Goal: Transaction & Acquisition: Purchase product/service

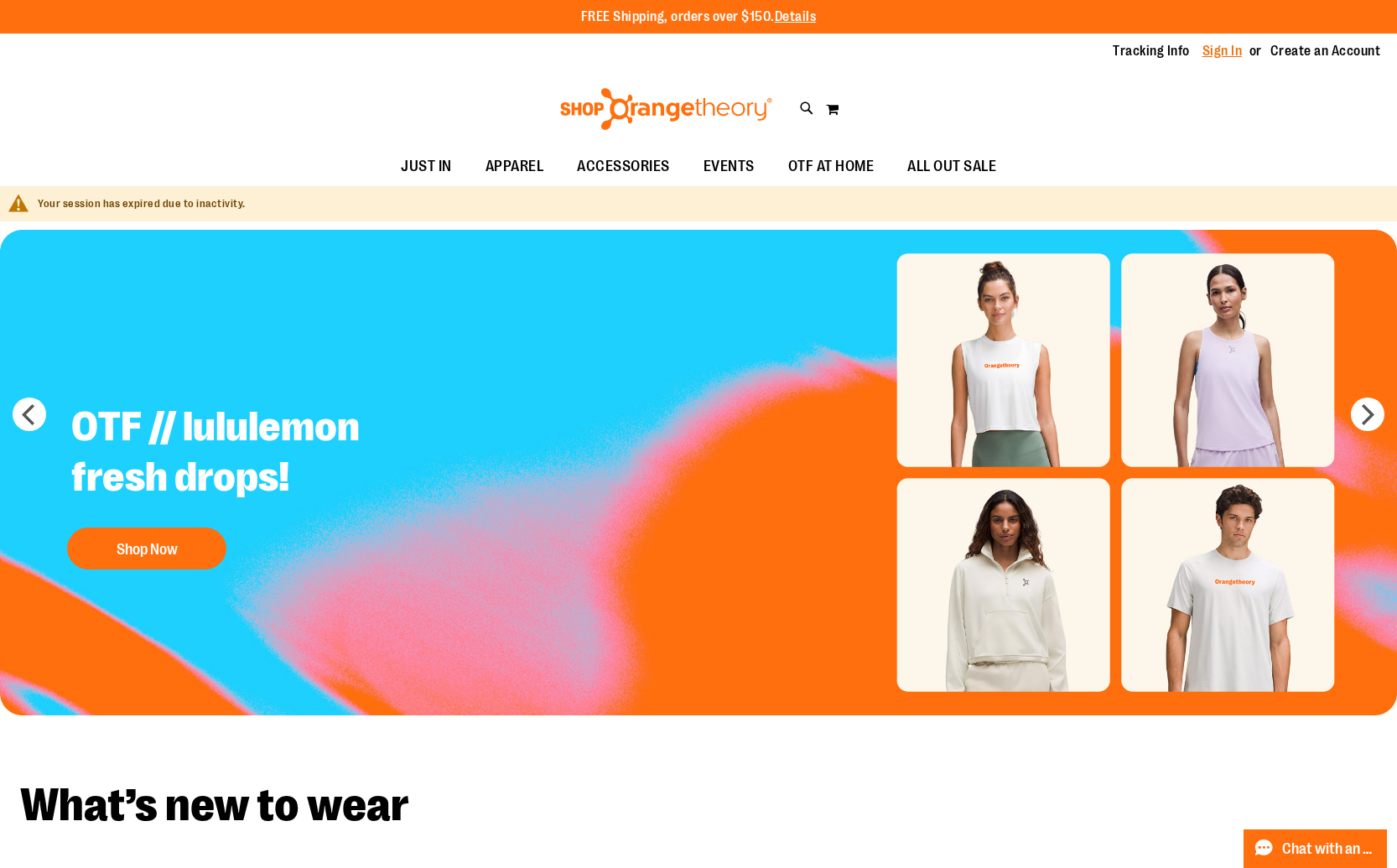
type input "**********"
click at [1219, 53] on link "Sign In" at bounding box center [1222, 51] width 41 height 19
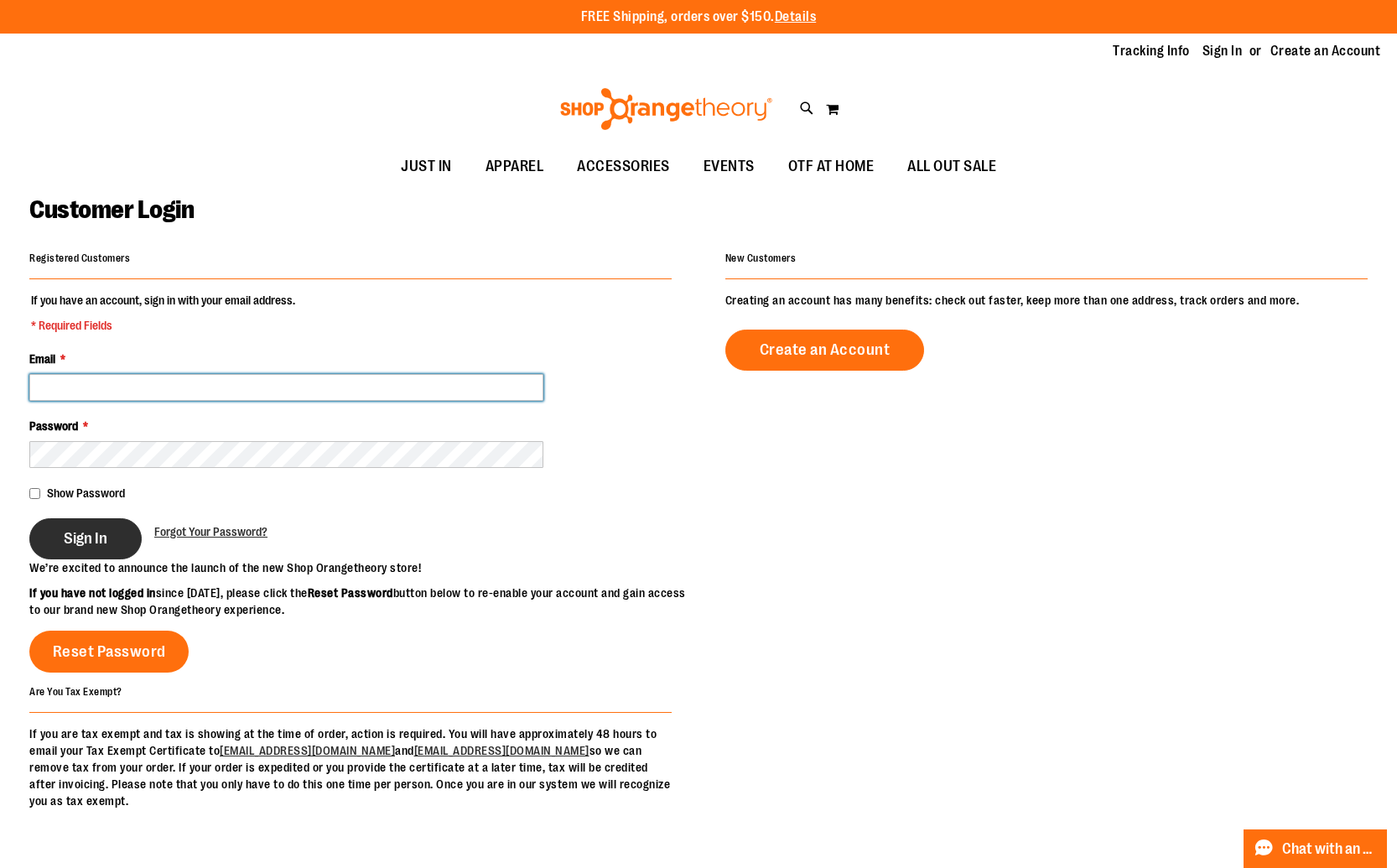
type input "**********"
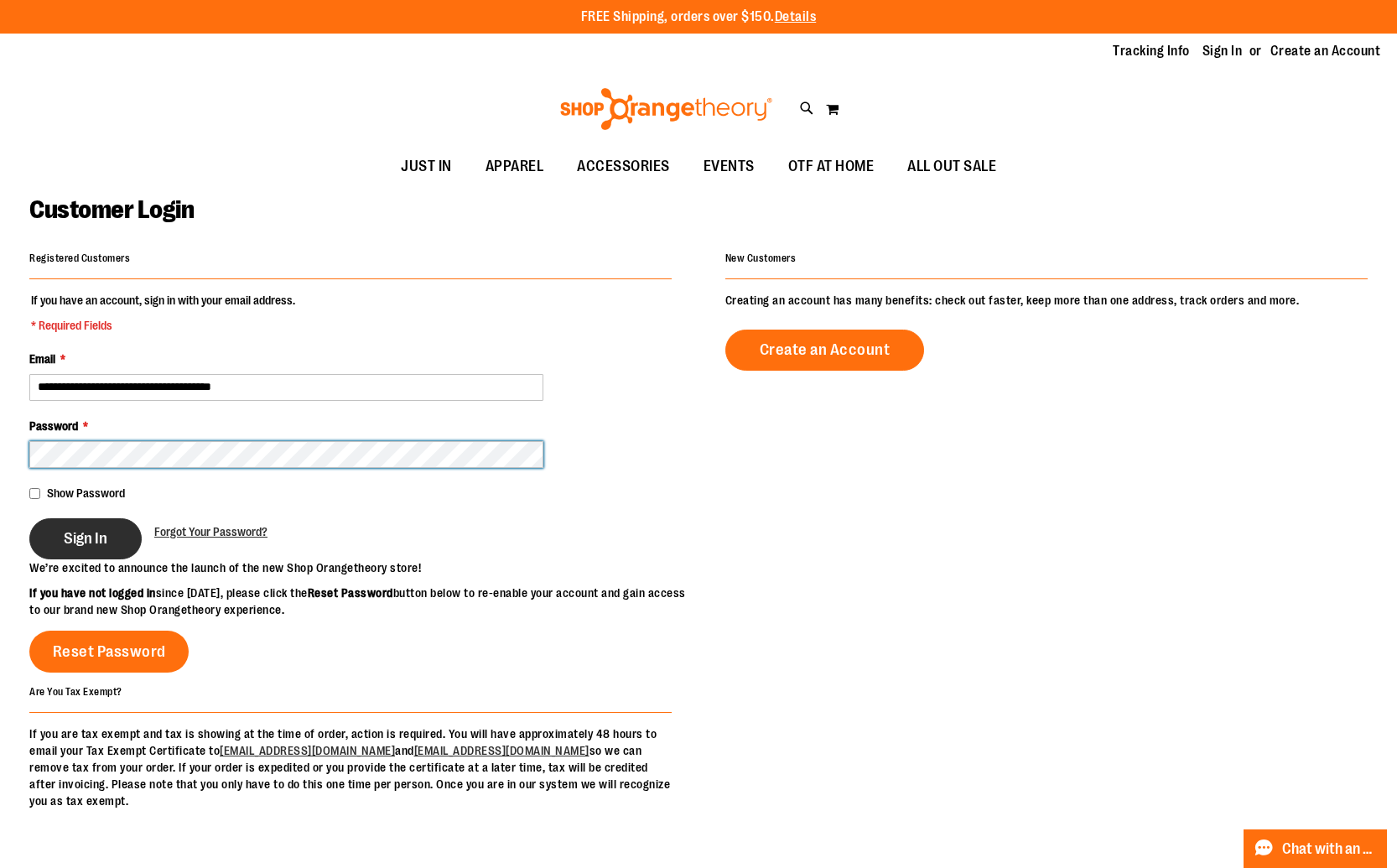
type input "**********"
click at [94, 544] on span "Sign In" at bounding box center [85, 538] width 44 height 19
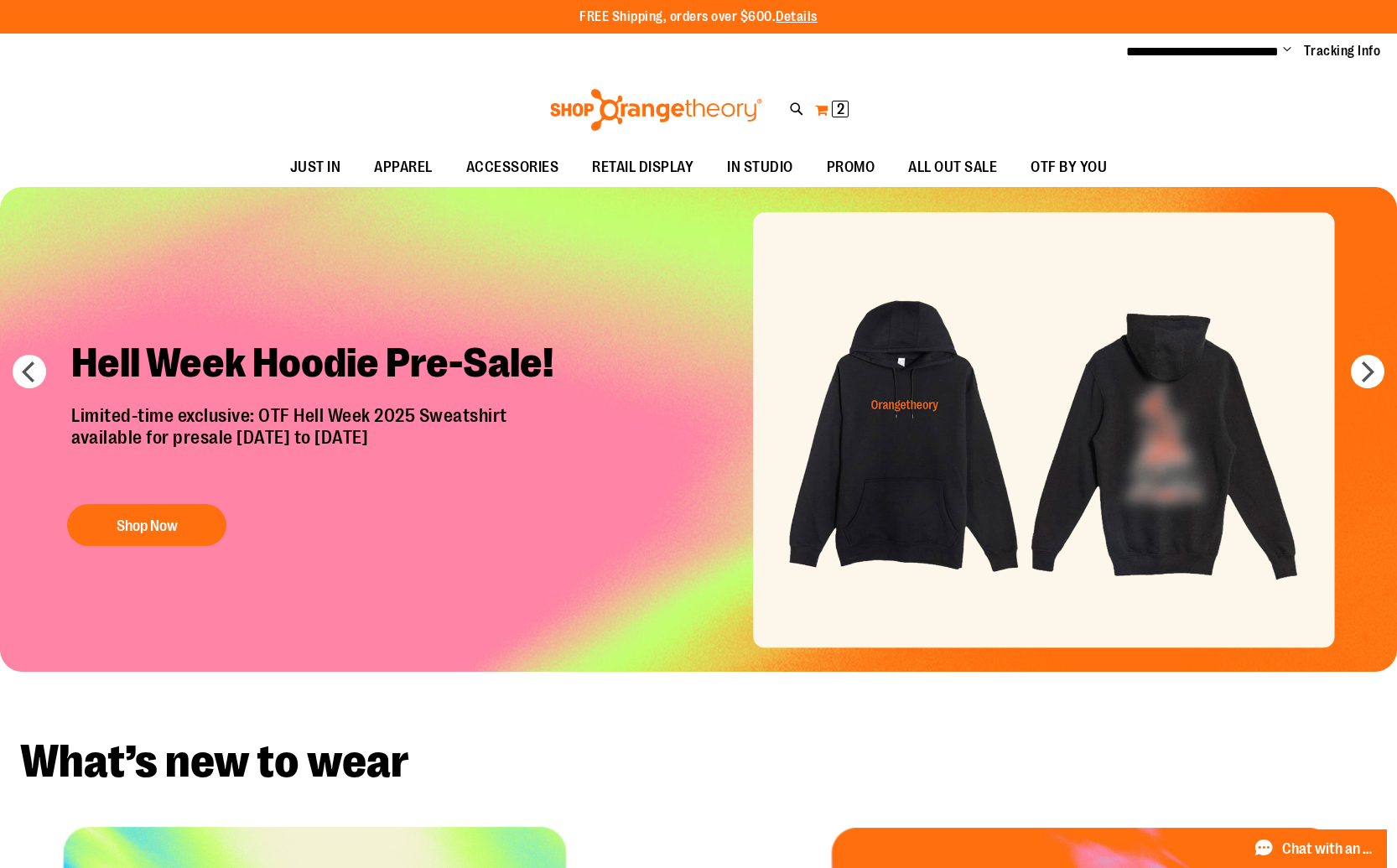
type input "**********"
click at [820, 113] on button "My Cart 2 2 items" at bounding box center [832, 109] width 36 height 27
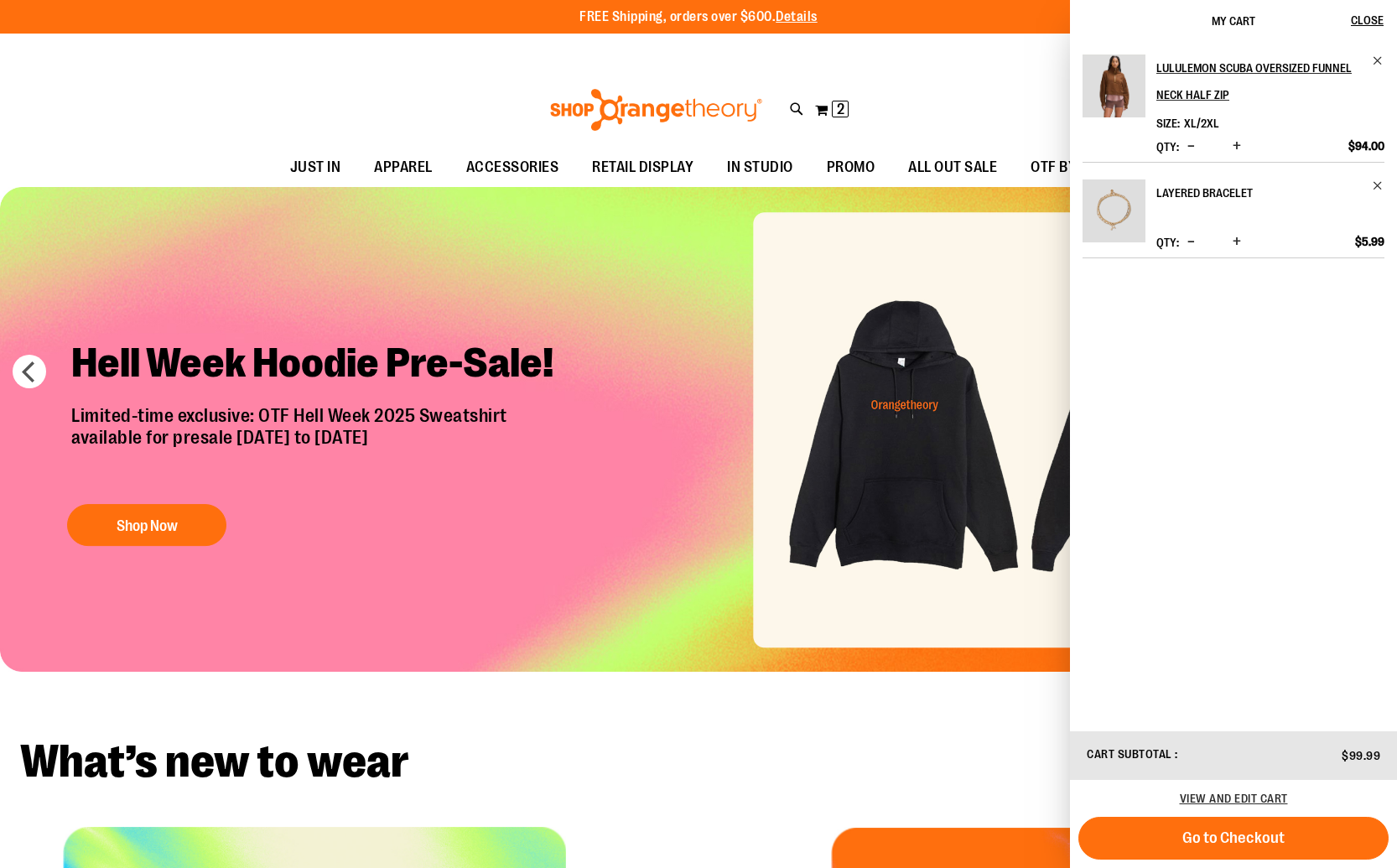
click at [1236, 194] on h2 "Layered Bracelet" at bounding box center [1258, 192] width 205 height 27
click at [1182, 185] on h2 "Layered Bracelet" at bounding box center [1258, 192] width 205 height 27
click at [1214, 799] on span "View and edit cart" at bounding box center [1234, 799] width 108 height 14
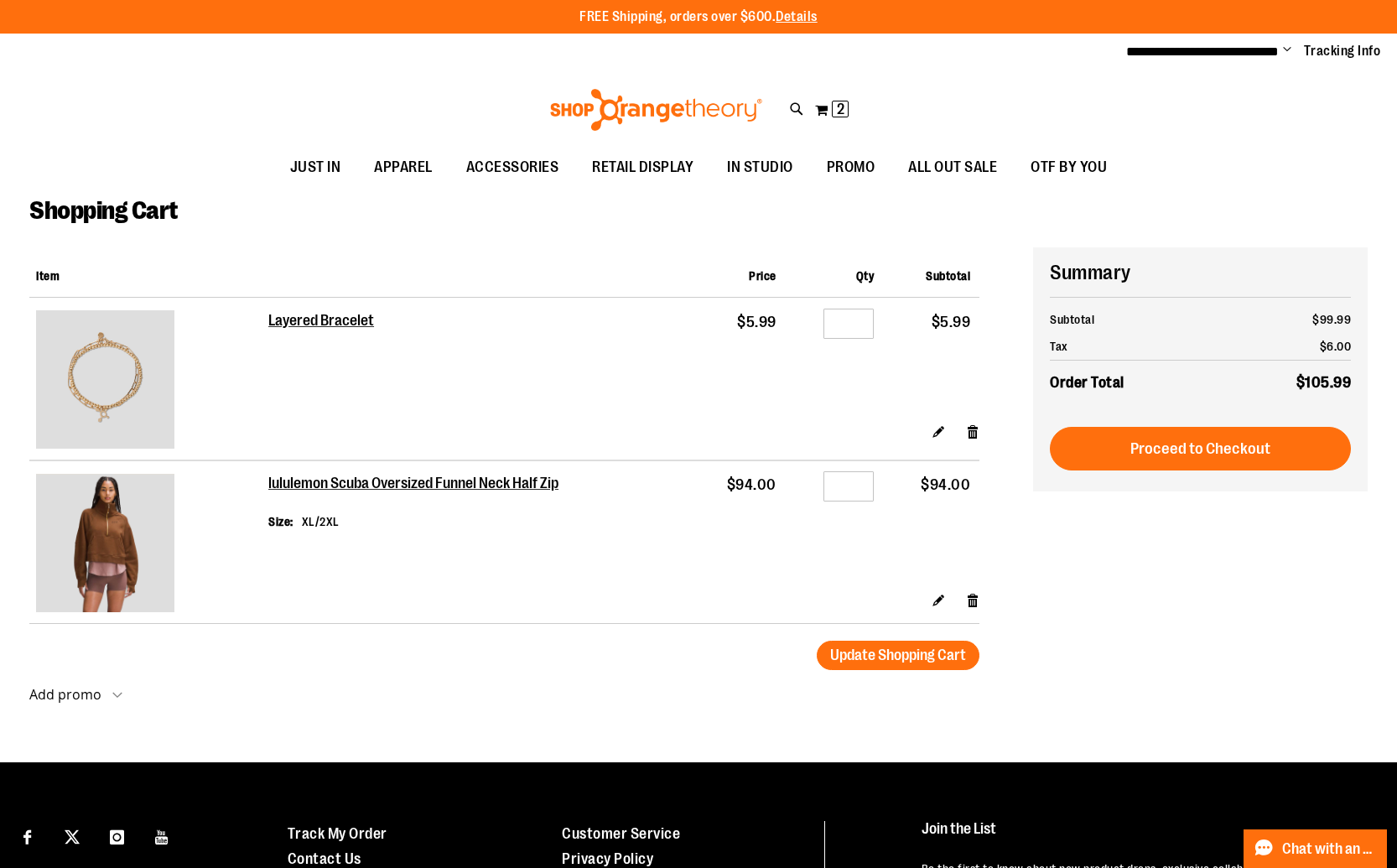
type input "**********"
click at [124, 389] on img at bounding box center [105, 380] width 139 height 139
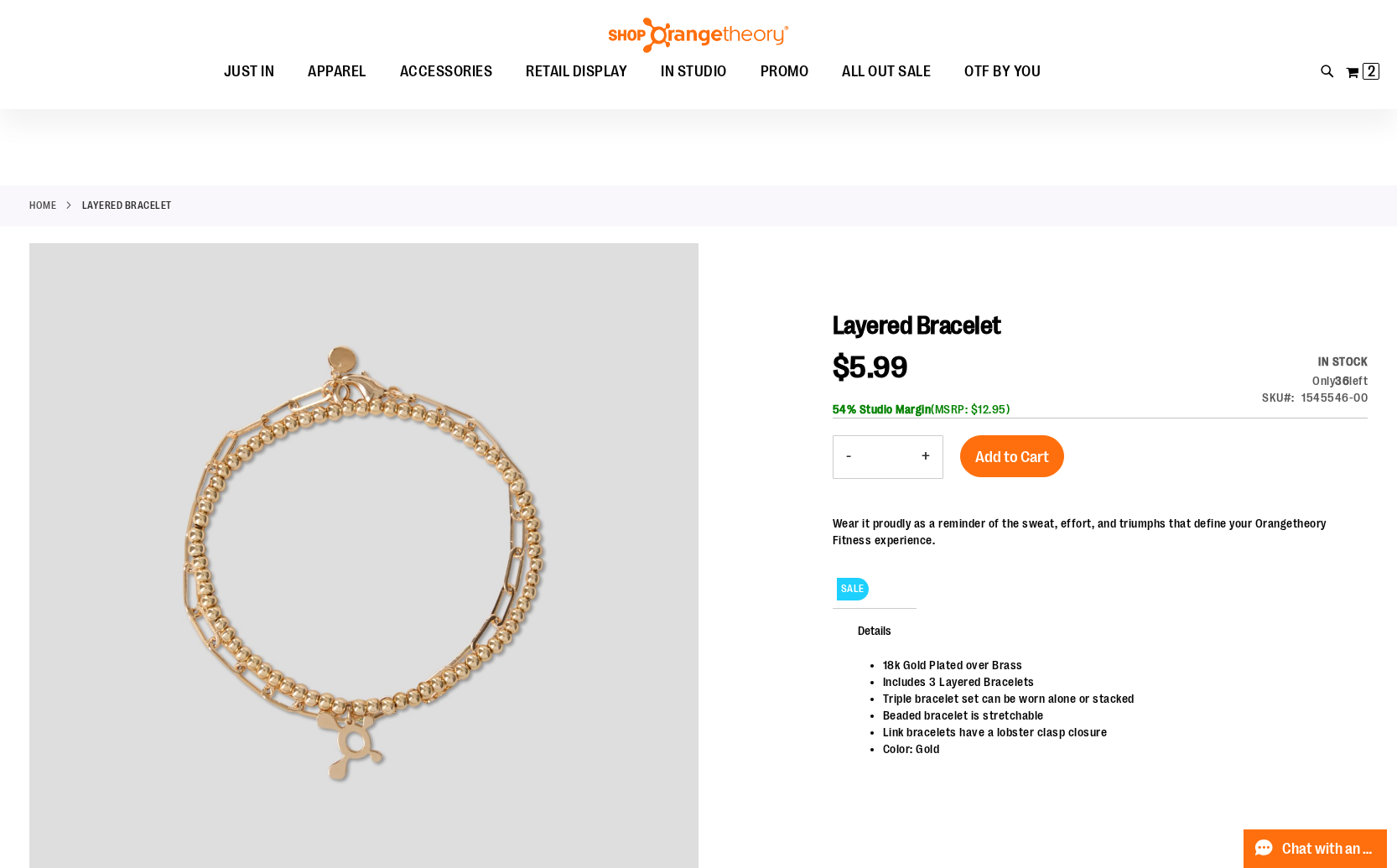
scroll to position [92, 0]
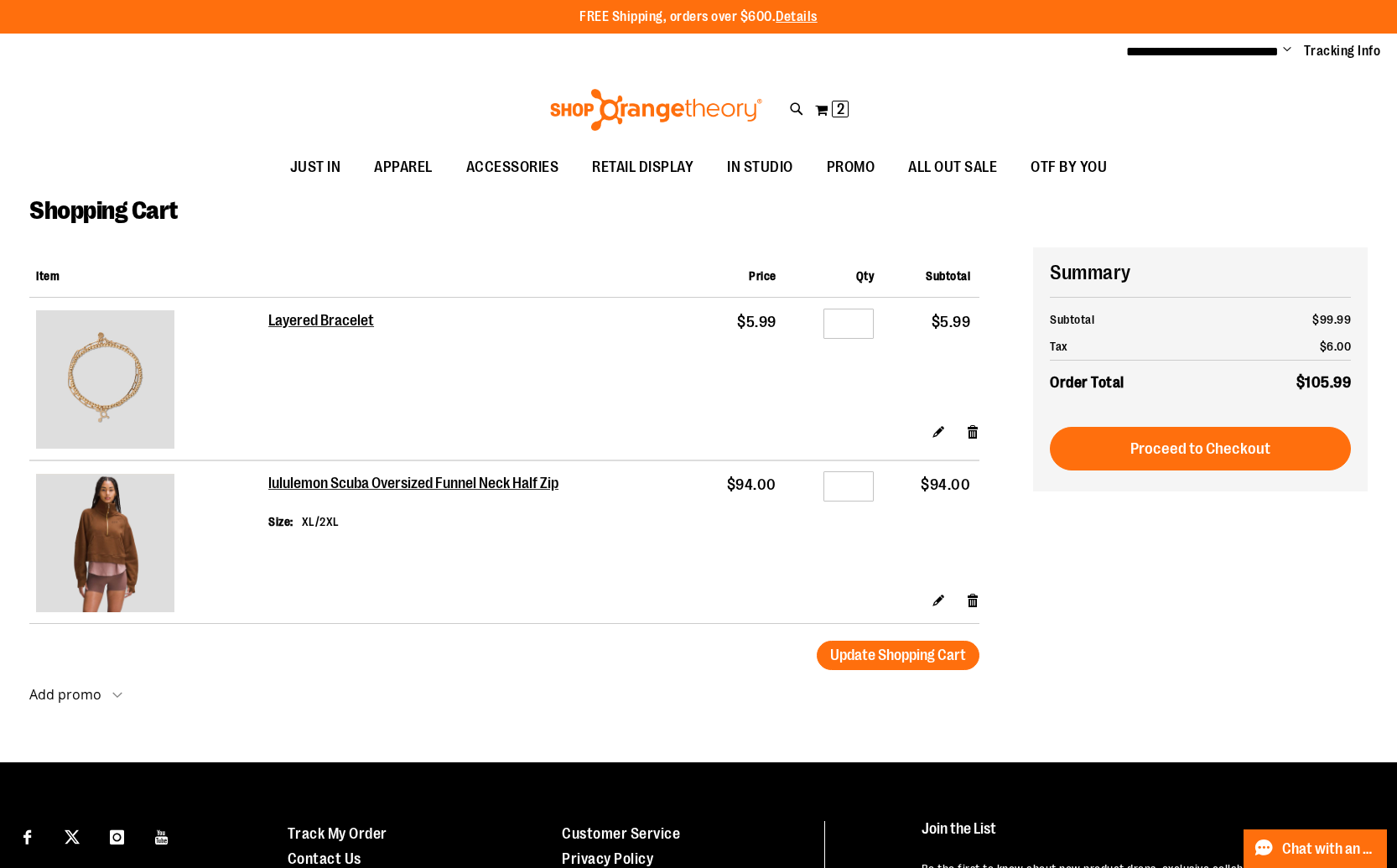
type input "**********"
click at [145, 502] on img at bounding box center [105, 543] width 139 height 139
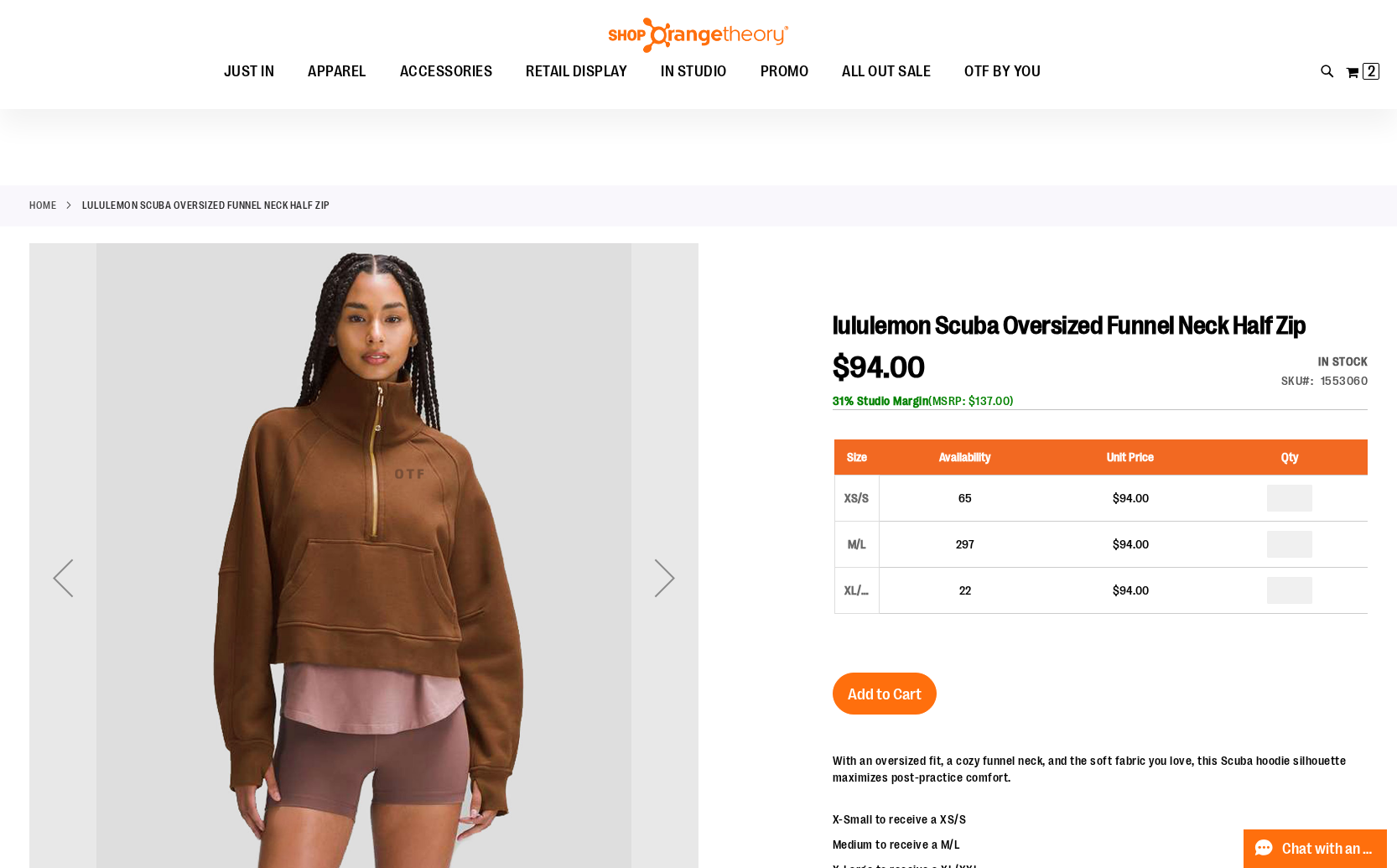
scroll to position [73, 0]
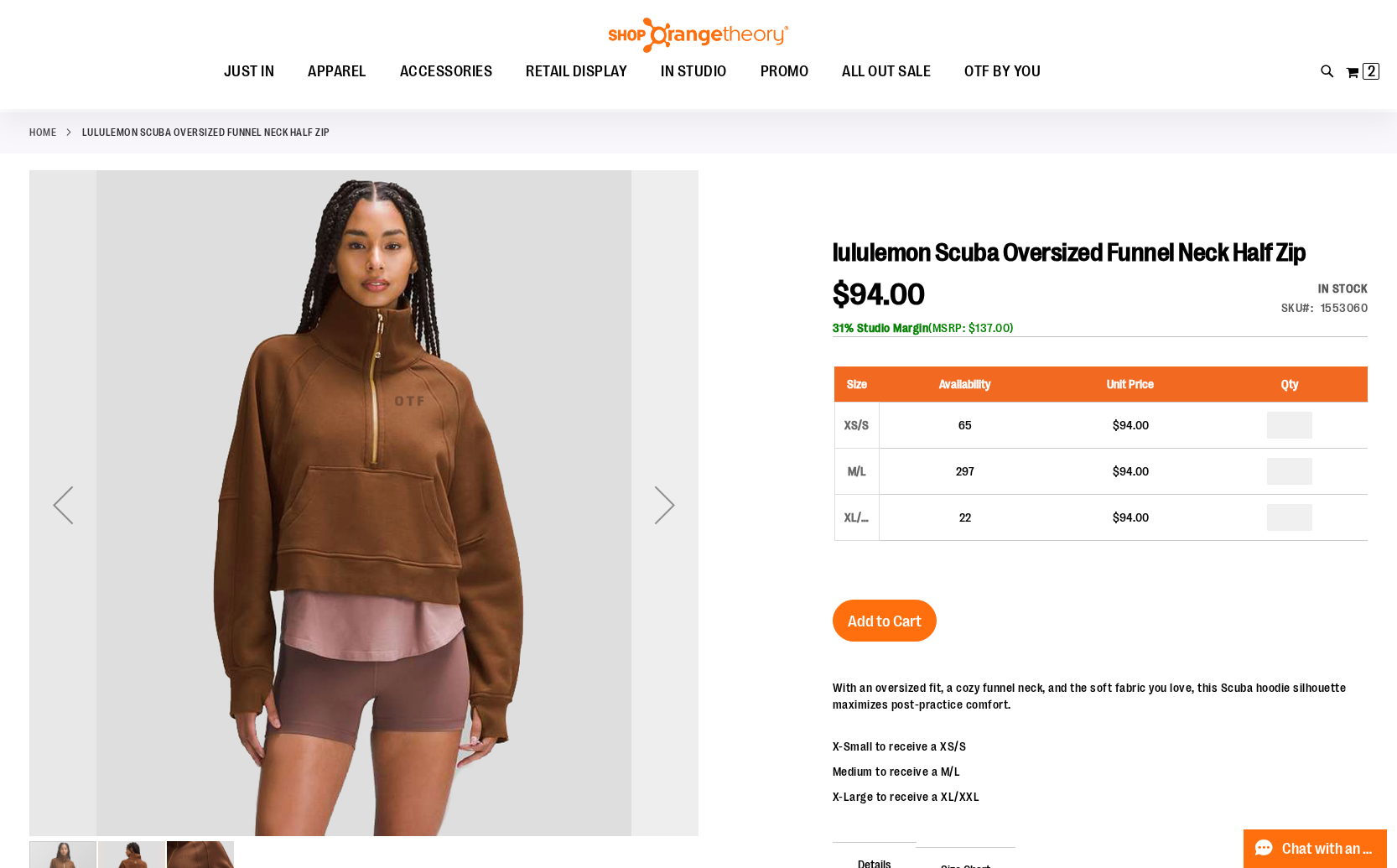
type input "**********"
click at [677, 510] on div "Next" at bounding box center [665, 505] width 67 height 67
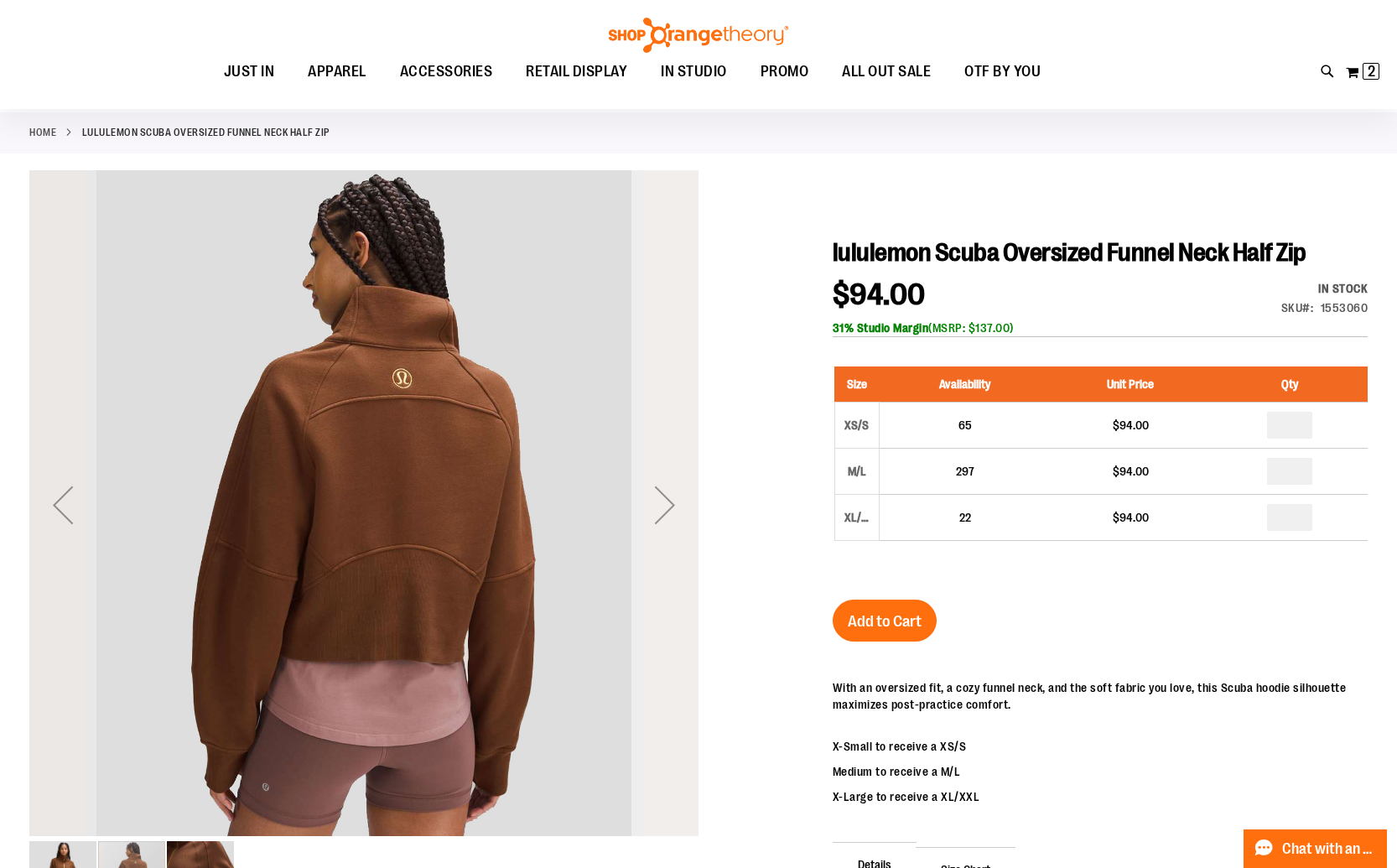
click at [677, 510] on div "Next" at bounding box center [665, 505] width 67 height 67
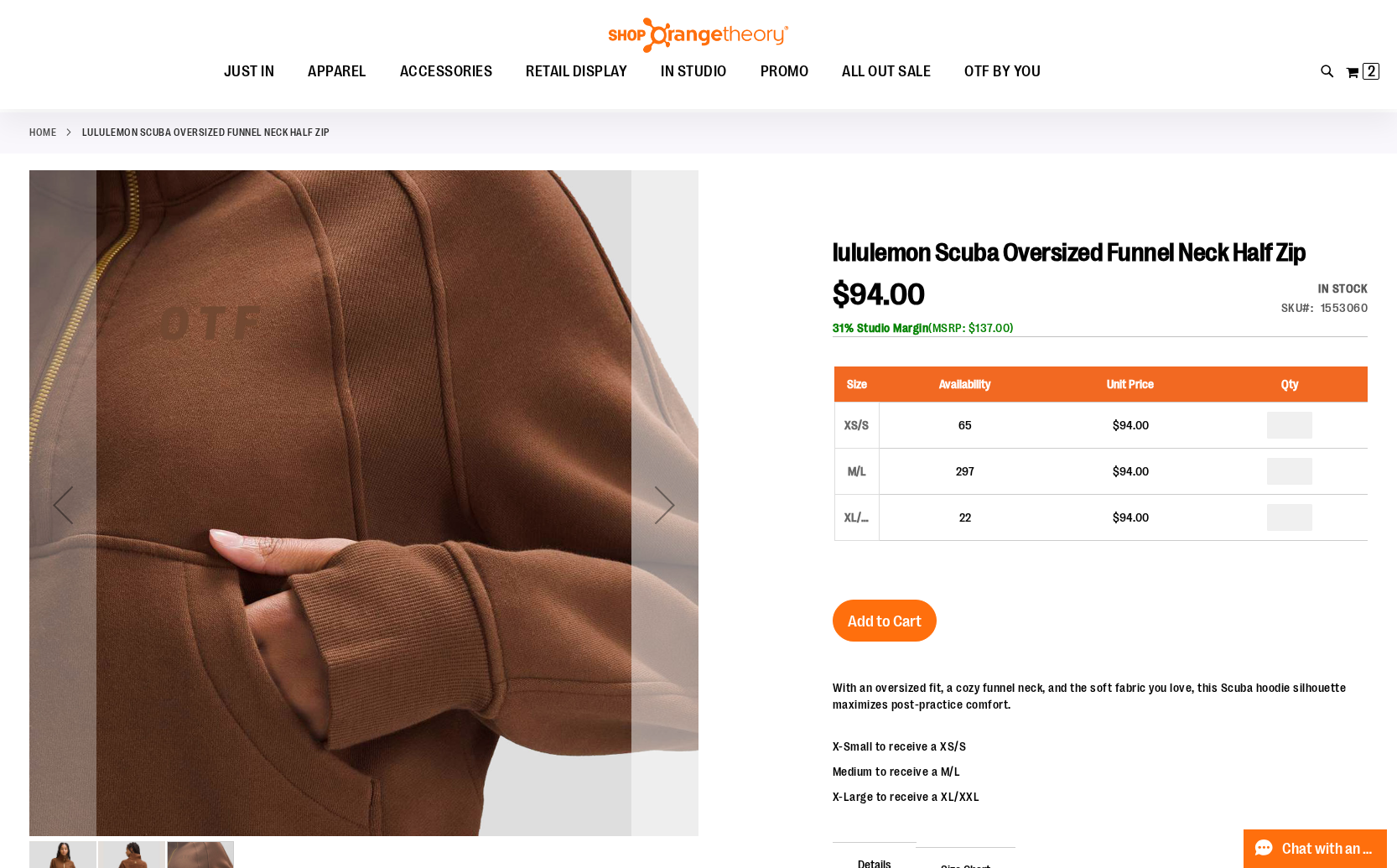
click at [677, 510] on div "Next" at bounding box center [665, 505] width 67 height 67
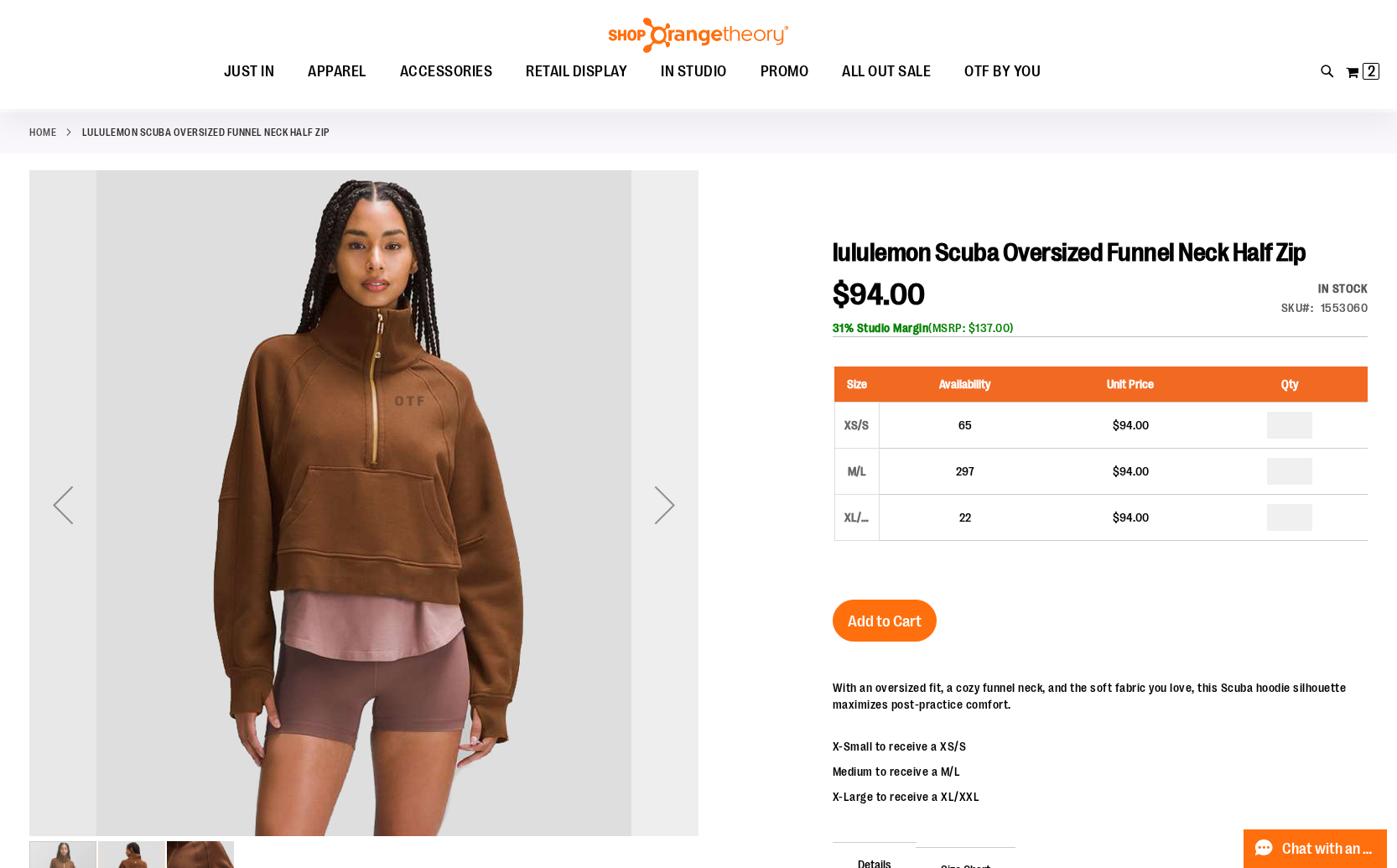
click at [677, 510] on div "Next" at bounding box center [665, 505] width 67 height 67
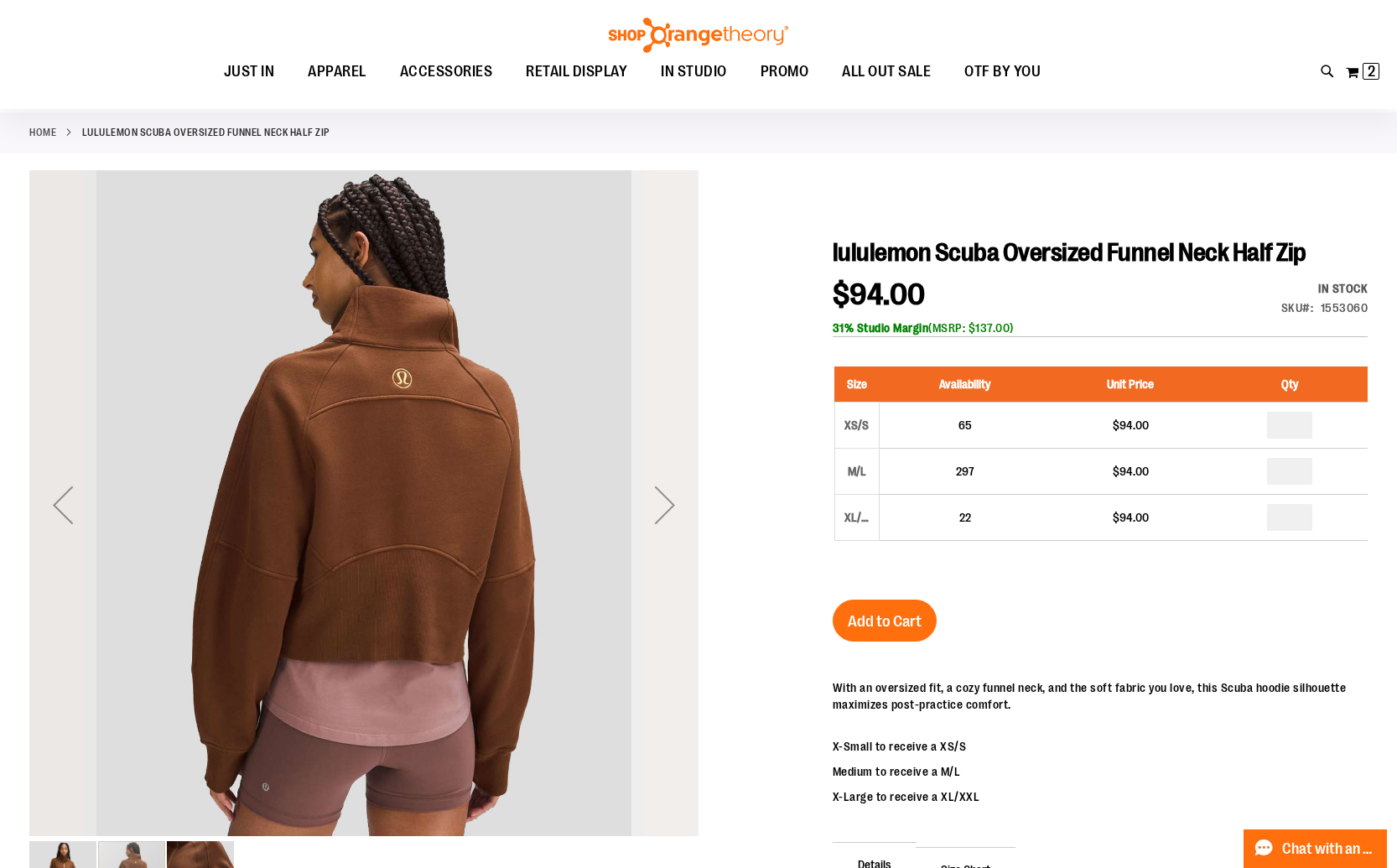
click at [677, 510] on div "Next" at bounding box center [665, 505] width 67 height 67
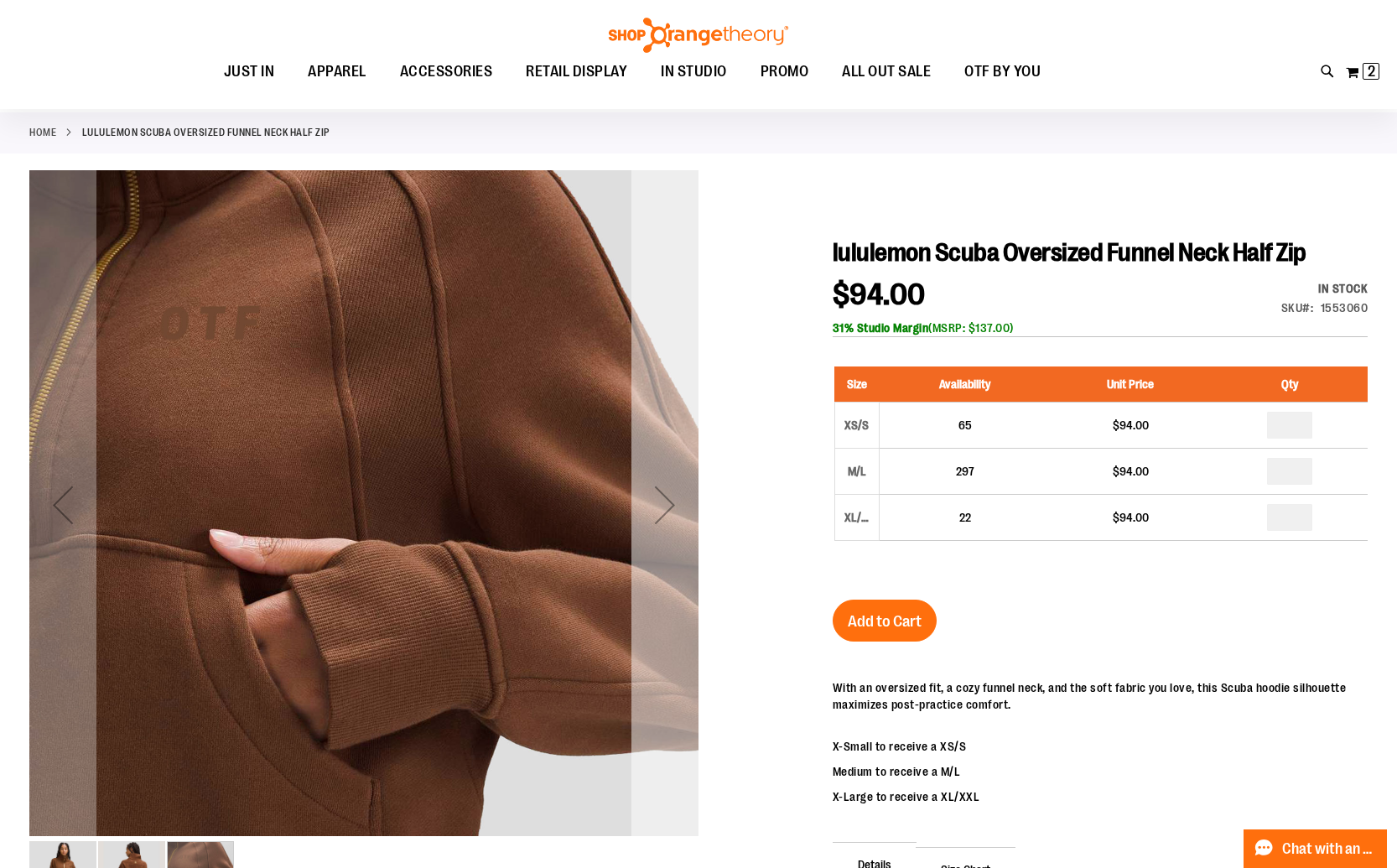
click at [677, 510] on div "Next" at bounding box center [665, 505] width 67 height 67
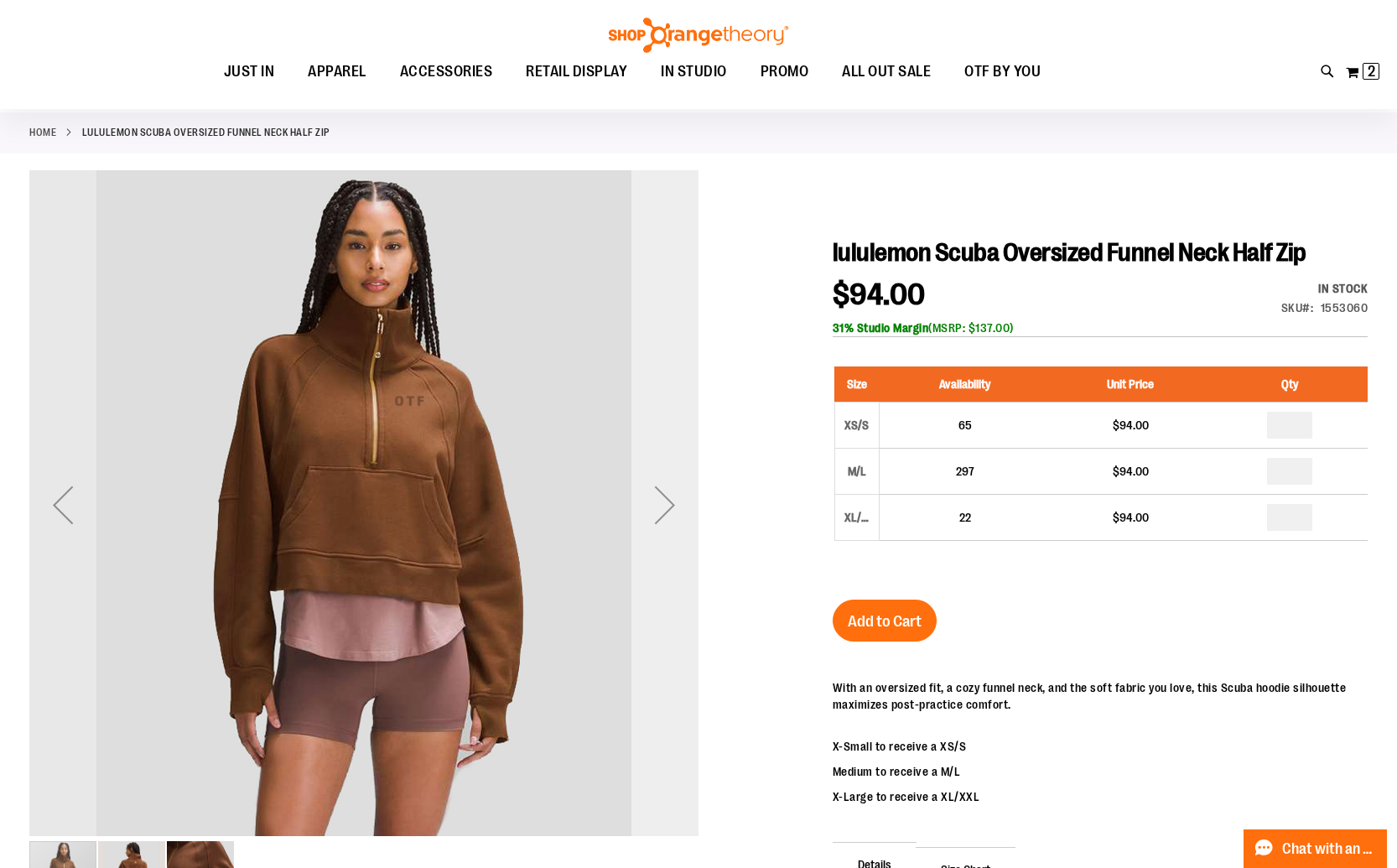
click at [642, 511] on div "Next" at bounding box center [665, 505] width 67 height 67
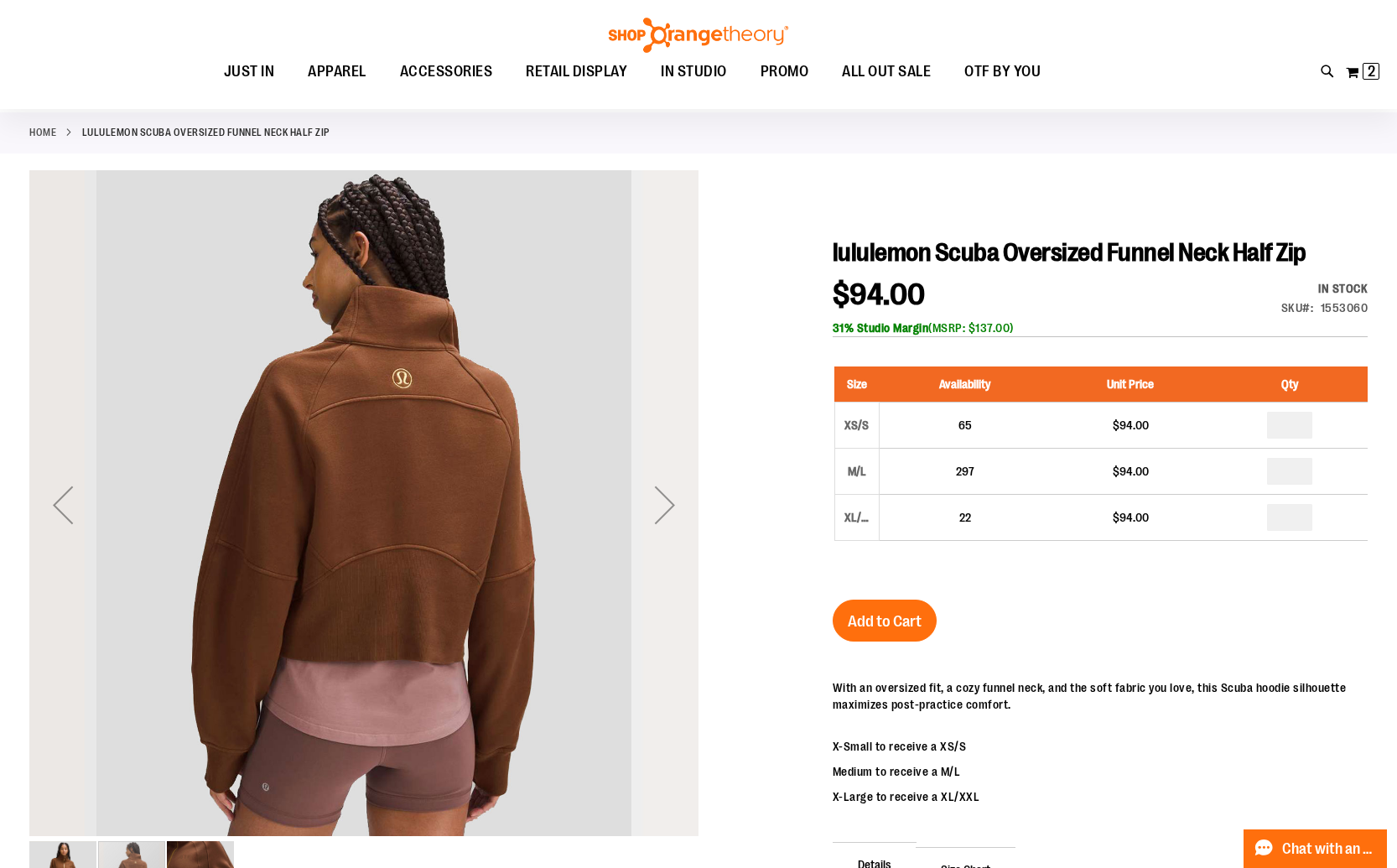
click at [674, 504] on div "Next" at bounding box center [665, 505] width 67 height 67
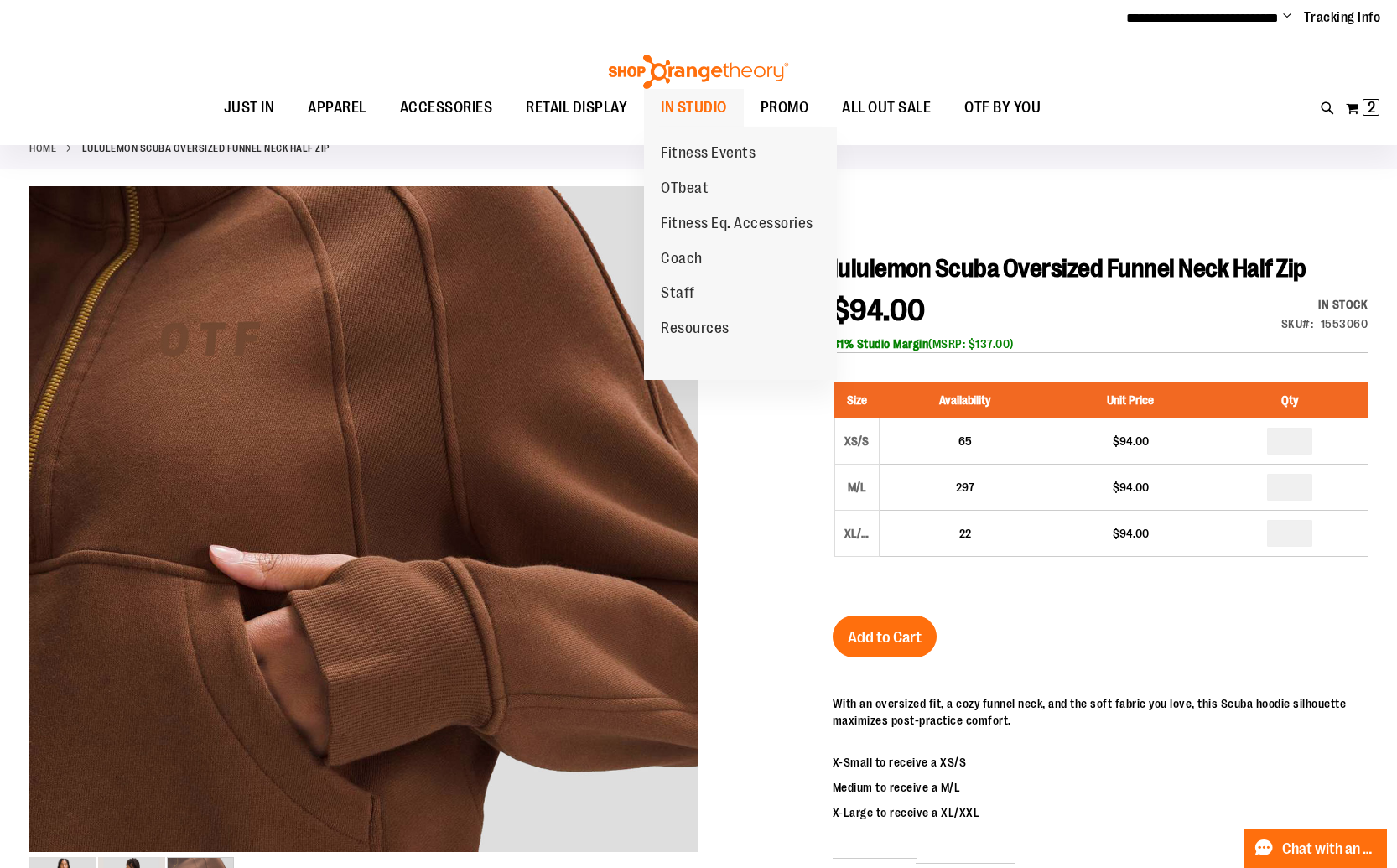
scroll to position [54, 0]
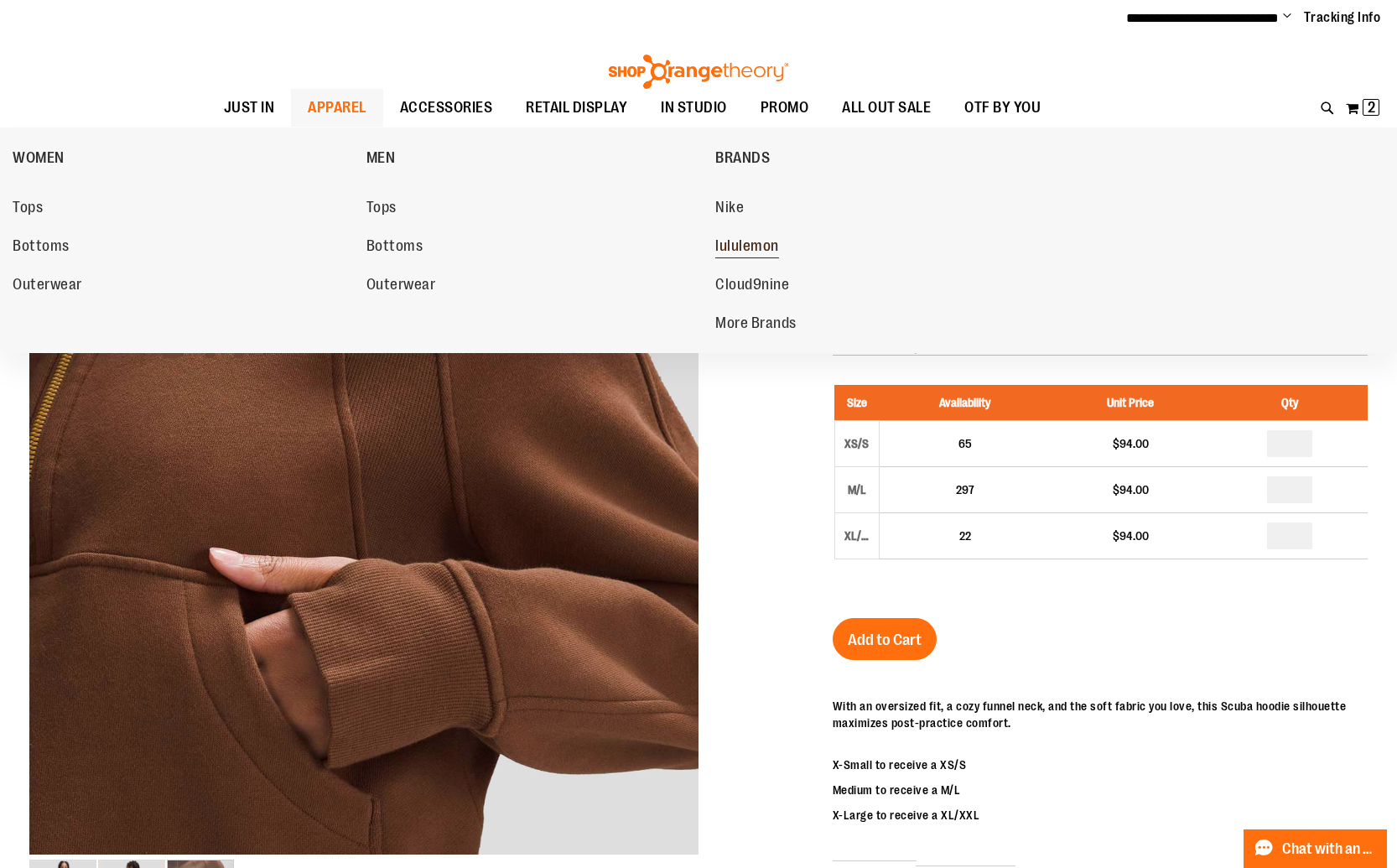
click at [769, 250] on span "lululemon" at bounding box center [747, 247] width 63 height 21
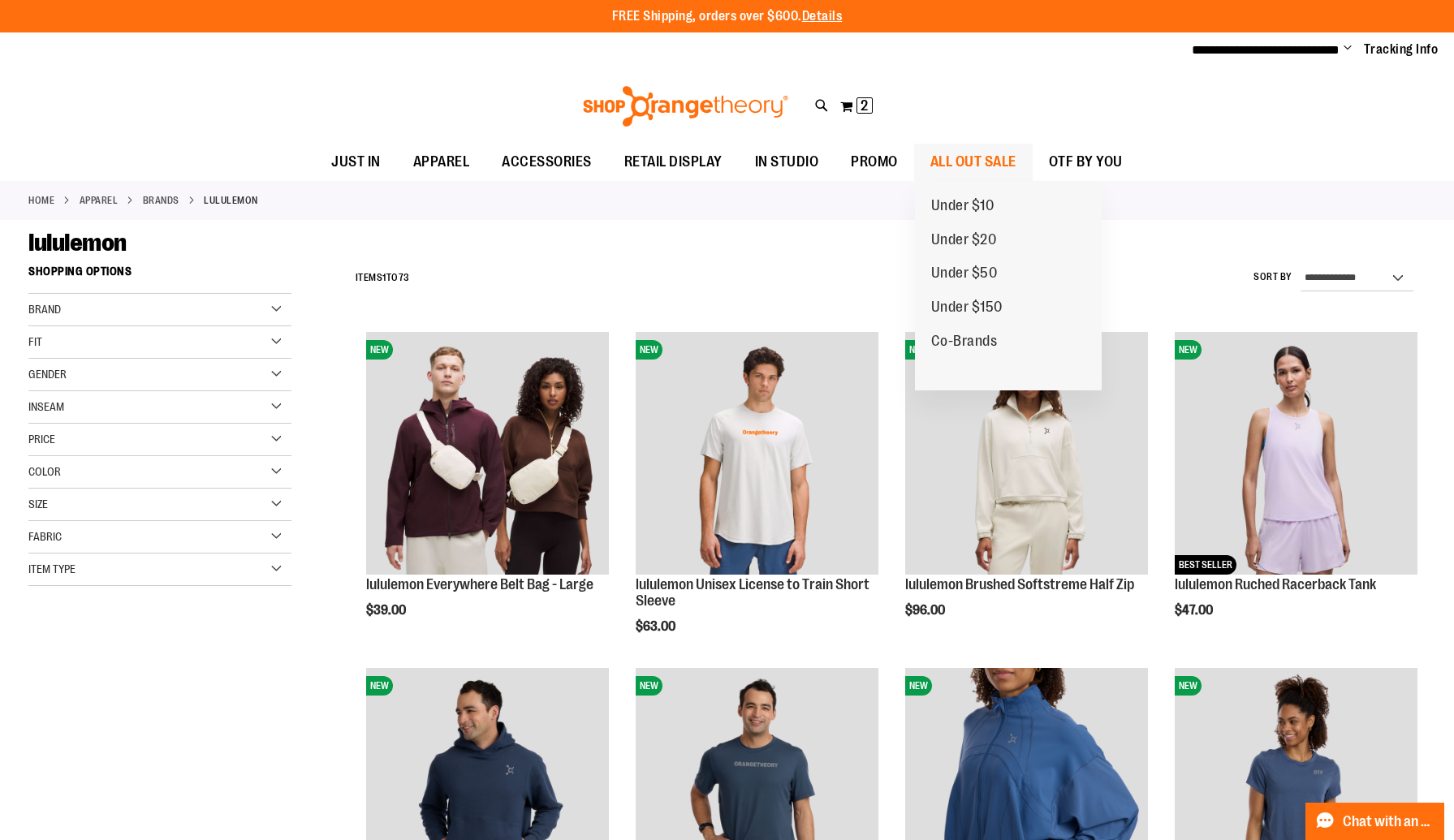
type input "**********"
click at [1001, 157] on span "ALL OUT SALE" at bounding box center [973, 162] width 86 height 36
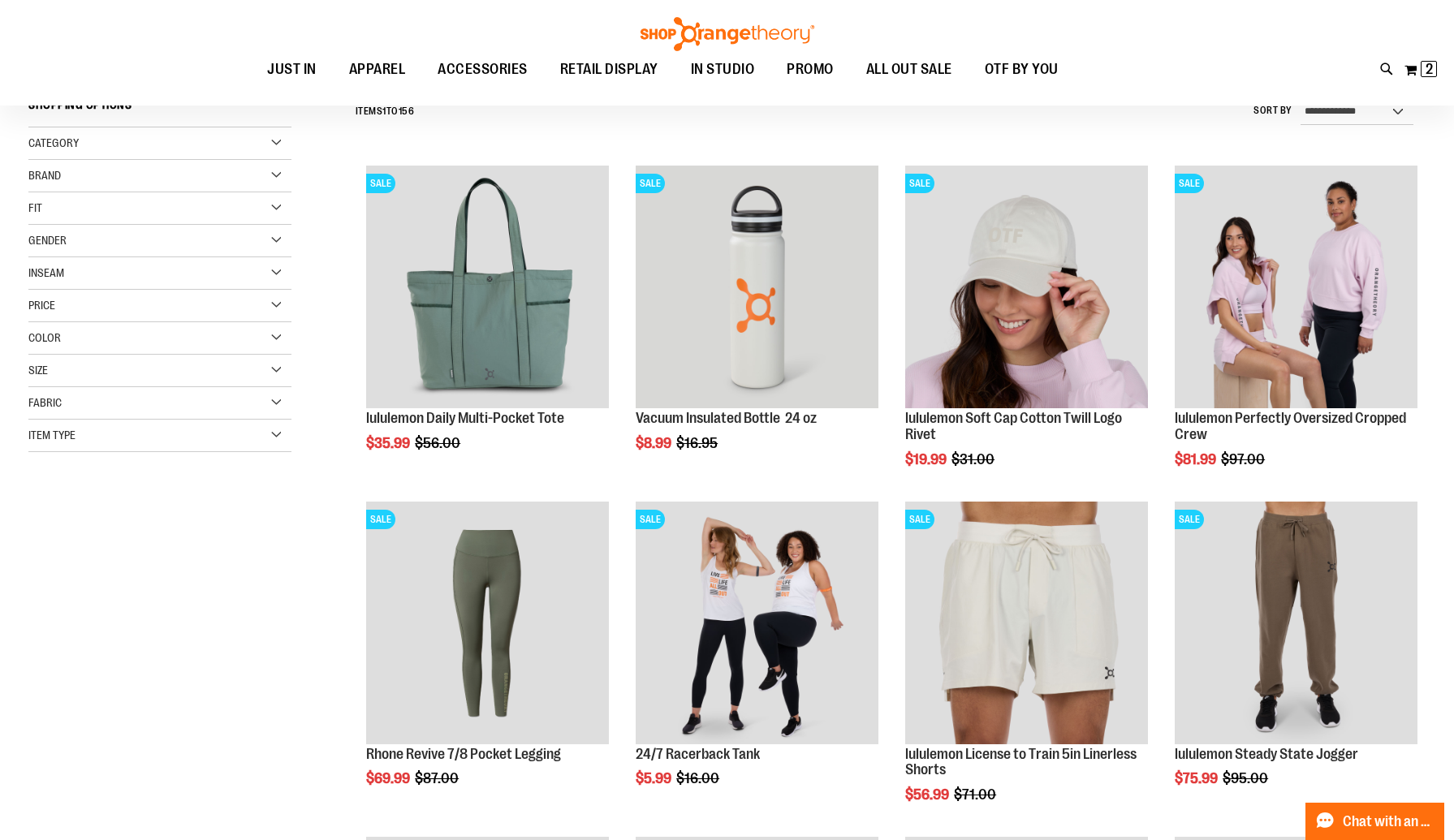
scroll to position [195, 0]
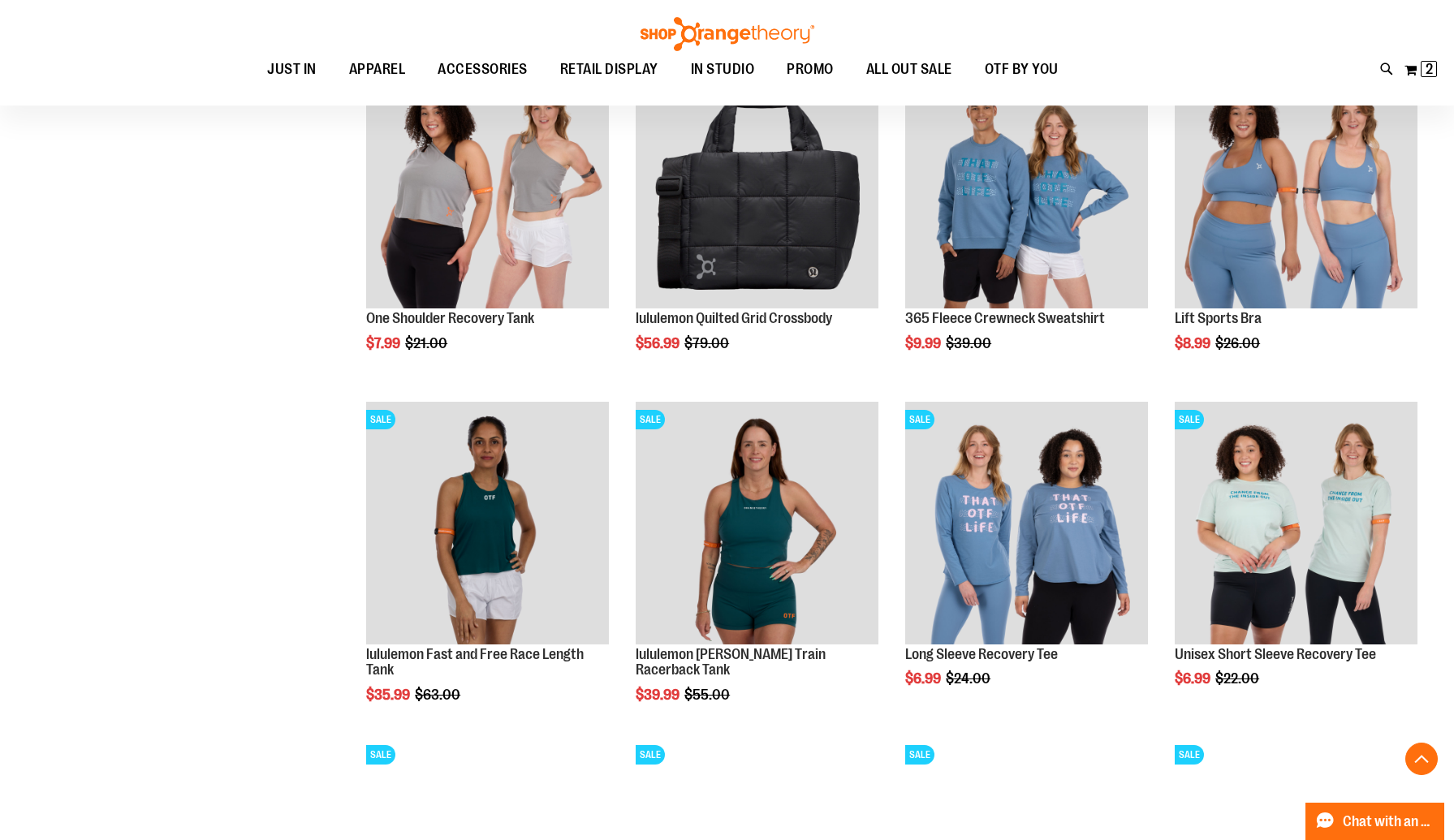
scroll to position [950, 0]
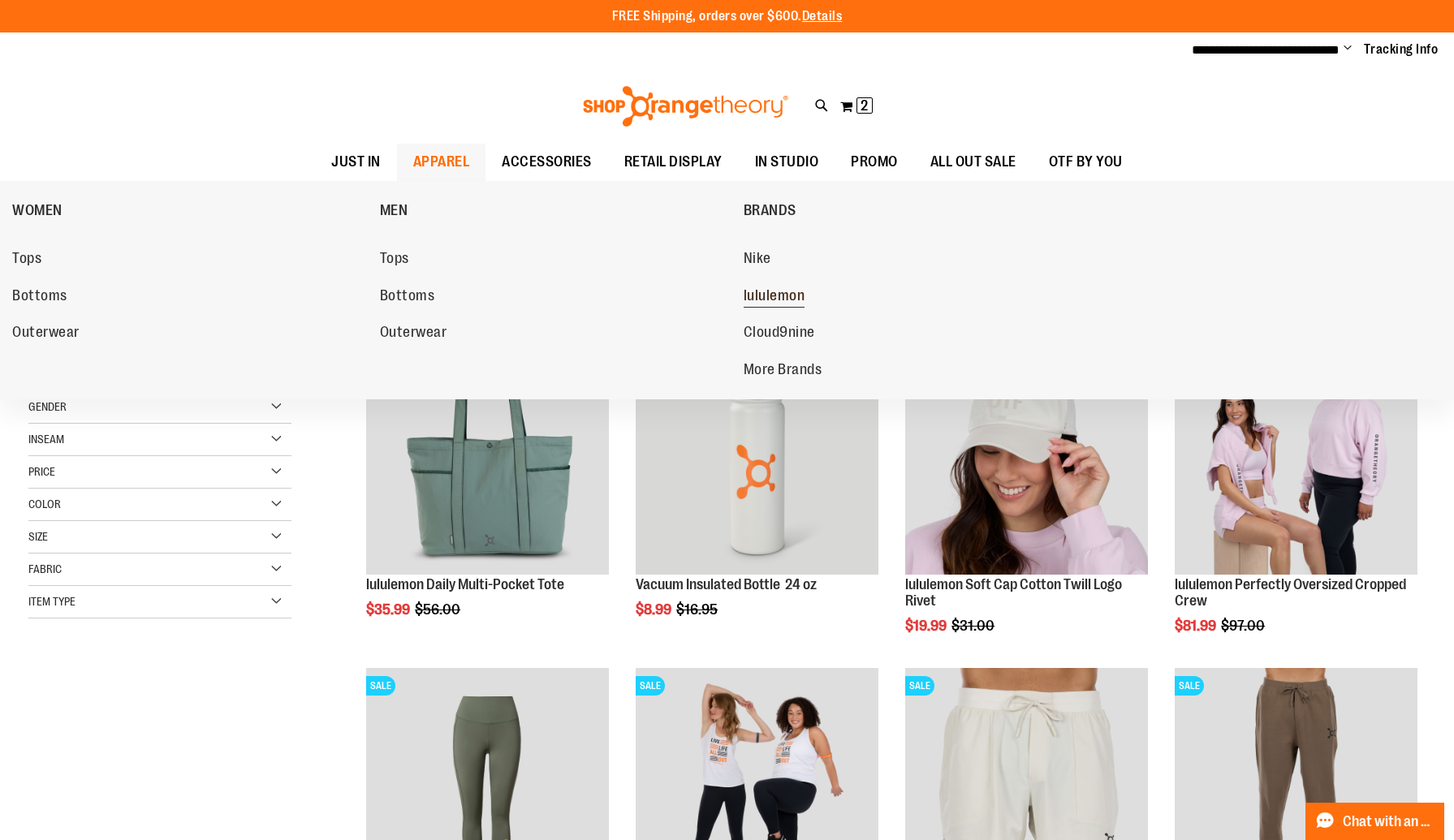
type input "**********"
click at [772, 297] on span "lululemon" at bounding box center [774, 297] width 61 height 20
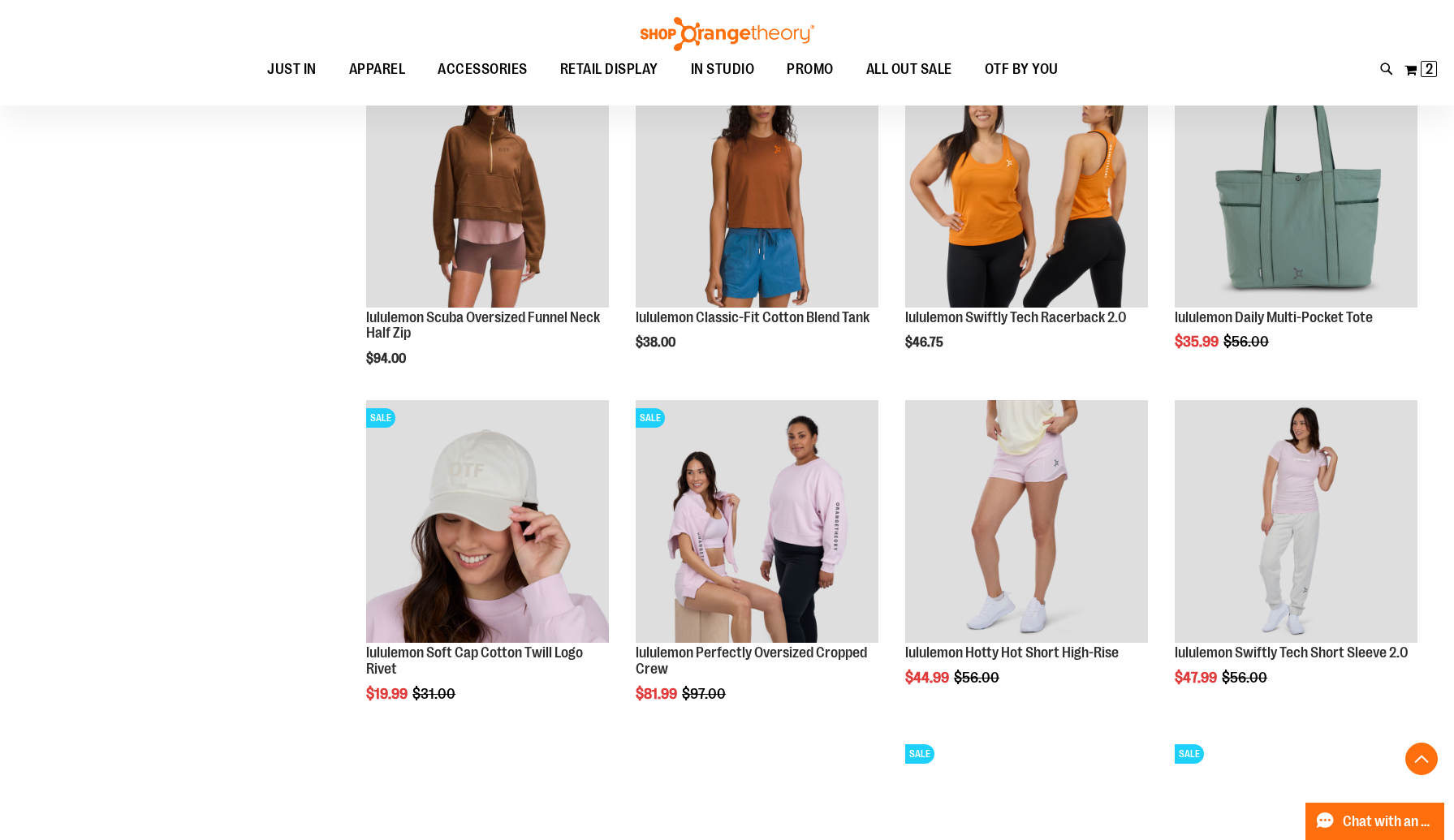
scroll to position [1273, 0]
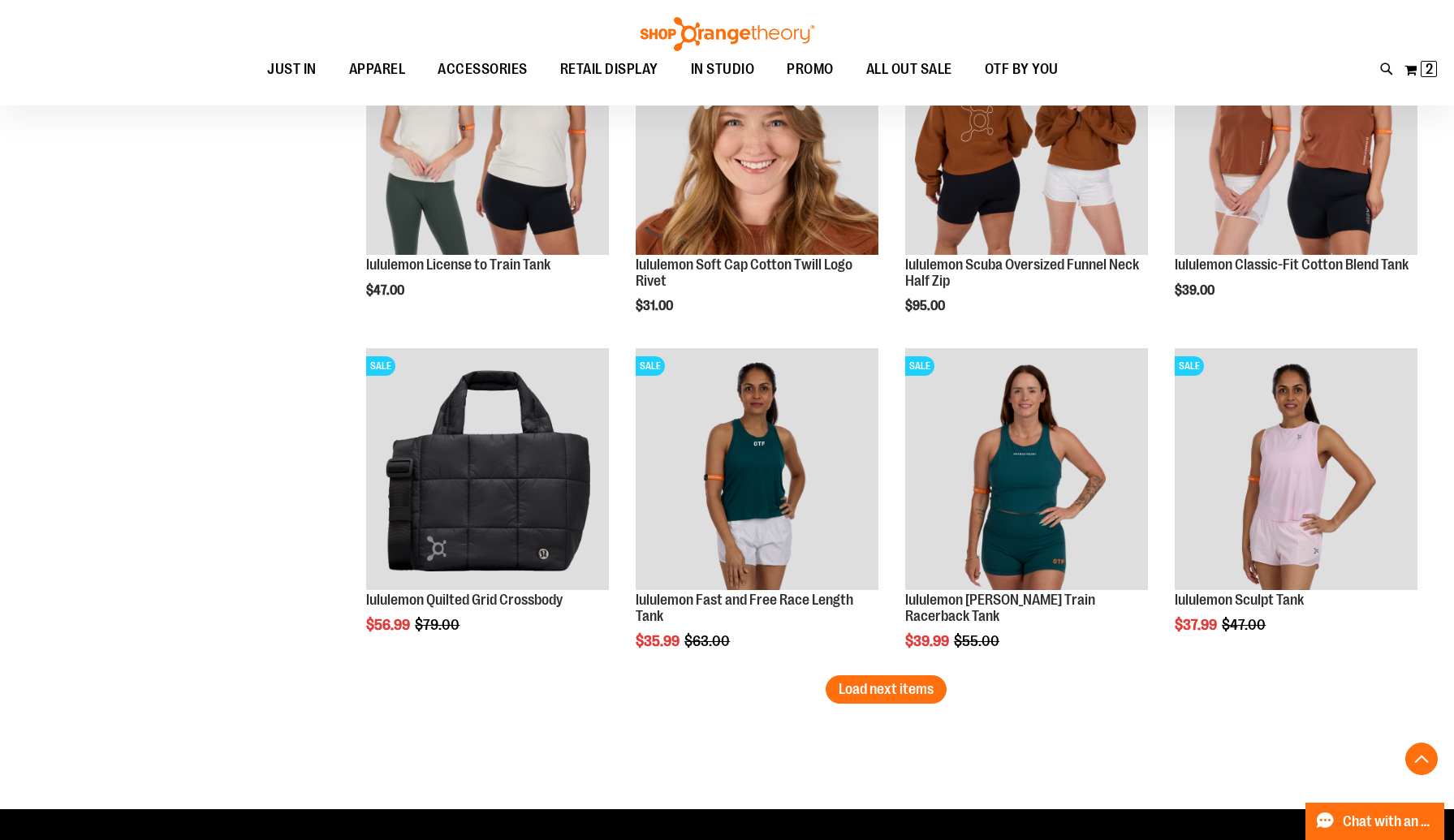
scroll to position [2690, 0]
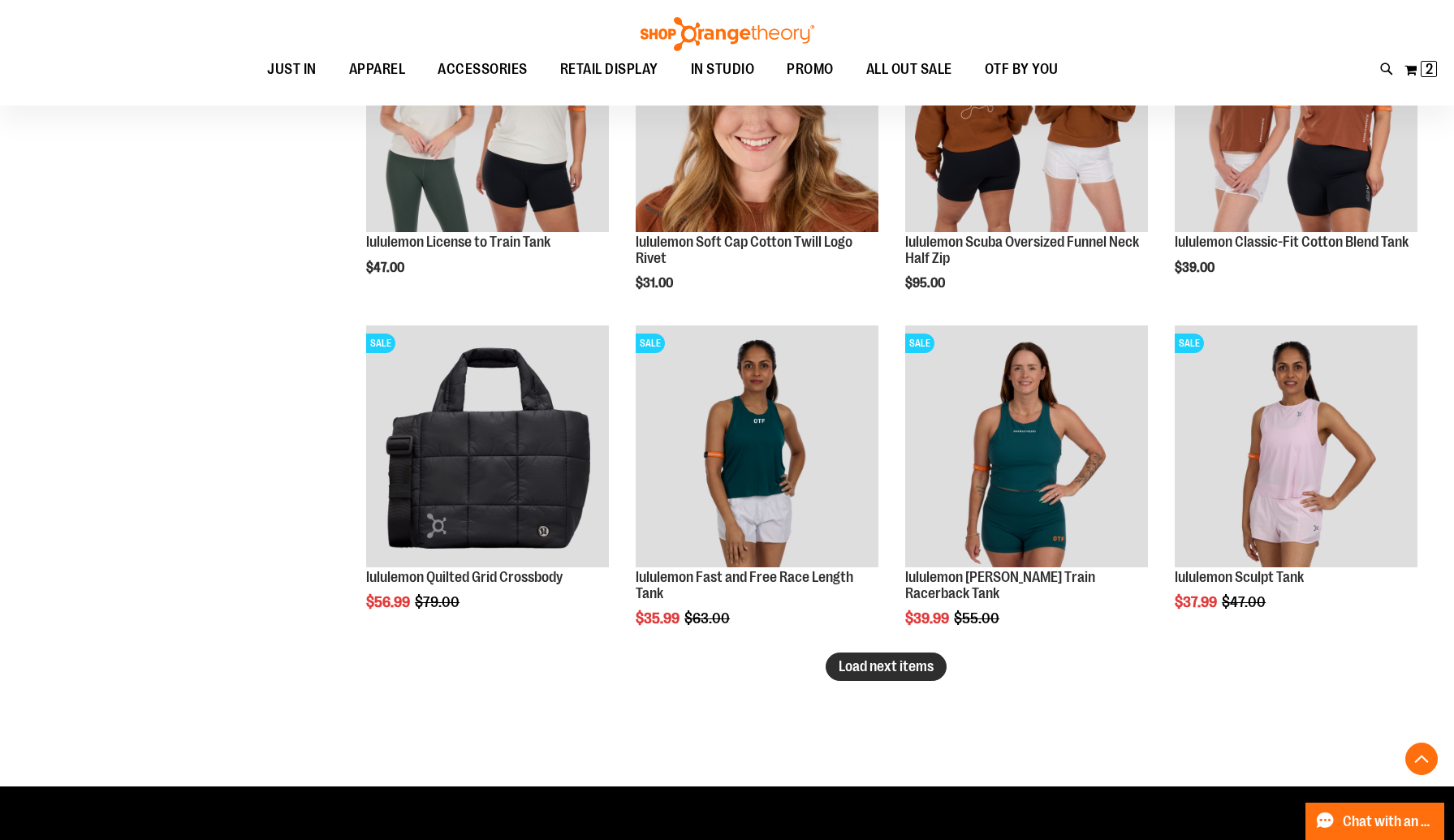
type input "**********"
click at [888, 676] on button "Load next items" at bounding box center [886, 666] width 121 height 29
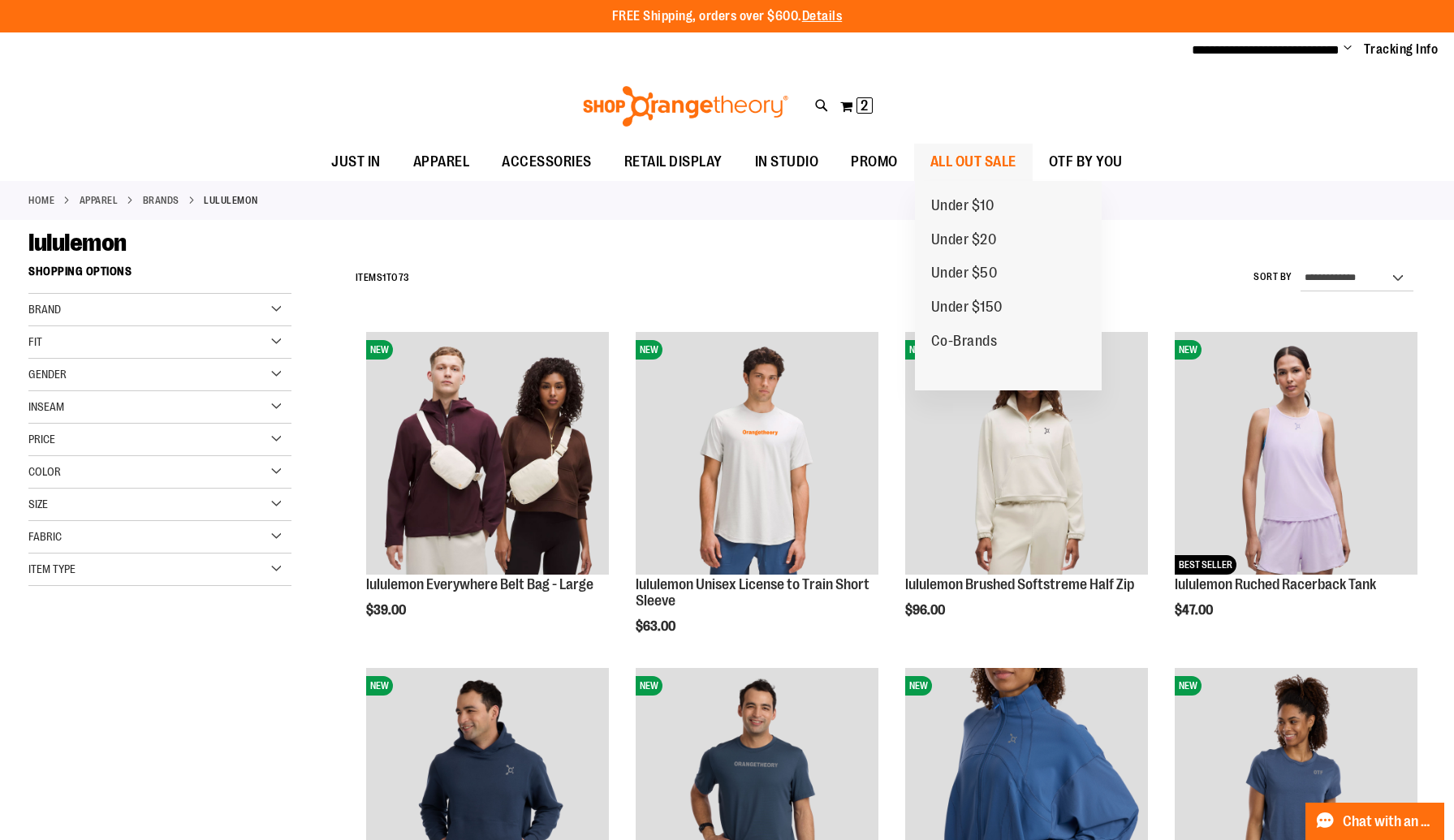
click at [969, 155] on span "ALL OUT SALE" at bounding box center [973, 162] width 86 height 36
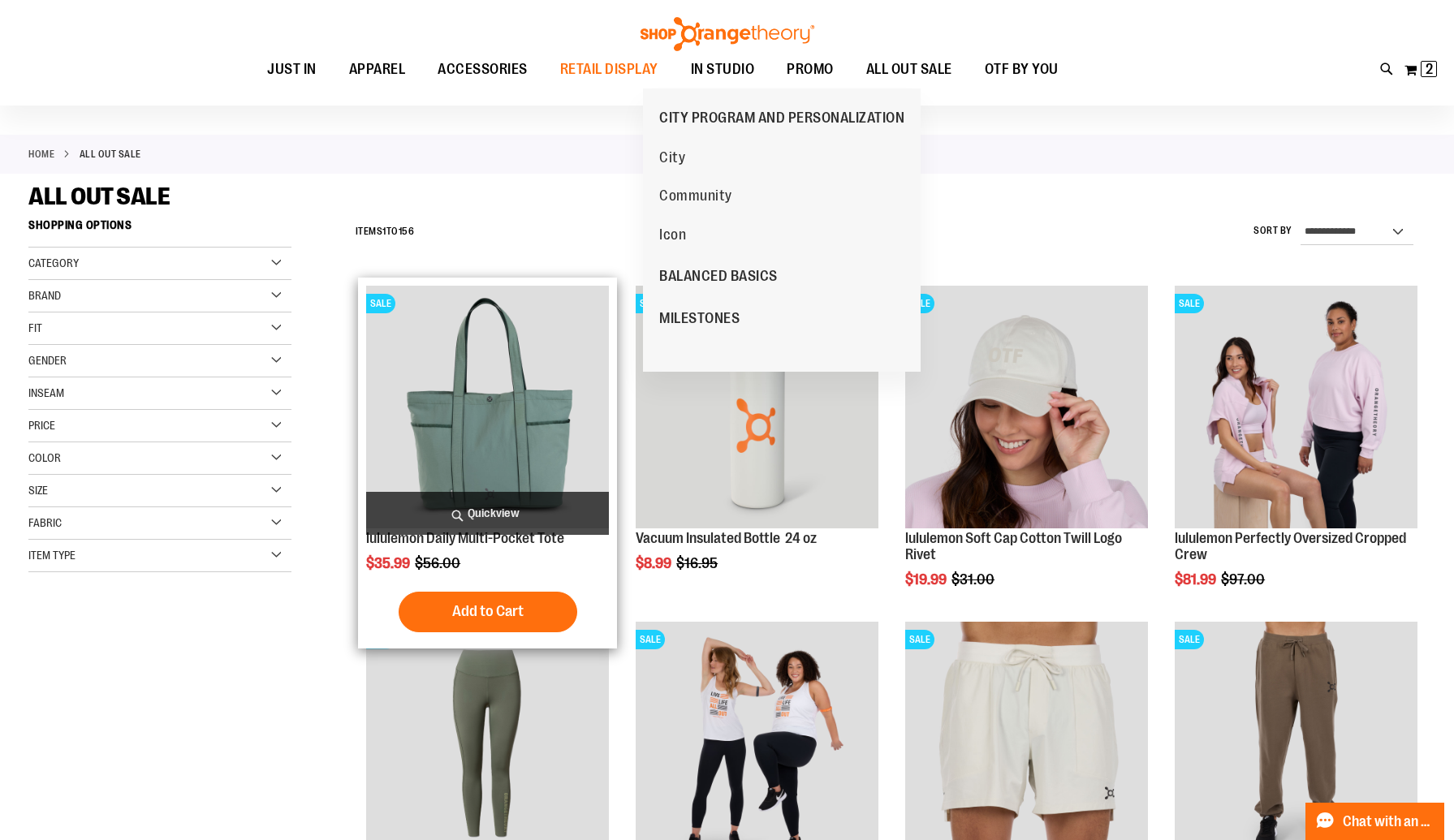
scroll to position [49, 0]
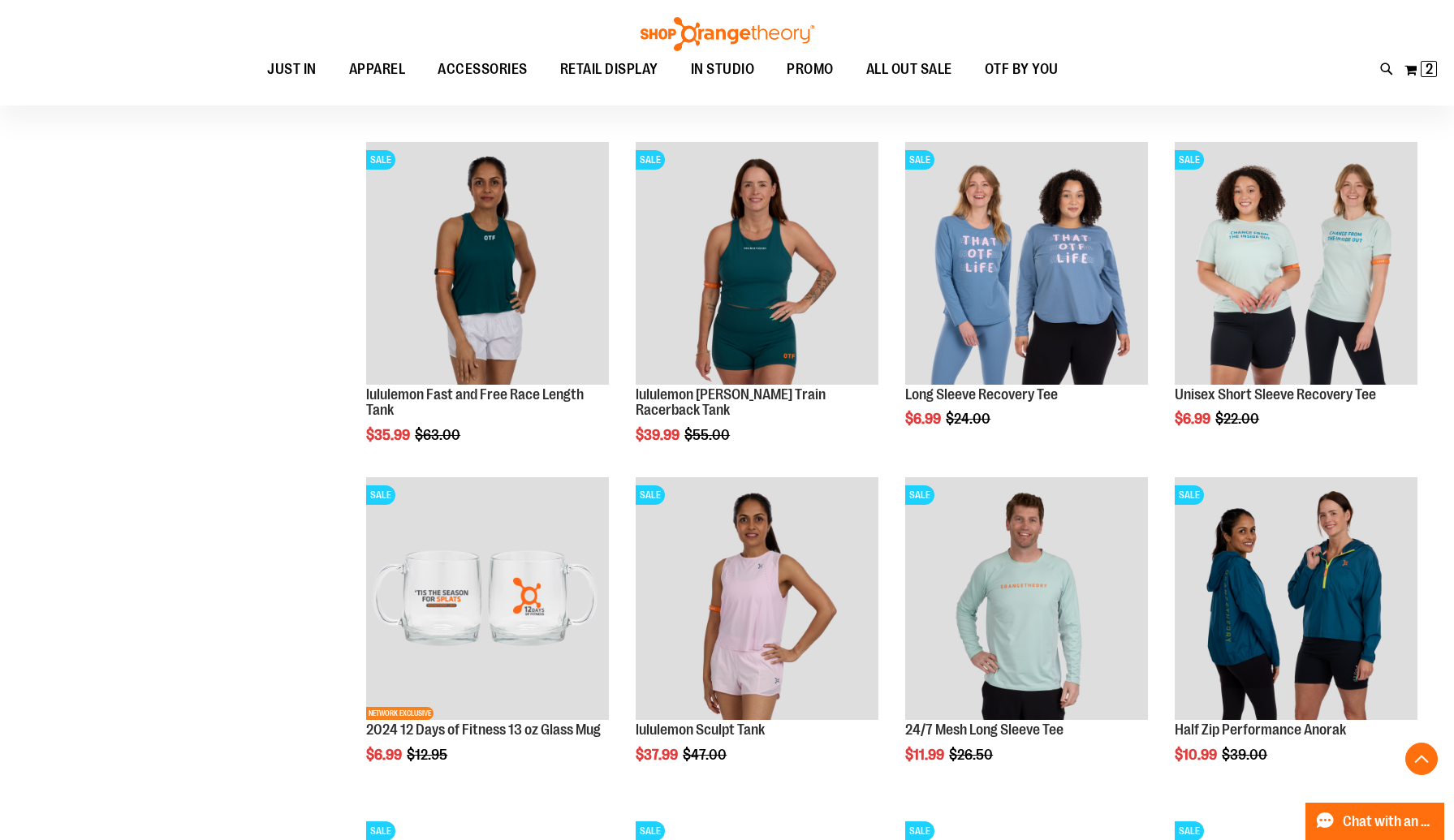
scroll to position [1200, 0]
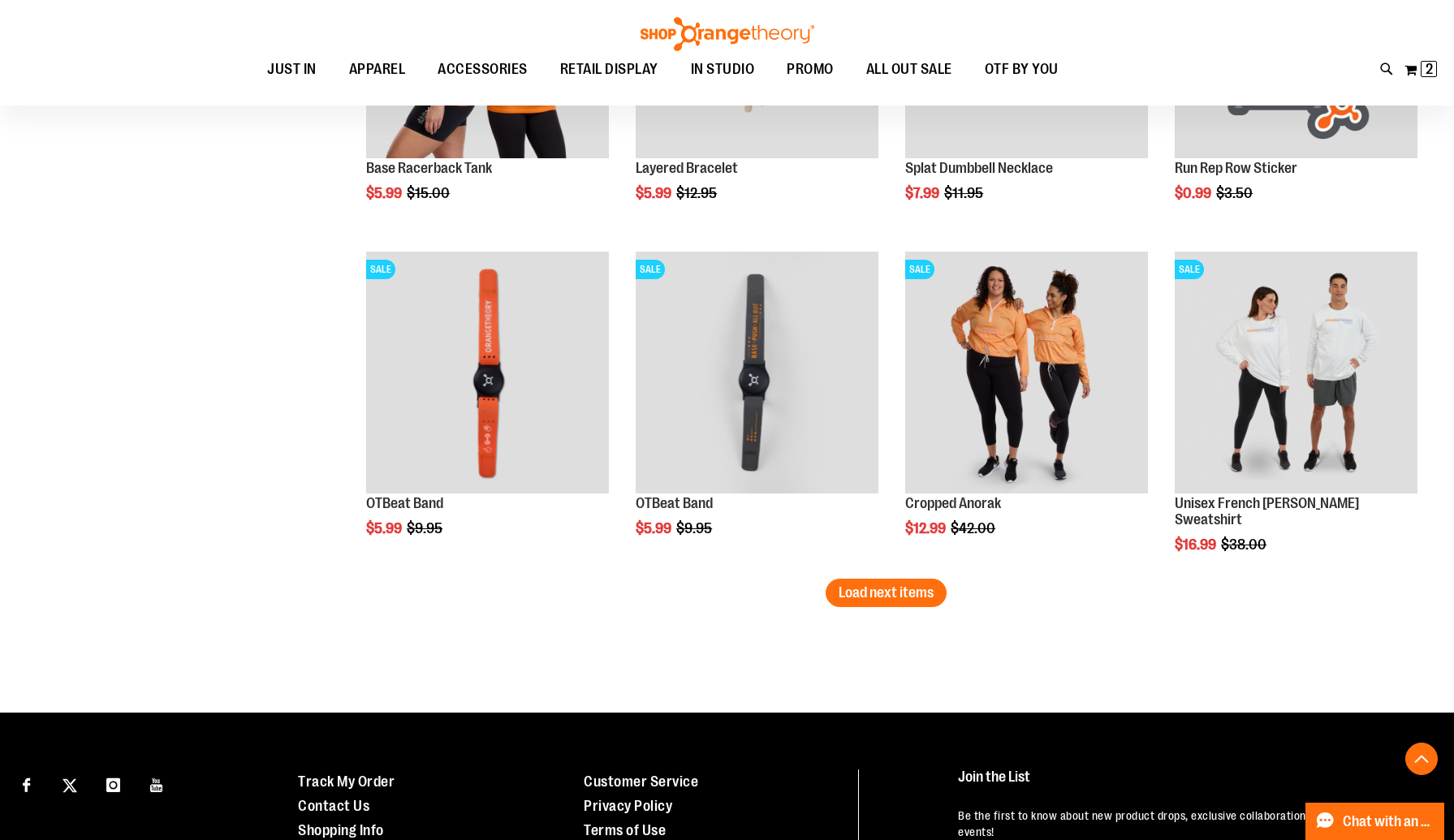
scroll to position [2767, 0]
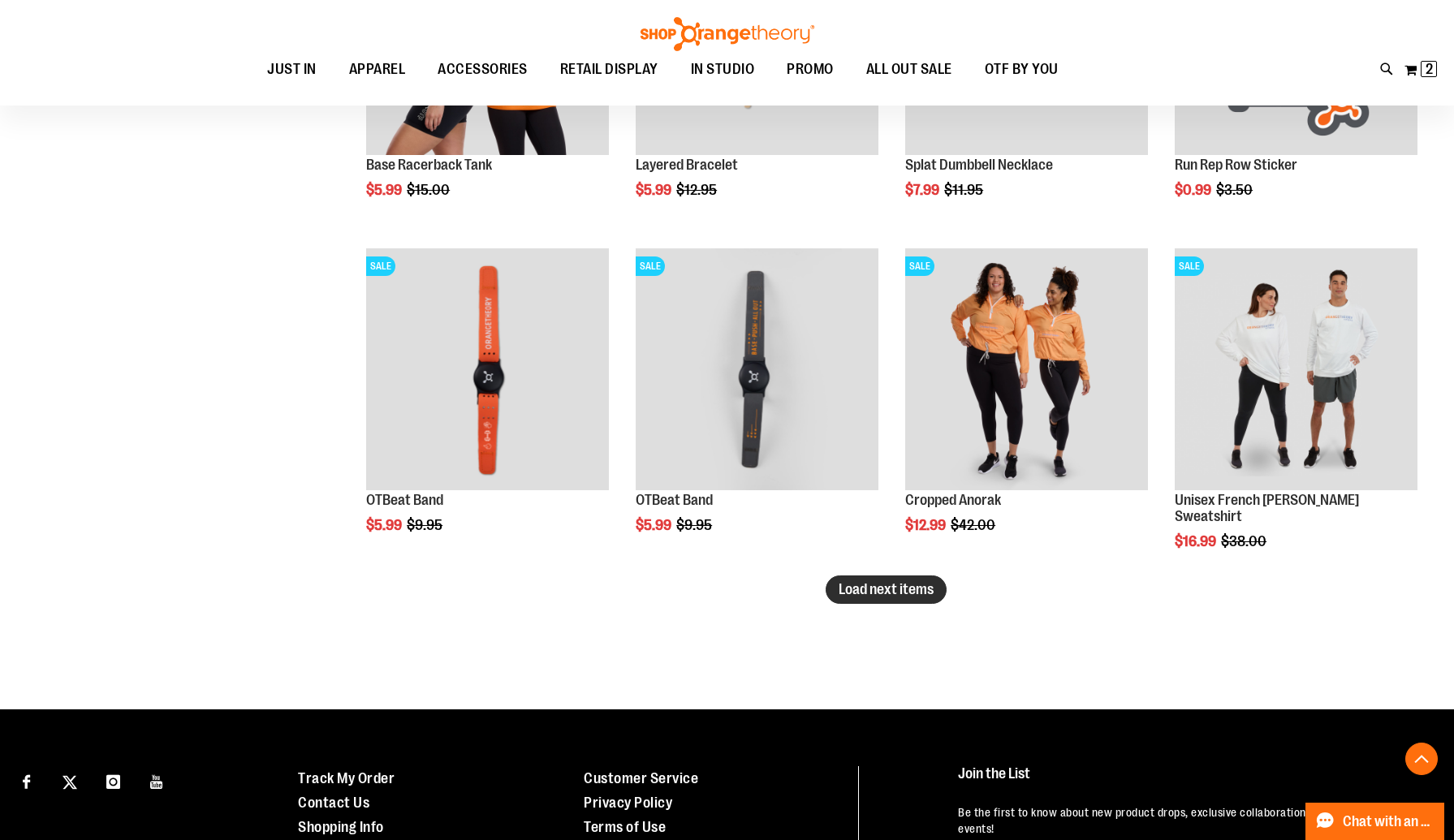
type input "**********"
click at [912, 595] on span "Load next items" at bounding box center [885, 589] width 95 height 16
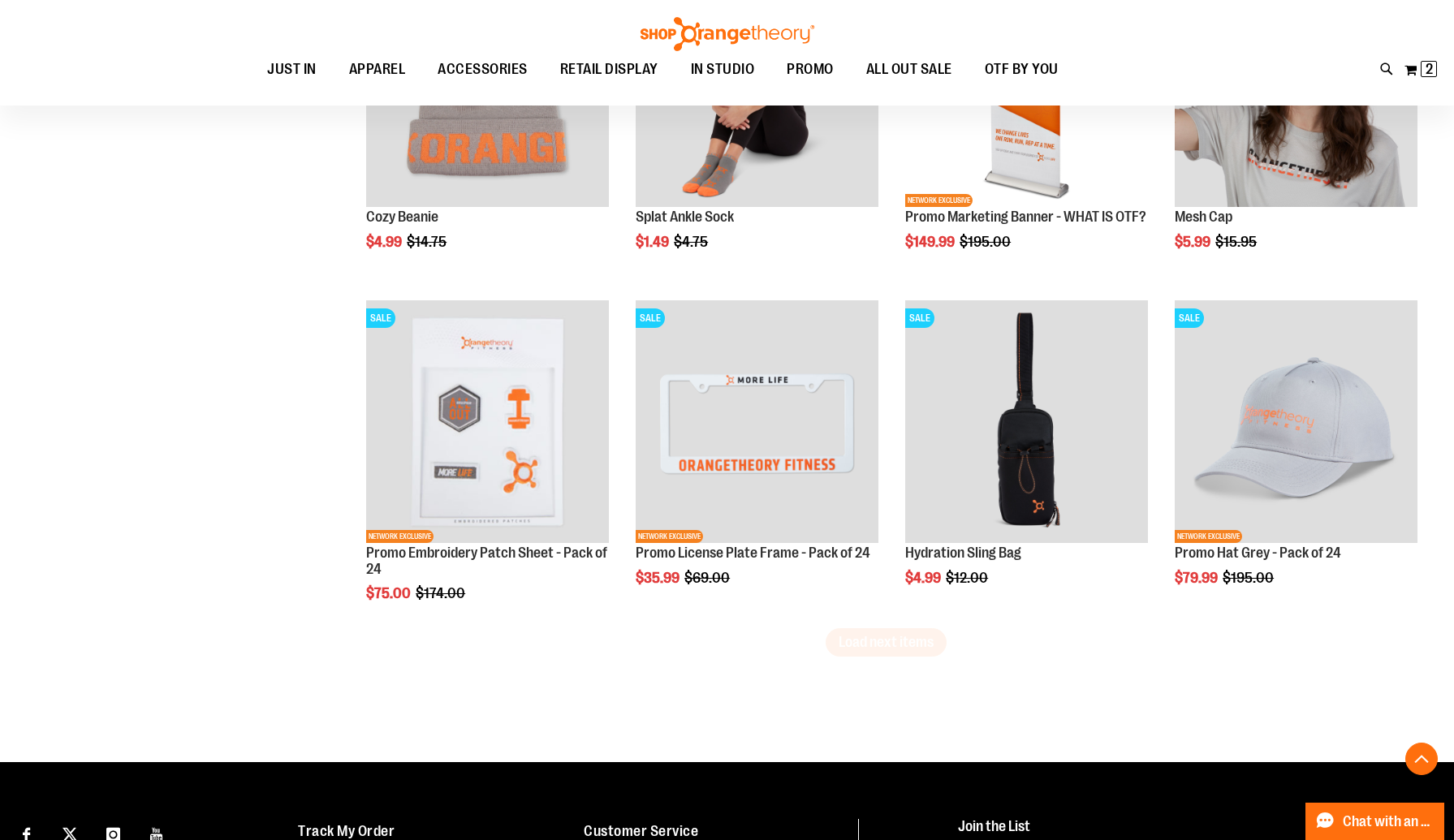
scroll to position [3730, 0]
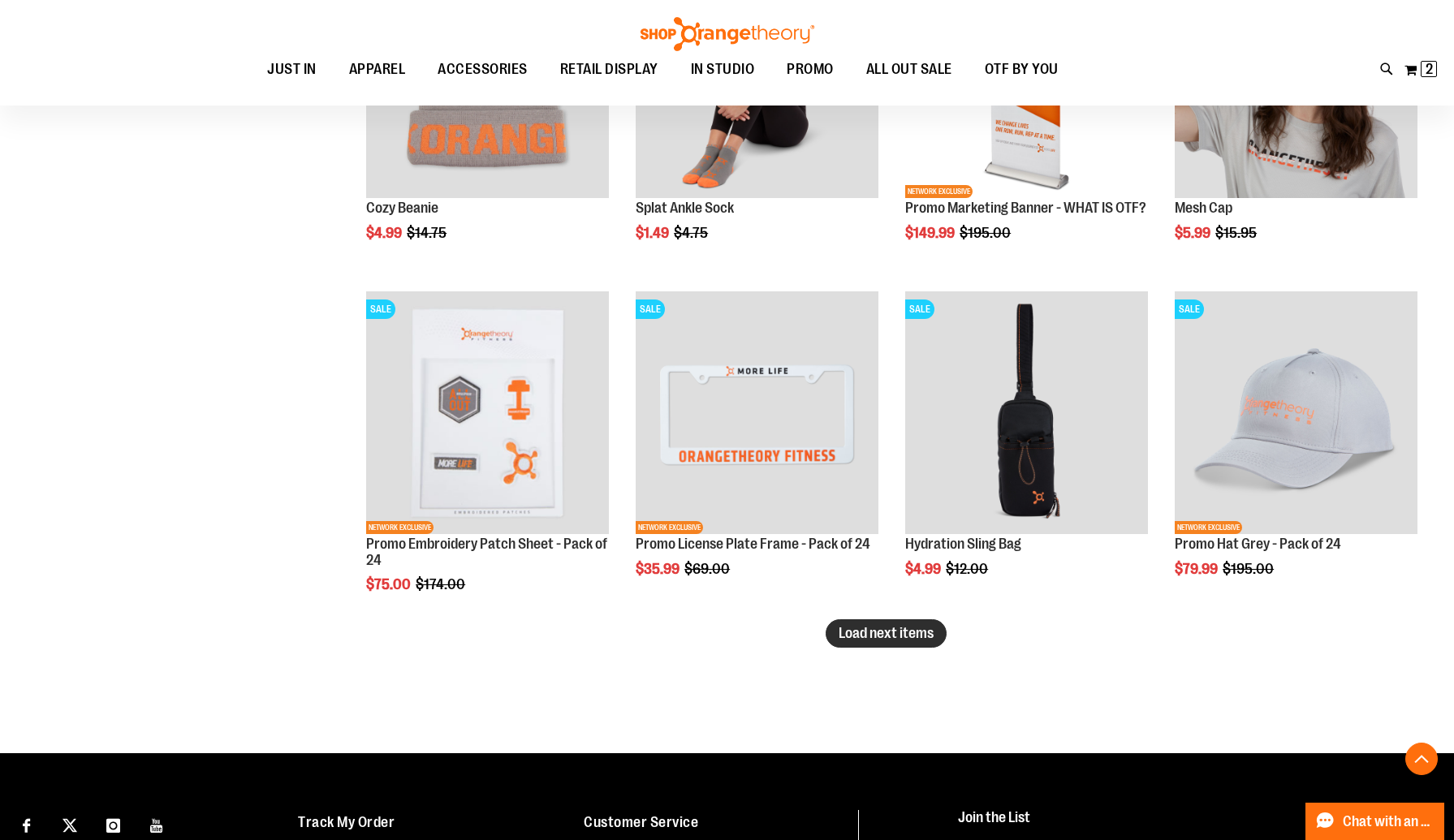
click at [908, 632] on span "Load next items" at bounding box center [885, 633] width 95 height 16
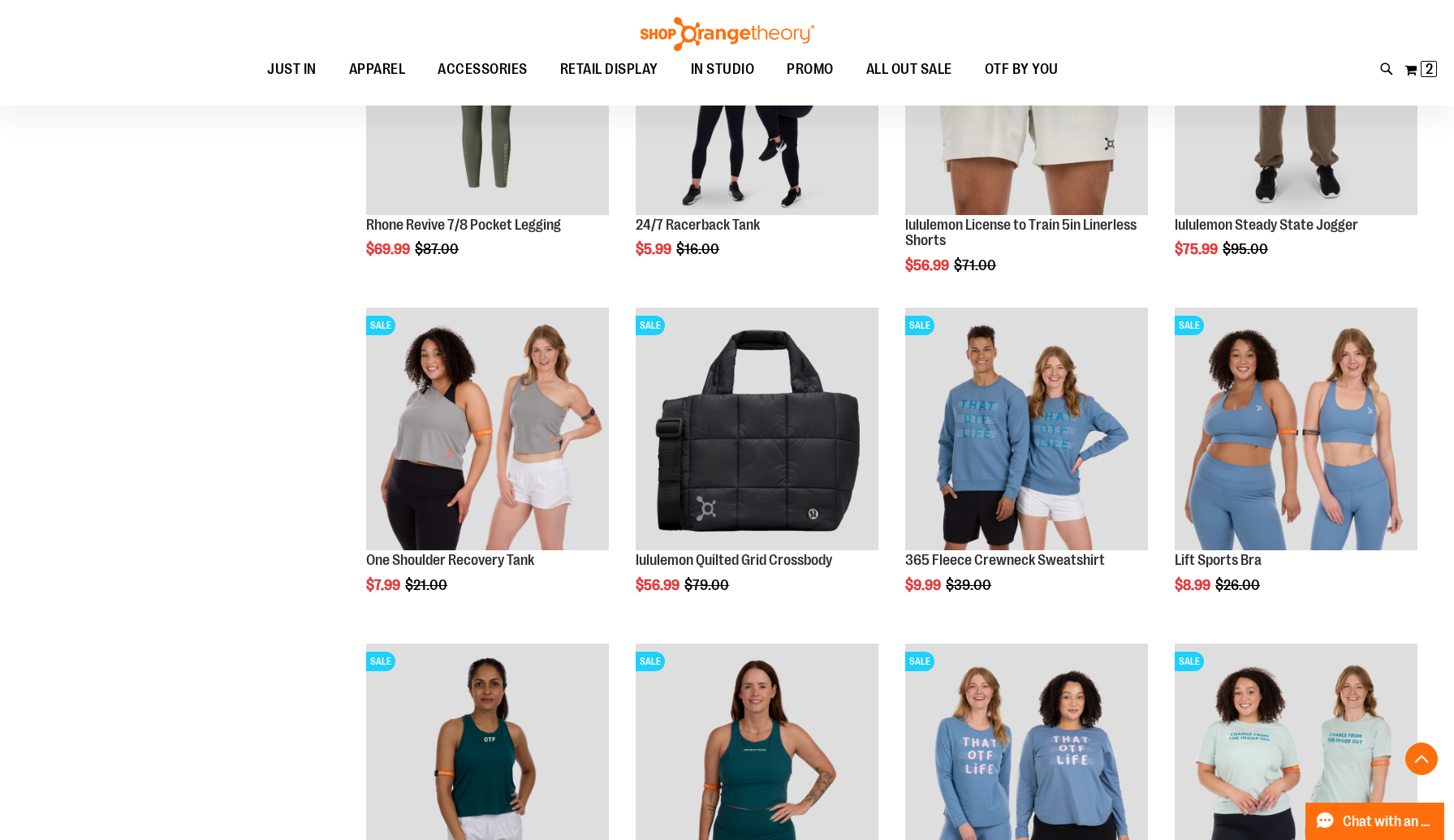
scroll to position [100, 0]
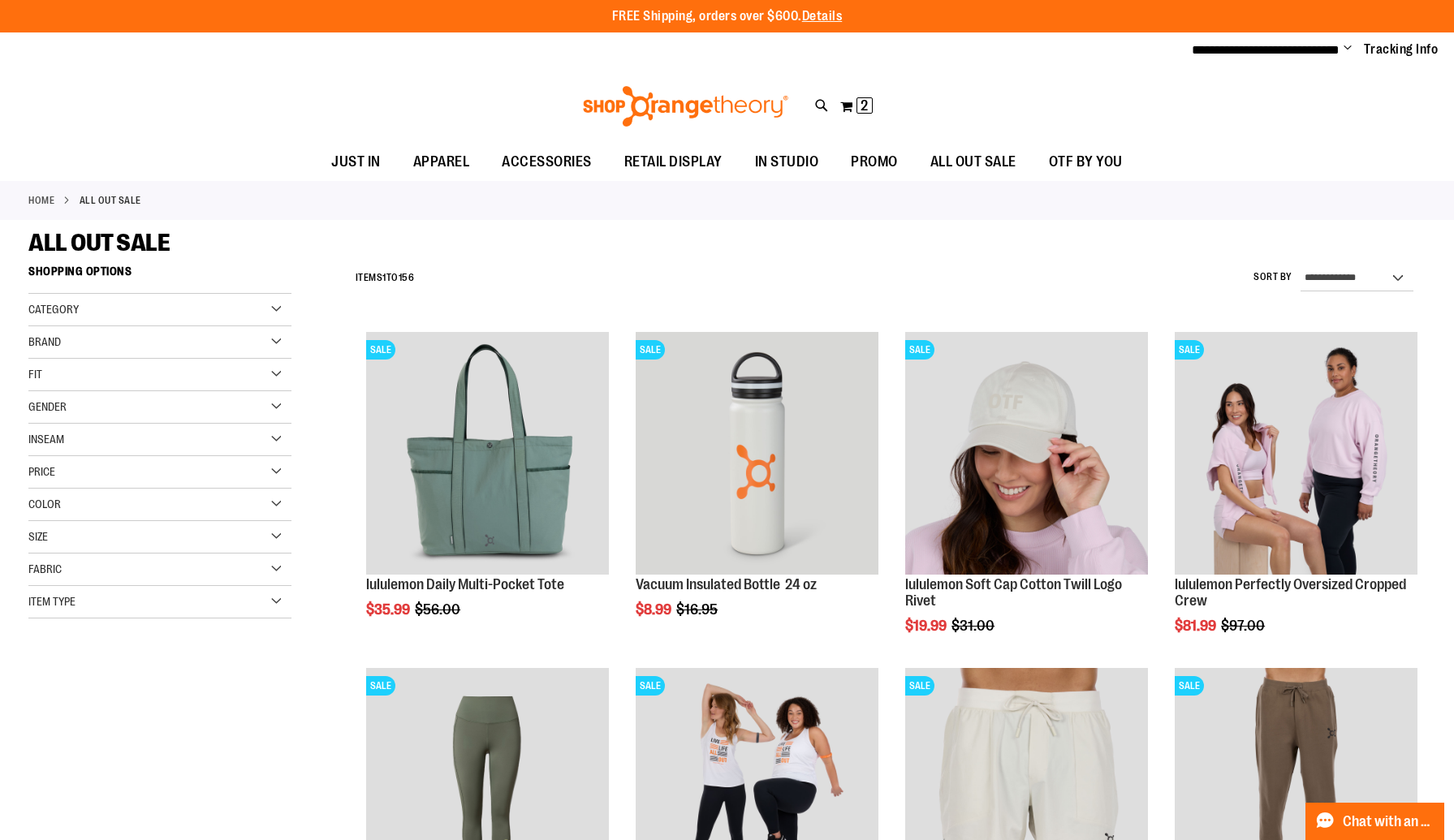
click at [129, 315] on div "Category" at bounding box center [160, 310] width 263 height 33
click at [119, 349] on div "Brand" at bounding box center [160, 342] width 263 height 33
click at [112, 375] on div "Fit" at bounding box center [160, 375] width 263 height 33
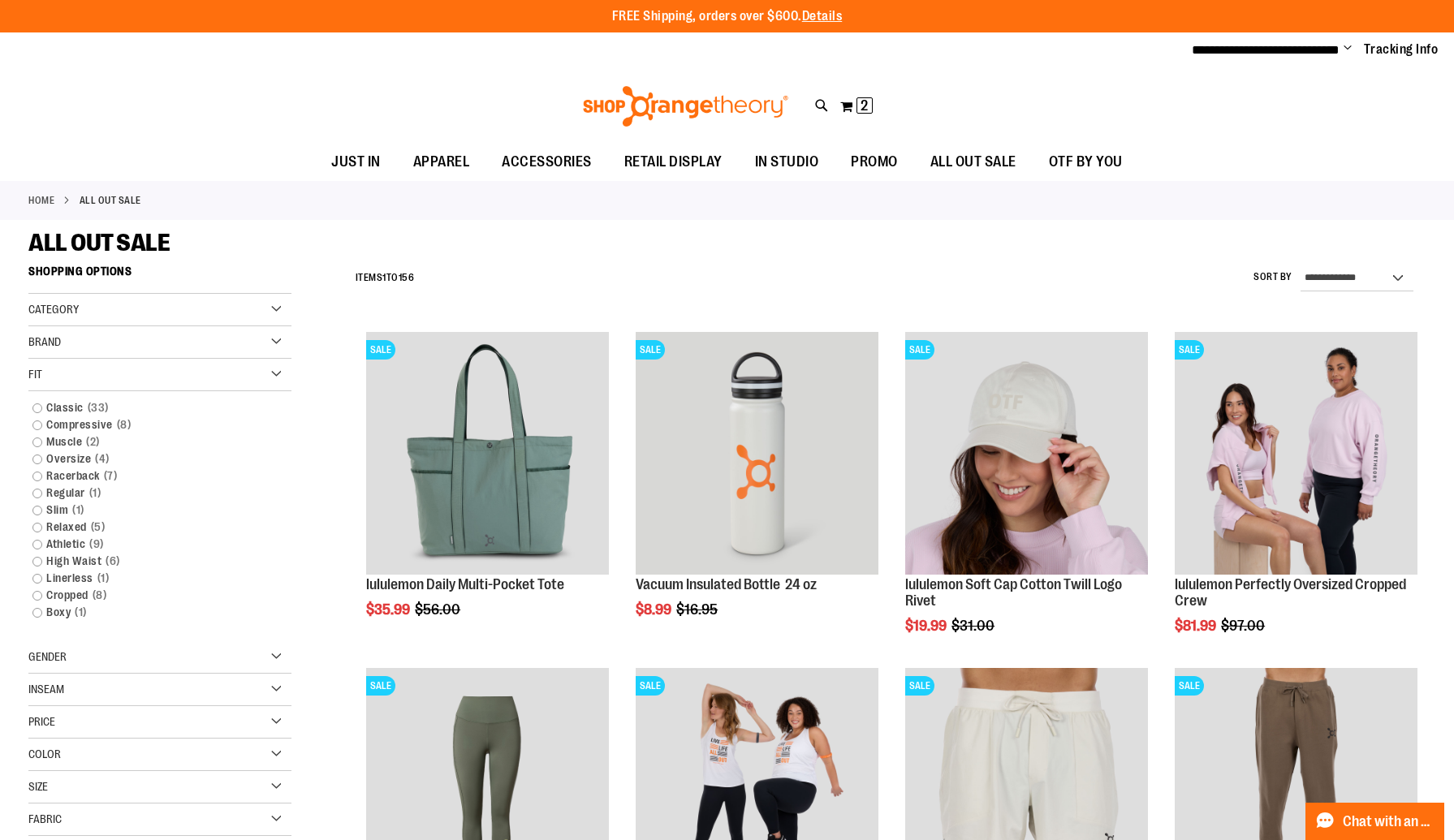
click at [112, 375] on div "Fit" at bounding box center [160, 375] width 263 height 33
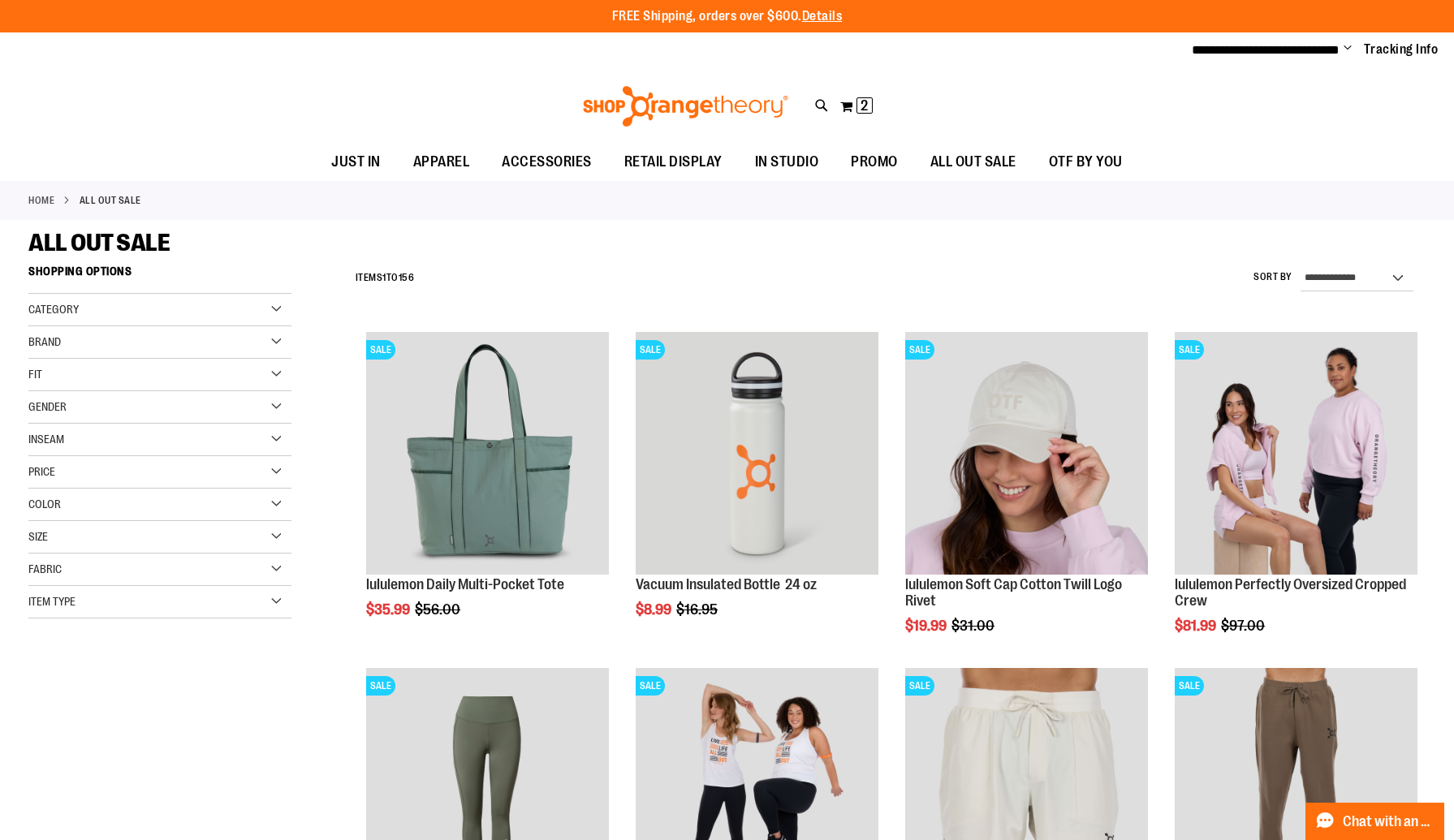
click at [108, 405] on div "Gender" at bounding box center [160, 408] width 263 height 33
click at [102, 444] on div "Inseam" at bounding box center [160, 440] width 263 height 33
click at [92, 606] on div "Item Type" at bounding box center [160, 602] width 263 height 33
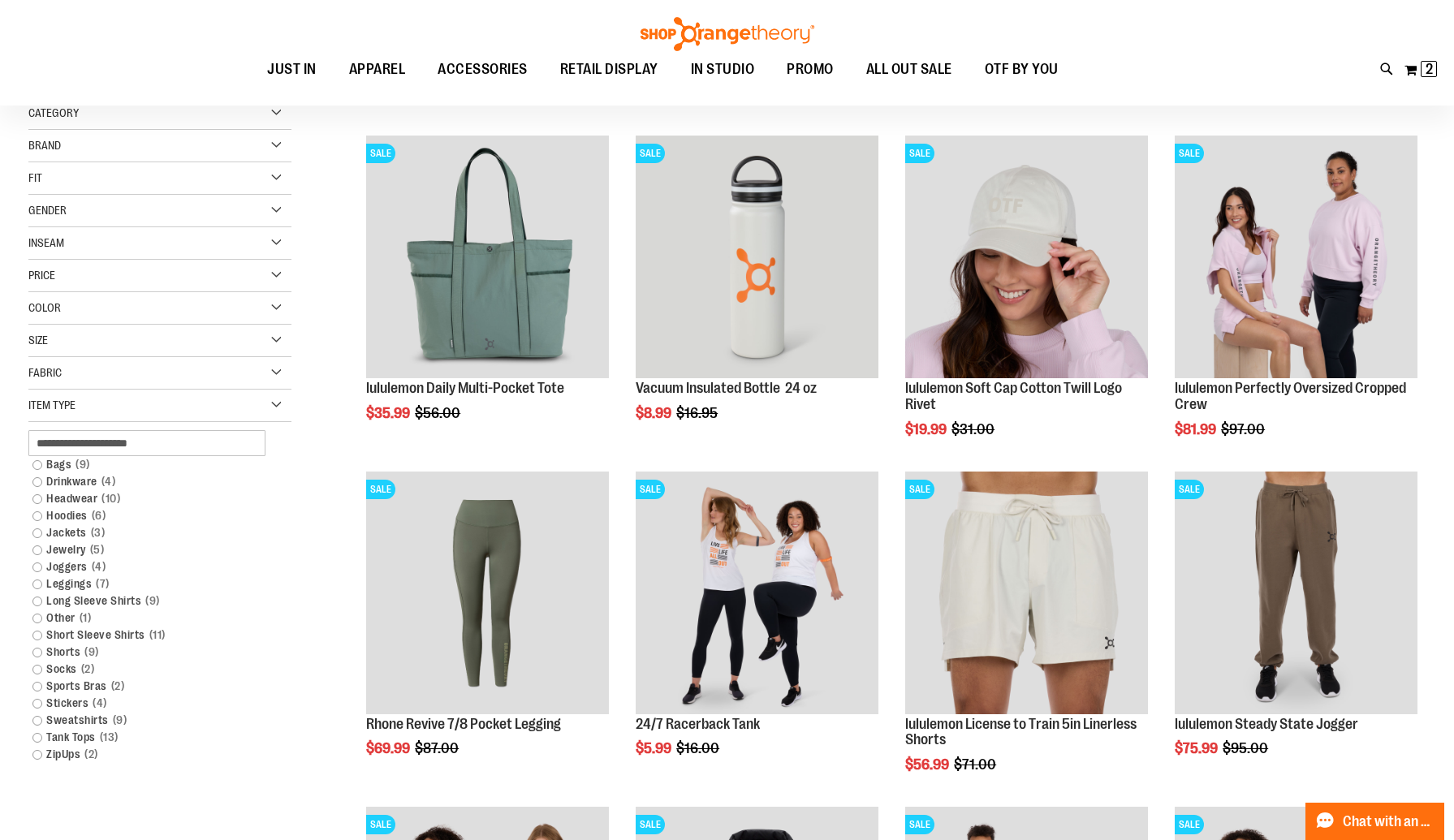
scroll to position [199, 0]
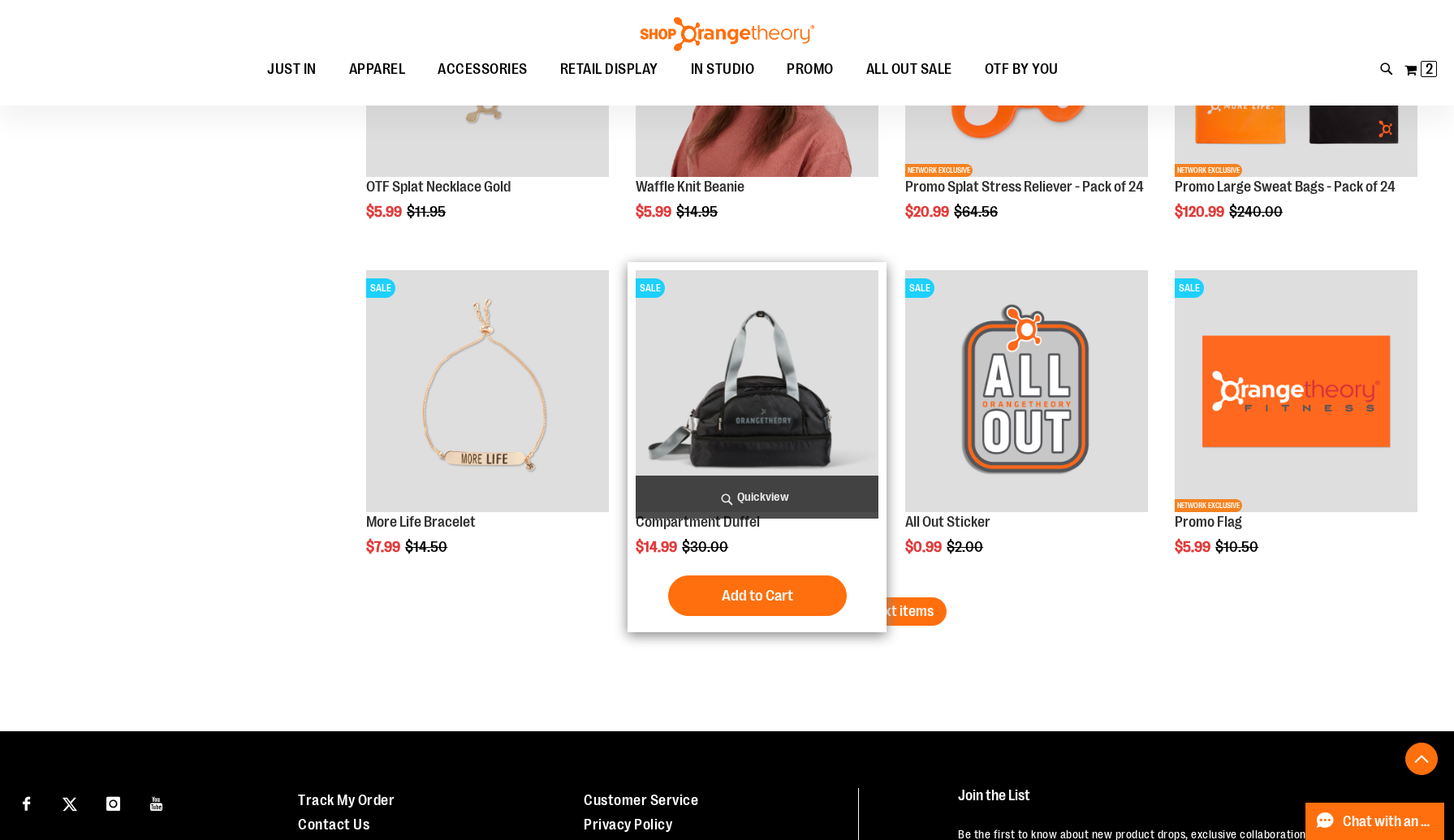
scroll to position [4761, 0]
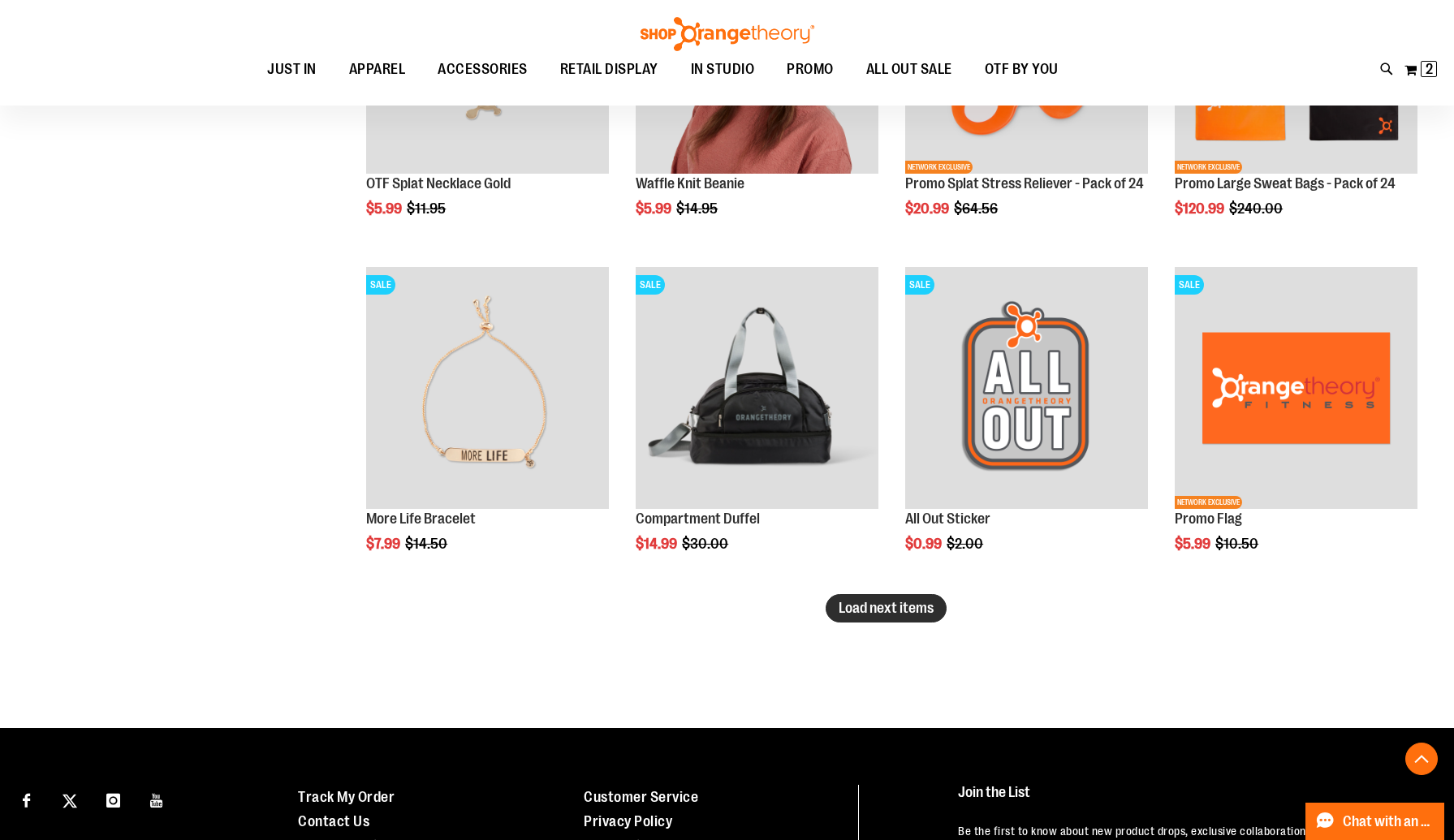
click at [852, 607] on span "Load next items" at bounding box center [885, 607] width 95 height 16
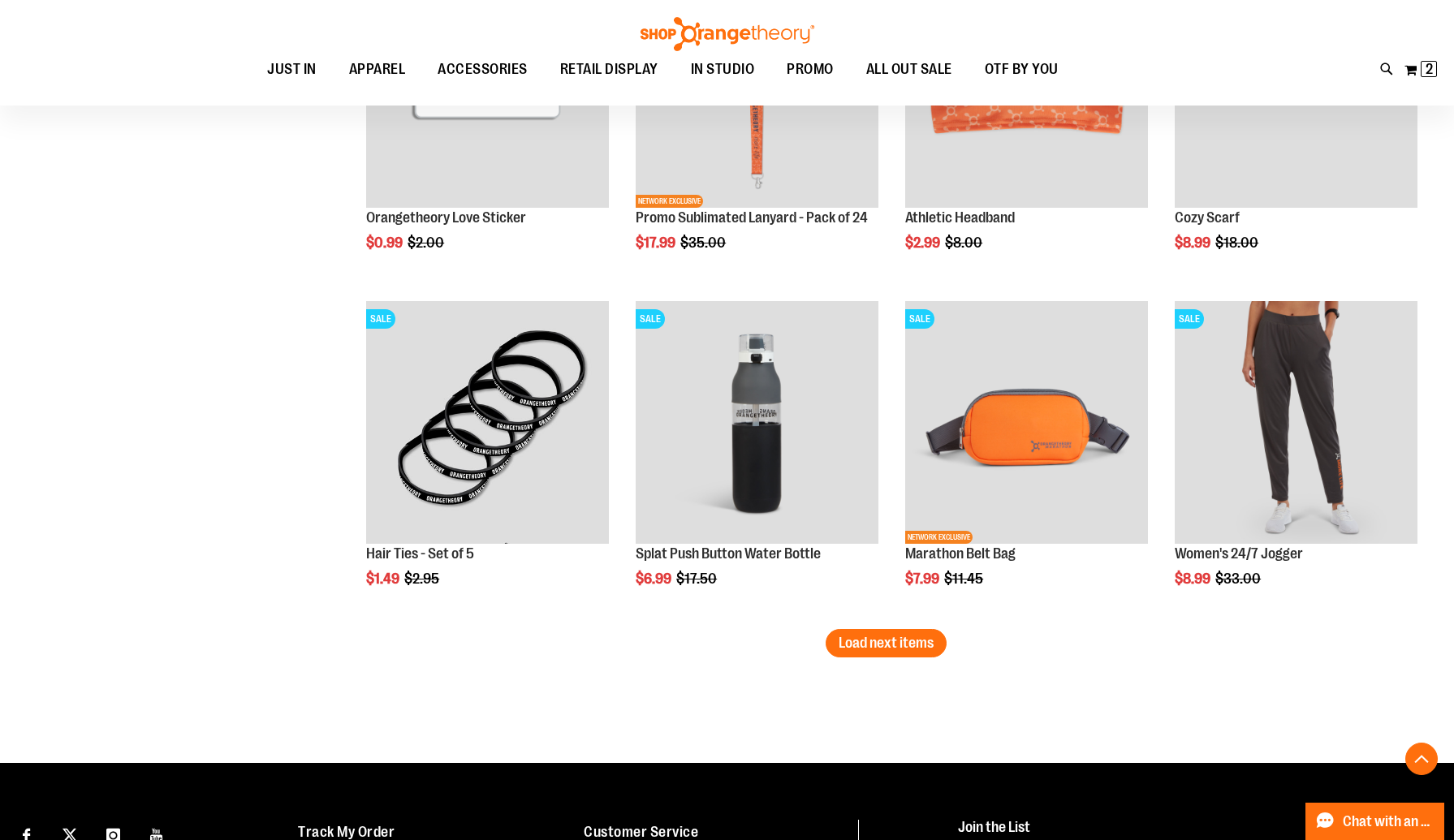
scroll to position [5737, 0]
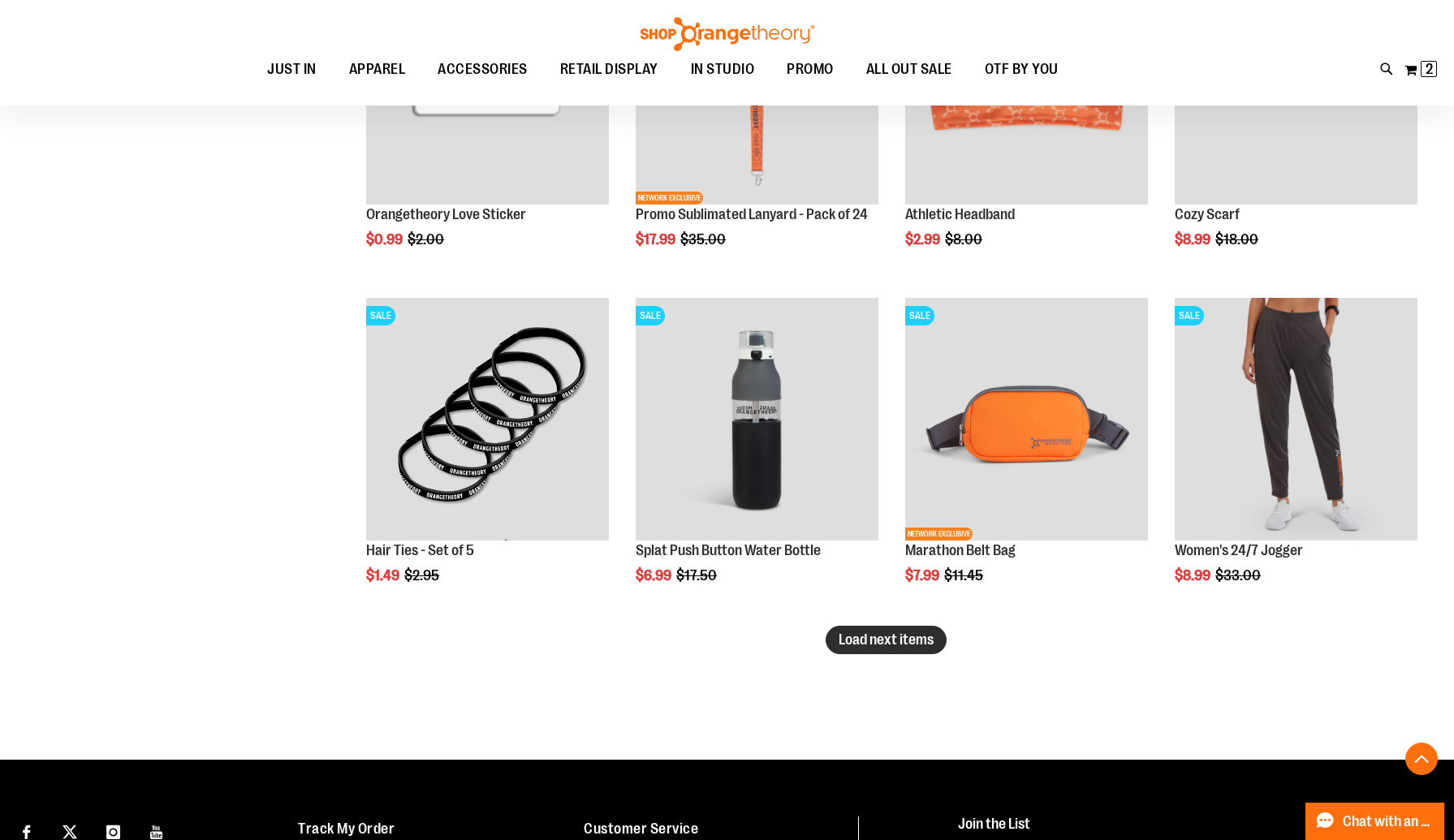
click at [926, 642] on span "Load next items" at bounding box center [885, 639] width 95 height 16
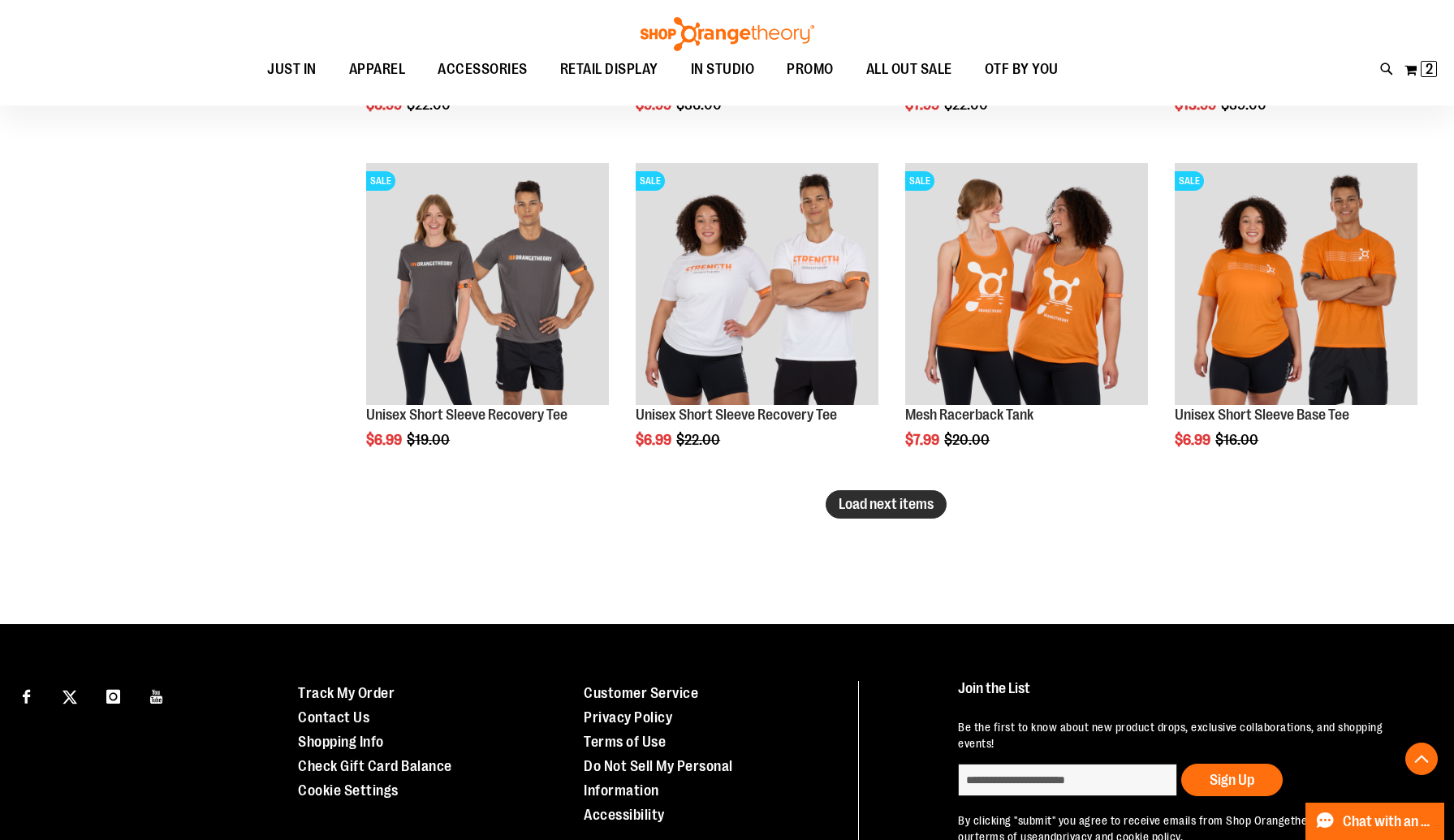
scroll to position [6882, 0]
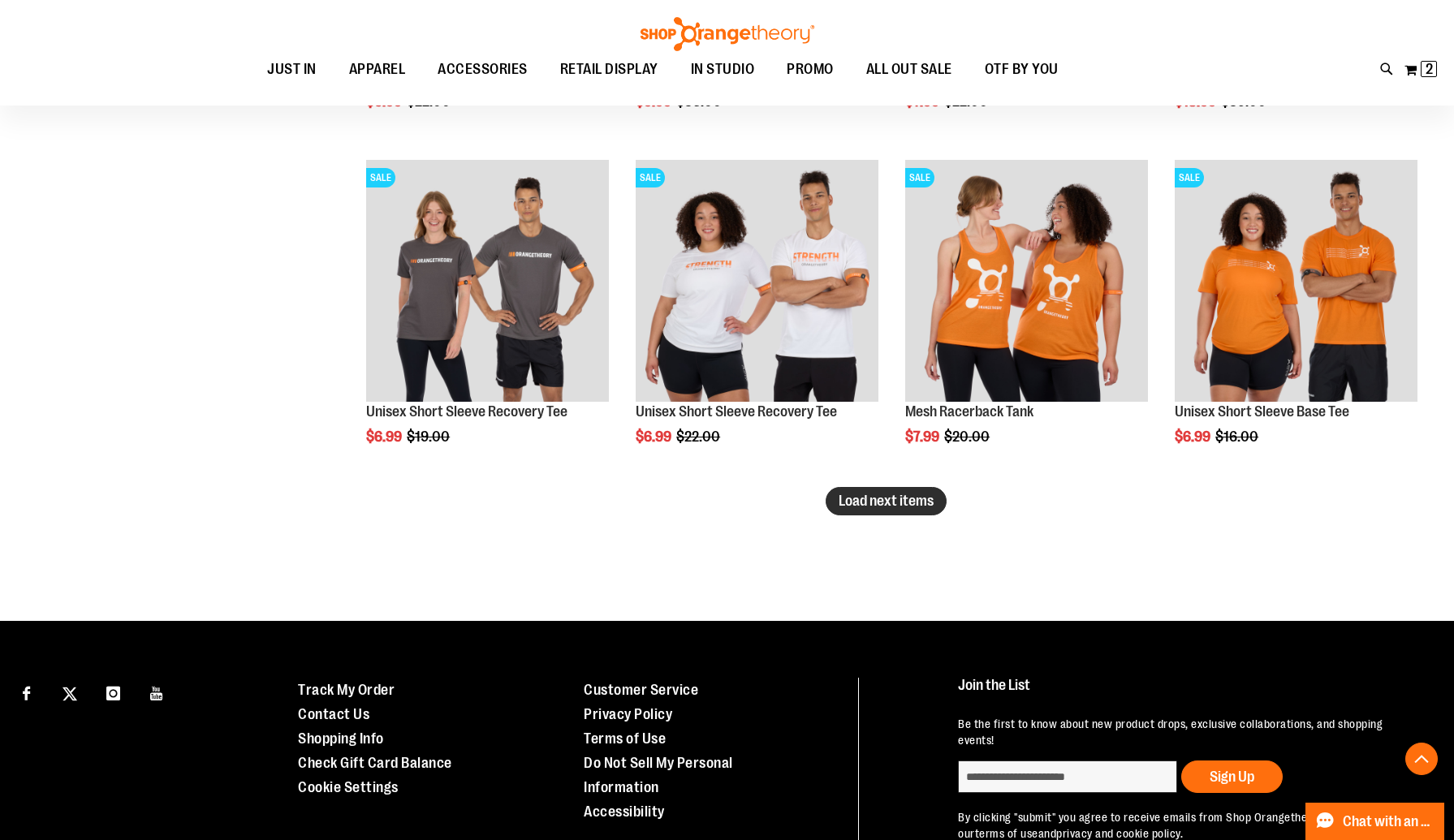
click at [903, 502] on span "Load next items" at bounding box center [885, 501] width 95 height 16
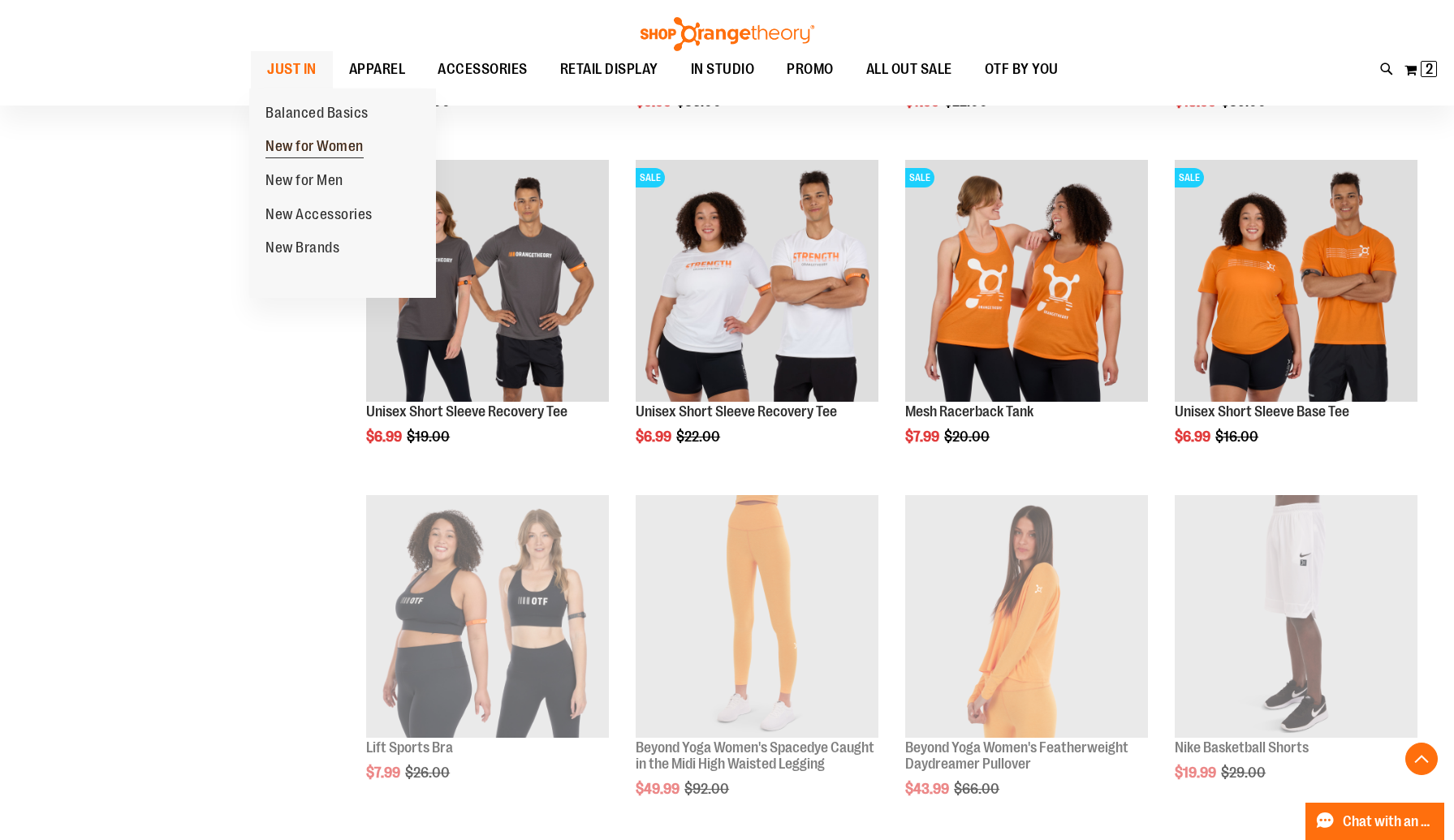
click at [286, 147] on span "New for Women" at bounding box center [315, 148] width 98 height 20
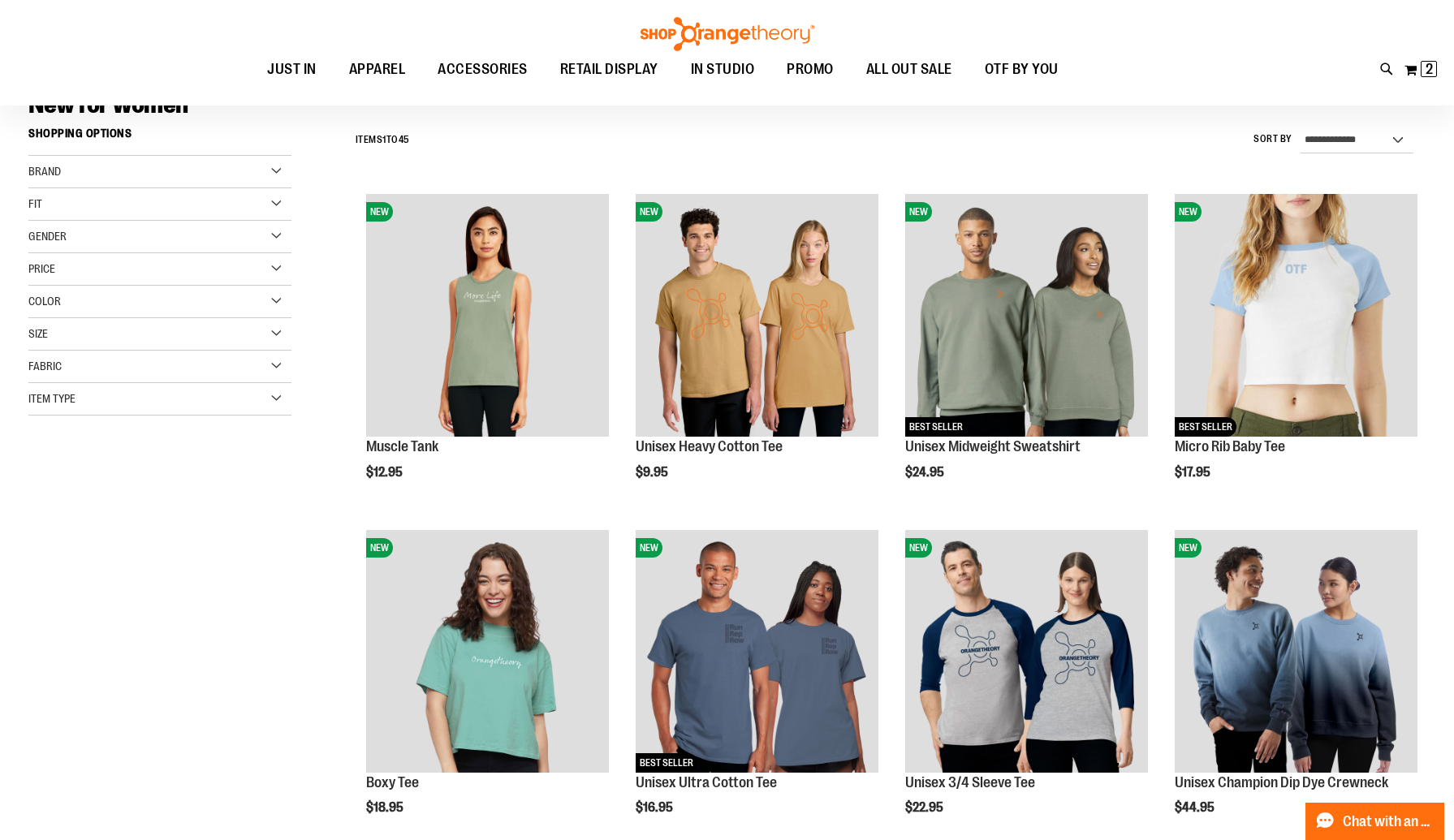
scroll to position [140, 0]
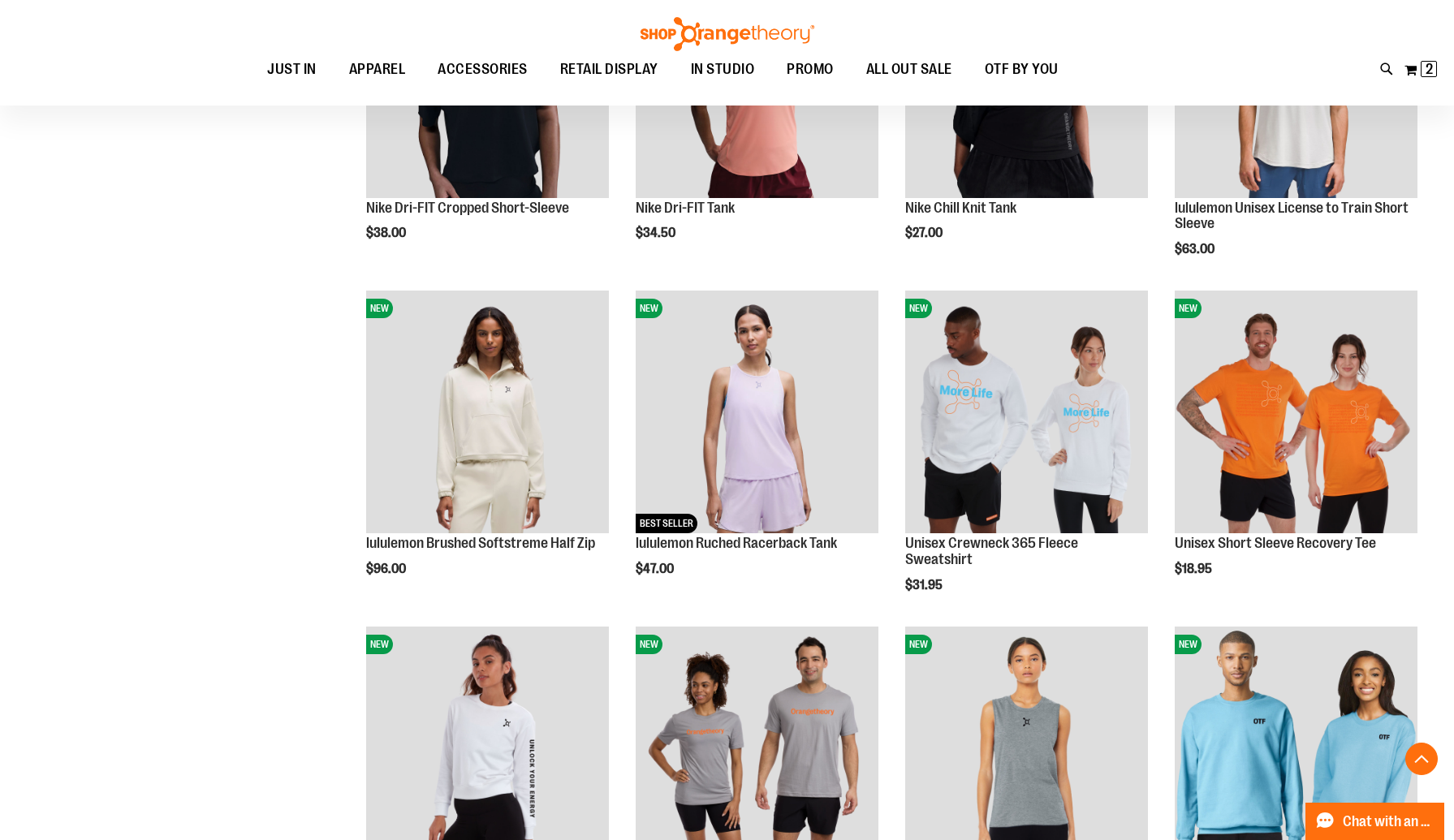
scroll to position [1384, 0]
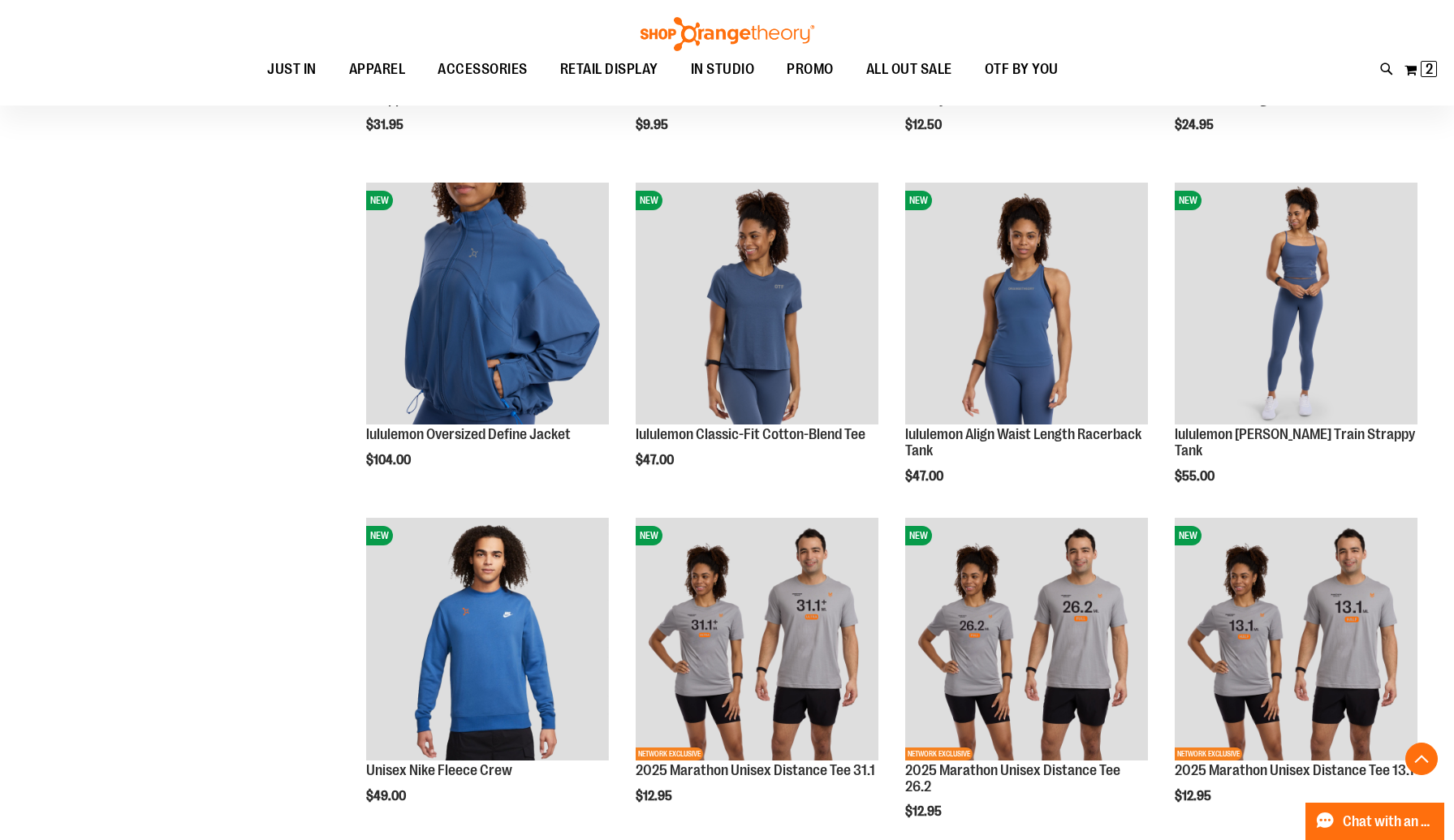
scroll to position [2162, 0]
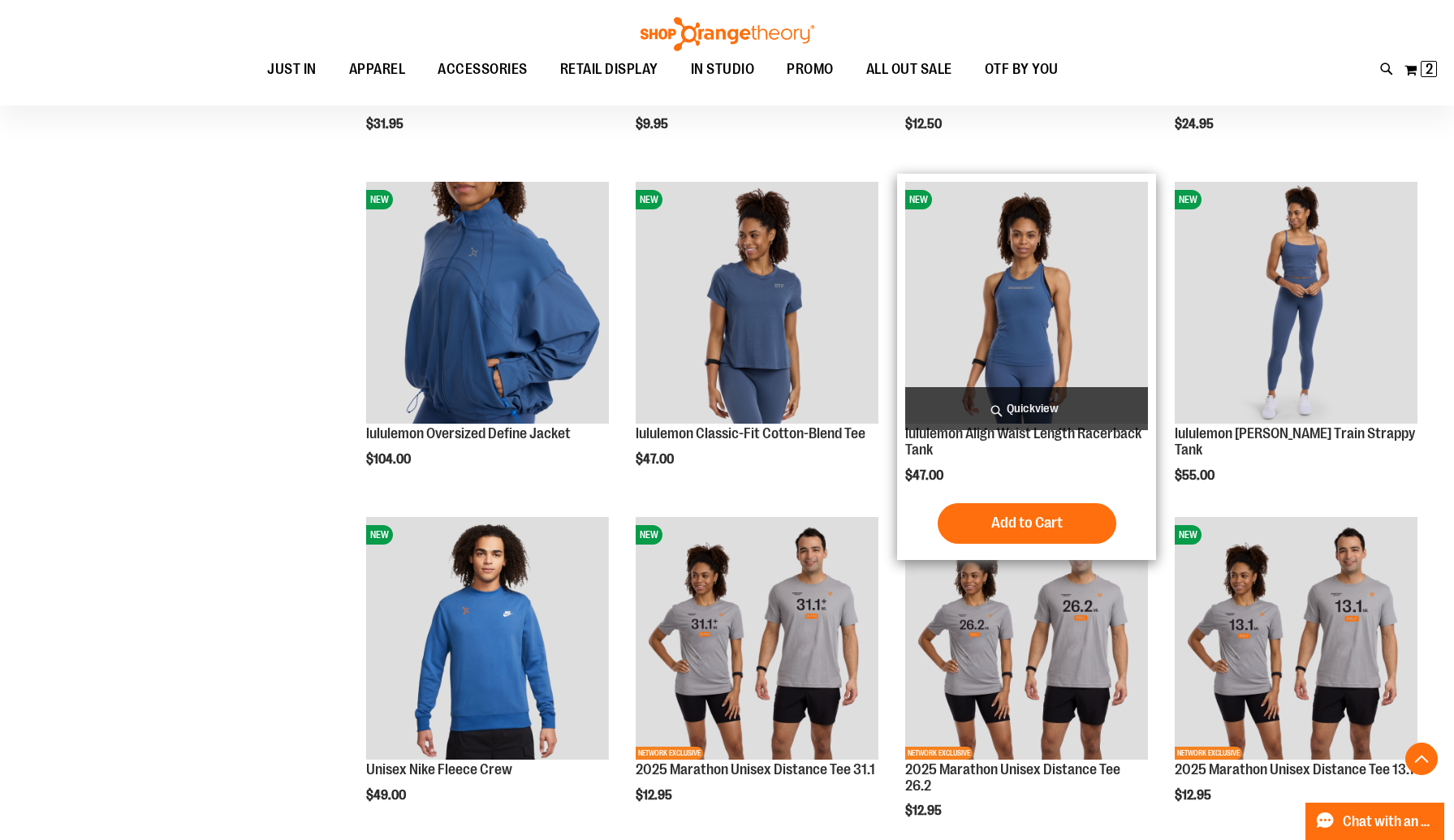
type input "**********"
click at [957, 338] on img "product" at bounding box center [1026, 303] width 243 height 243
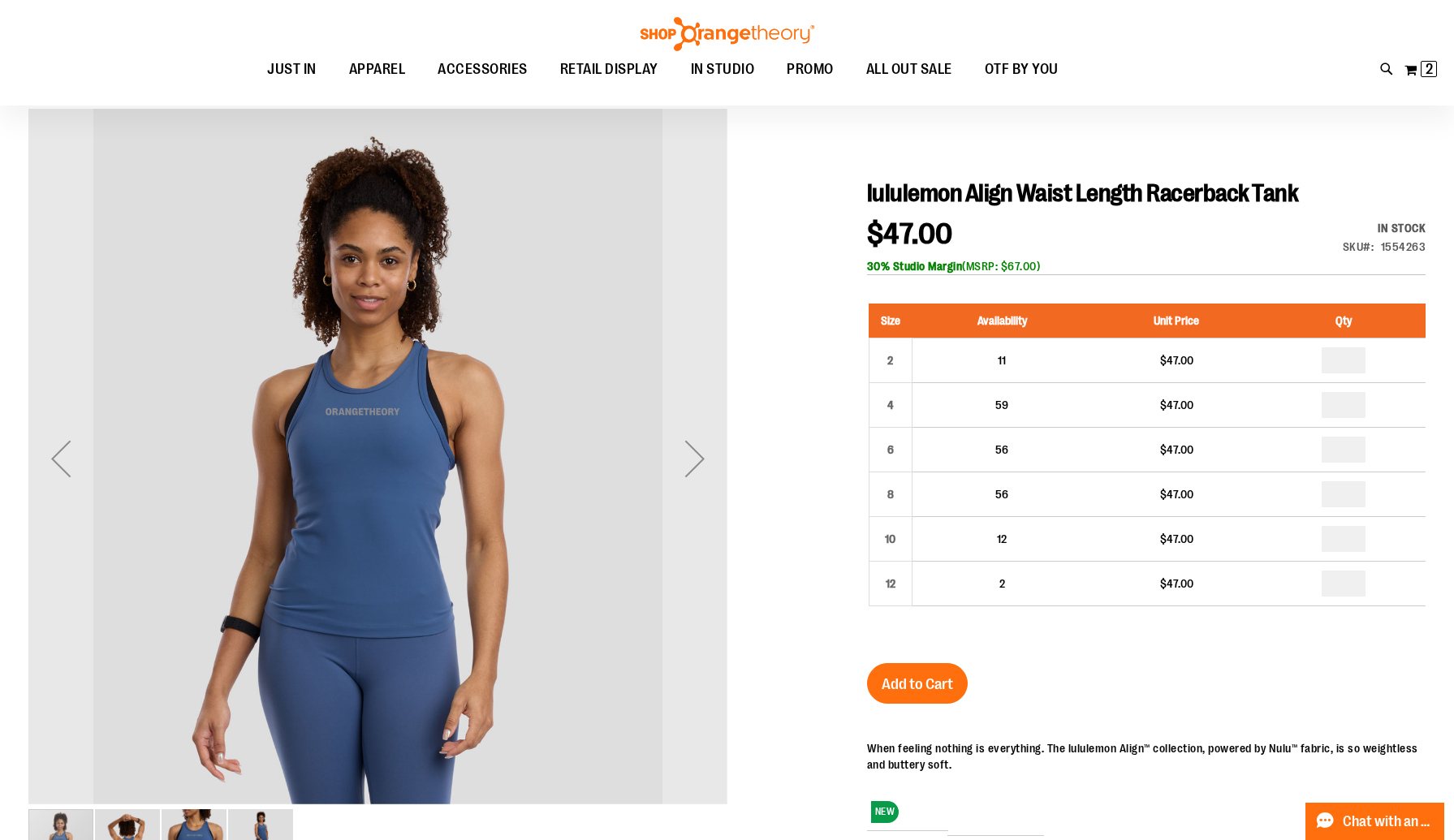
scroll to position [167, 0]
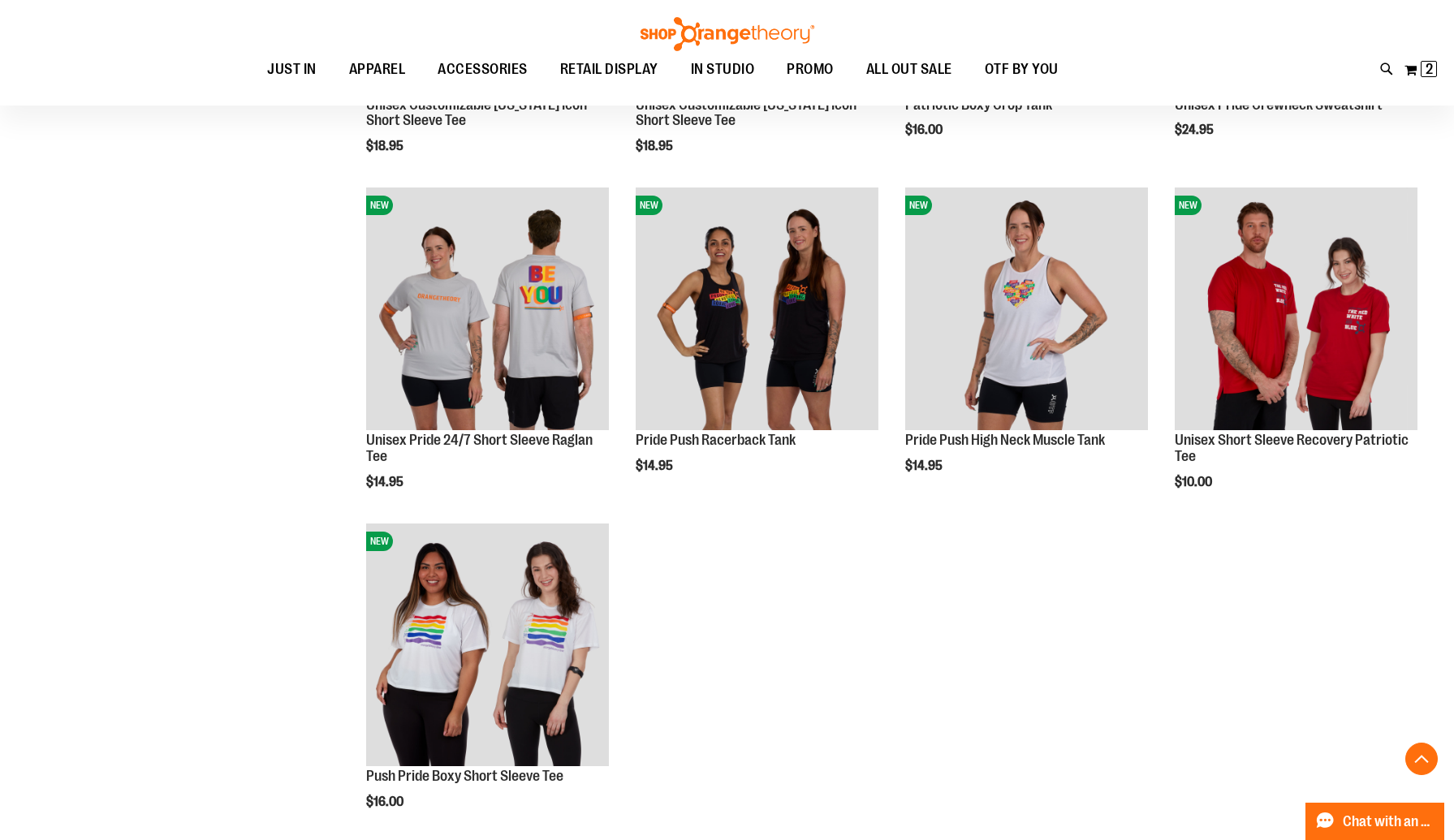
scroll to position [622, 0]
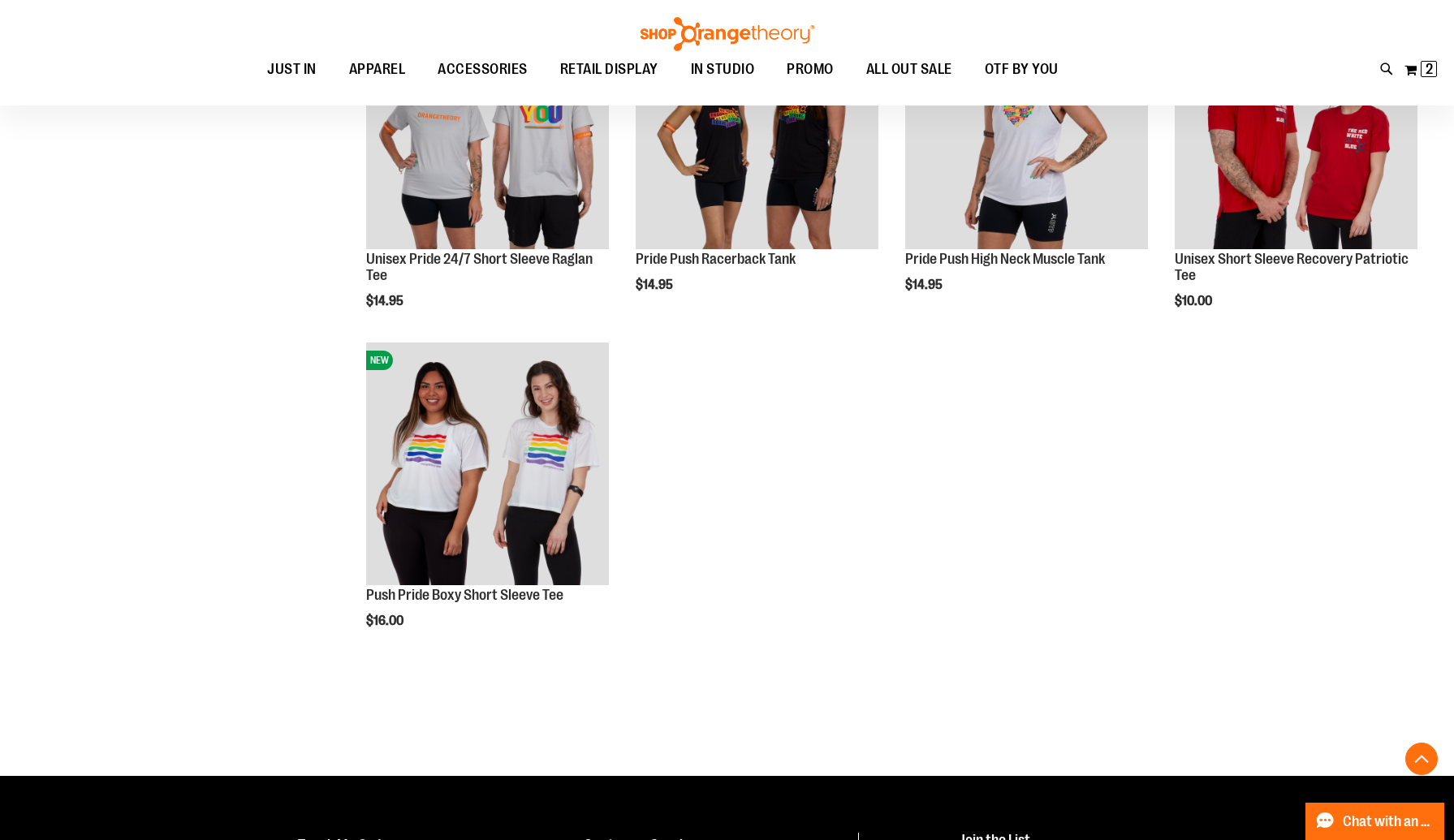
scroll to position [1511, 0]
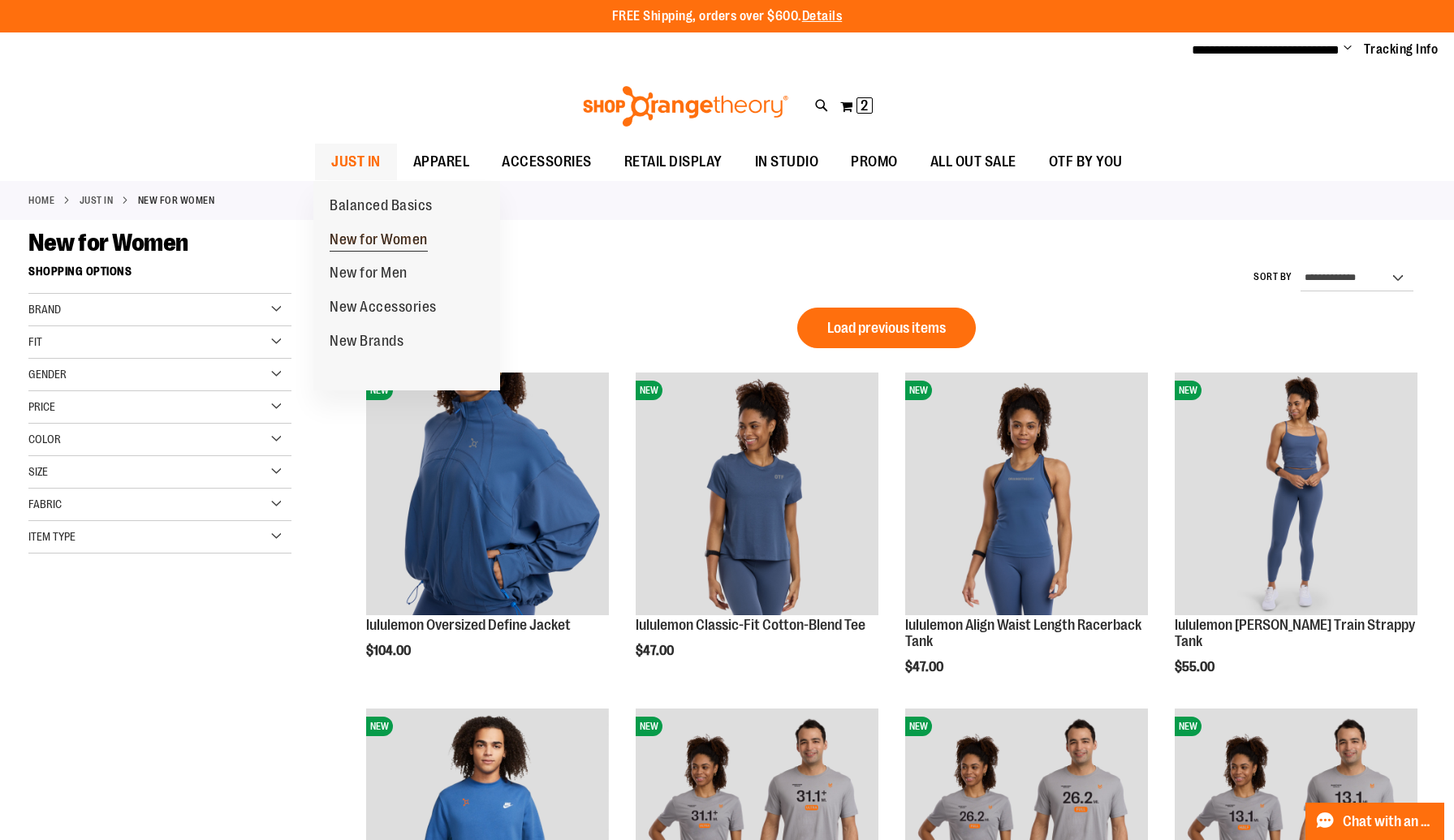
type input "**********"
click at [360, 238] on span "New for Women" at bounding box center [379, 241] width 98 height 20
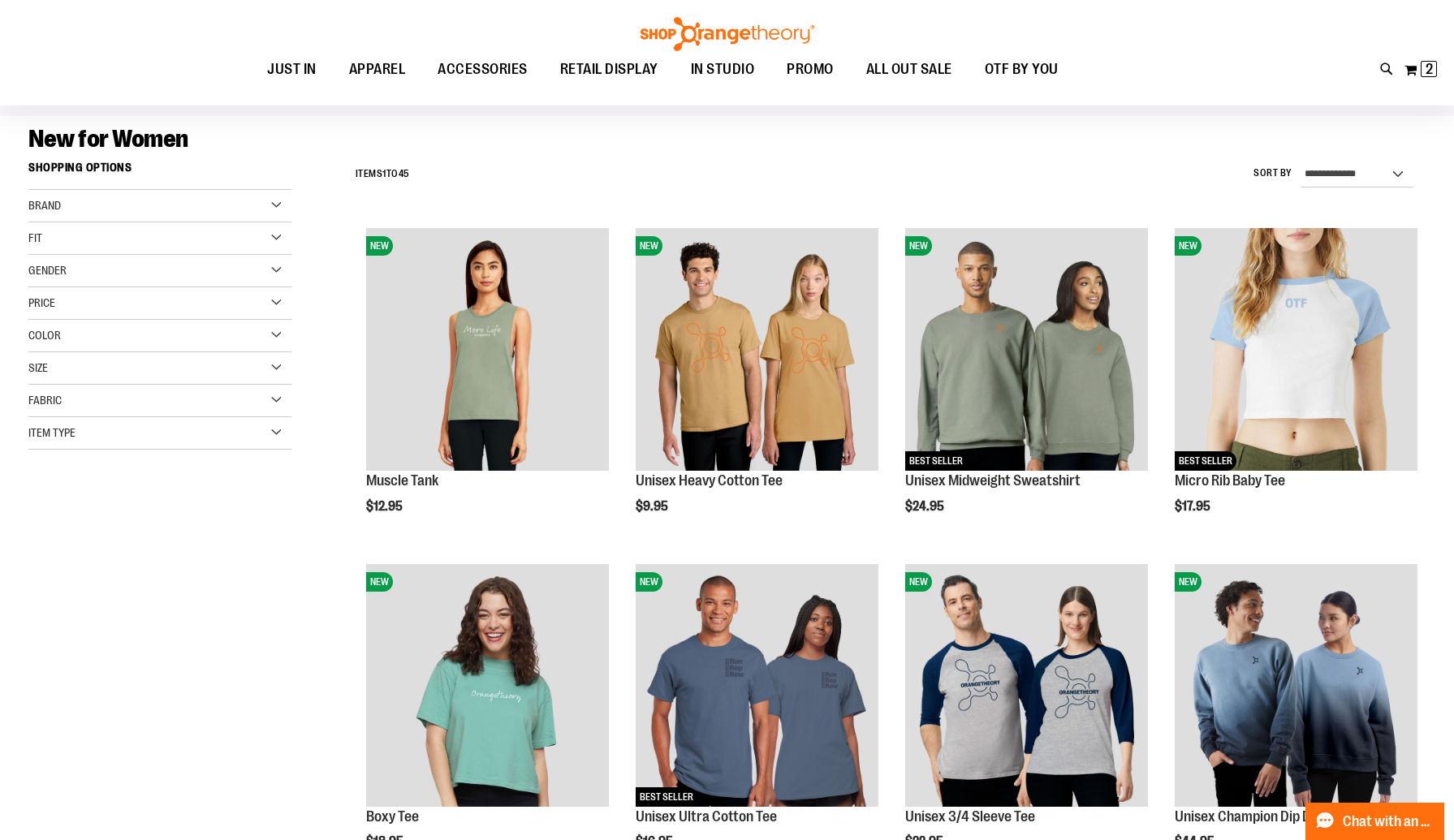
scroll to position [160, 0]
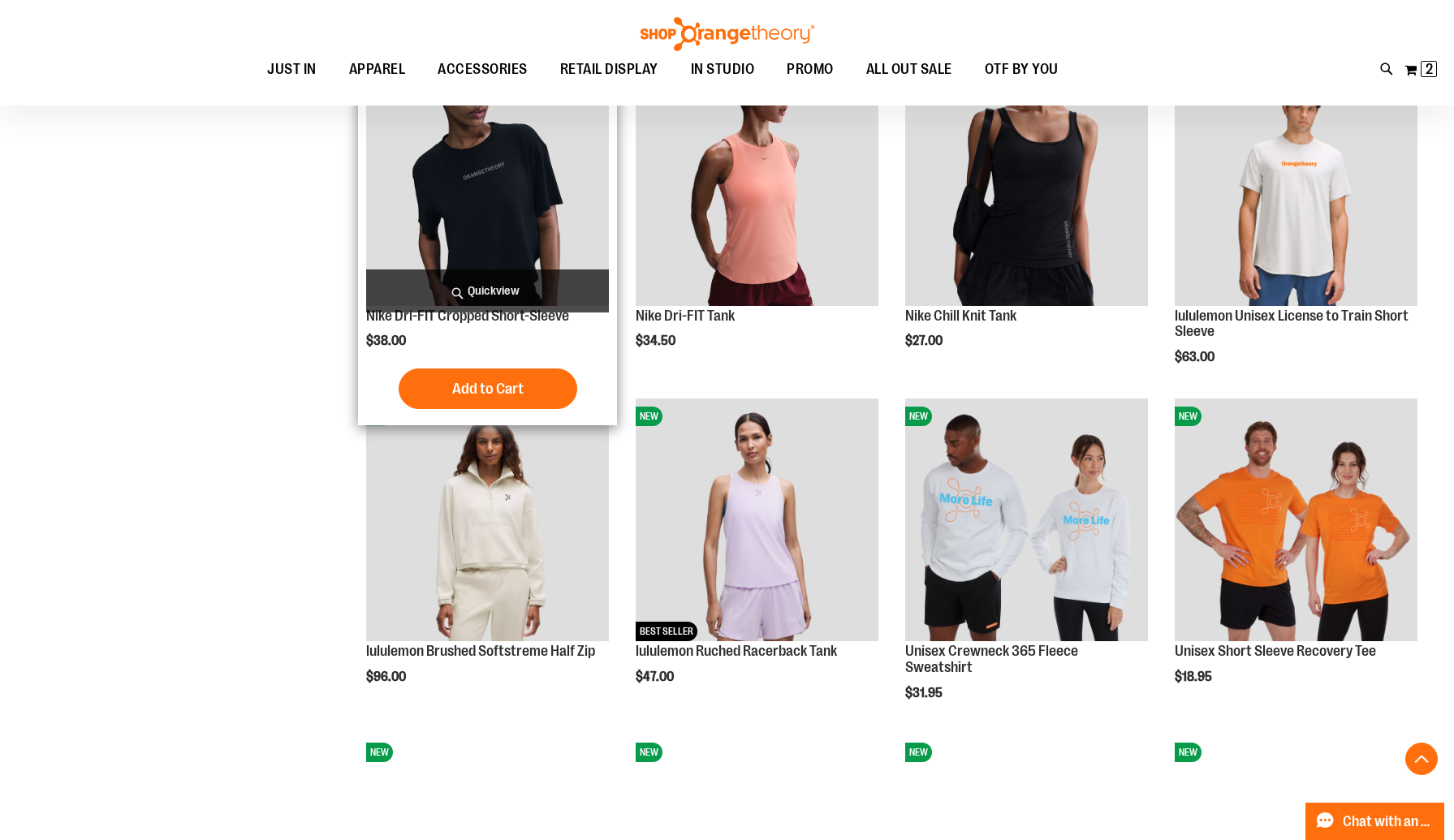
scroll to position [1490, 0]
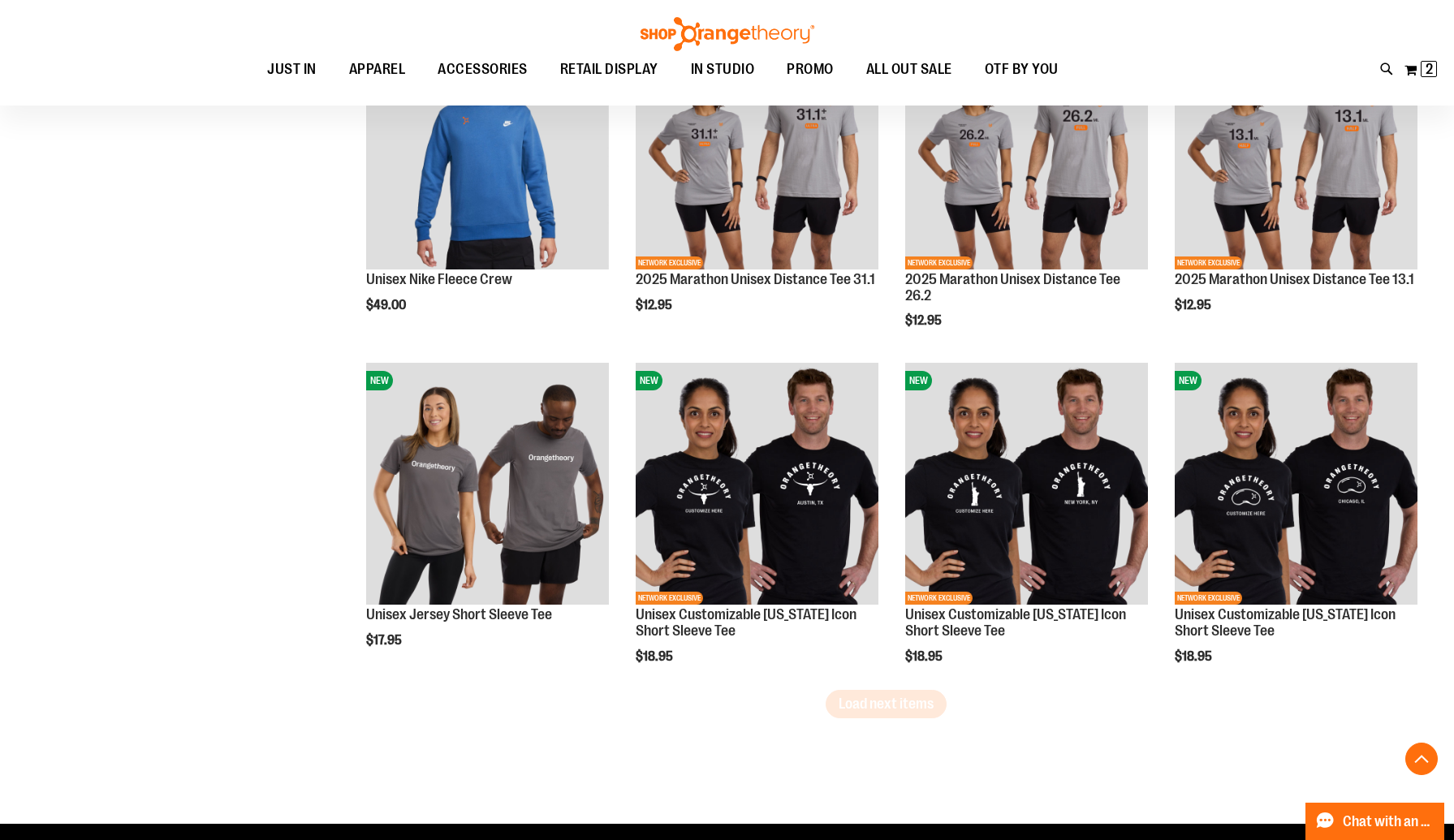
scroll to position [2939, 0]
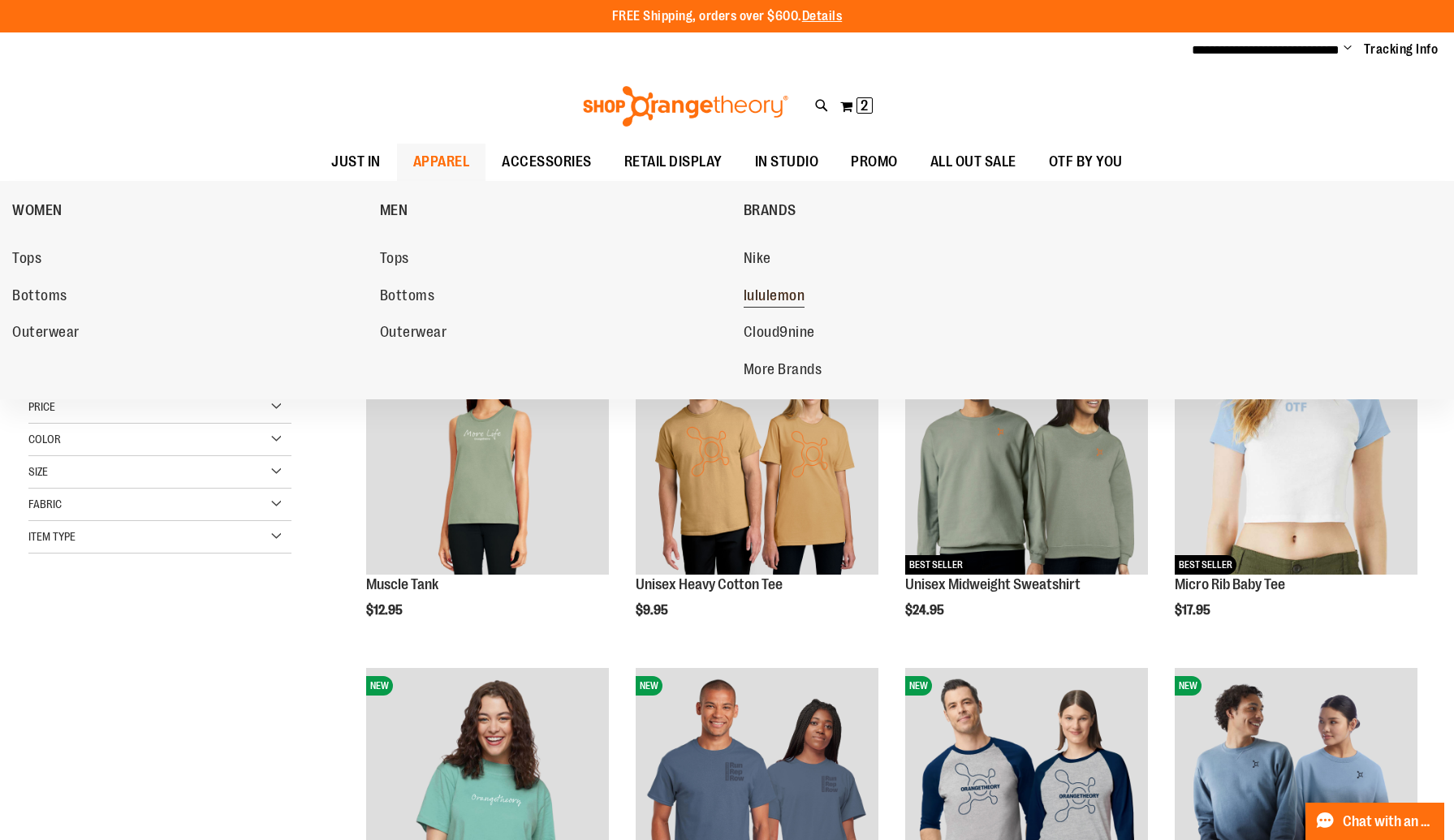
type input "**********"
click at [758, 291] on span "lululemon" at bounding box center [774, 297] width 61 height 20
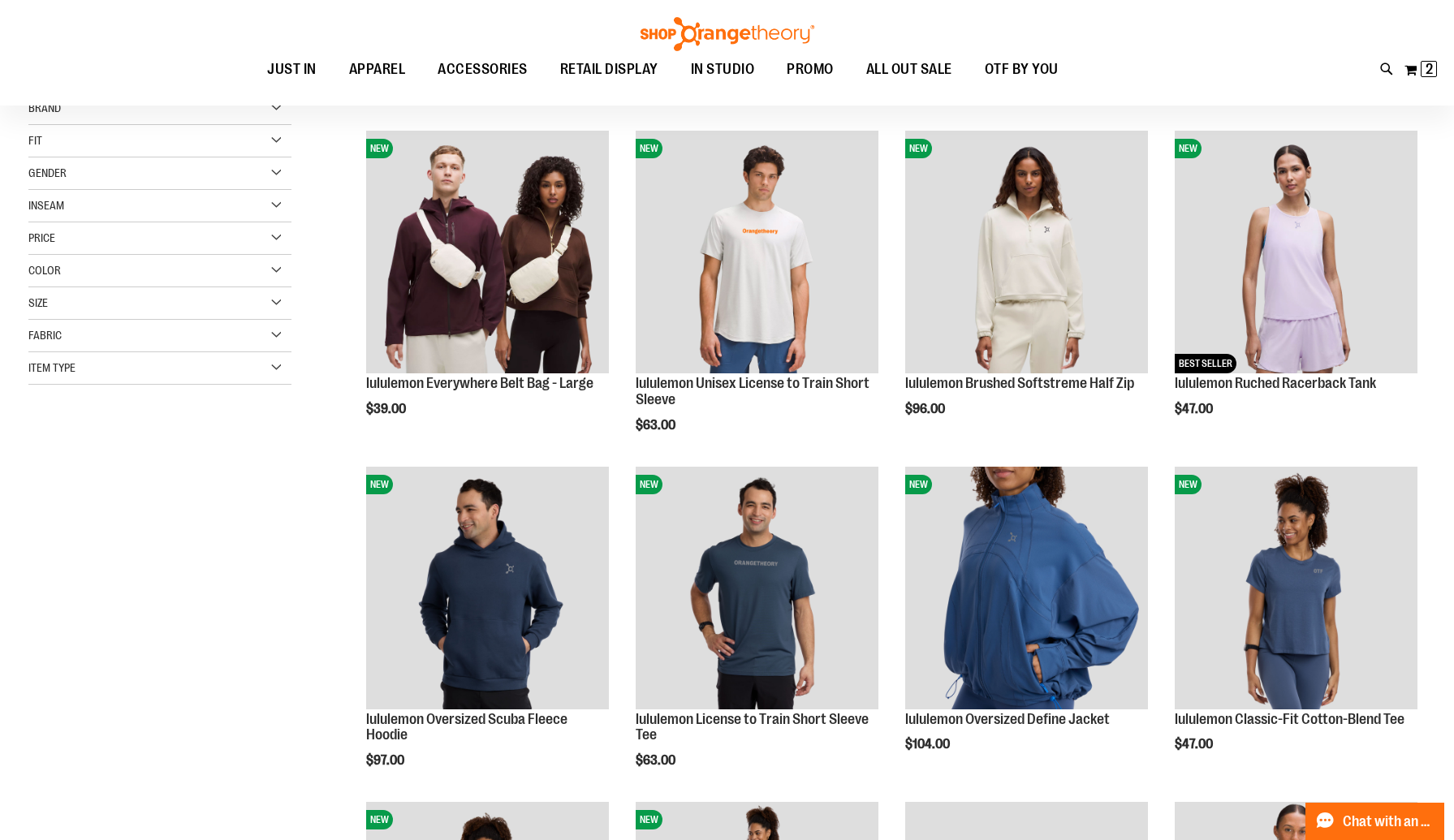
scroll to position [205, 0]
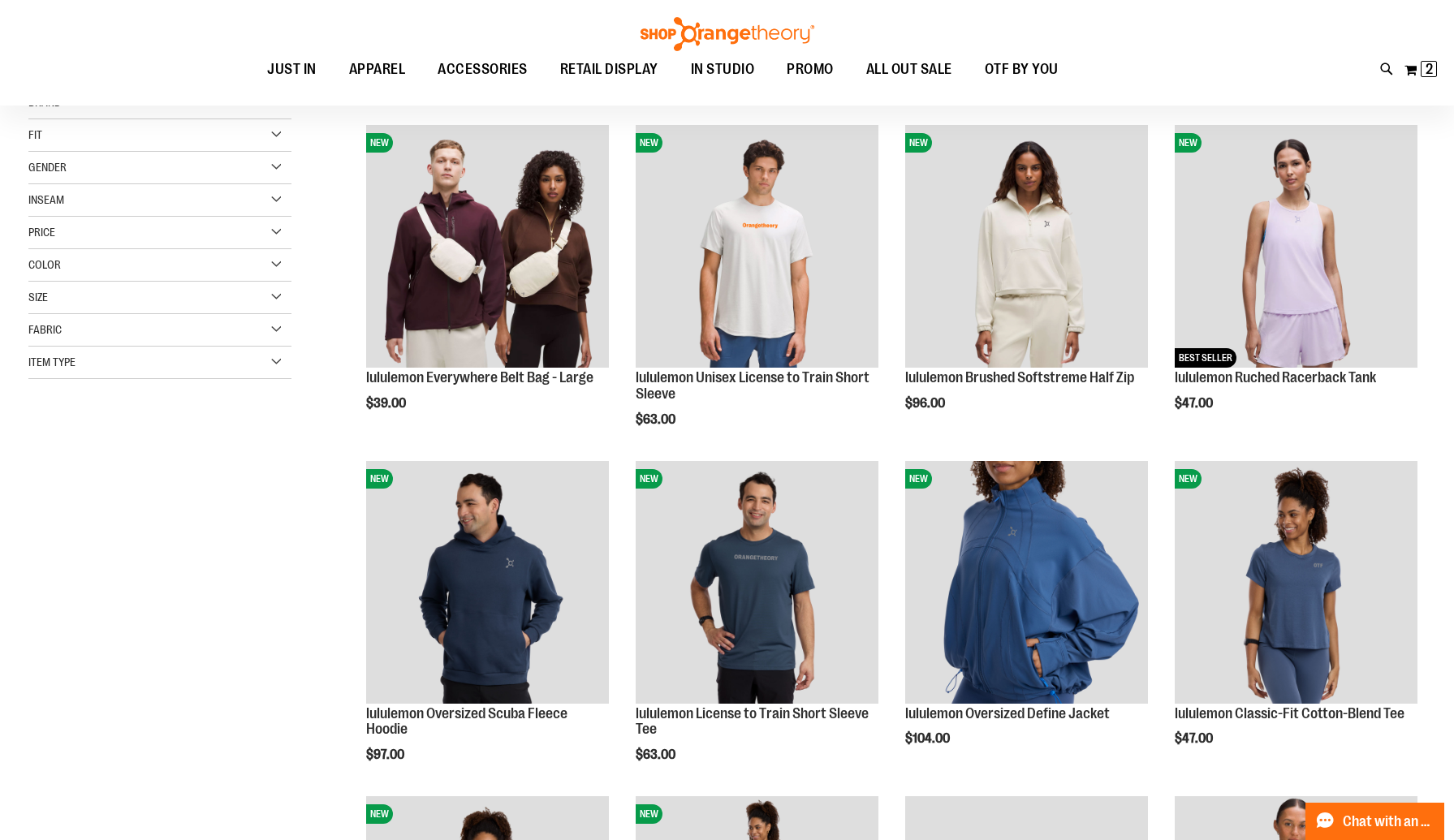
type input "**********"
click at [62, 297] on div "Size" at bounding box center [160, 298] width 263 height 33
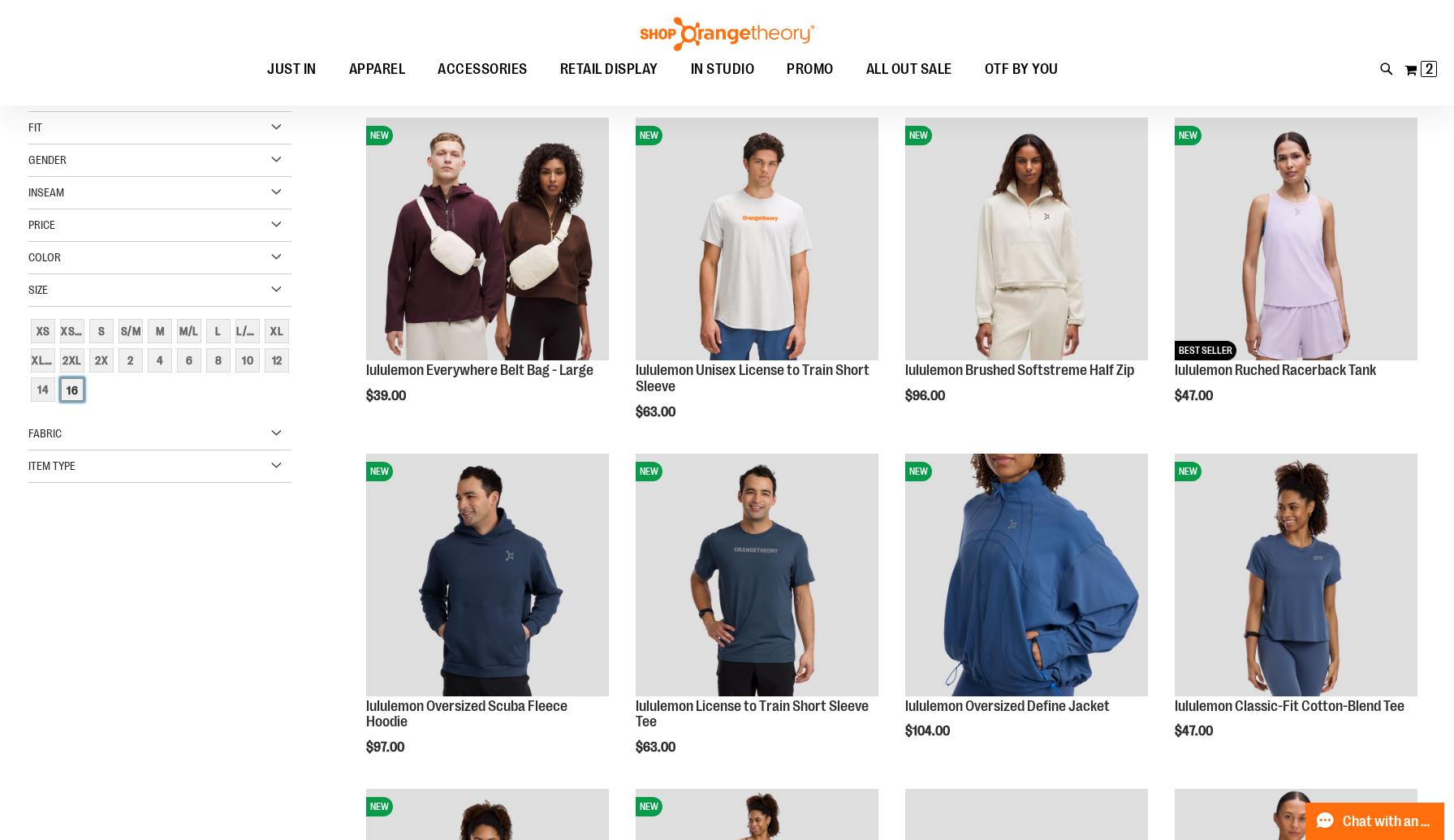
click at [68, 397] on div "16" at bounding box center [72, 388] width 24 height 24
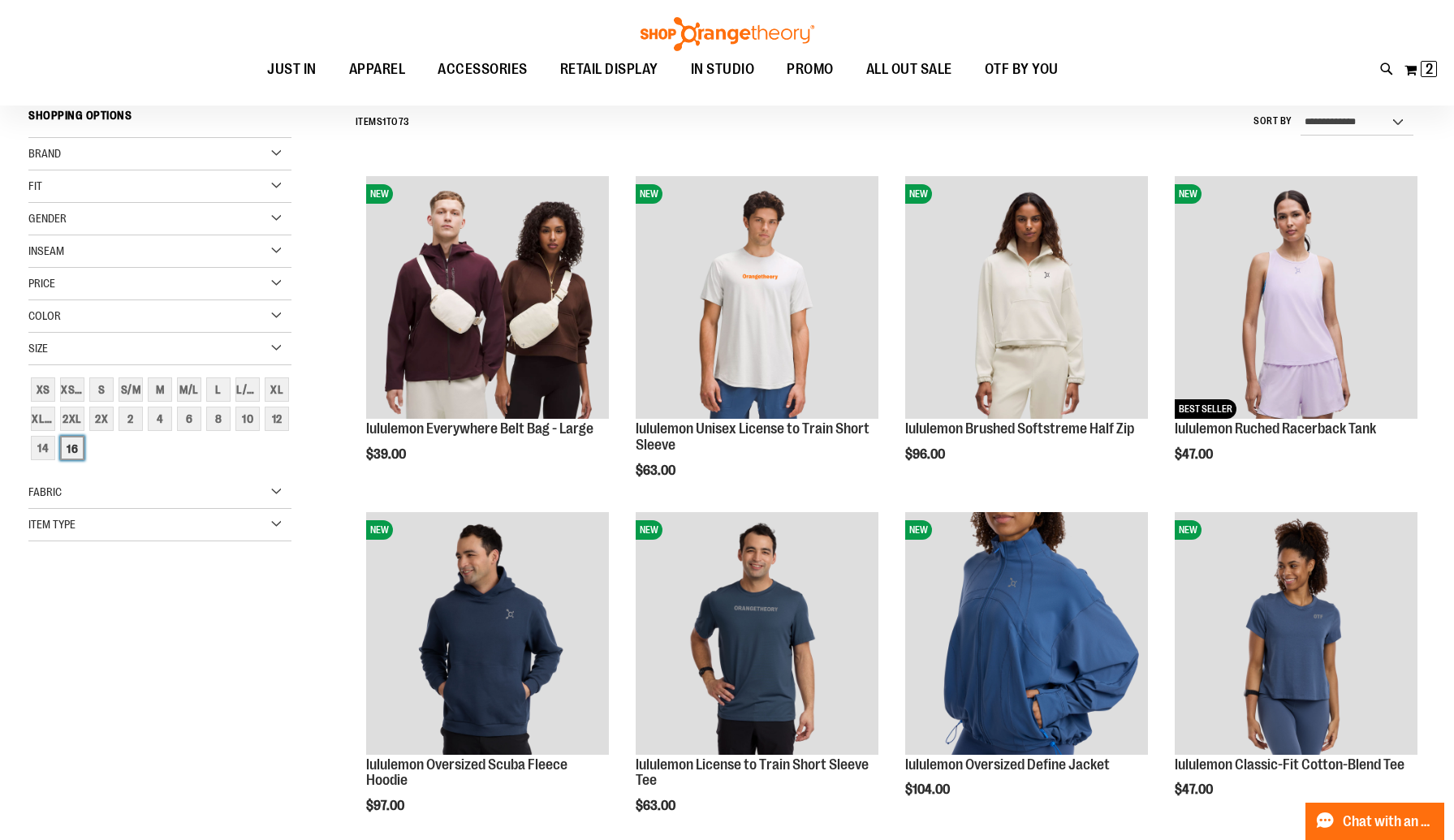
scroll to position [151, 0]
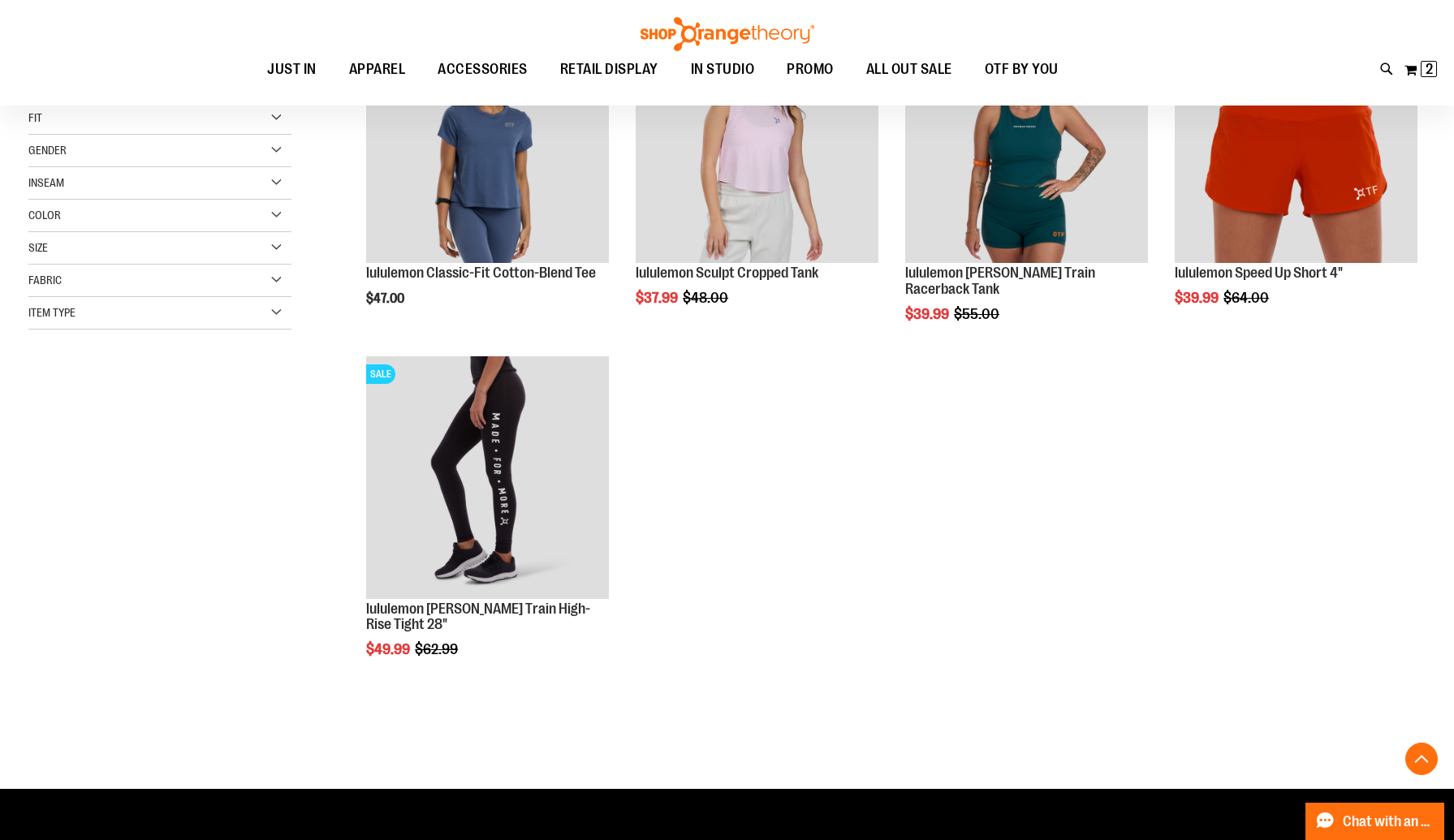
scroll to position [312, 0]
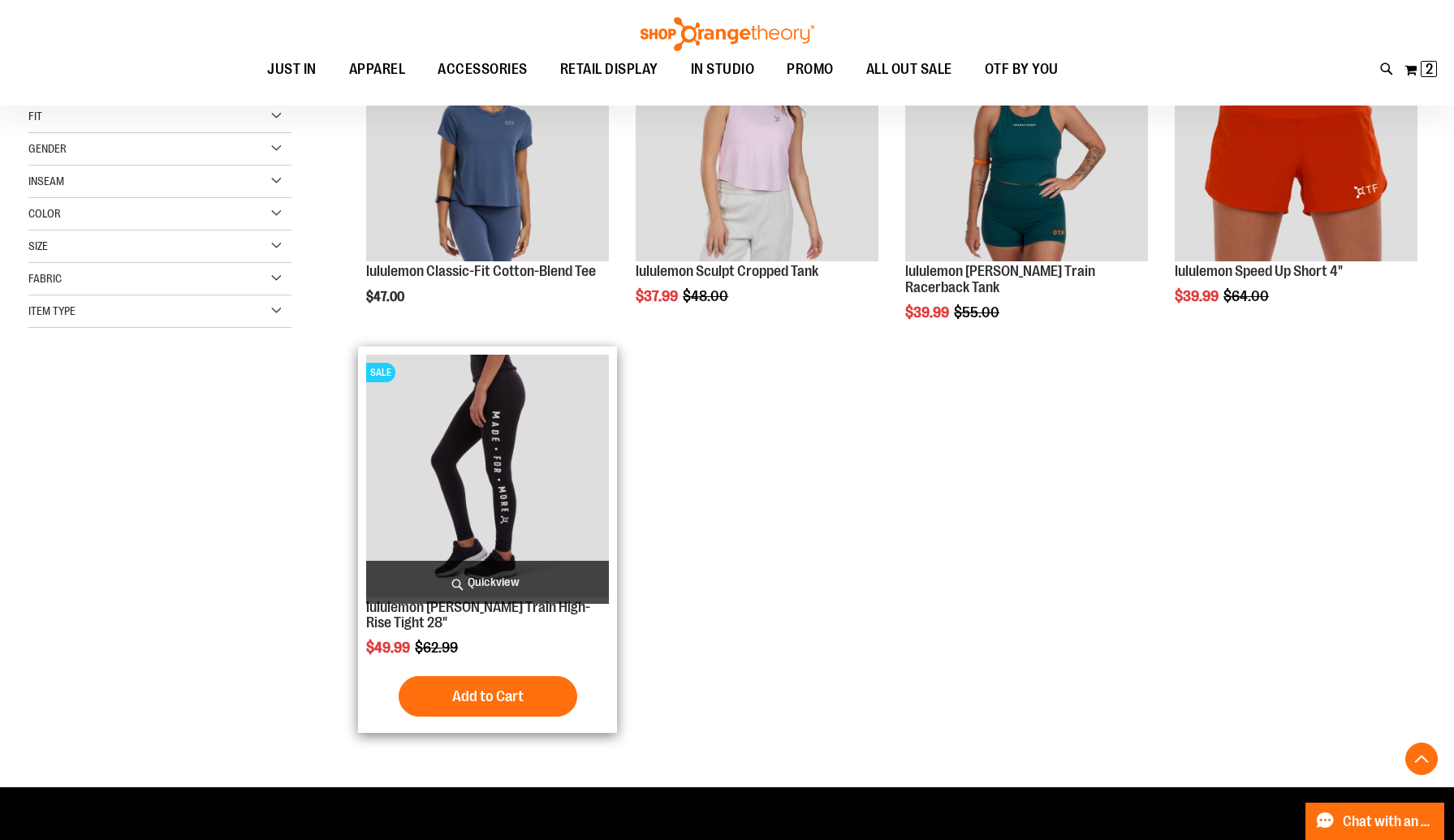
click at [514, 454] on img "product" at bounding box center [487, 476] width 243 height 243
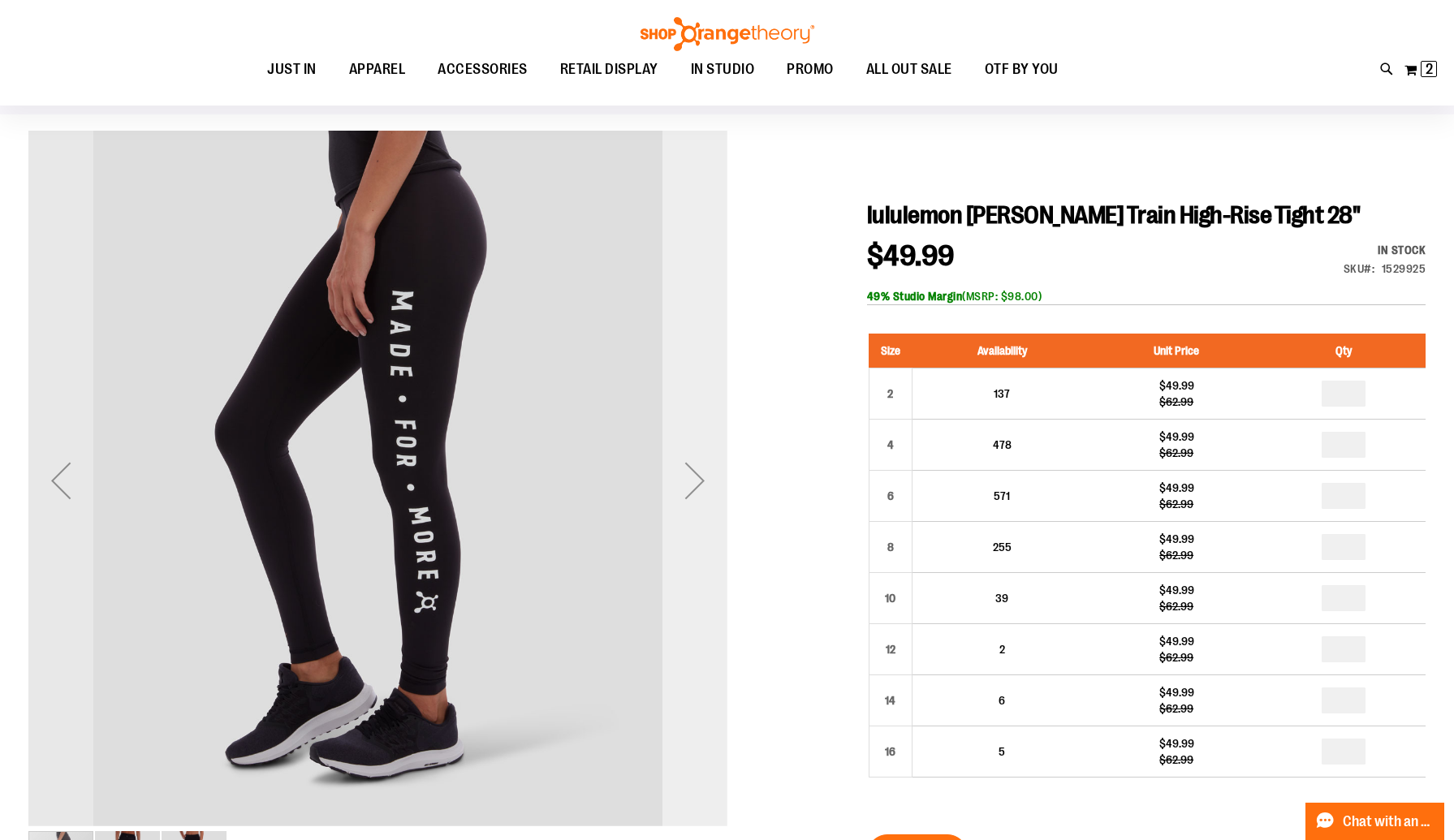
scroll to position [95, 0]
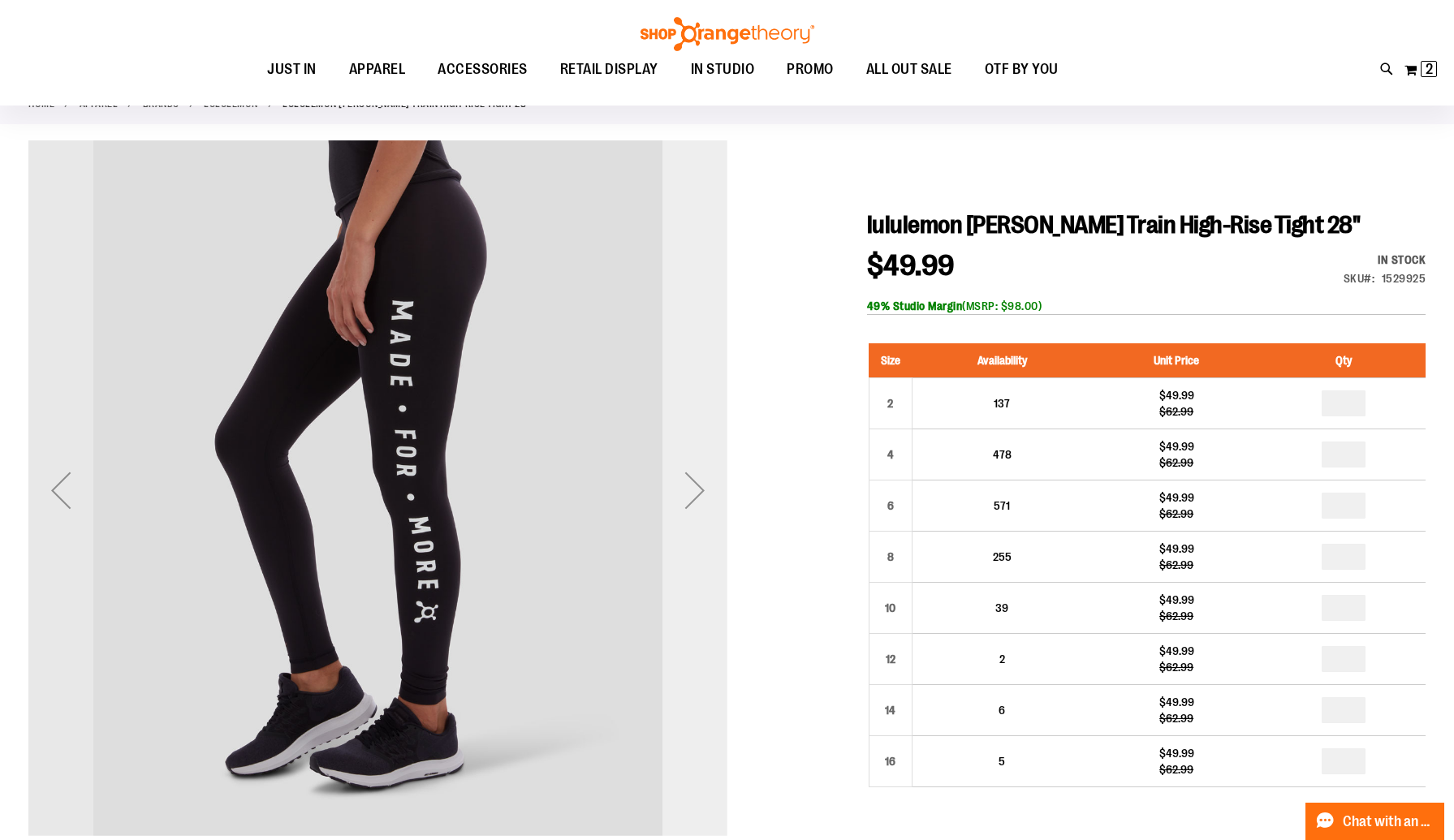
type input "**********"
click at [689, 493] on div "Next" at bounding box center [694, 490] width 65 height 65
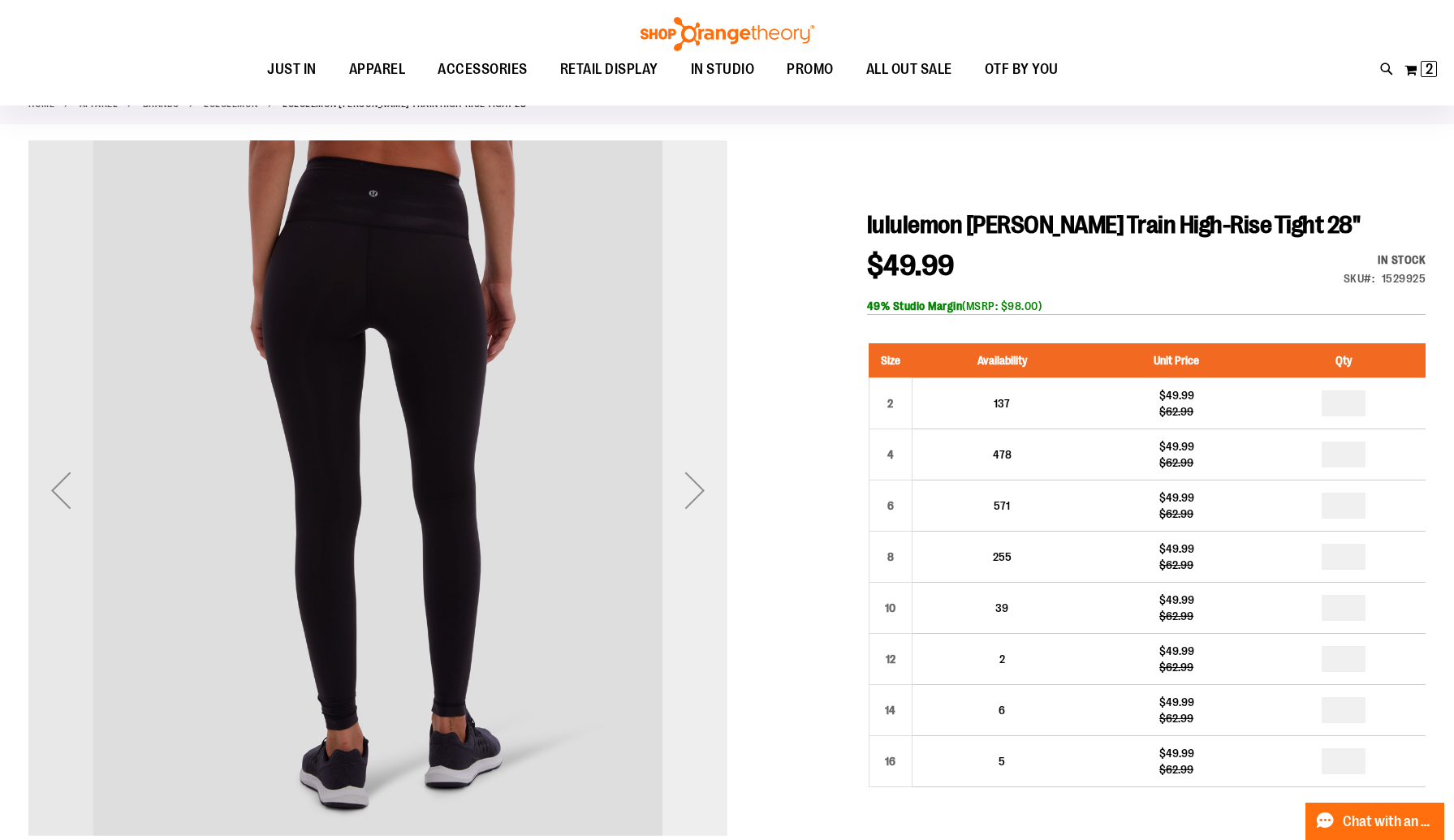
click at [689, 493] on div "Next" at bounding box center [694, 490] width 65 height 65
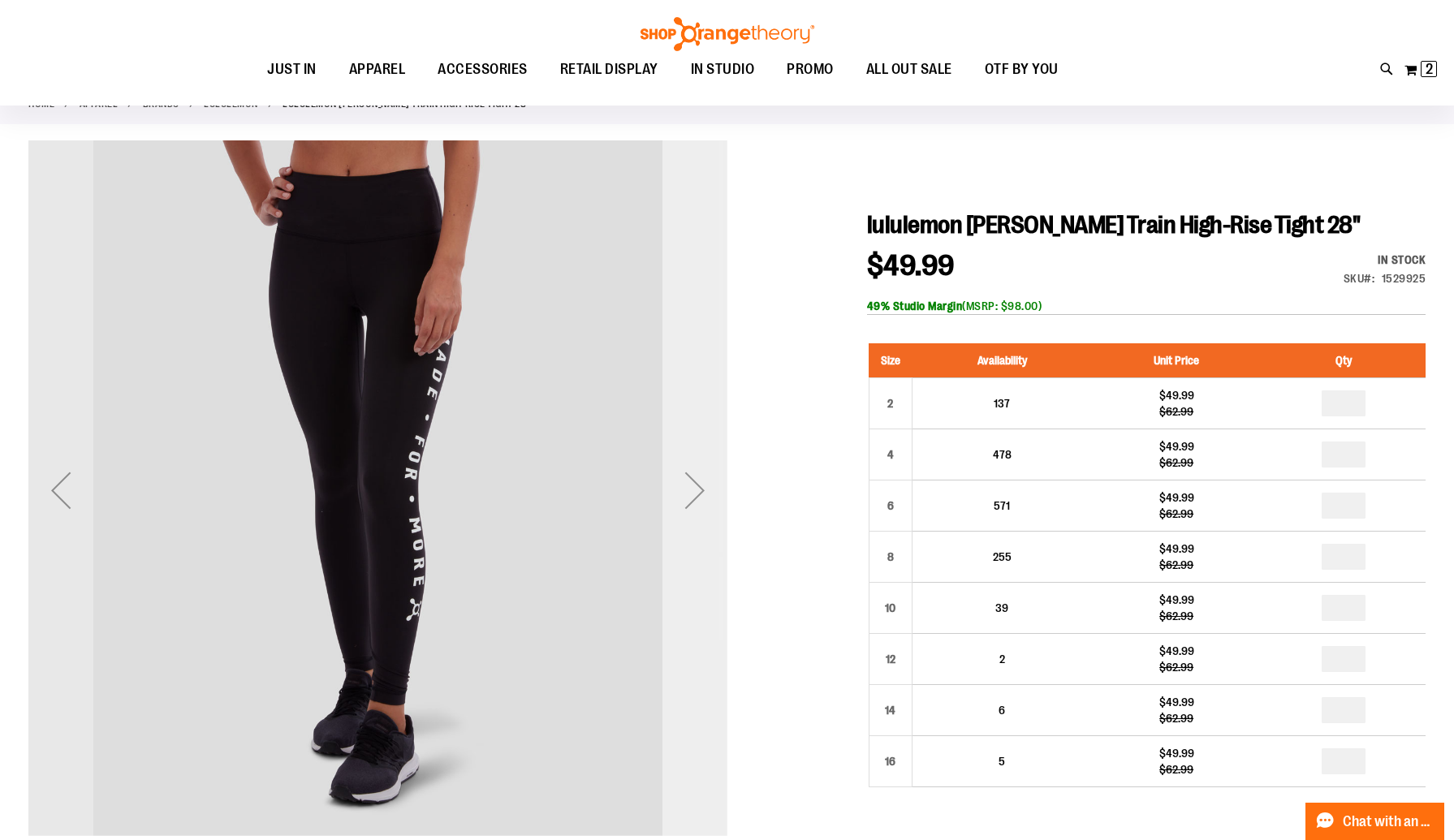
click at [689, 493] on div "Next" at bounding box center [694, 490] width 65 height 65
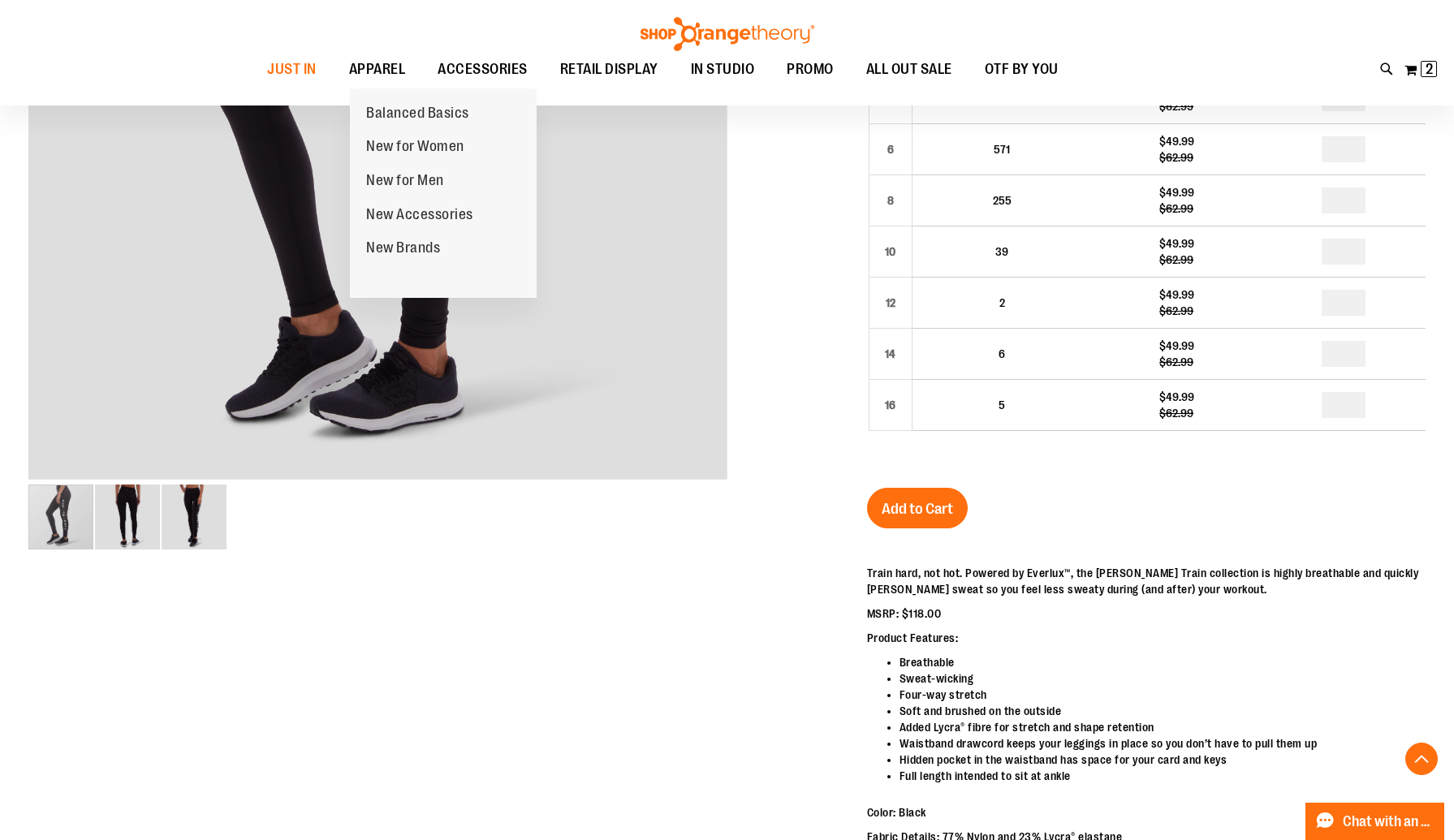
scroll to position [584, 0]
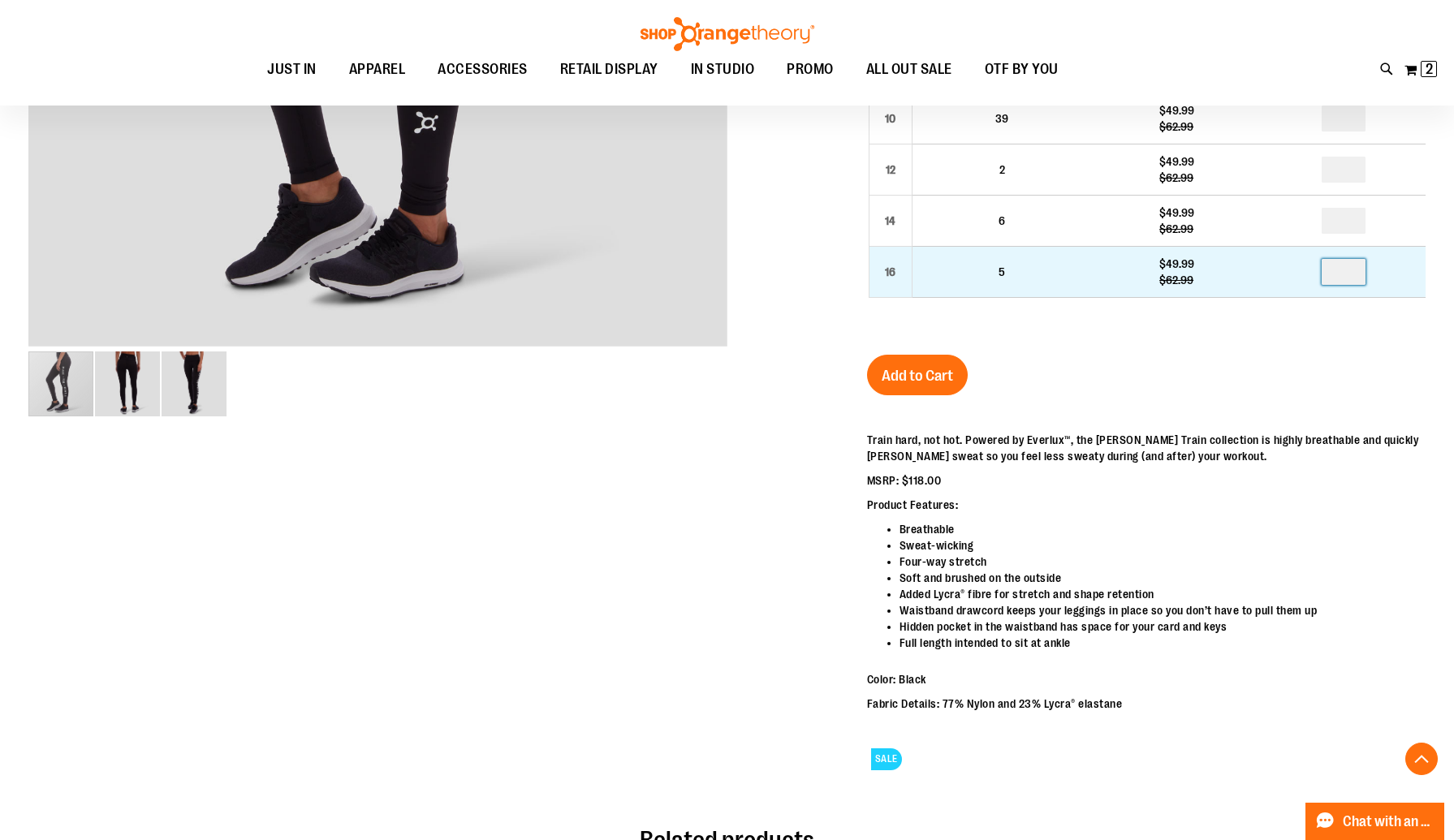
click at [1345, 283] on input "number" at bounding box center [1344, 271] width 44 height 26
type input "*"
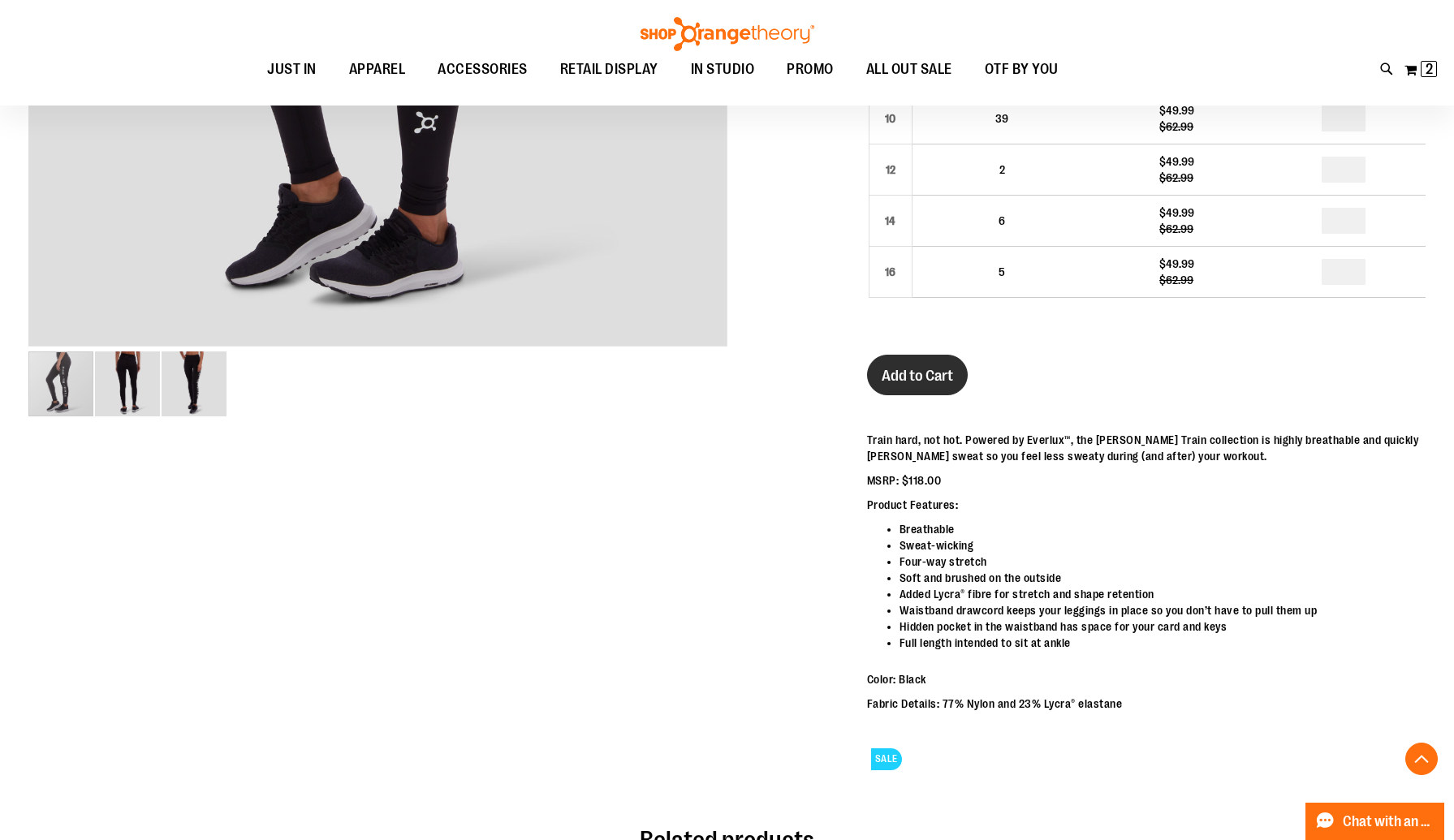
click at [932, 385] on button "Add to Cart" at bounding box center [917, 375] width 101 height 40
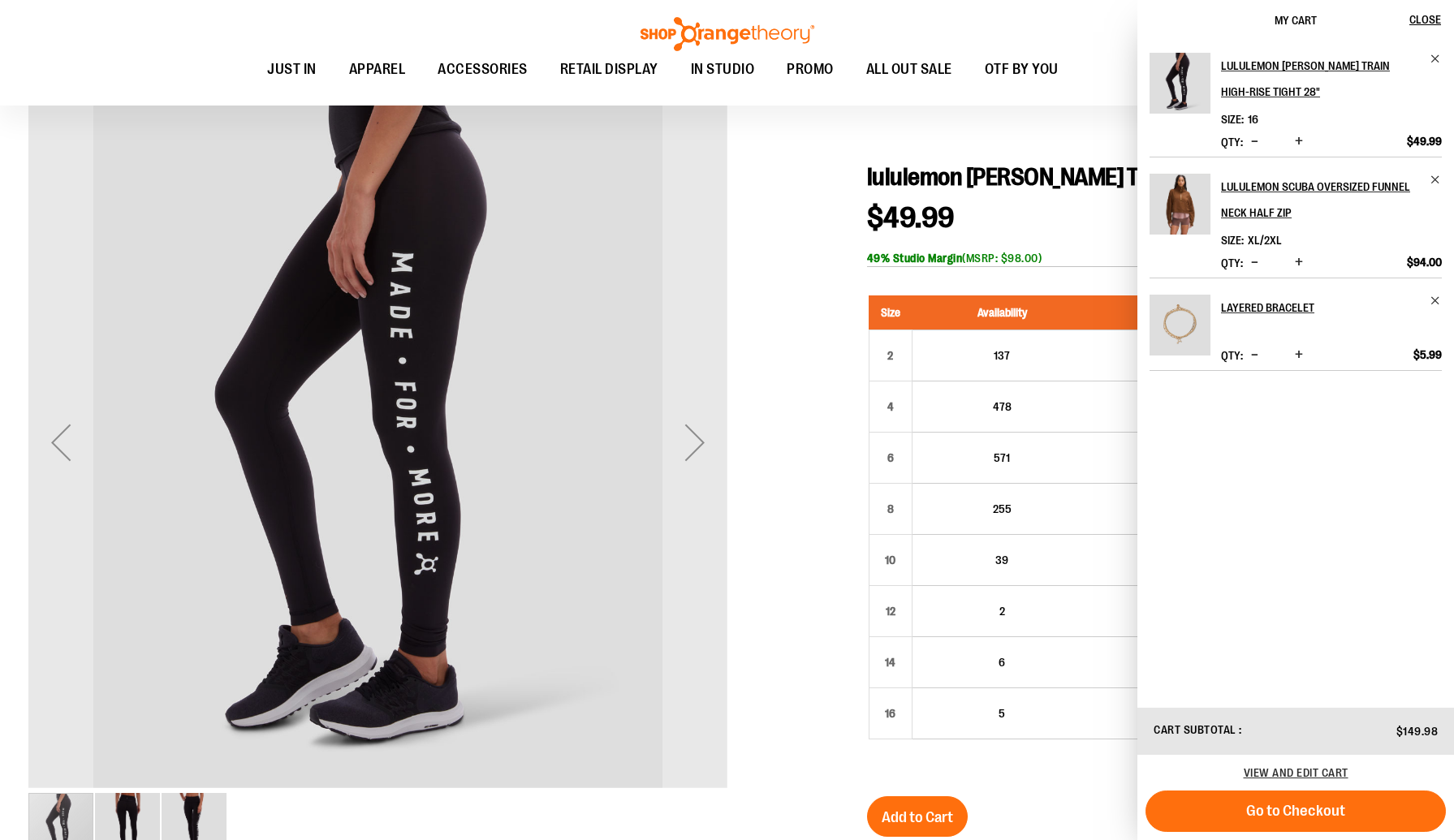
scroll to position [145, 0]
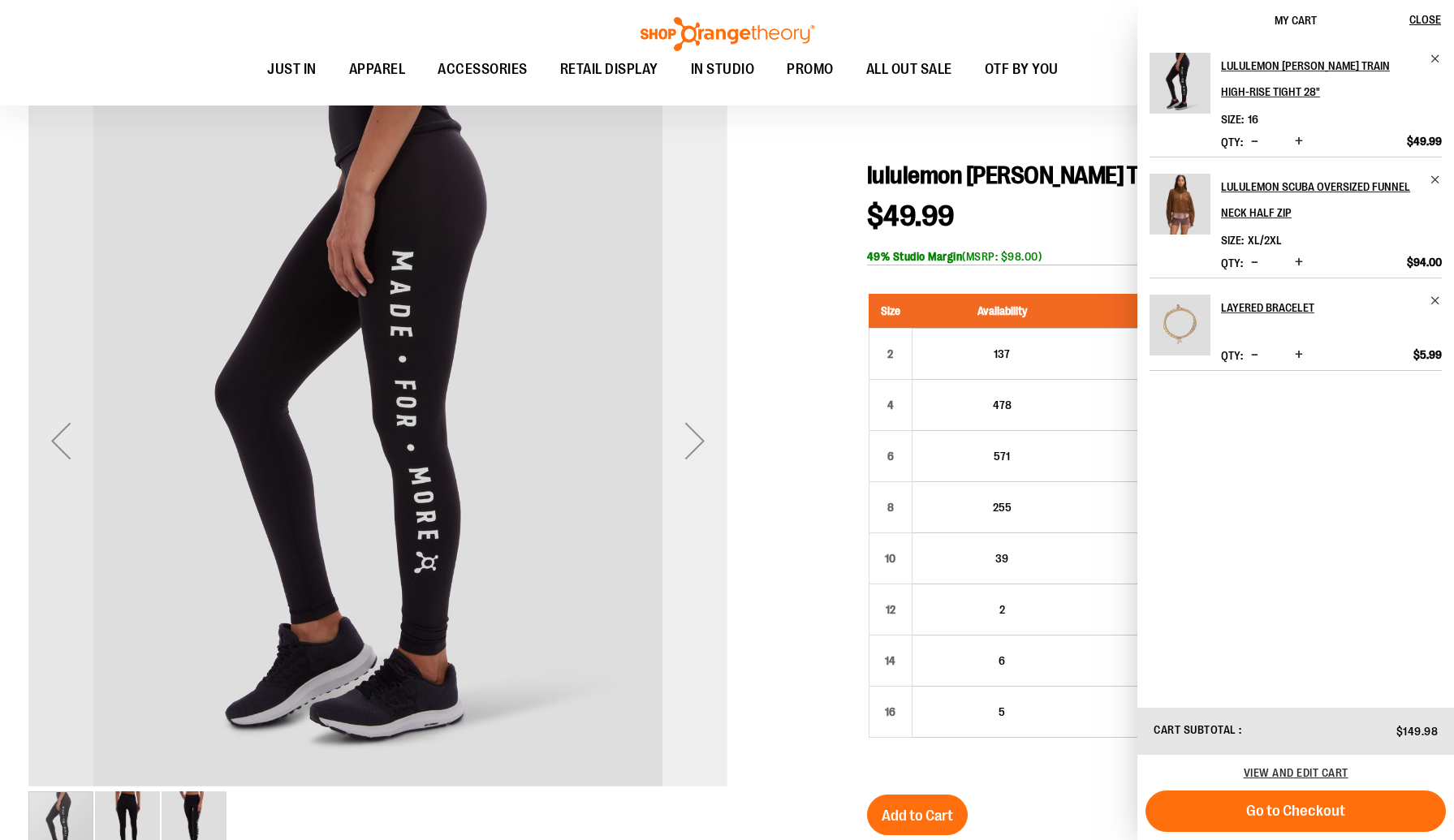
click at [699, 449] on div "Next" at bounding box center [694, 441] width 65 height 65
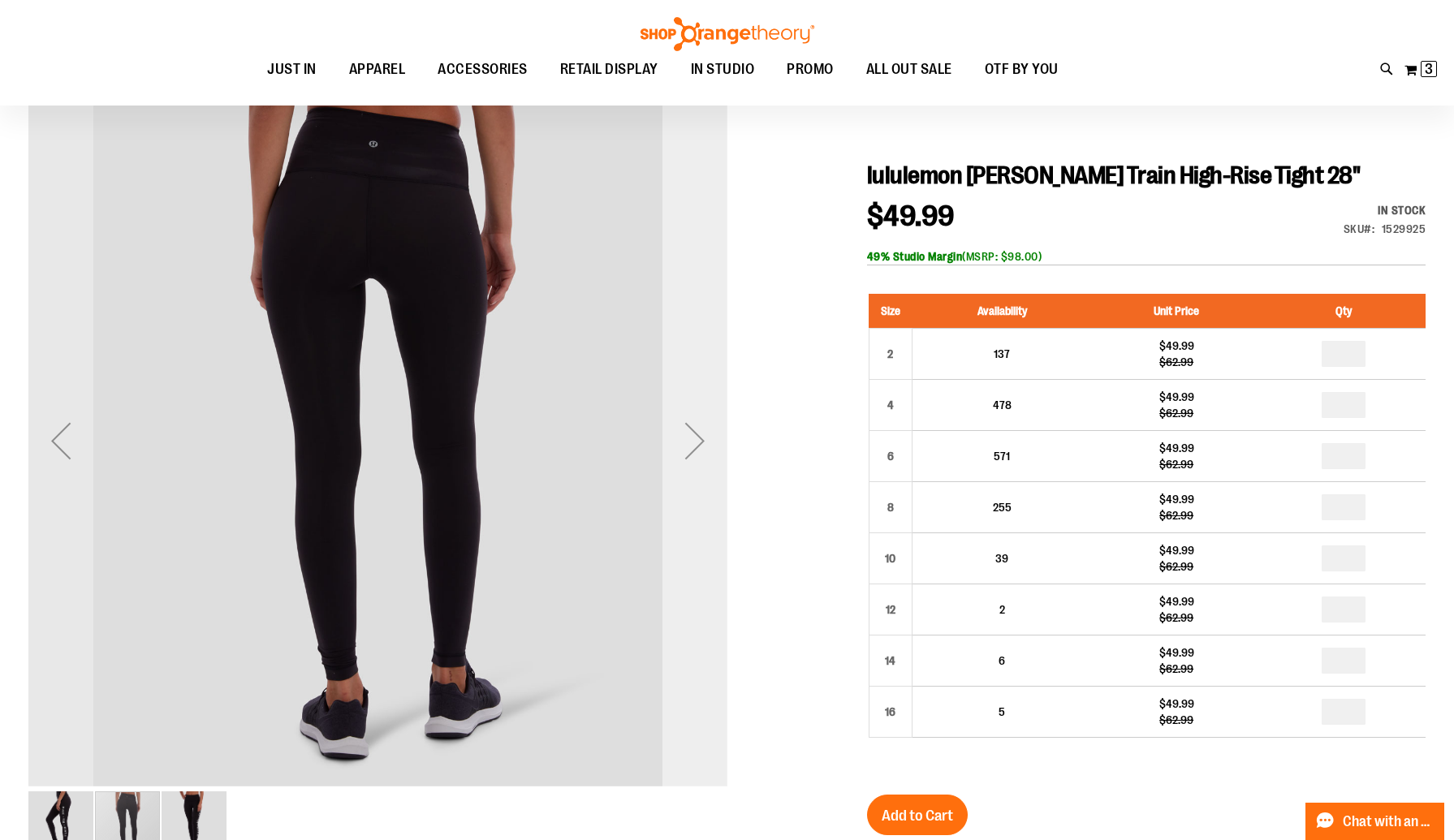
click at [699, 449] on div "Next" at bounding box center [694, 441] width 65 height 65
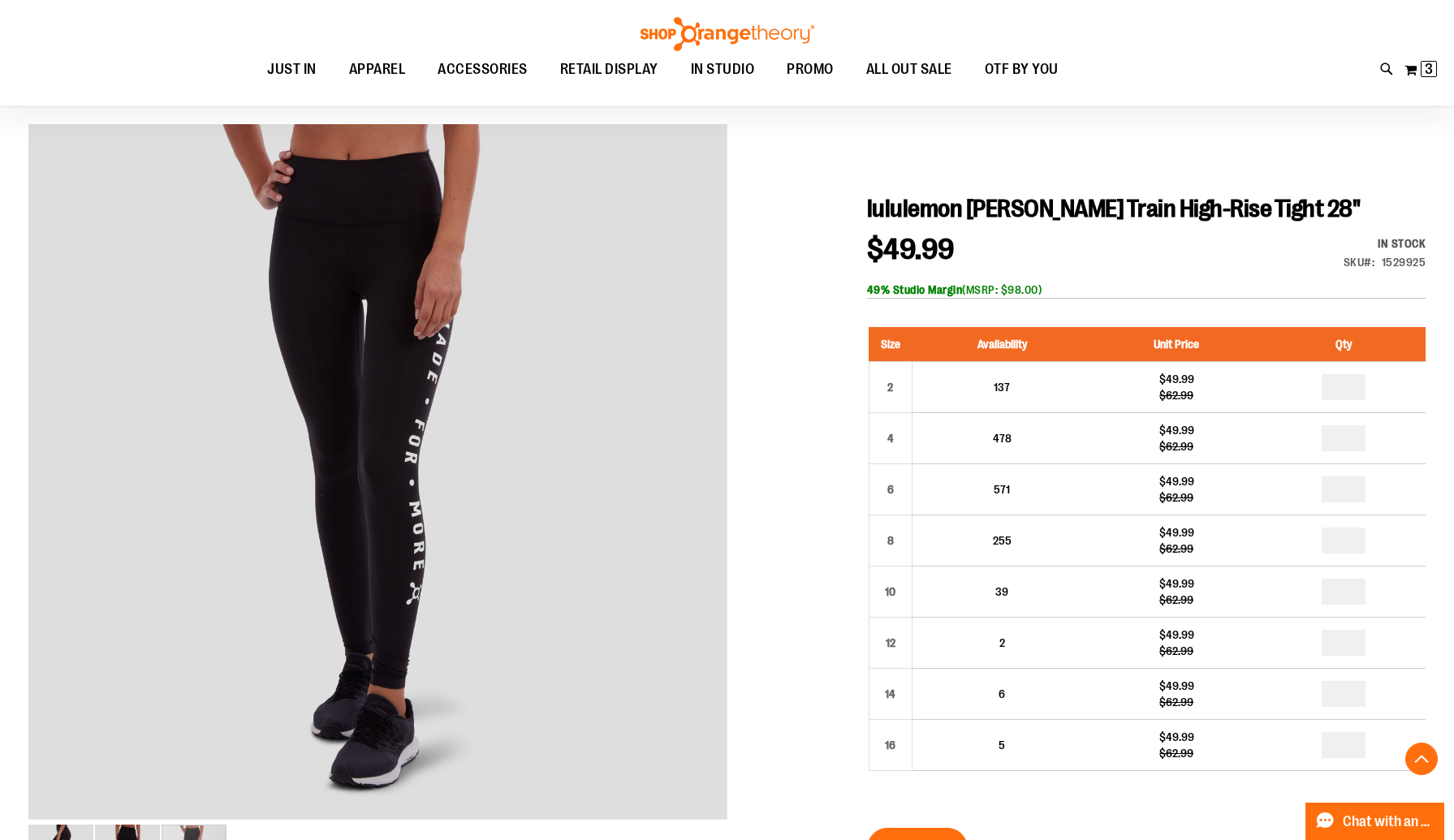
scroll to position [0, 0]
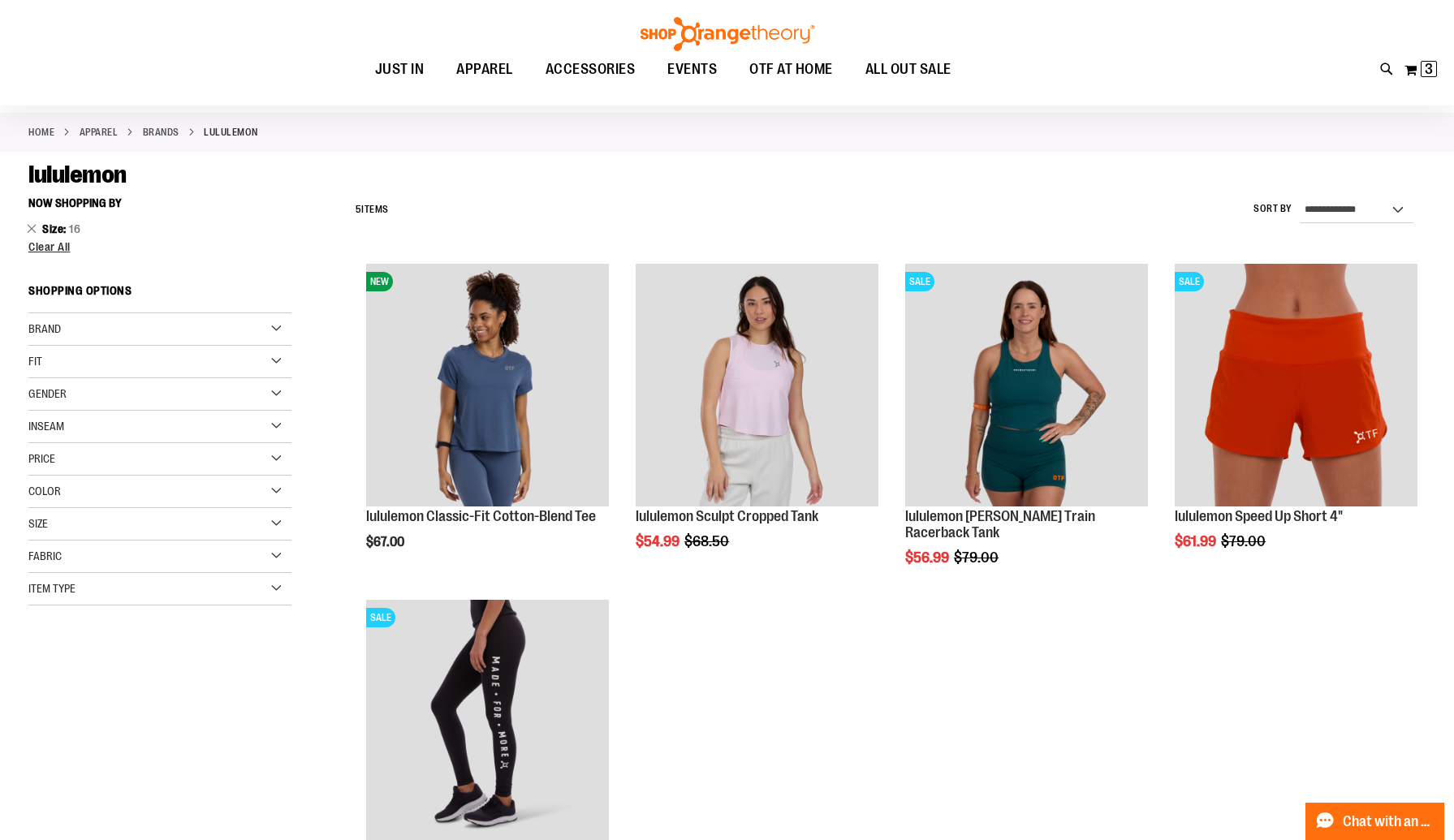
scroll to position [66, 0]
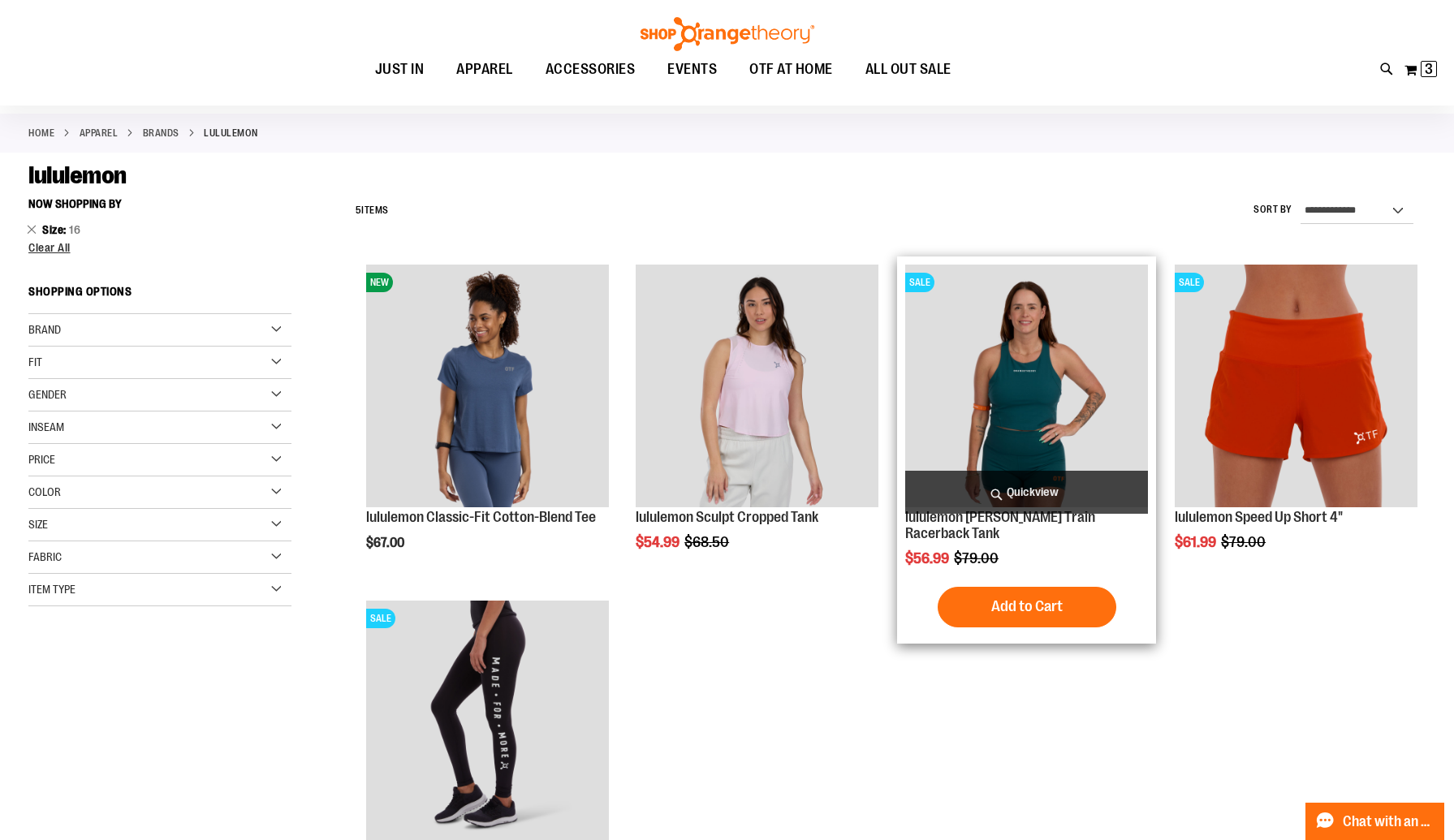
type input "**********"
click at [1040, 340] on img "product" at bounding box center [1026, 385] width 243 height 243
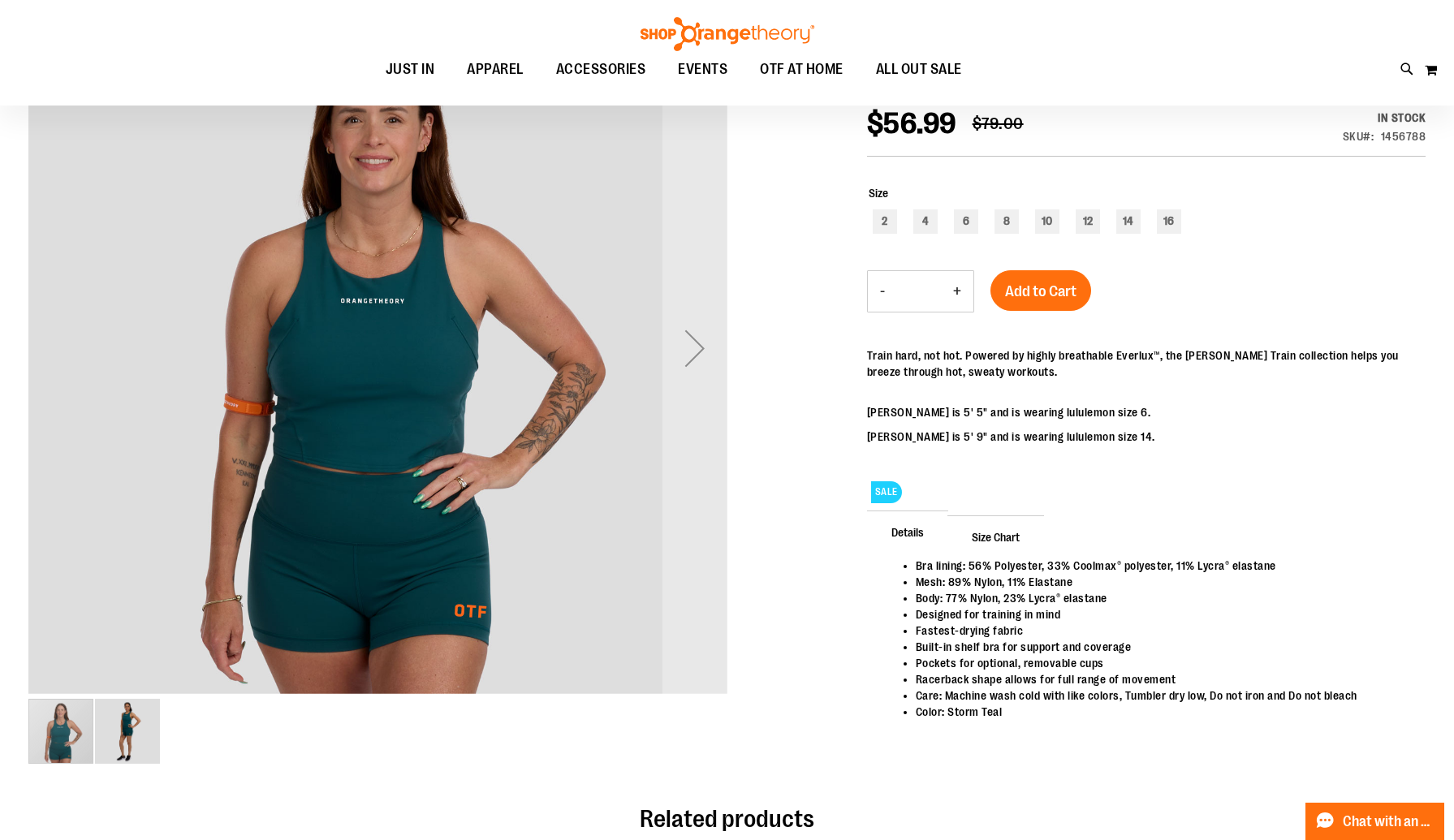
scroll to position [59, 0]
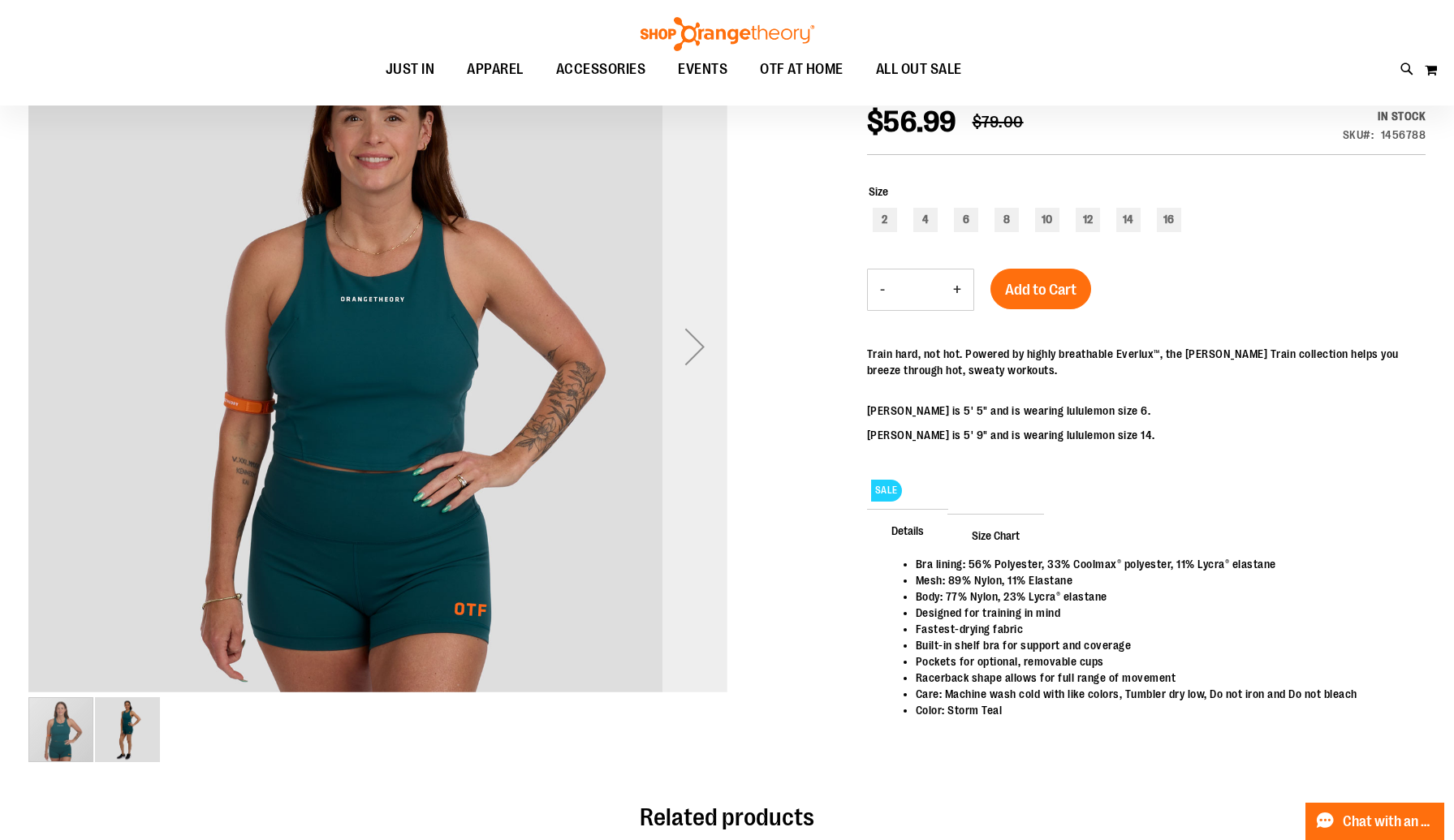
type input "**********"
click at [682, 349] on div "Next" at bounding box center [694, 346] width 65 height 65
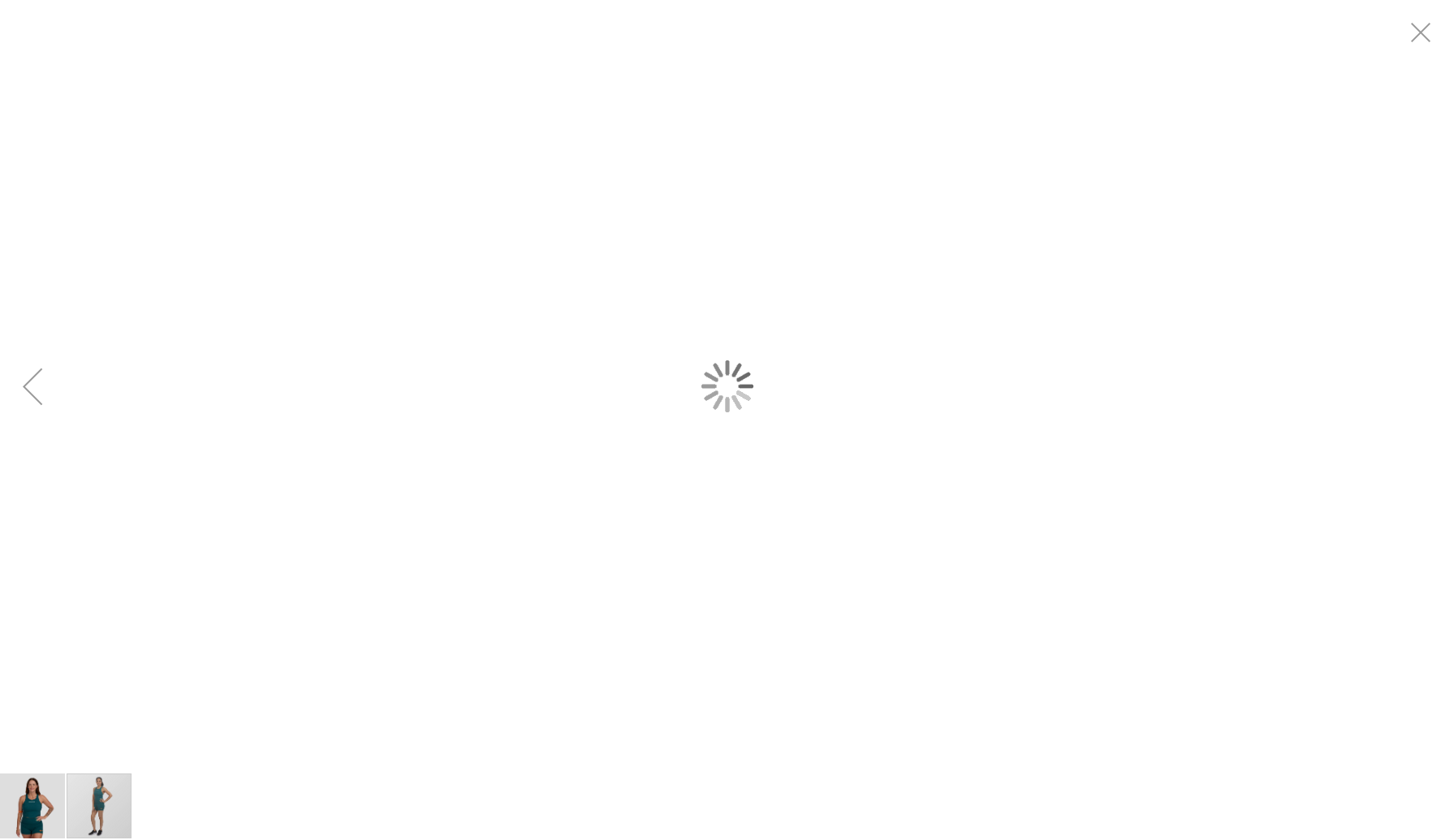
scroll to position [0, 0]
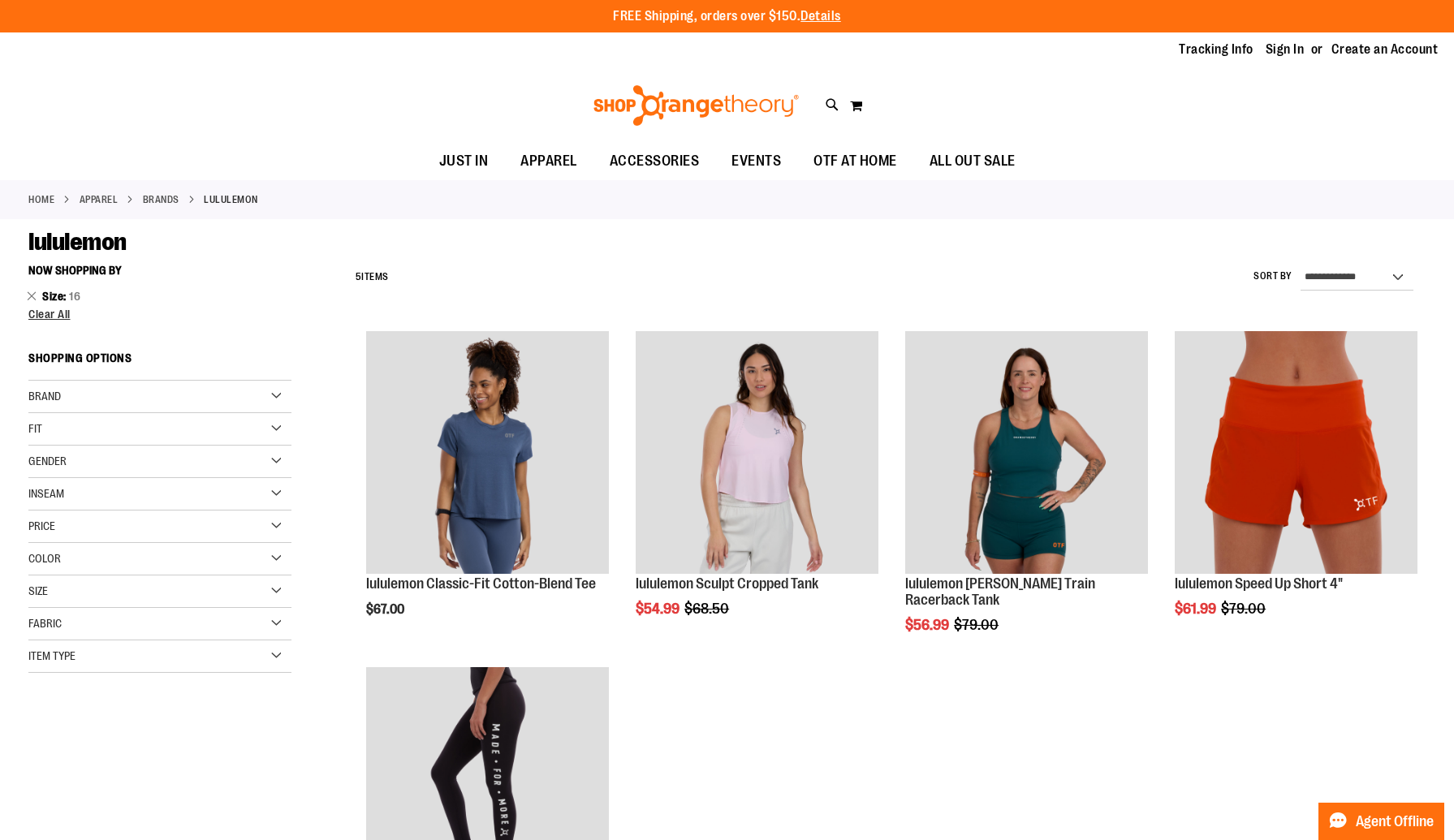
scroll to position [66, 0]
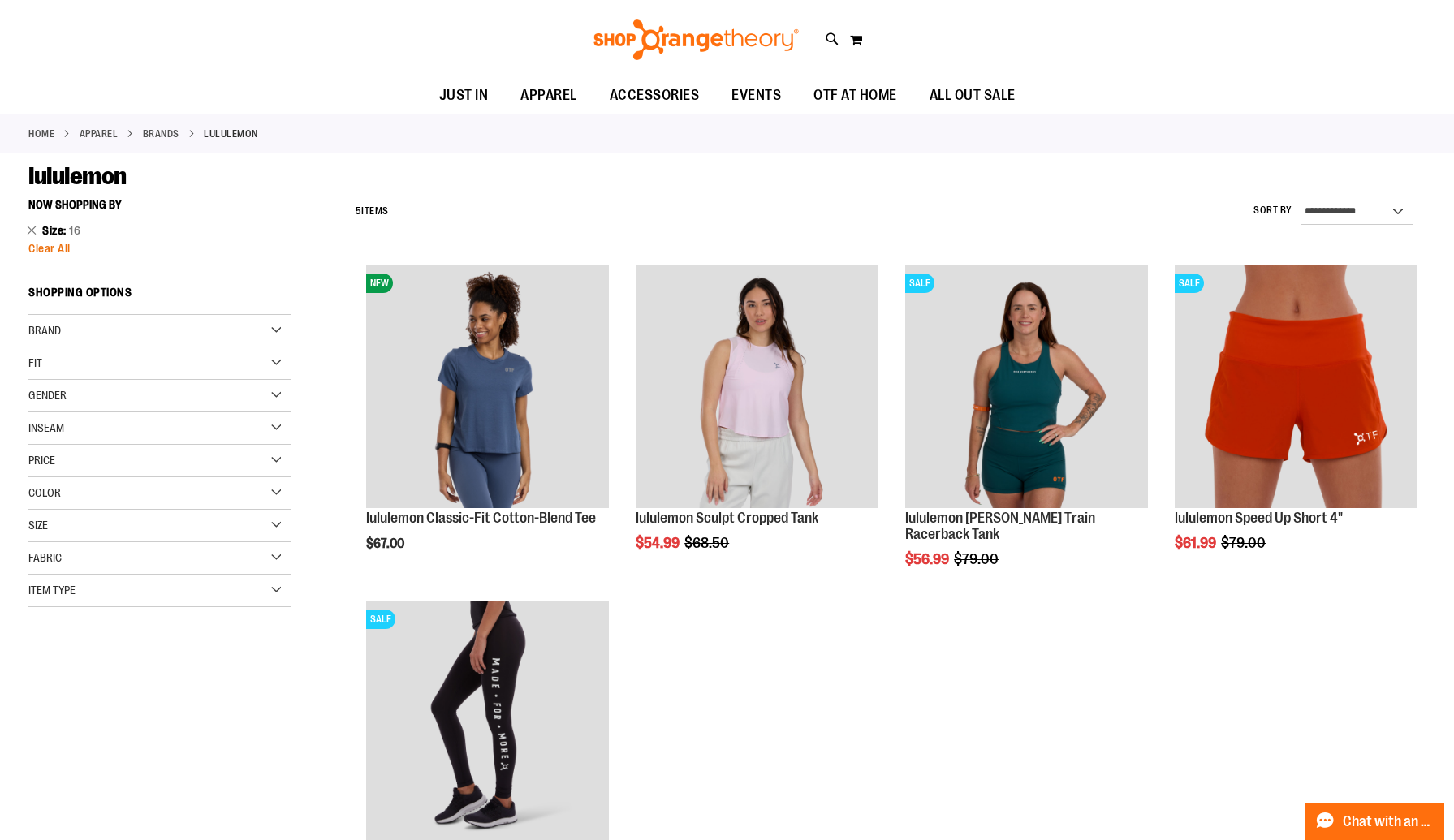
type input "**********"
click at [55, 250] on span "Clear All" at bounding box center [50, 248] width 42 height 13
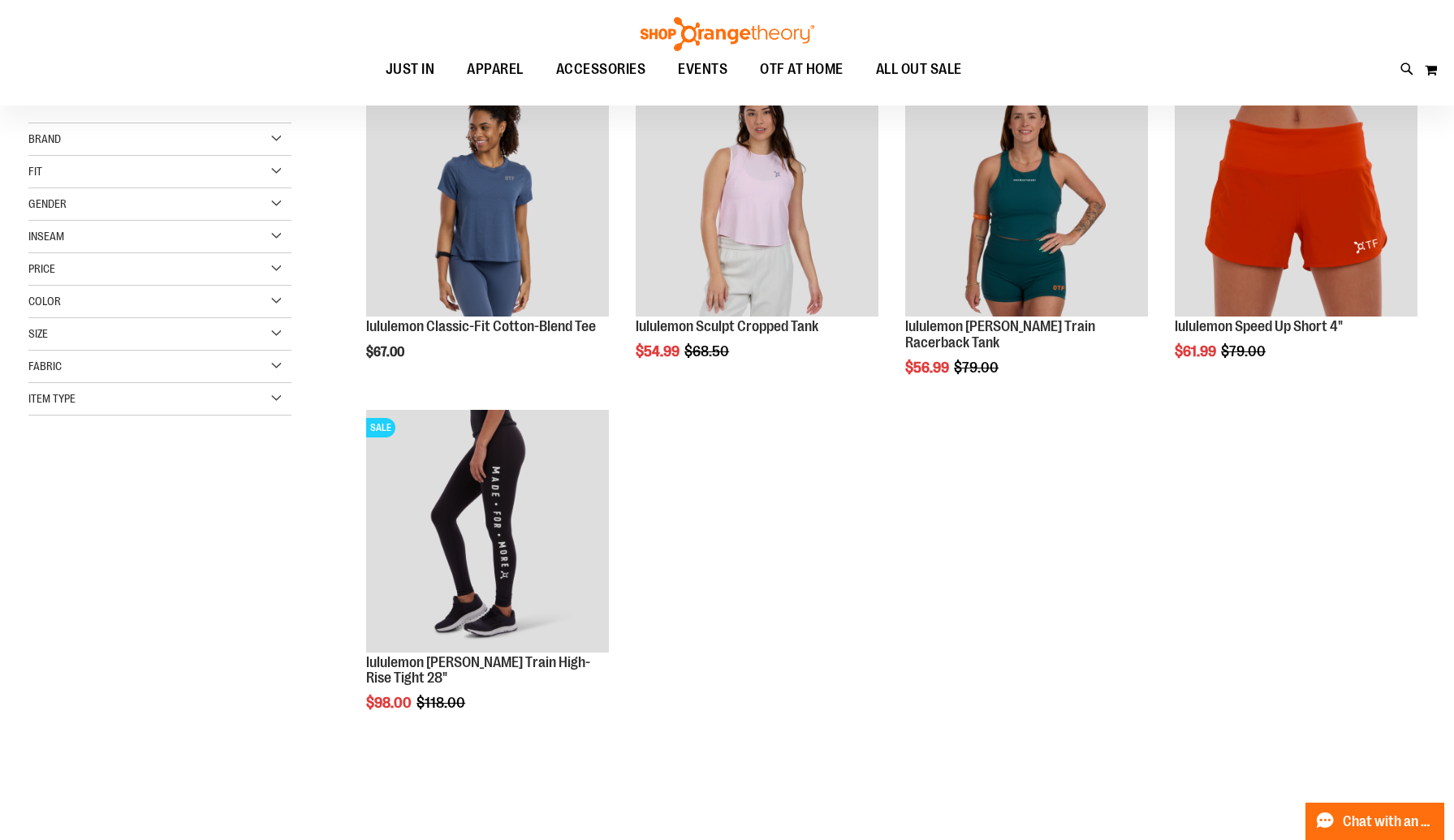
scroll to position [177, 0]
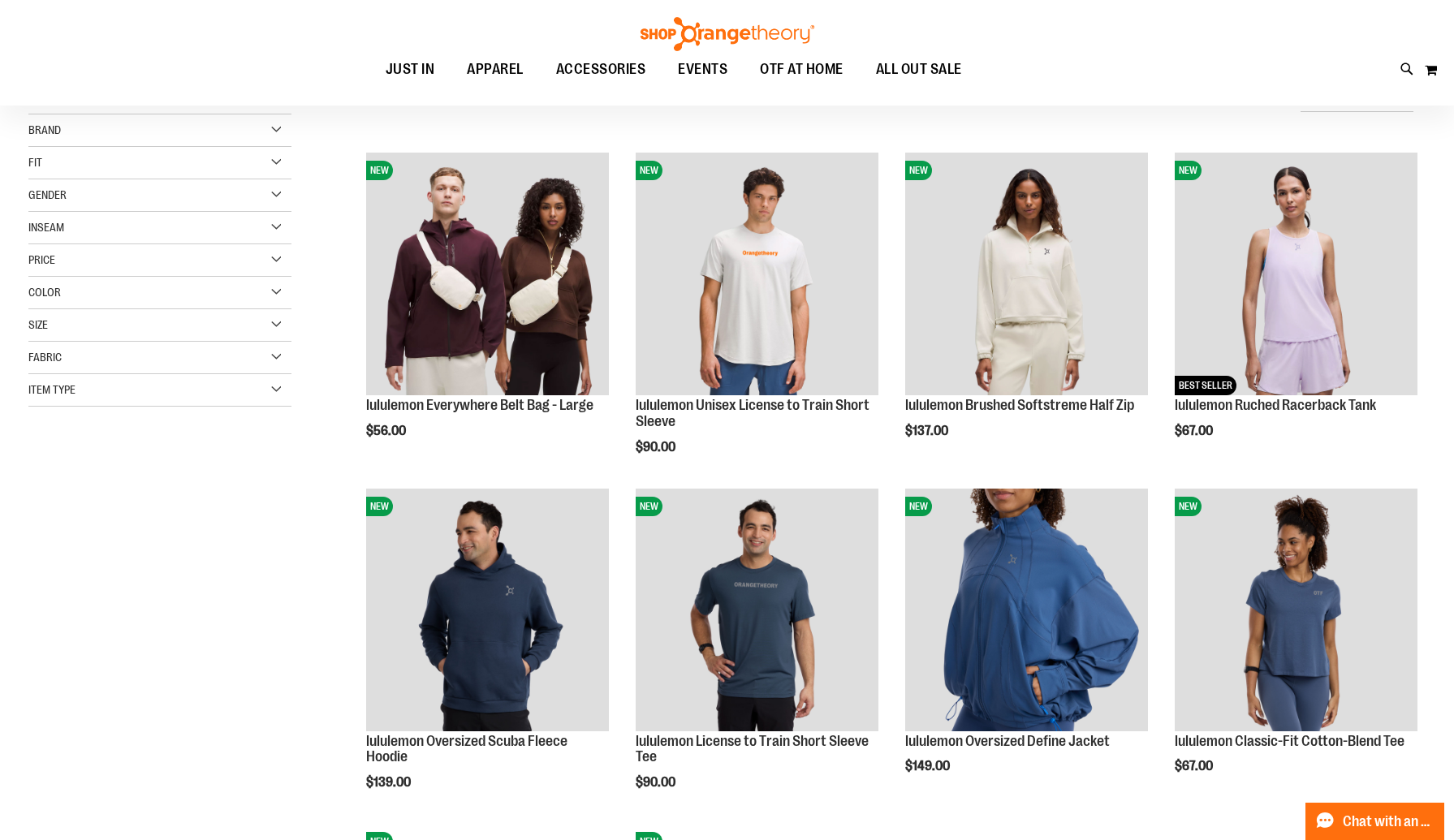
click at [143, 326] on div "Size" at bounding box center [160, 325] width 263 height 33
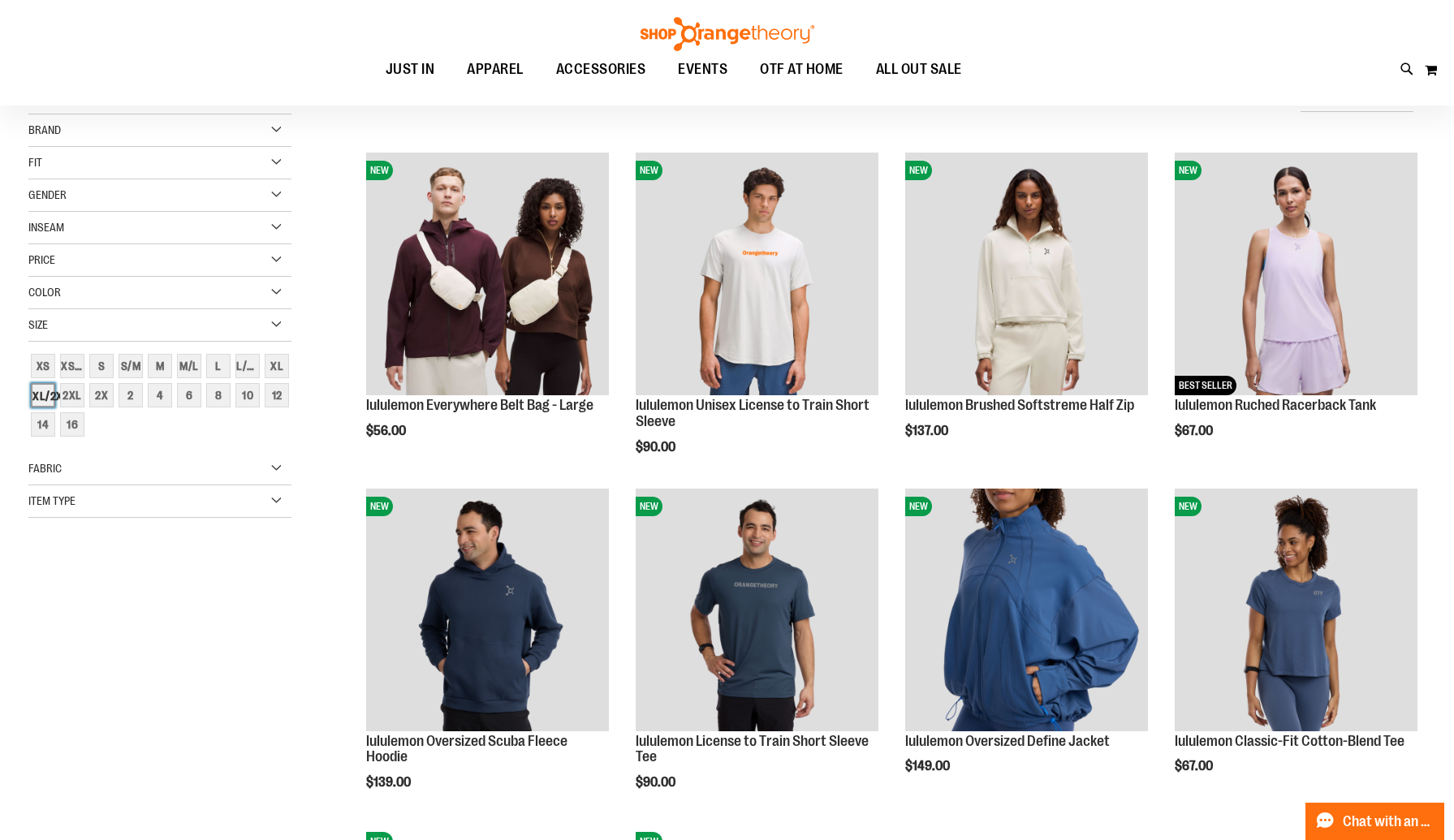
click at [42, 393] on div "XL/2XL" at bounding box center [42, 394] width 24 height 24
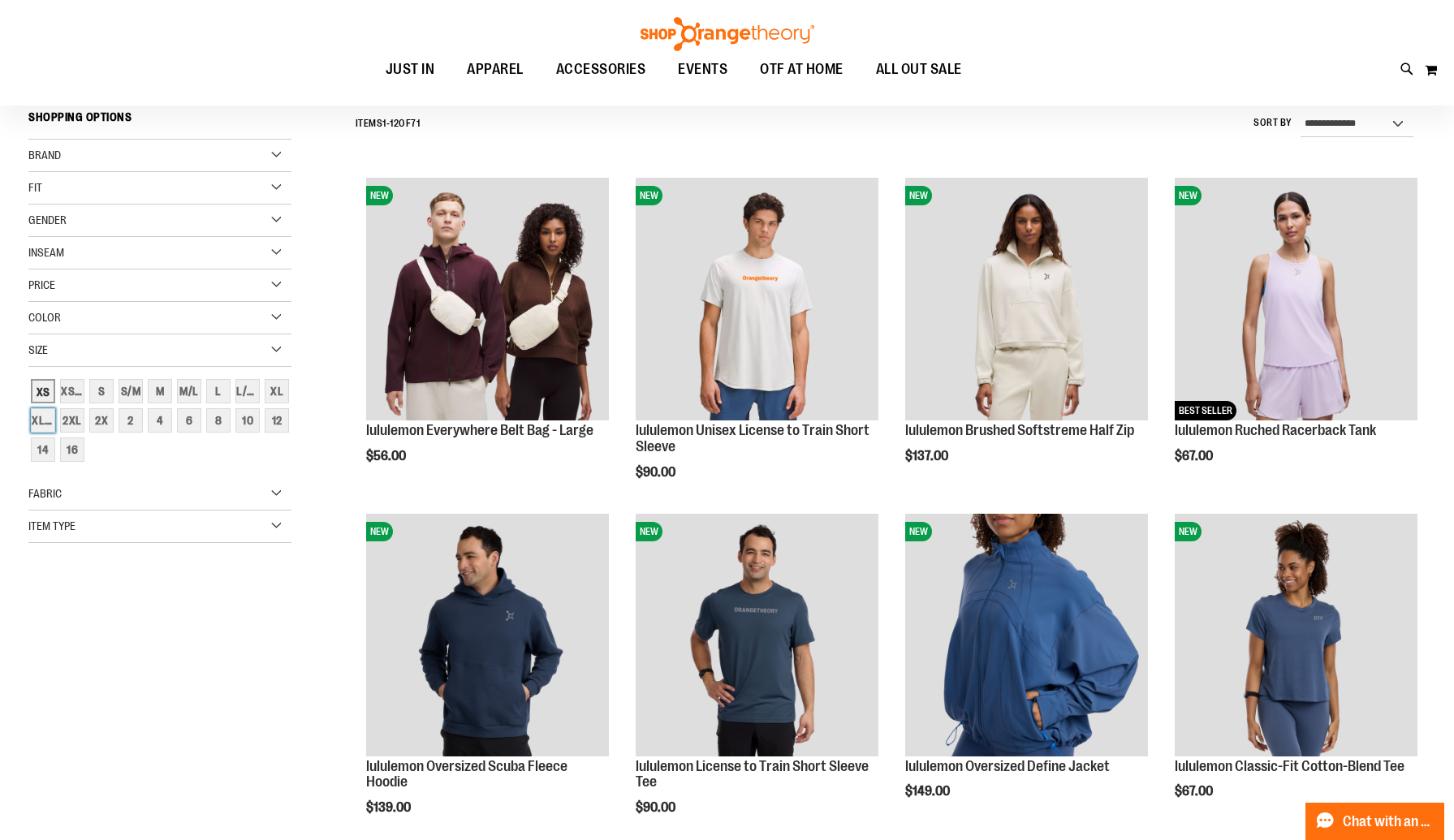
scroll to position [151, 0]
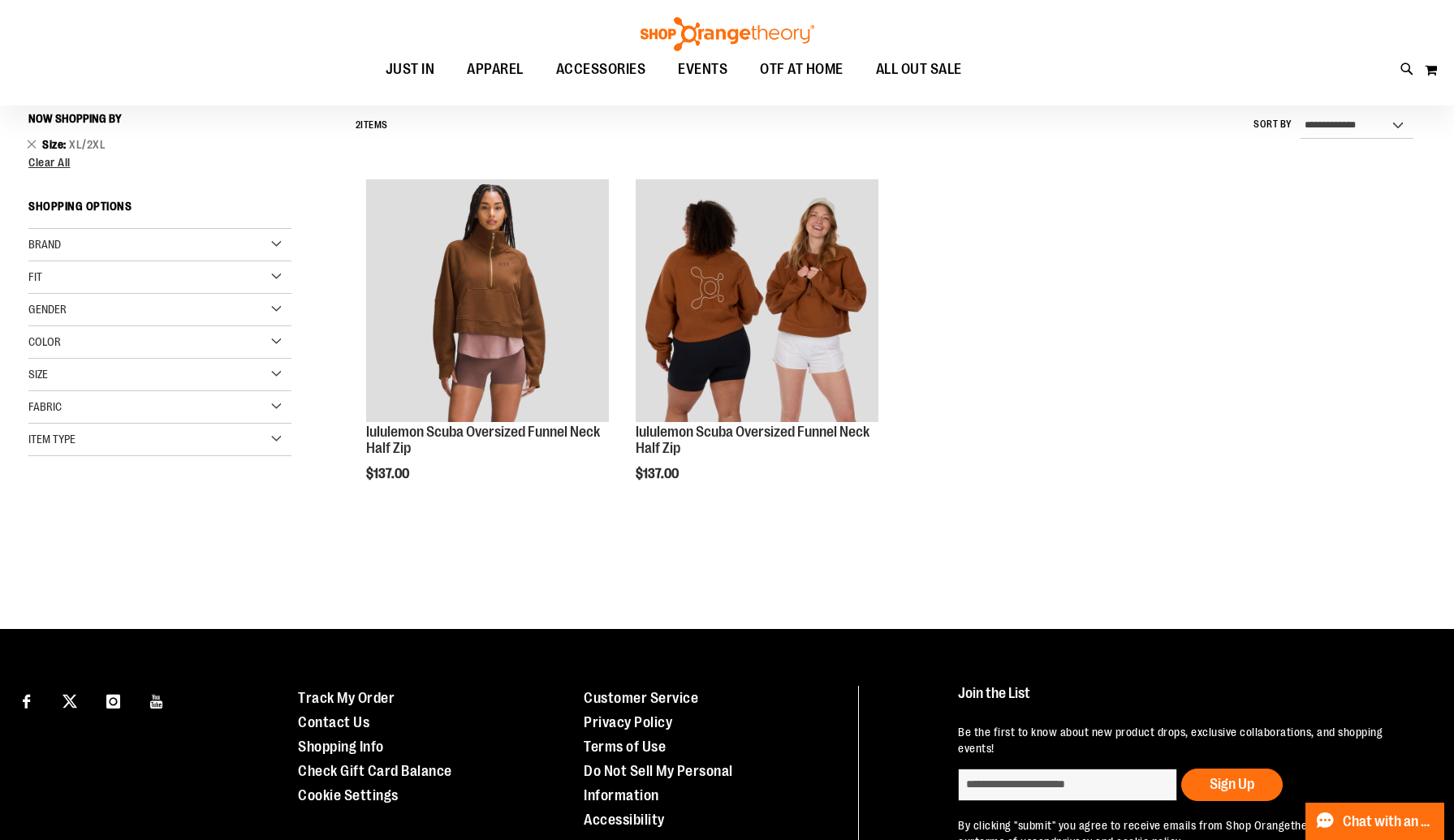
scroll to position [146, 0]
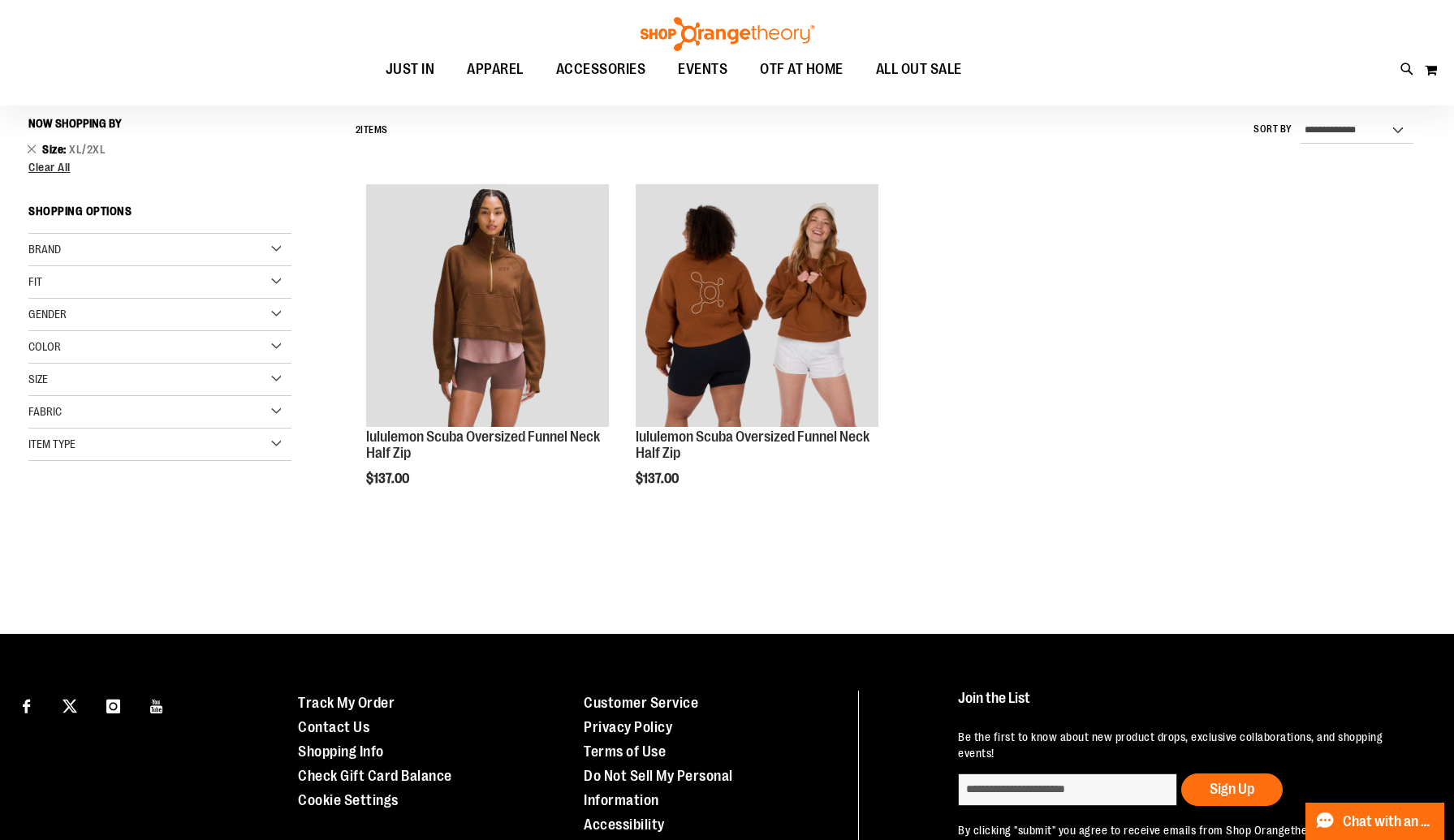
click at [67, 392] on div "Size" at bounding box center [160, 380] width 263 height 33
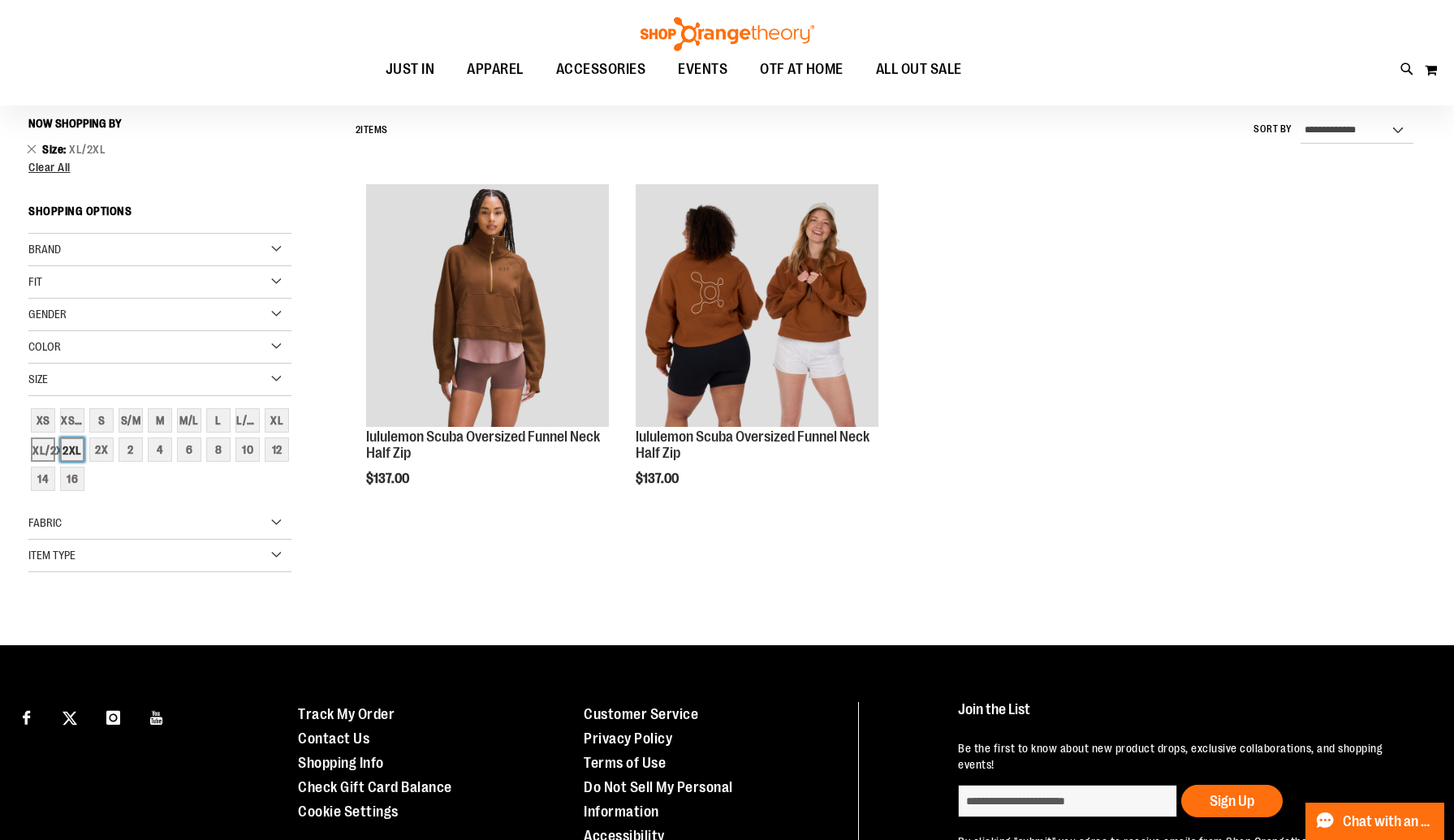
click at [60, 450] on div "2XL" at bounding box center [72, 449] width 24 height 24
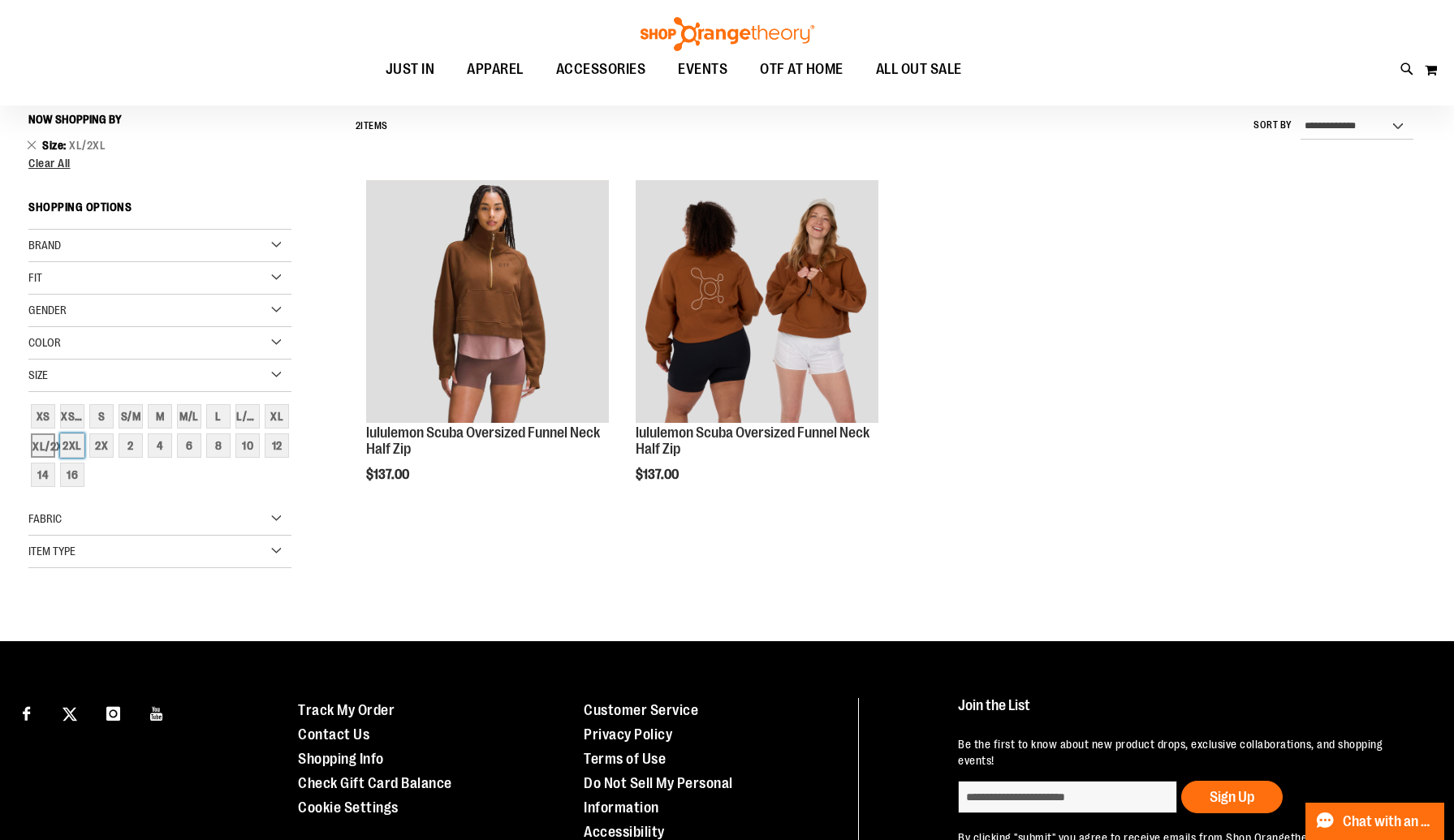
scroll to position [151, 0]
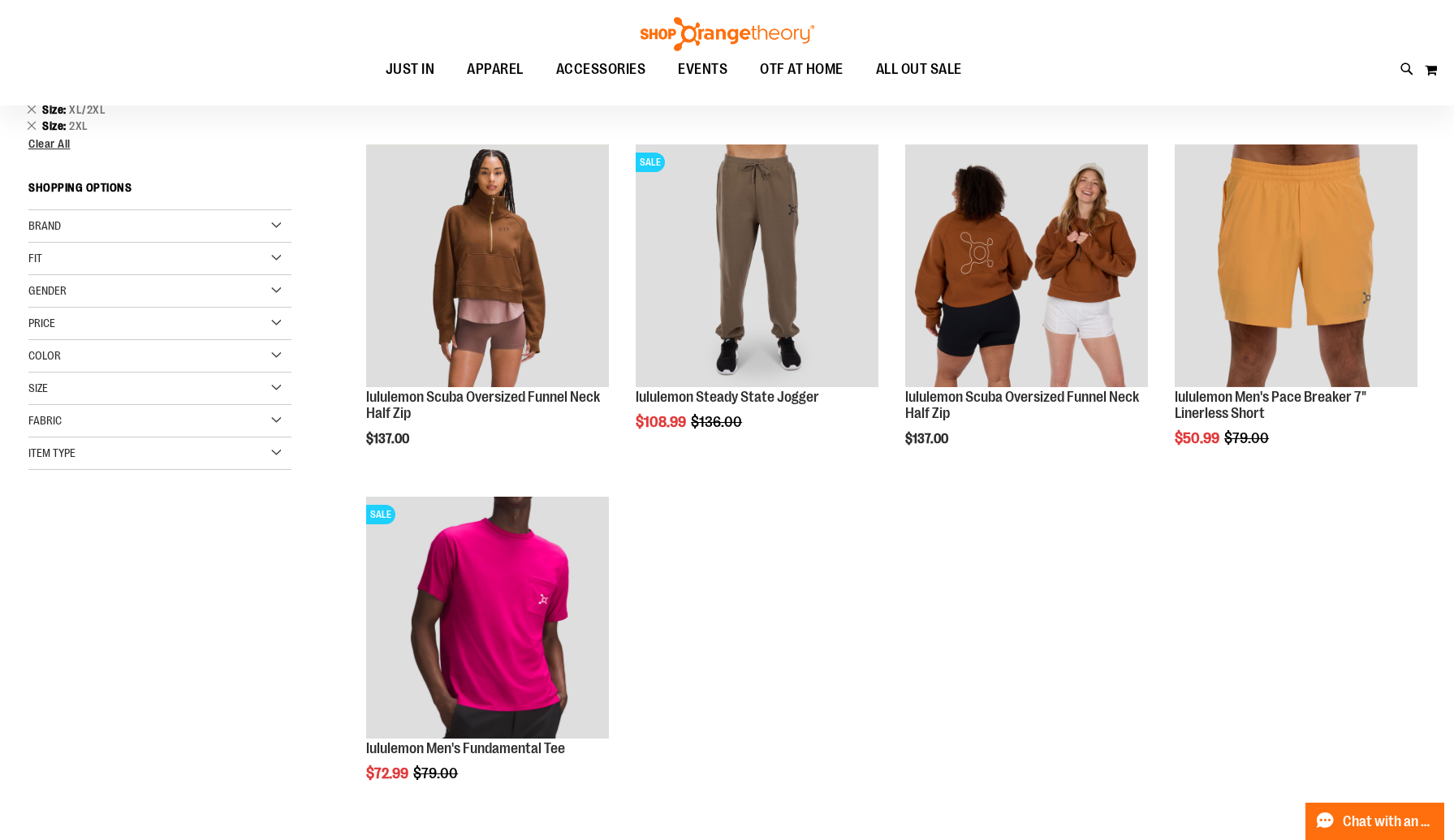
scroll to position [92, 0]
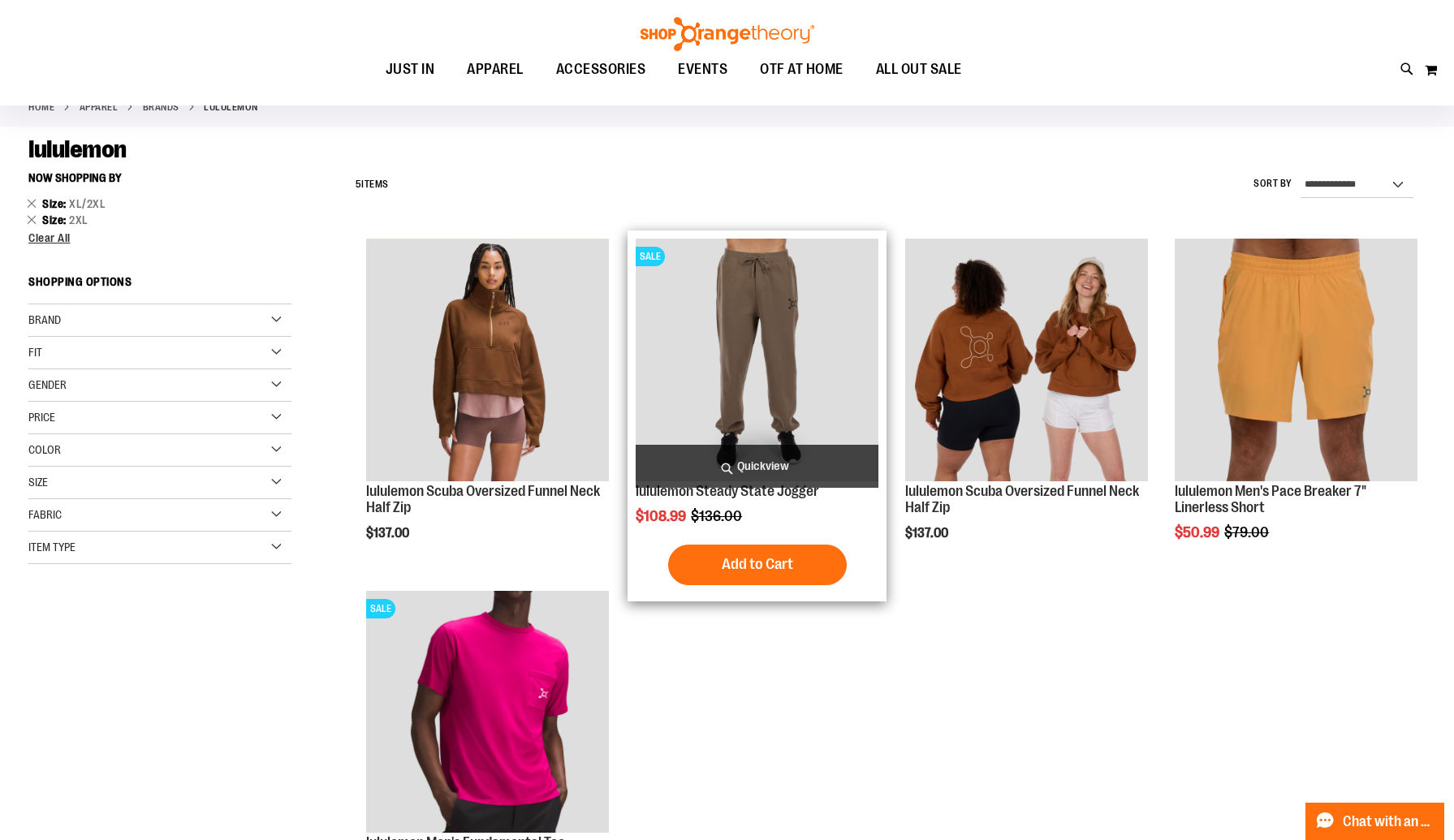
click at [859, 420] on img "product" at bounding box center [757, 360] width 243 height 243
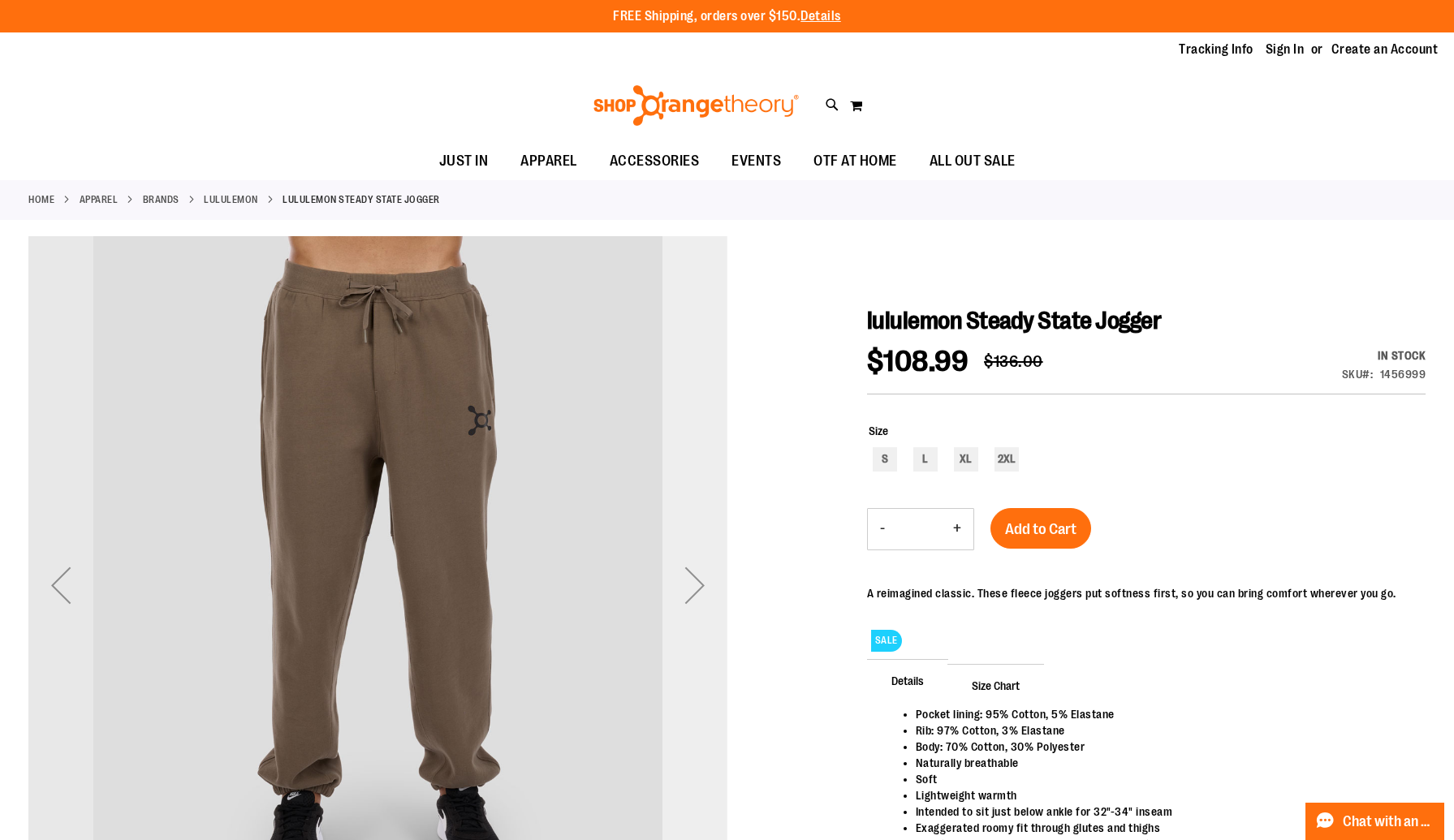
type input "**********"
click at [681, 599] on div "Next" at bounding box center [694, 585] width 65 height 65
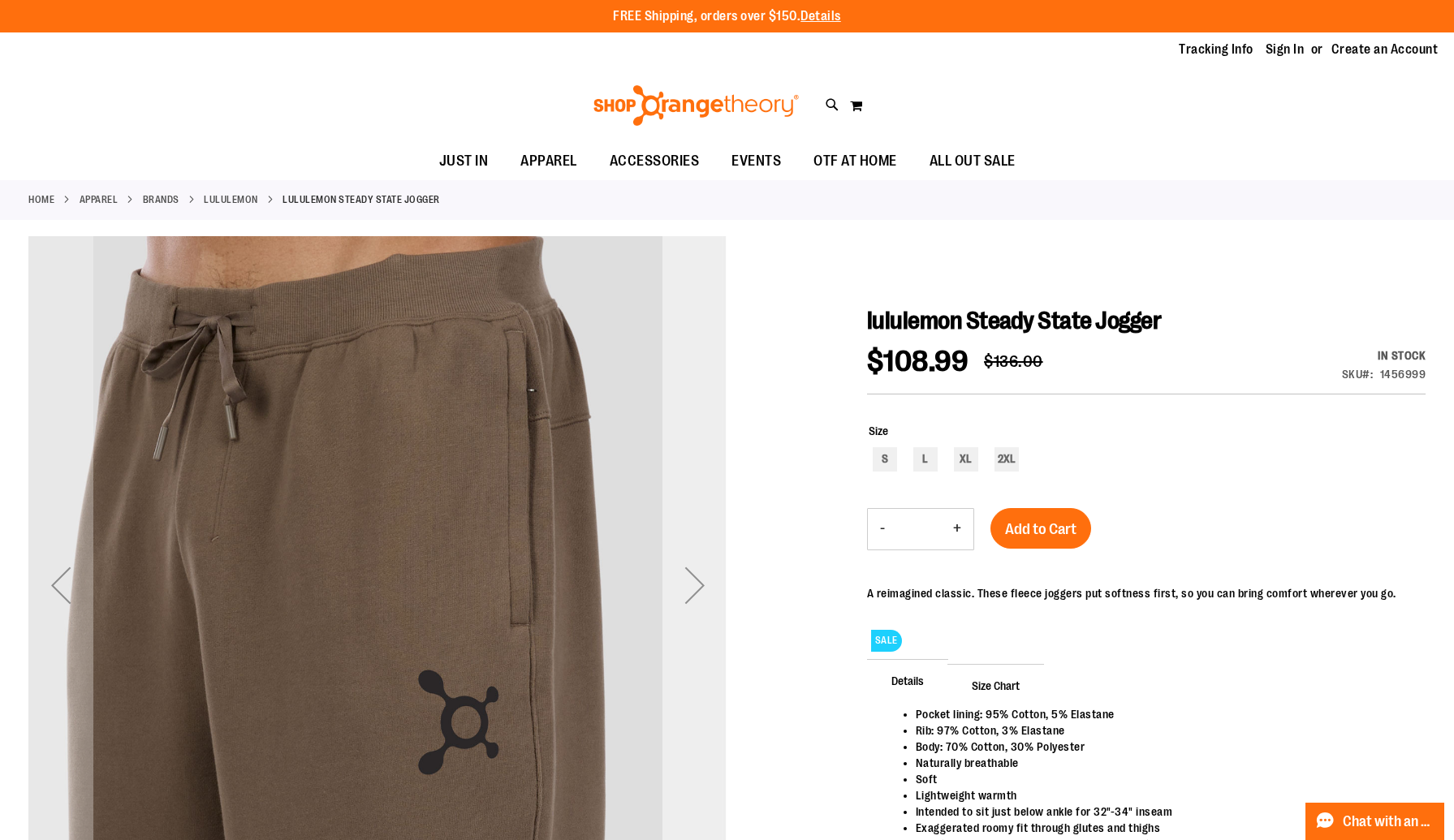
click at [686, 598] on div "Next" at bounding box center [694, 585] width 65 height 65
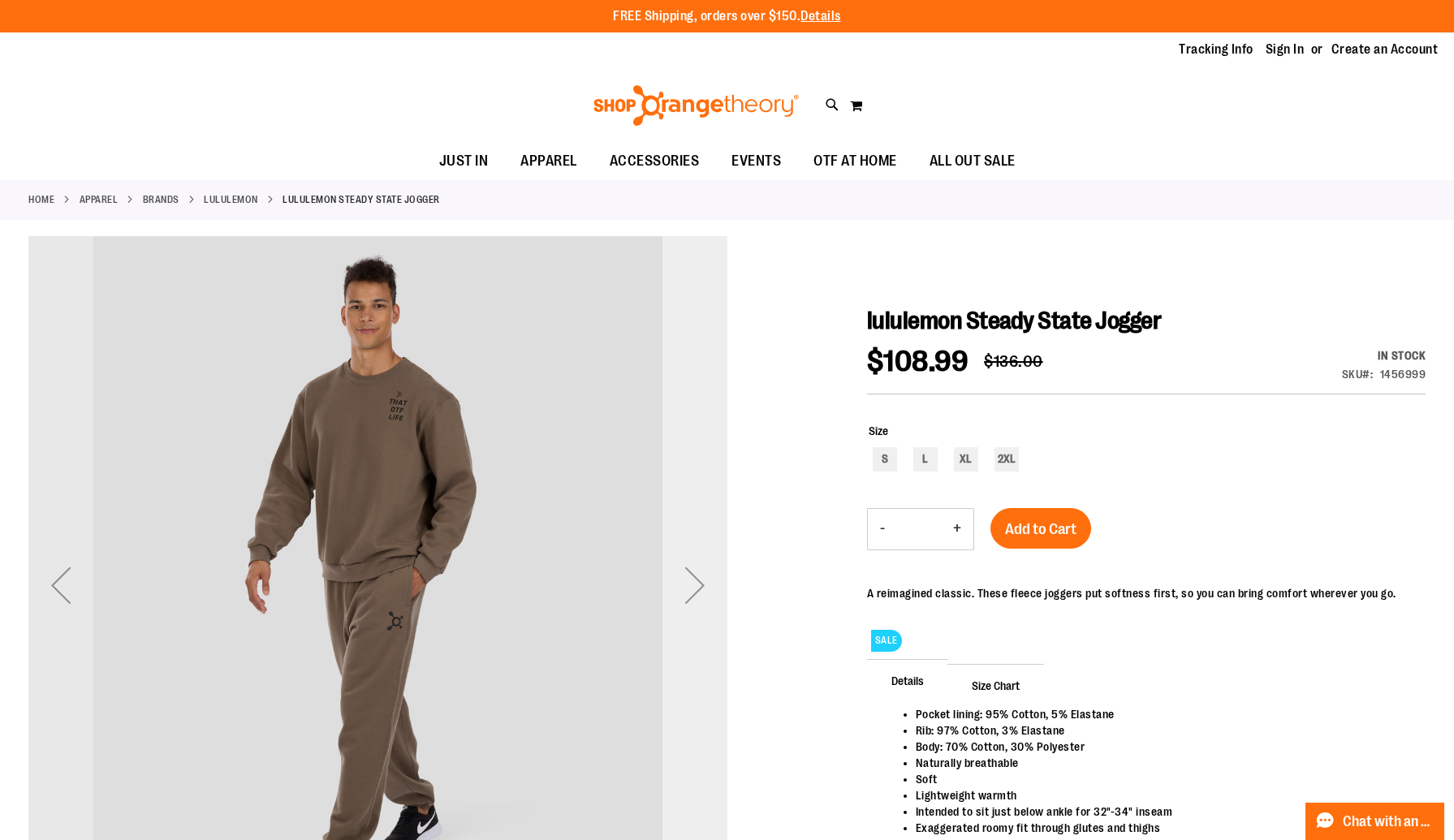
click at [686, 598] on div "Next" at bounding box center [694, 585] width 65 height 65
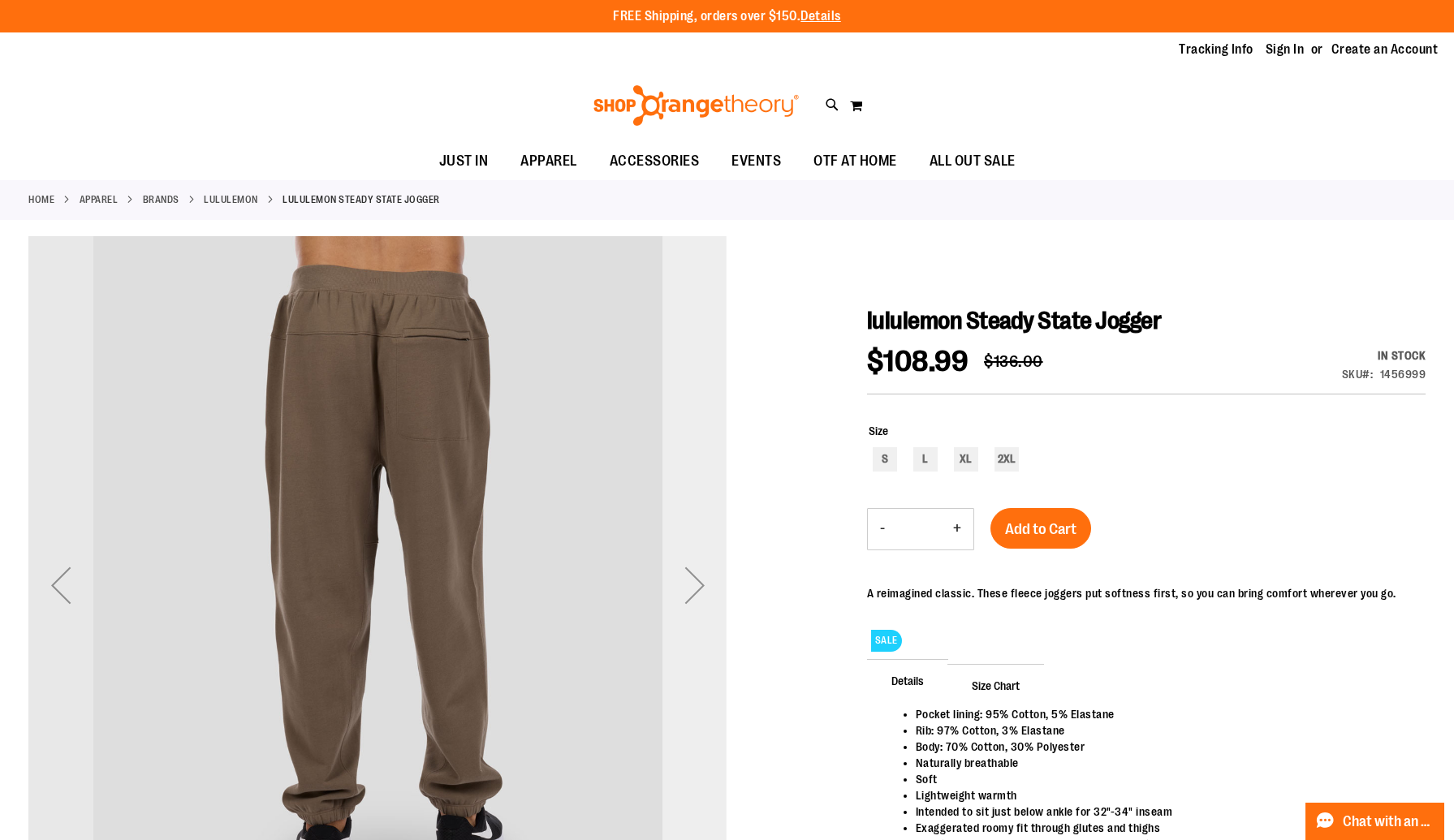
click at [686, 598] on div "Next" at bounding box center [694, 585] width 65 height 65
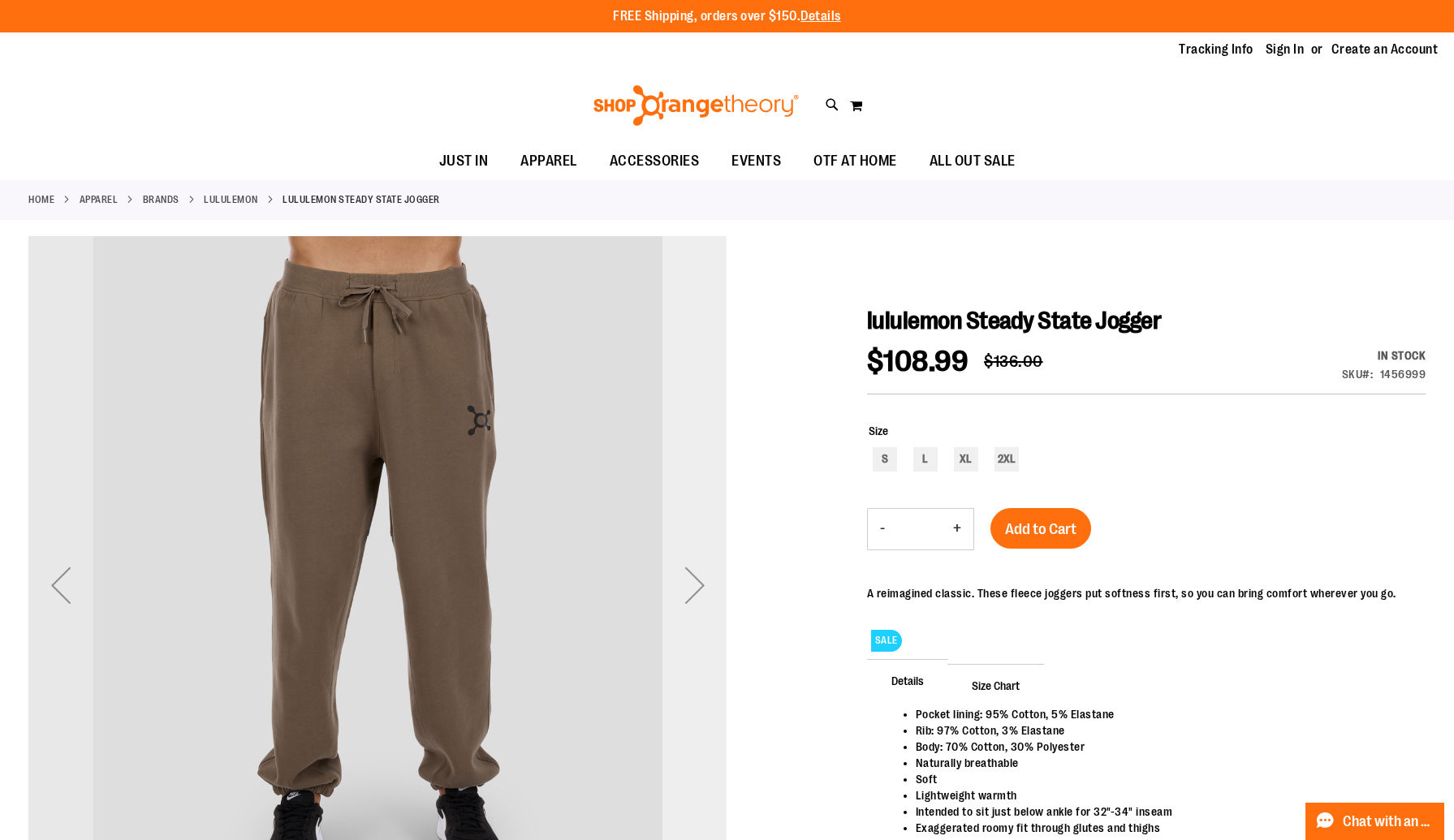
click at [686, 598] on div "Next" at bounding box center [694, 585] width 65 height 65
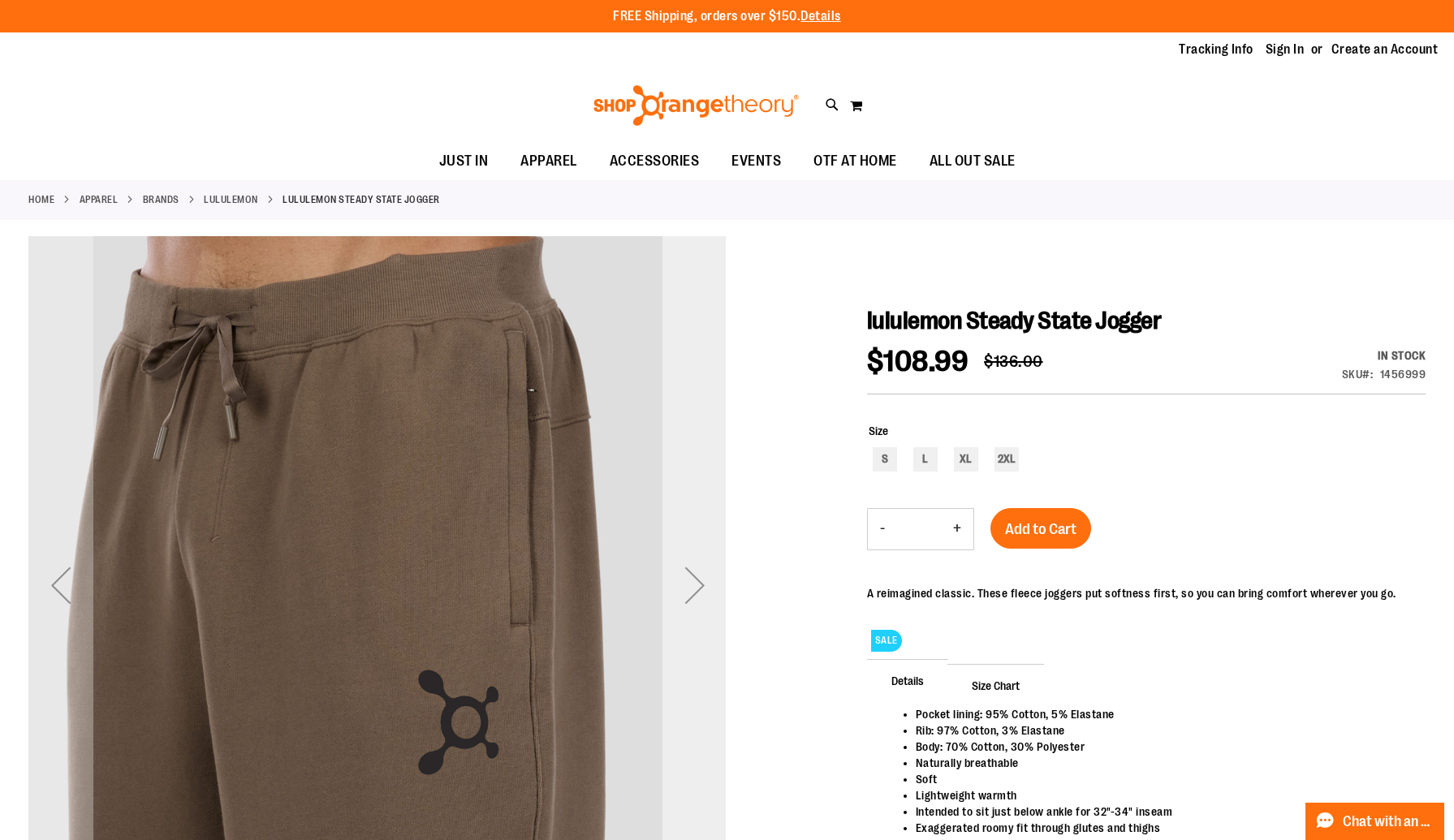
click at [686, 598] on div "Next" at bounding box center [694, 585] width 65 height 65
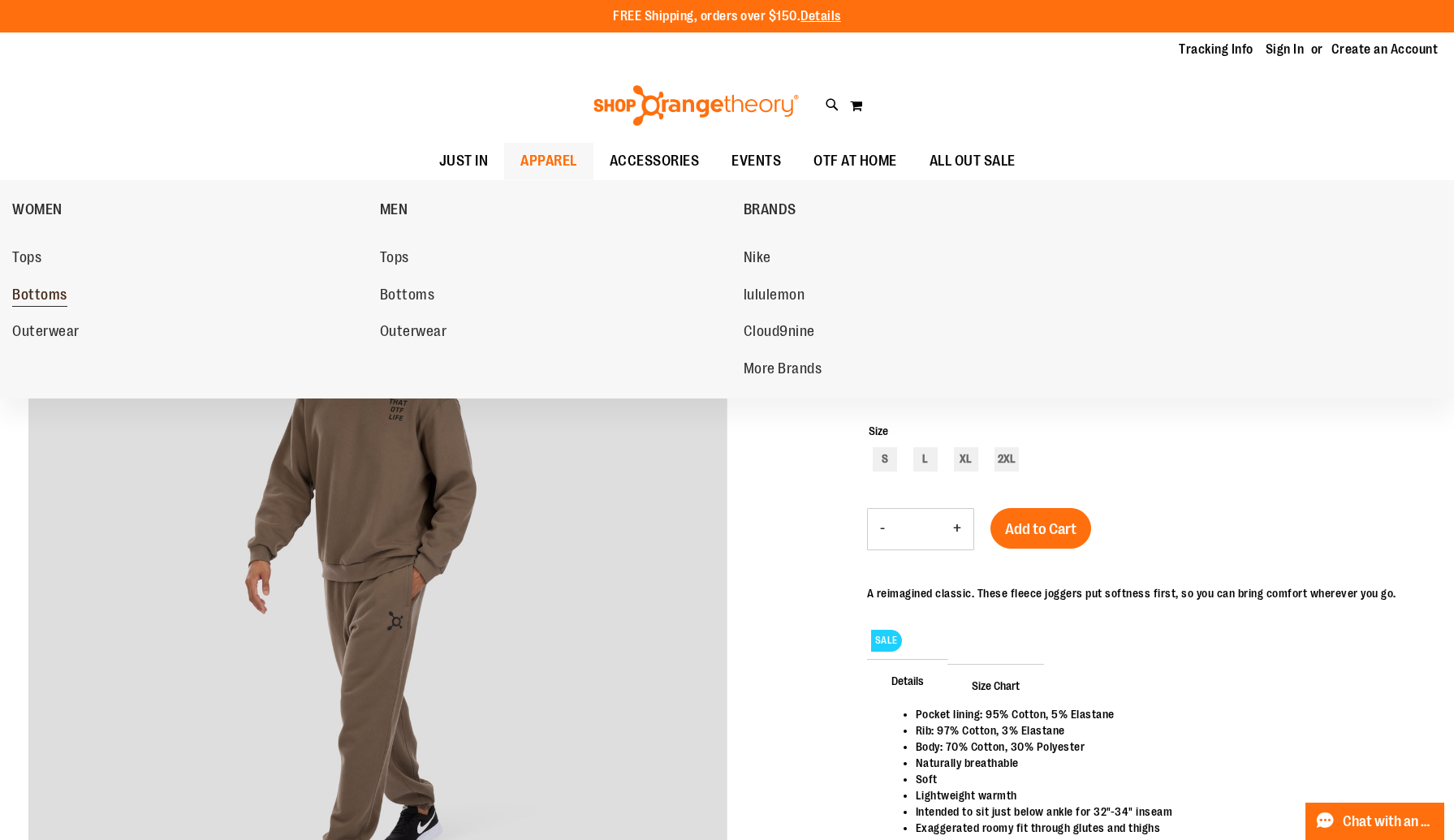
click at [32, 294] on span "Bottoms" at bounding box center [40, 296] width 56 height 20
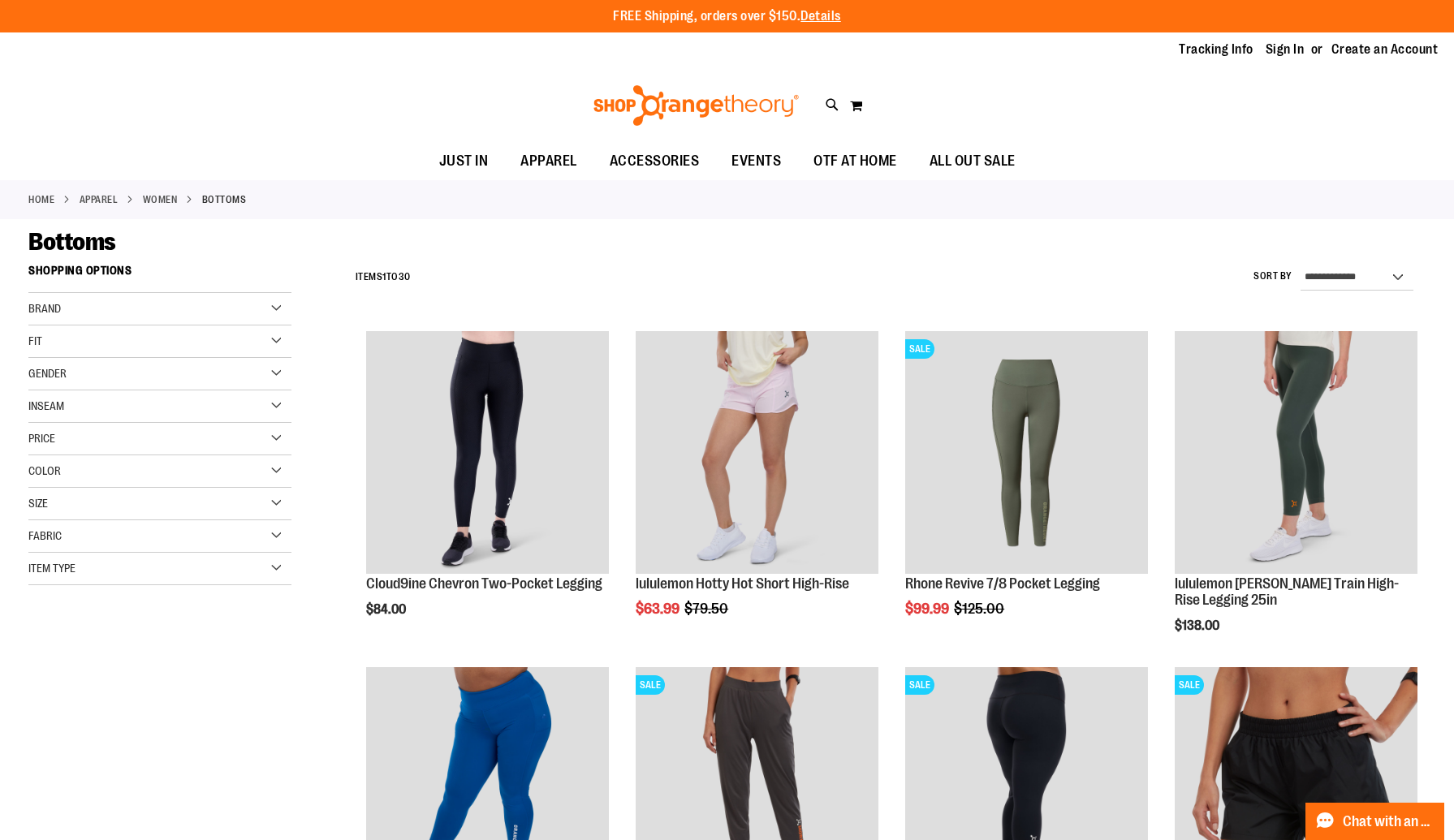
type input "**********"
click at [54, 502] on div "Size" at bounding box center [160, 504] width 263 height 33
click at [170, 551] on div "XL" at bounding box center [159, 544] width 24 height 24
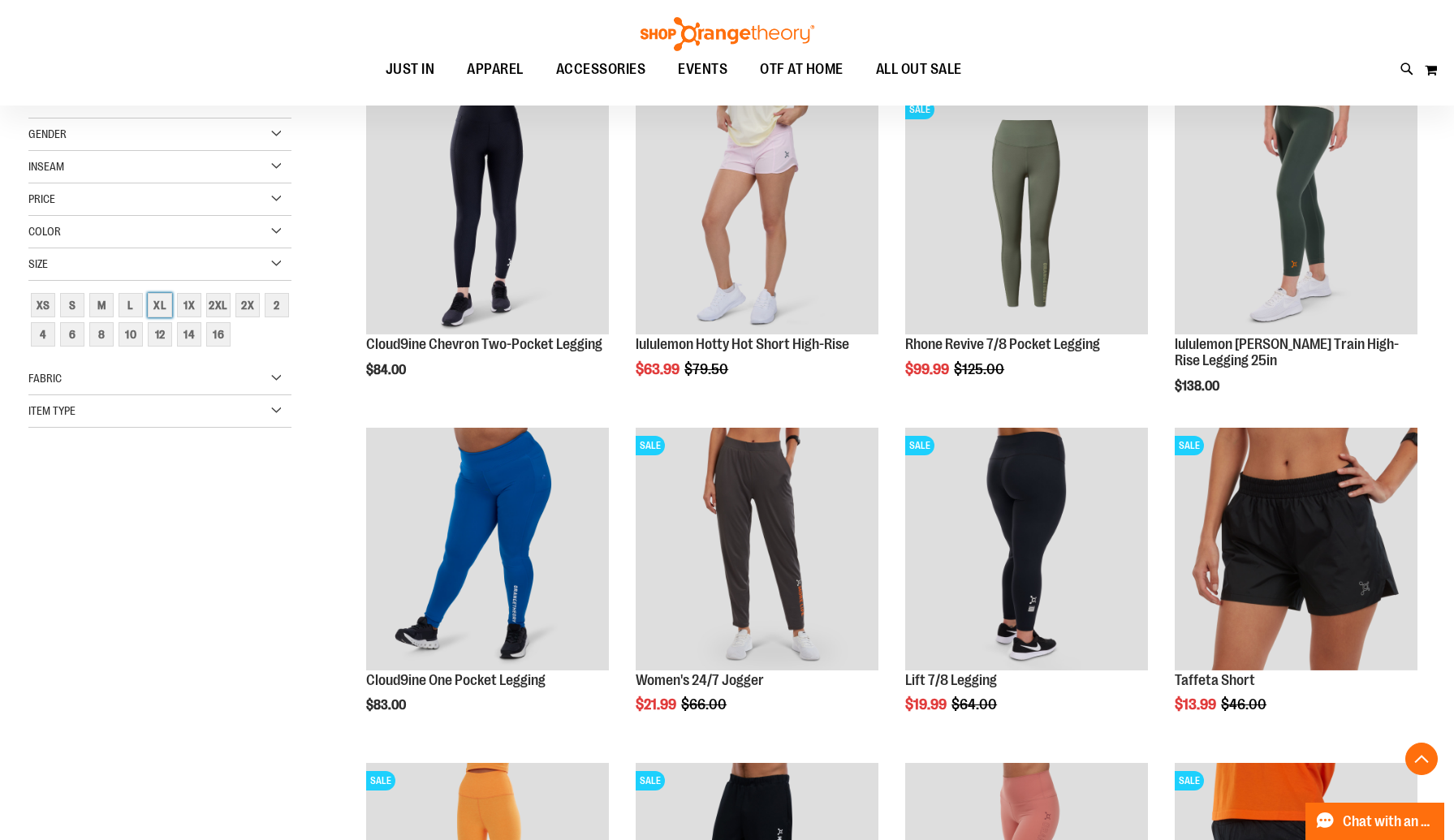
scroll to position [256, 0]
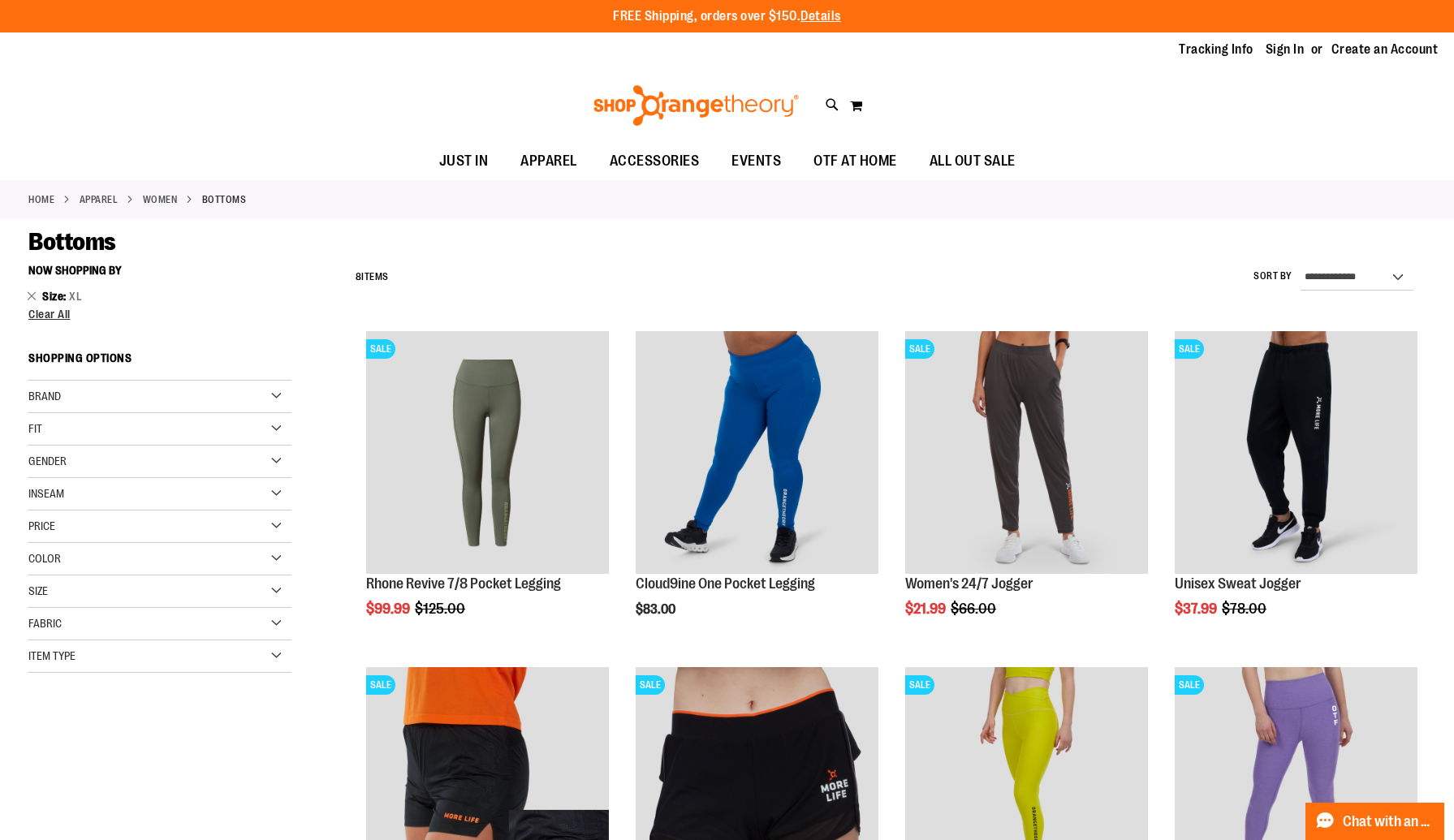
scroll to position [4, 0]
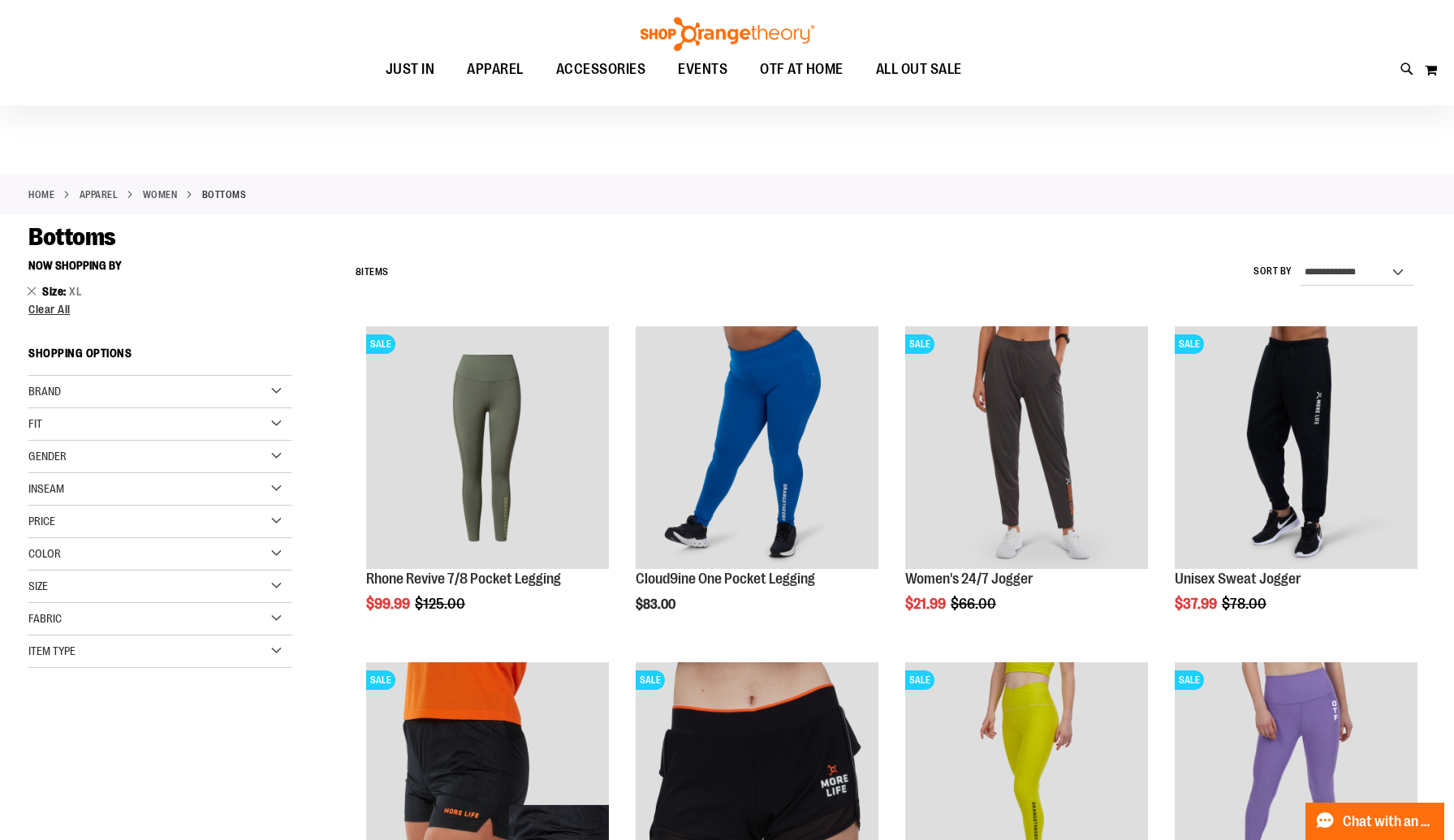
click at [172, 194] on link "WOMEN" at bounding box center [160, 194] width 35 height 14
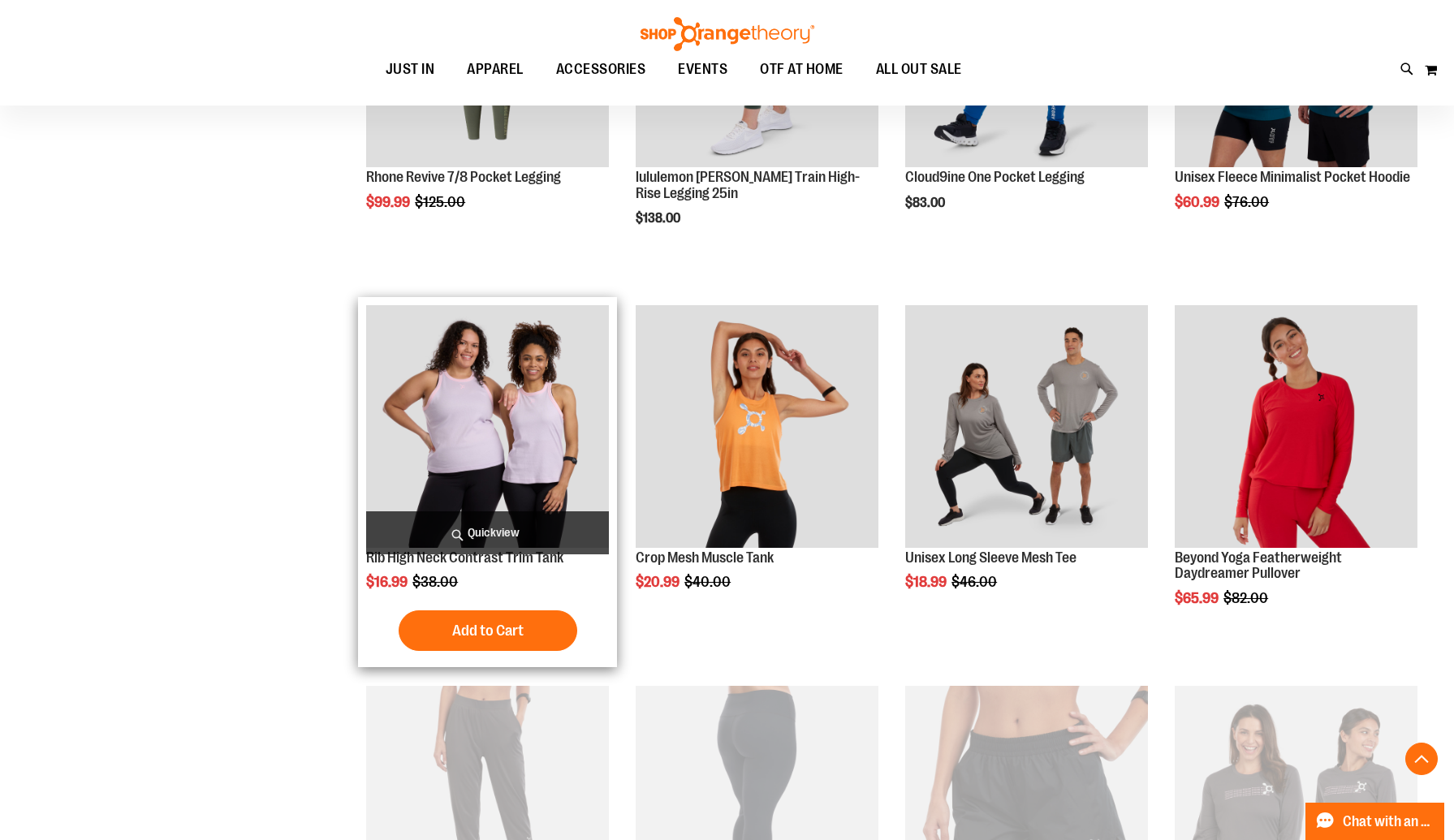
scroll to position [790, 0]
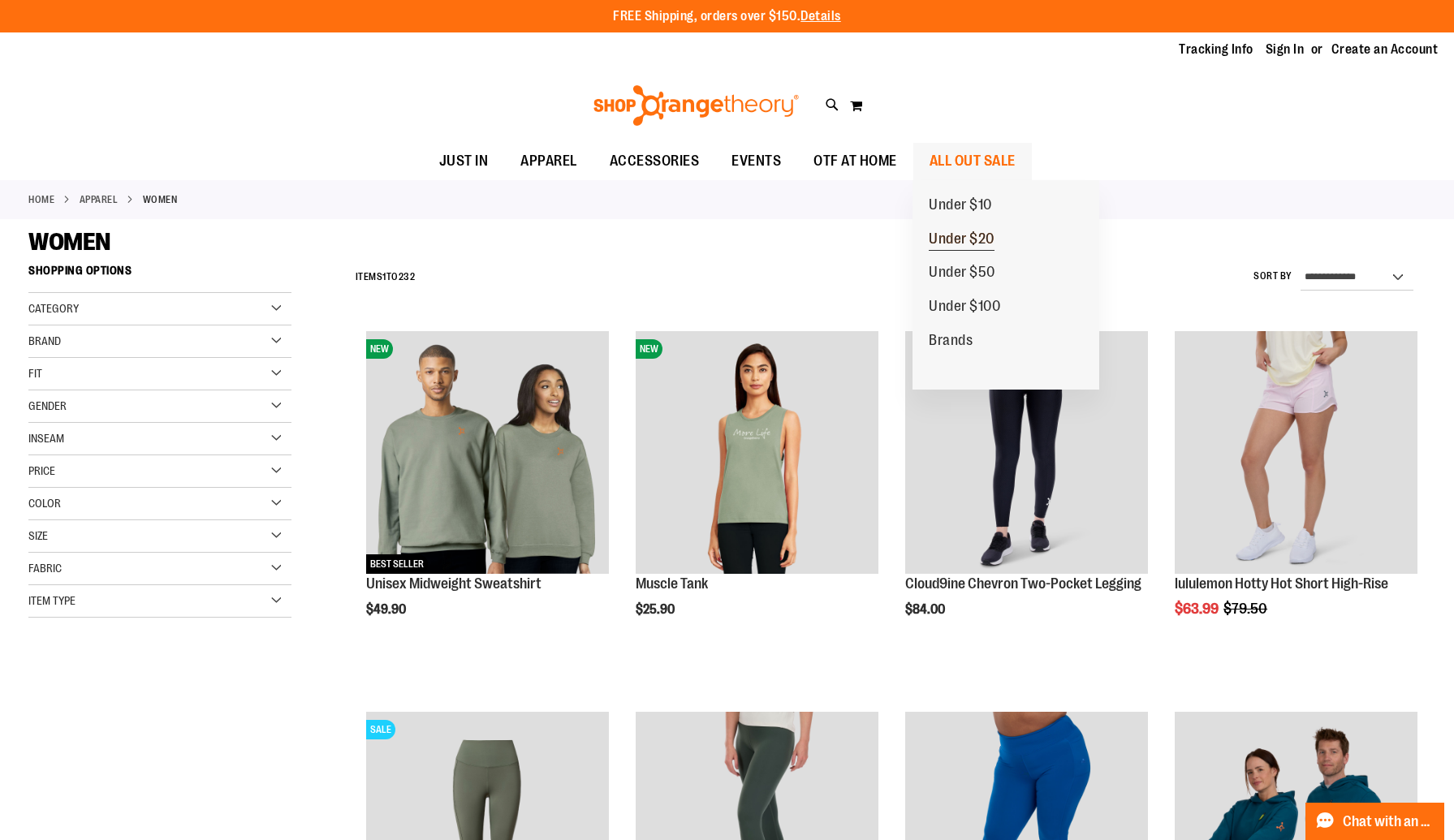
type input "**********"
click at [954, 237] on span "Under $20" at bounding box center [961, 240] width 66 height 20
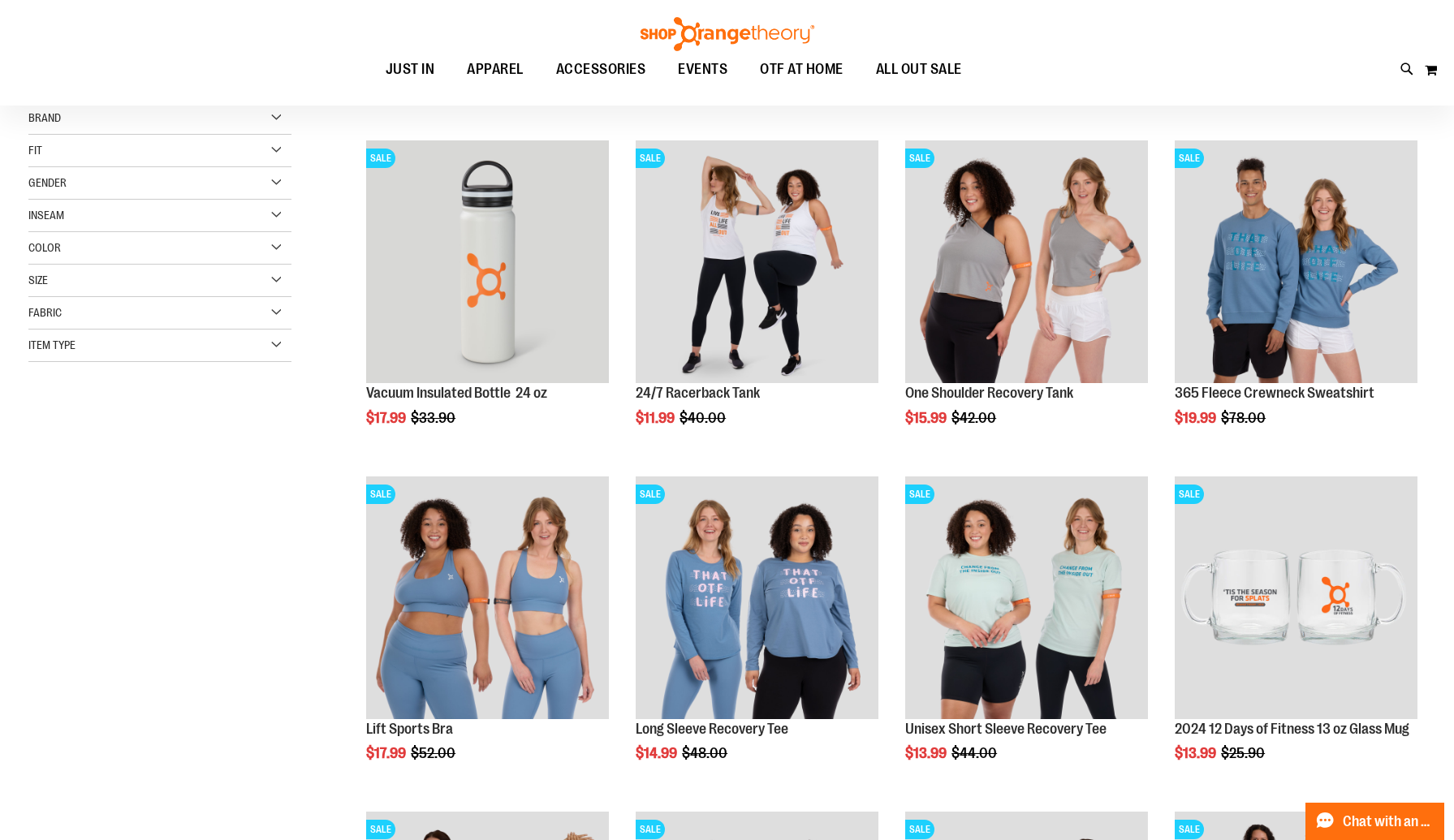
scroll to position [191, 0]
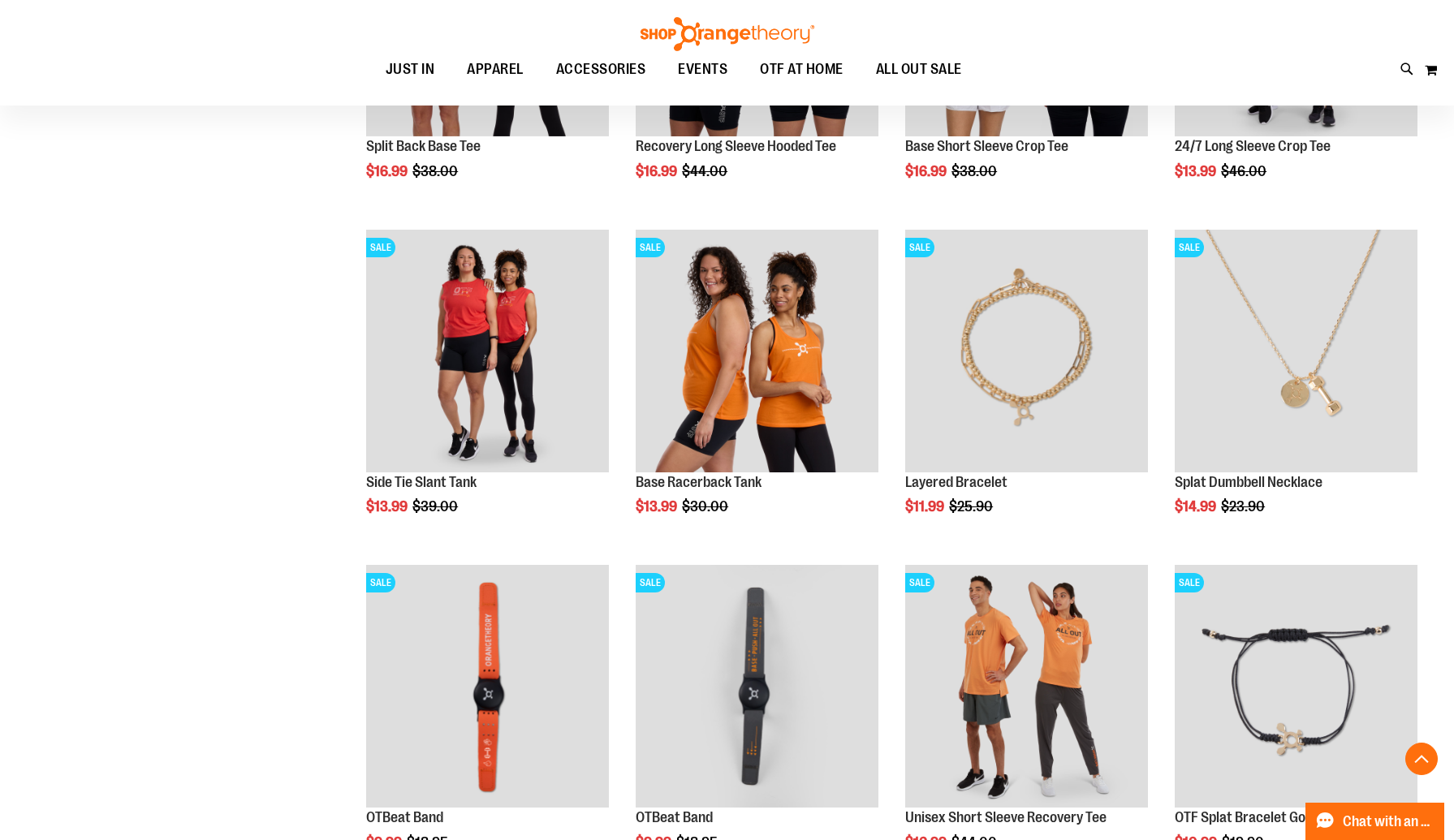
scroll to position [1110, 0]
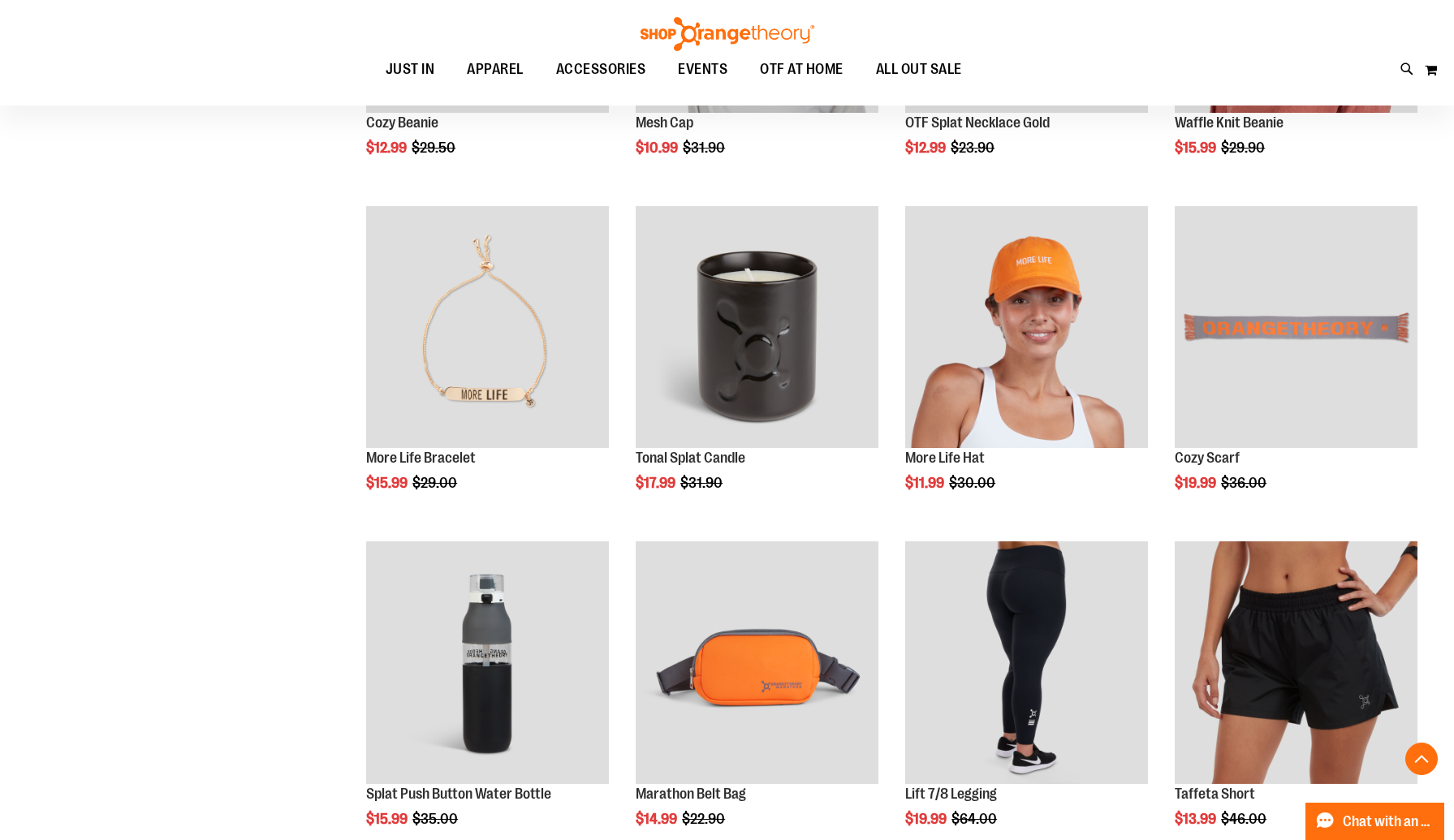
scroll to position [882, 0]
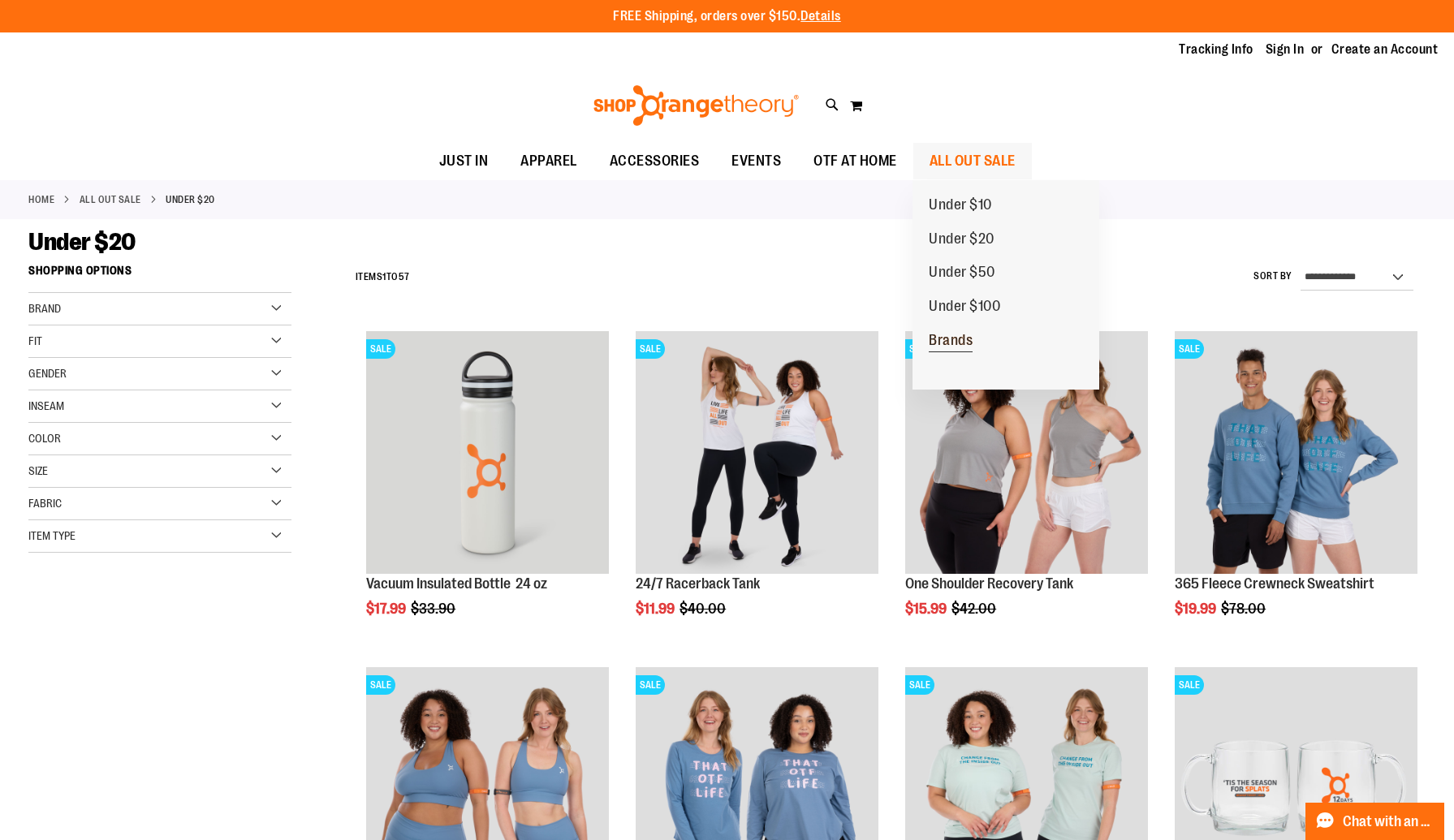
type input "**********"
click at [940, 344] on span "Brands" at bounding box center [950, 341] width 44 height 20
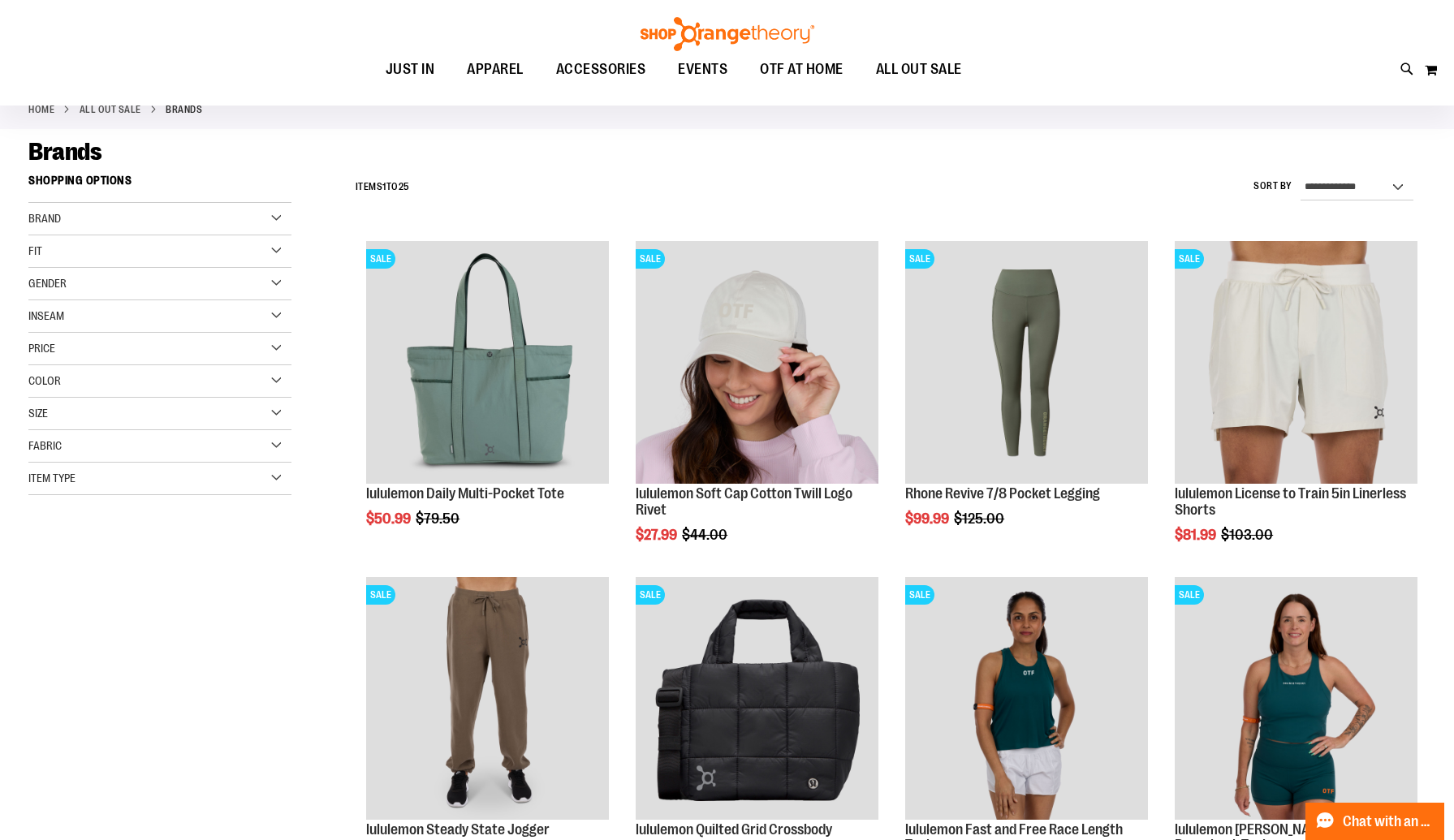
scroll to position [108, 0]
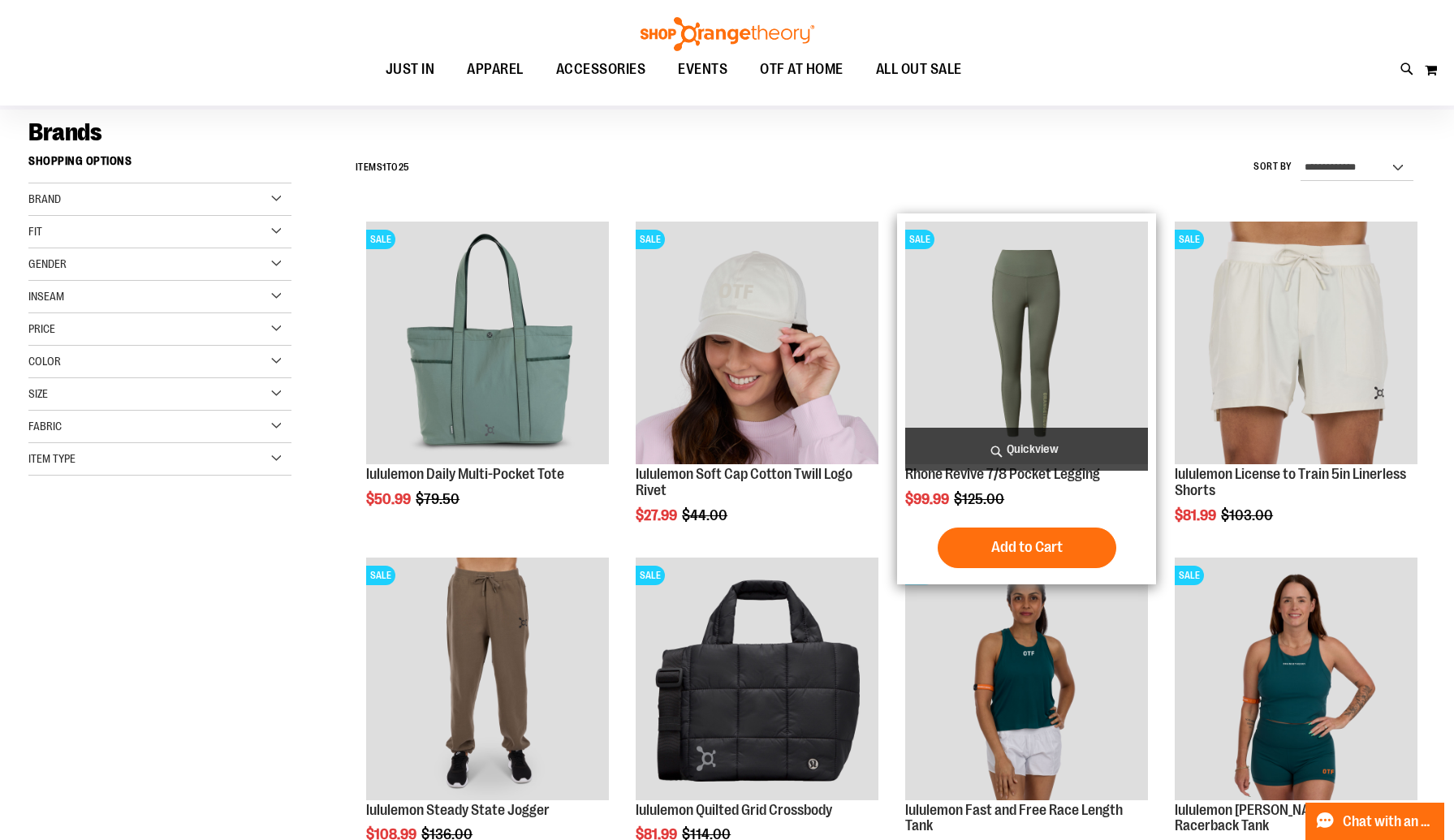
type input "**********"
click at [1001, 292] on img "product" at bounding box center [1026, 342] width 243 height 243
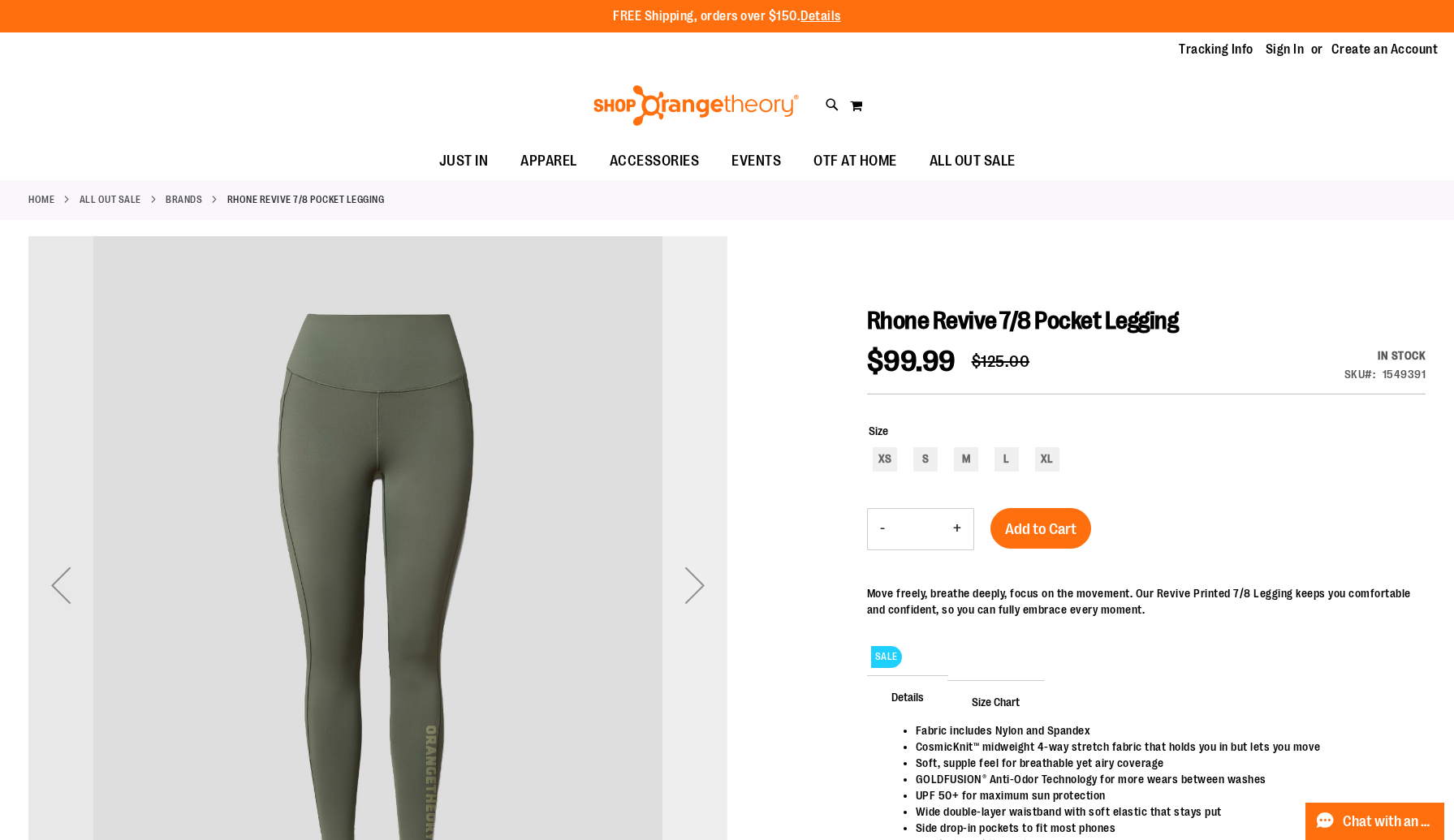
type input "**********"
click at [691, 593] on div "Next" at bounding box center [694, 585] width 65 height 65
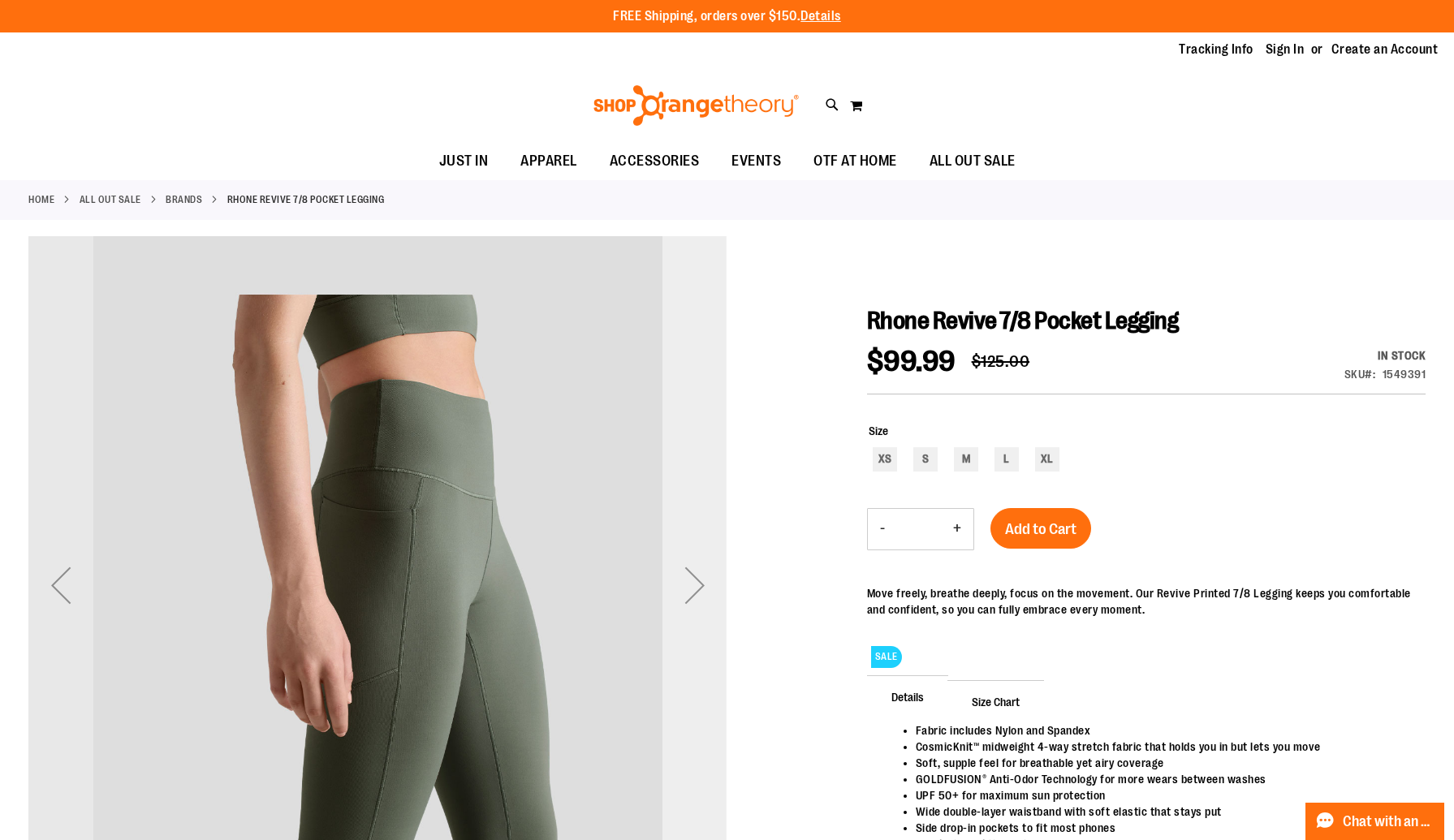
click at [691, 593] on div "Next" at bounding box center [694, 585] width 65 height 65
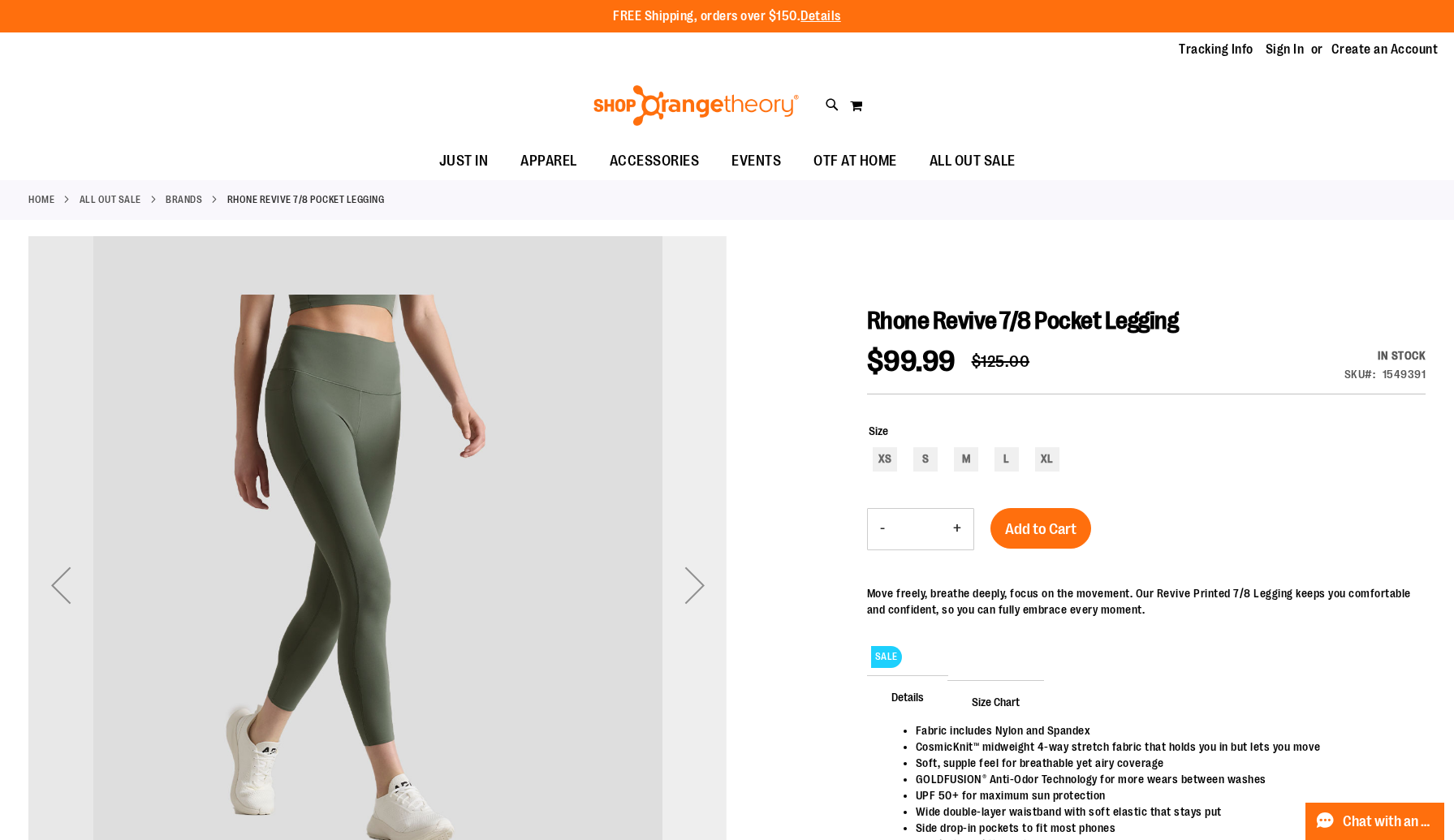
click at [691, 593] on div "Next" at bounding box center [694, 585] width 65 height 65
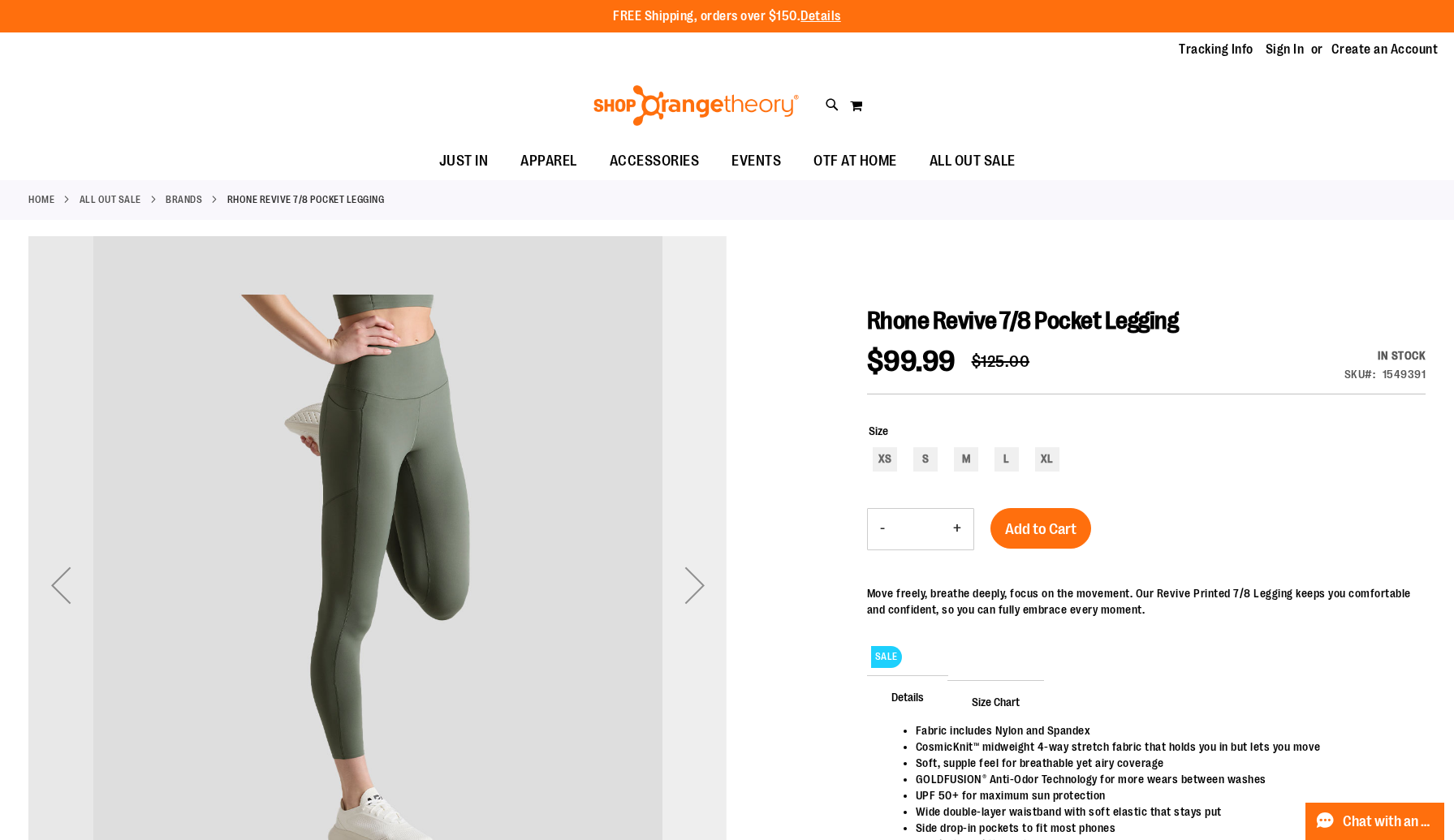
click at [691, 593] on div "Next" at bounding box center [694, 585] width 65 height 65
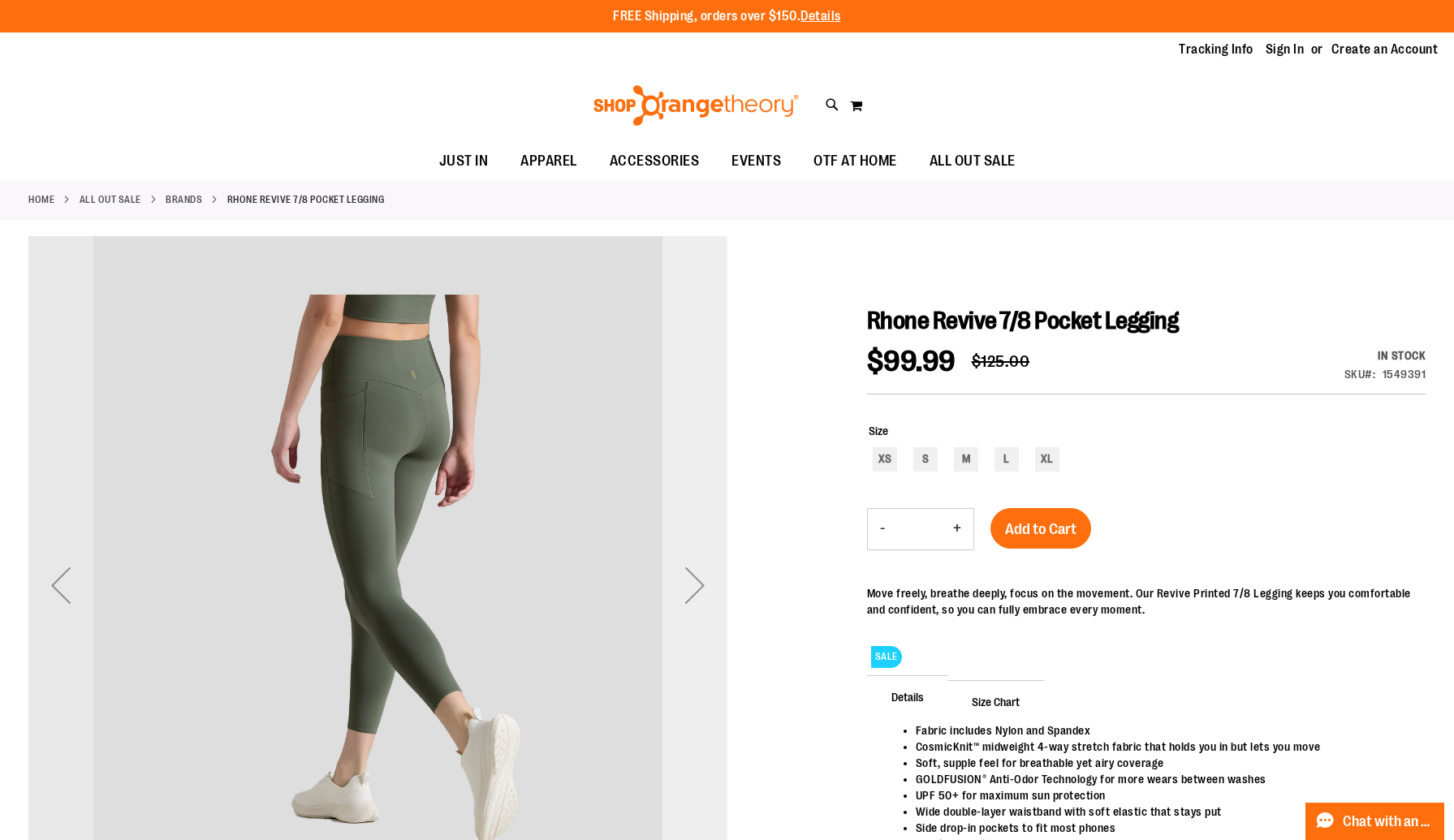
click at [691, 593] on div "Next" at bounding box center [694, 585] width 65 height 65
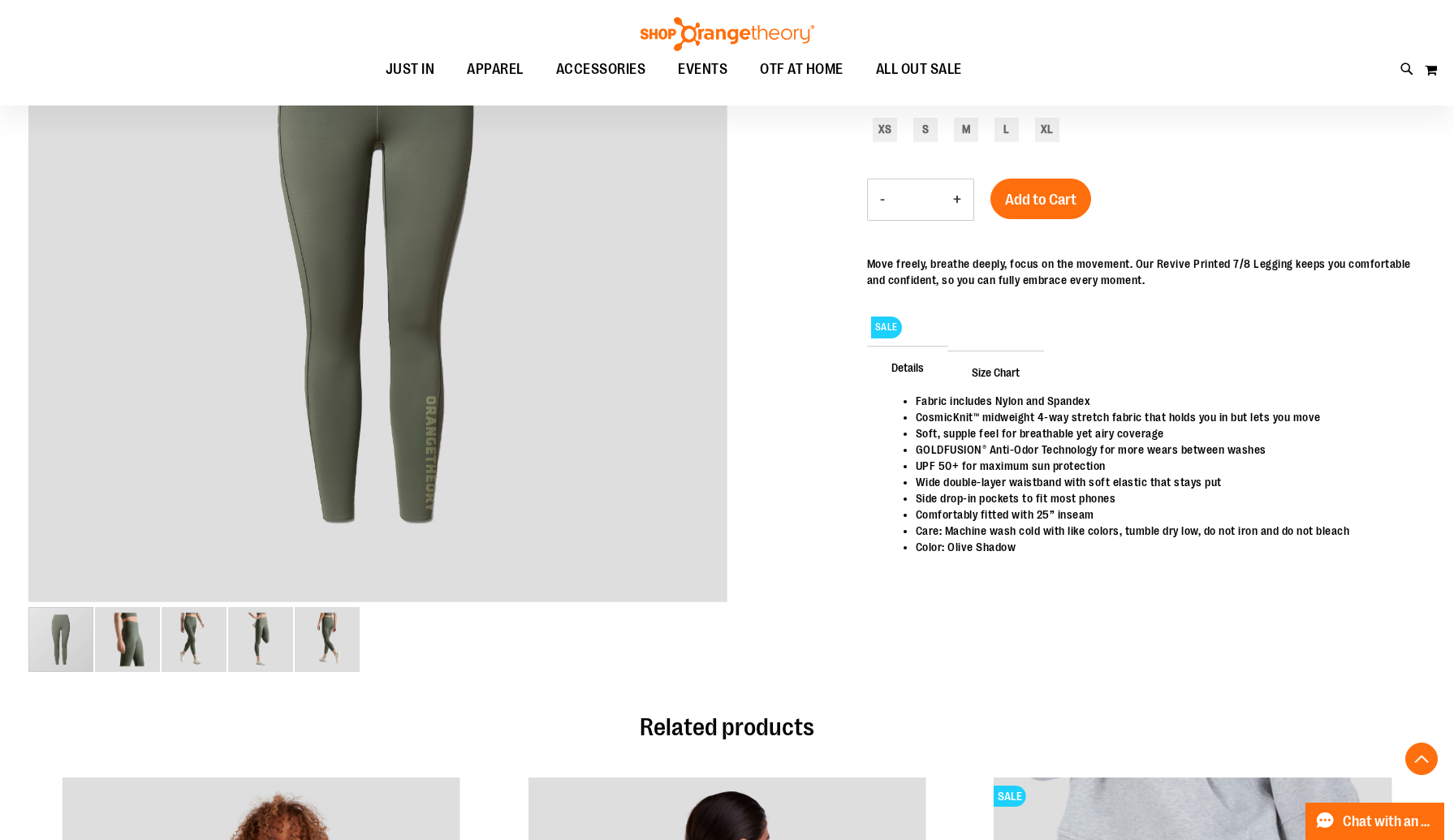
scroll to position [334, 0]
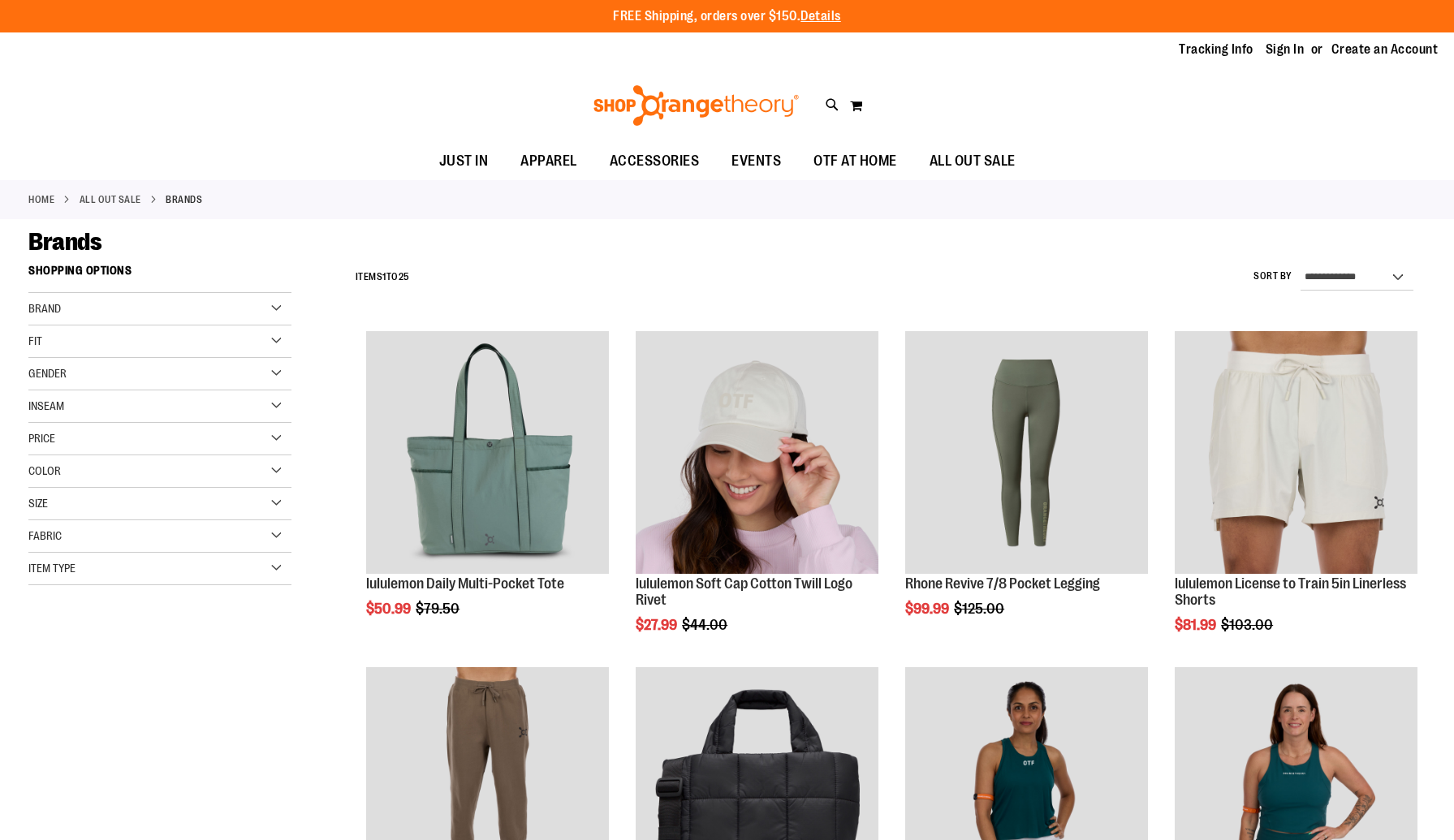
scroll to position [108, 0]
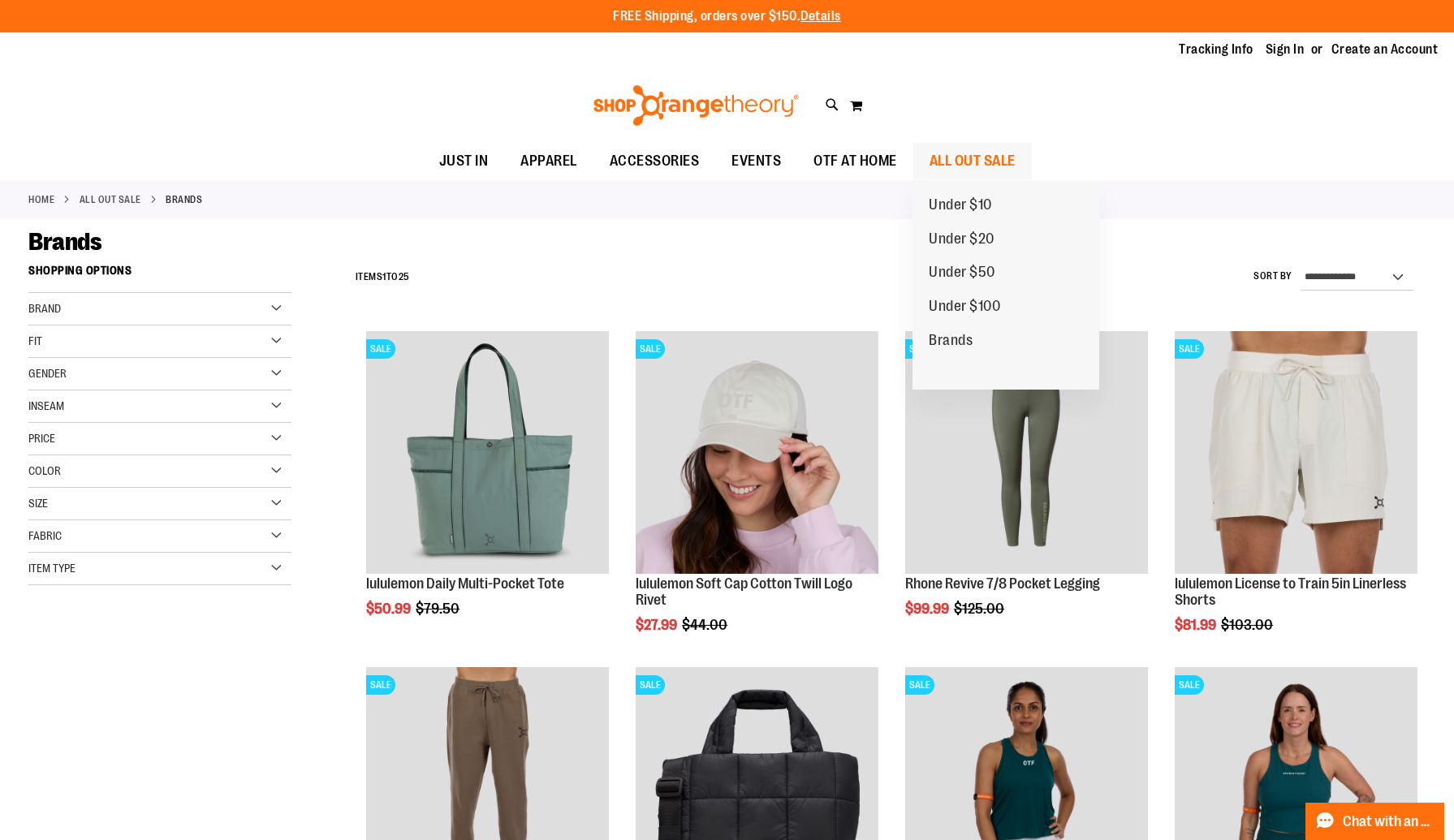
type input "**********"
click at [993, 154] on span "ALL OUT SALE" at bounding box center [973, 161] width 86 height 36
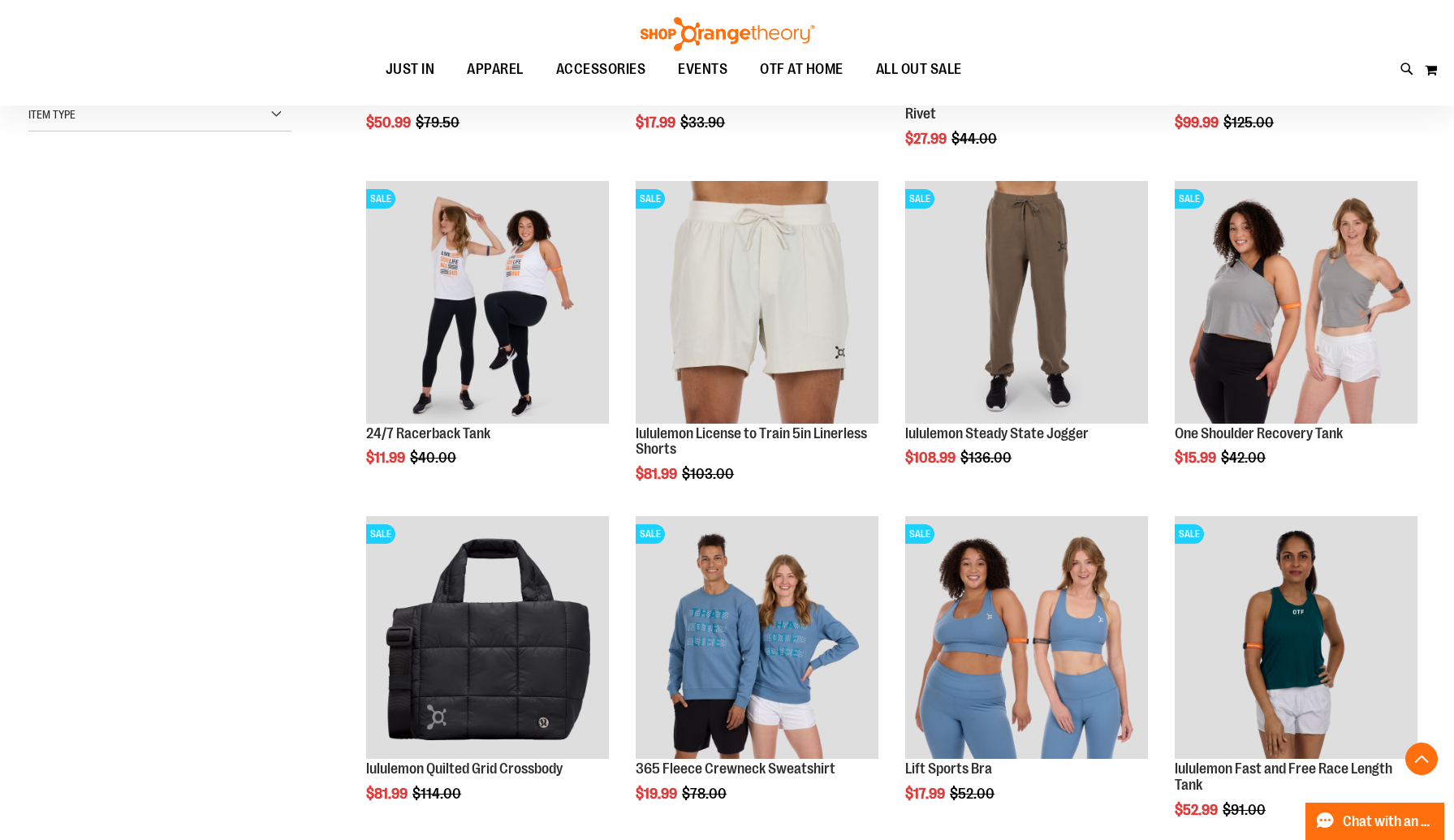
scroll to position [481, 0]
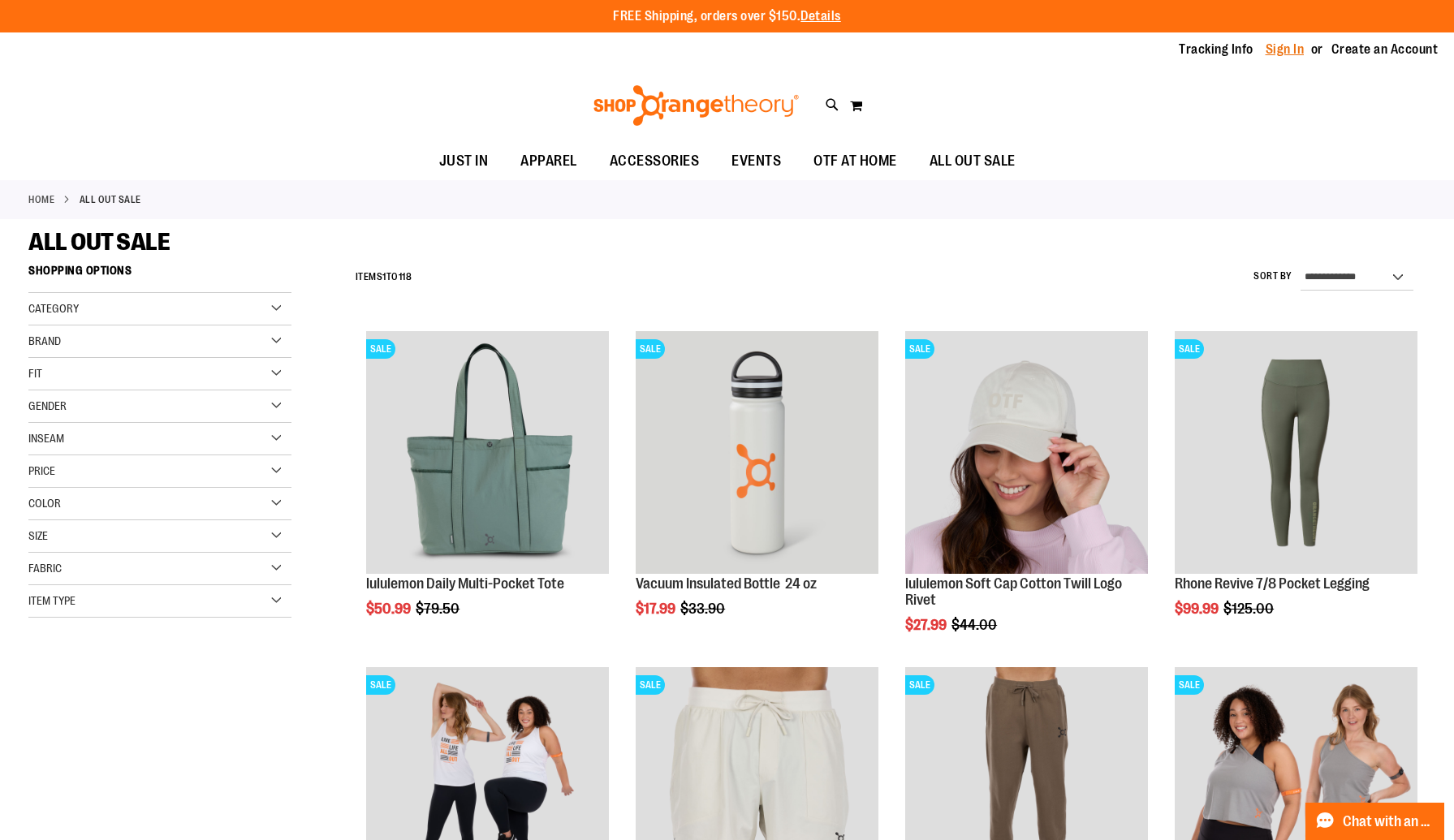
type input "**********"
click at [1288, 45] on link "Sign In" at bounding box center [1284, 49] width 39 height 18
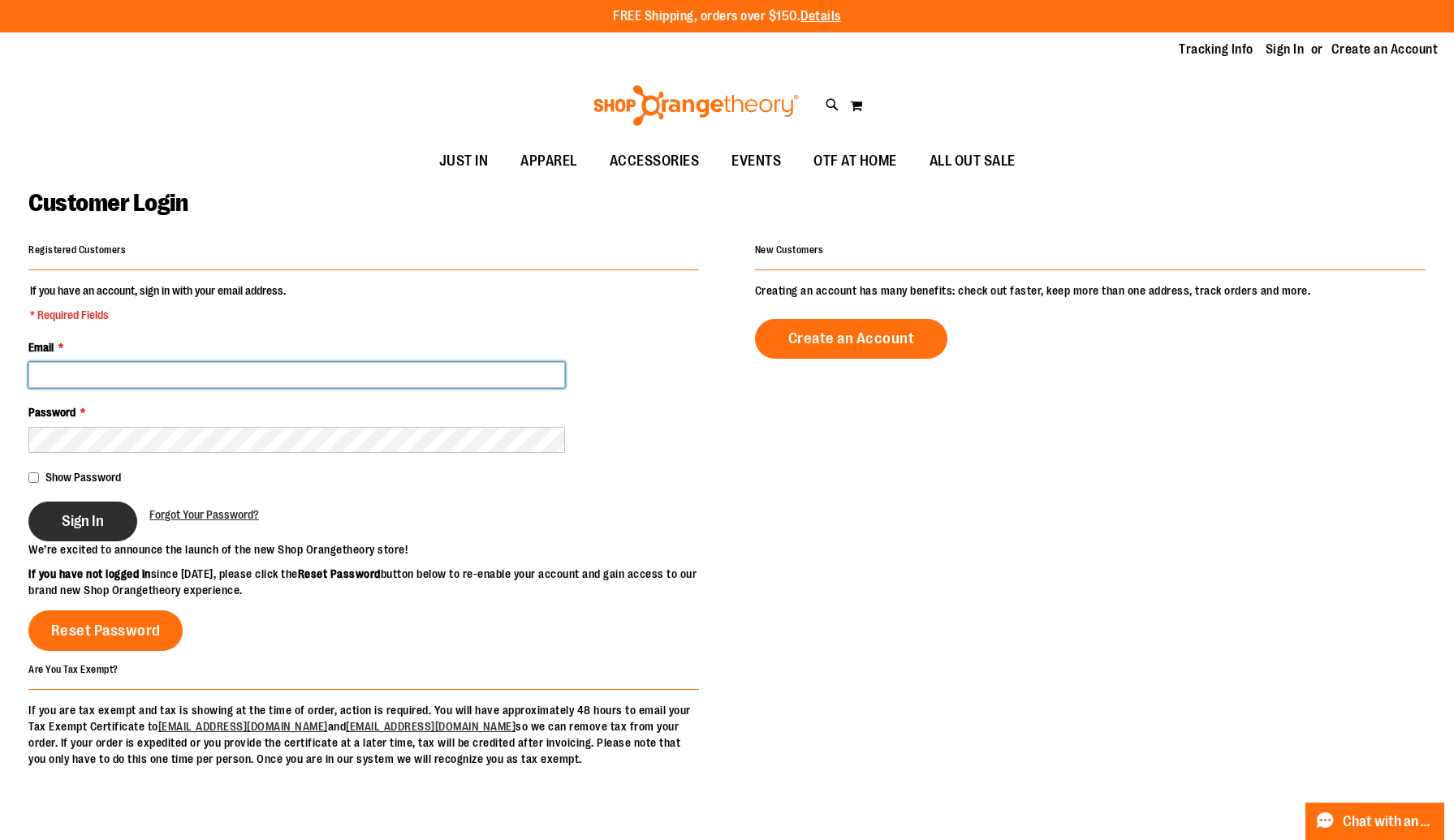
type input "**********"
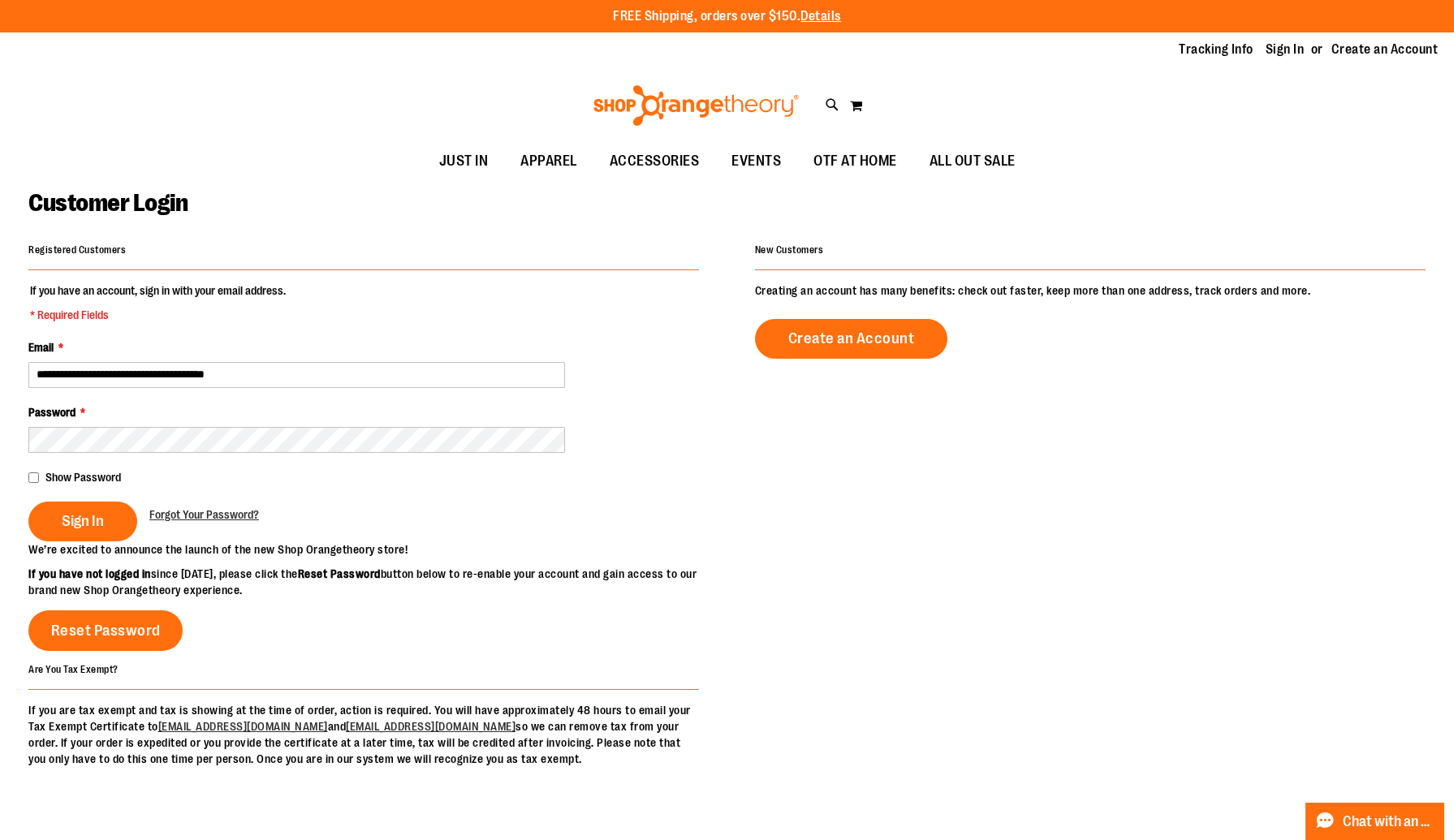
drag, startPoint x: 78, startPoint y: 522, endPoint x: 113, endPoint y: 202, distance: 321.9
click at [80, 514] on span "Sign In" at bounding box center [82, 521] width 42 height 18
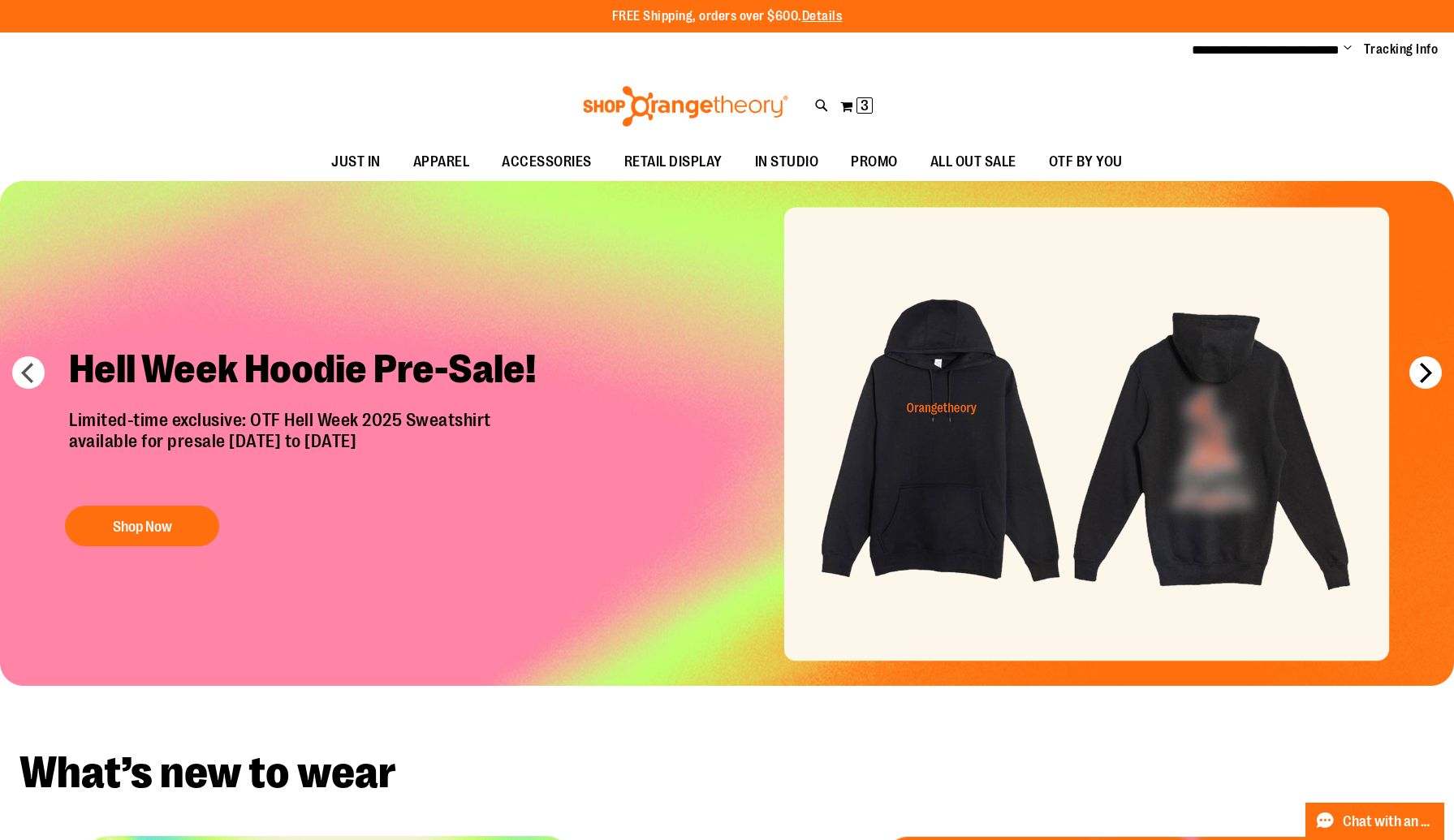
type input "**********"
click at [1438, 377] on button "next" at bounding box center [1425, 372] width 33 height 33
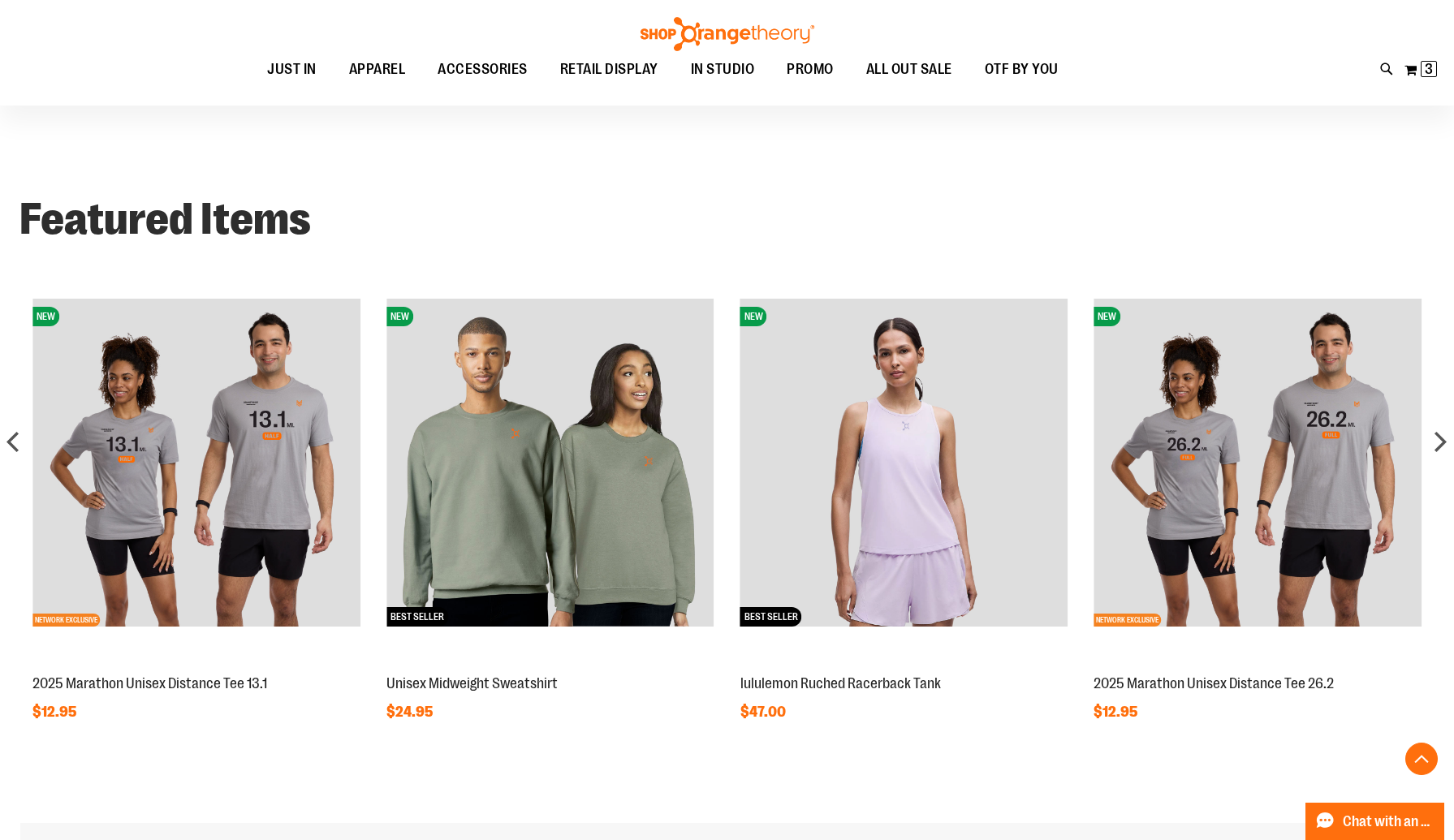
scroll to position [1564, 0]
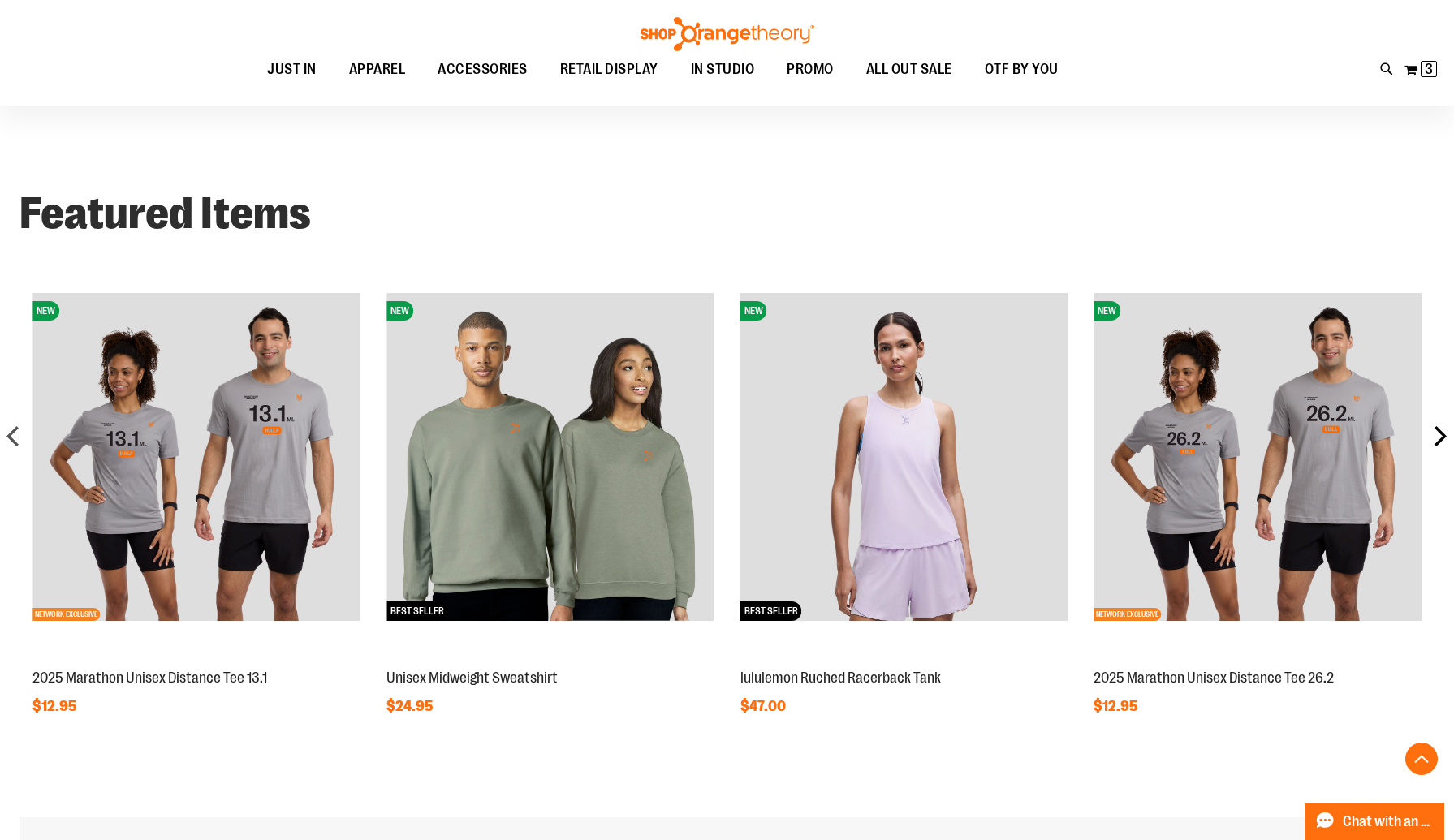
click at [1438, 445] on div "next" at bounding box center [1440, 435] width 33 height 33
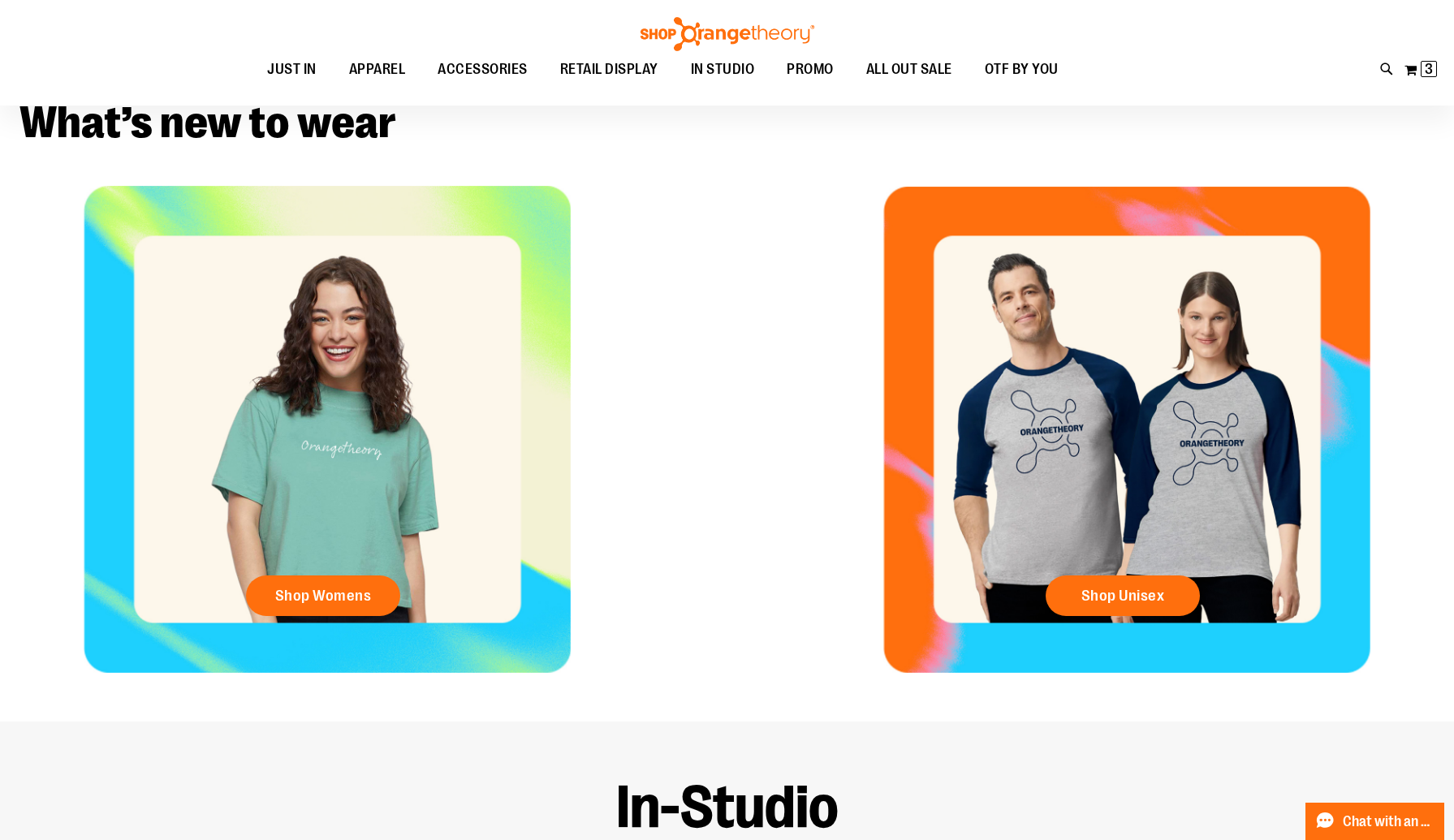
scroll to position [0, 0]
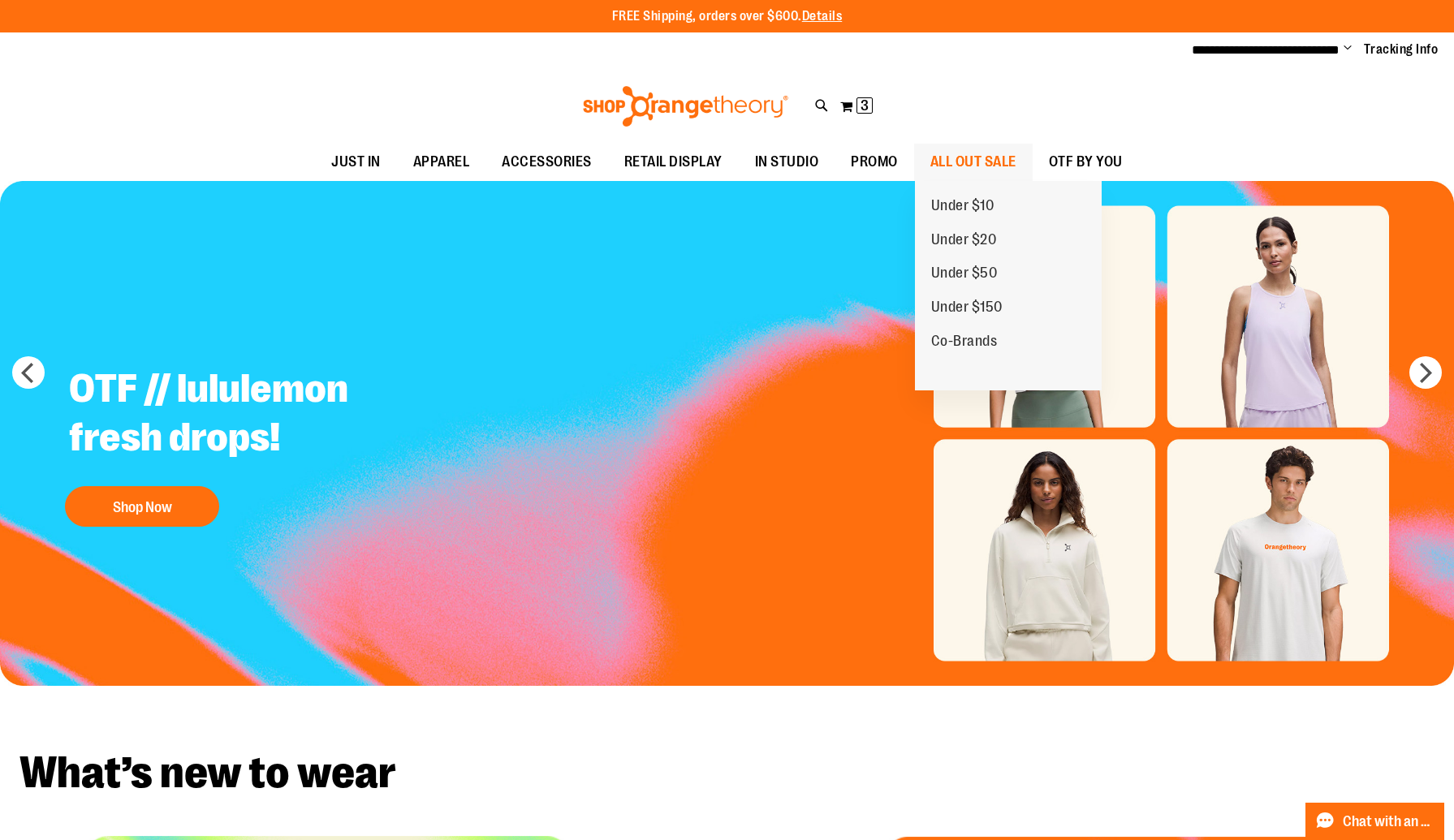
click at [994, 156] on span "ALL OUT SALE" at bounding box center [973, 162] width 86 height 36
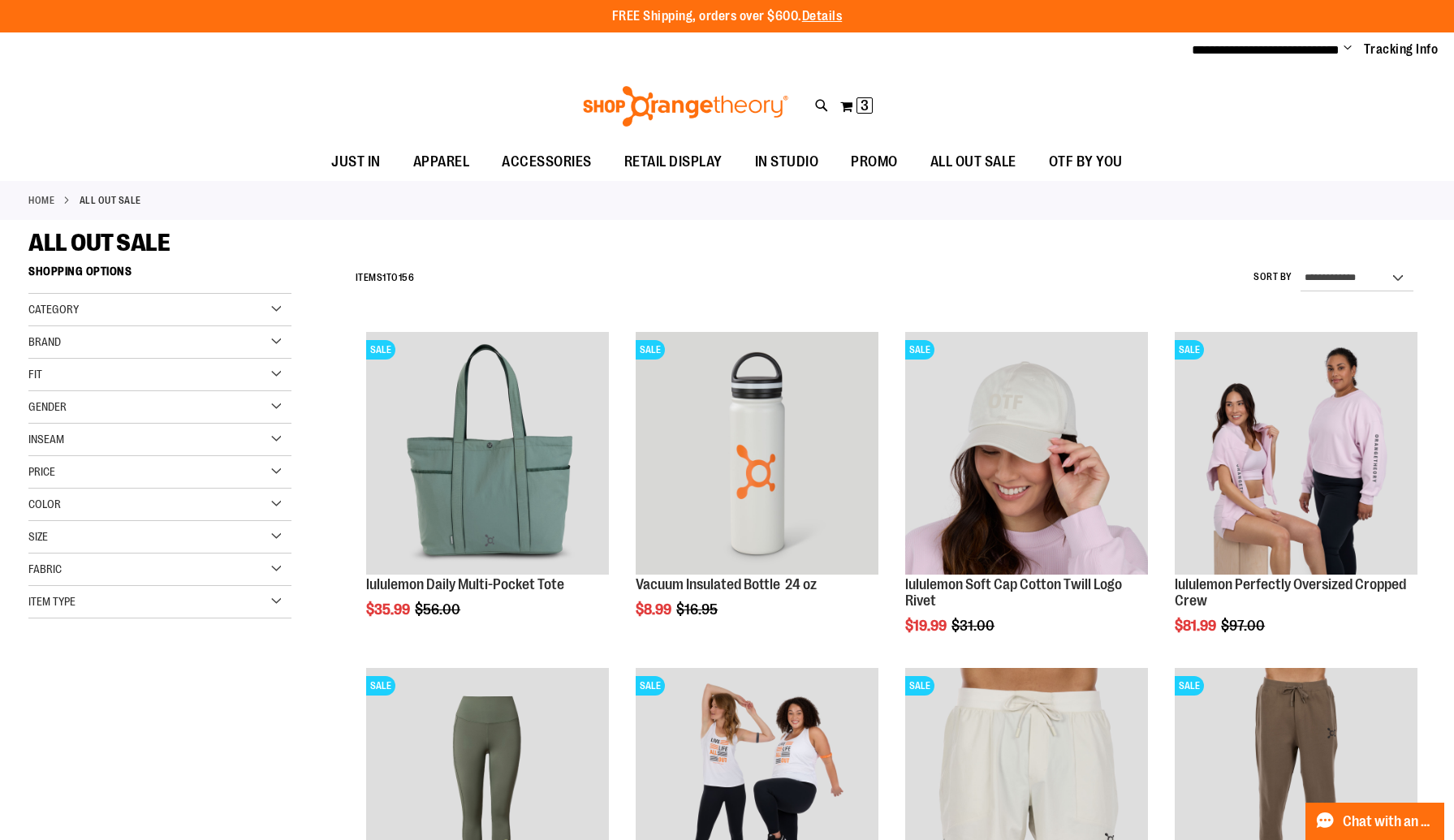
type input "**********"
click at [45, 525] on div "Size" at bounding box center [160, 537] width 263 height 33
click at [185, 578] on div "XL" at bounding box center [188, 577] width 24 height 24
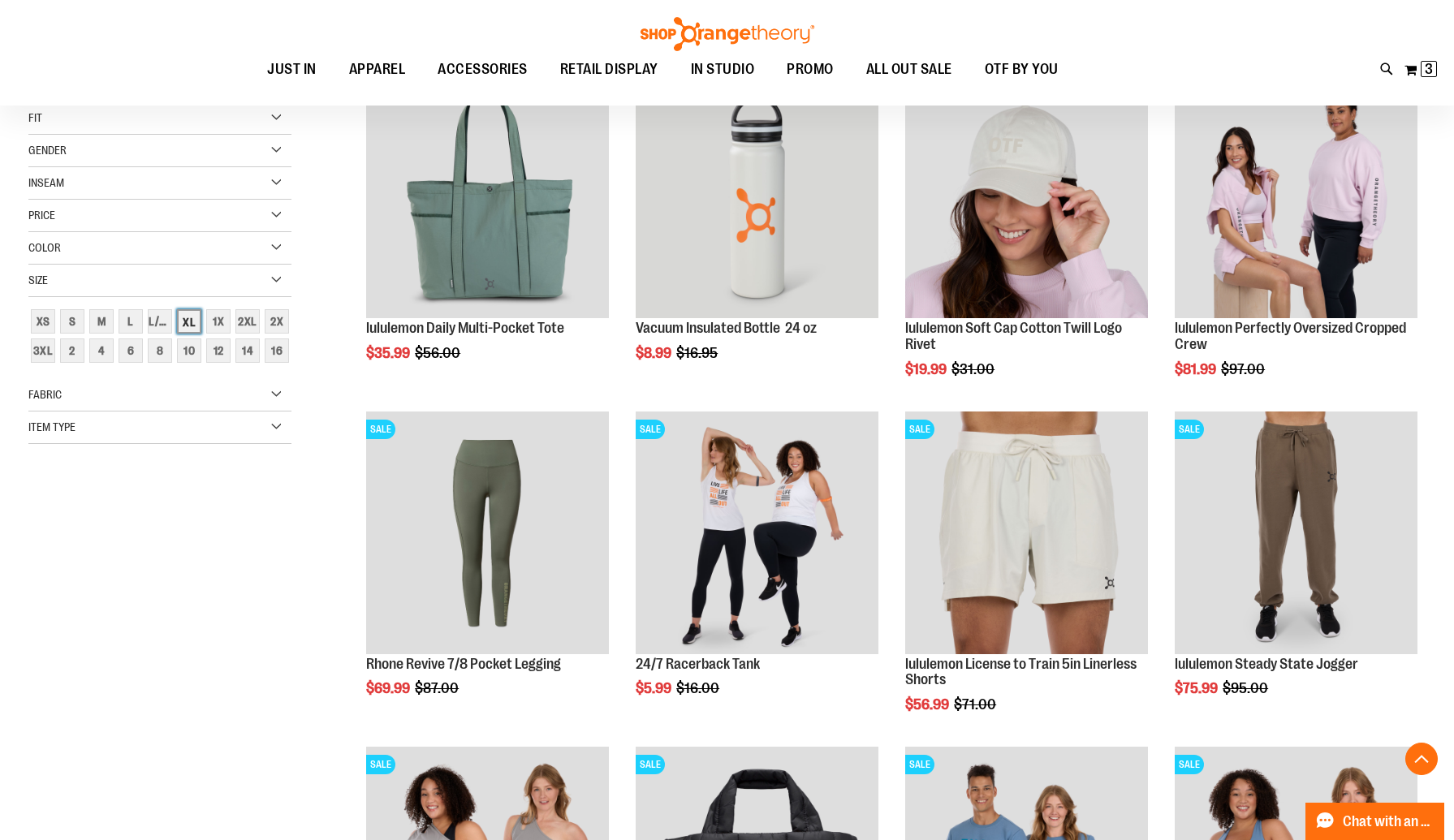
scroll to position [256, 0]
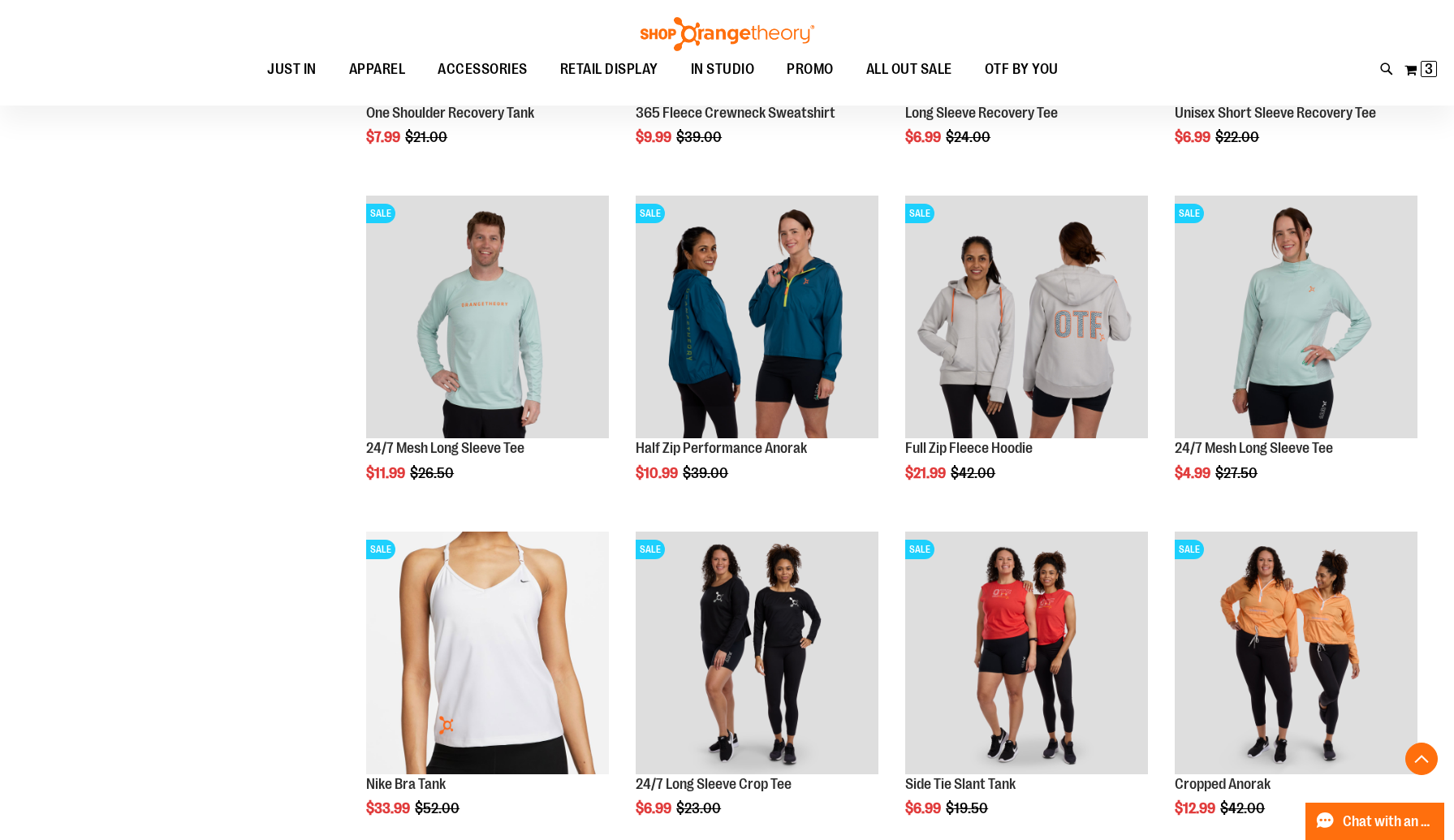
scroll to position [816, 0]
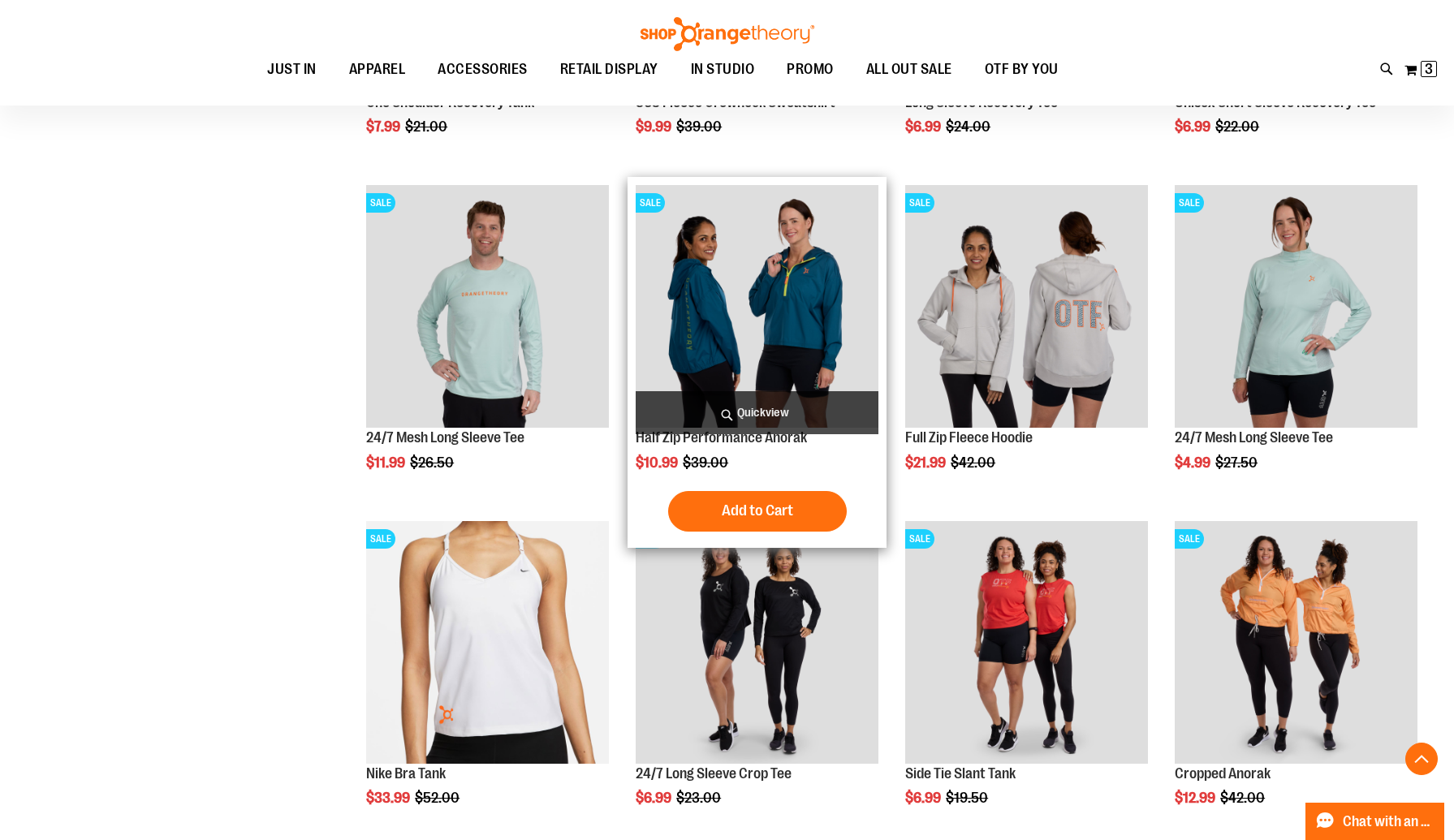
click at [754, 332] on img "product" at bounding box center [757, 306] width 243 height 243
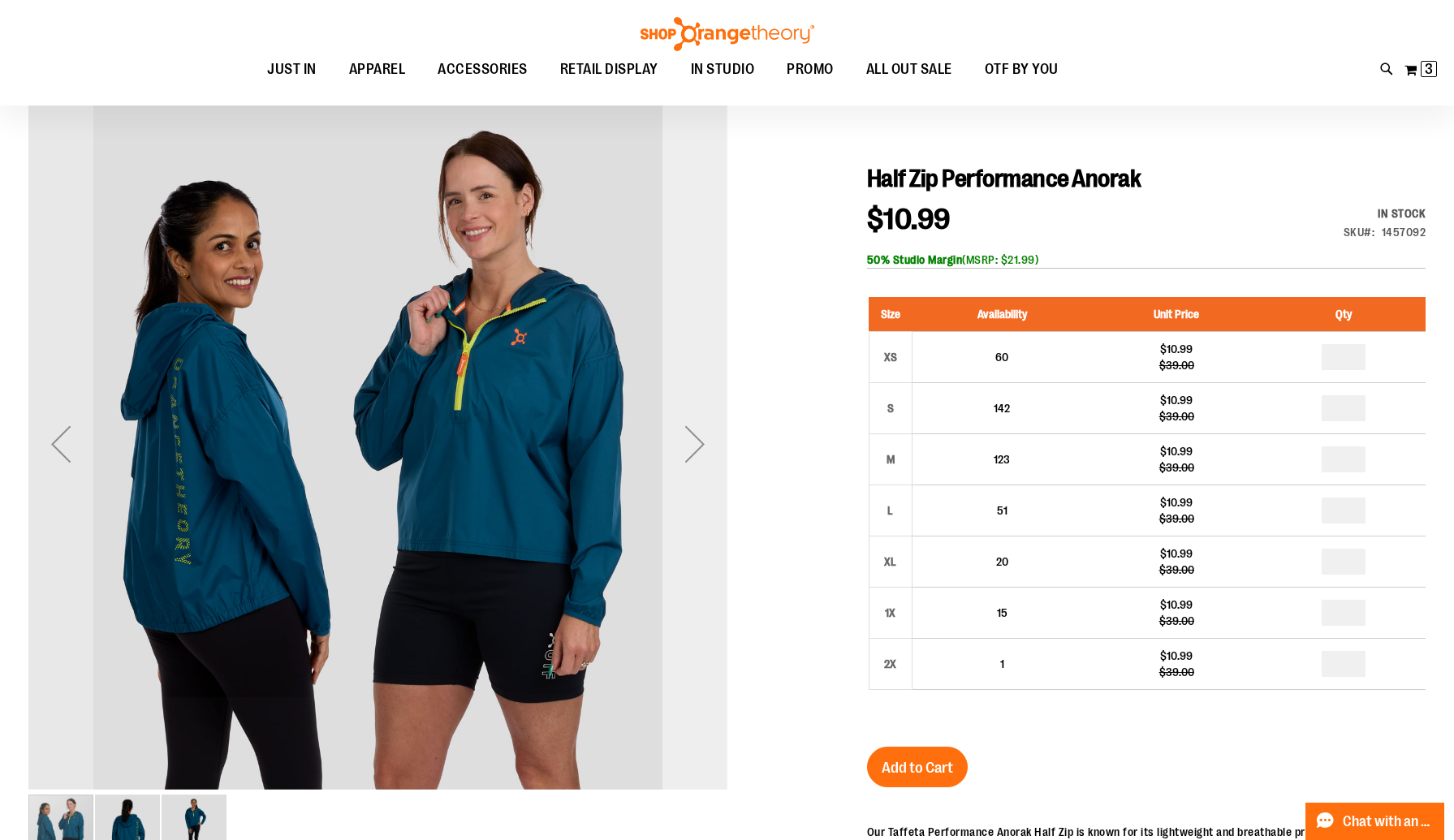
scroll to position [143, 0]
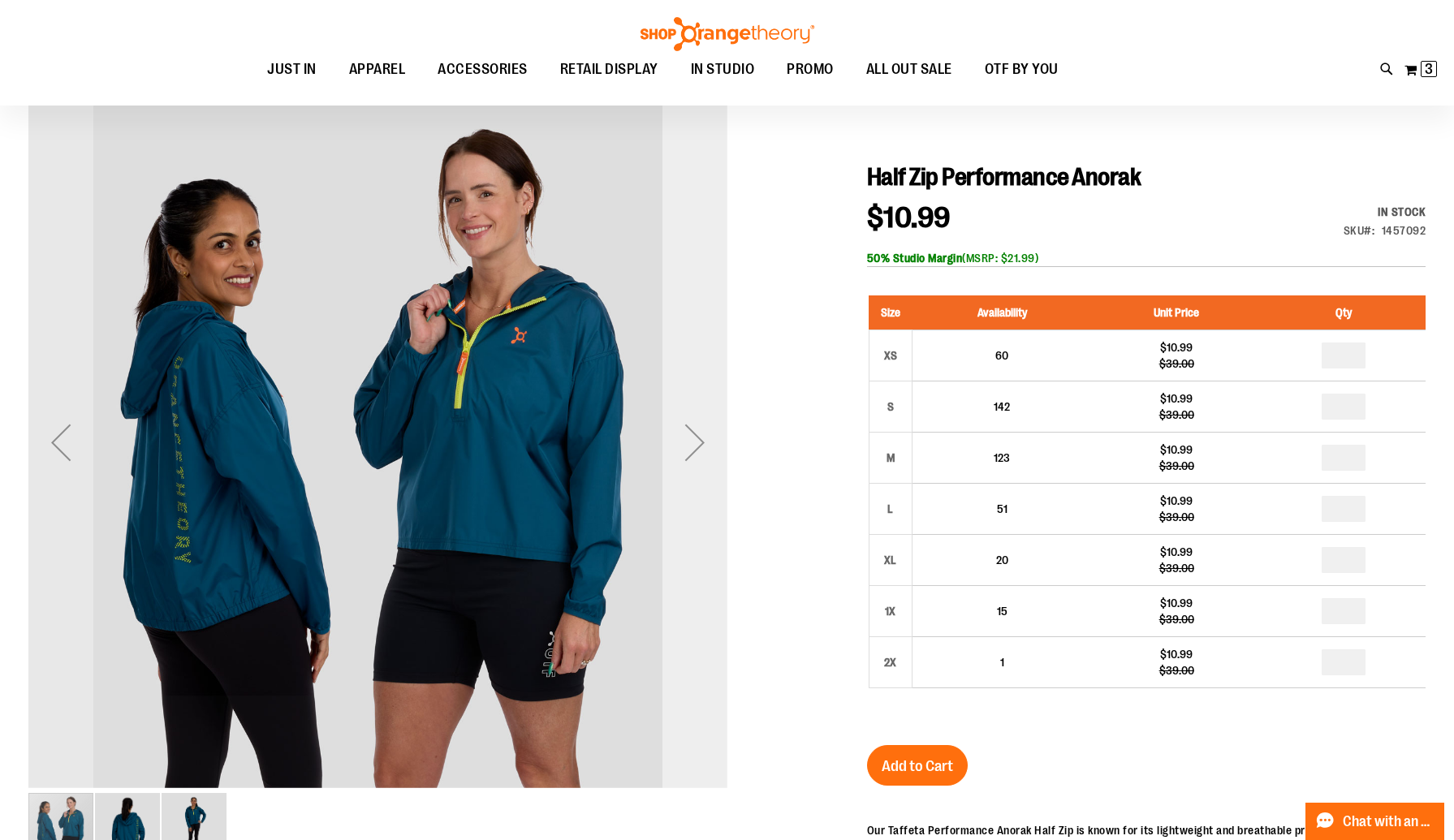
type input "**********"
click at [692, 440] on div "Next" at bounding box center [694, 442] width 65 height 65
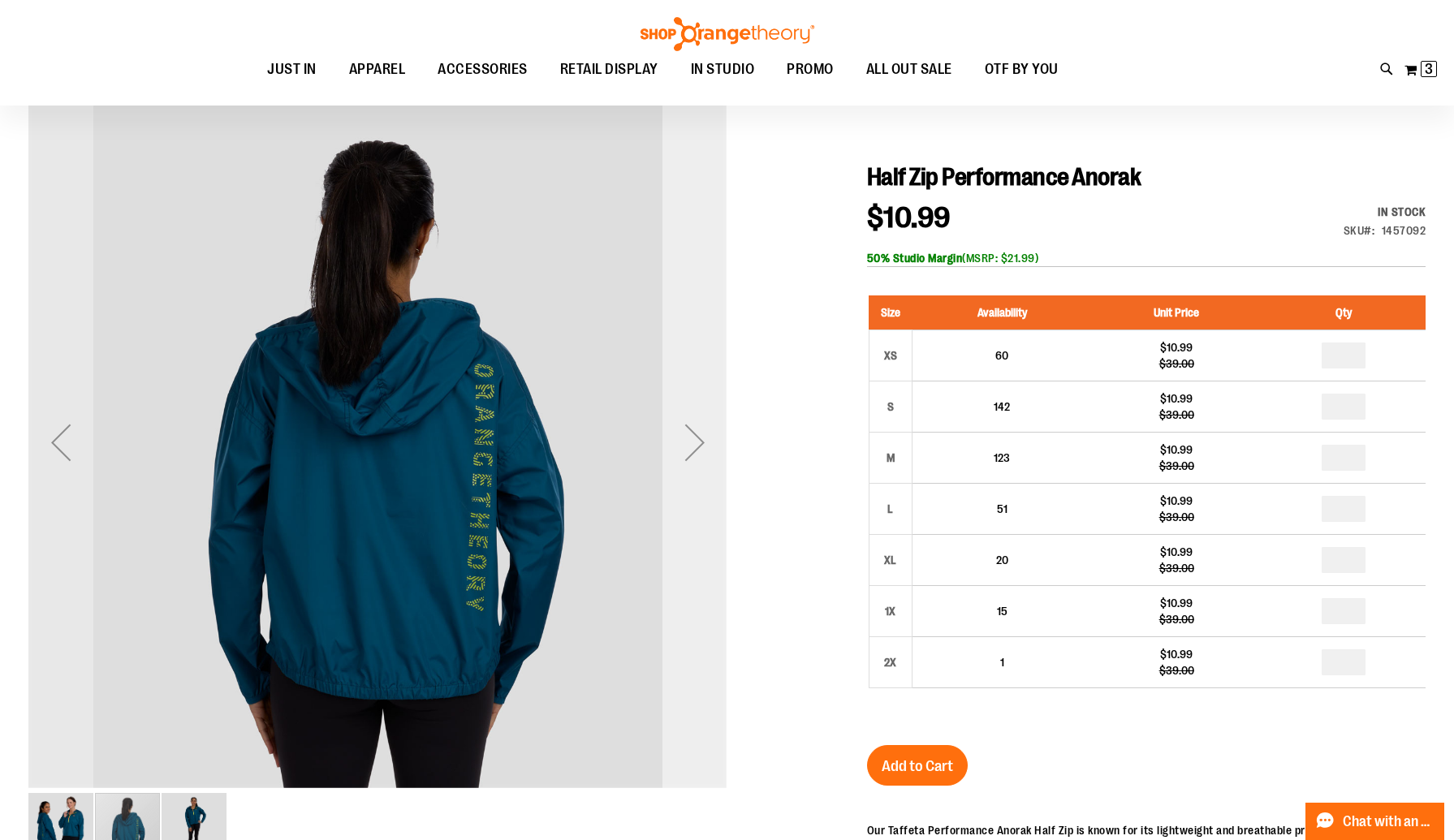
click at [692, 440] on div "Next" at bounding box center [694, 442] width 65 height 65
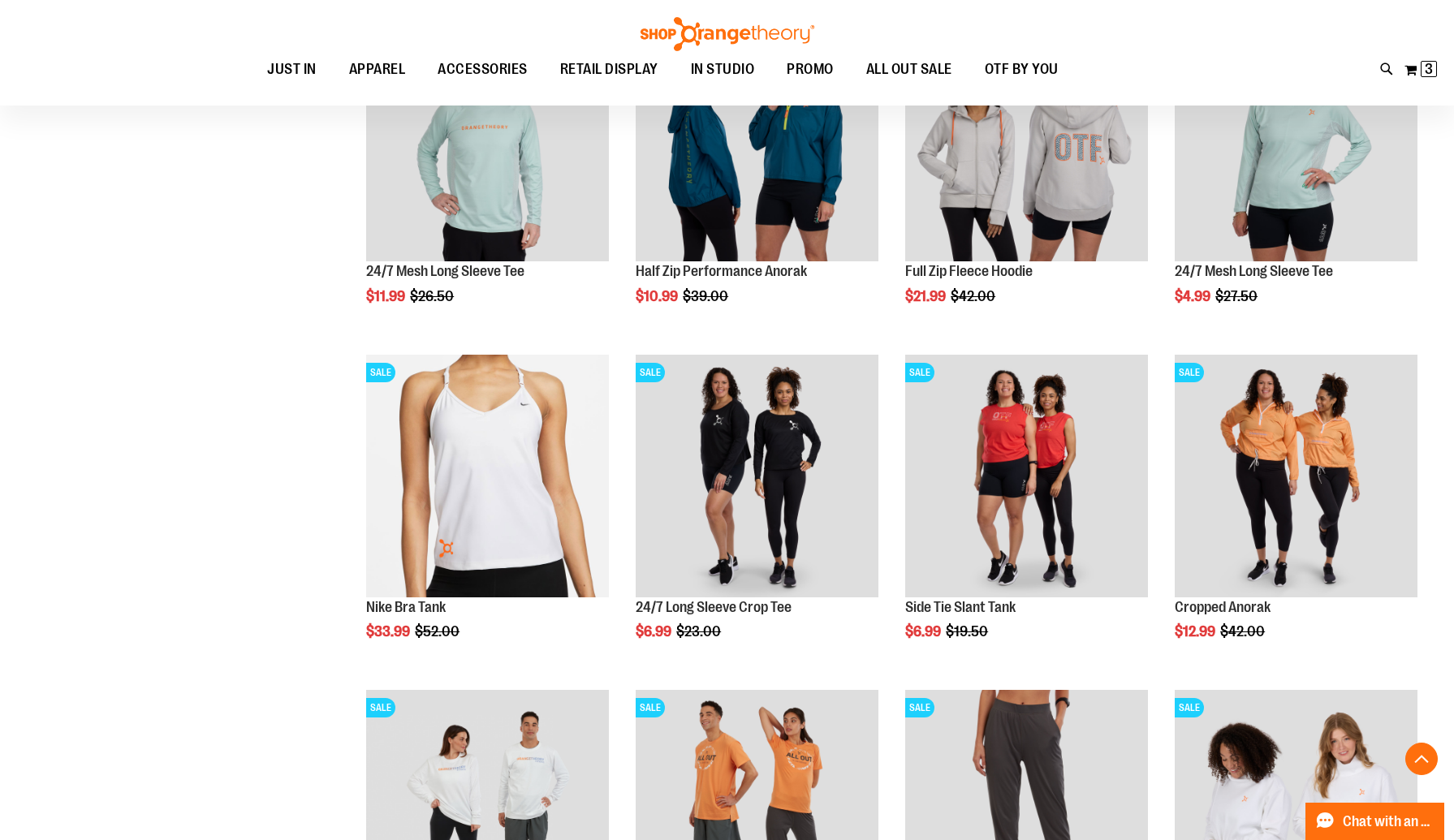
scroll to position [805, 0]
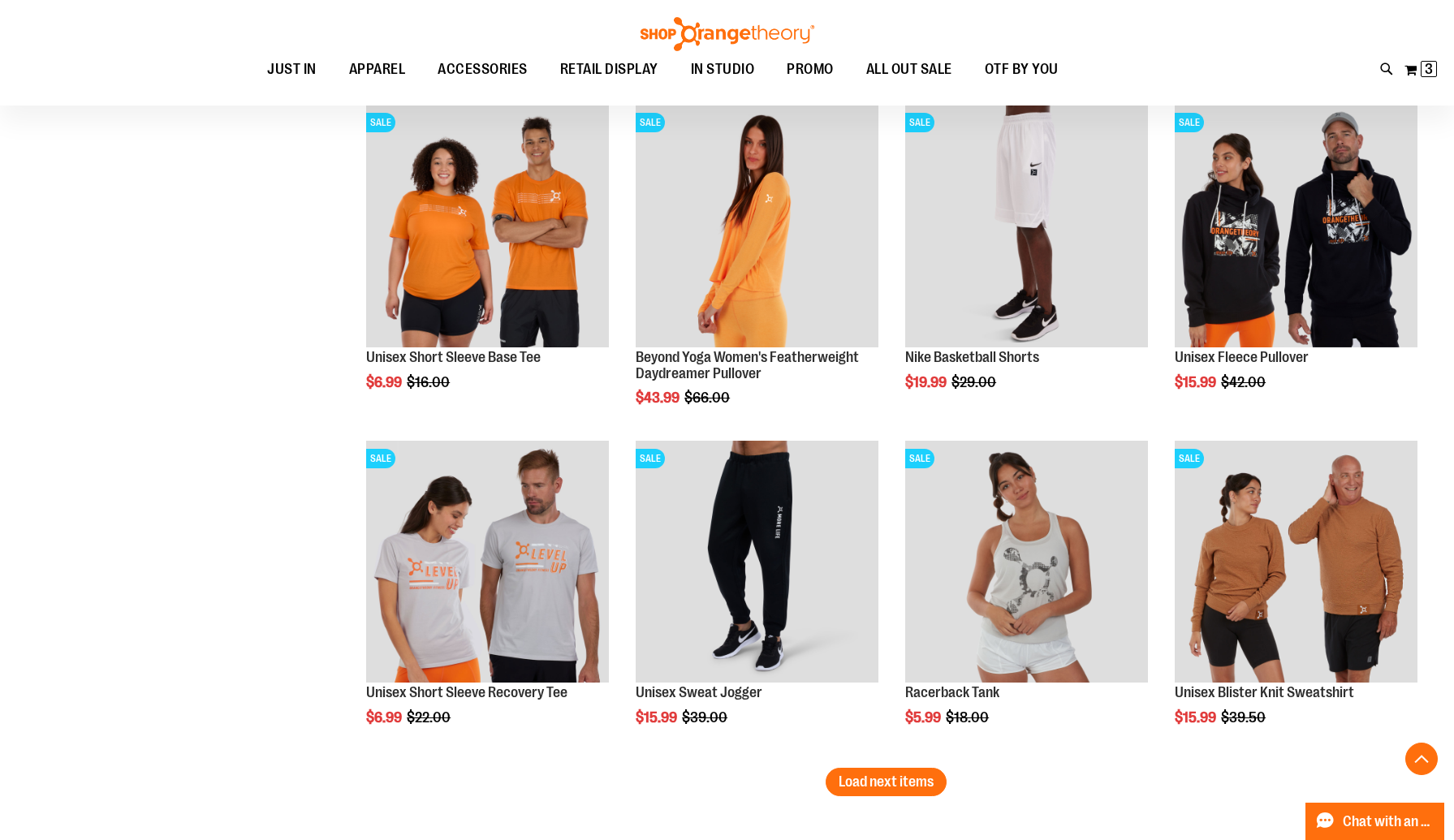
scroll to position [2456, 0]
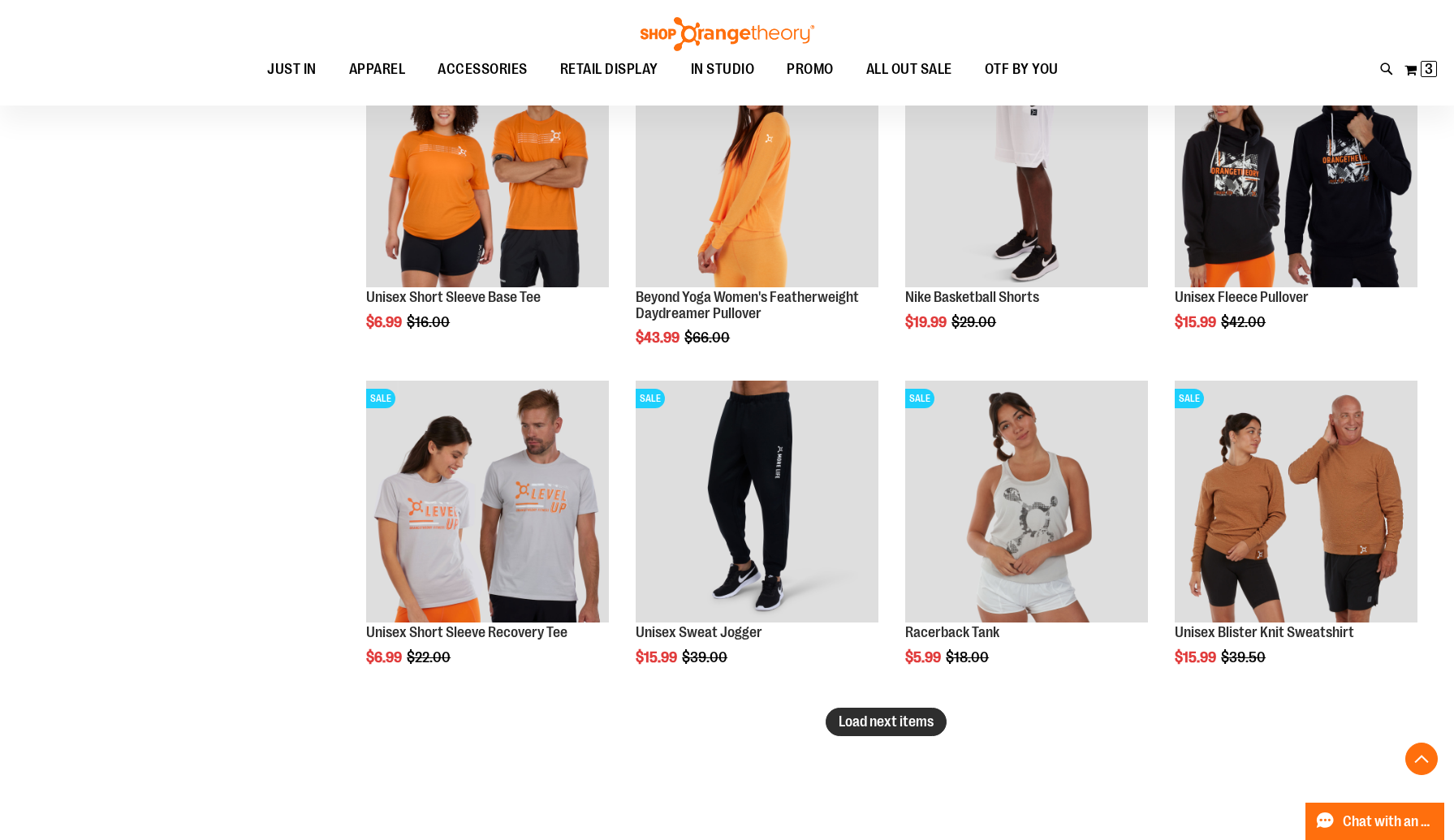
type input "**********"
click at [904, 726] on span "Load next items" at bounding box center [885, 721] width 95 height 16
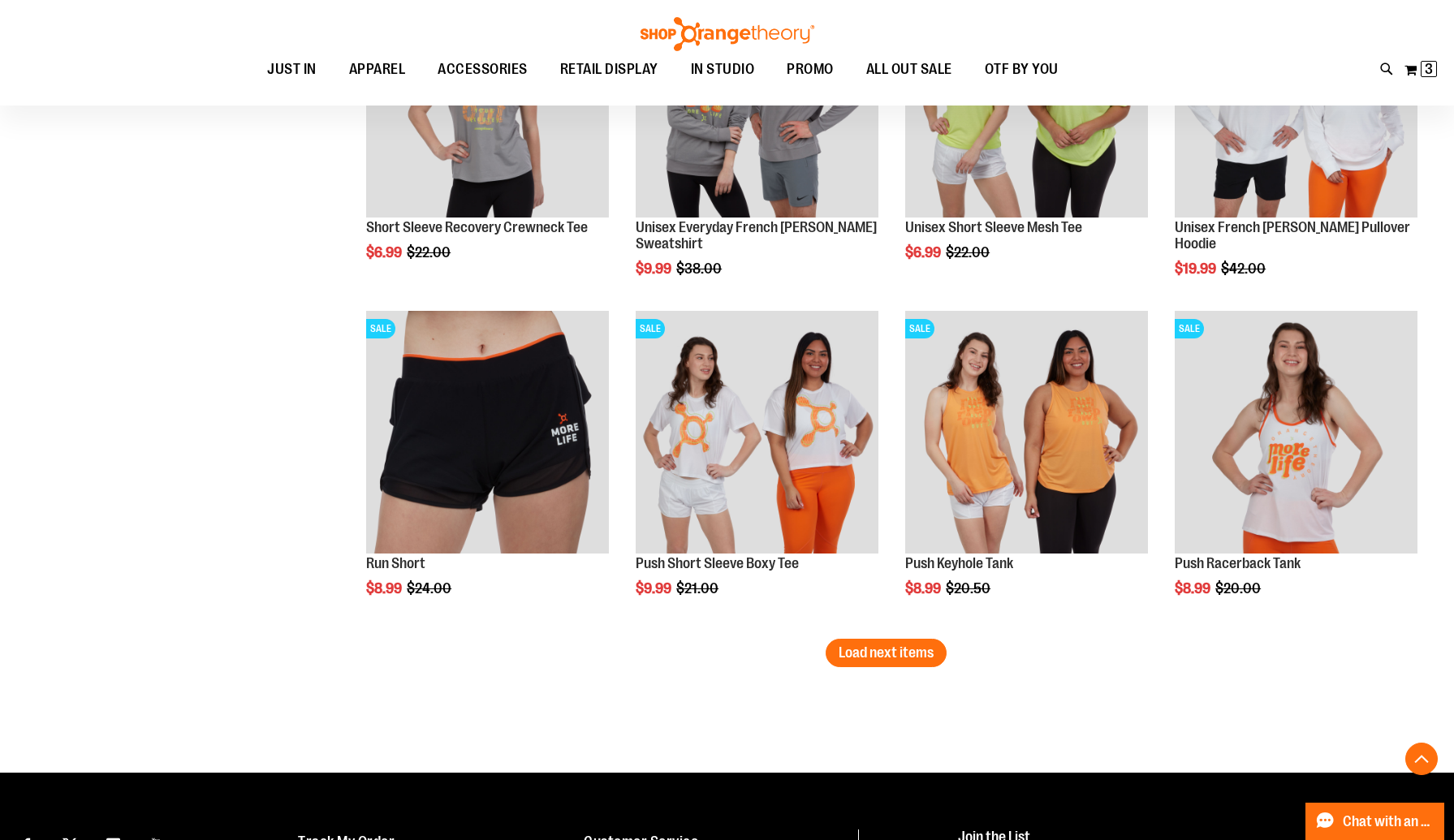
scroll to position [3542, 0]
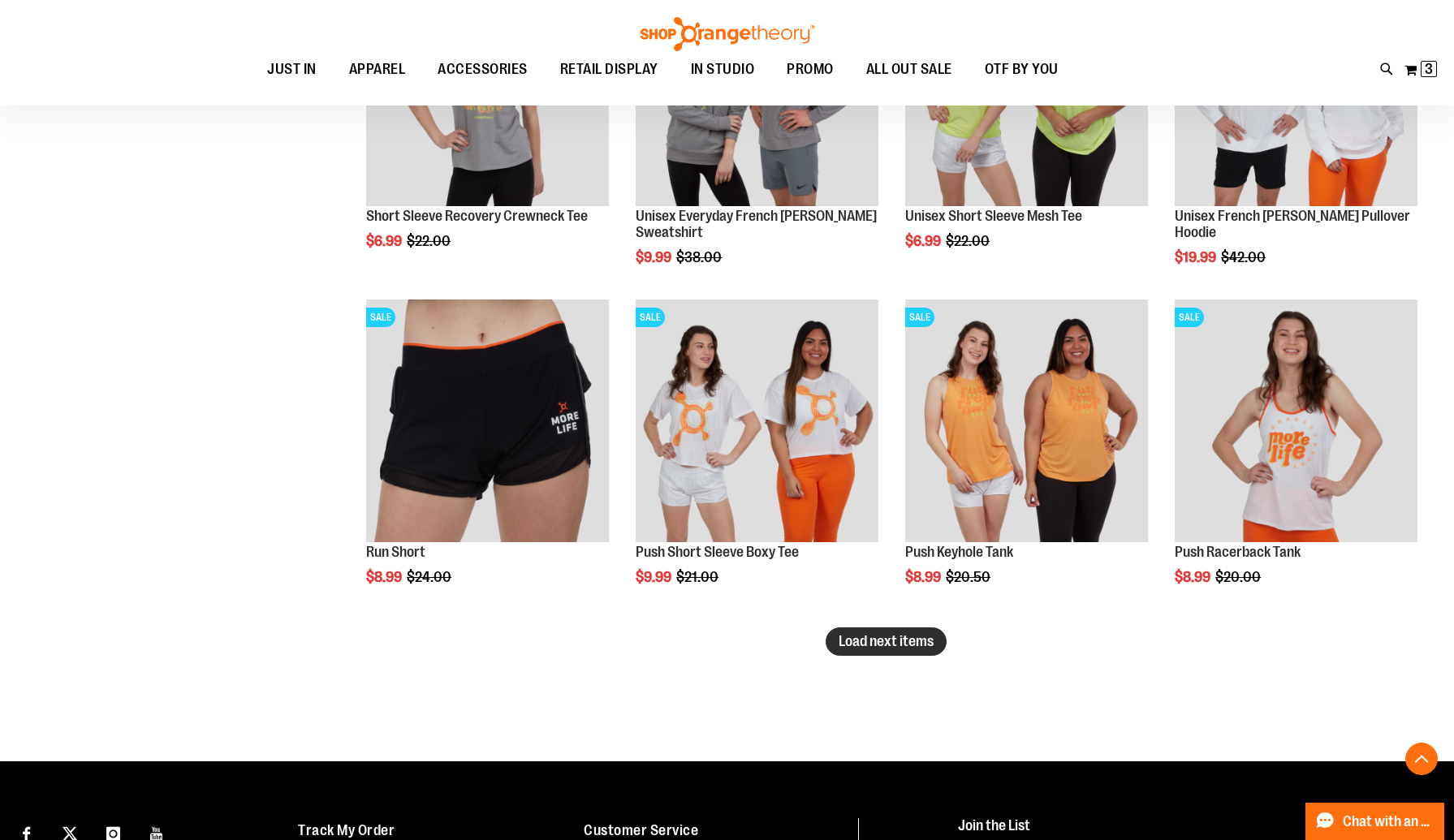
click at [926, 648] on span "Load next items" at bounding box center [885, 641] width 95 height 16
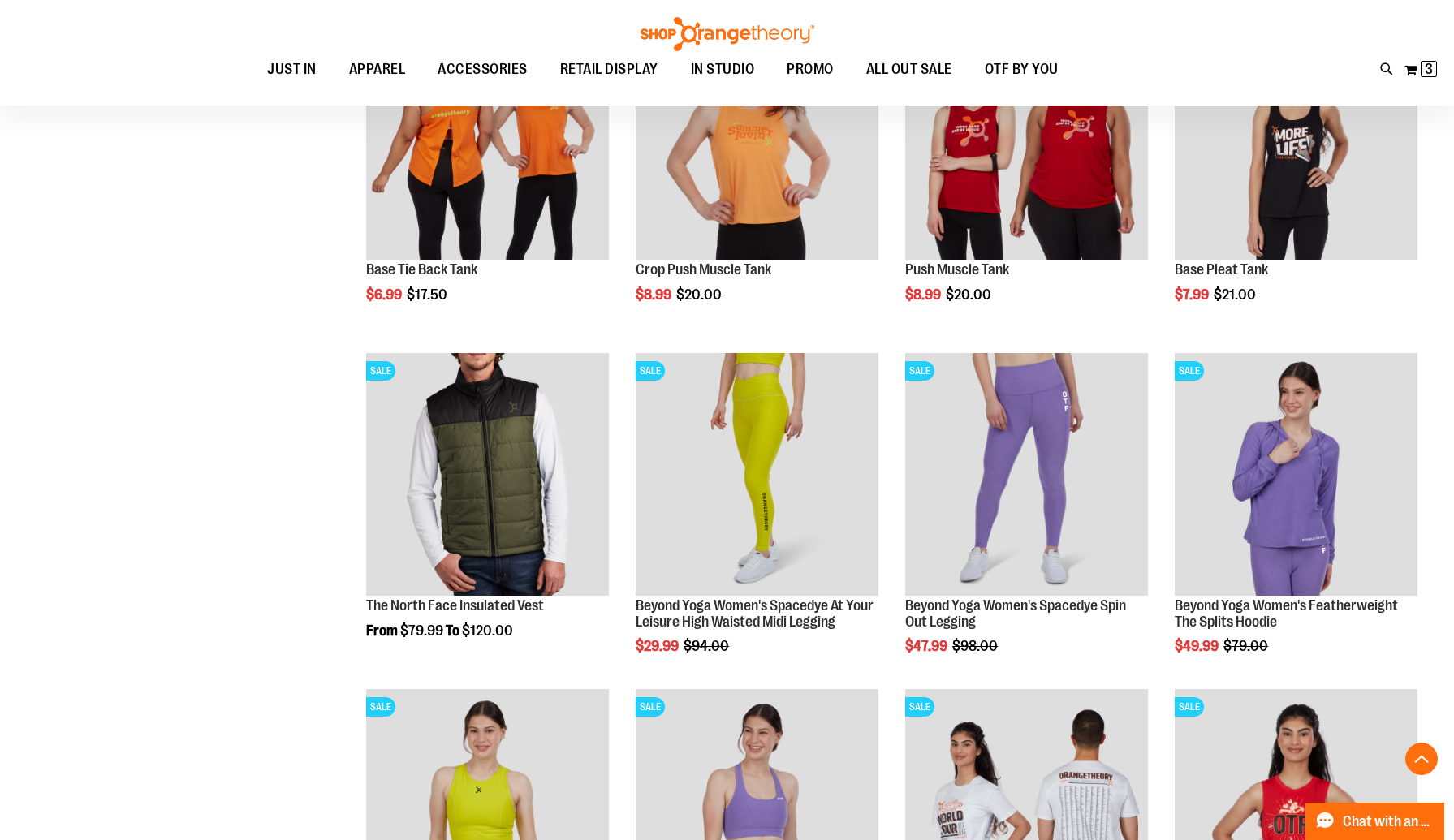
scroll to position [4165, 0]
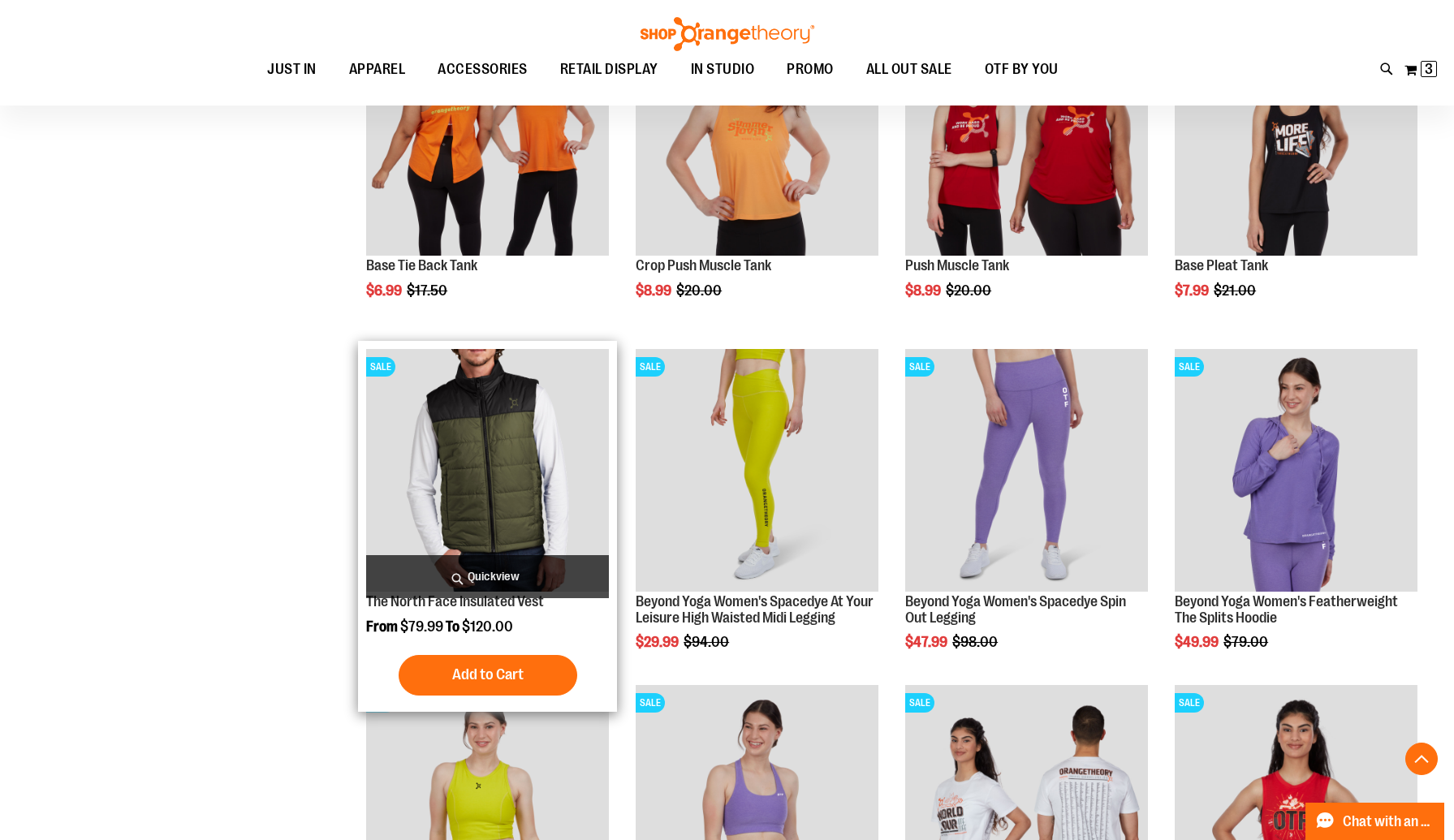
click at [499, 473] on img "product" at bounding box center [487, 470] width 243 height 243
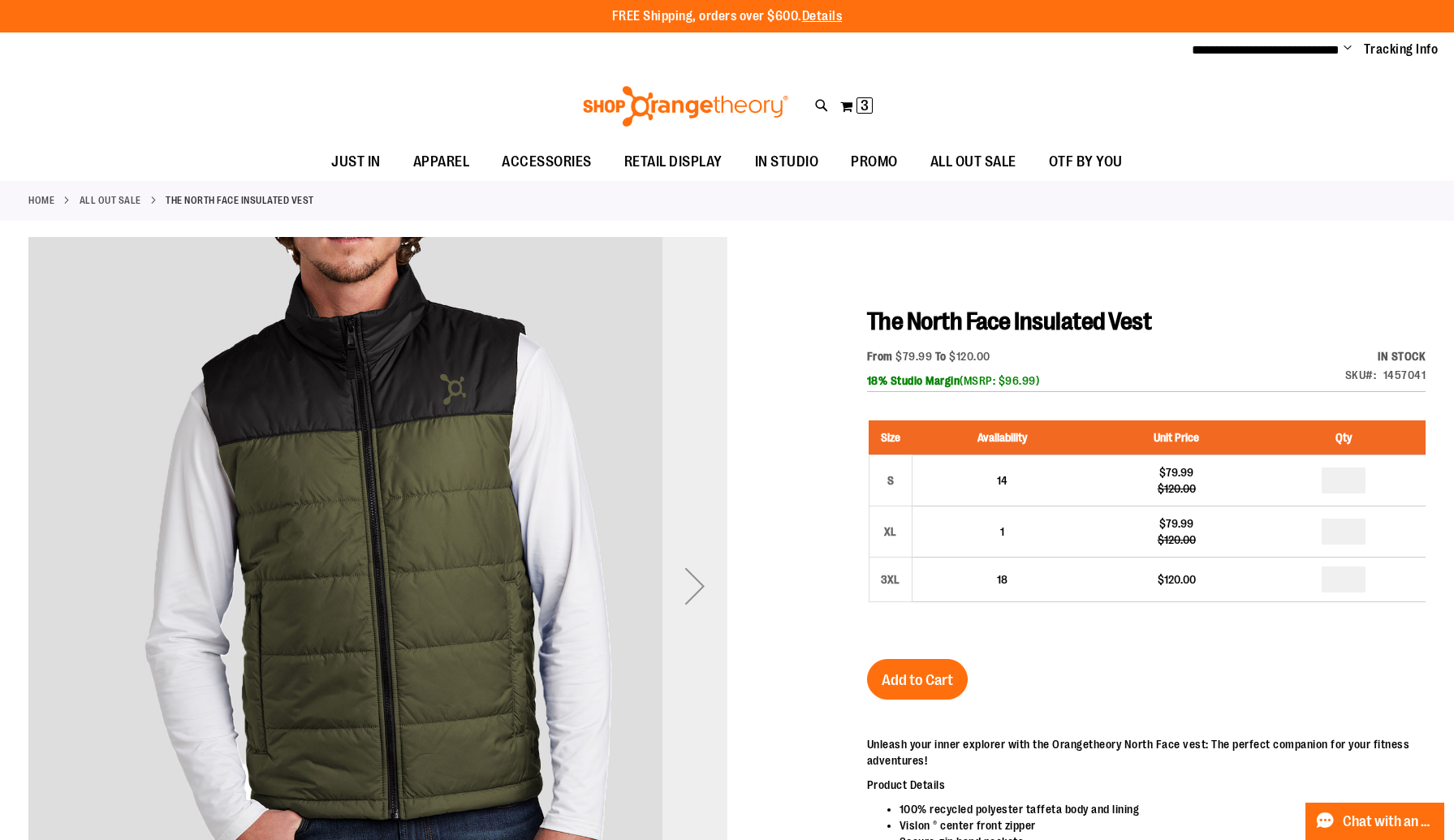
type input "**********"
click at [713, 590] on div "Next" at bounding box center [694, 586] width 65 height 65
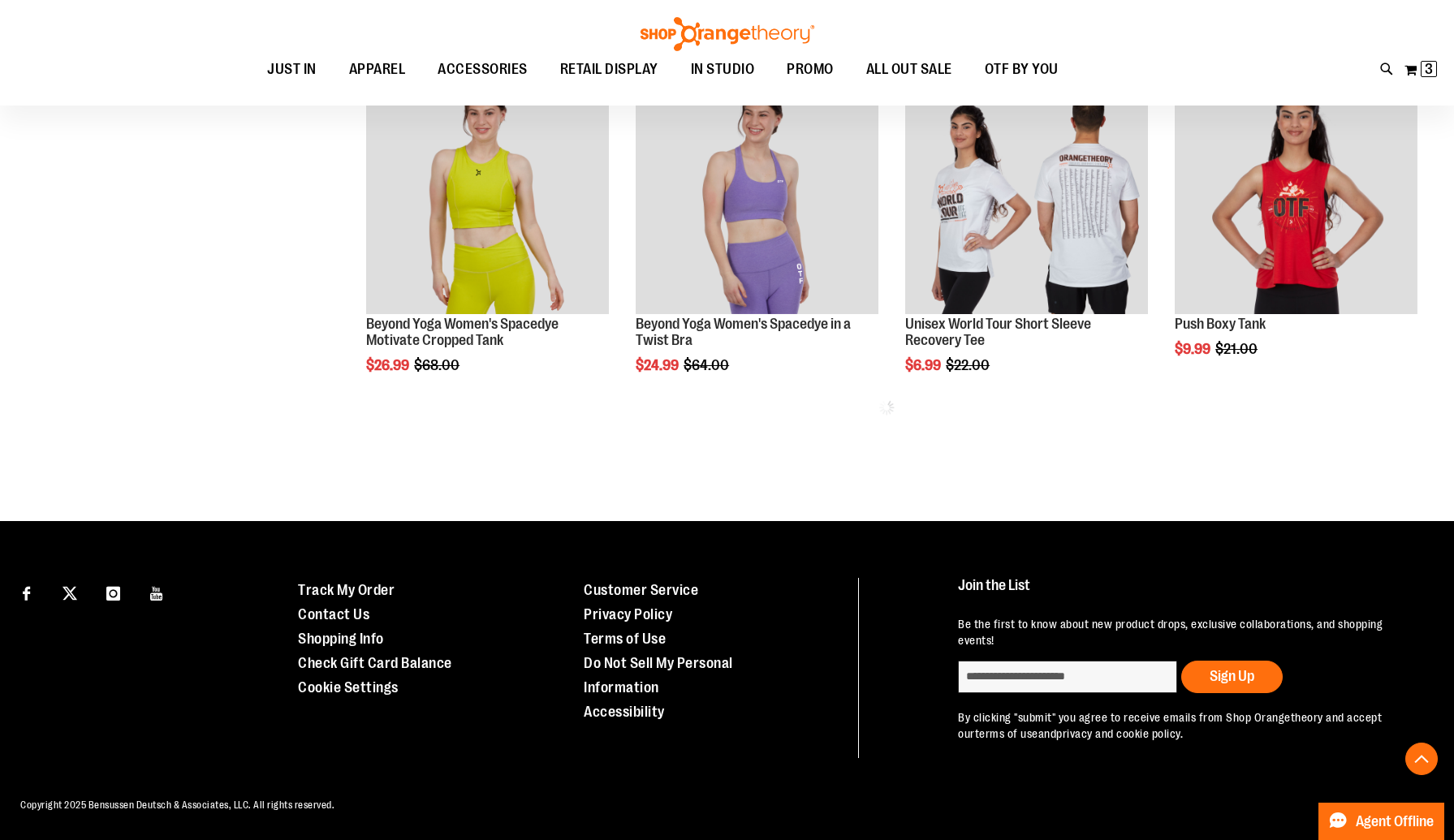
scroll to position [758, 0]
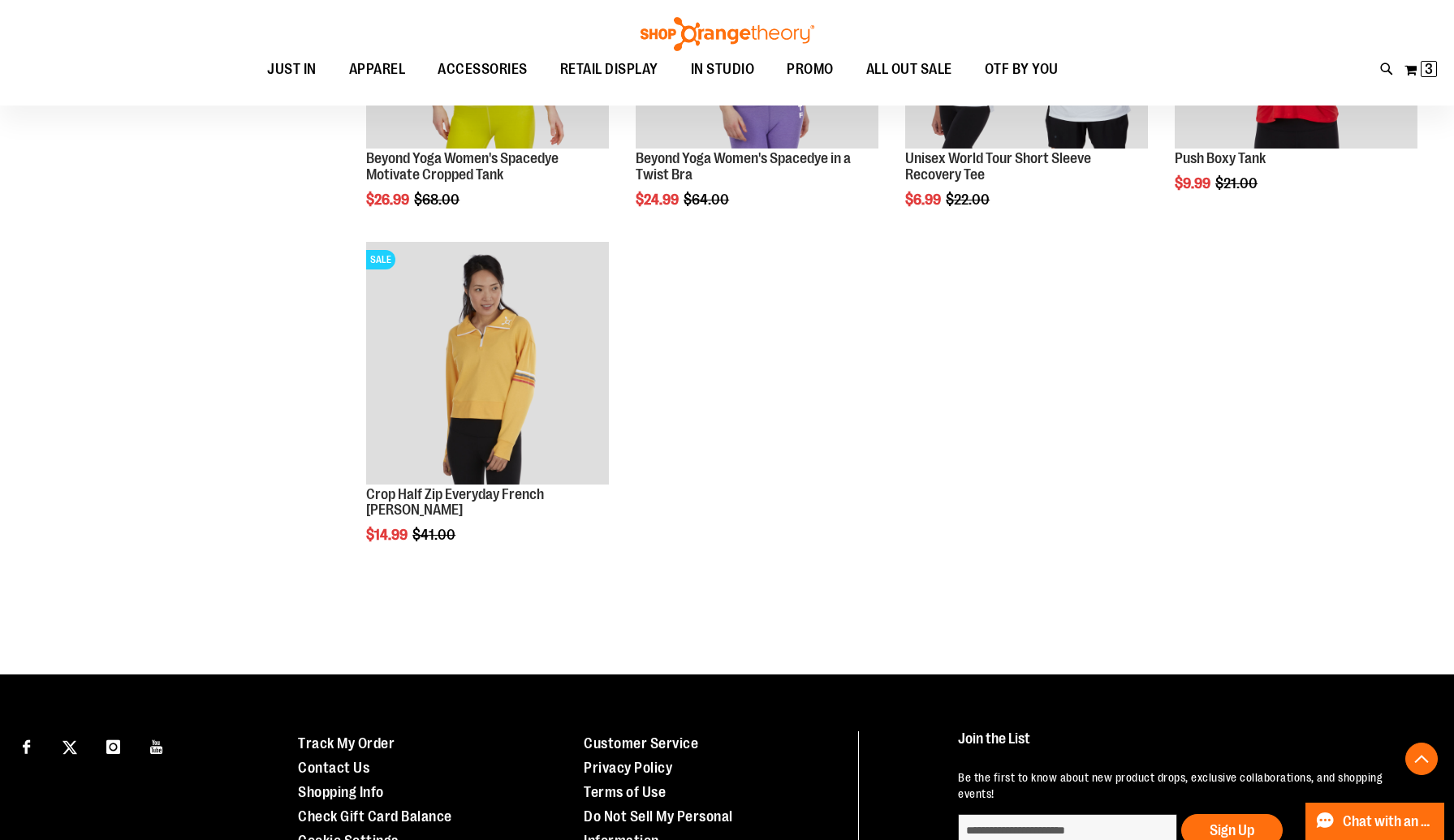
scroll to position [968, 0]
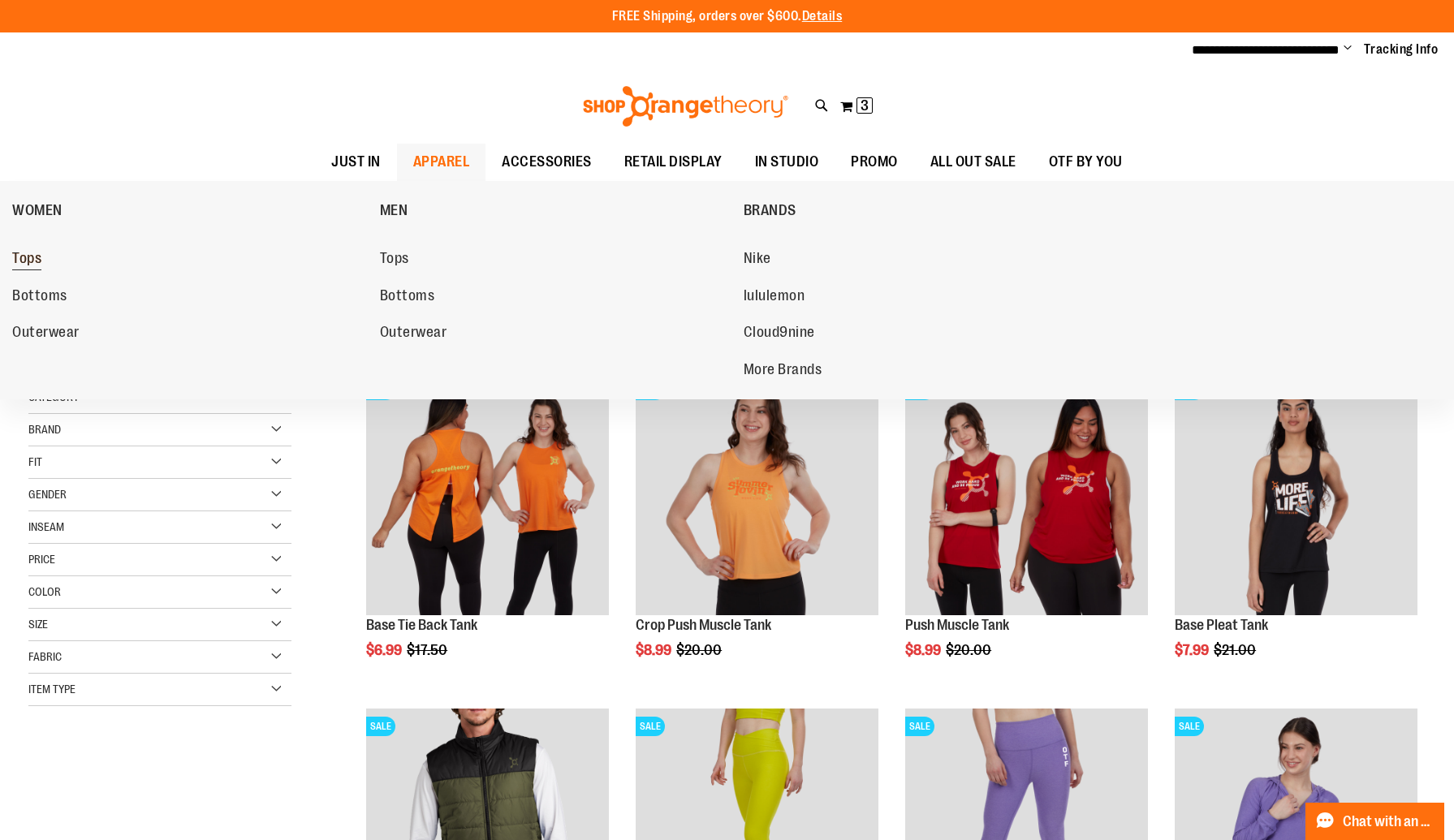
type input "**********"
click at [29, 255] on span "Tops" at bounding box center [27, 260] width 29 height 20
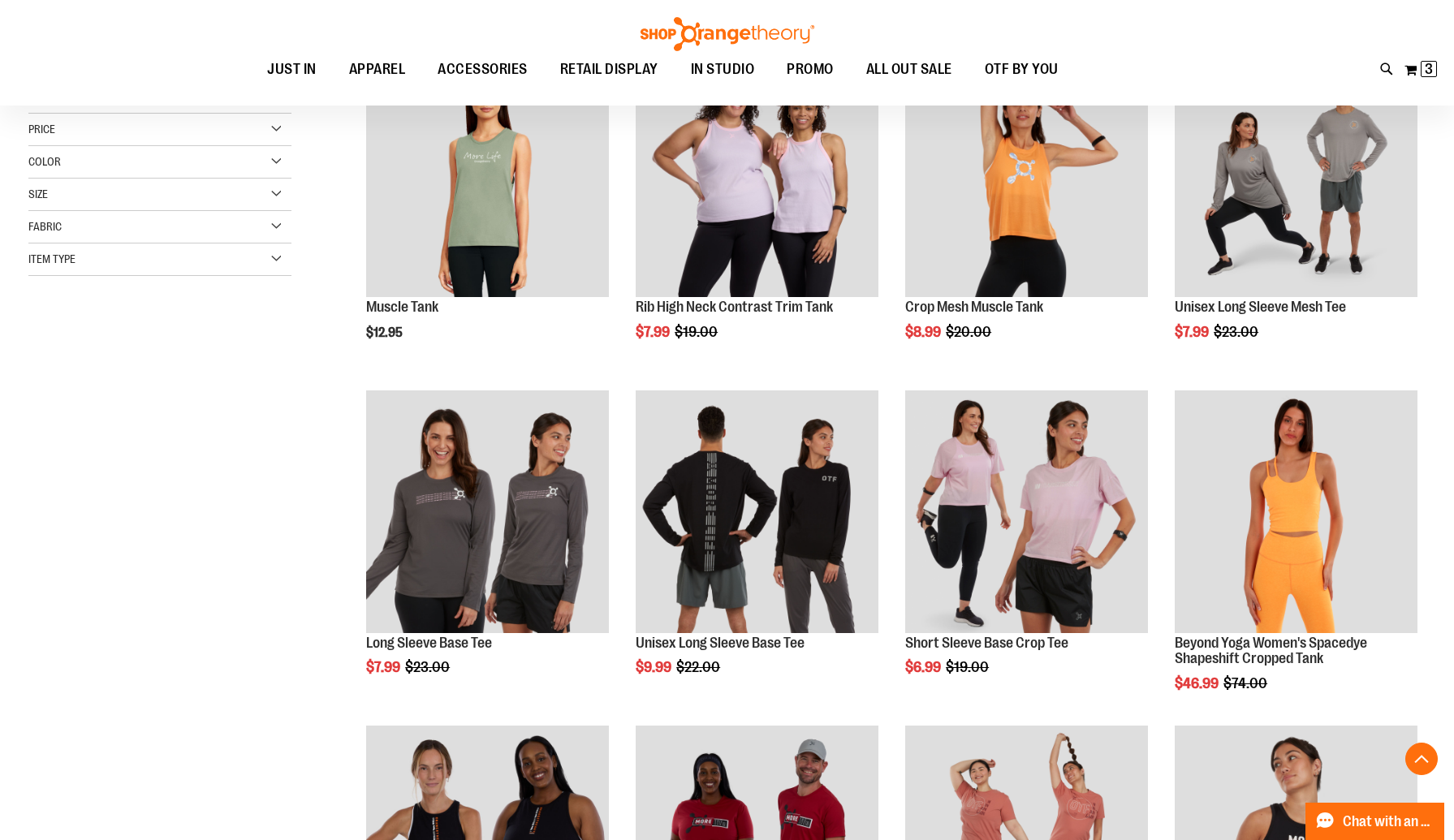
scroll to position [281, 0]
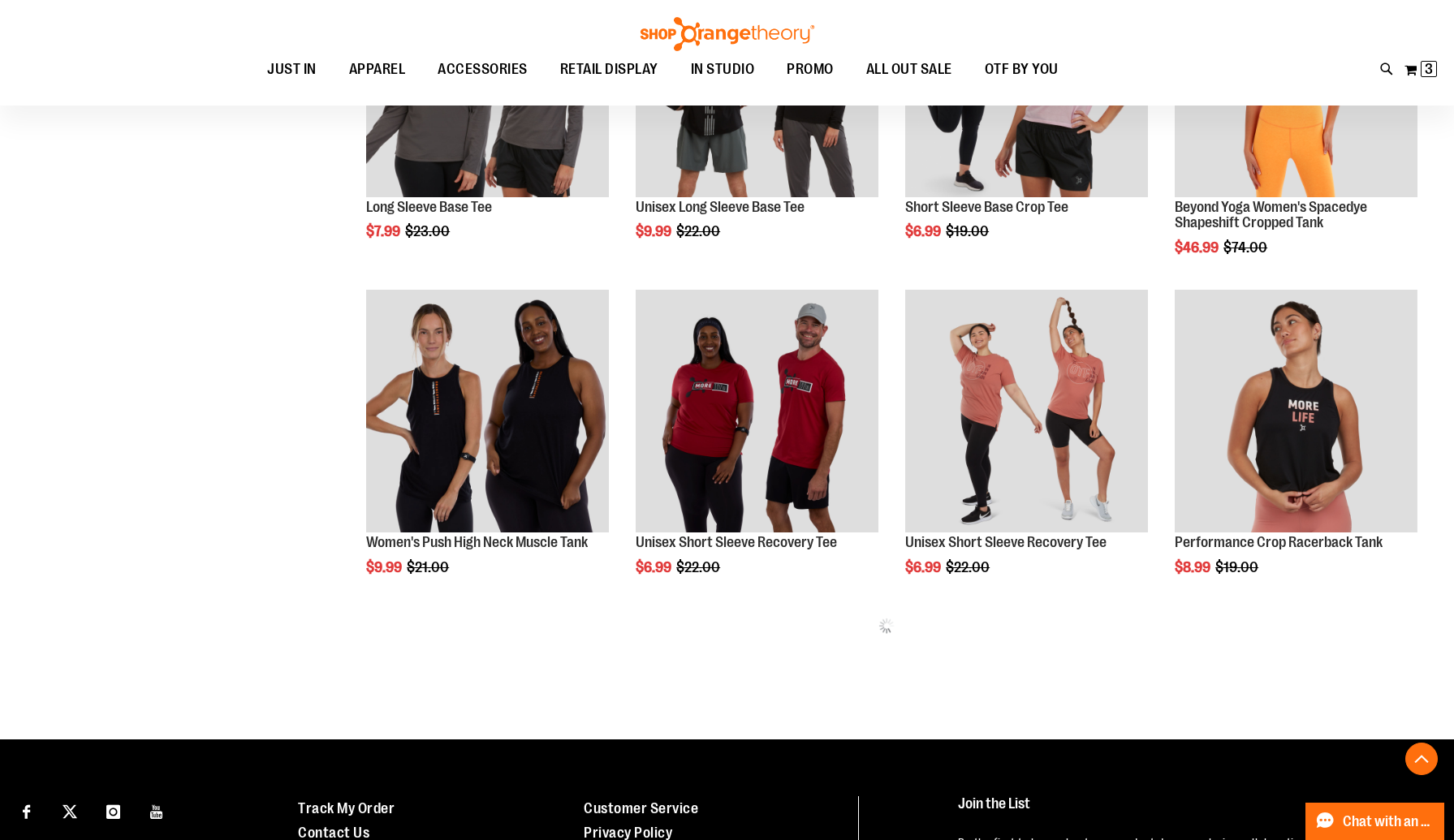
scroll to position [712, 0]
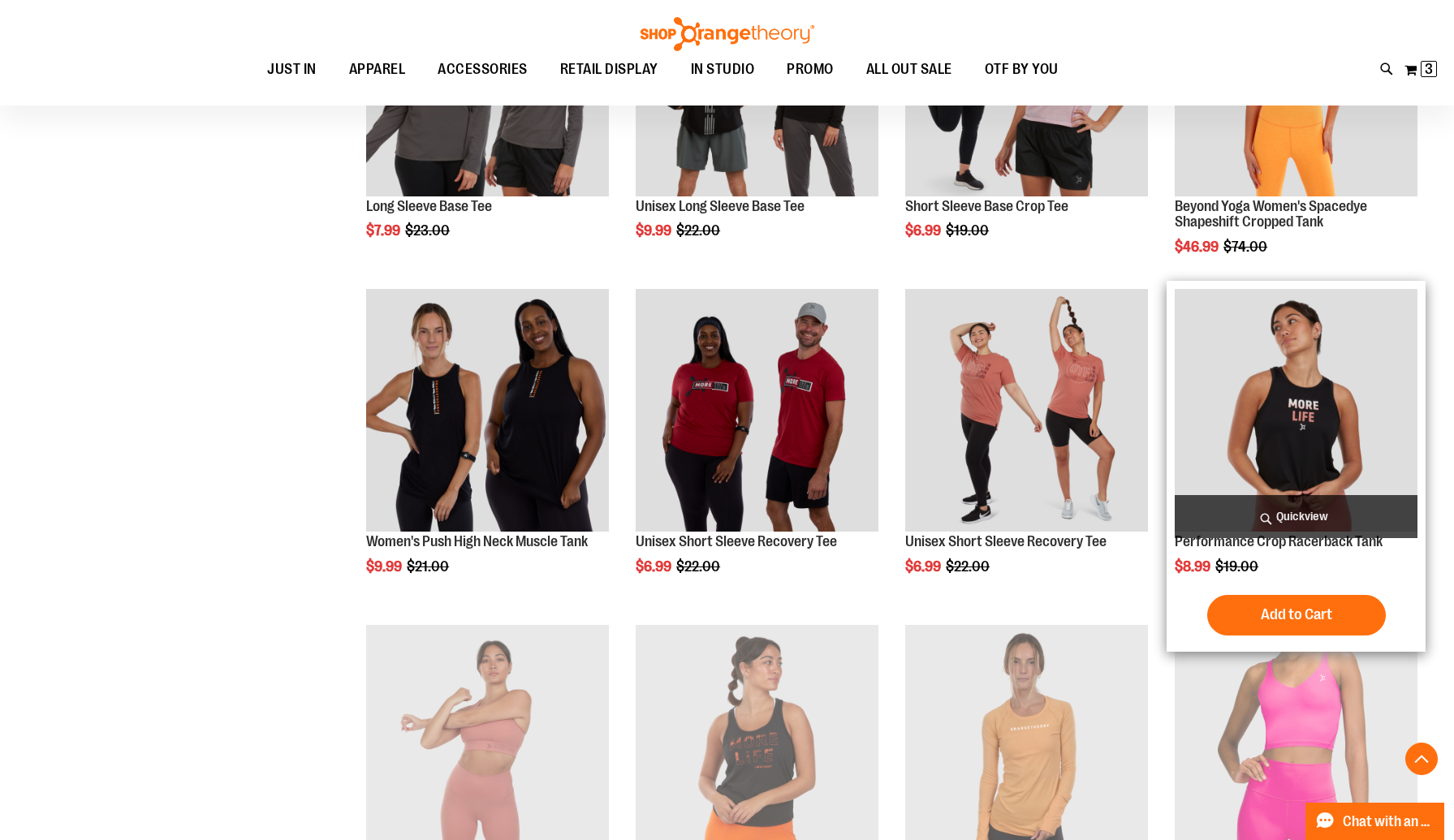
type input "**********"
click at [1333, 430] on img "product" at bounding box center [1295, 409] width 243 height 243
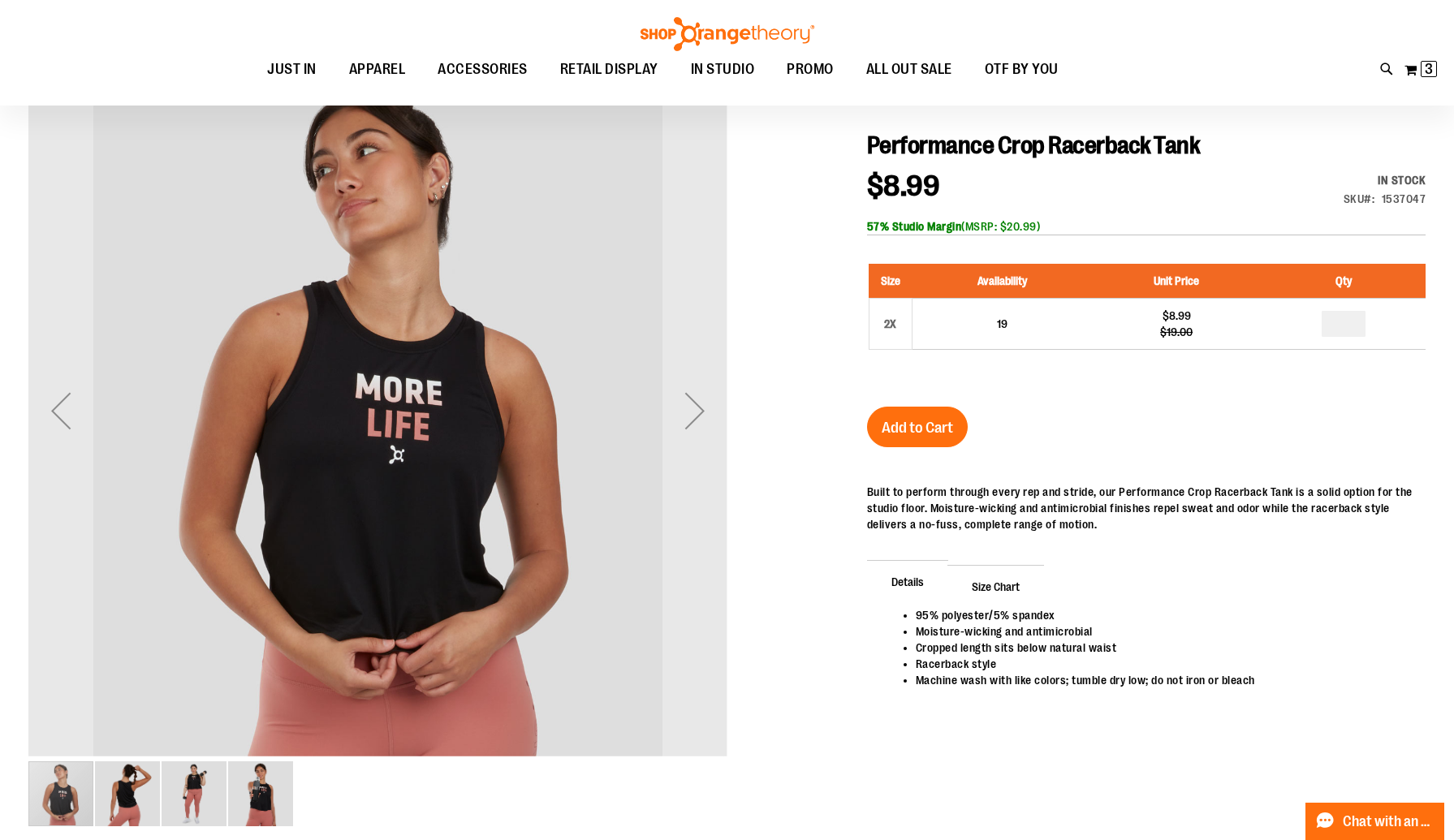
scroll to position [177, 0]
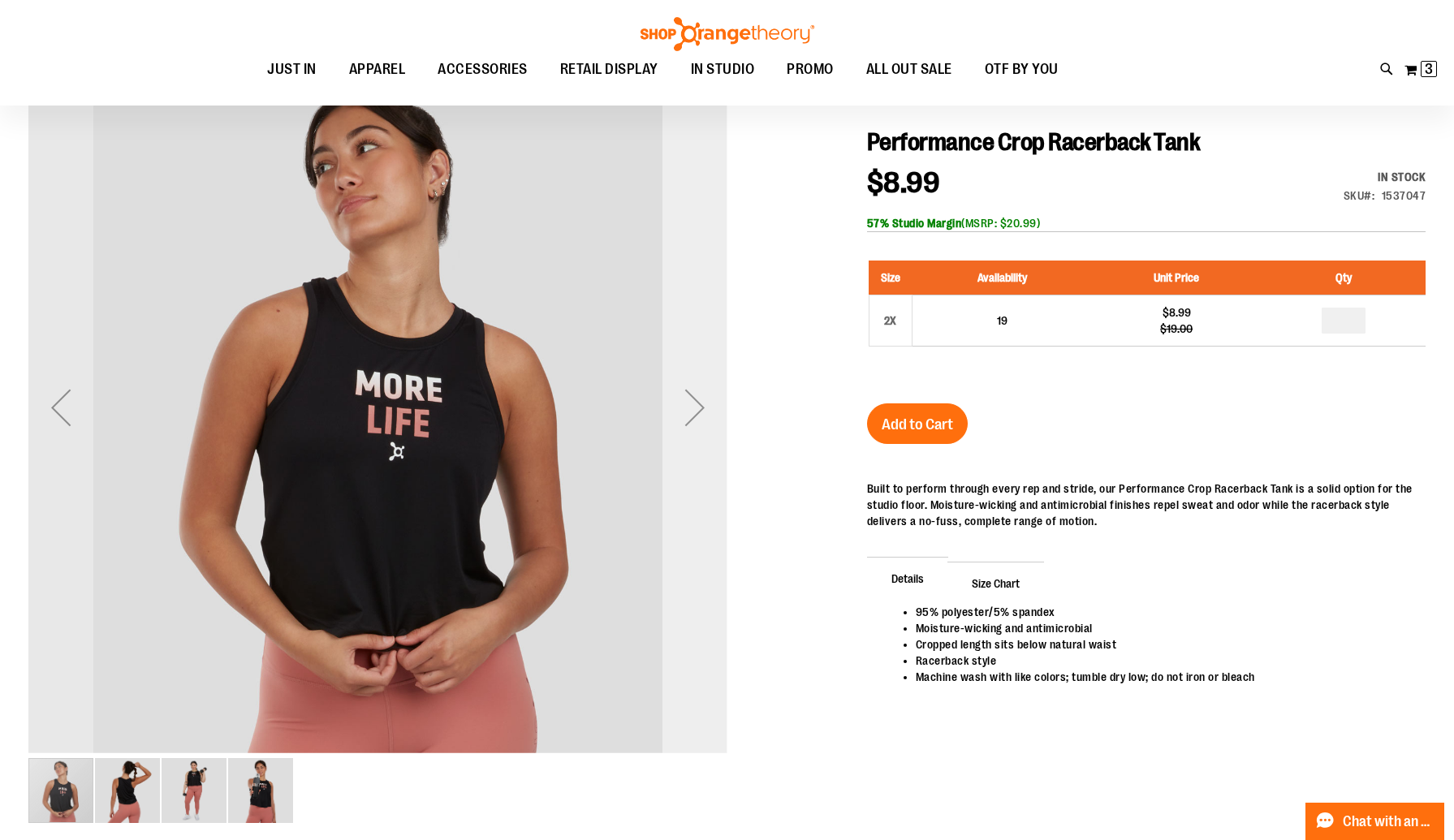
type input "**********"
click at [702, 407] on div "Next" at bounding box center [694, 408] width 65 height 65
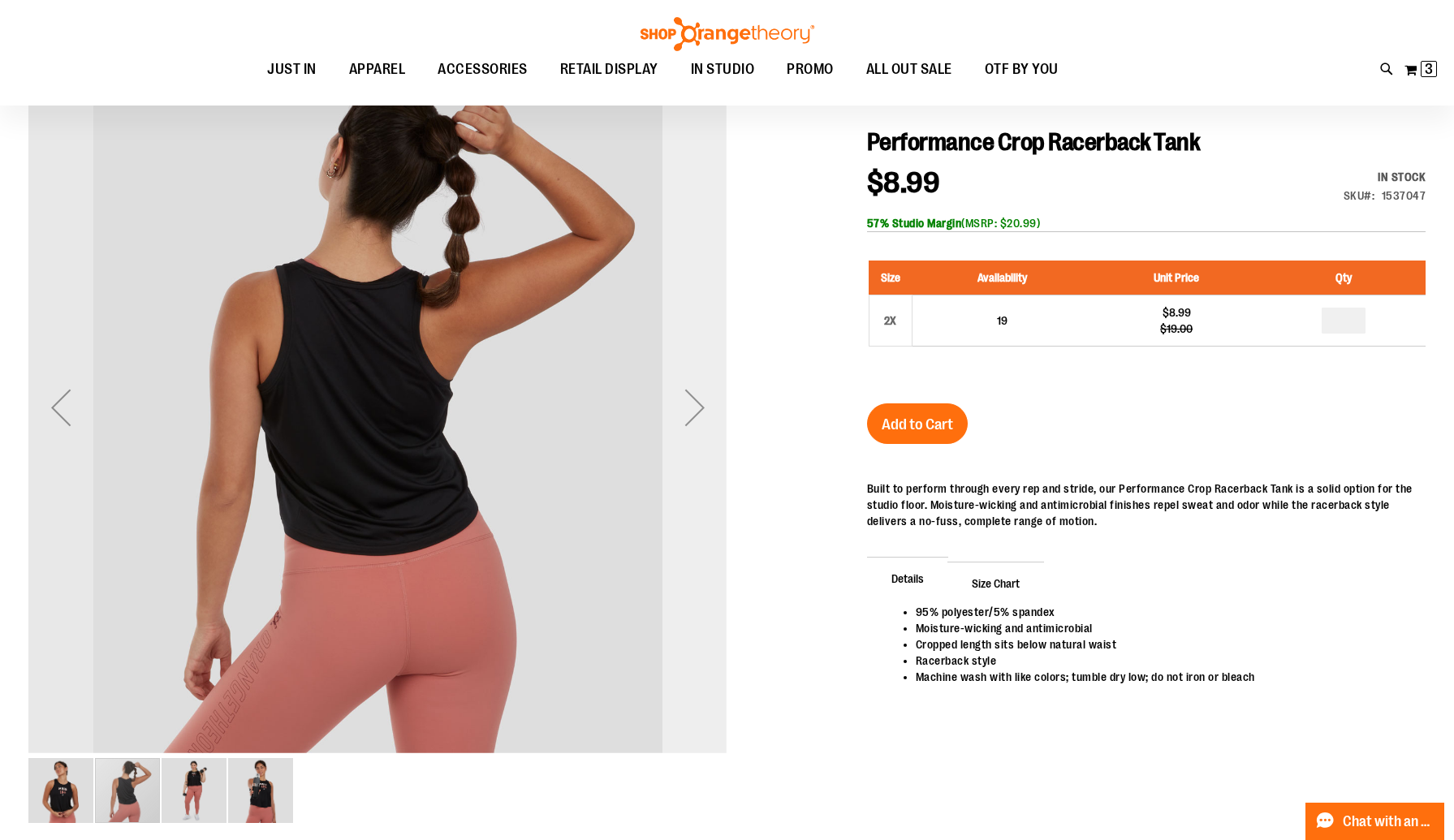
click at [702, 407] on div "Next" at bounding box center [694, 408] width 65 height 65
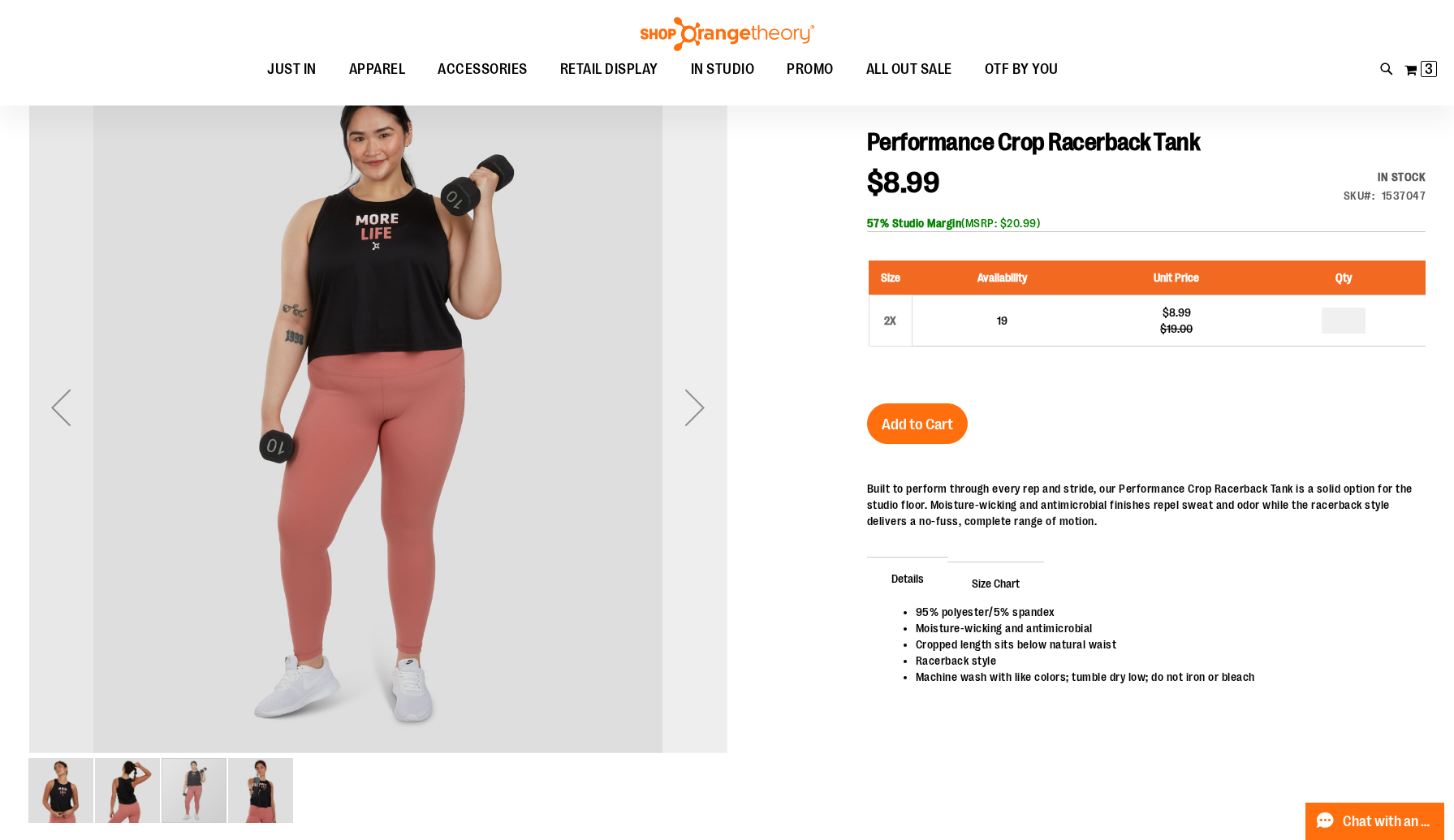
scroll to position [178, 0]
click at [693, 393] on div "Next" at bounding box center [694, 407] width 65 height 65
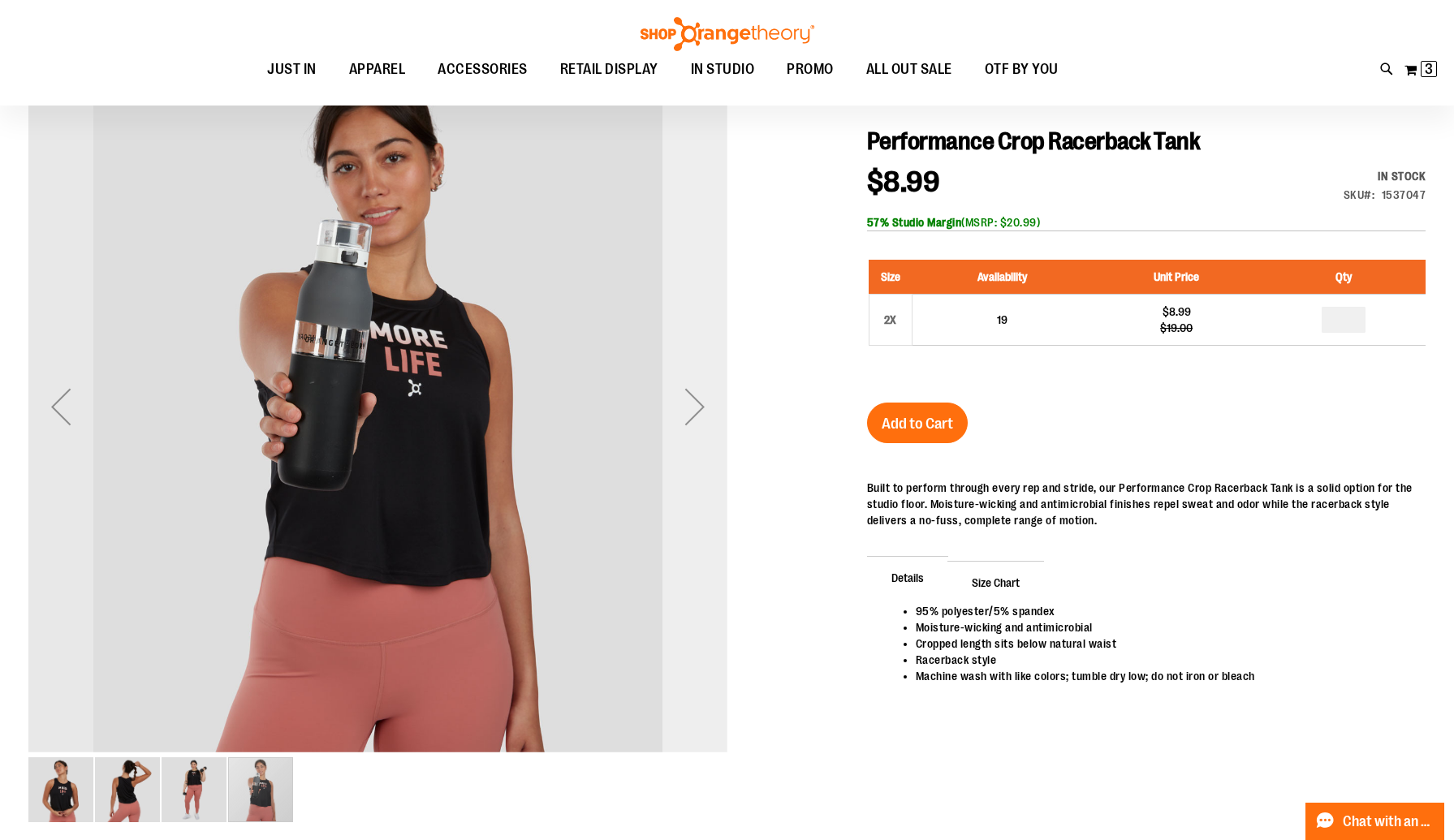
click at [693, 393] on div "Next" at bounding box center [694, 407] width 65 height 65
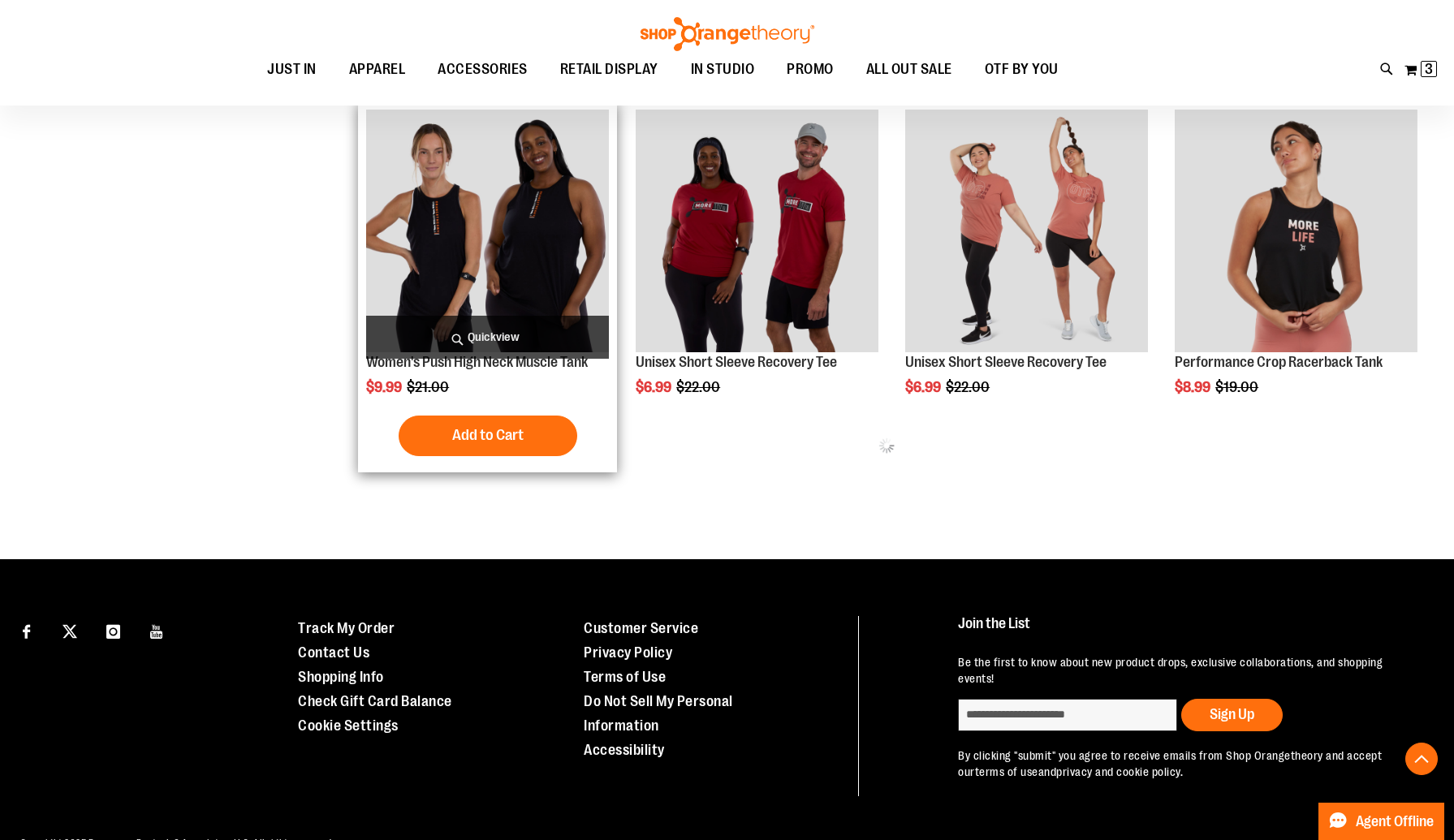
scroll to position [533, 0]
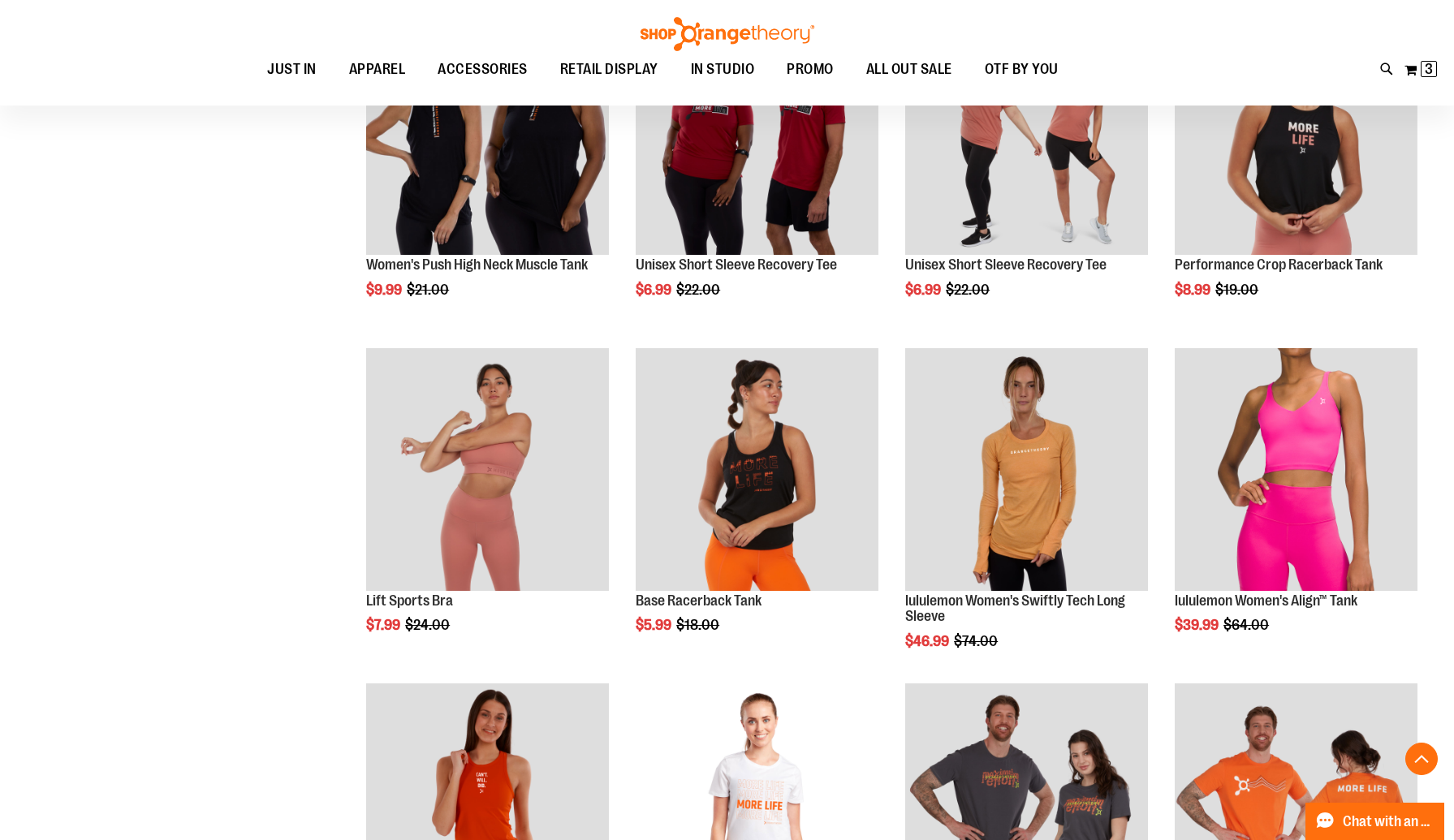
scroll to position [805, 0]
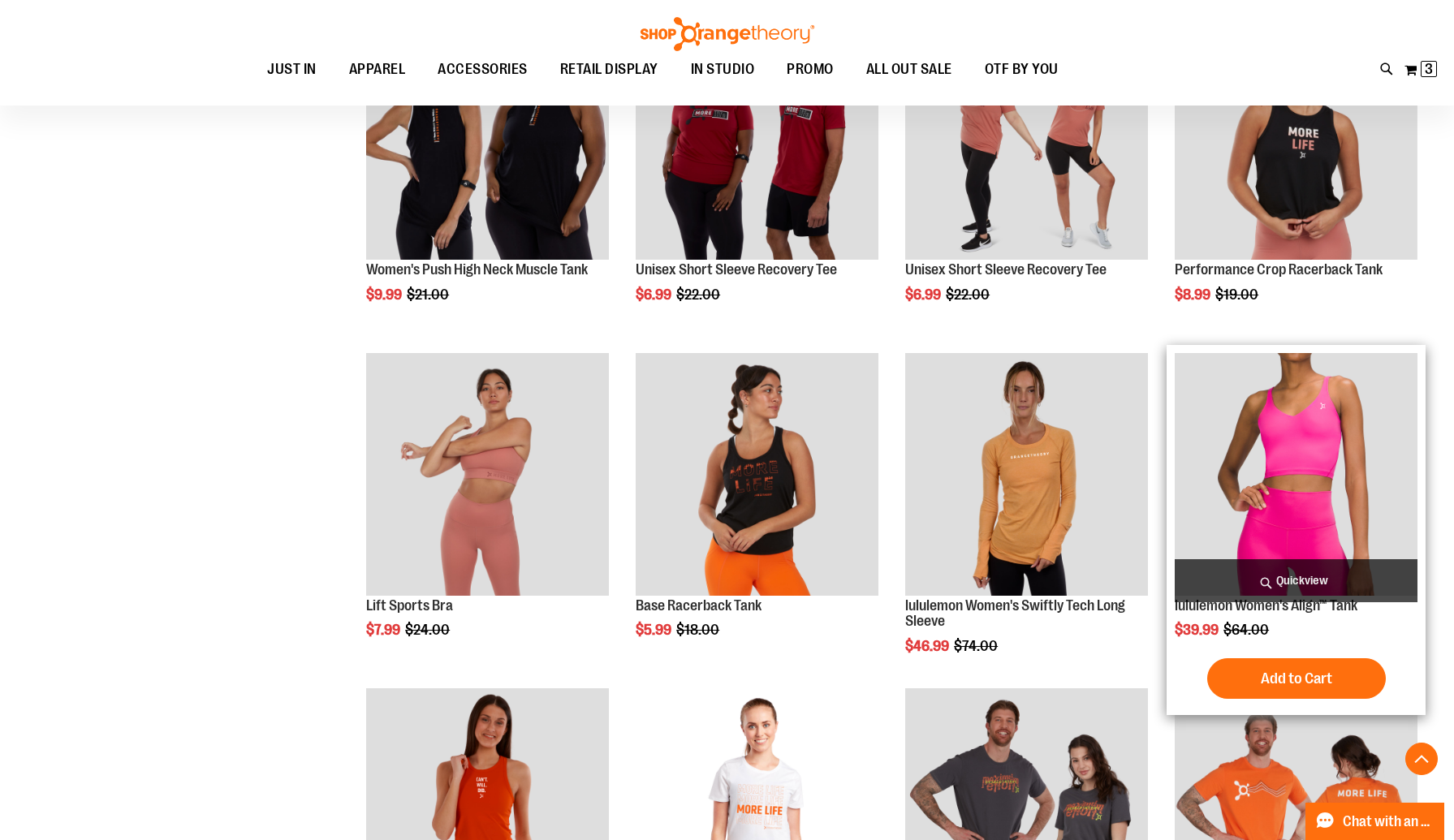
type input "**********"
click at [1329, 420] on img "product" at bounding box center [1295, 474] width 243 height 243
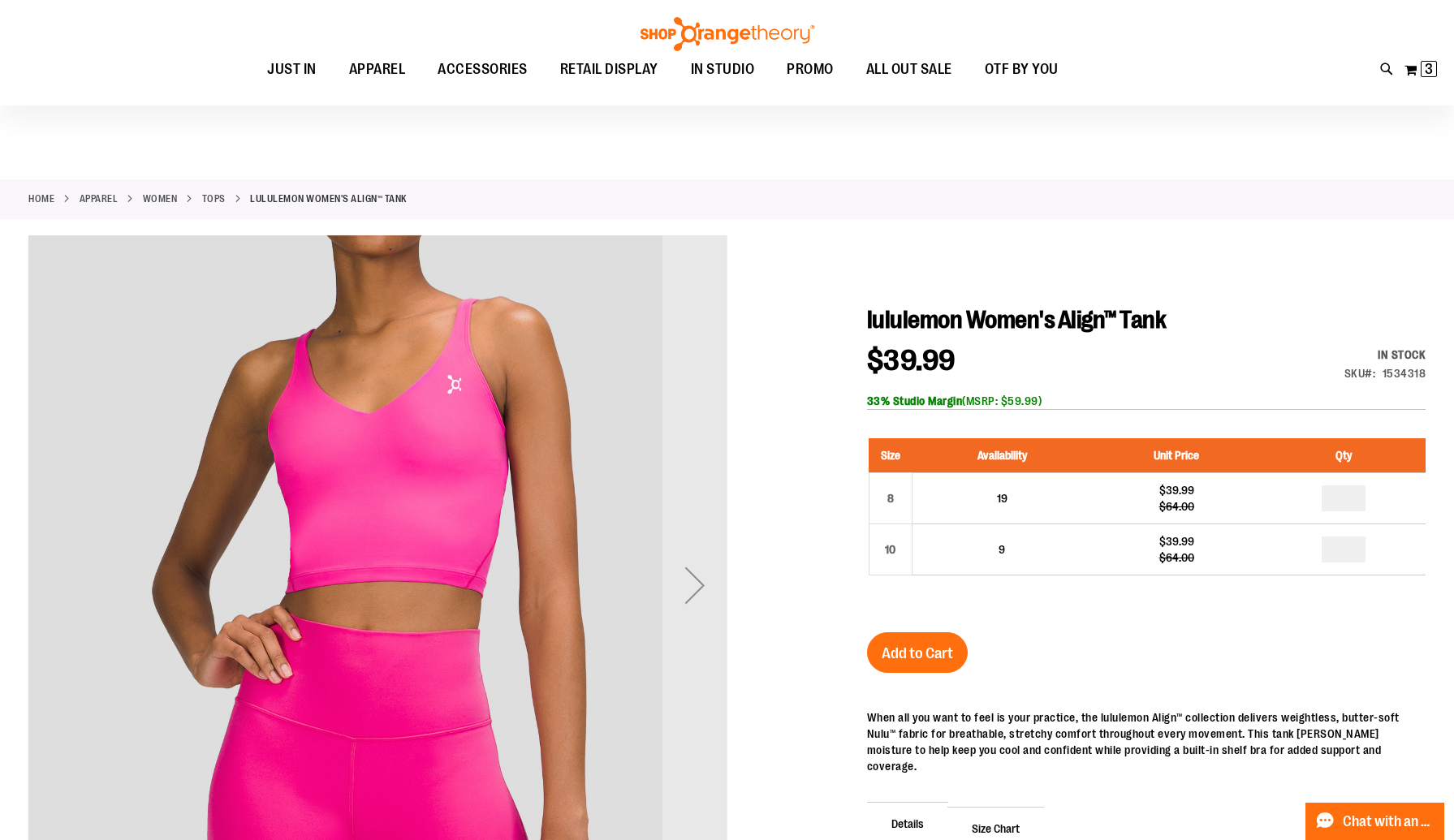
scroll to position [129, 0]
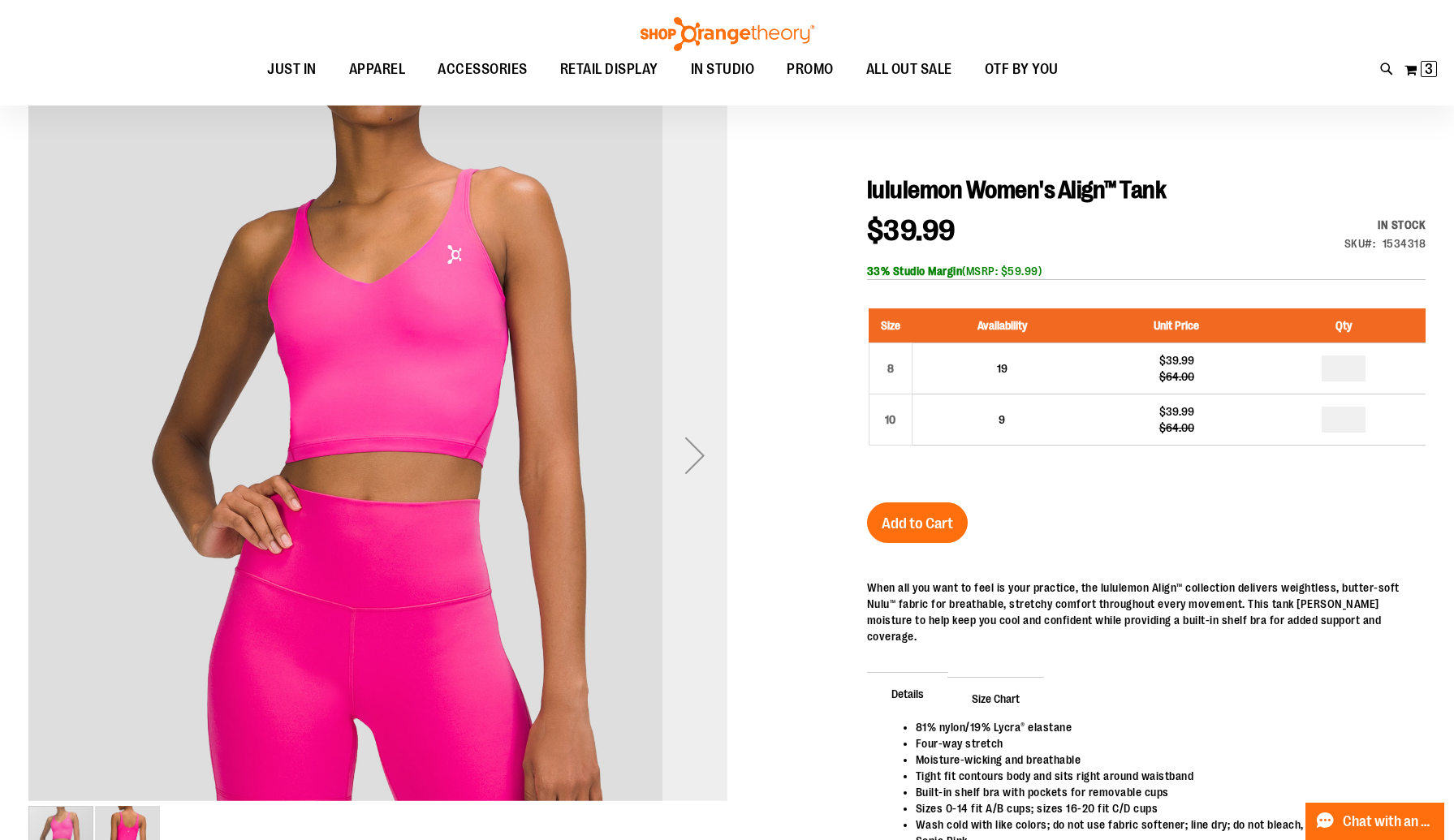
type input "**********"
click at [683, 454] on div "Next" at bounding box center [694, 455] width 65 height 65
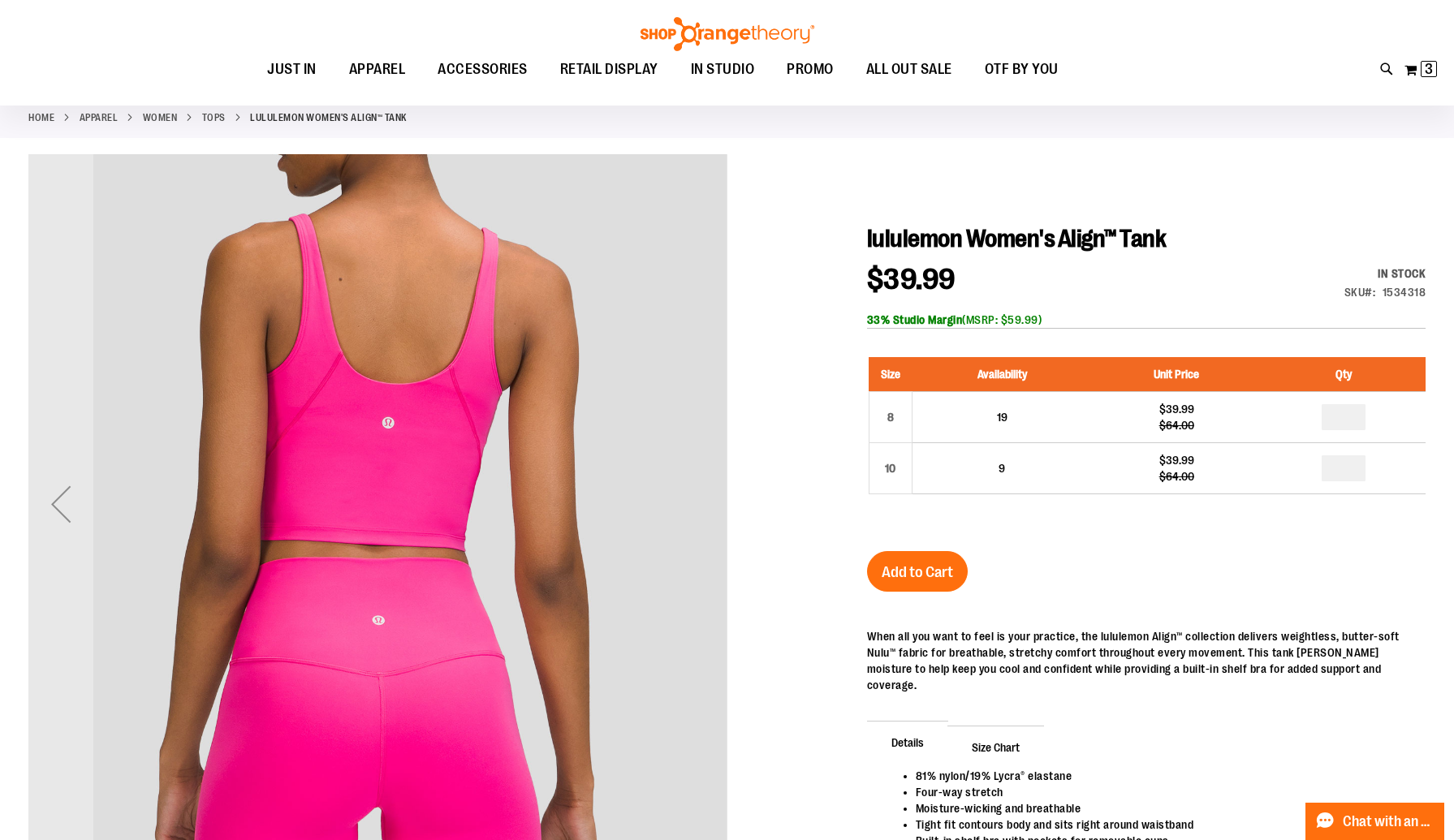
scroll to position [79, 0]
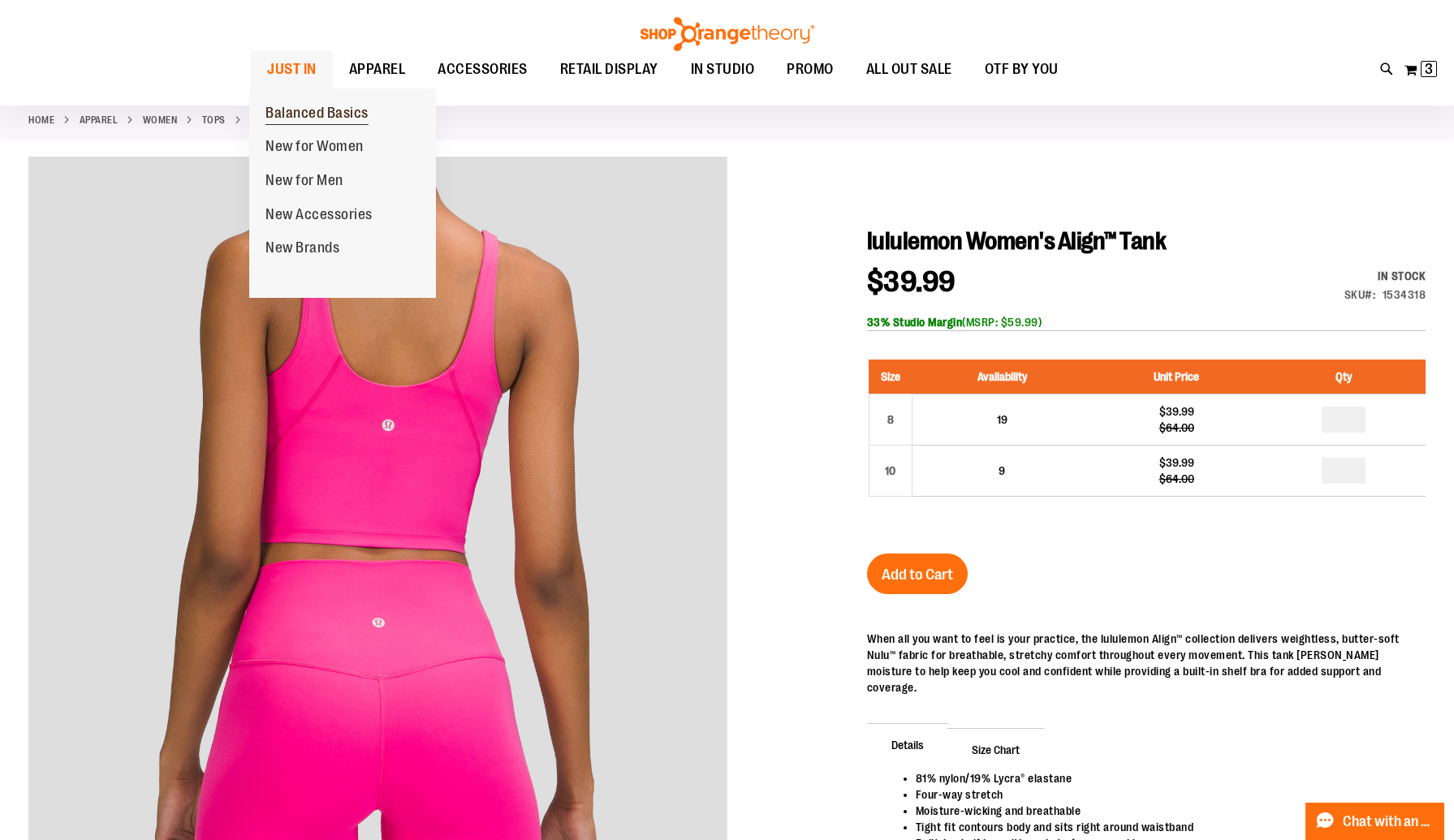
click at [311, 110] on span "Balanced Basics" at bounding box center [317, 114] width 103 height 20
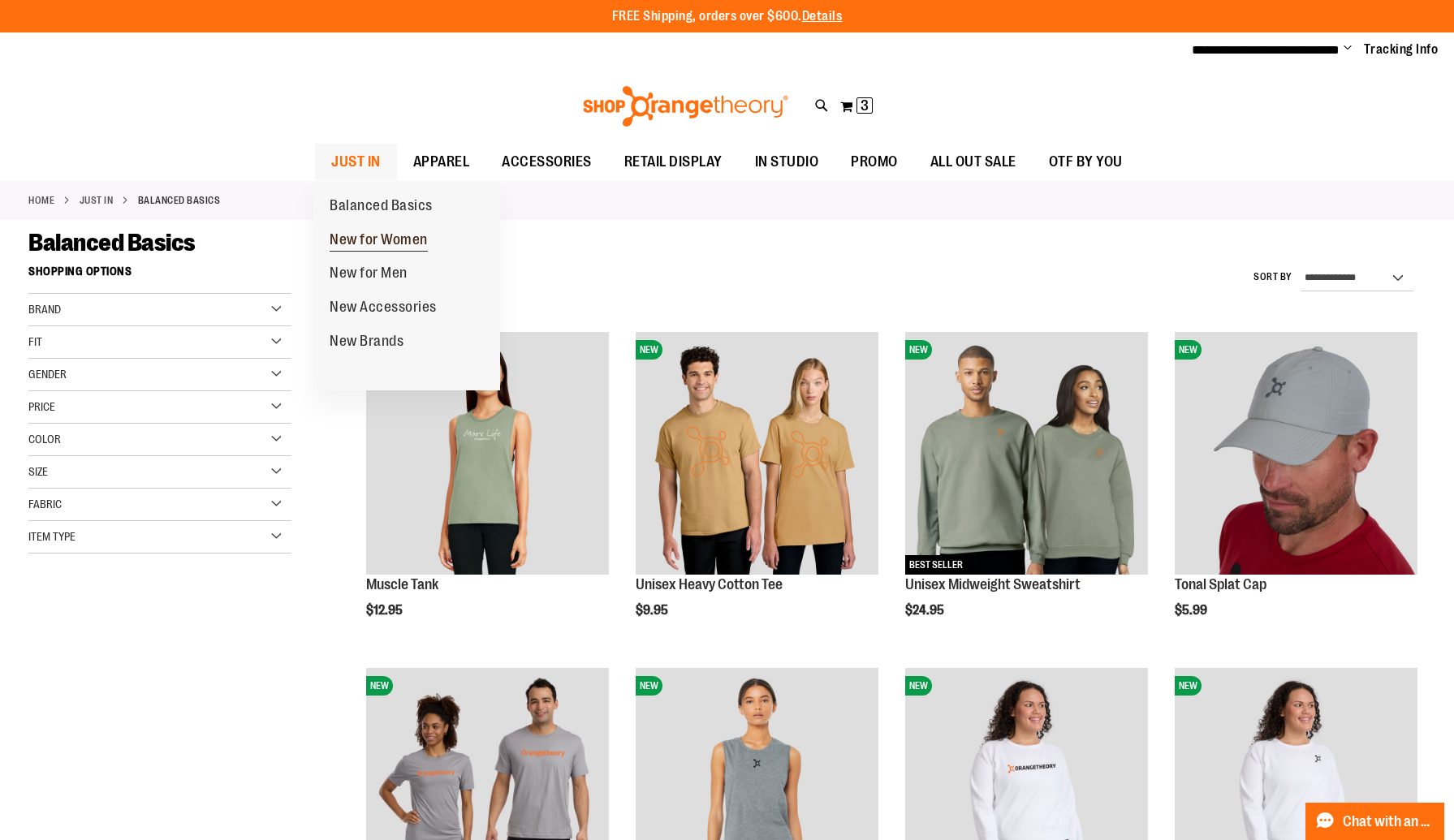
type input "**********"
click at [357, 244] on span "New for Women" at bounding box center [379, 241] width 98 height 20
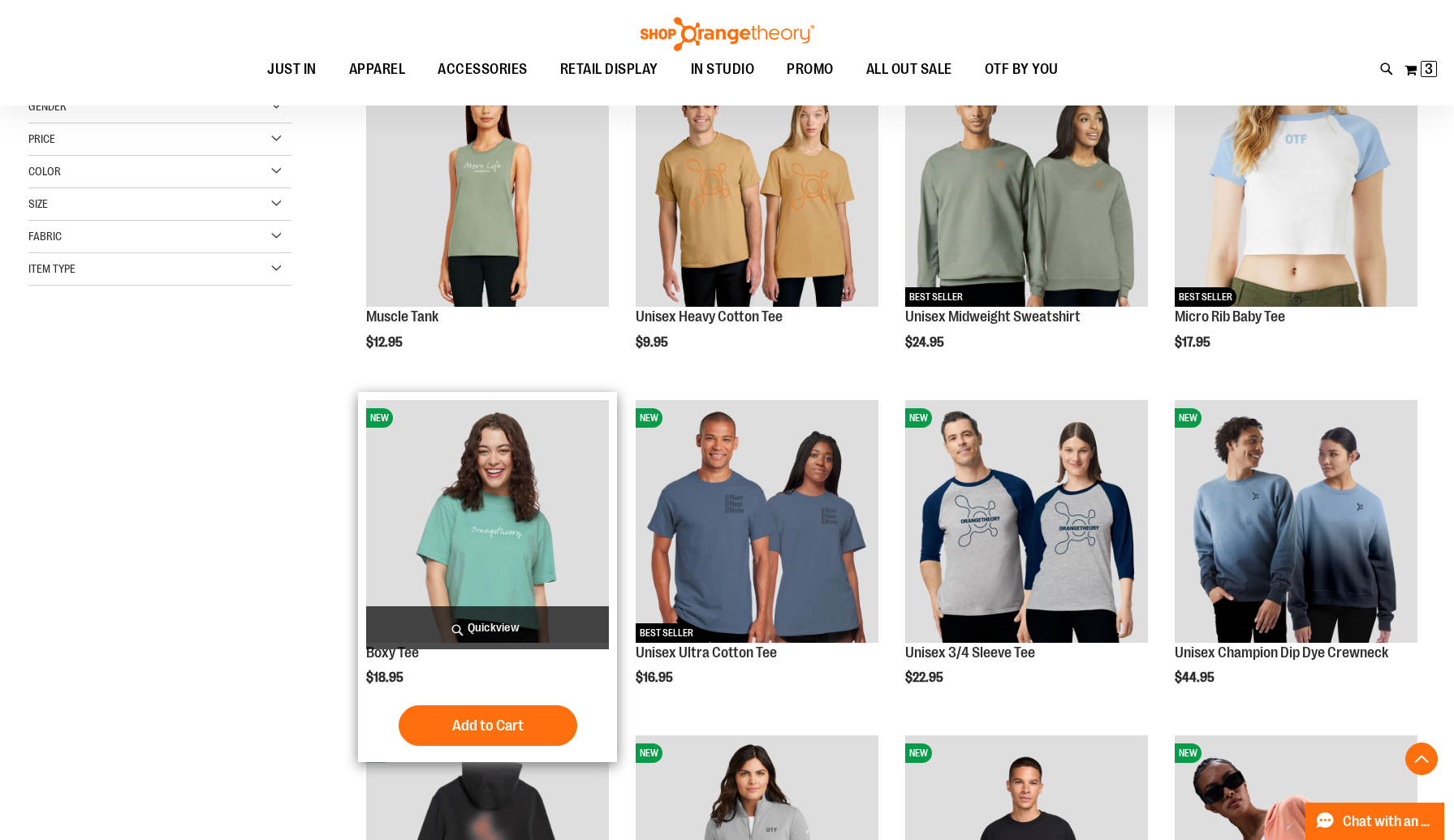
scroll to position [271, 0]
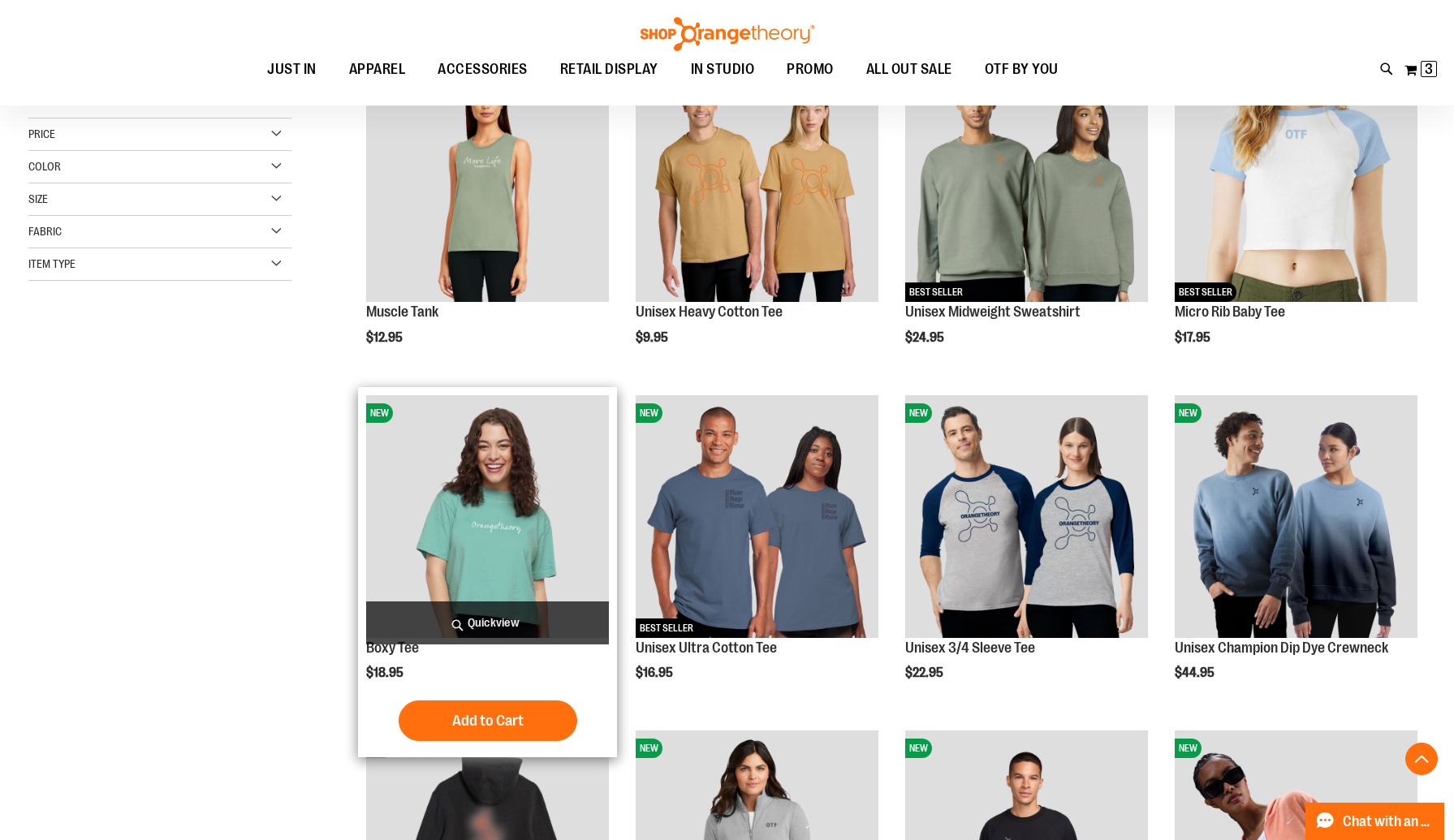
type input "**********"
click at [514, 546] on img "product" at bounding box center [487, 516] width 243 height 243
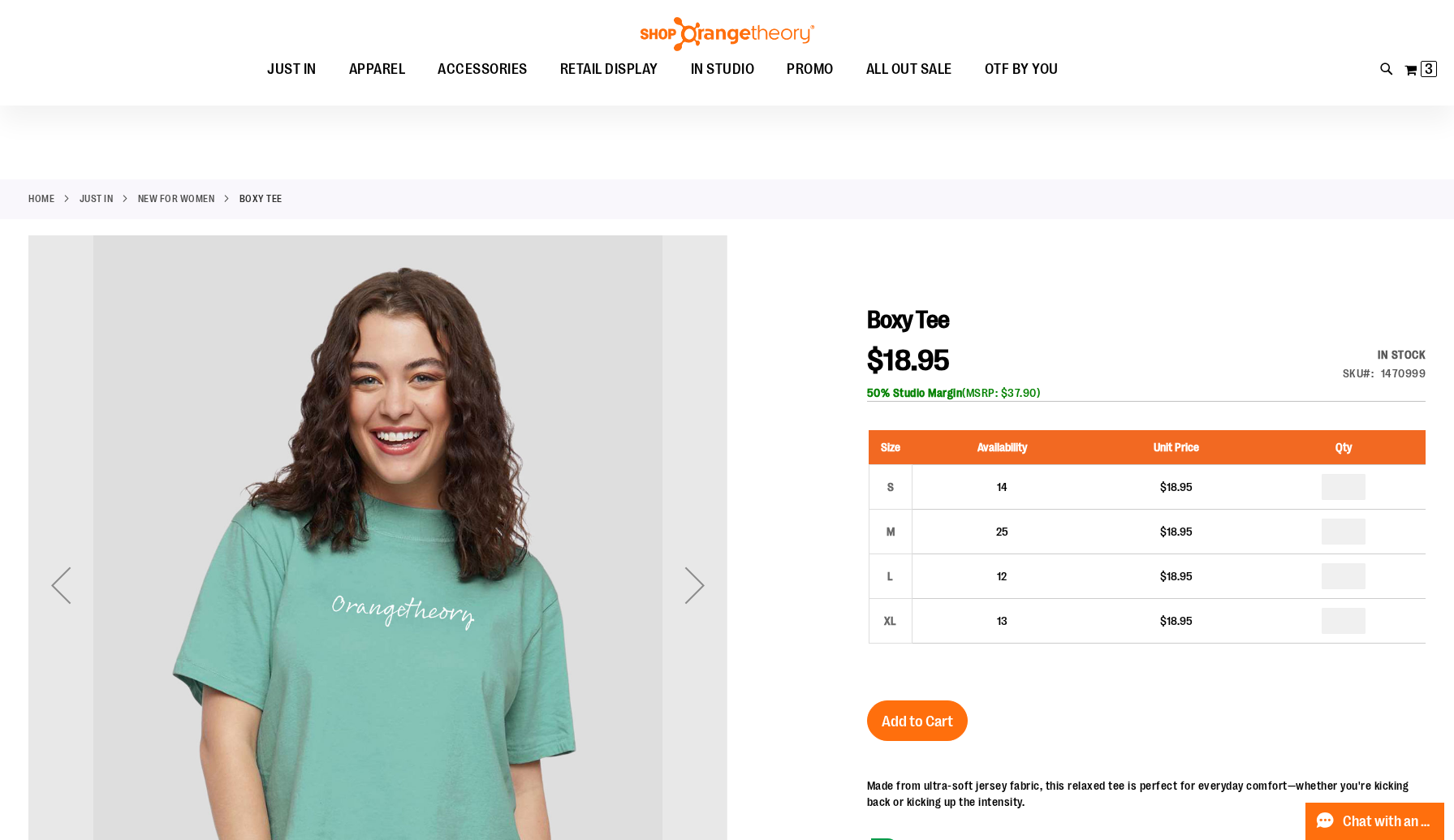
scroll to position [142, 0]
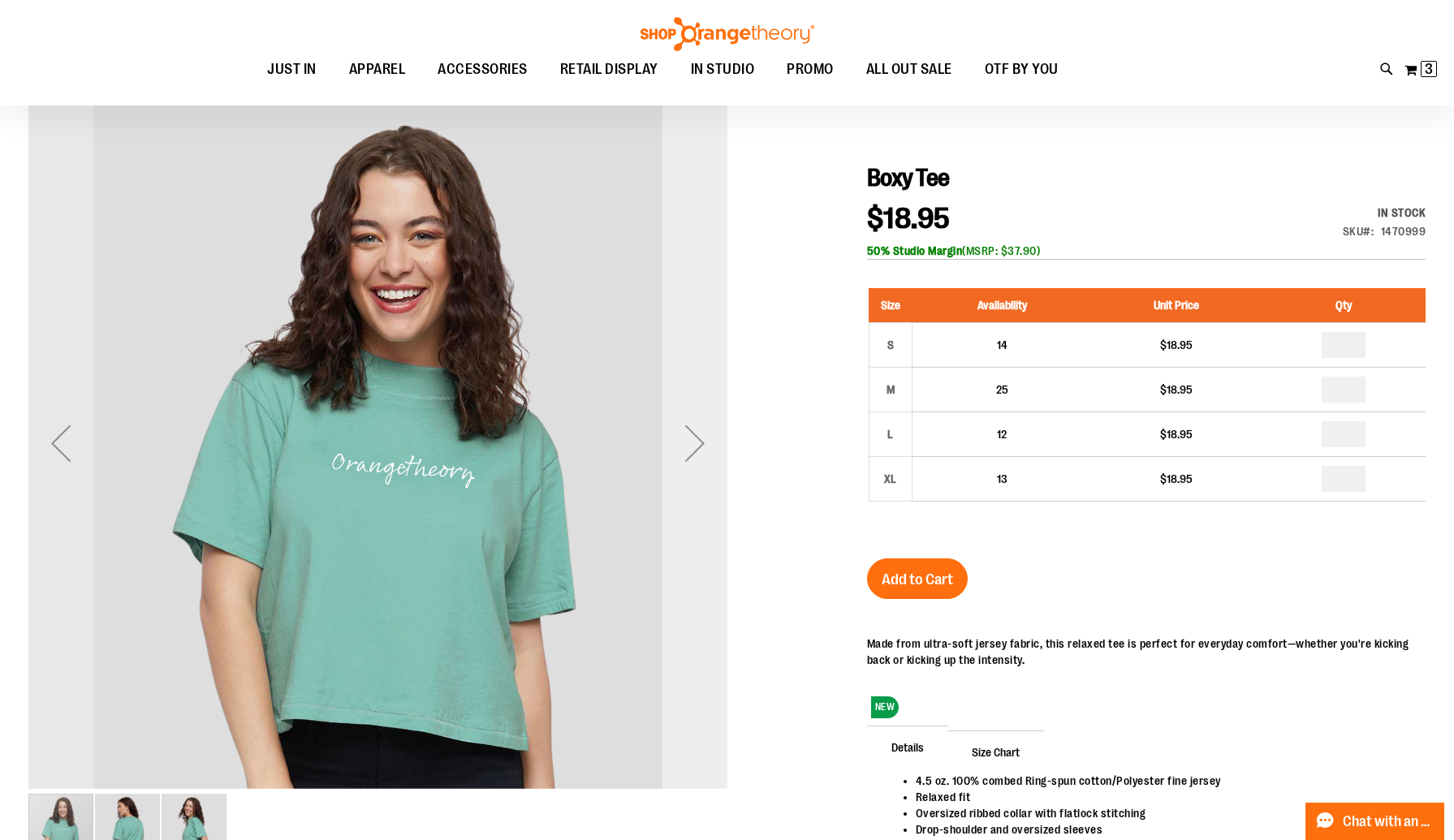
type input "**********"
click at [703, 455] on div "Next" at bounding box center [694, 443] width 65 height 65
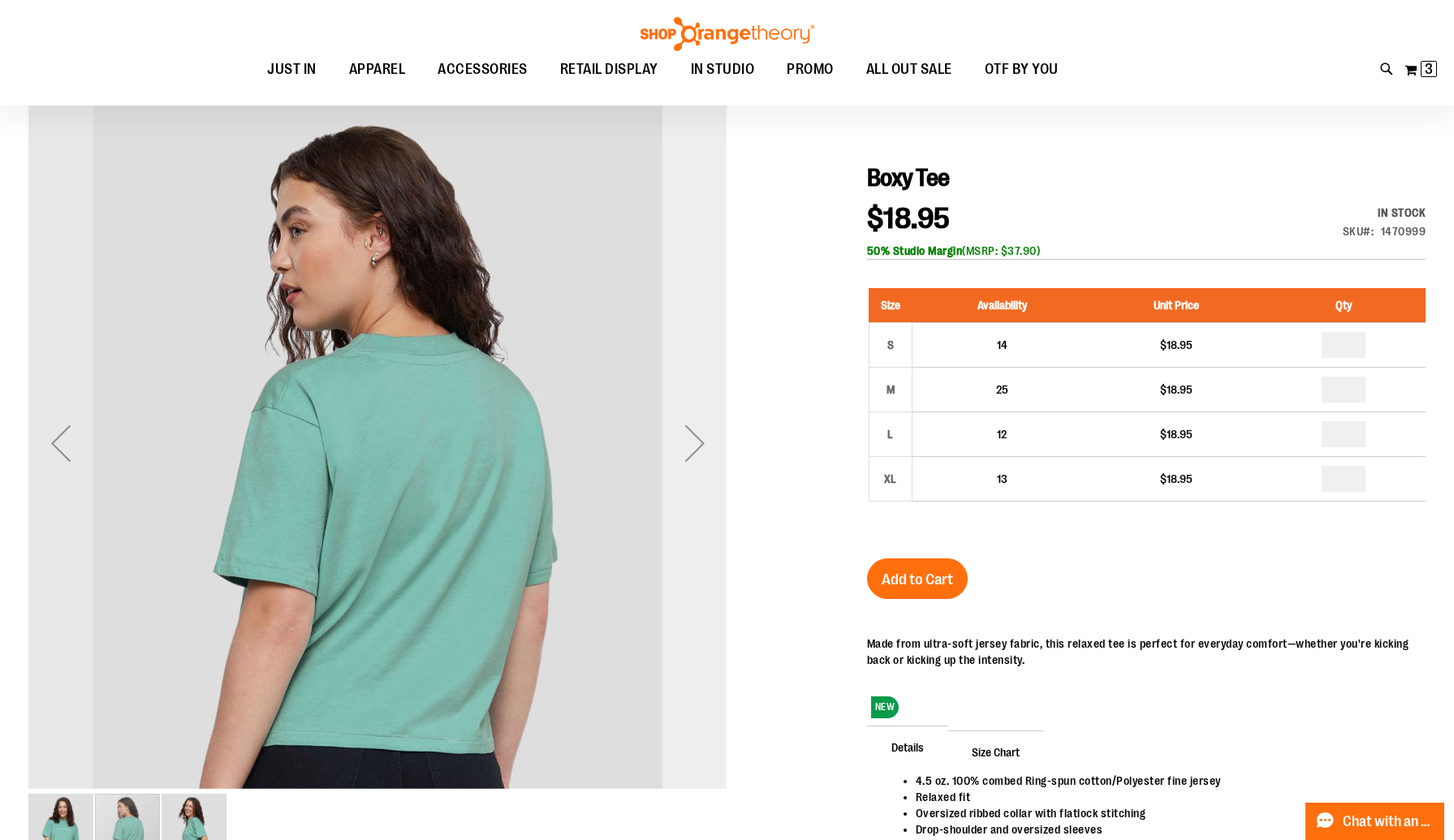
click at [703, 455] on div "Next" at bounding box center [694, 443] width 65 height 65
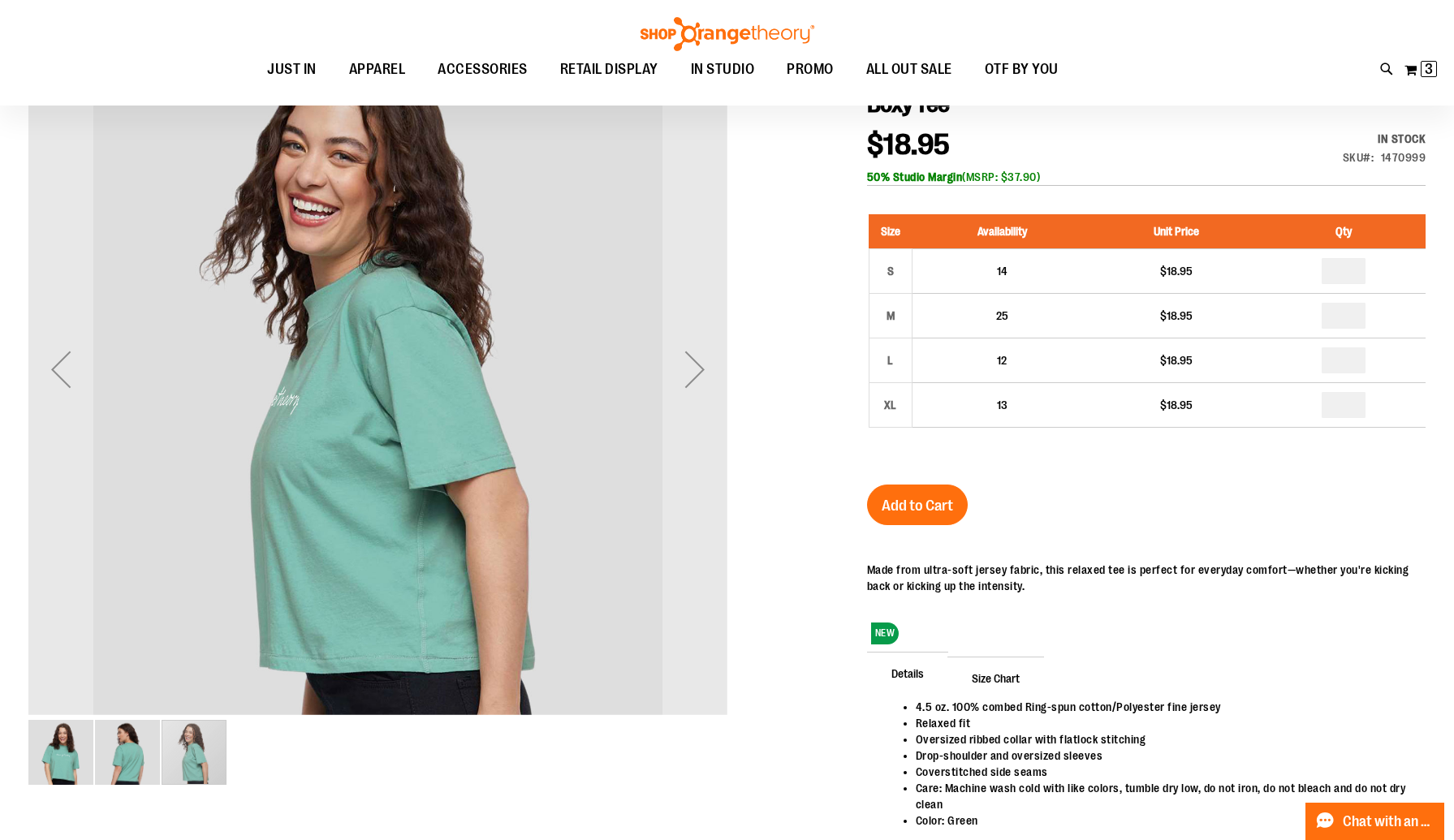
scroll to position [235, 0]
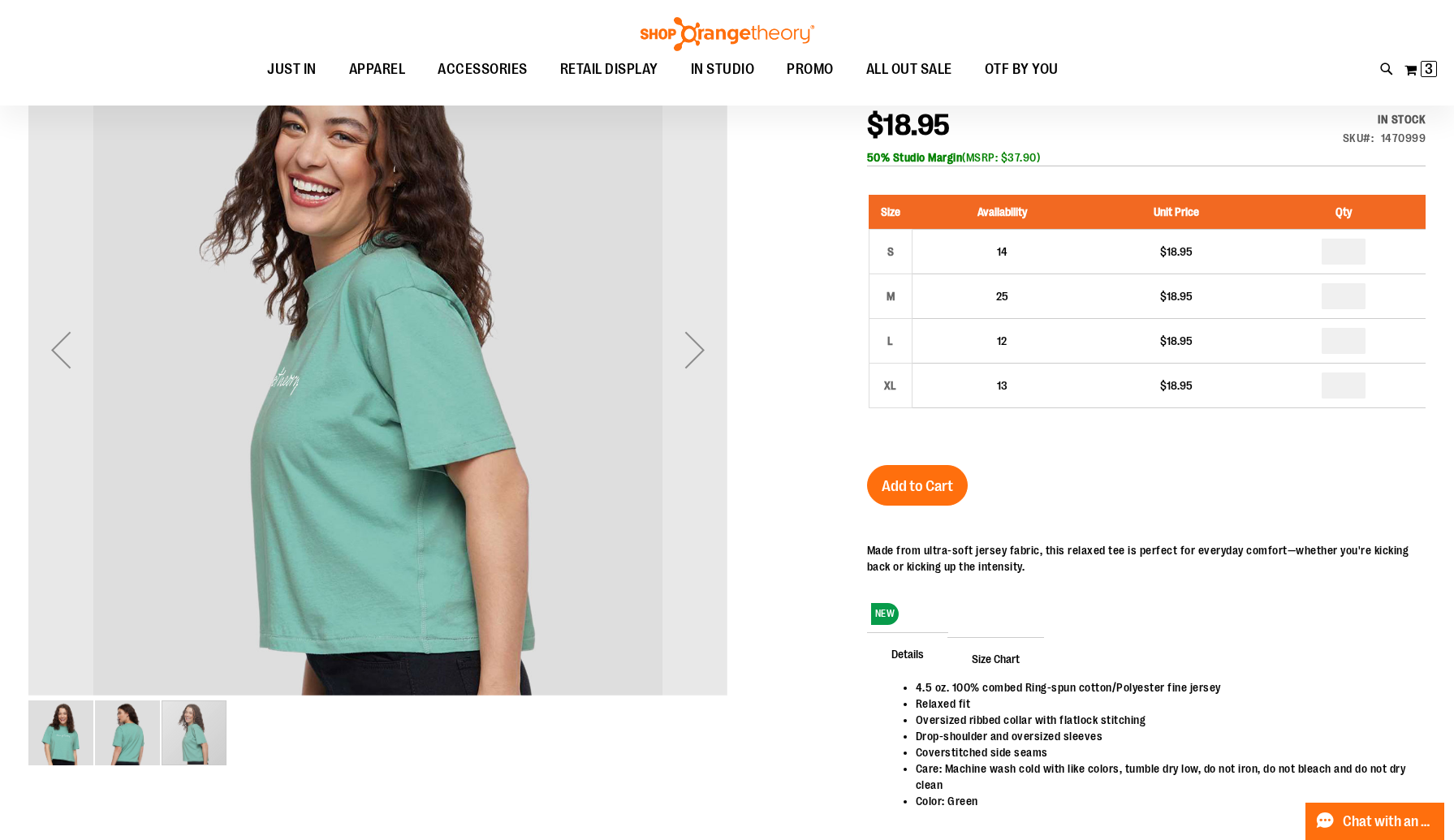
click at [135, 744] on img "image 2 of 3" at bounding box center [128, 733] width 65 height 65
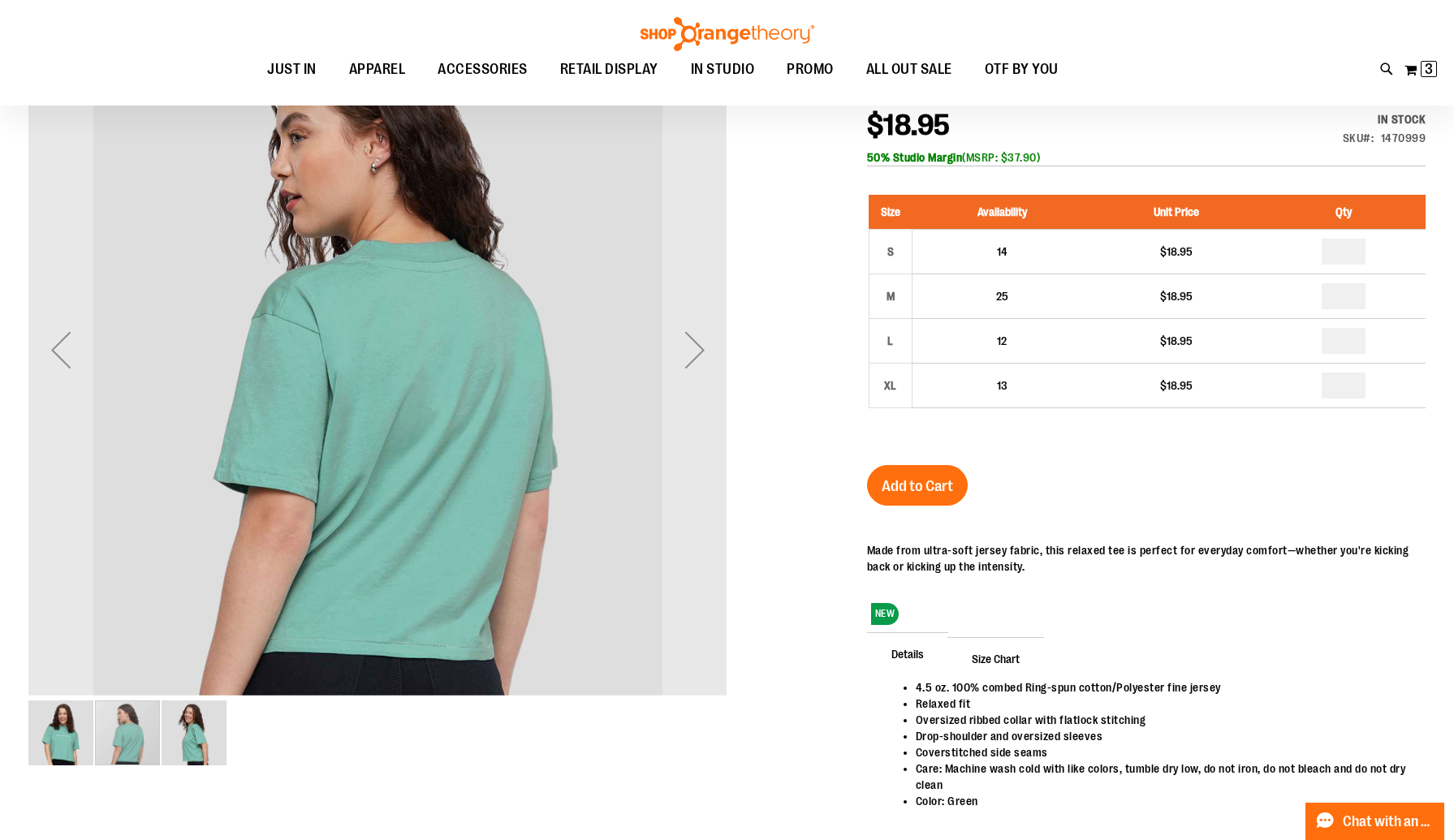
click at [56, 742] on img "image 1 of 3" at bounding box center [61, 733] width 65 height 65
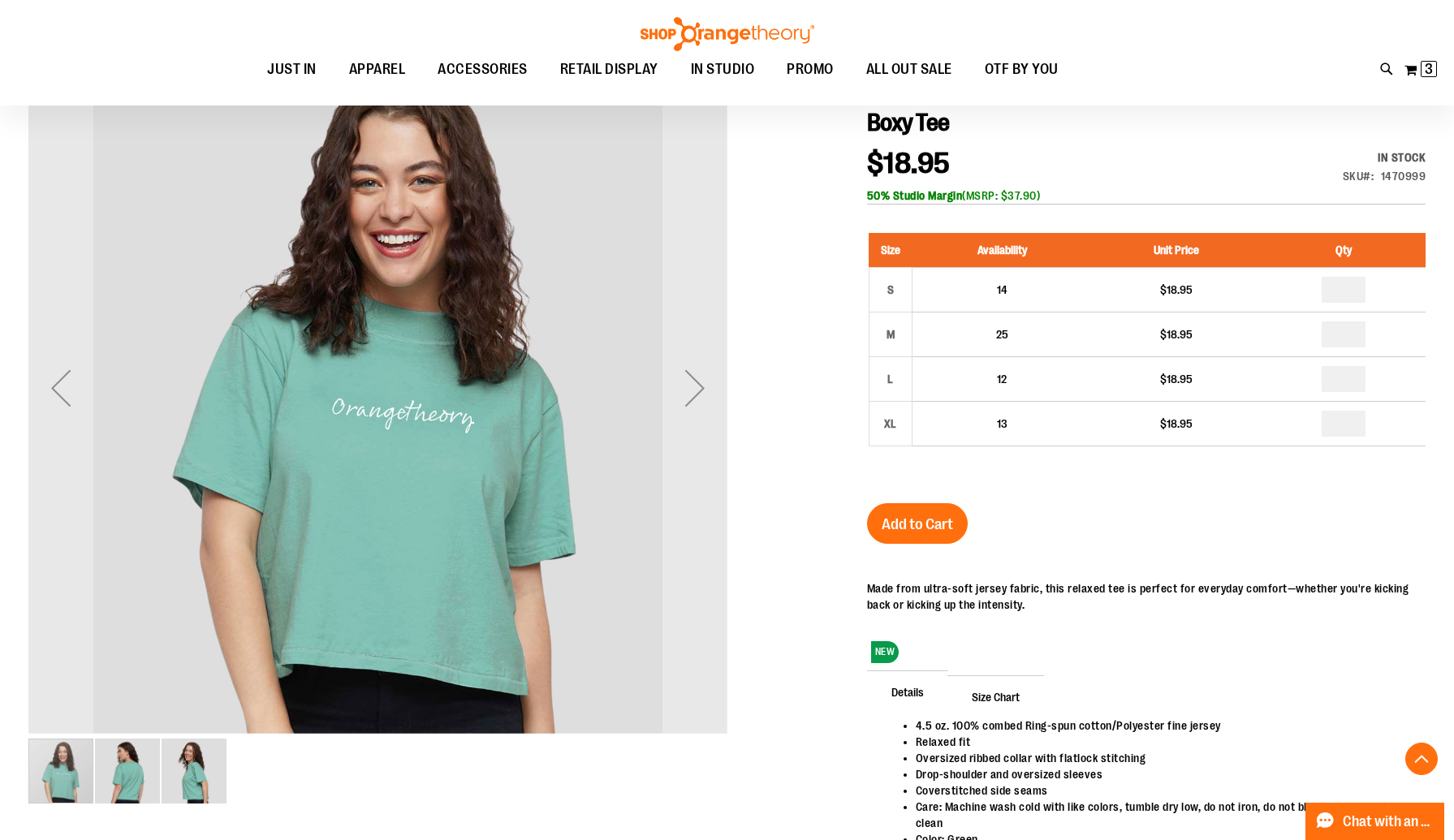
scroll to position [197, 0]
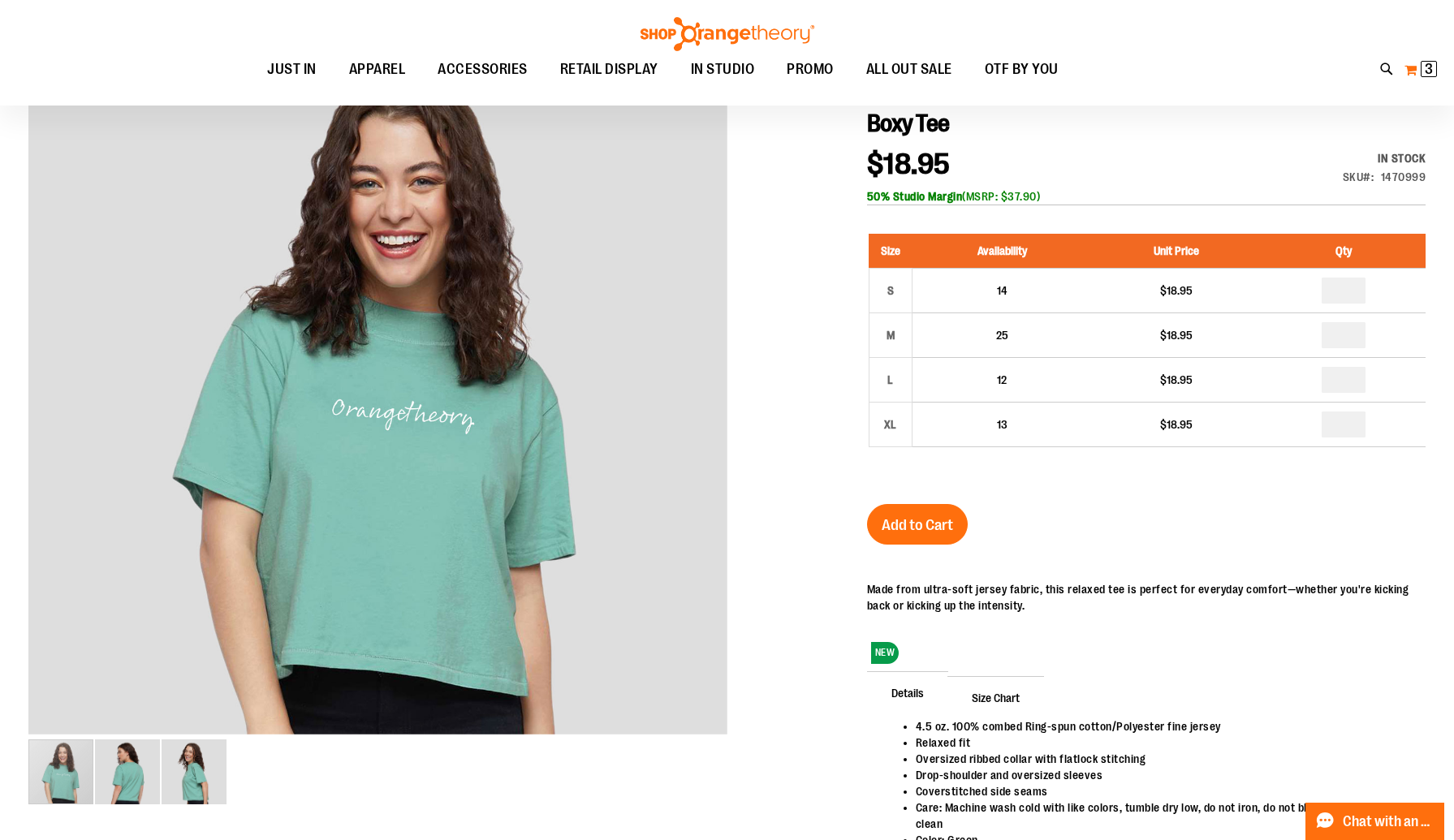
click at [1411, 71] on button "My Cart 3 3 items" at bounding box center [1420, 69] width 35 height 26
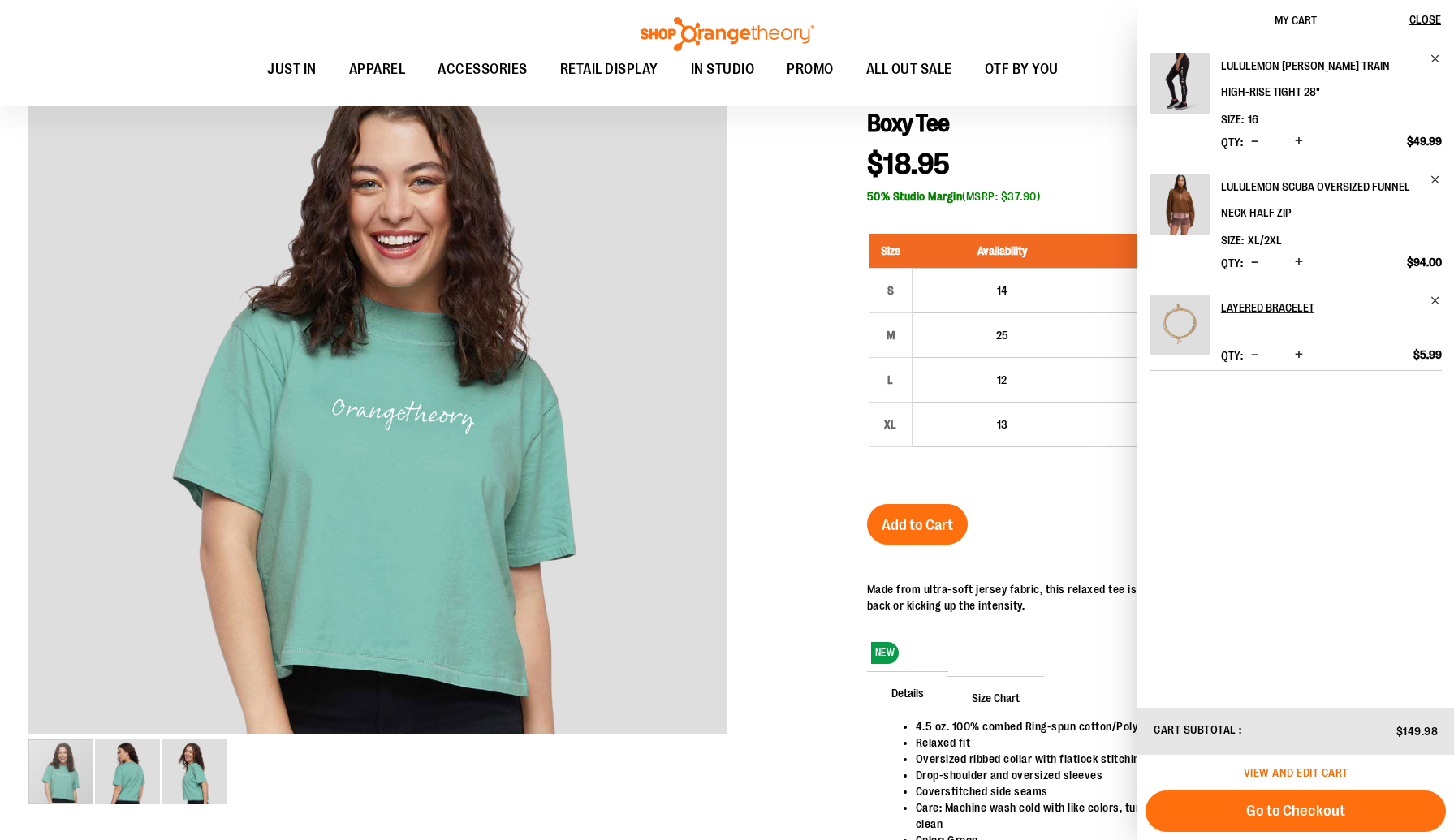
click at [1288, 767] on span "View and edit cart" at bounding box center [1295, 773] width 105 height 13
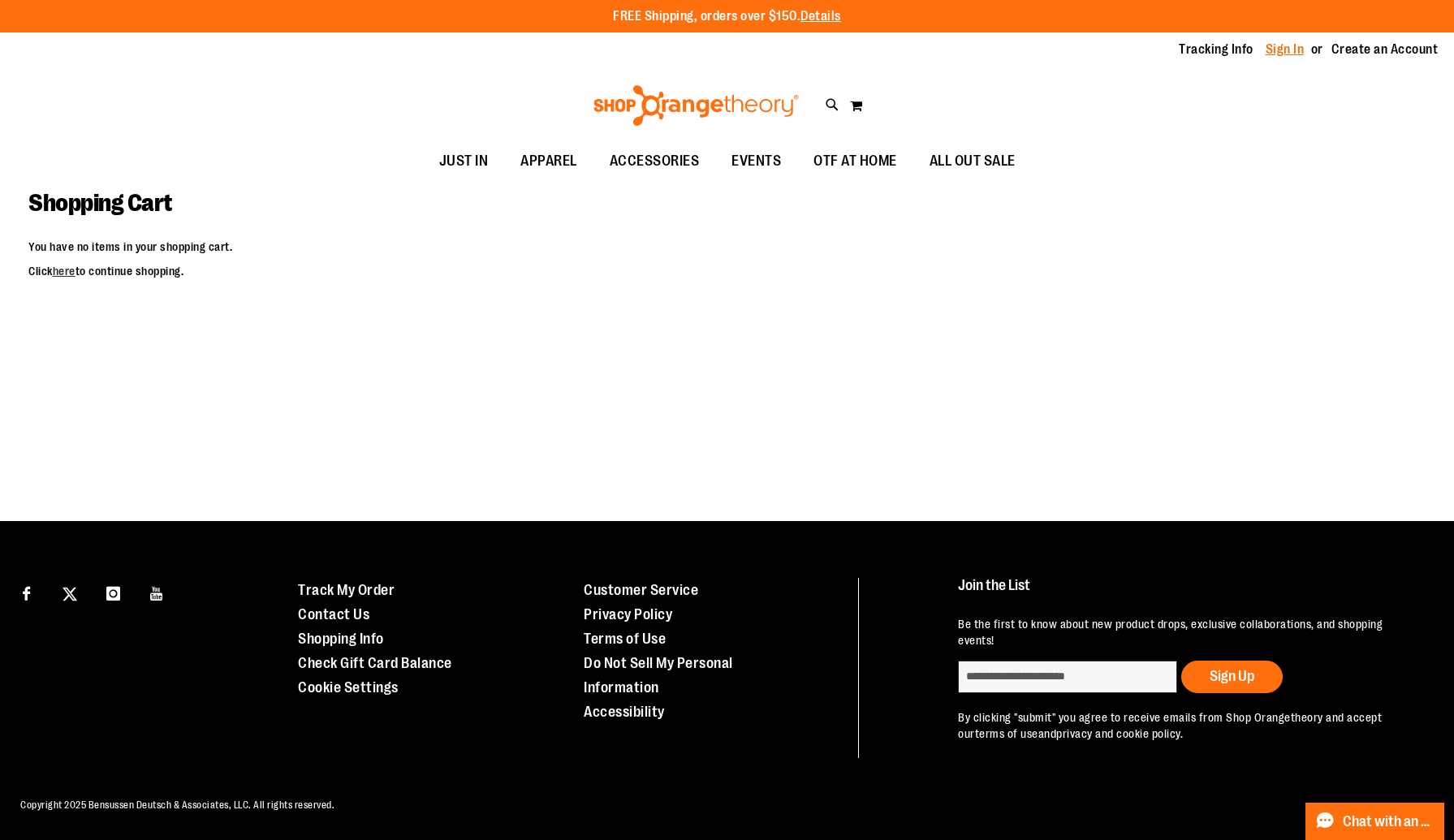
type input "**********"
click at [1290, 44] on link "Sign In" at bounding box center [1284, 49] width 39 height 18
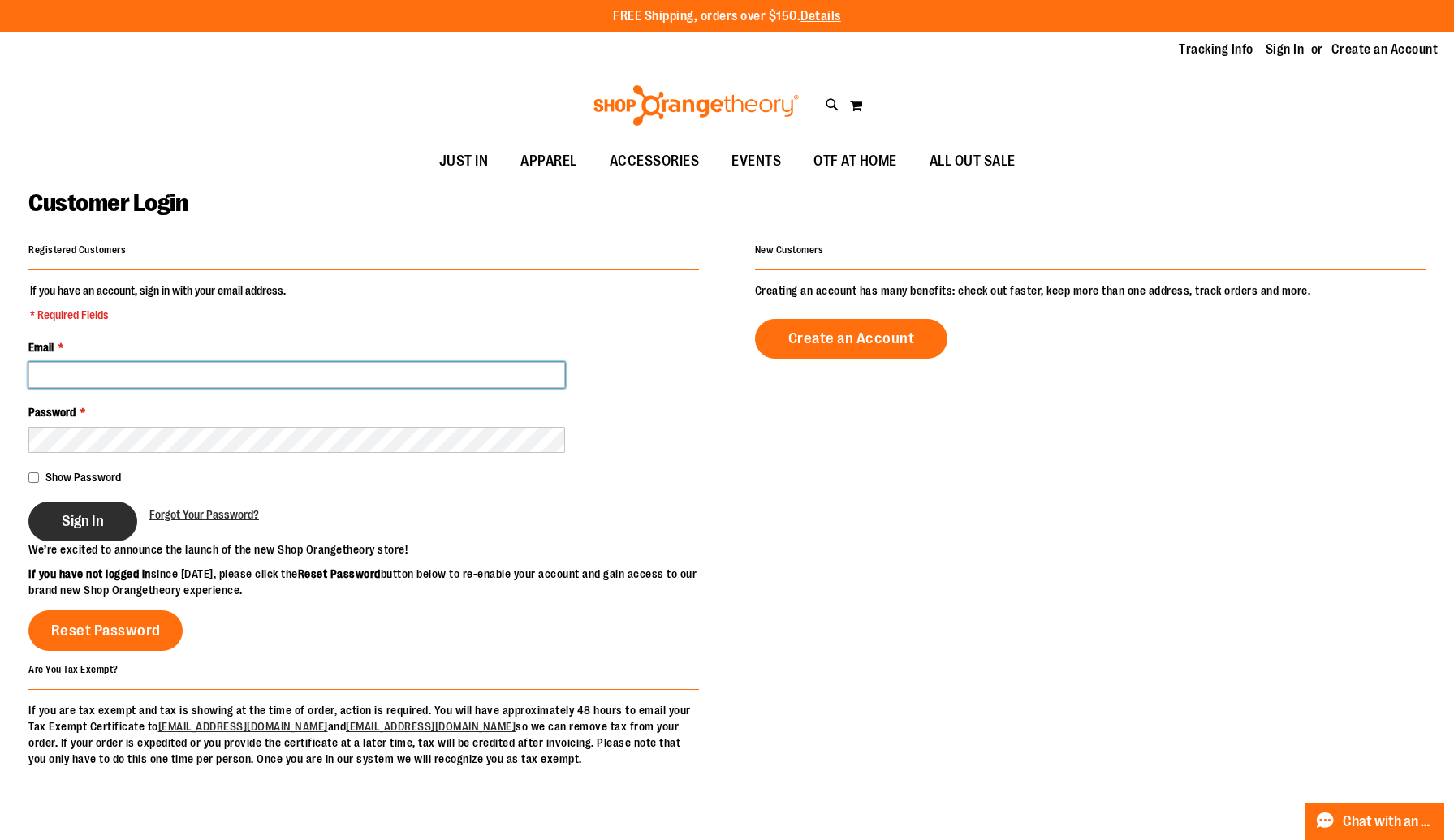
type input "**********"
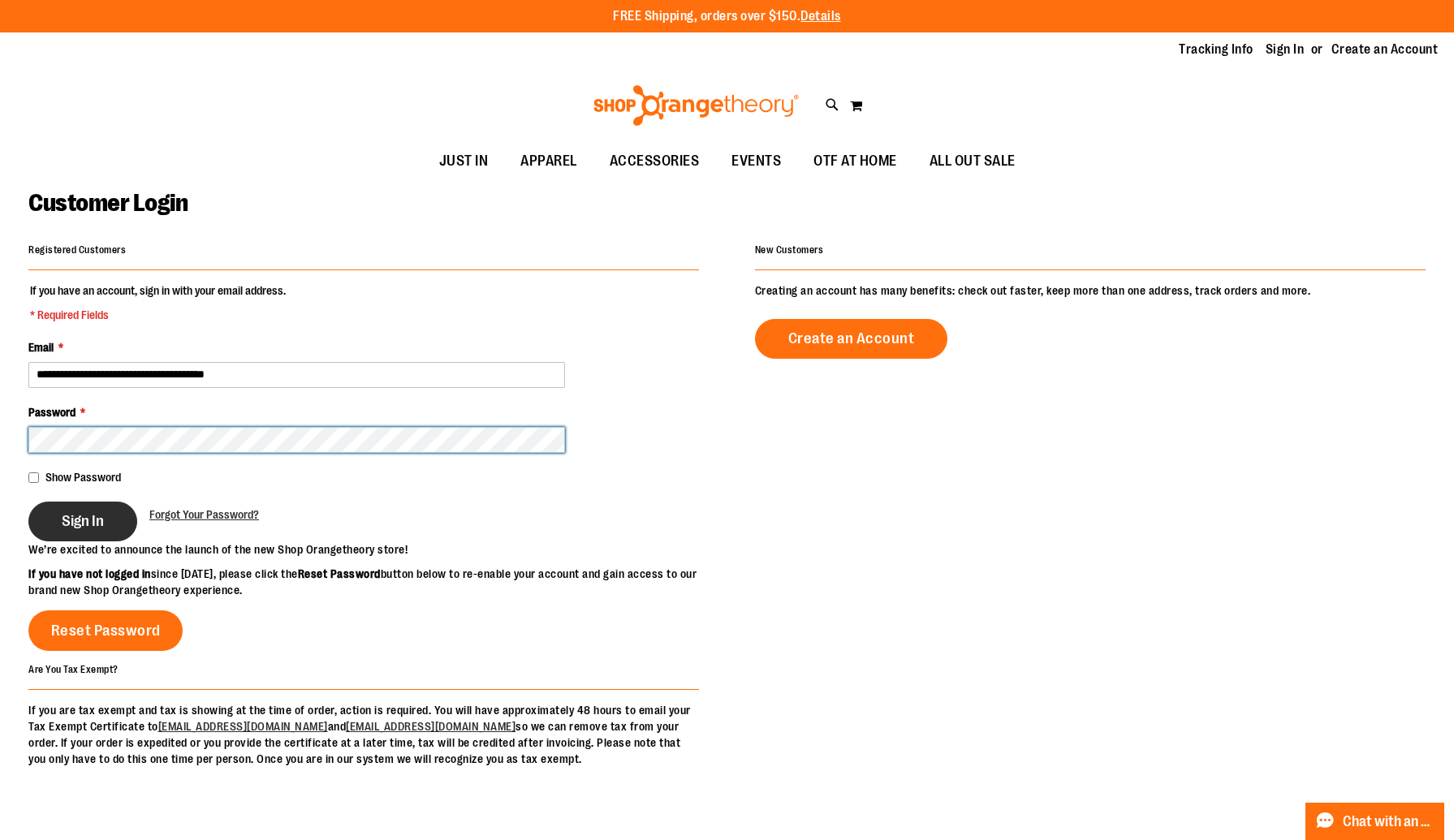
type input "**********"
click at [63, 518] on span "Sign In" at bounding box center [82, 521] width 42 height 18
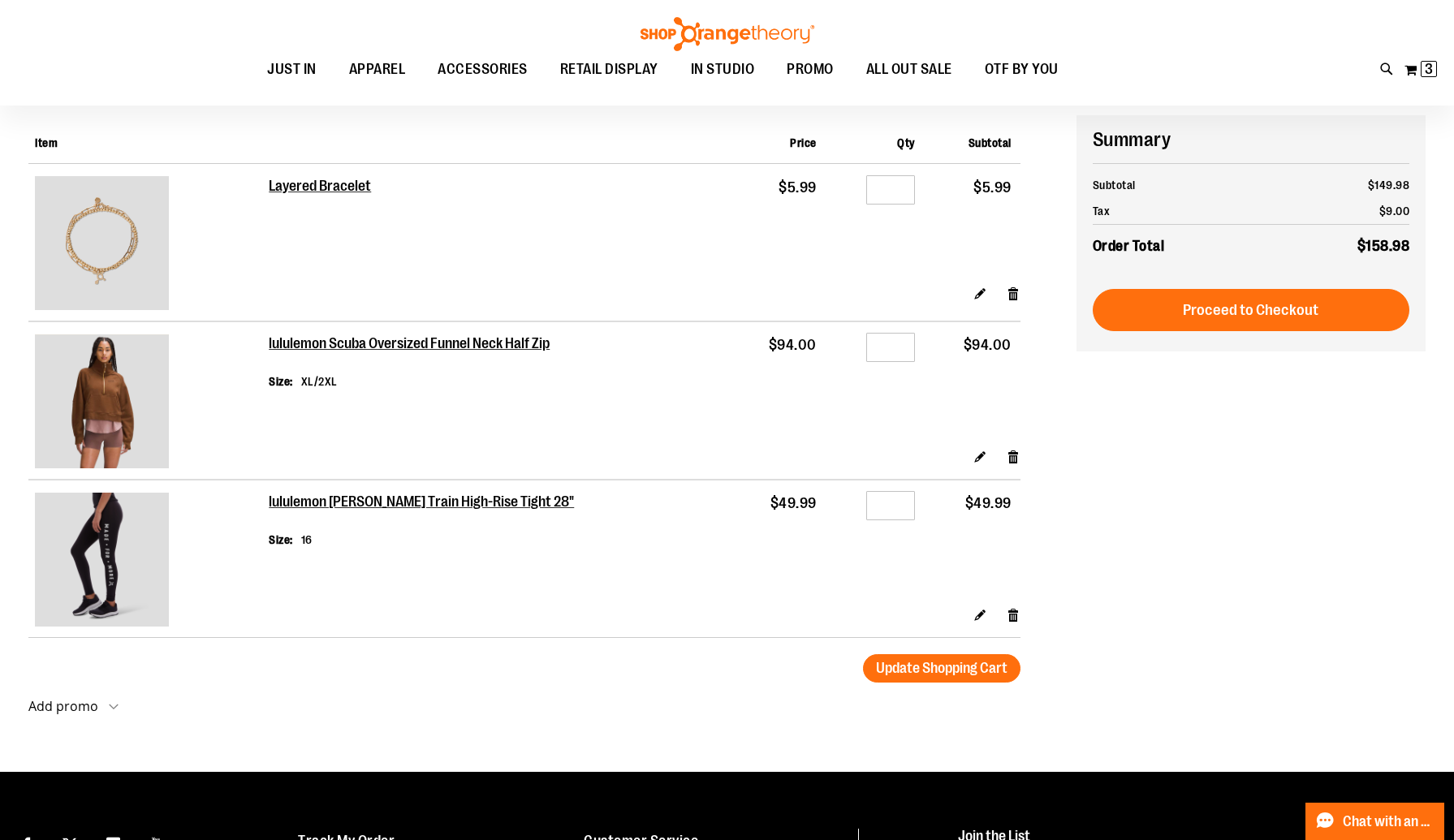
scroll to position [4, 0]
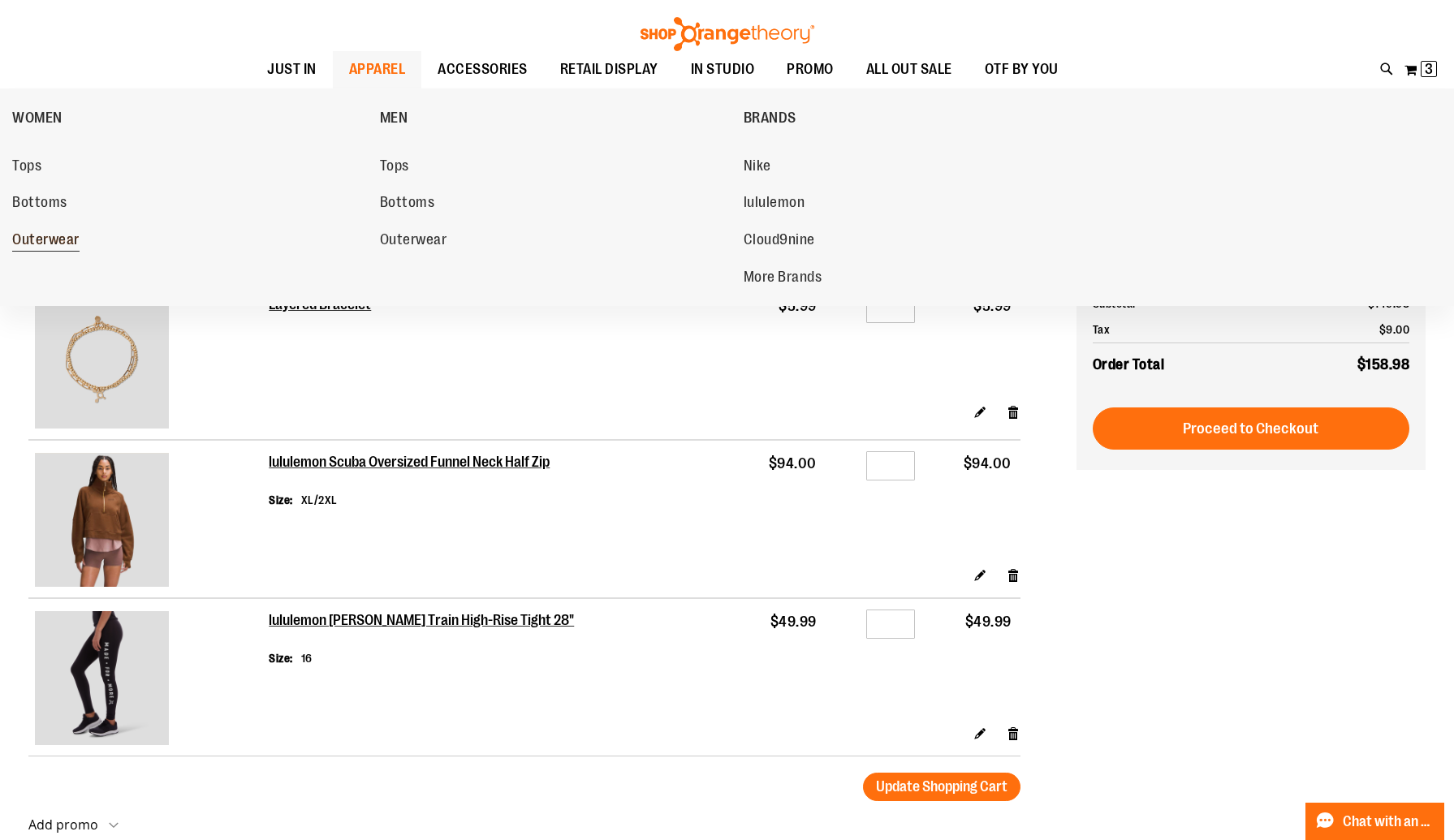
type input "**********"
click at [30, 241] on span "Outerwear" at bounding box center [46, 241] width 67 height 20
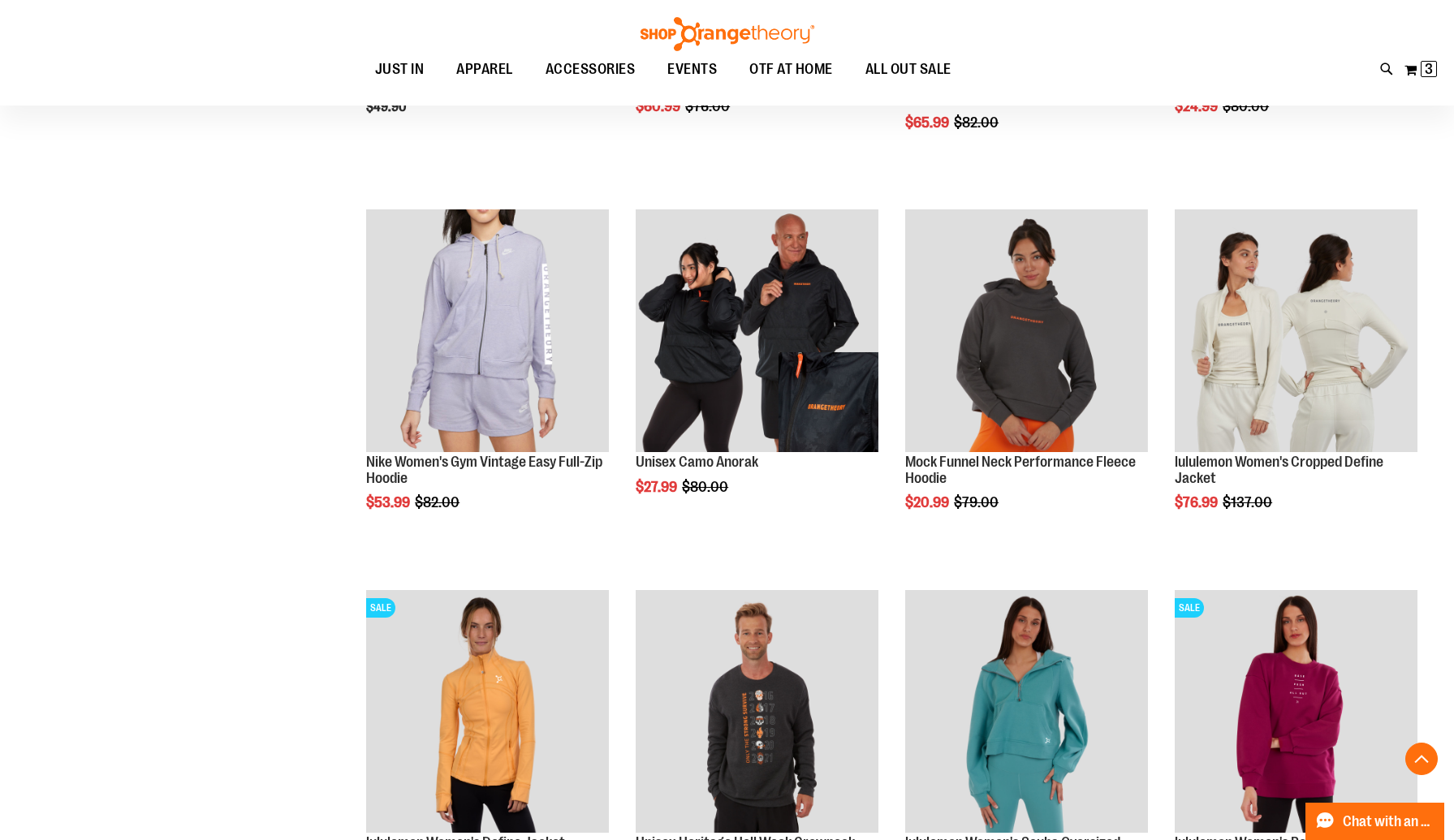
scroll to position [502, 0]
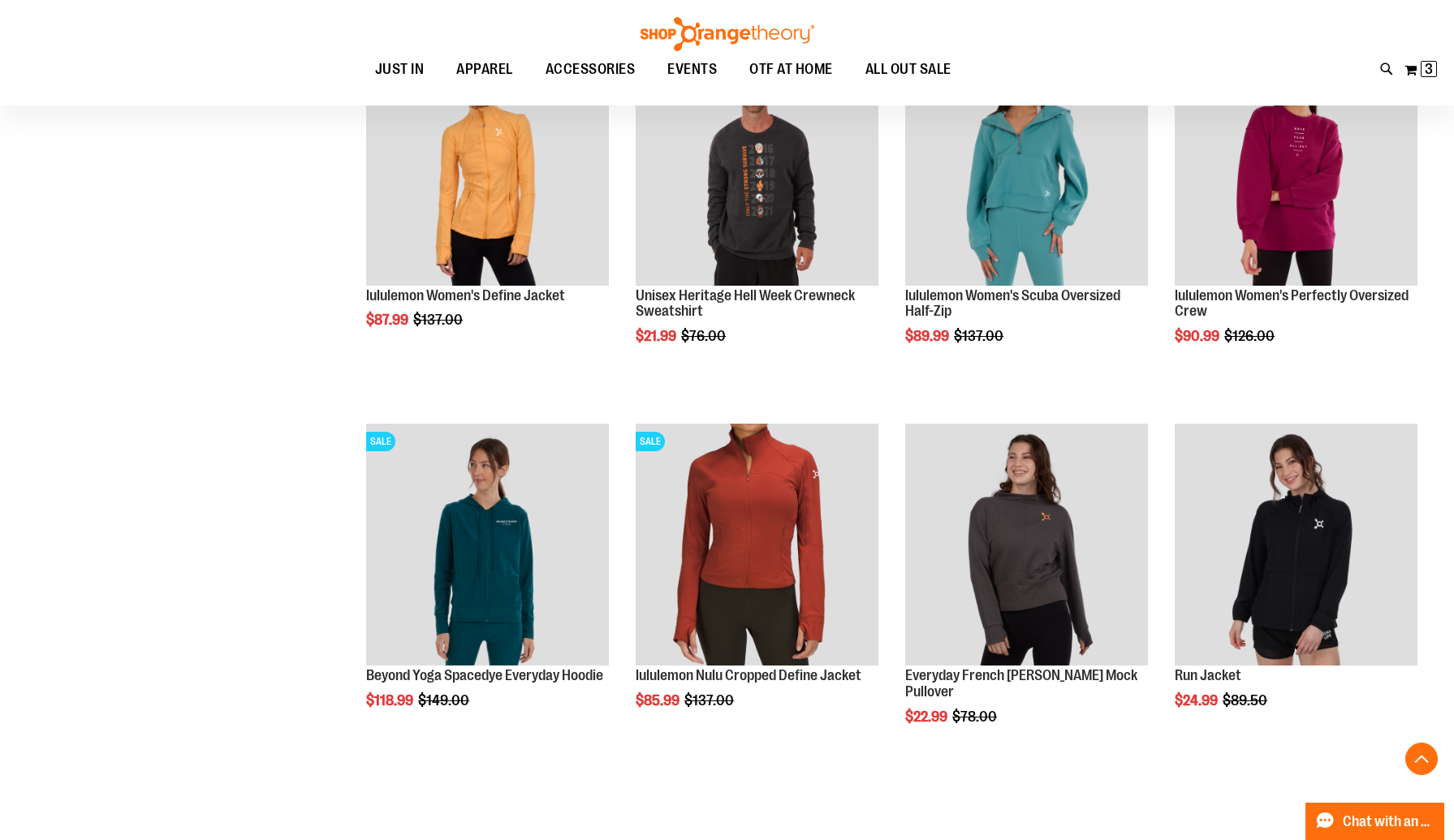
scroll to position [1050, 0]
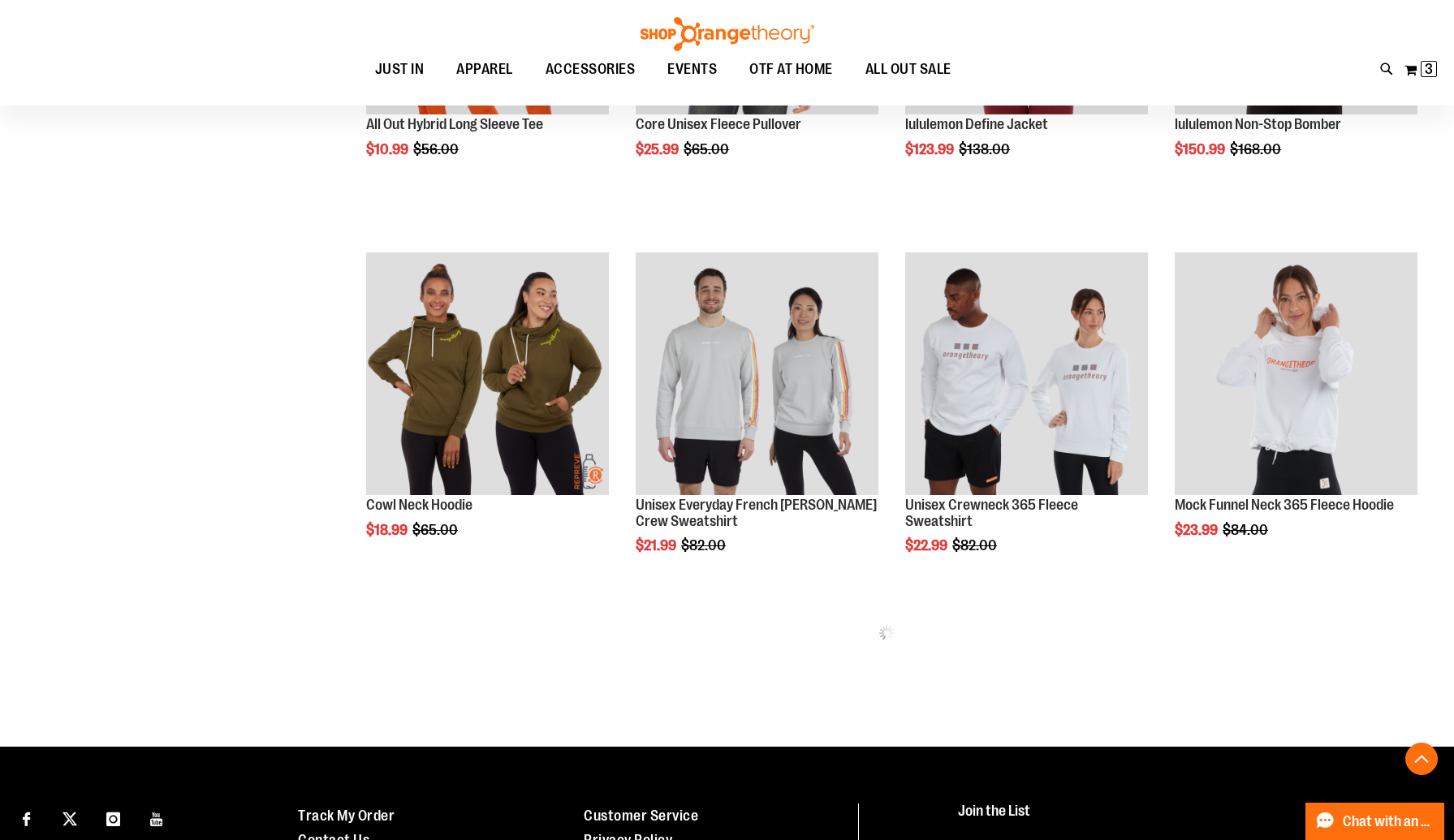
scroll to position [2005, 0]
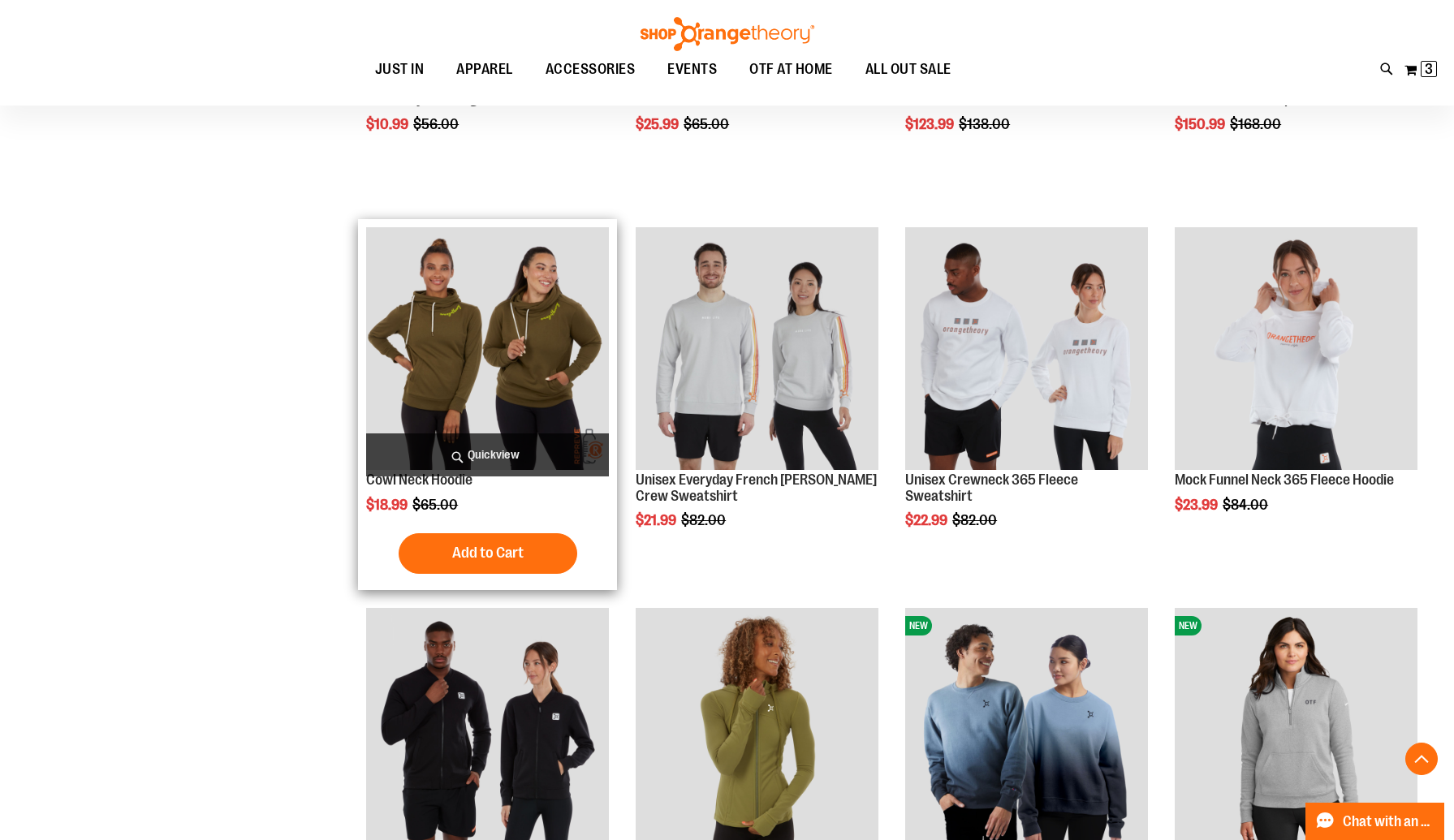
type input "**********"
click at [499, 330] on img "product" at bounding box center [487, 348] width 243 height 243
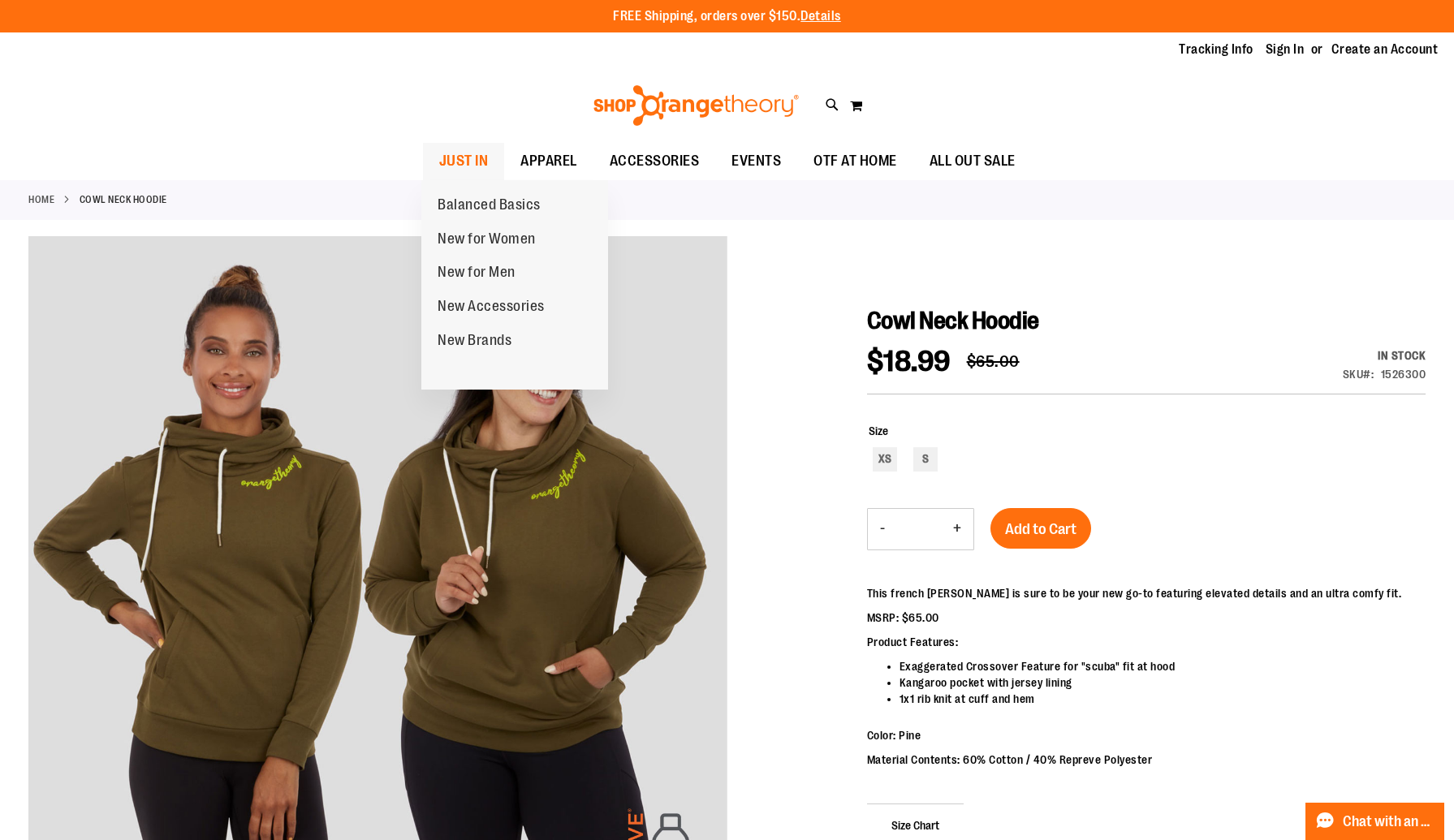
type input "**********"
click at [484, 164] on span "JUST IN" at bounding box center [464, 161] width 50 height 36
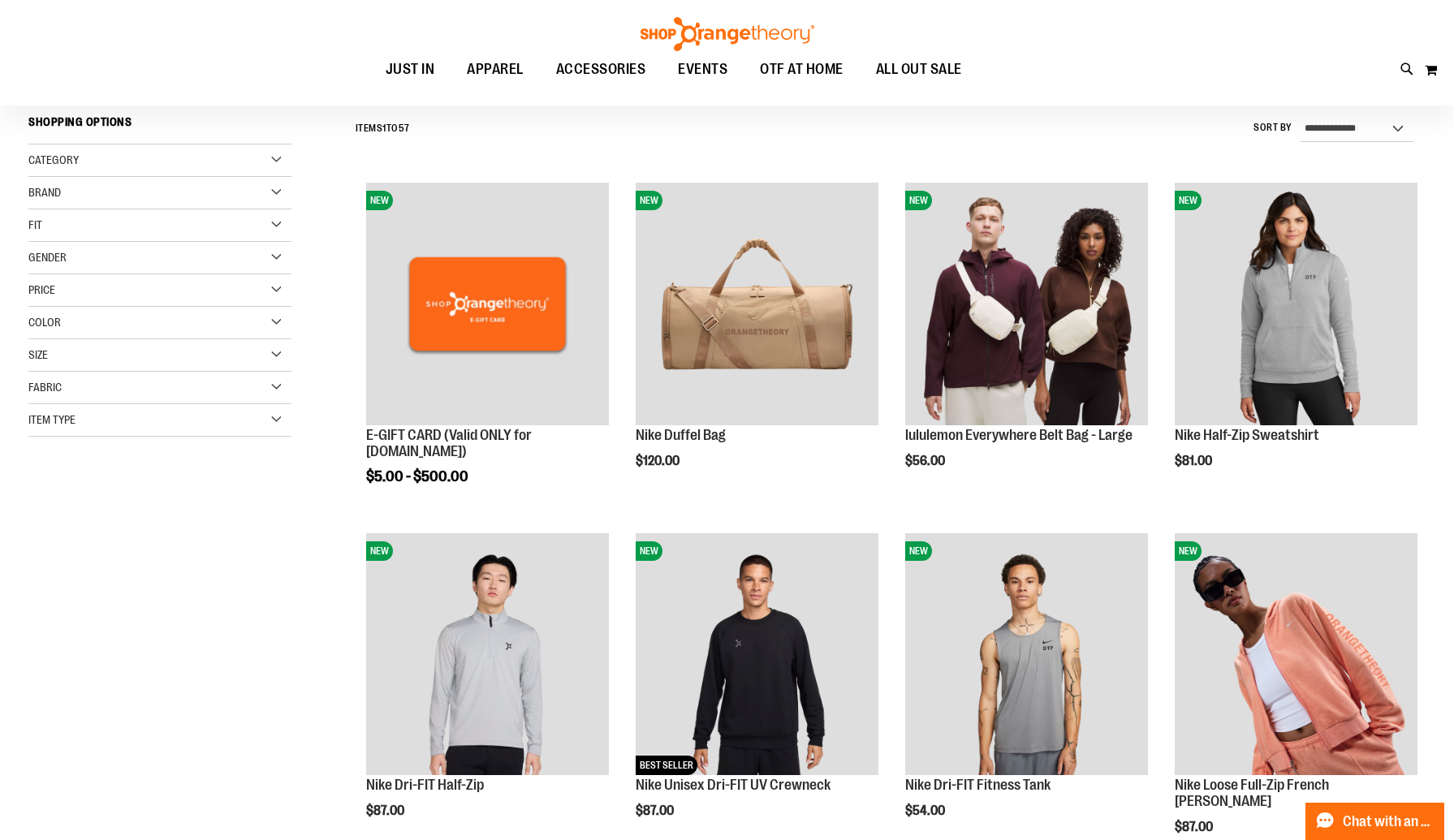
scroll to position [149, 0]
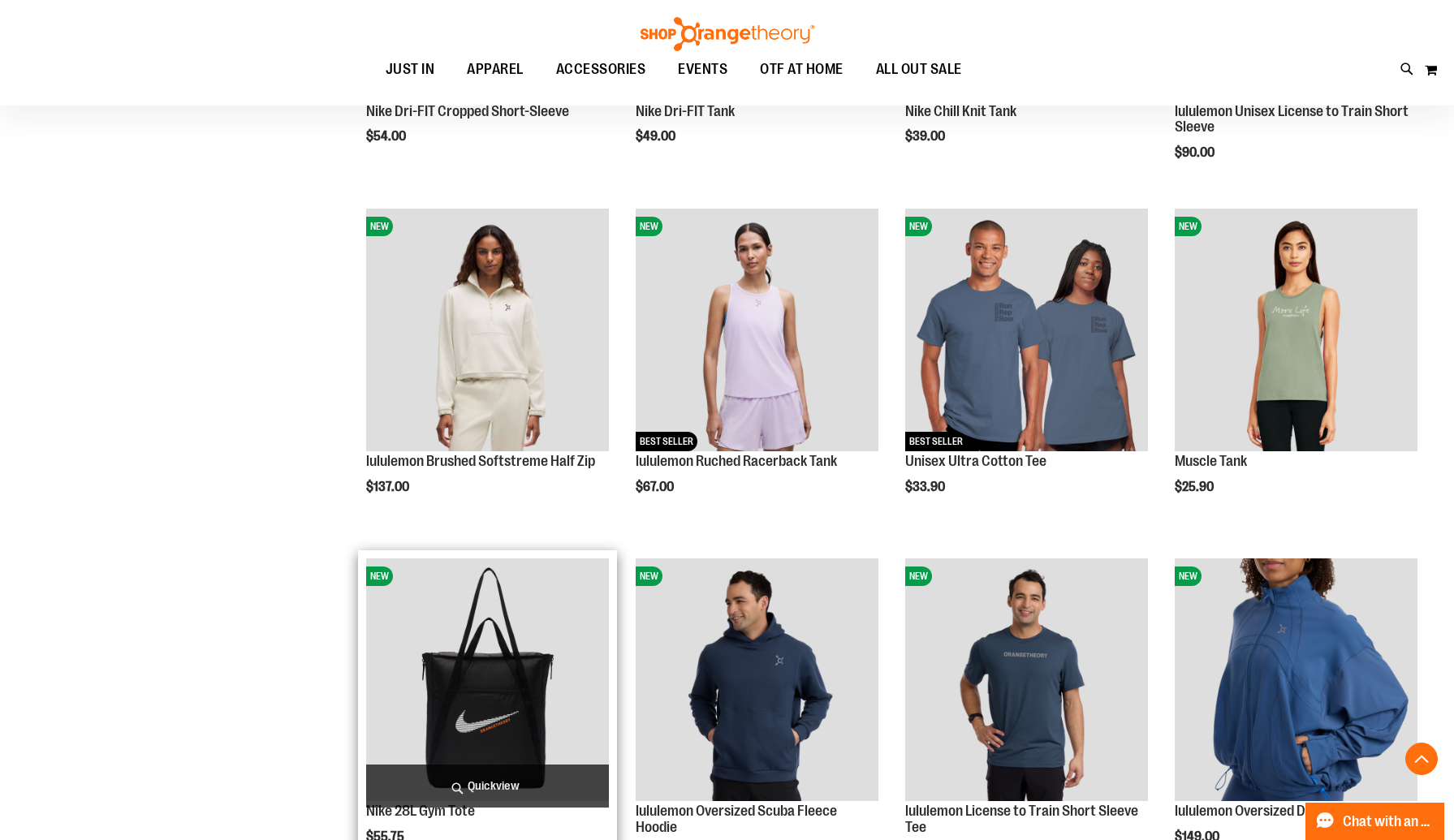
scroll to position [1185, 0]
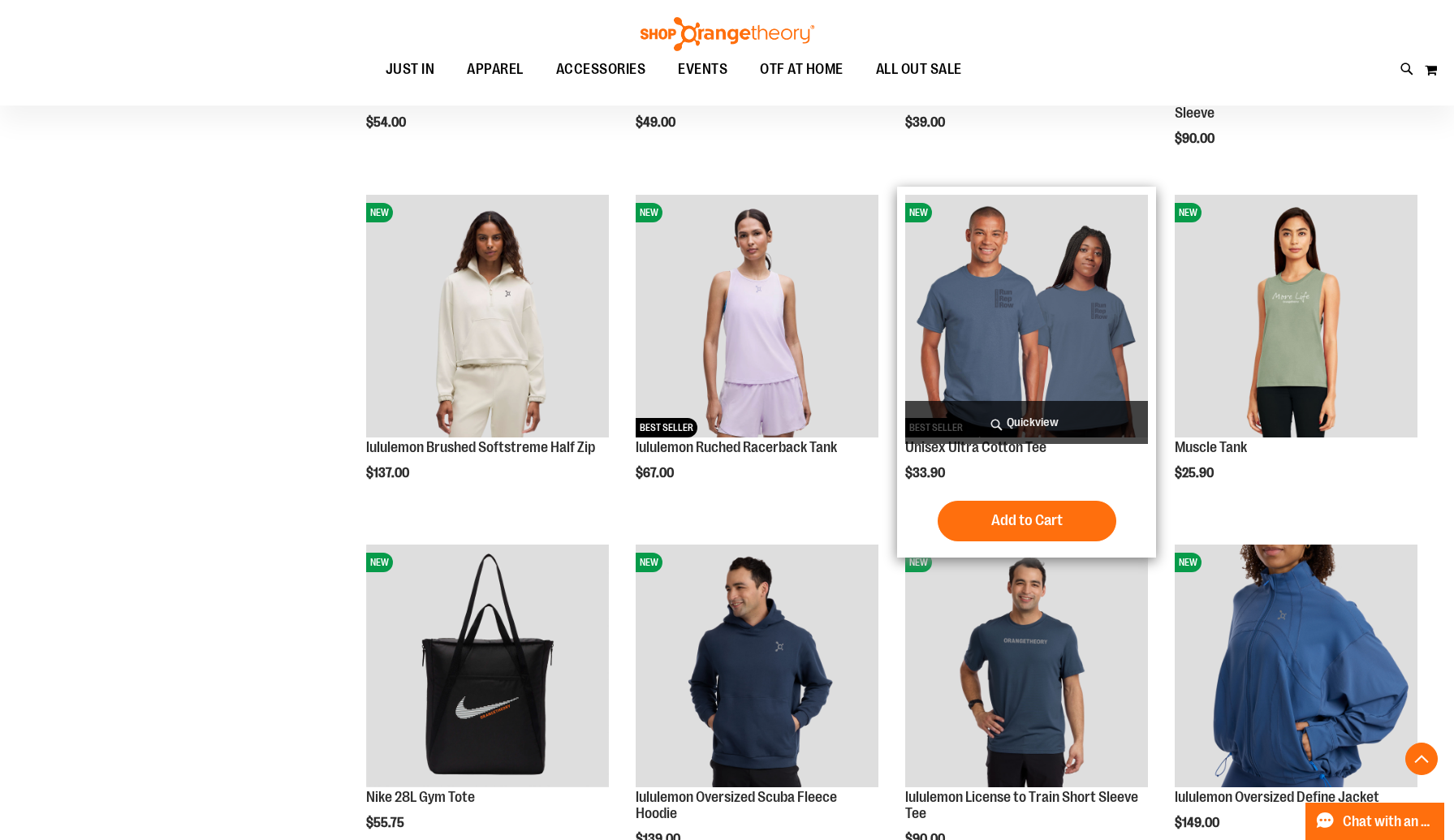
type input "**********"
click at [1031, 363] on img "product" at bounding box center [1026, 315] width 243 height 243
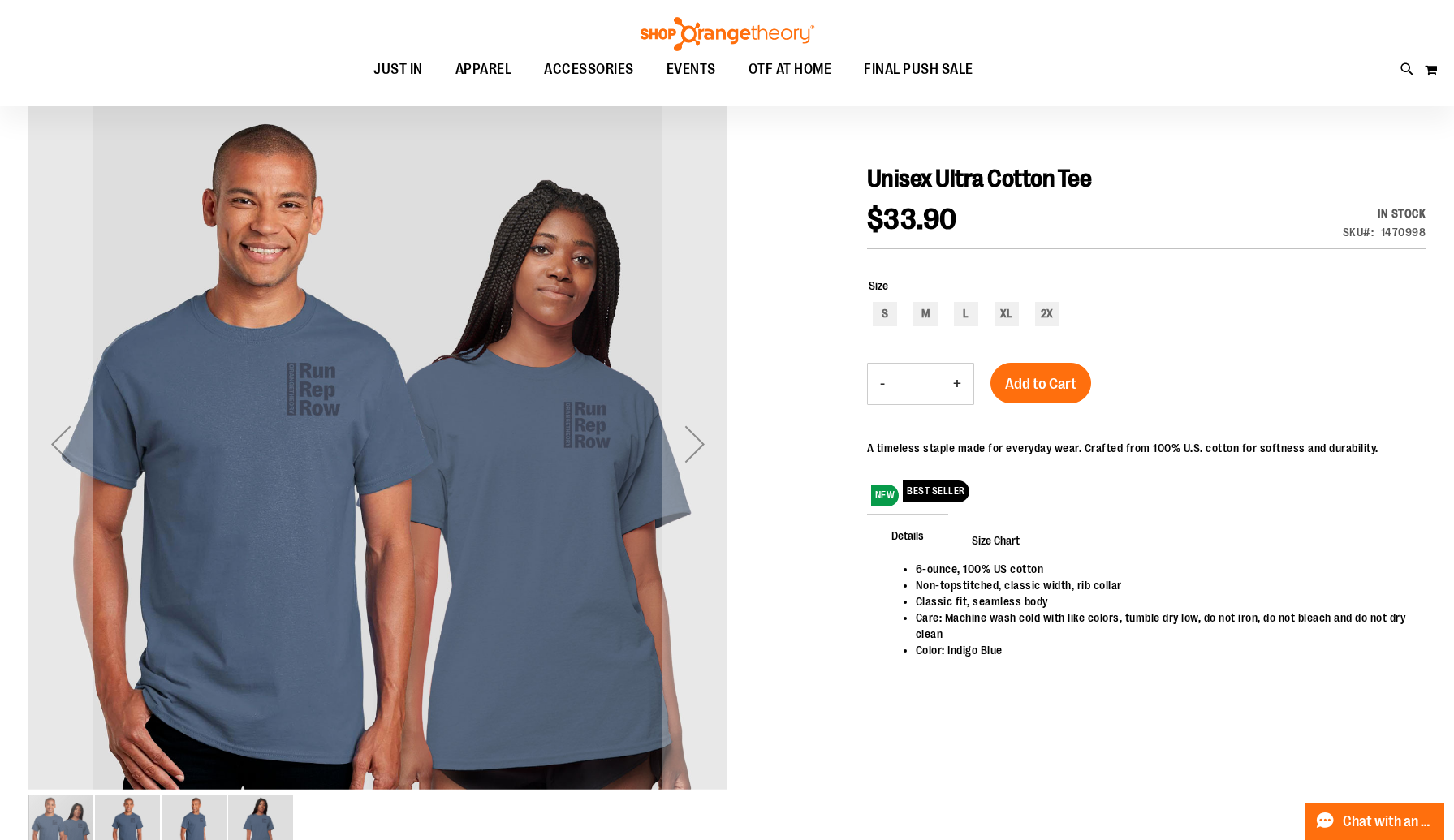
scroll to position [142, 0]
type input "**********"
click at [708, 451] on div "Next" at bounding box center [694, 443] width 65 height 65
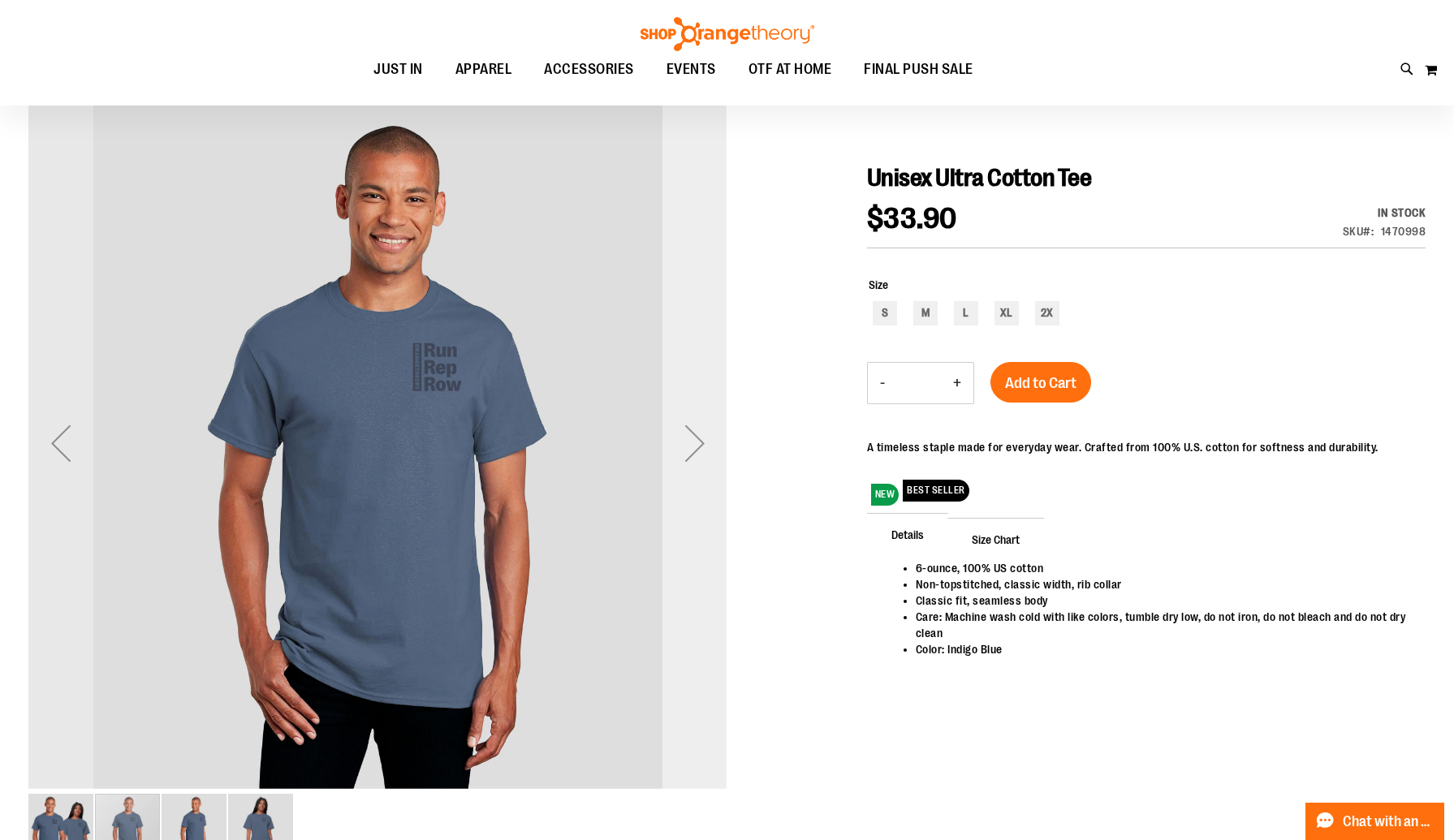
click at [708, 451] on div "Next" at bounding box center [694, 443] width 65 height 65
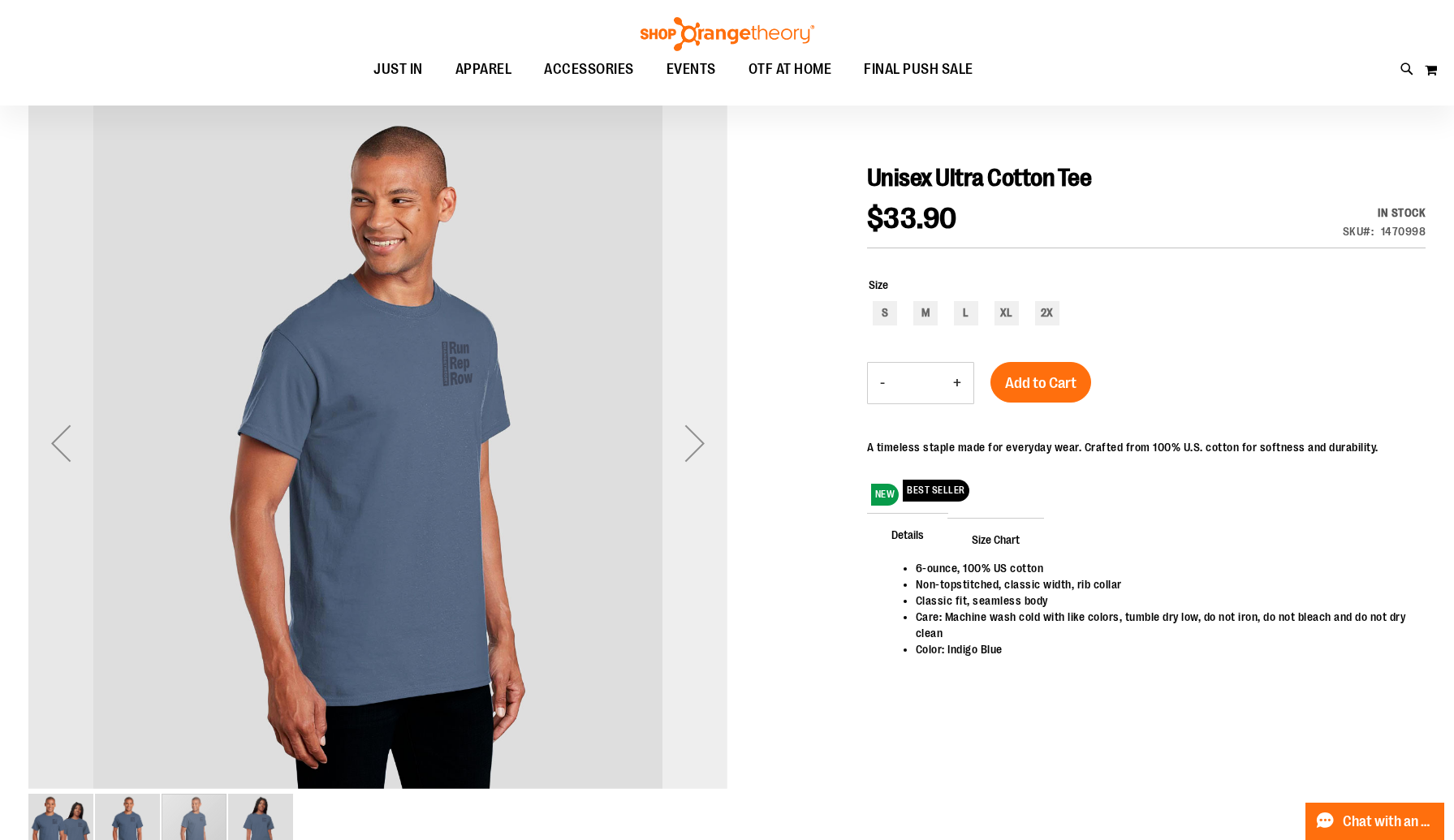
click at [708, 451] on div "Next" at bounding box center [694, 443] width 65 height 65
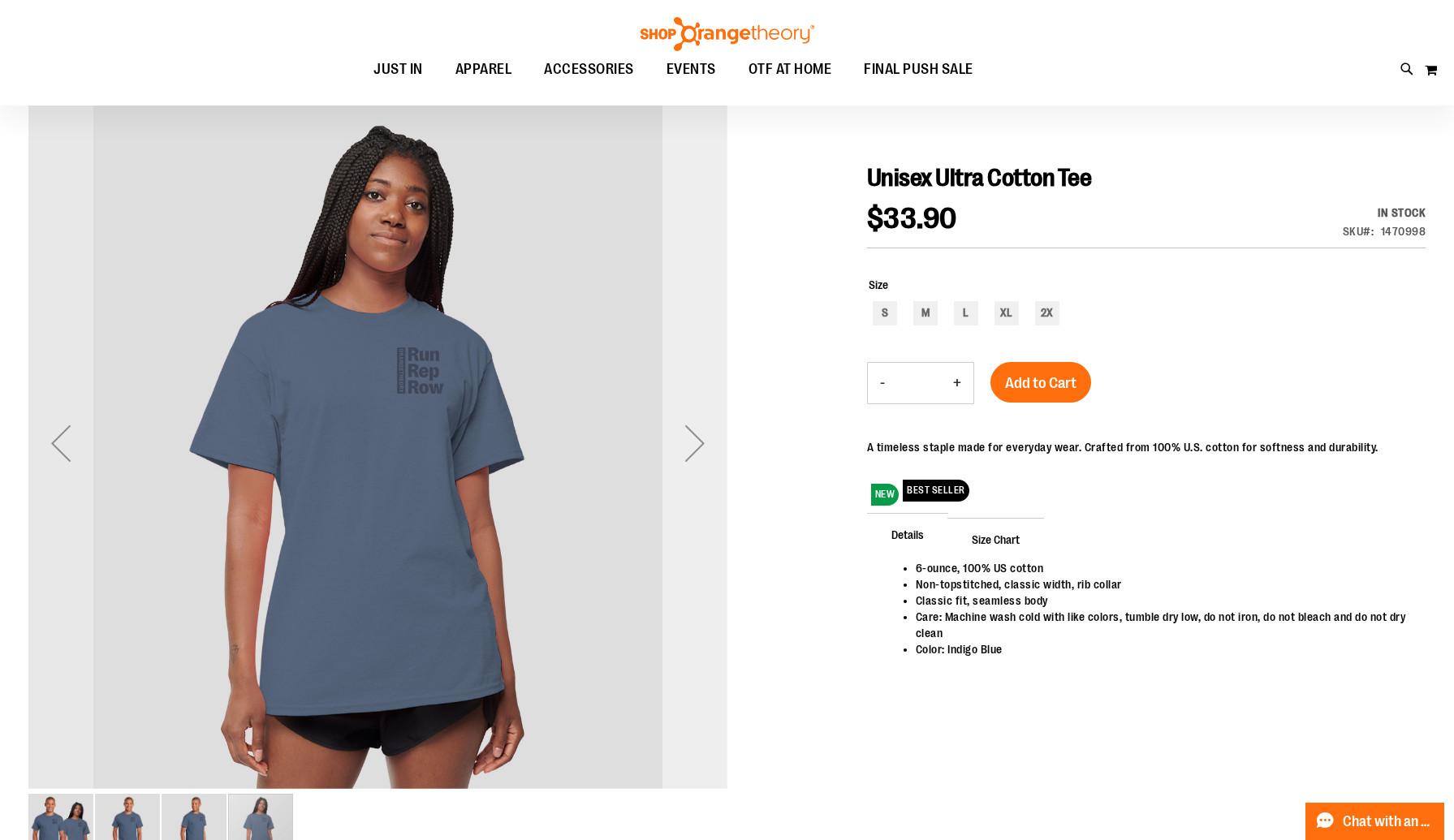
click at [708, 451] on div "Next" at bounding box center [694, 443] width 65 height 65
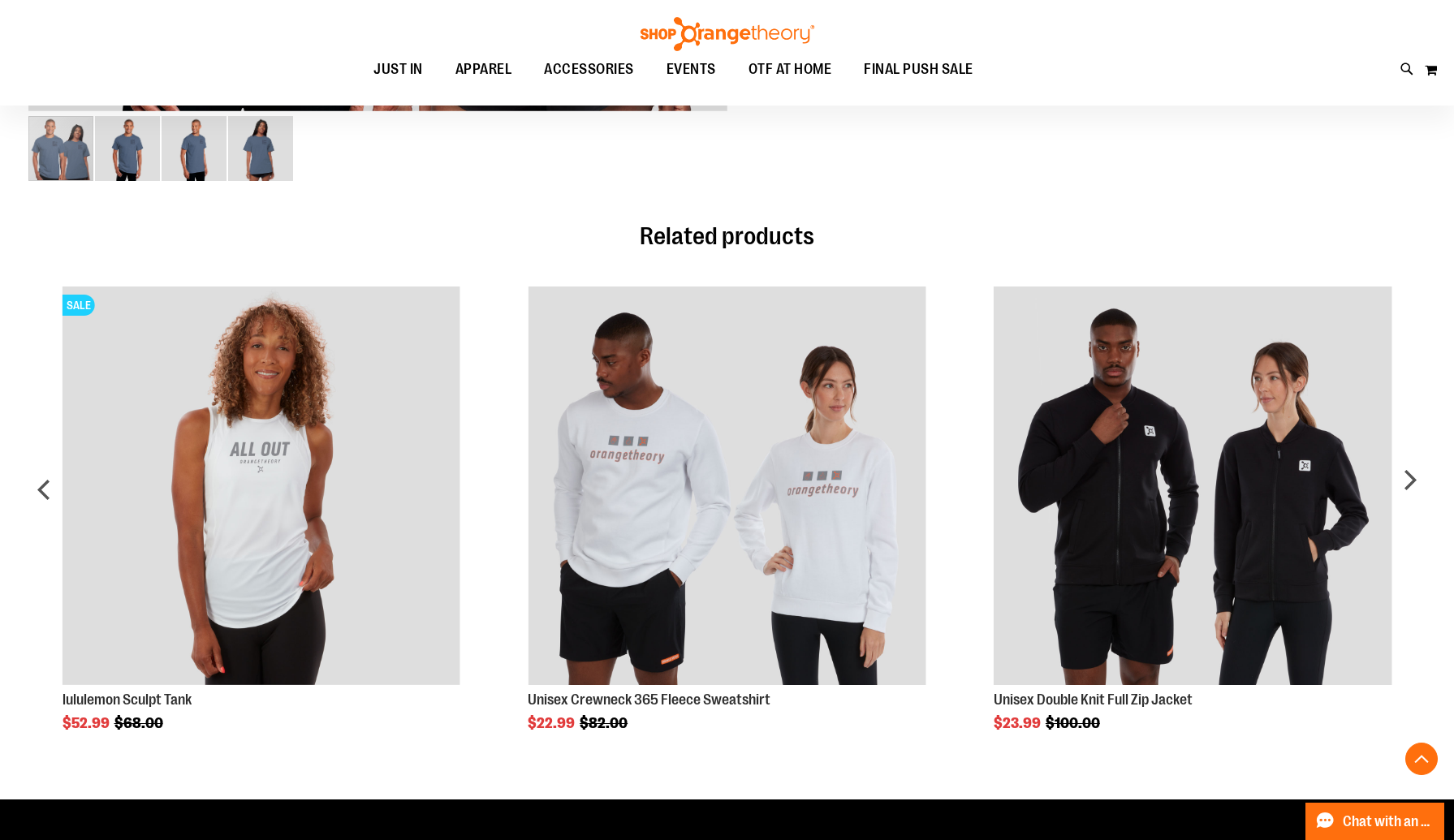
scroll to position [831, 0]
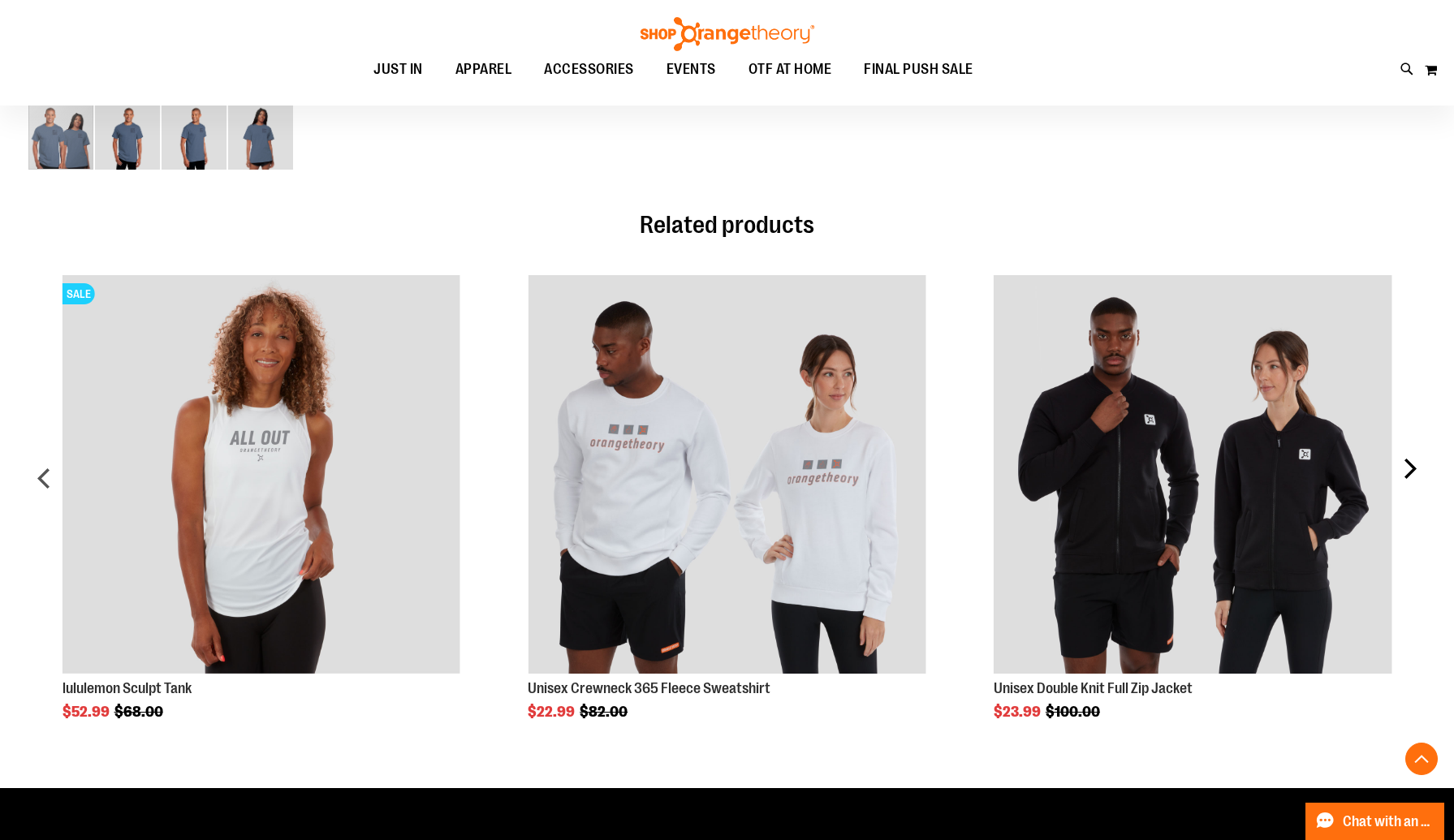
click at [1397, 467] on div "next" at bounding box center [1409, 484] width 33 height 468
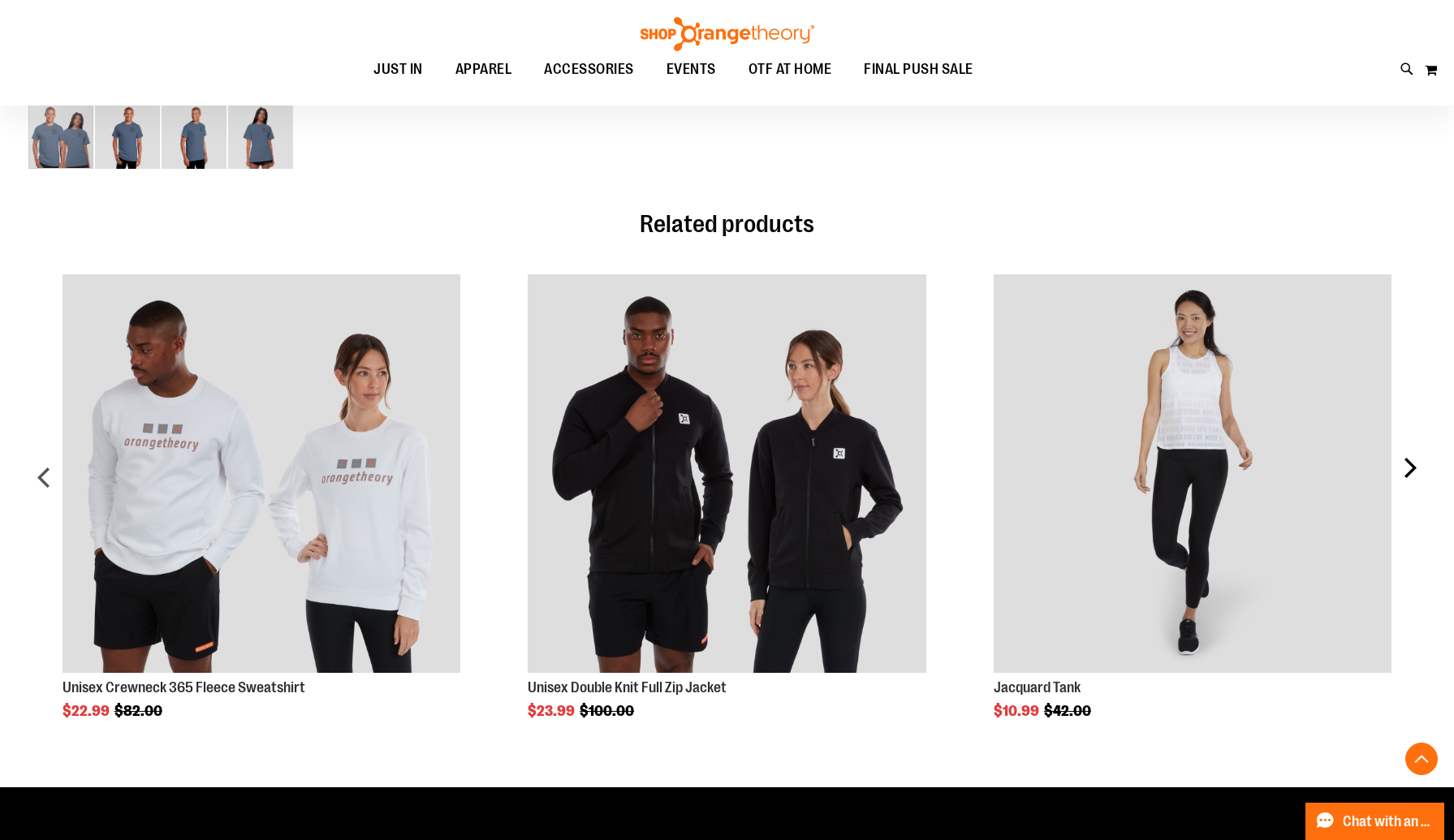
click at [1415, 470] on div "next" at bounding box center [1409, 484] width 33 height 468
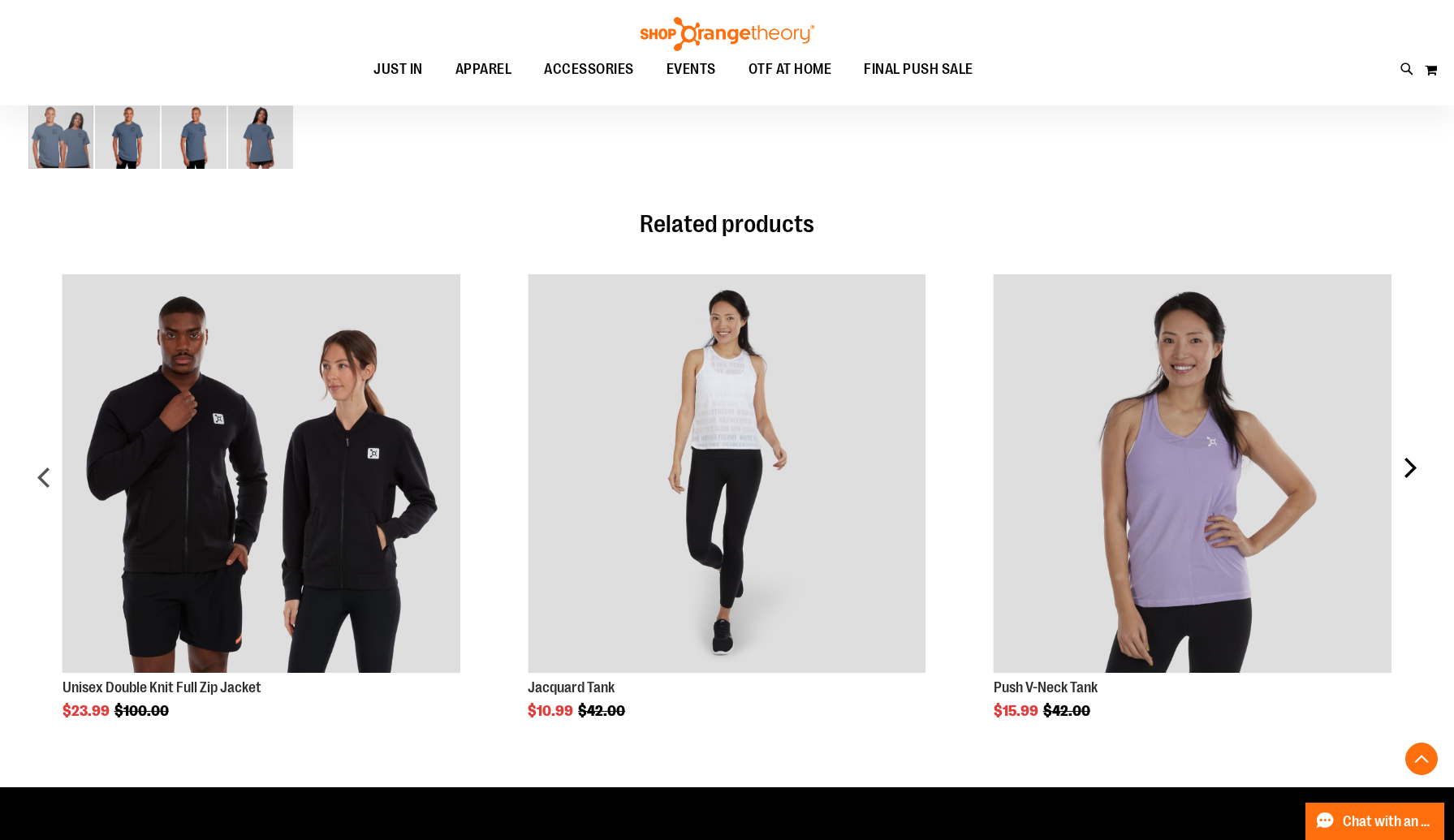
click at [1415, 470] on div "next" at bounding box center [1409, 484] width 33 height 468
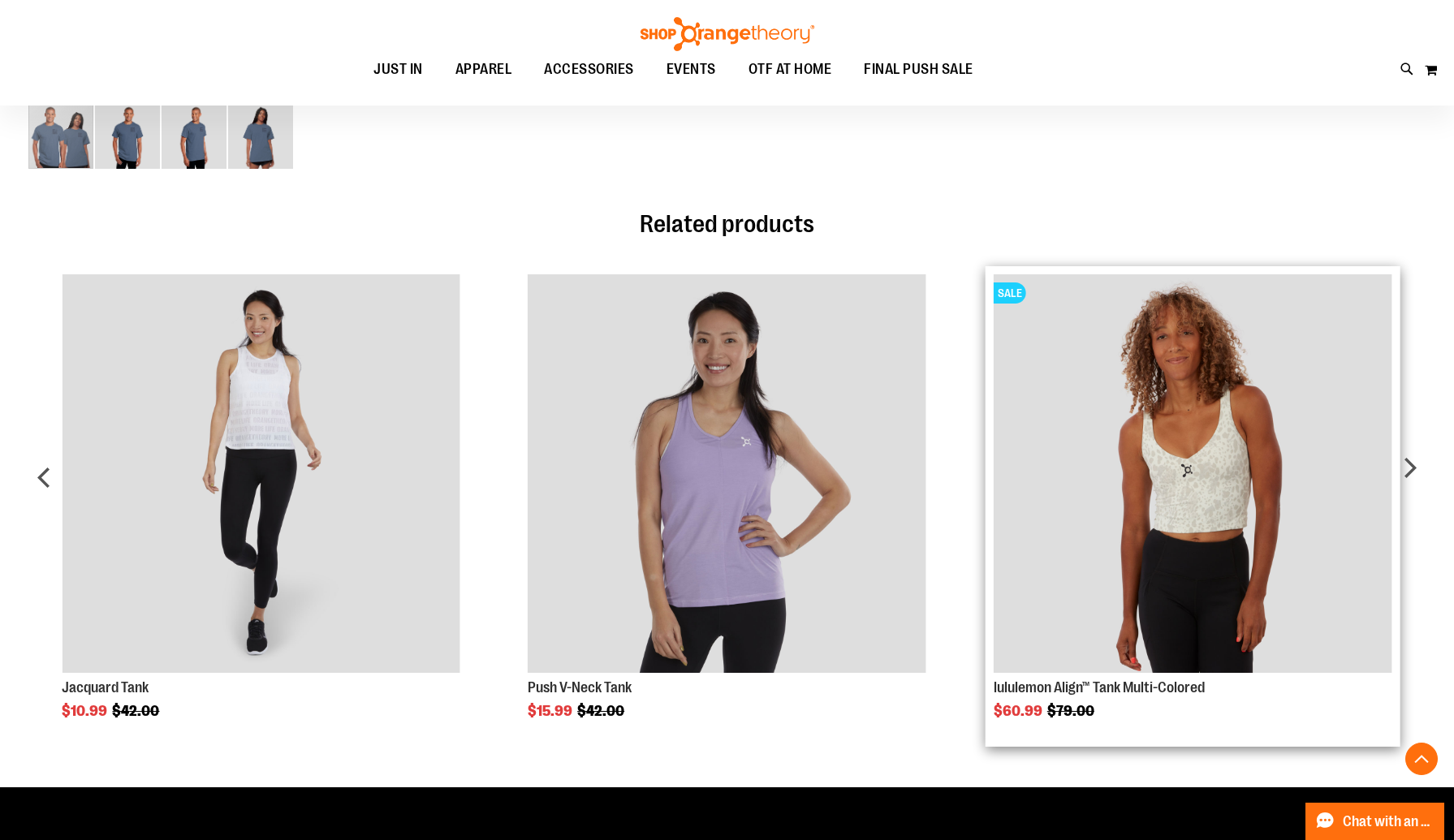
click at [1218, 496] on img "Product Page Link" at bounding box center [1192, 473] width 398 height 398
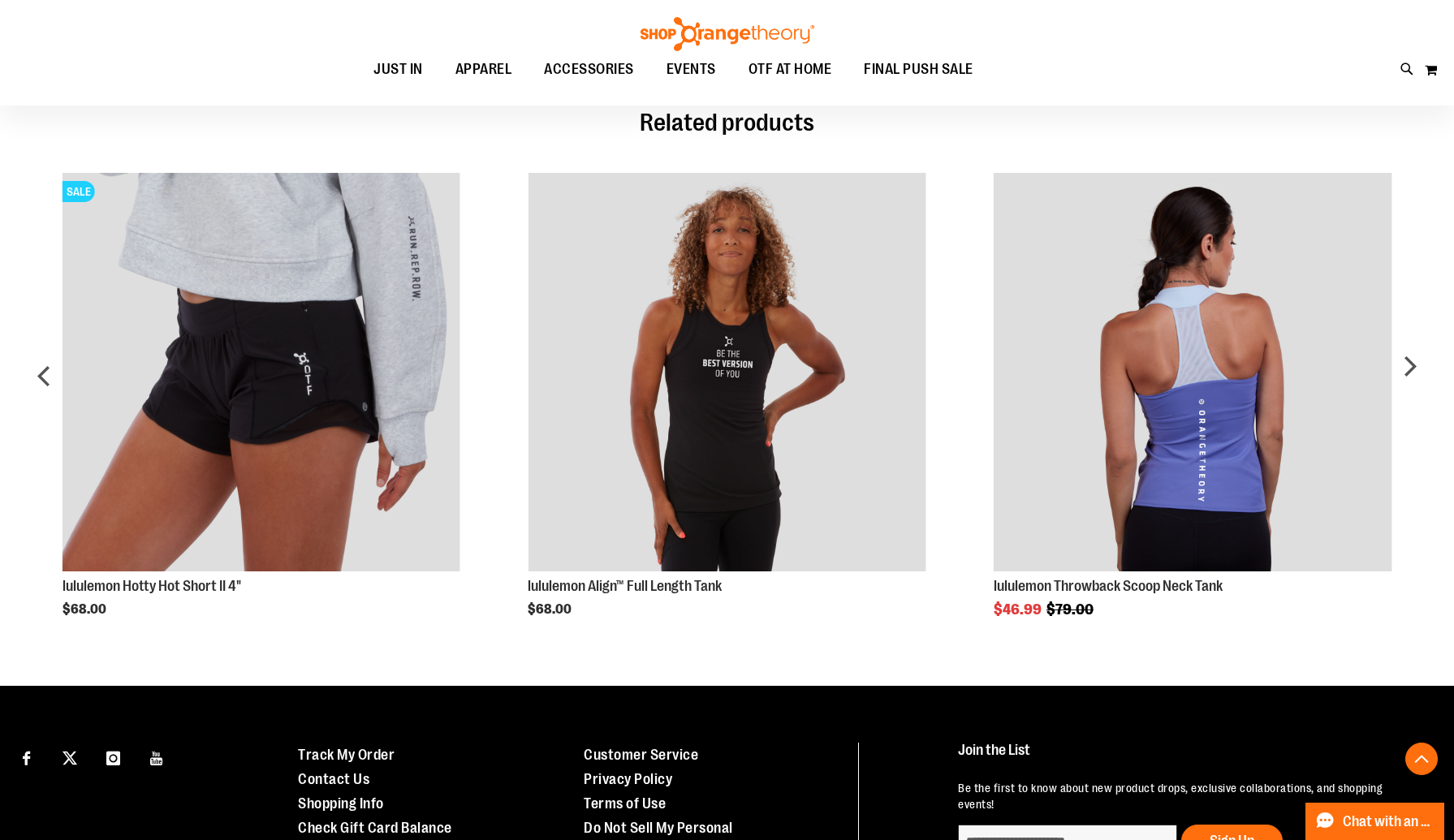
scroll to position [755, 0]
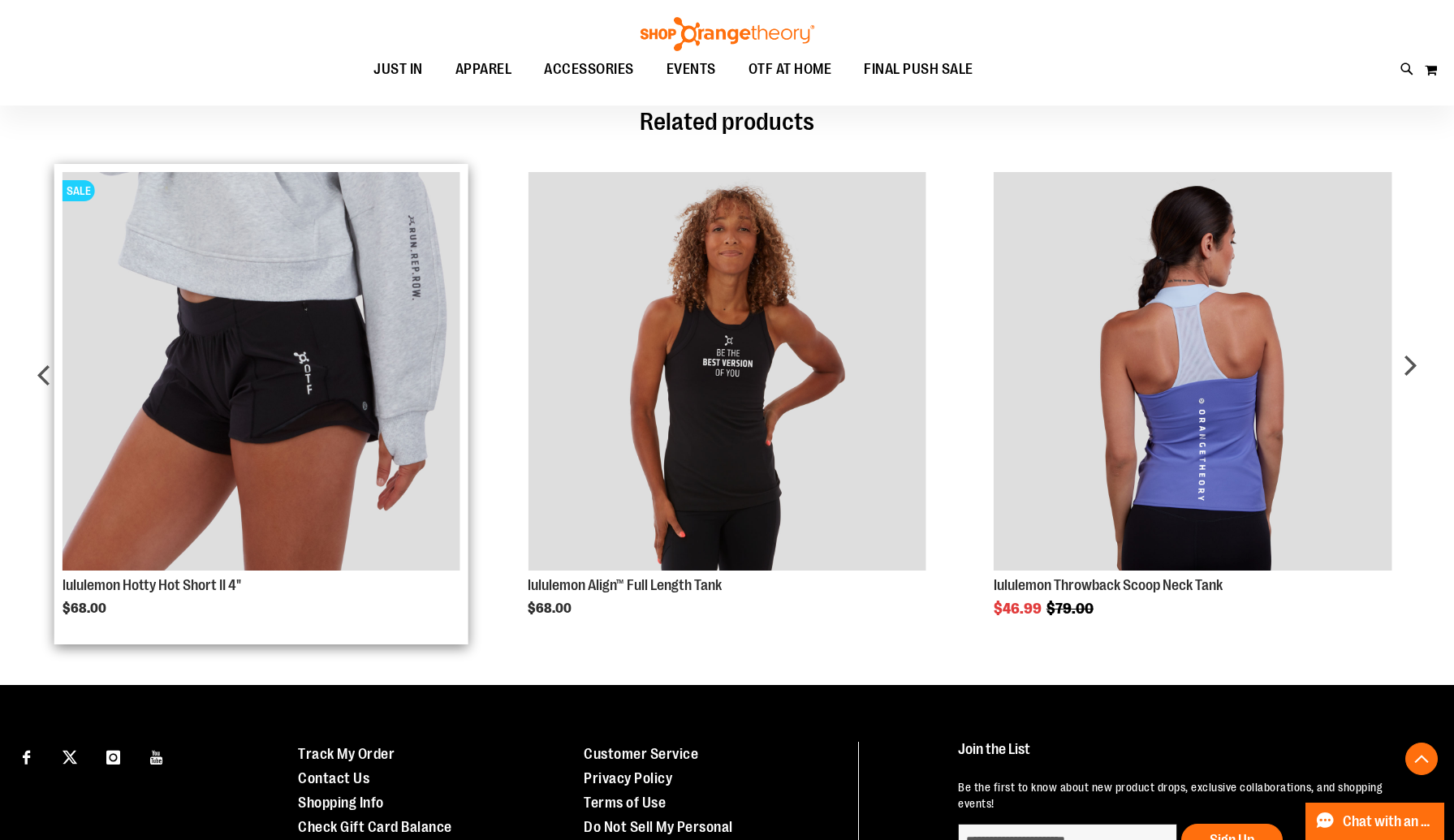
type input "**********"
click at [325, 429] on img "Product Page Link" at bounding box center [261, 370] width 398 height 398
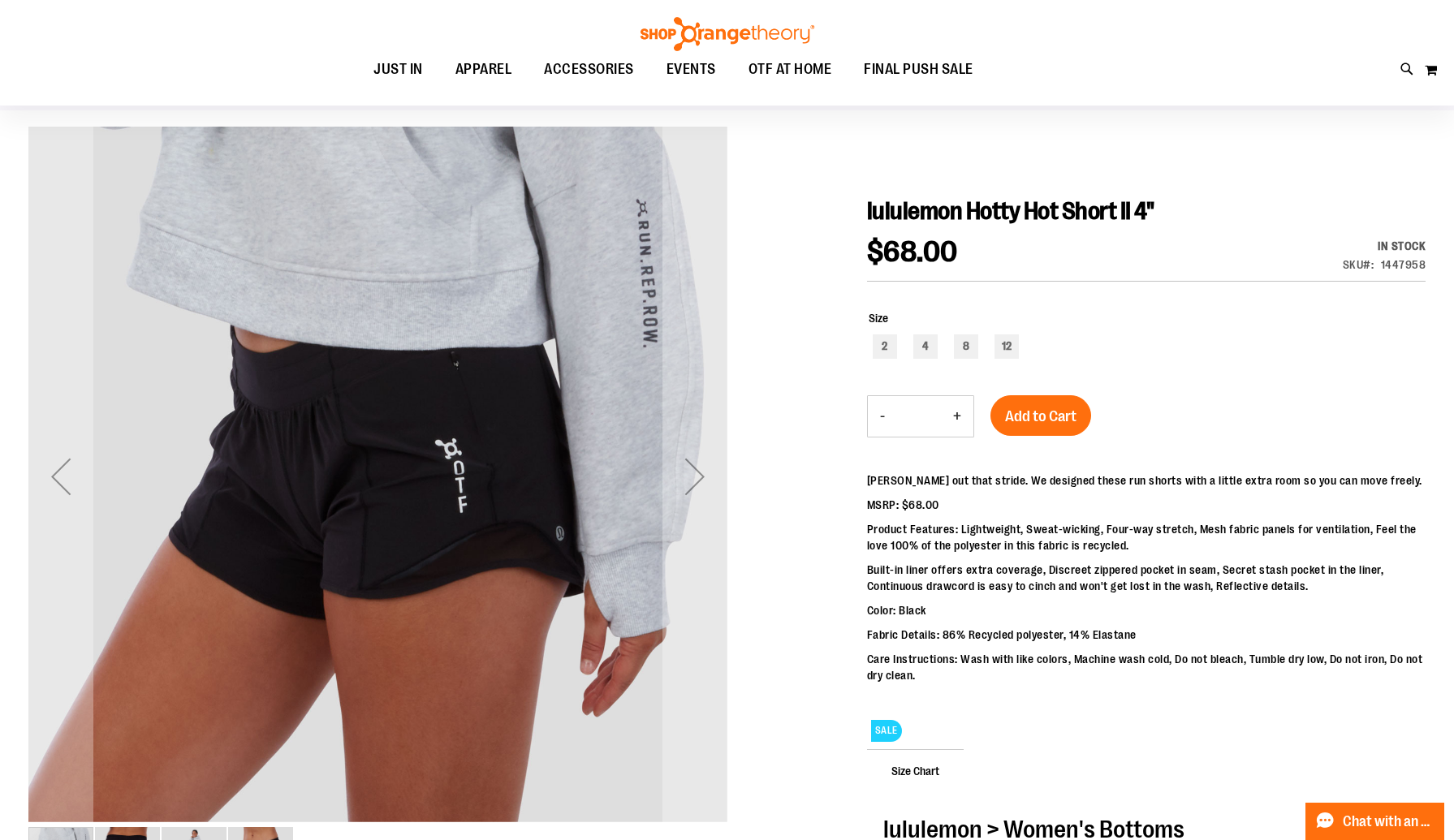
scroll to position [110, 0]
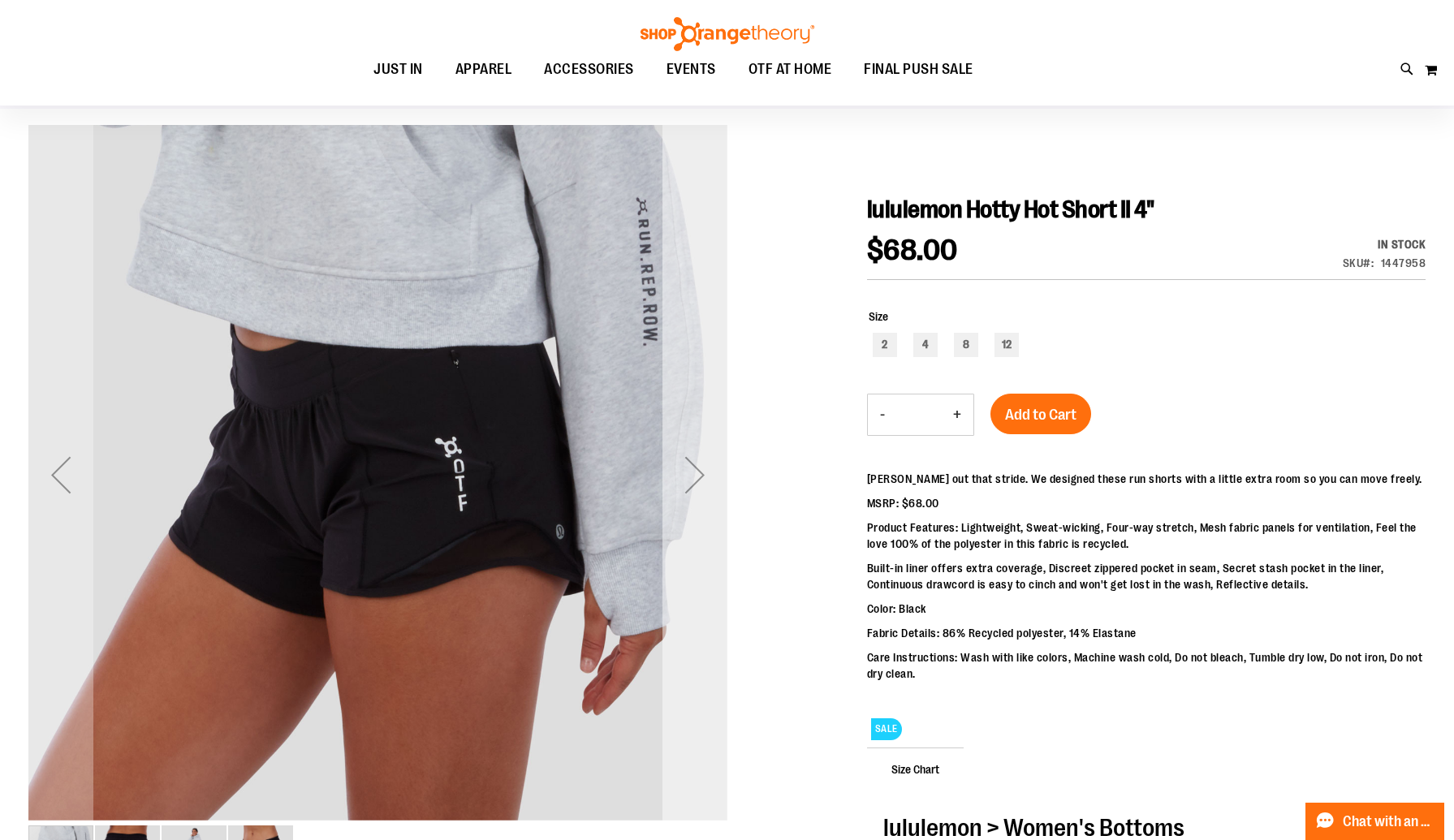
type input "**********"
click at [712, 485] on div "Next" at bounding box center [694, 475] width 65 height 65
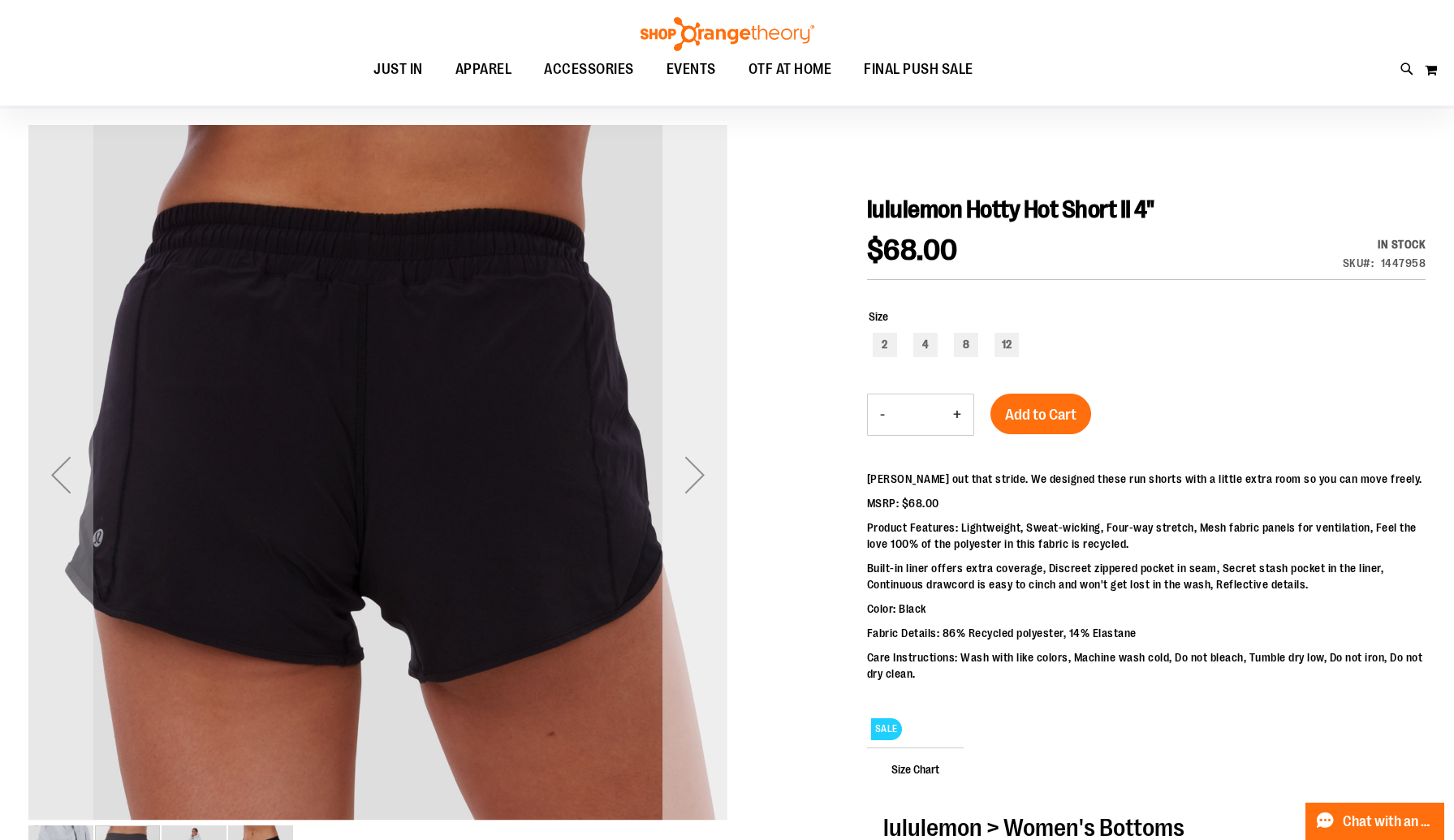
scroll to position [113, 0]
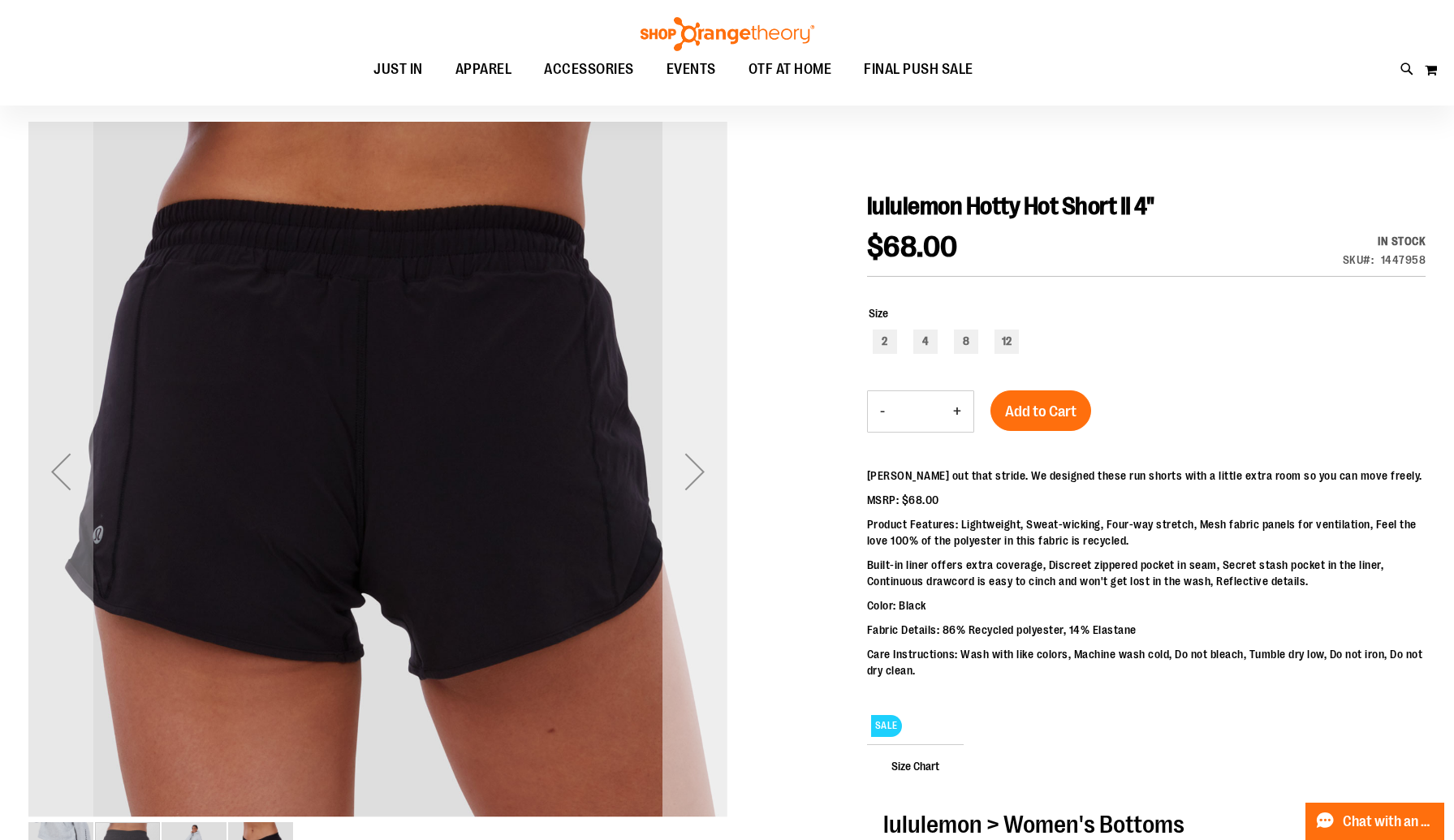
click at [700, 476] on div "Next" at bounding box center [694, 472] width 65 height 65
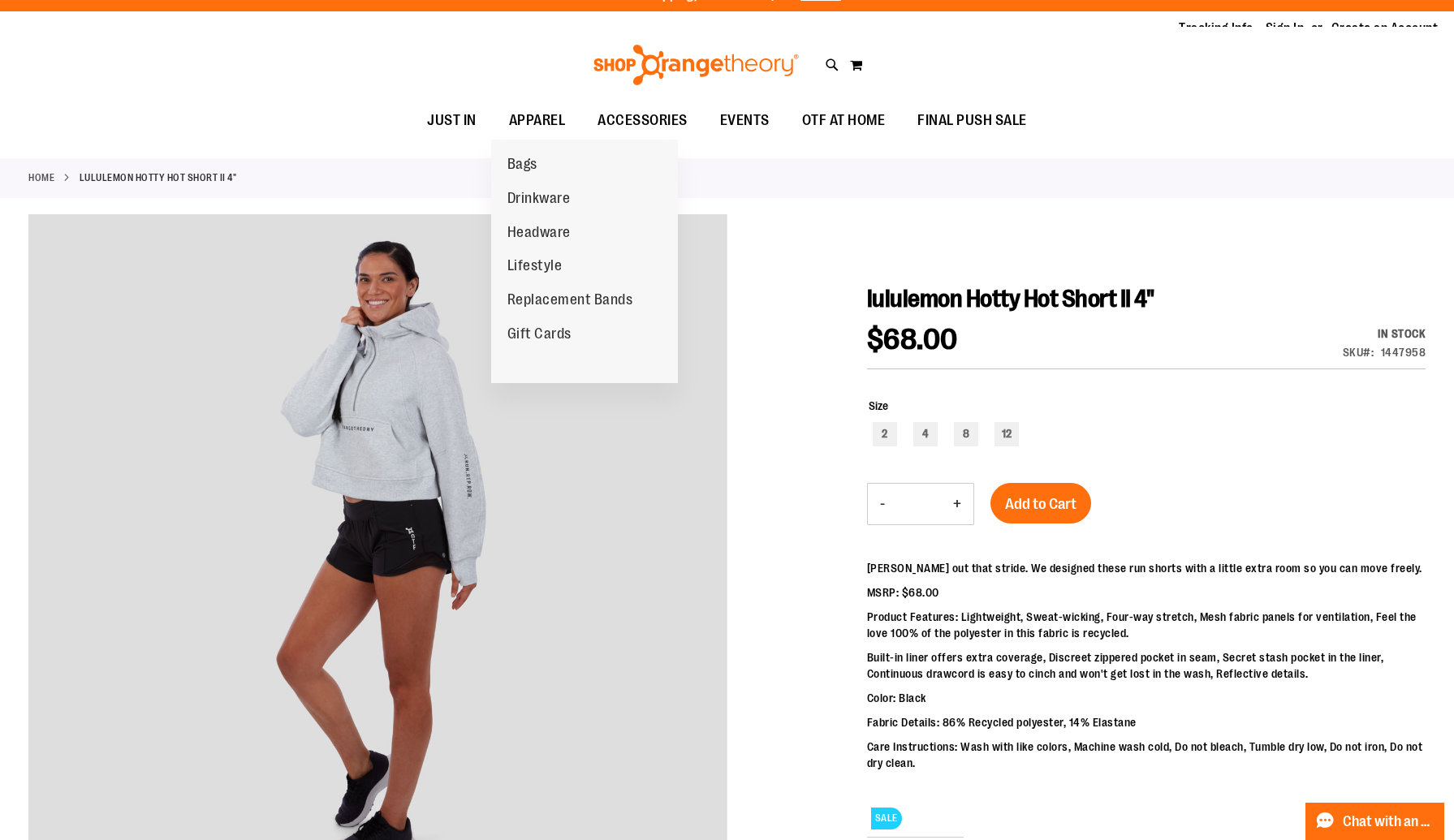
scroll to position [0, 0]
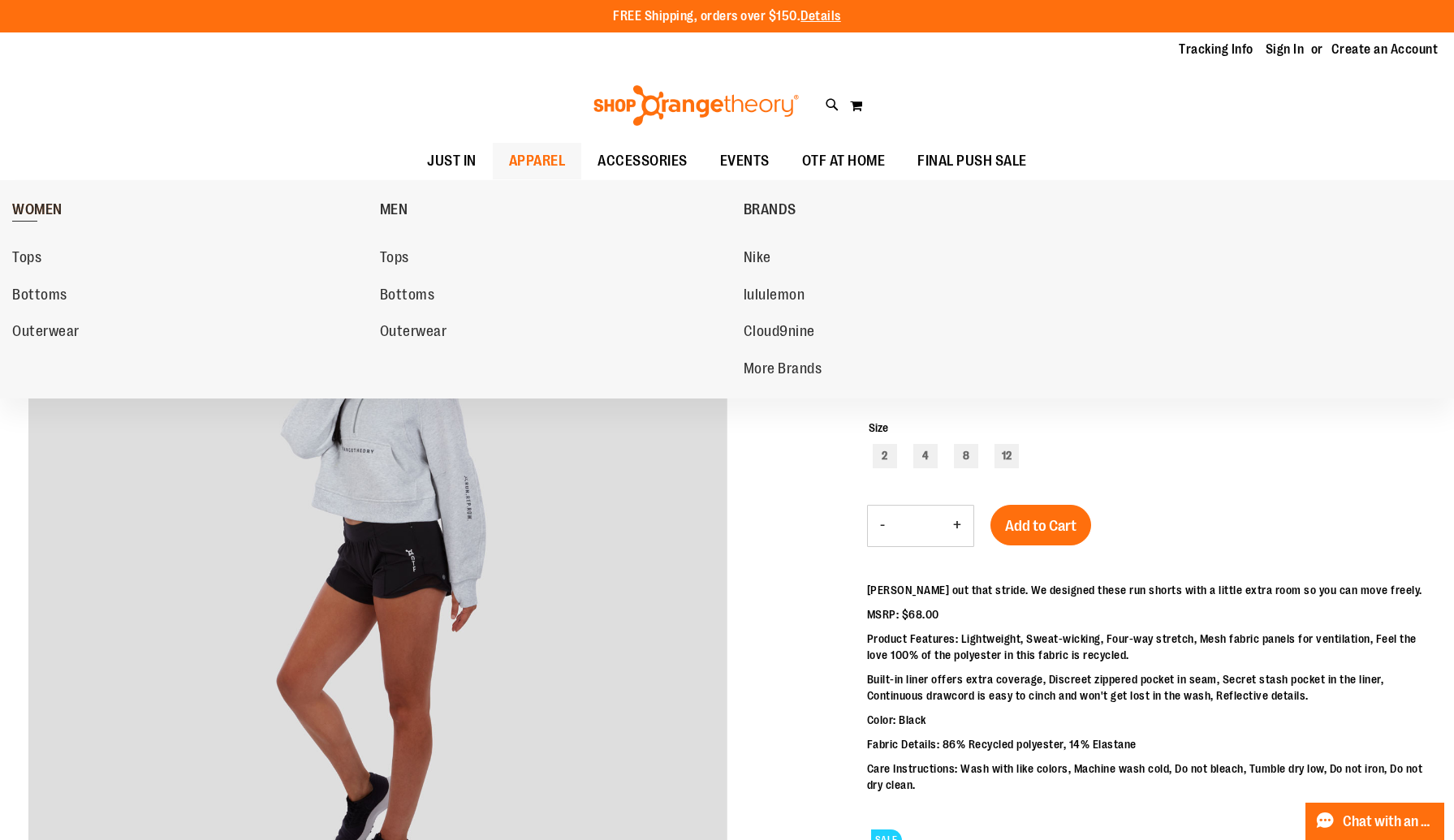
click at [42, 211] on span "WOMEN" at bounding box center [37, 211] width 50 height 20
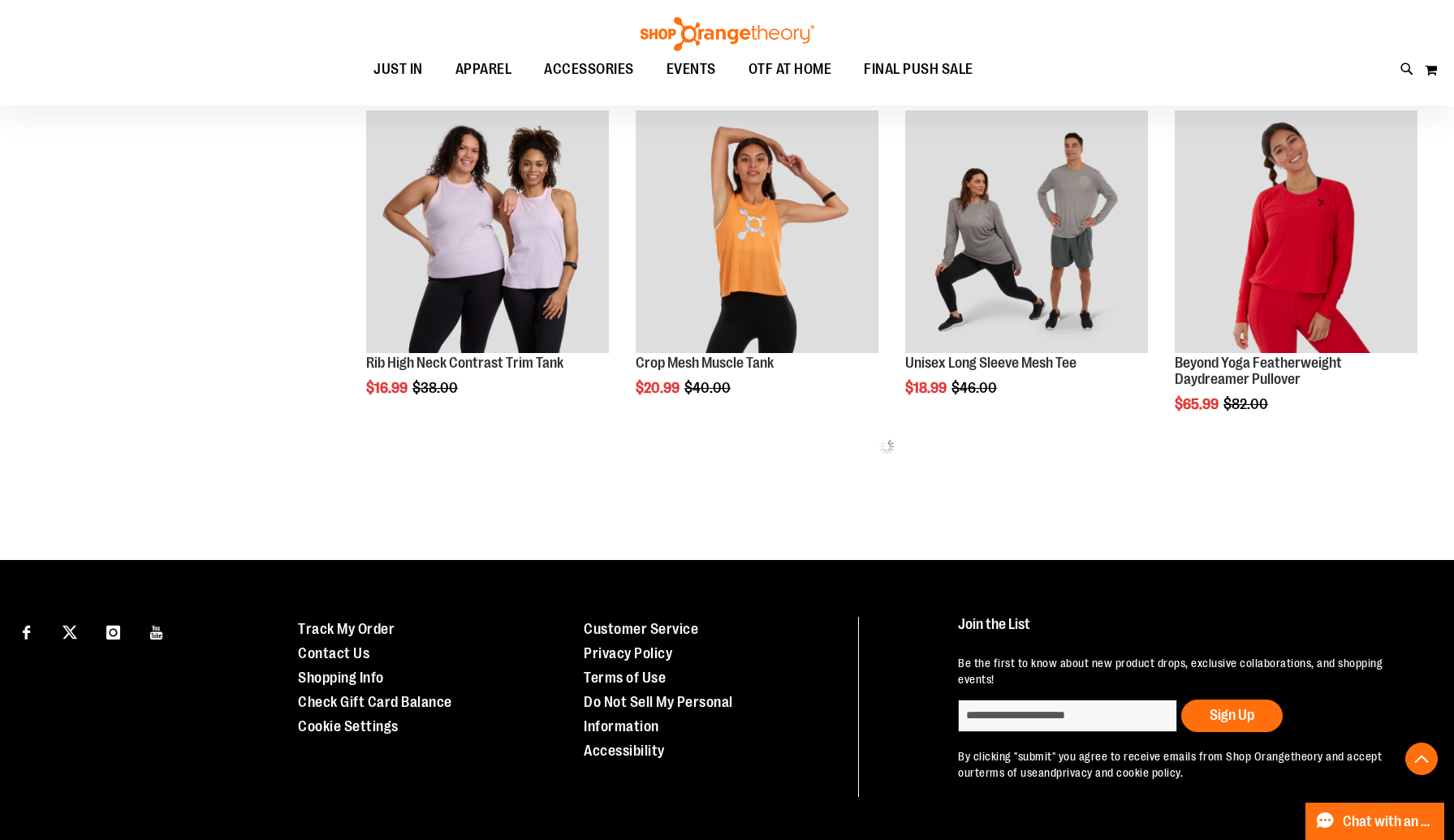
scroll to position [895, 0]
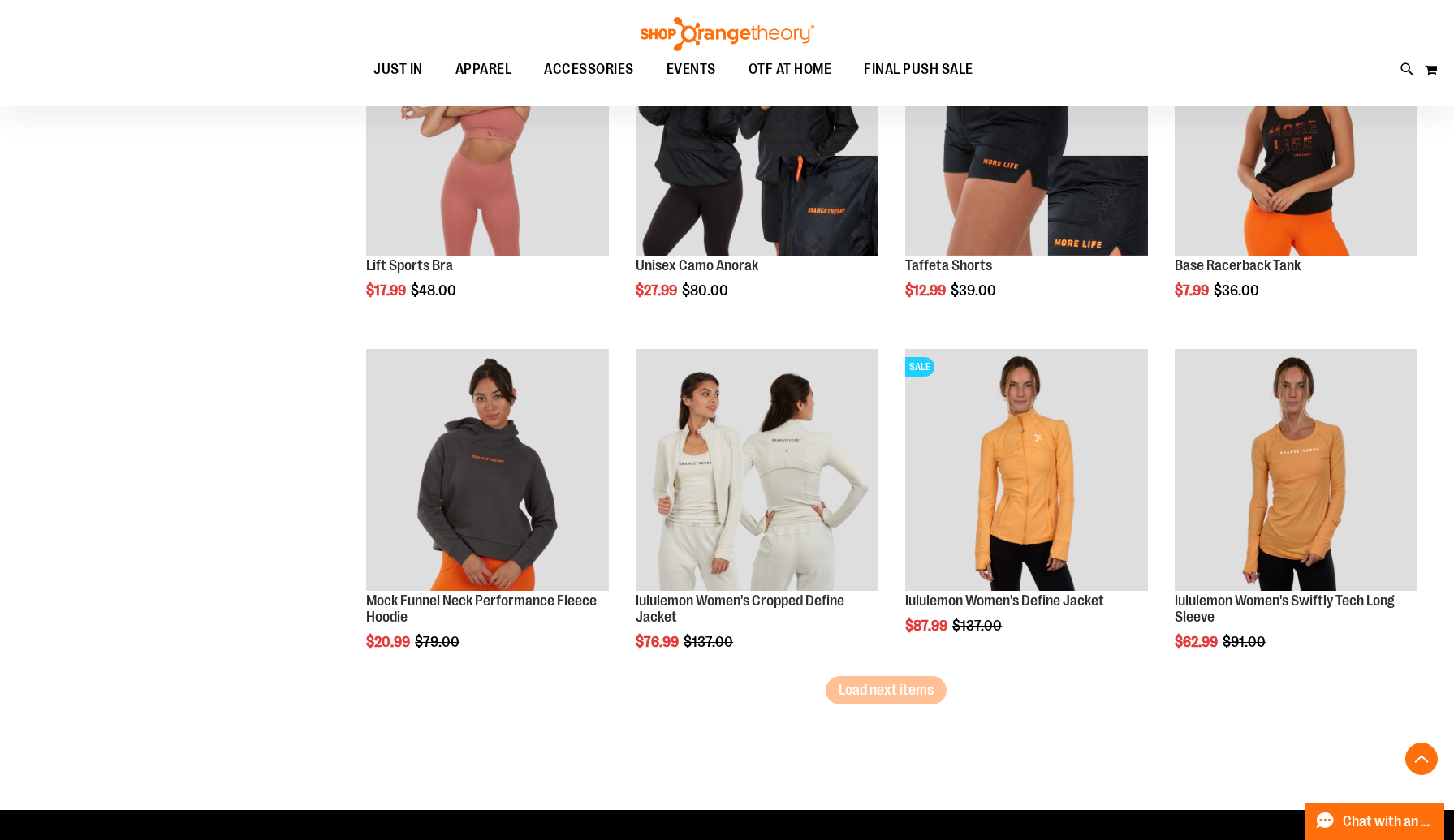
scroll to position [2675, 0]
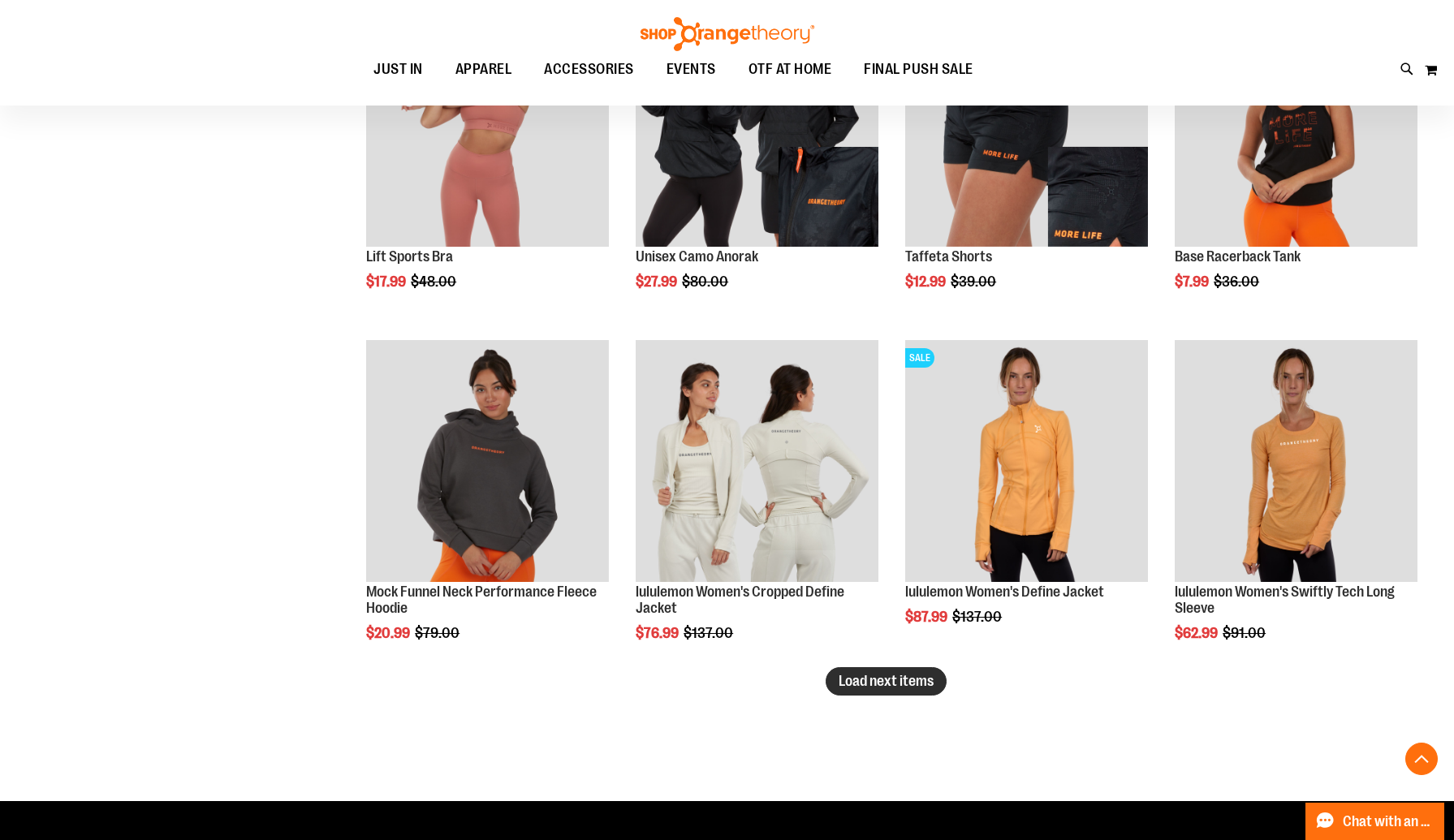
type input "**********"
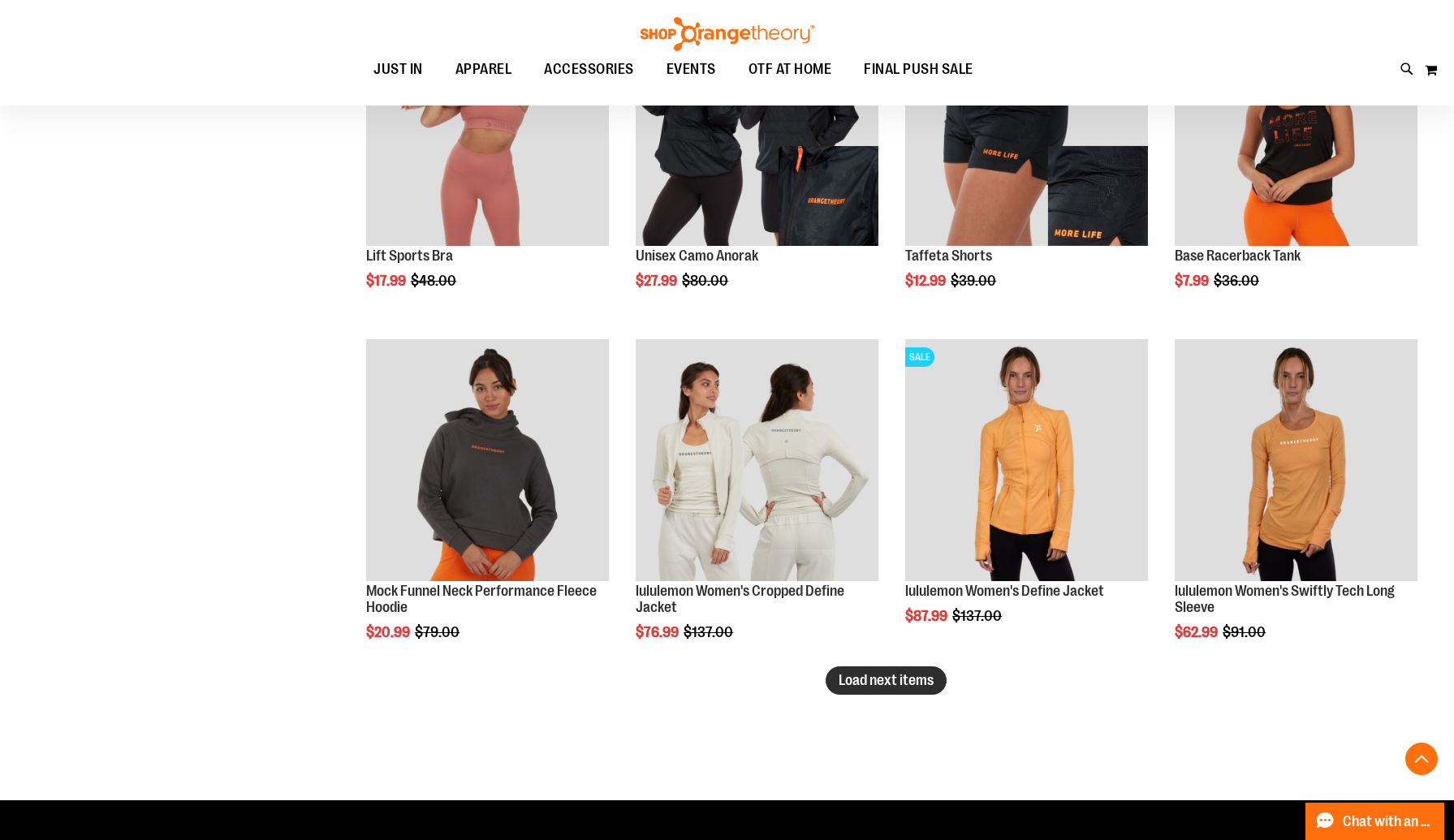
click at [886, 674] on span "Load next items" at bounding box center [885, 680] width 95 height 16
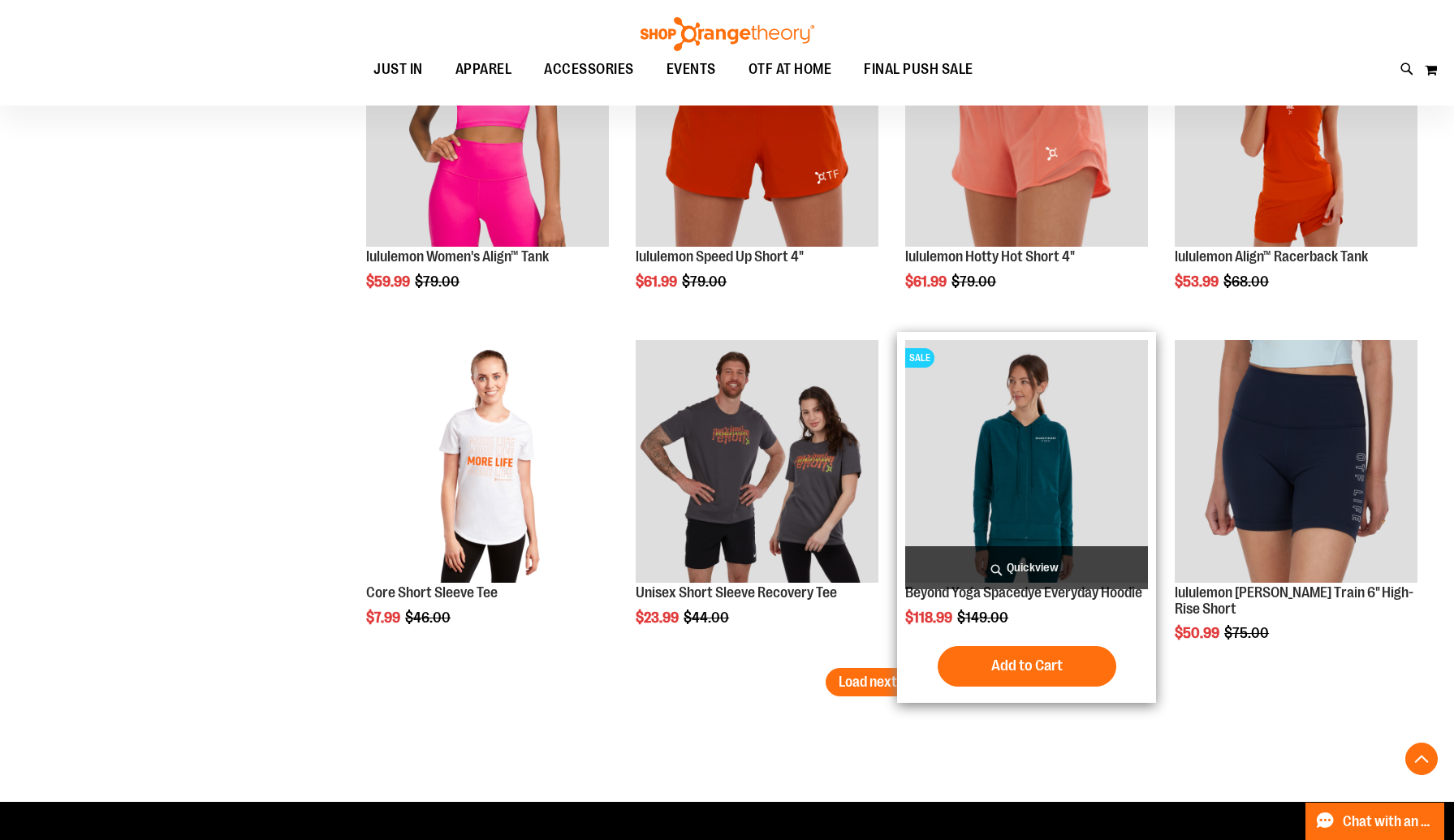
scroll to position [3694, 0]
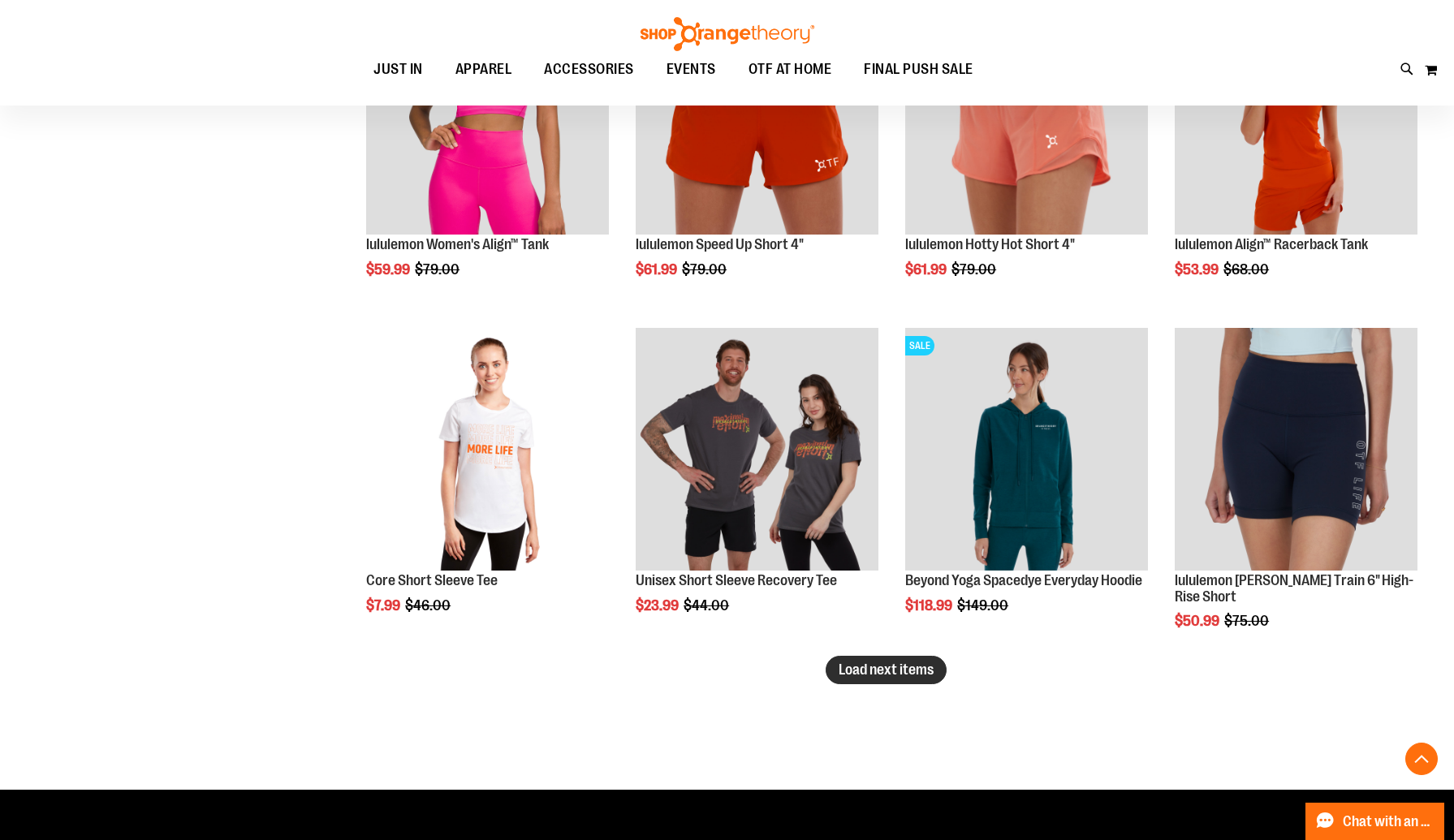
click at [912, 670] on span "Load next items" at bounding box center [885, 669] width 95 height 16
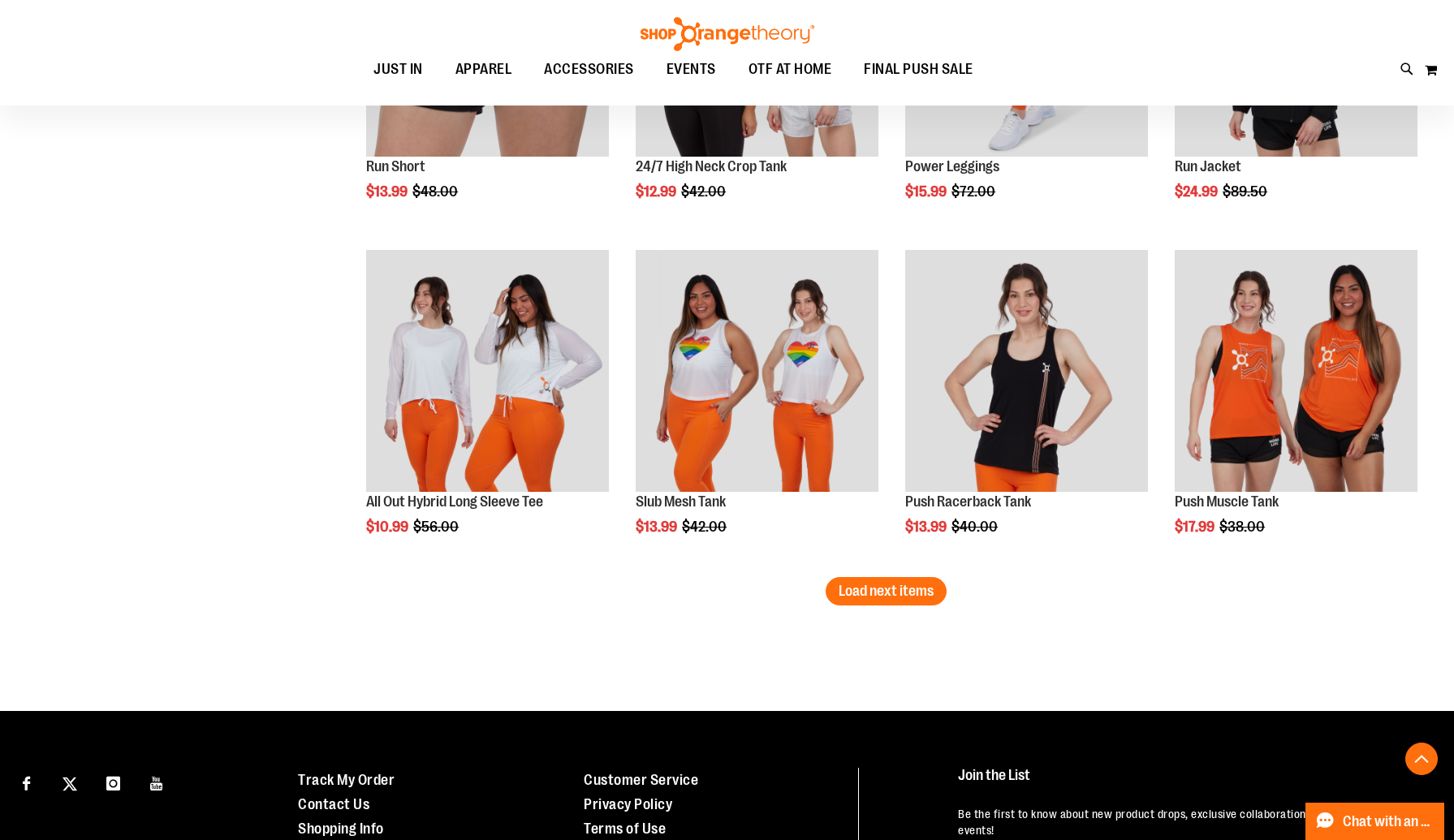
scroll to position [4782, 0]
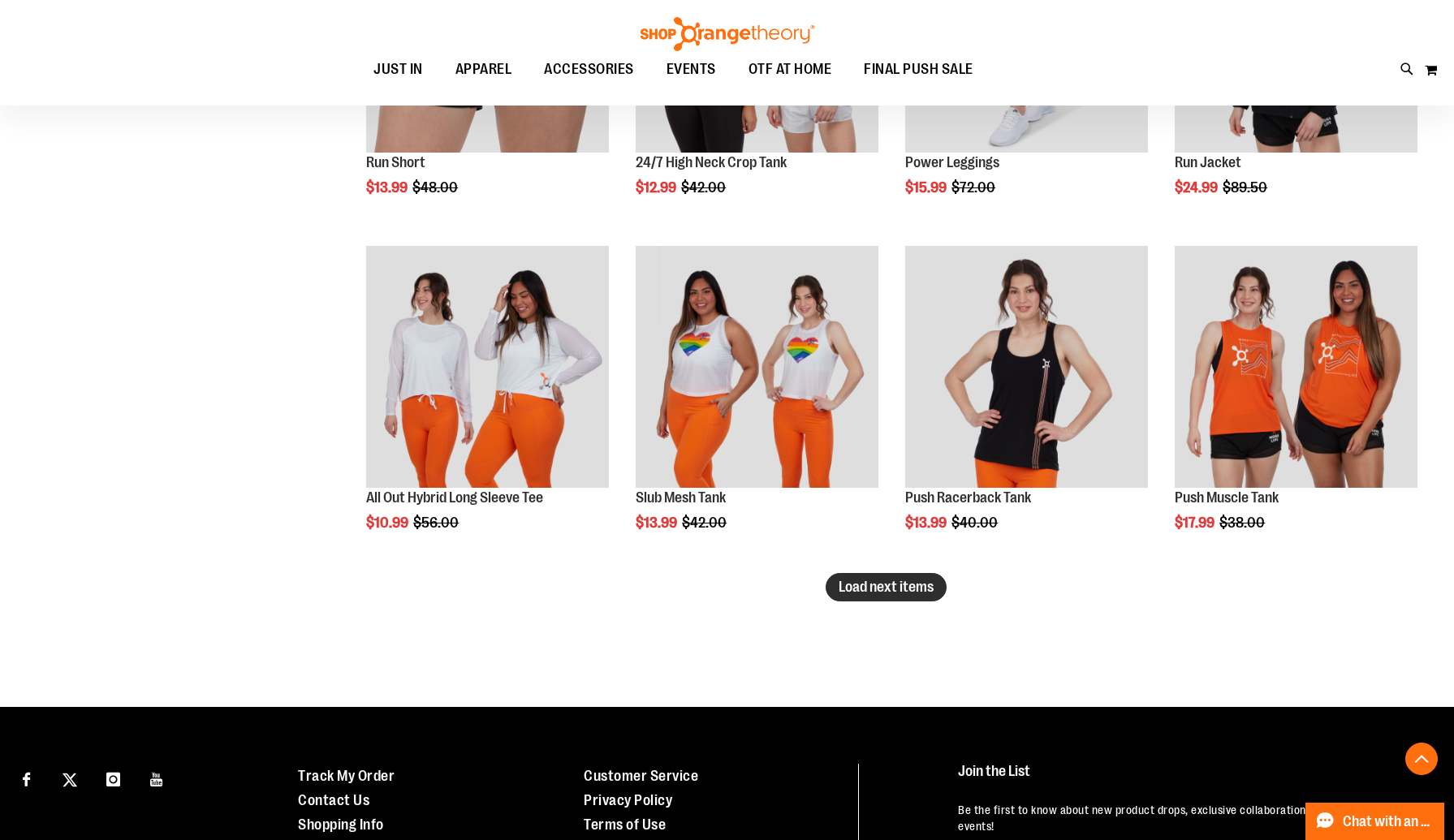
click at [895, 587] on span "Load next items" at bounding box center [885, 586] width 95 height 16
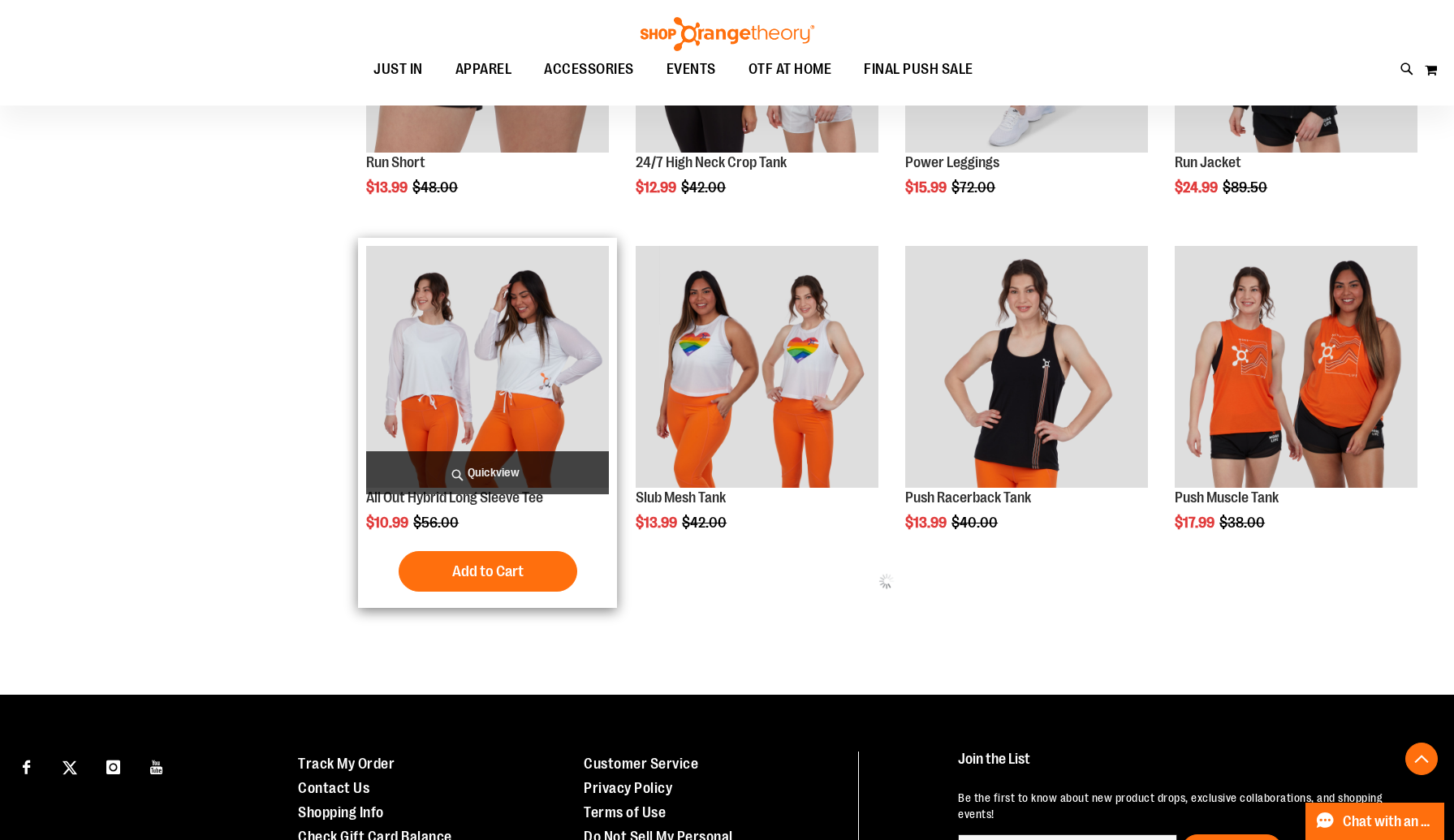
click at [479, 356] on img "product" at bounding box center [487, 366] width 243 height 243
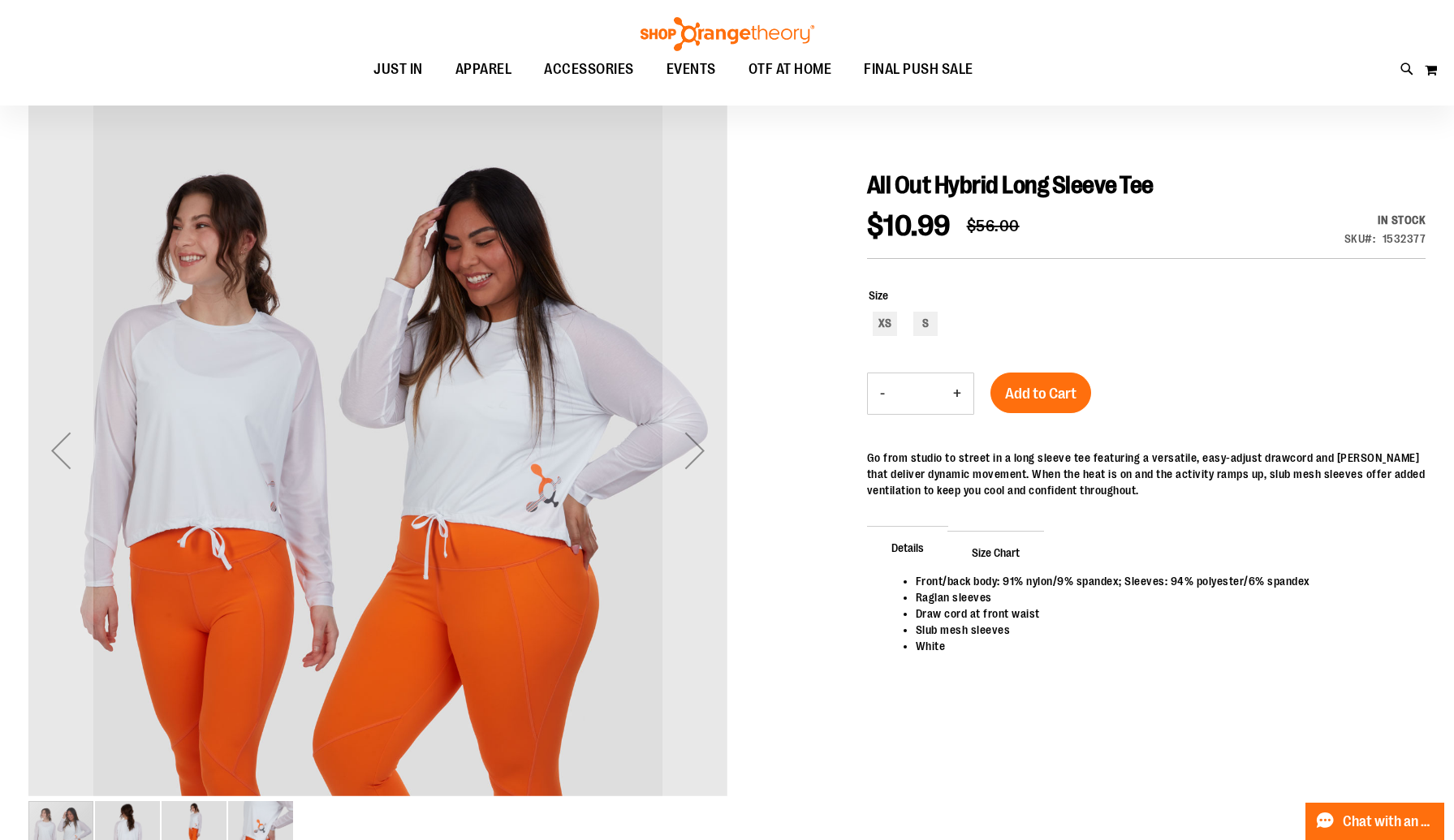
scroll to position [135, 0]
type input "**********"
click at [703, 456] on div "Next" at bounding box center [694, 450] width 65 height 65
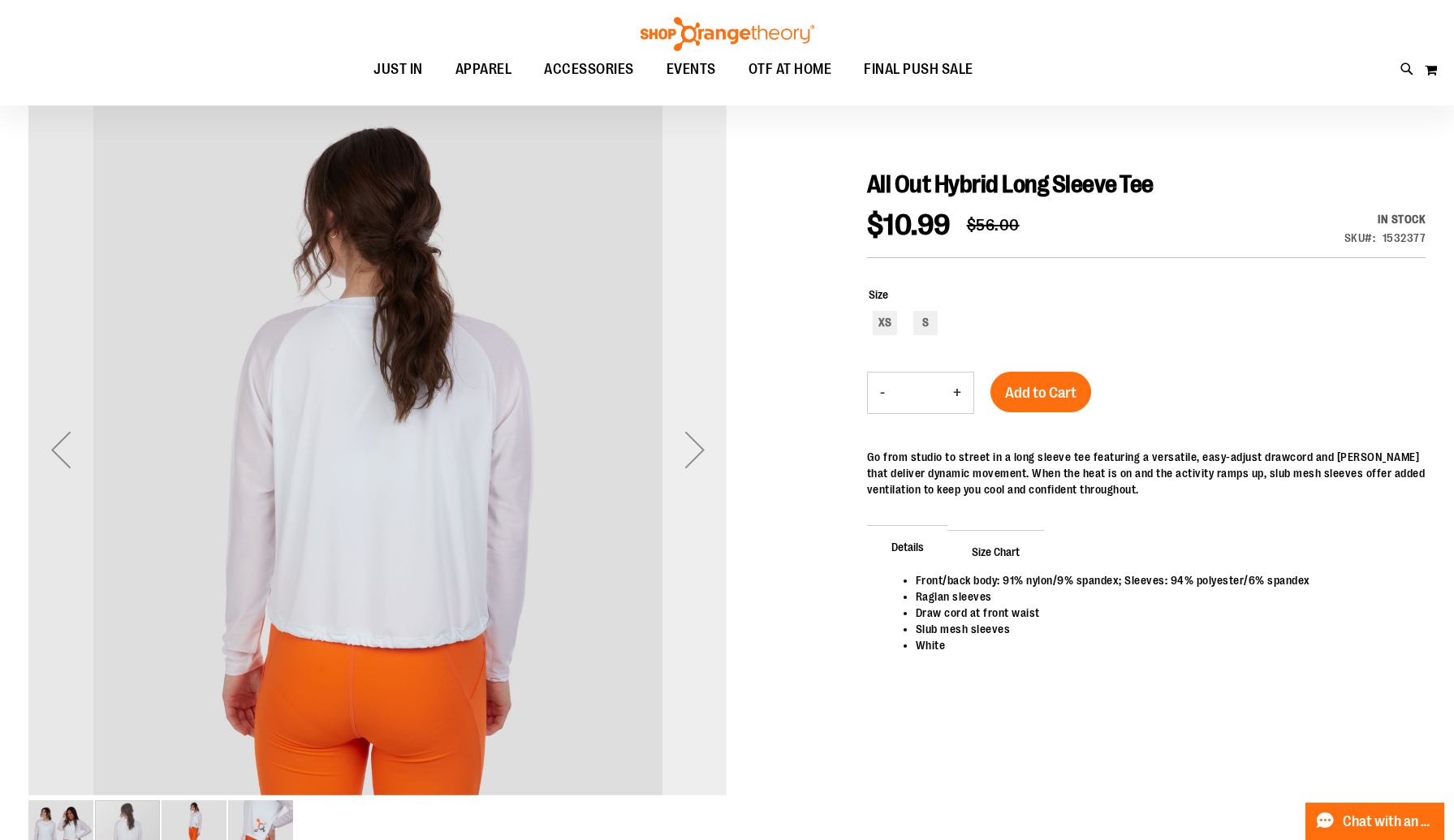
click at [704, 456] on div "Next" at bounding box center [694, 450] width 65 height 65
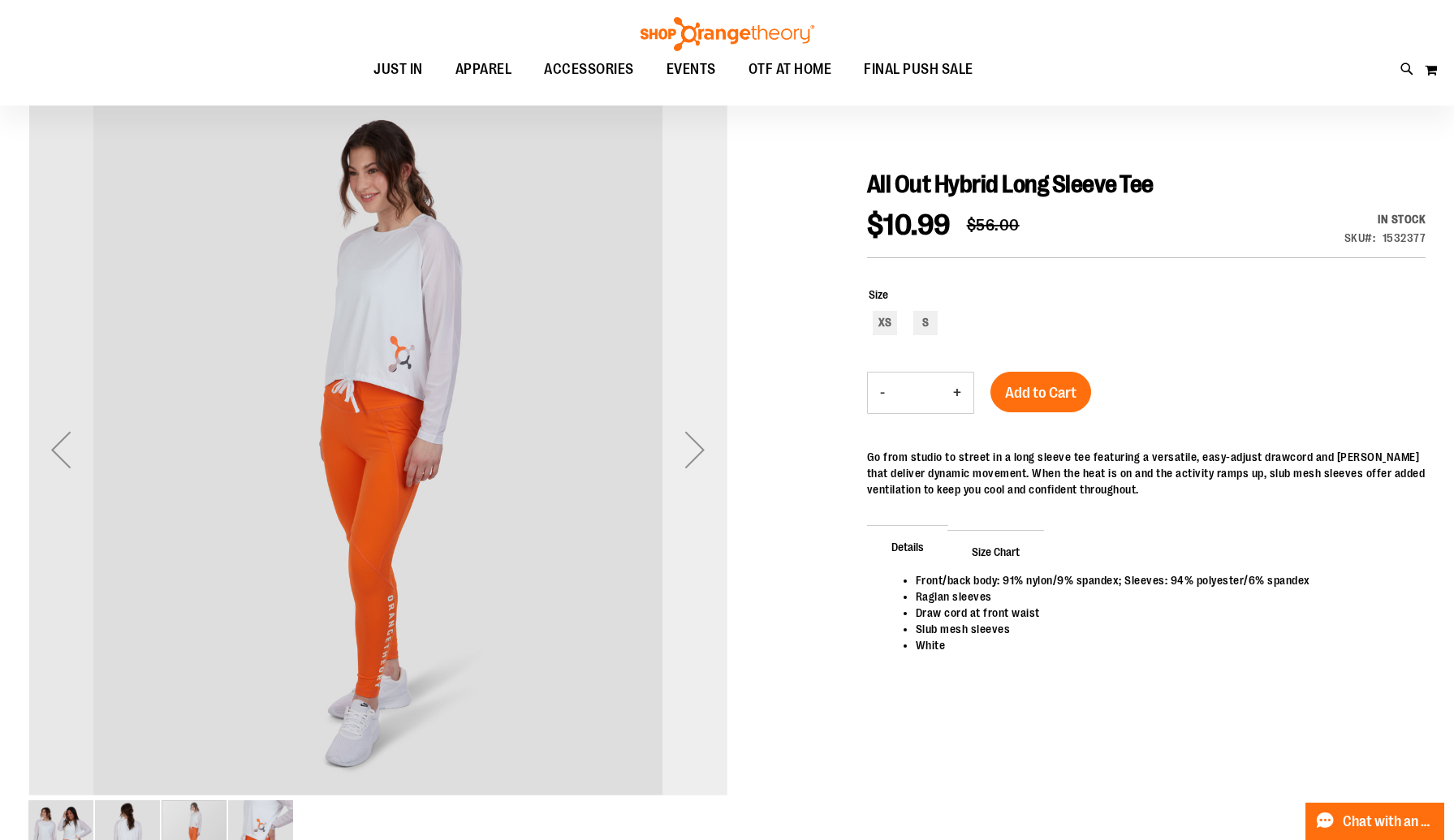
scroll to position [138, 0]
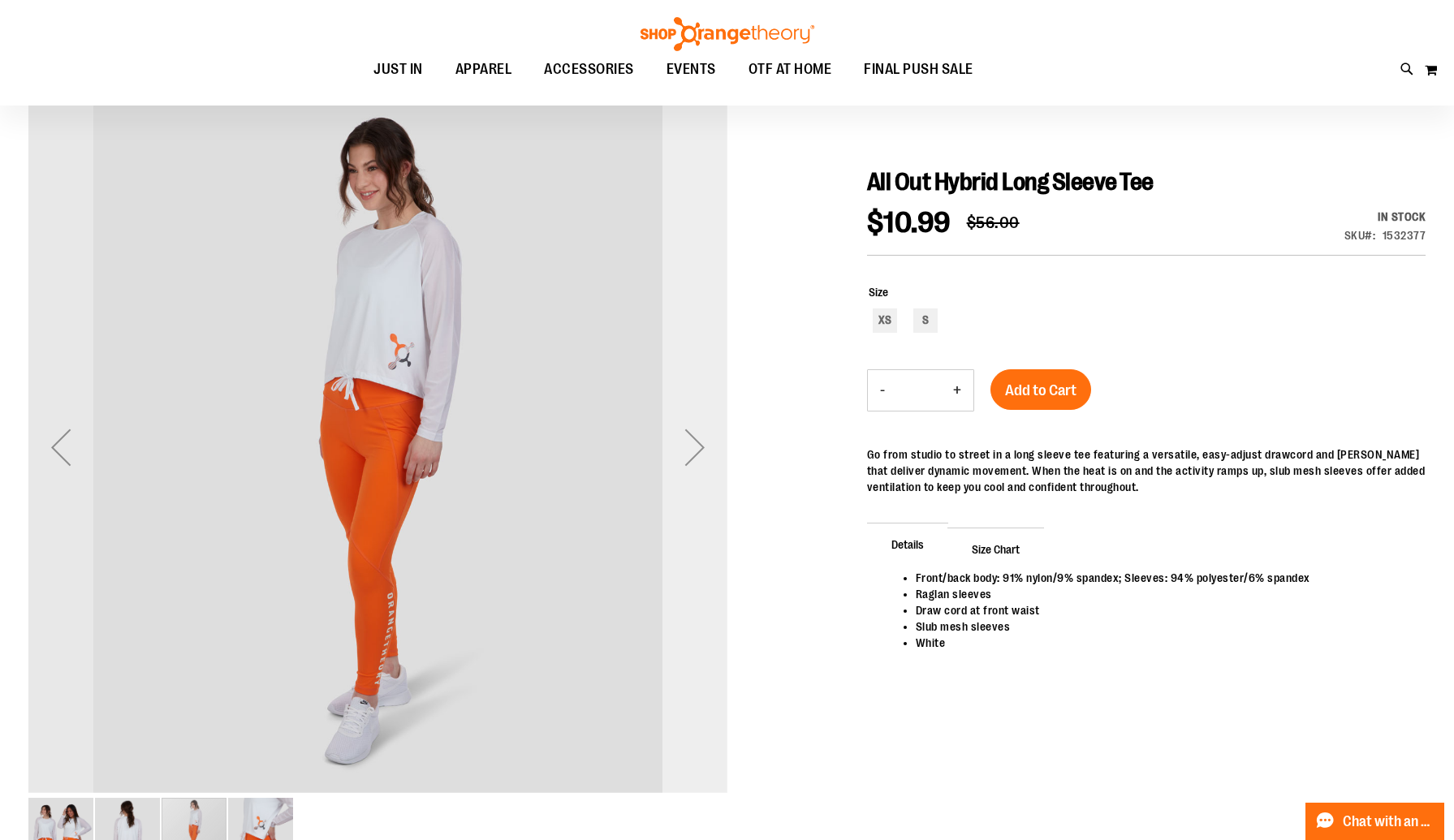
click at [703, 456] on div "Next" at bounding box center [694, 447] width 65 height 65
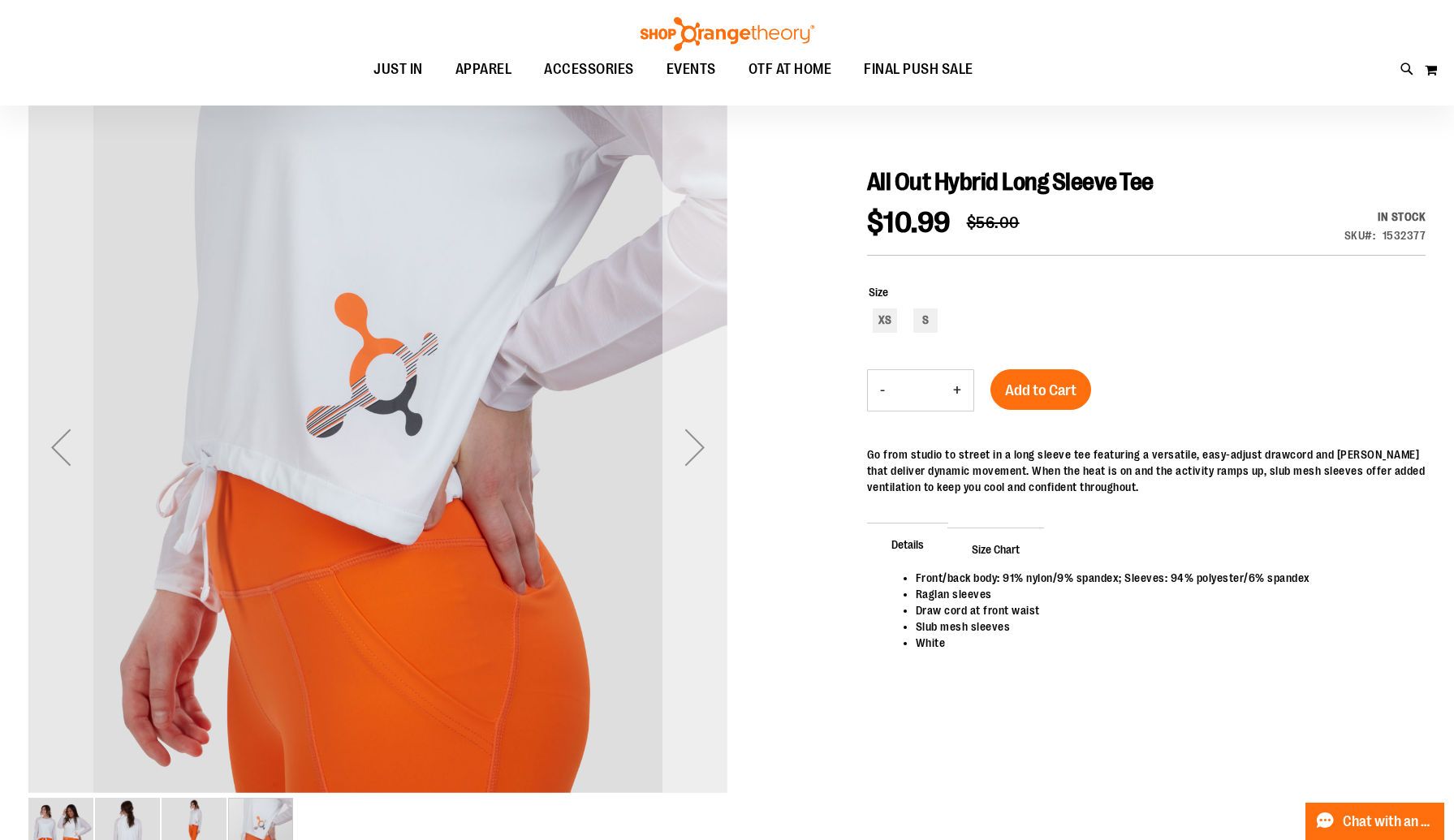
click at [703, 456] on div "Next" at bounding box center [694, 447] width 65 height 65
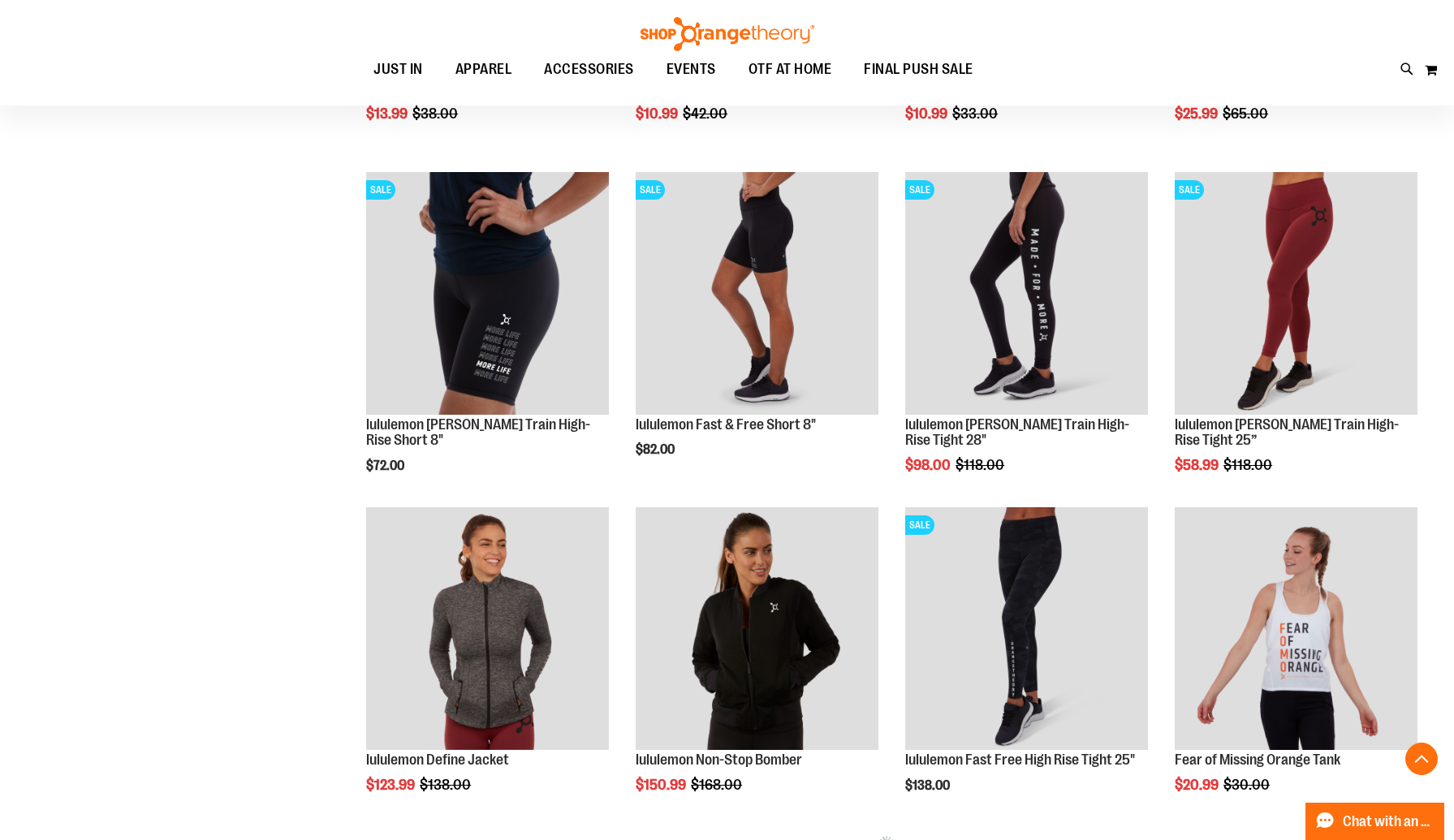
scroll to position [92, 0]
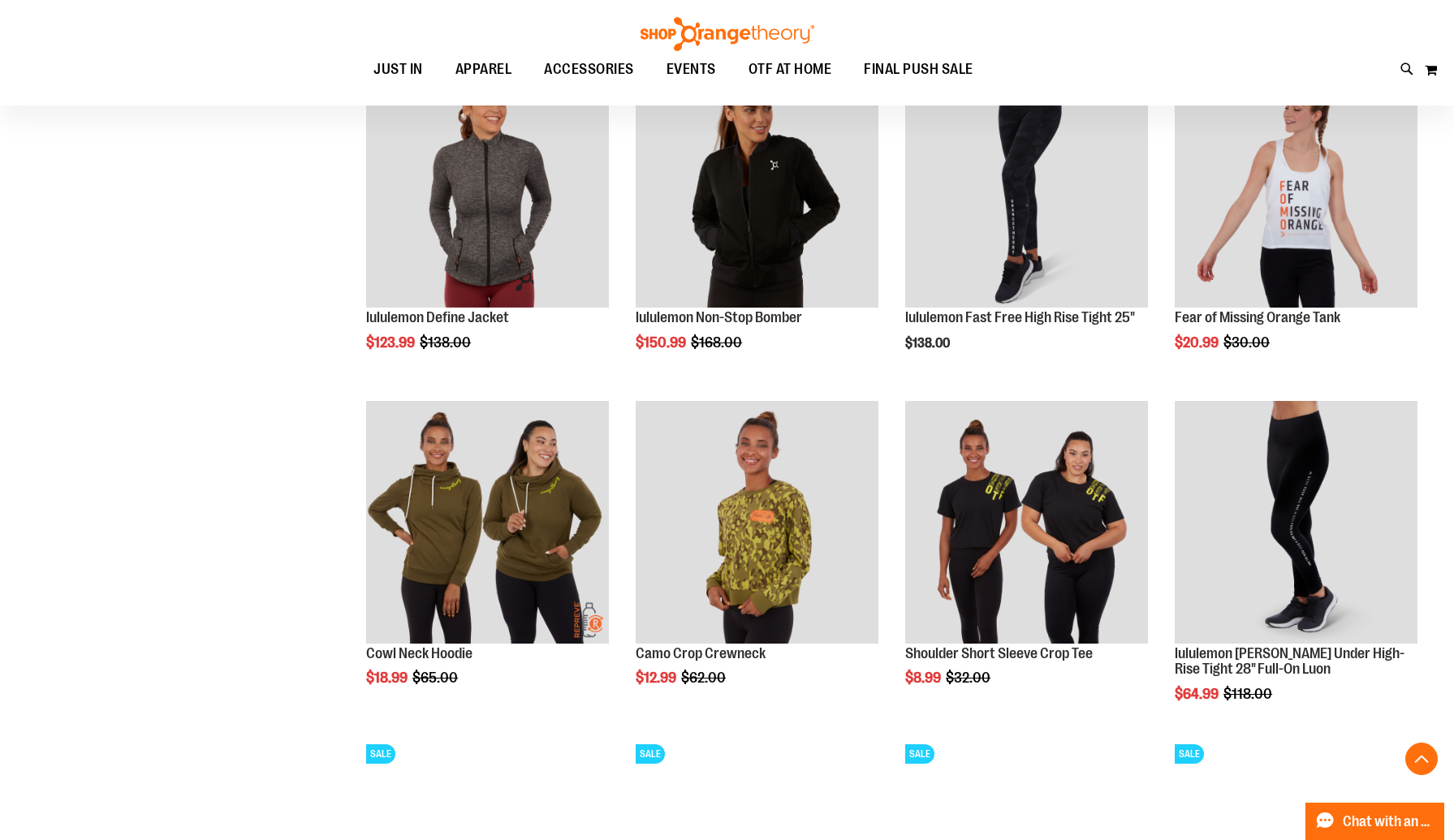
scroll to position [797, 0]
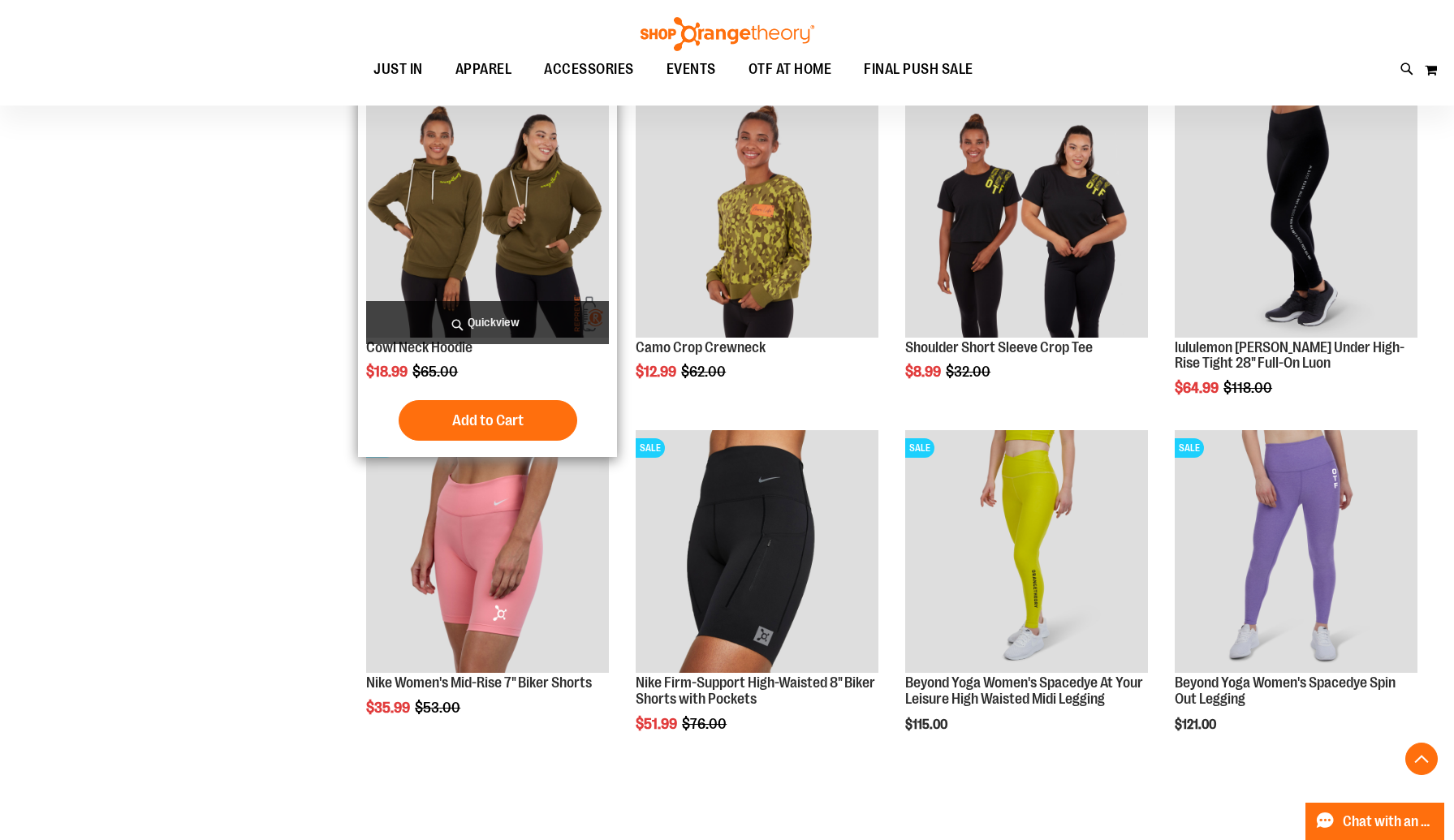
scroll to position [1106, 0]
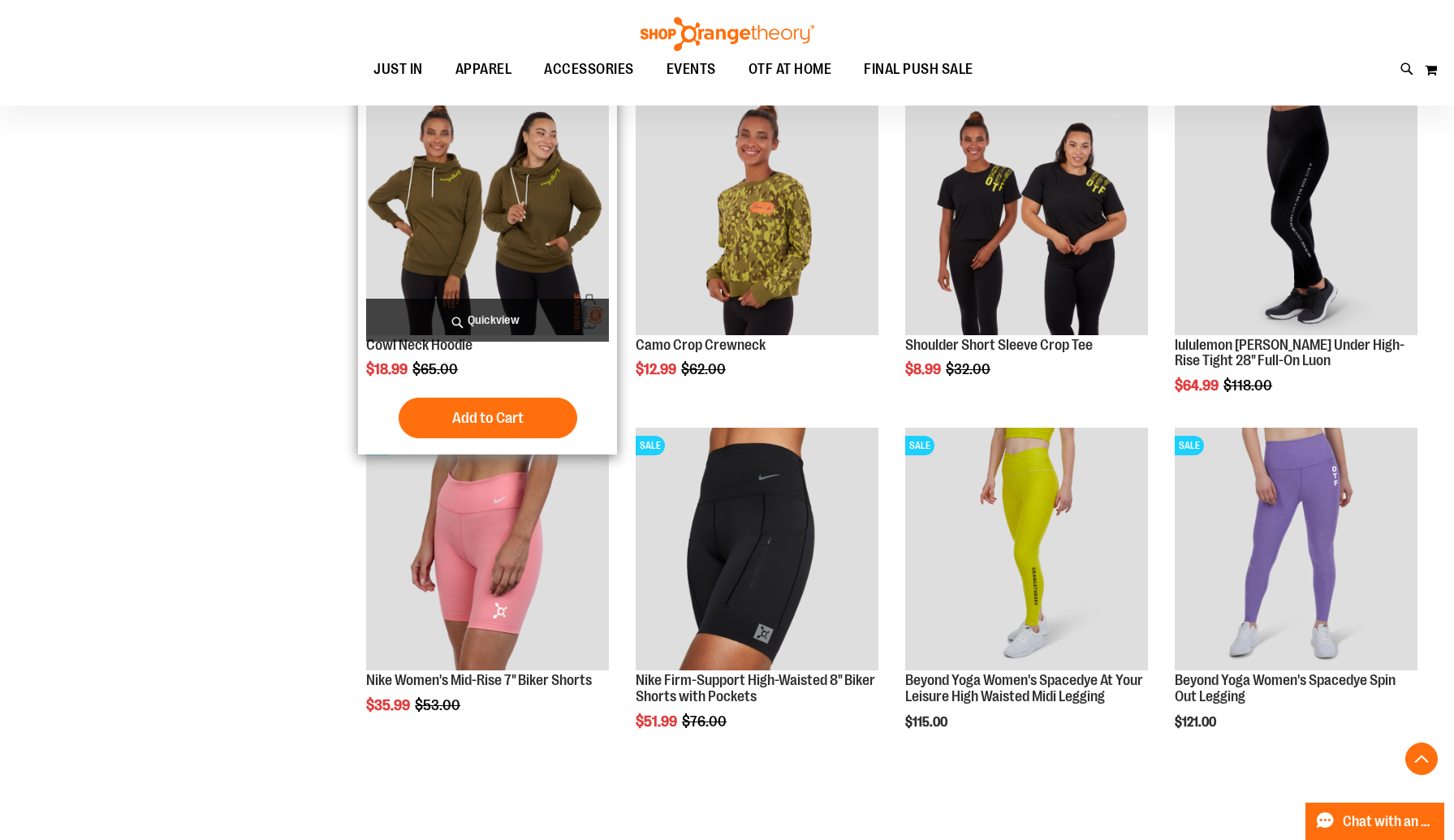
type input "**********"
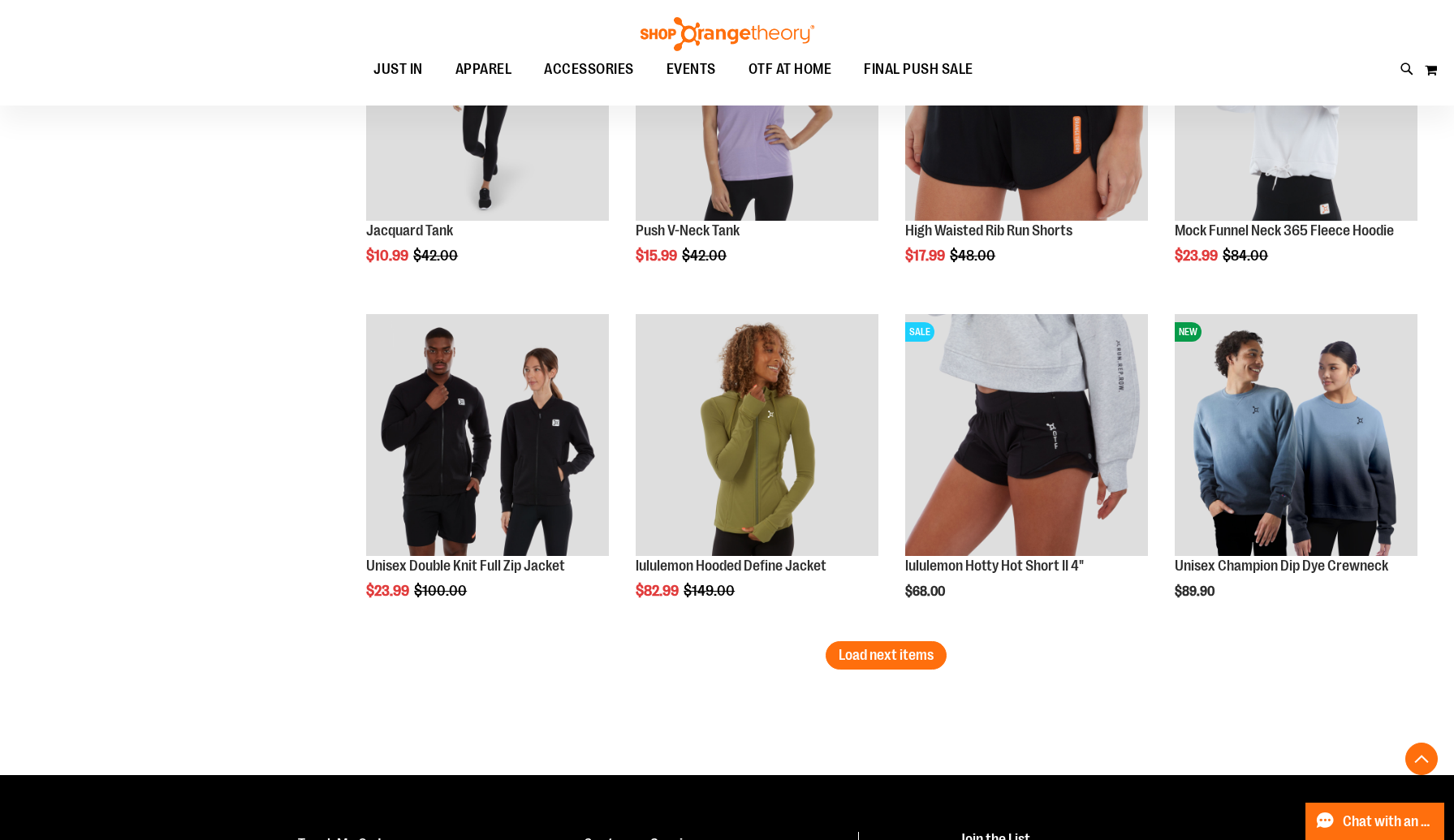
scroll to position [2567, 0]
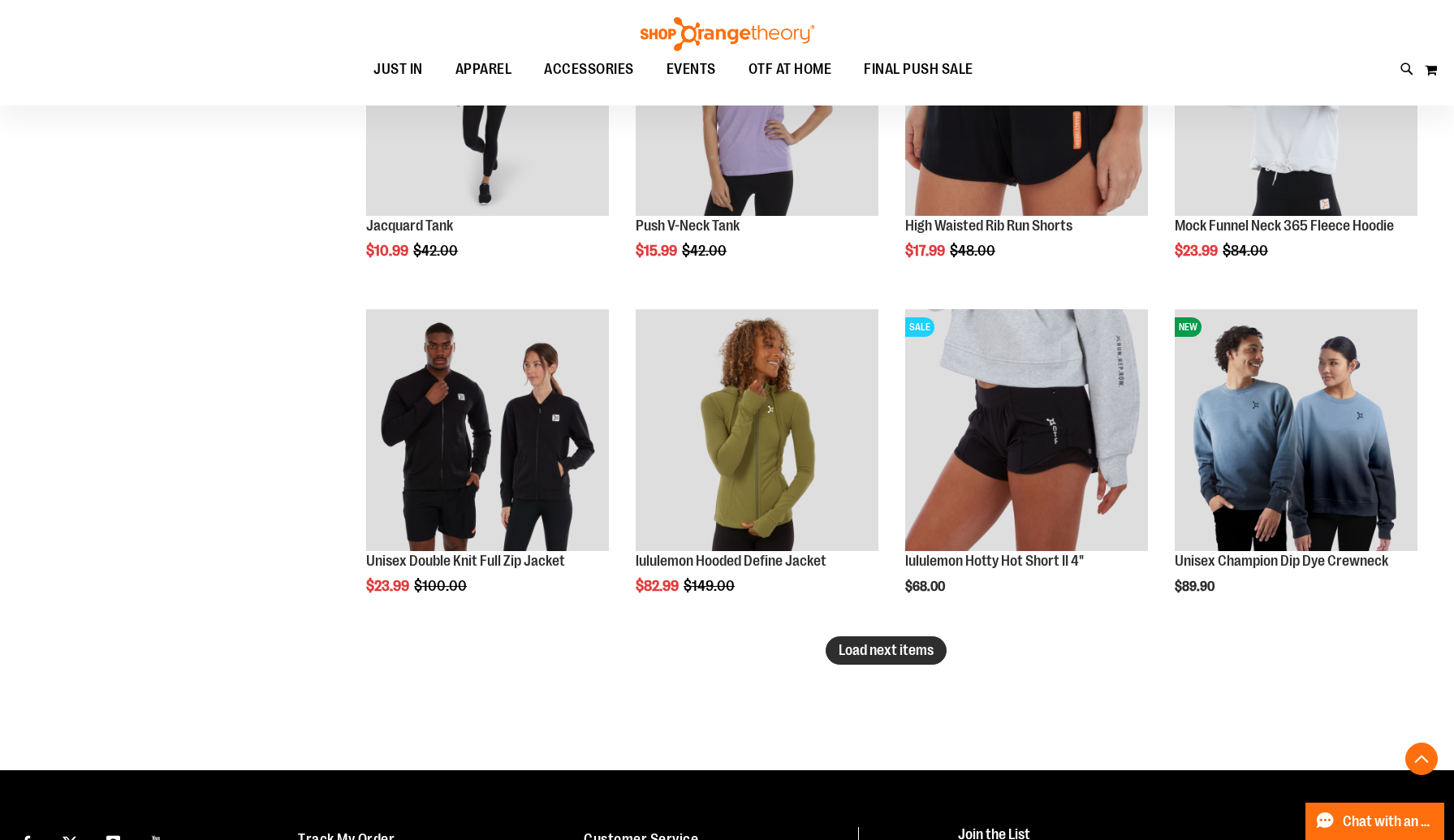
click at [865, 660] on button "Load next items" at bounding box center [886, 650] width 121 height 29
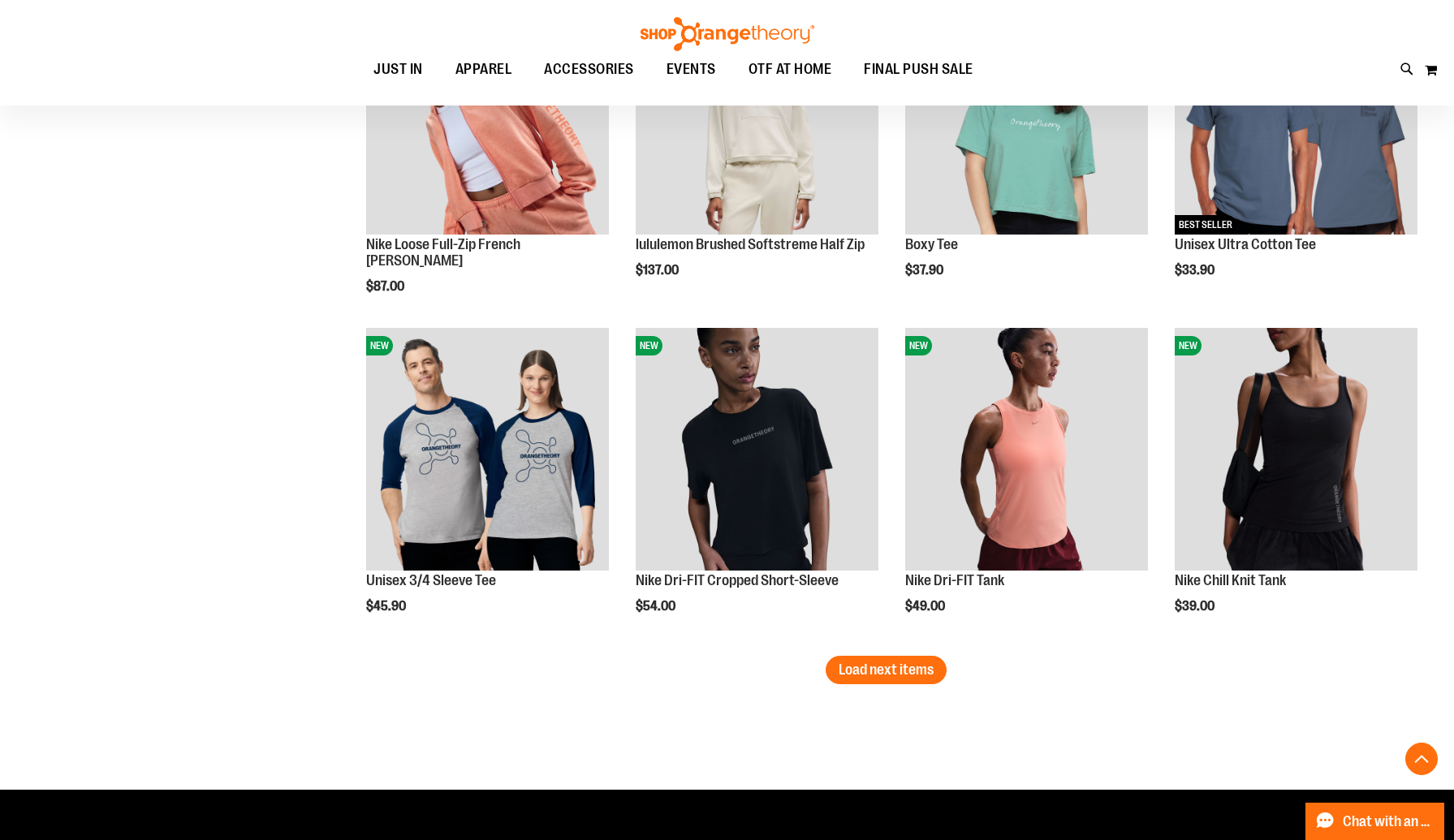
scroll to position [3557, 0]
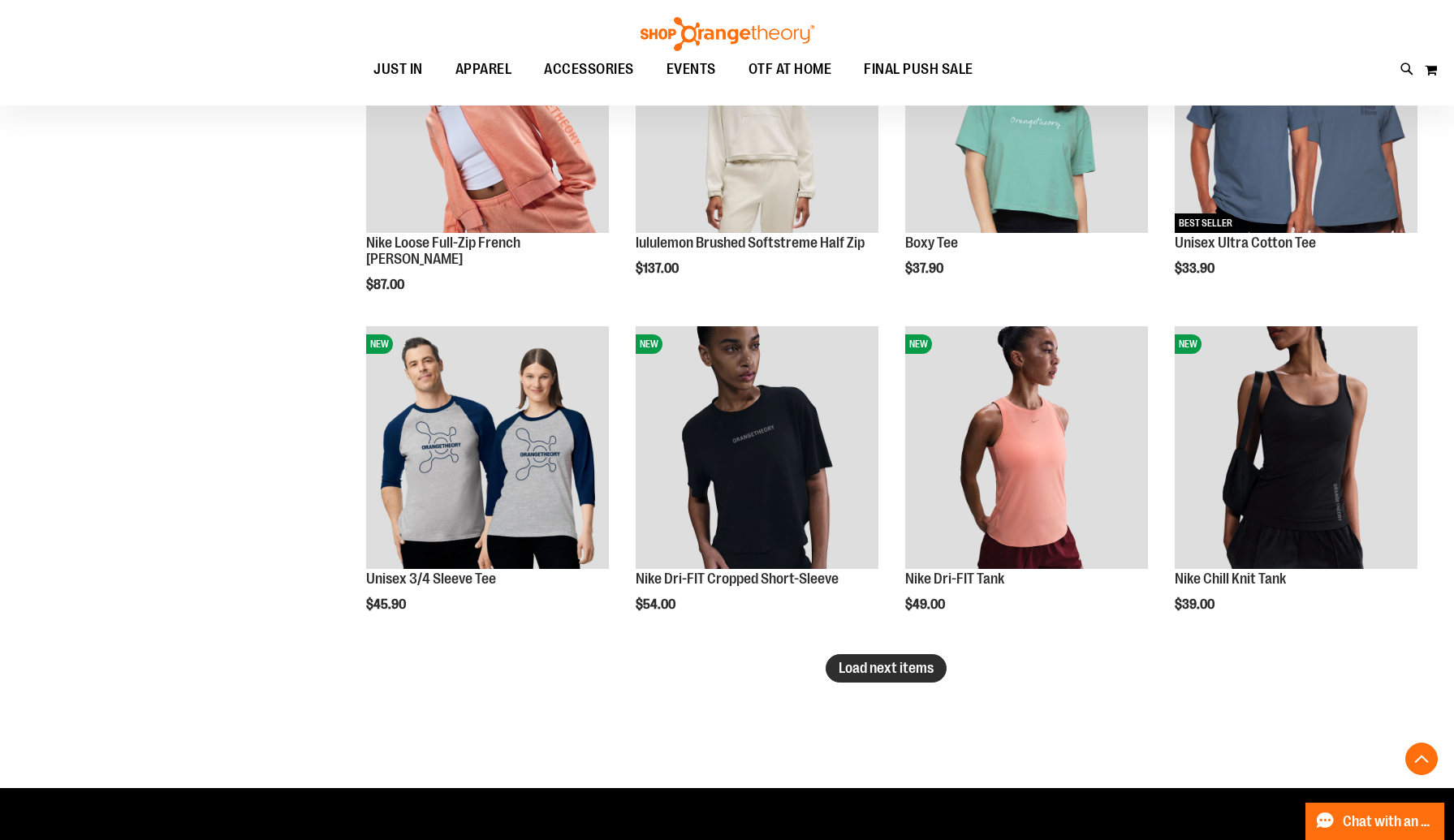
click at [890, 678] on button "Load next items" at bounding box center [886, 668] width 121 height 29
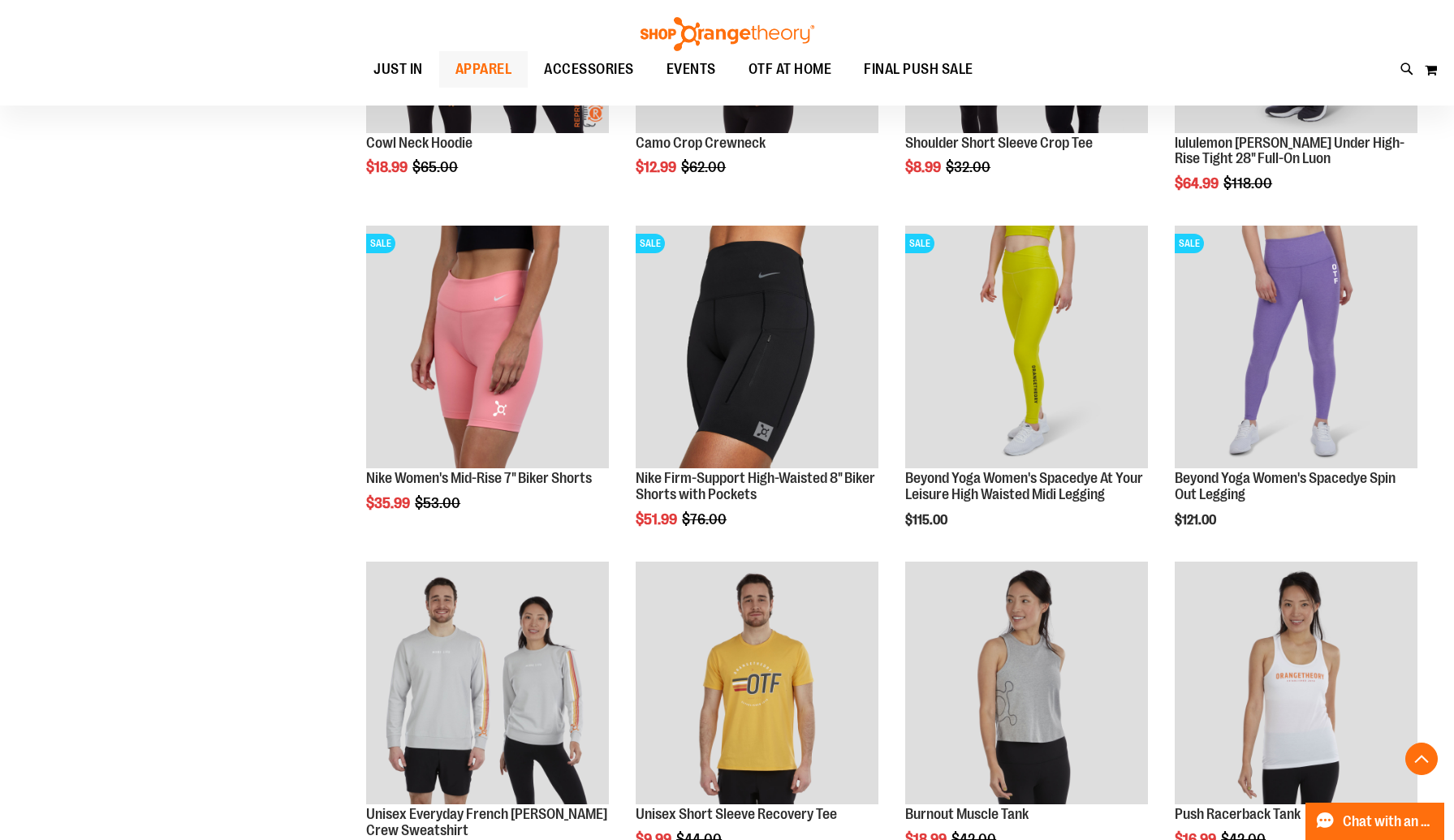
scroll to position [1304, 0]
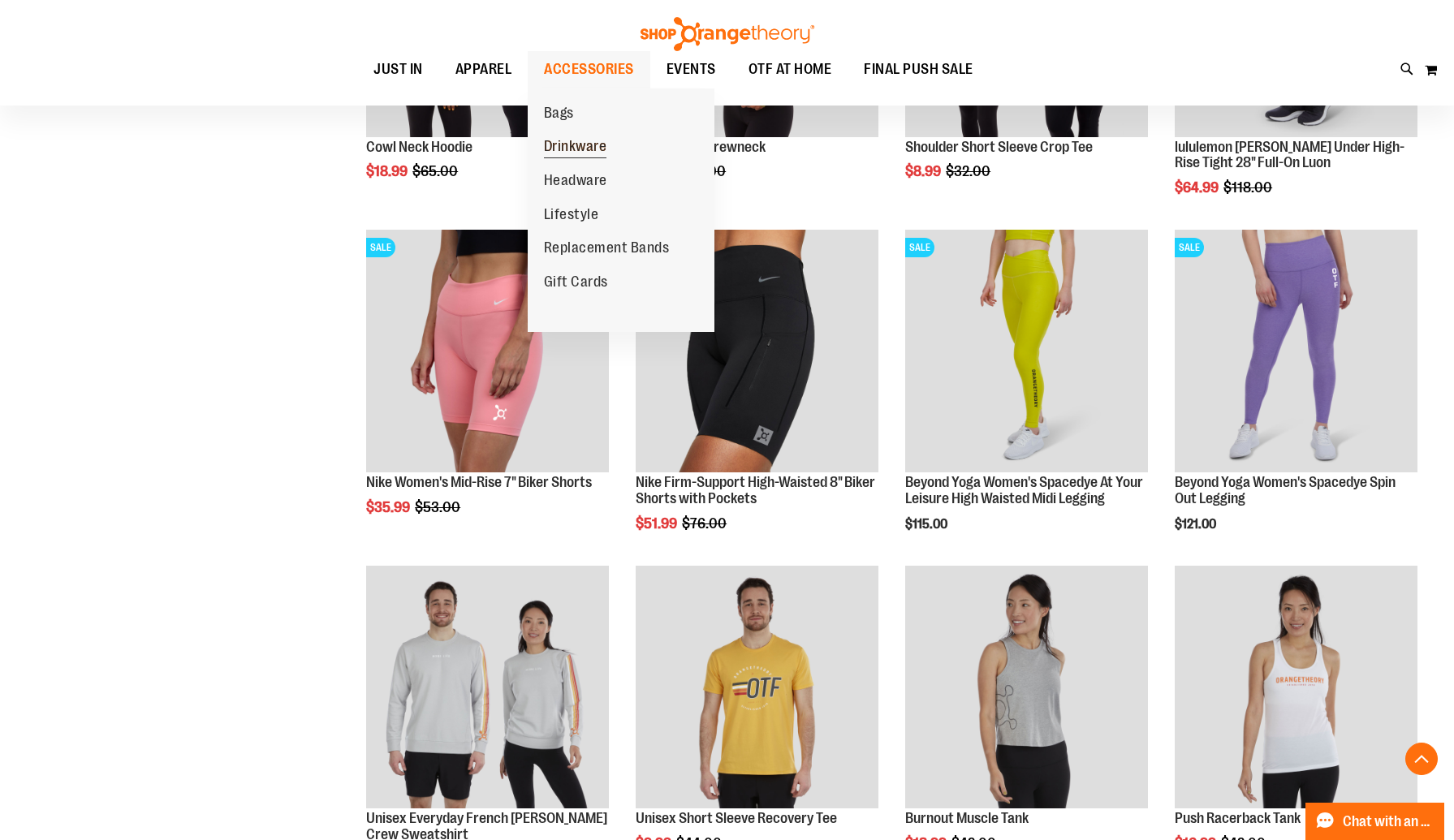
click at [577, 144] on span "Drinkware" at bounding box center [575, 148] width 63 height 20
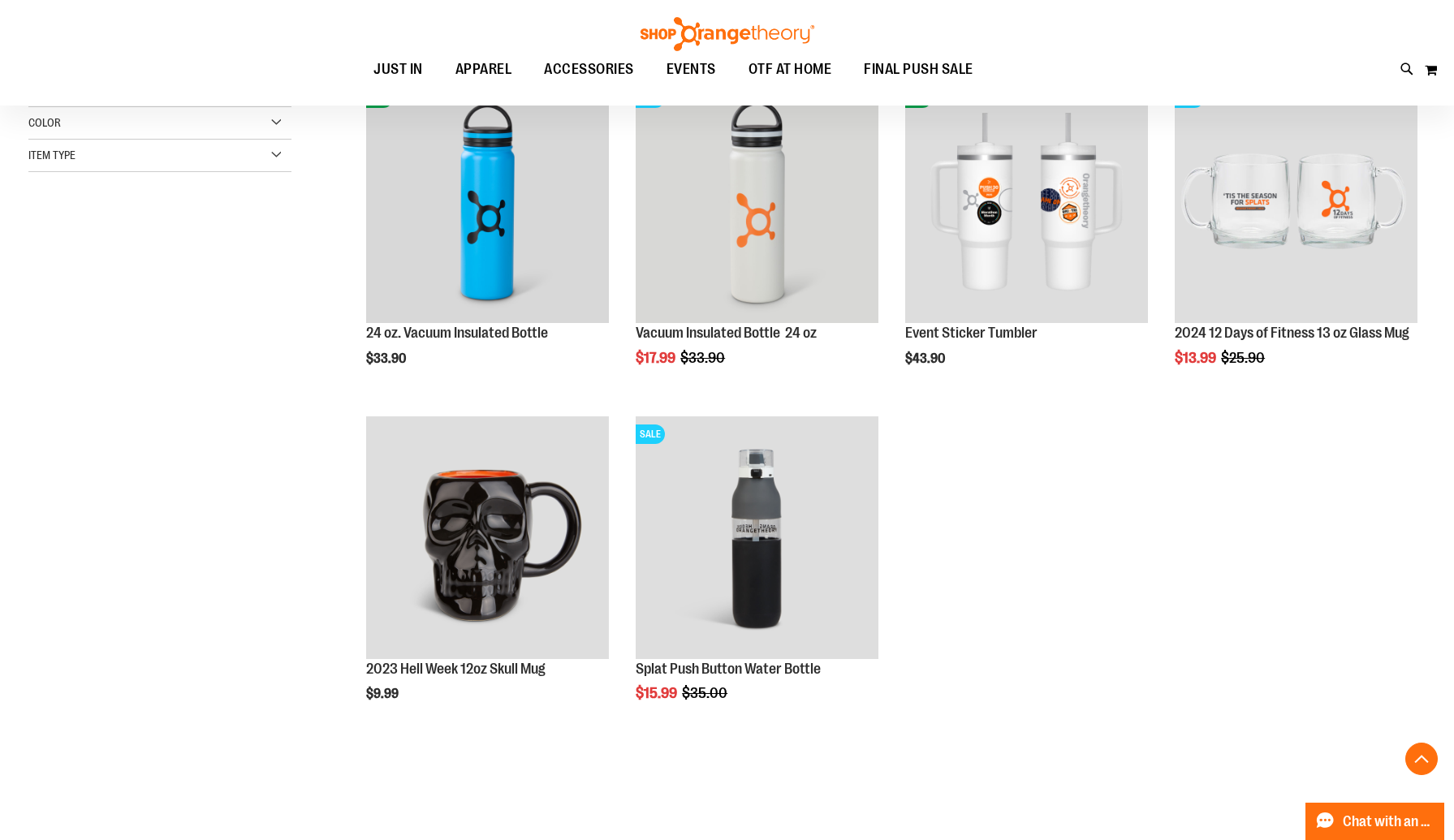
scroll to position [255, 0]
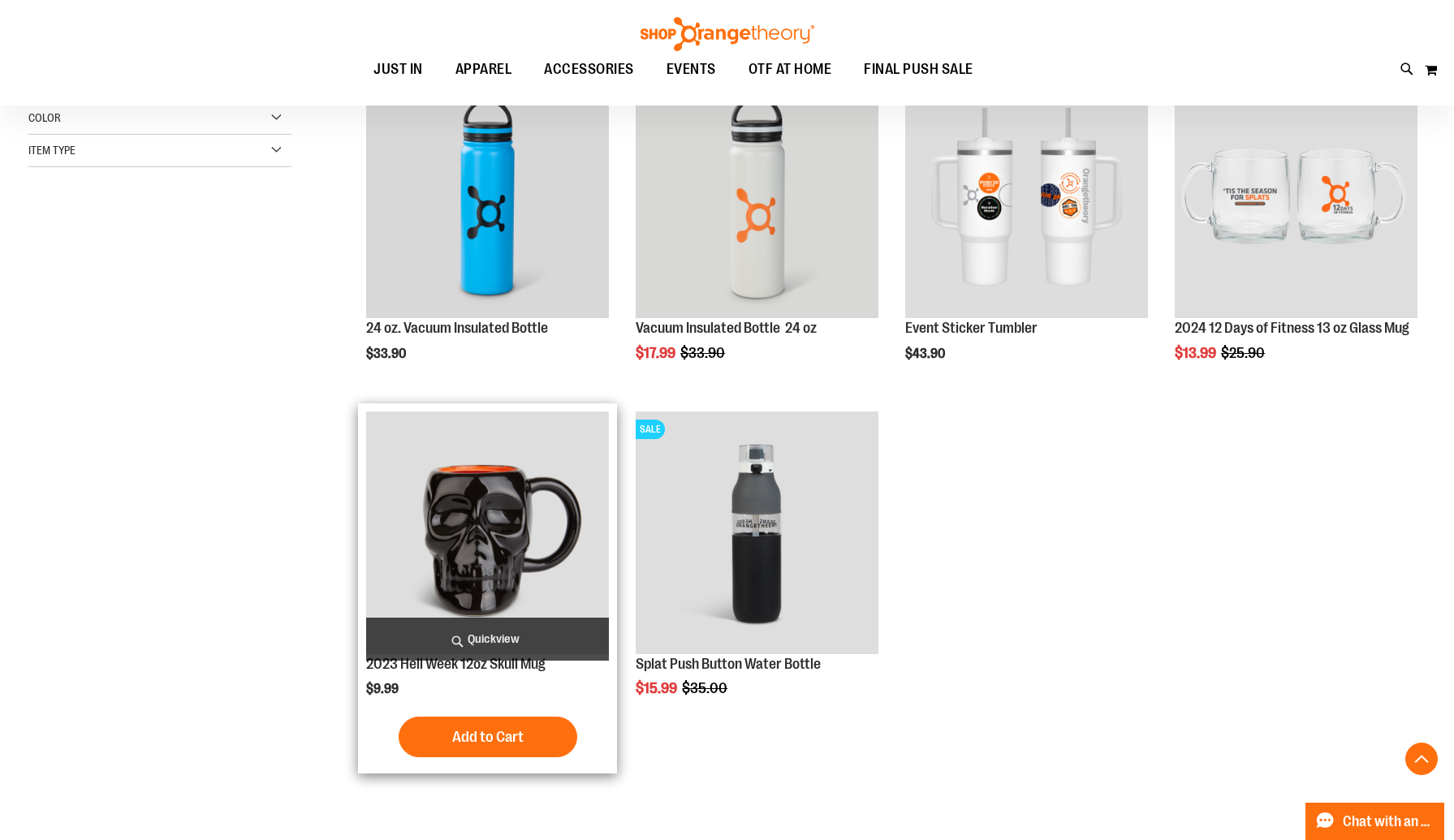
type input "**********"
click at [461, 545] on img "product" at bounding box center [487, 532] width 243 height 243
click at [461, 544] on img "product" at bounding box center [487, 532] width 243 height 243
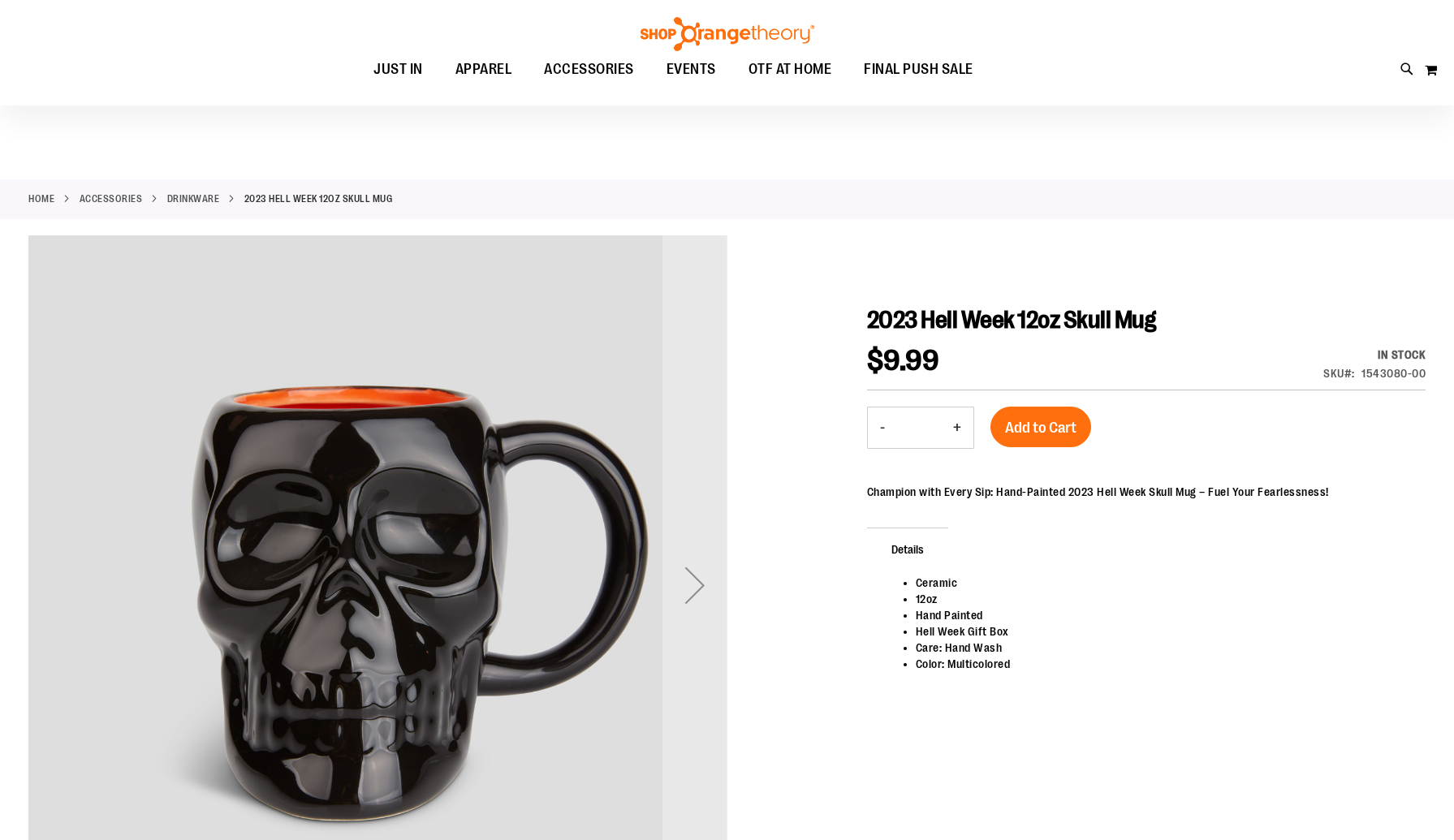
scroll to position [71, 0]
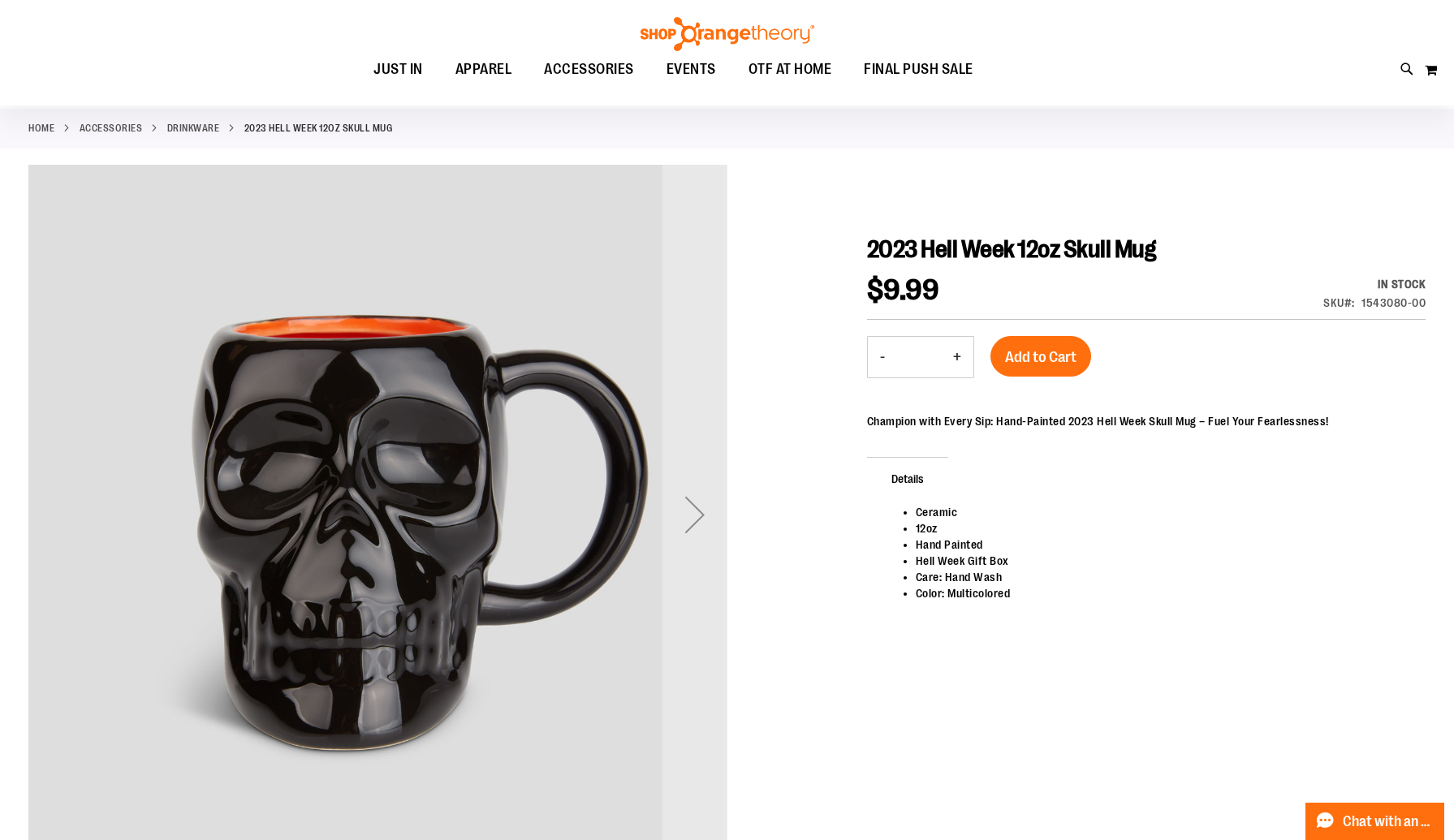
type input "**********"
click at [699, 518] on div "Next" at bounding box center [694, 515] width 65 height 65
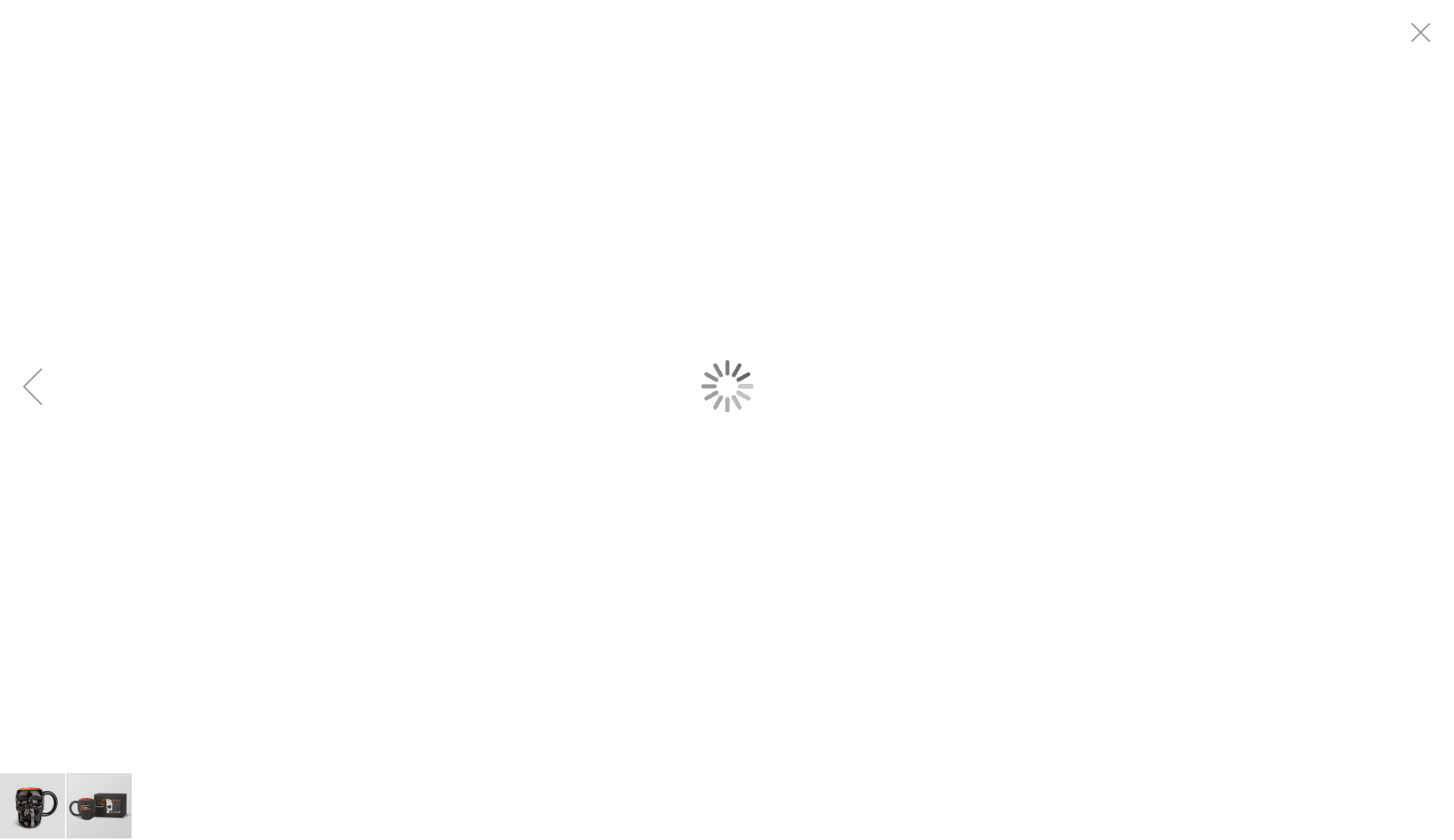
scroll to position [0, 0]
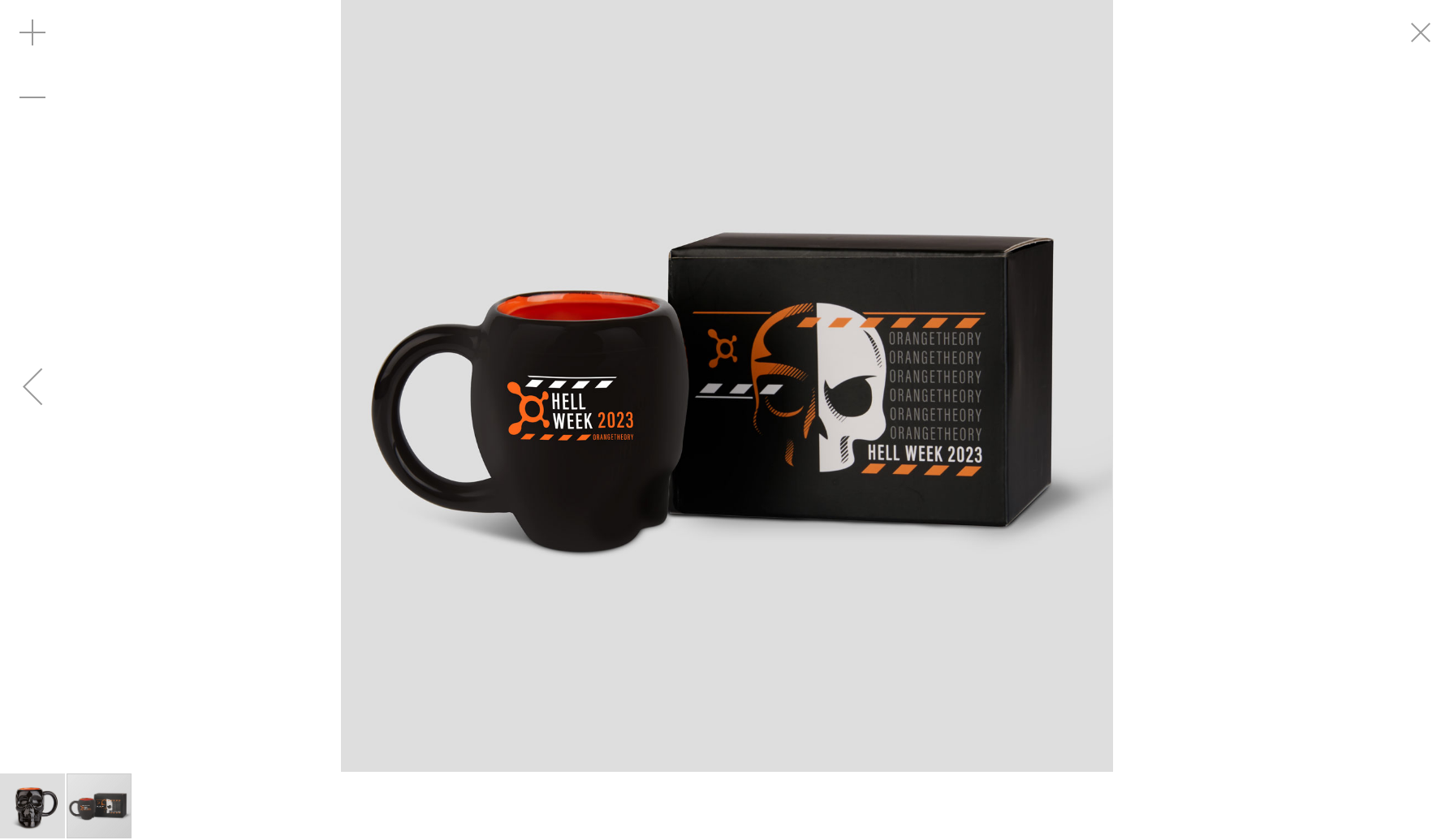
click at [42, 810] on img "image 1 of 2" at bounding box center [33, 805] width 65 height 65
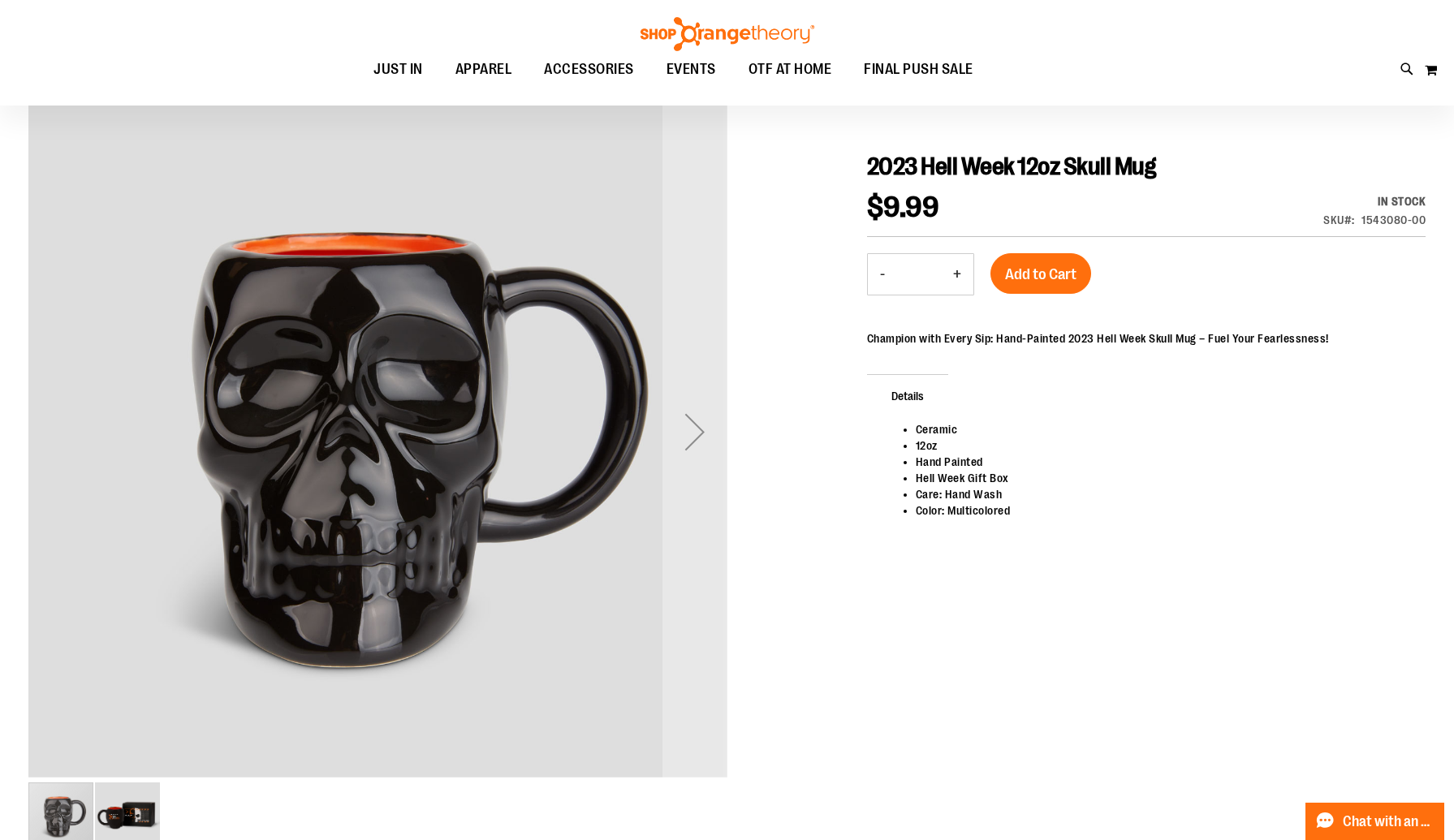
scroll to position [140, 0]
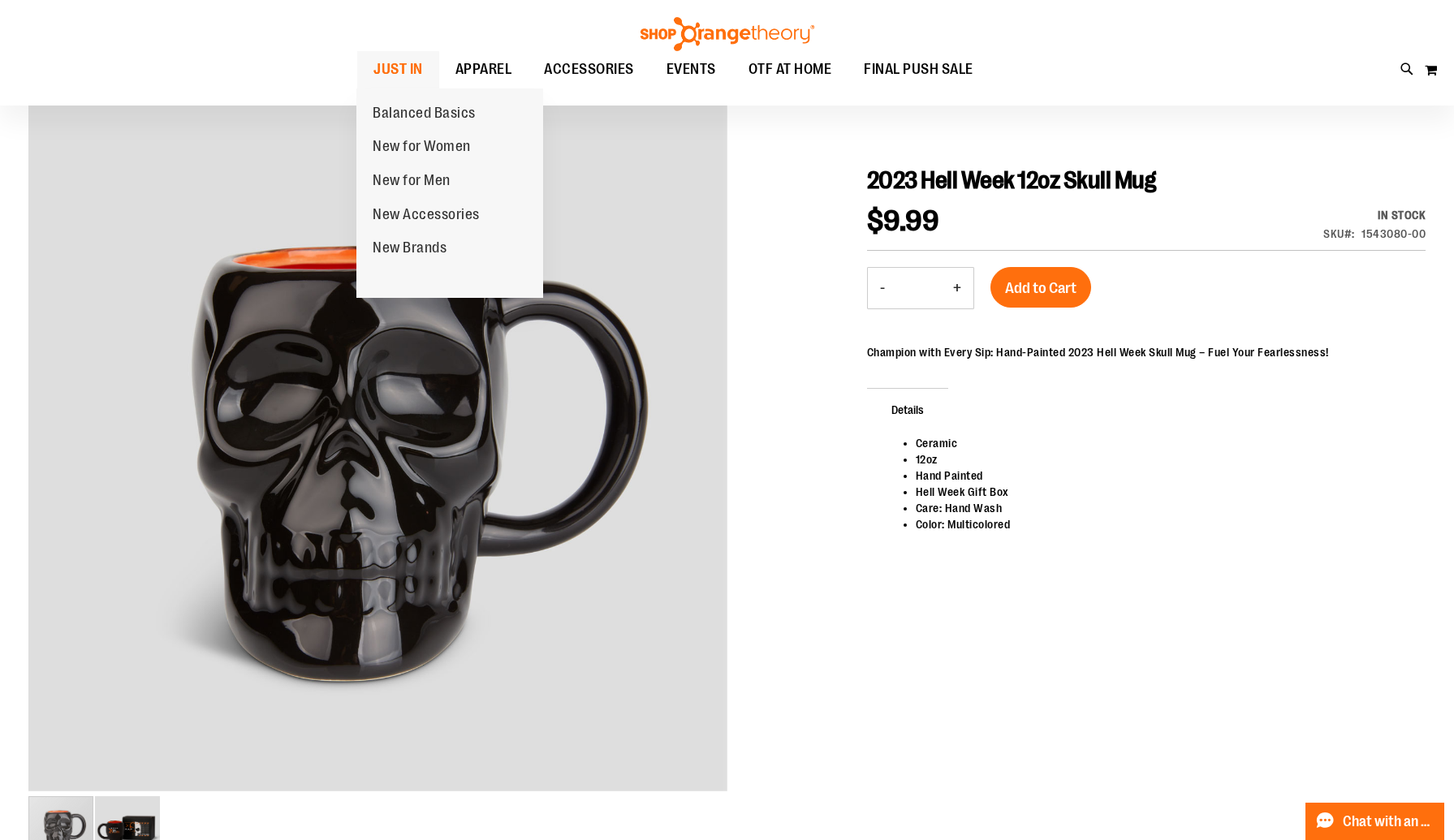
click at [402, 70] on span "JUST IN" at bounding box center [398, 69] width 50 height 36
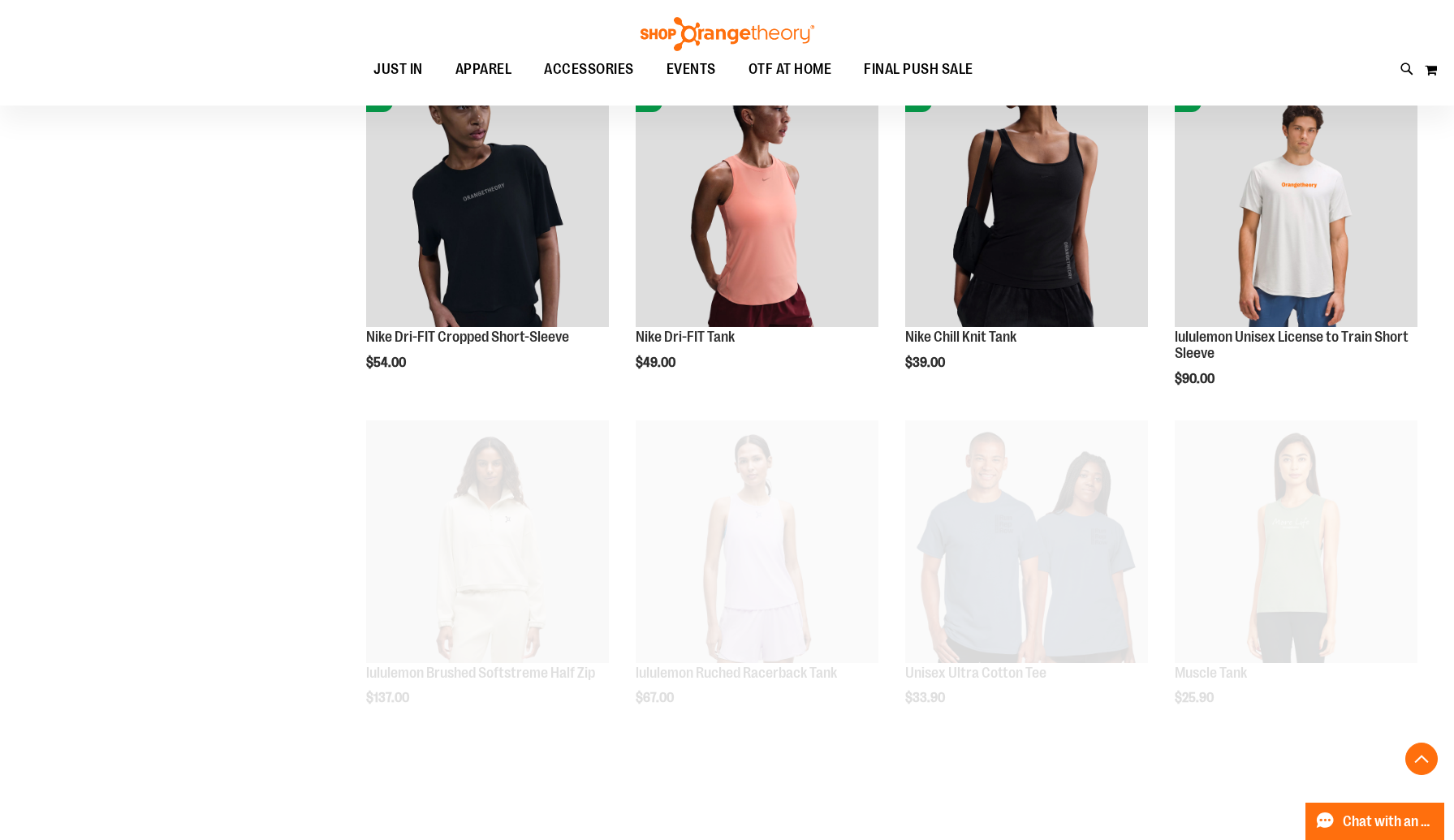
scroll to position [918, 0]
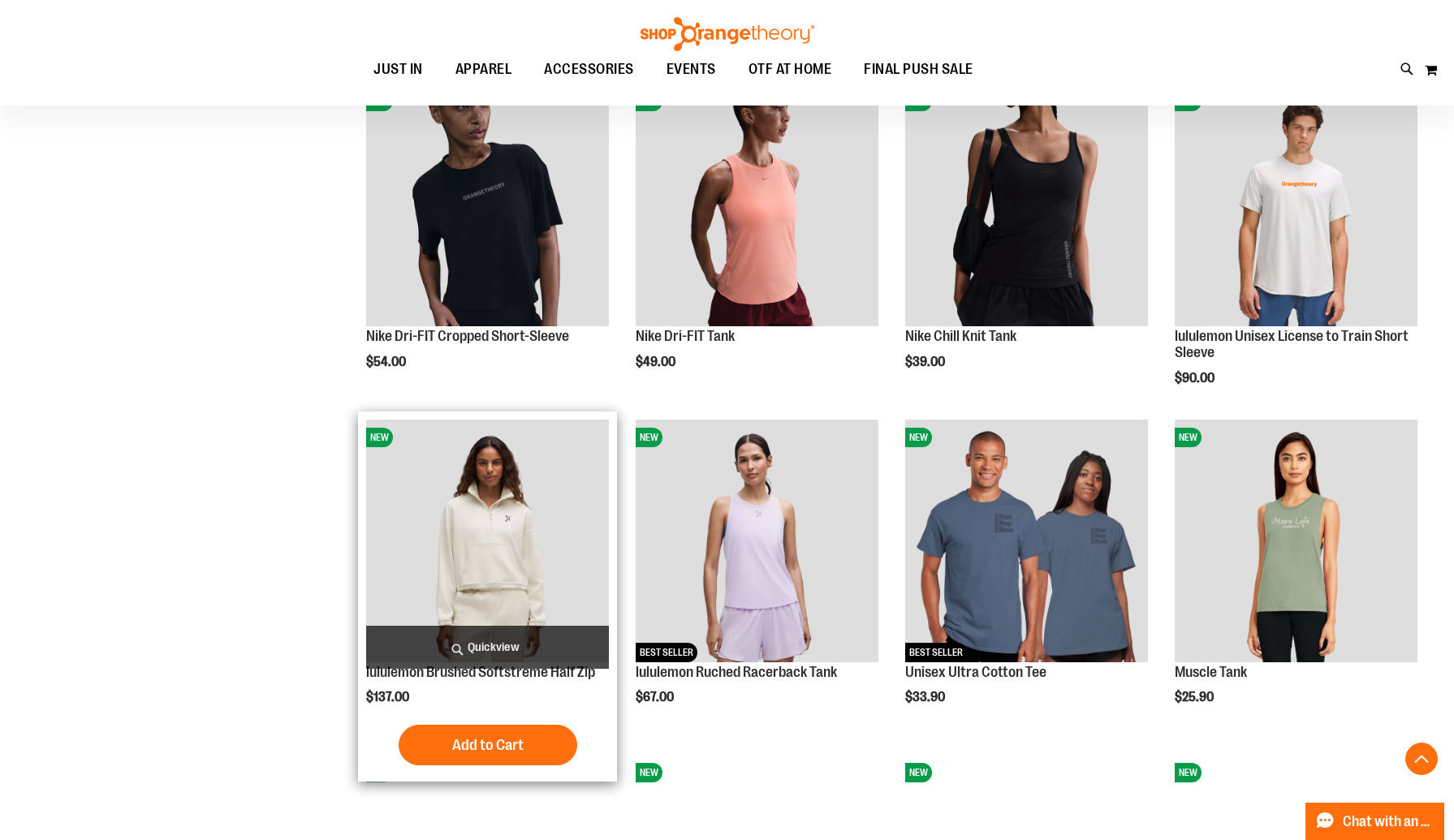
type input "**********"
click at [449, 529] on img "product" at bounding box center [487, 540] width 243 height 243
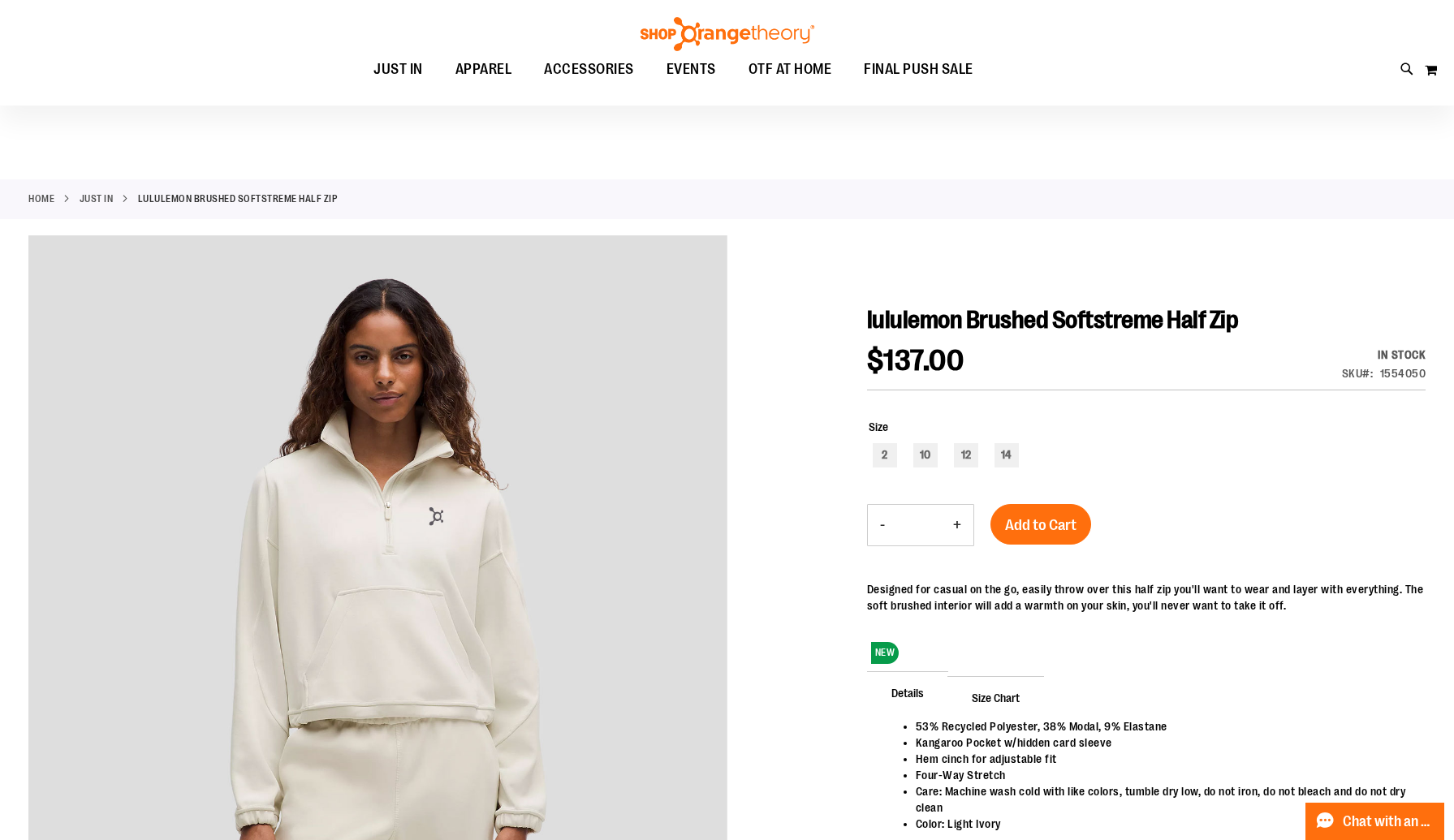
scroll to position [208, 0]
